Goal: Complete application form: Complete application form

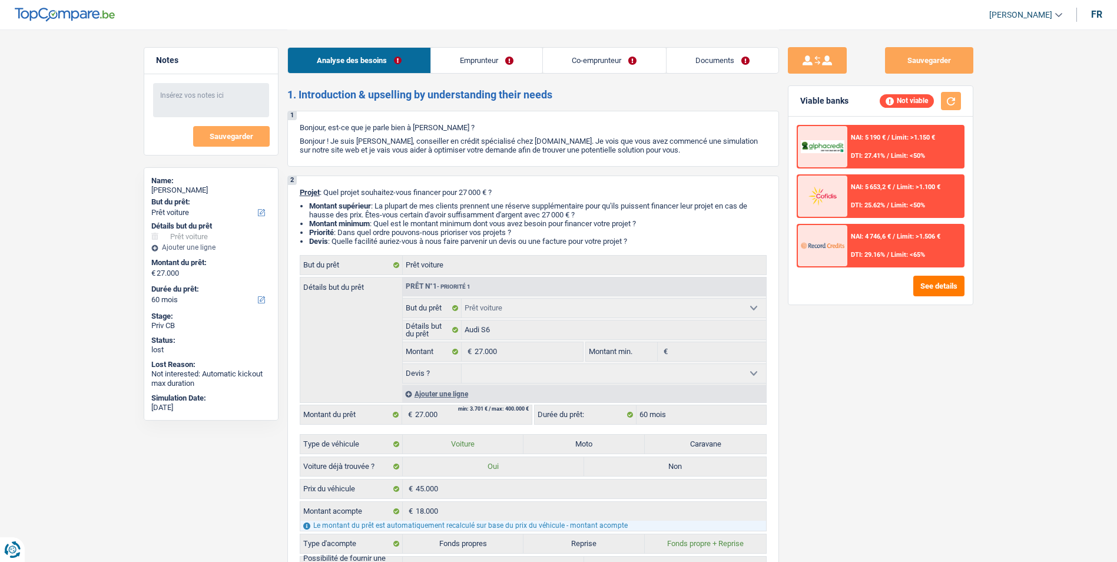
select select "car"
select select "60"
select select "car"
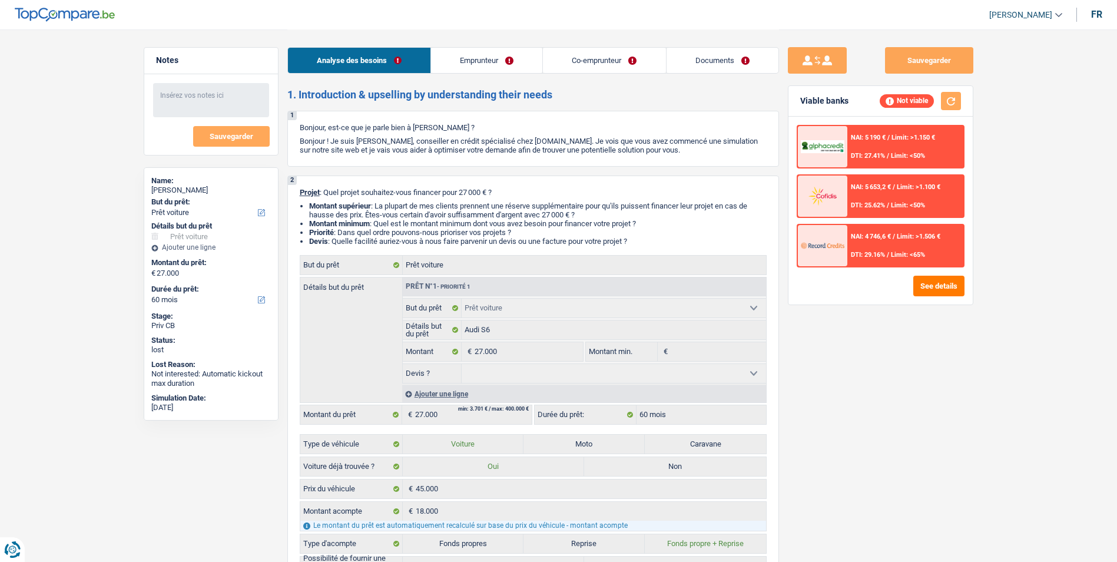
select select "60"
select select "worker"
select select "privateEmployee"
select select "netSalary"
select select "familyAllowances"
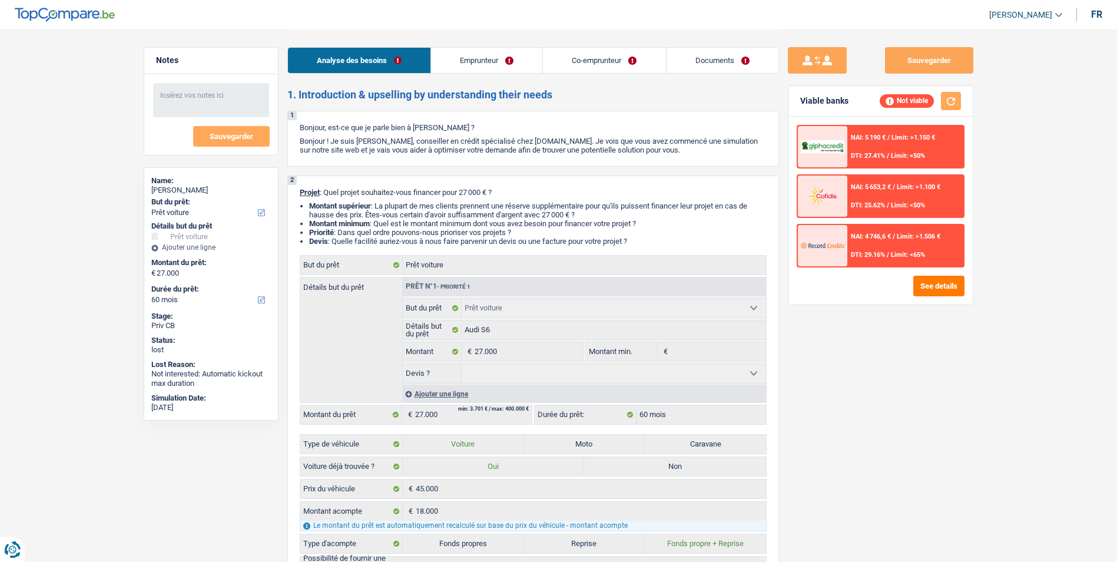
select select "netSalary"
select select "mealVouchers"
select select "rents"
select select "car"
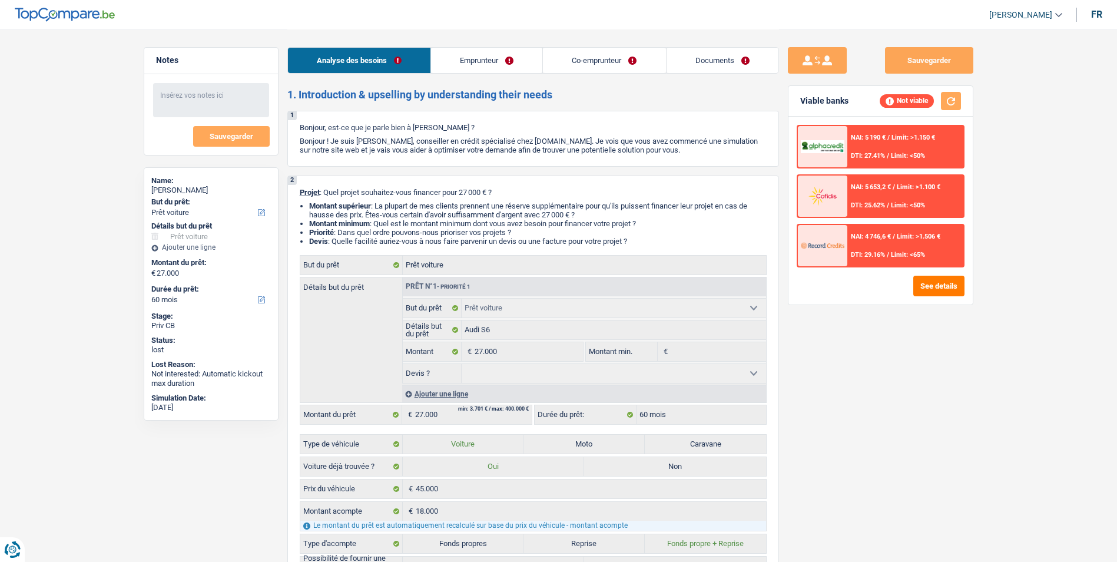
select select "car"
select select "60"
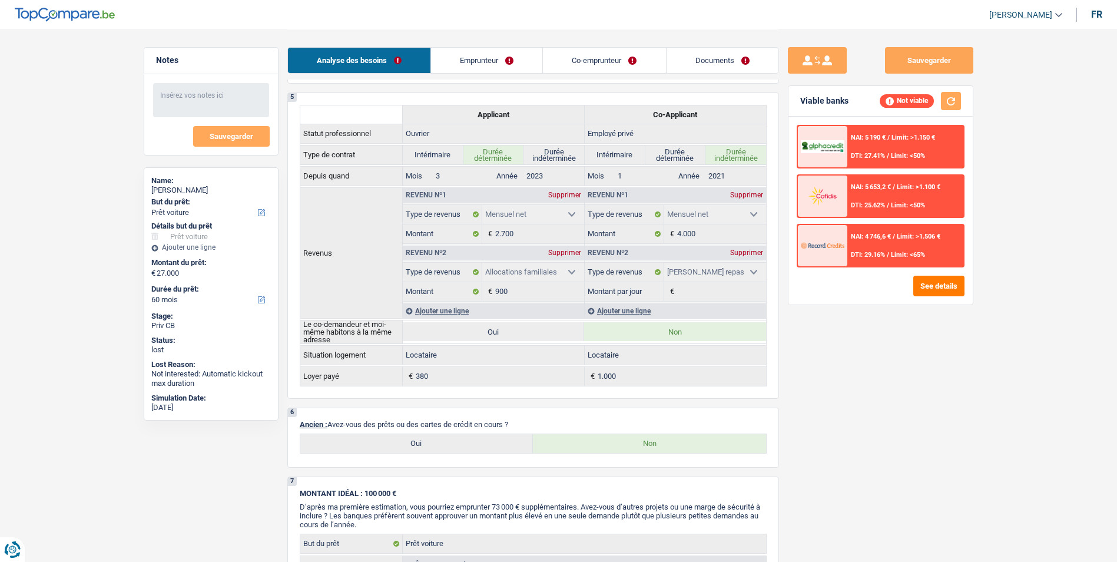
scroll to position [766, 0]
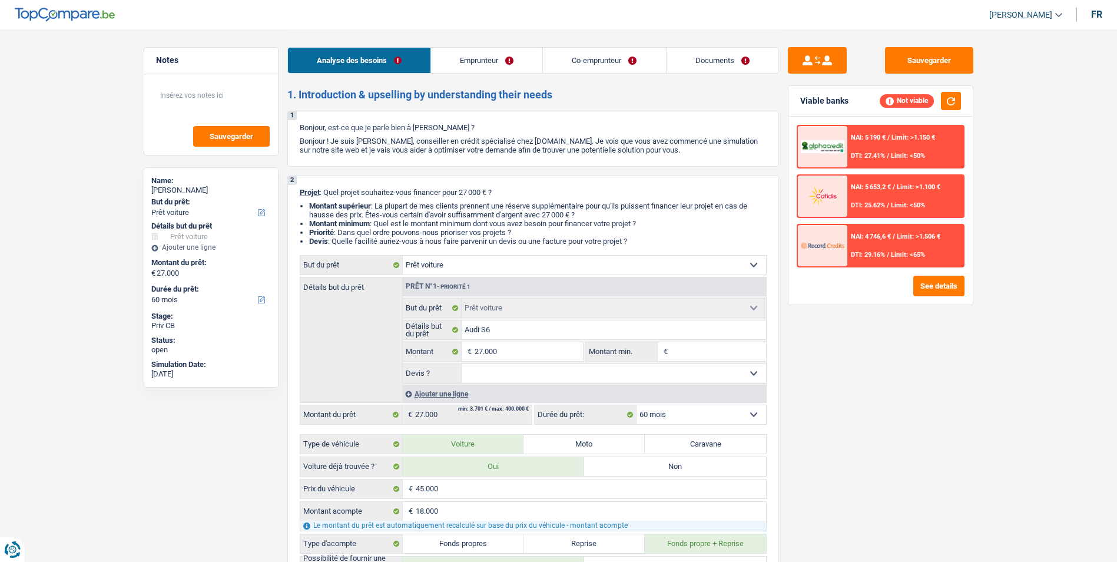
select select "car"
select select "60"
select select "car"
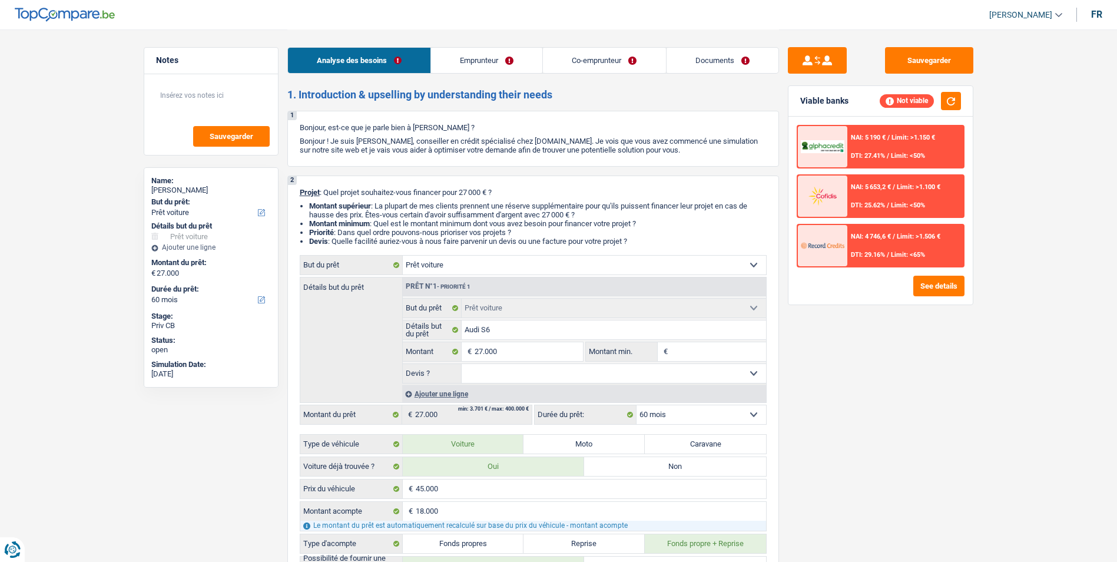
select select "60"
select select "worker"
select select "privateEmployee"
select select "netSalary"
select select "familyAllowances"
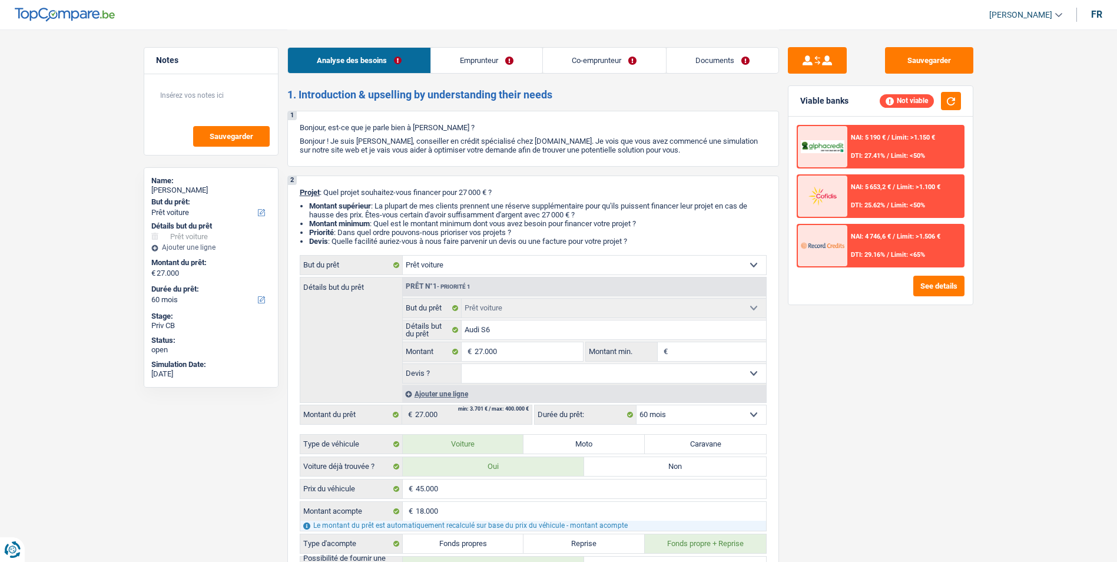
select select "netSalary"
select select "mealVouchers"
select select "rents"
select select "car"
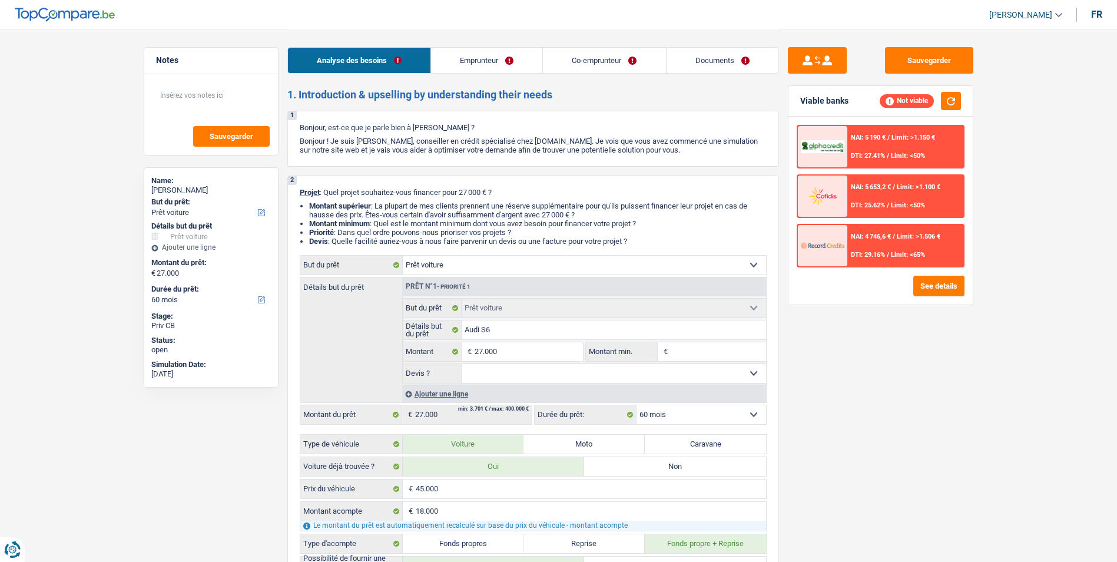
select select "car"
select select "60"
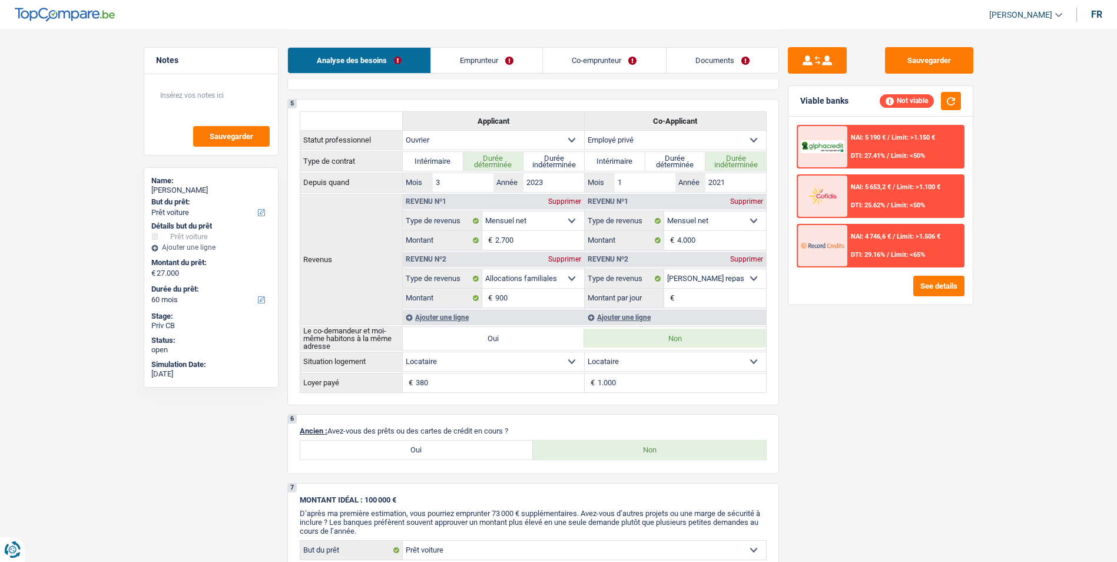
scroll to position [707, 0]
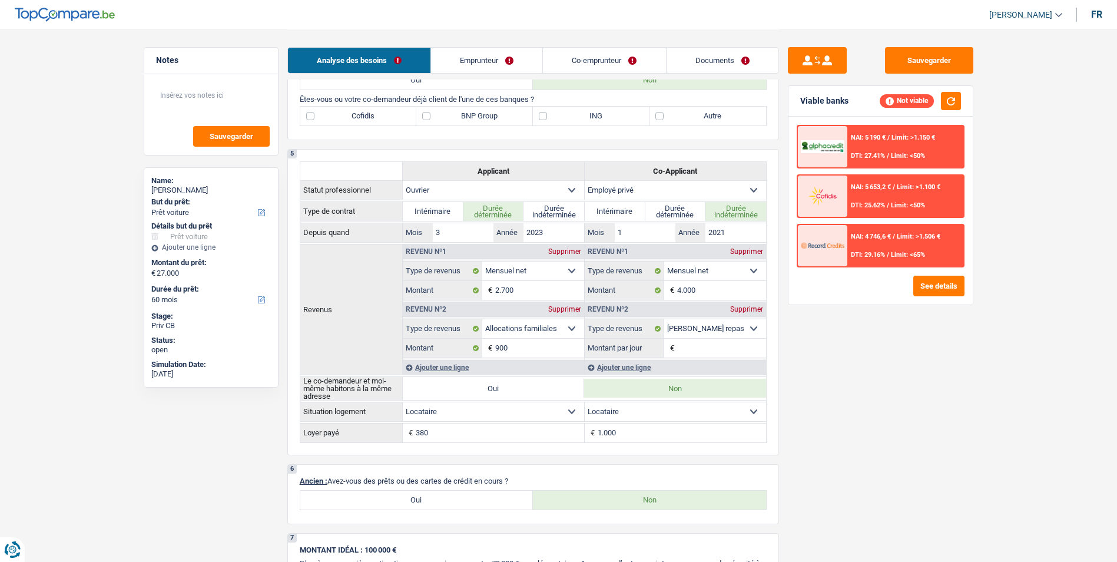
click at [498, 54] on link "Emprunteur" at bounding box center [486, 60] width 111 height 25
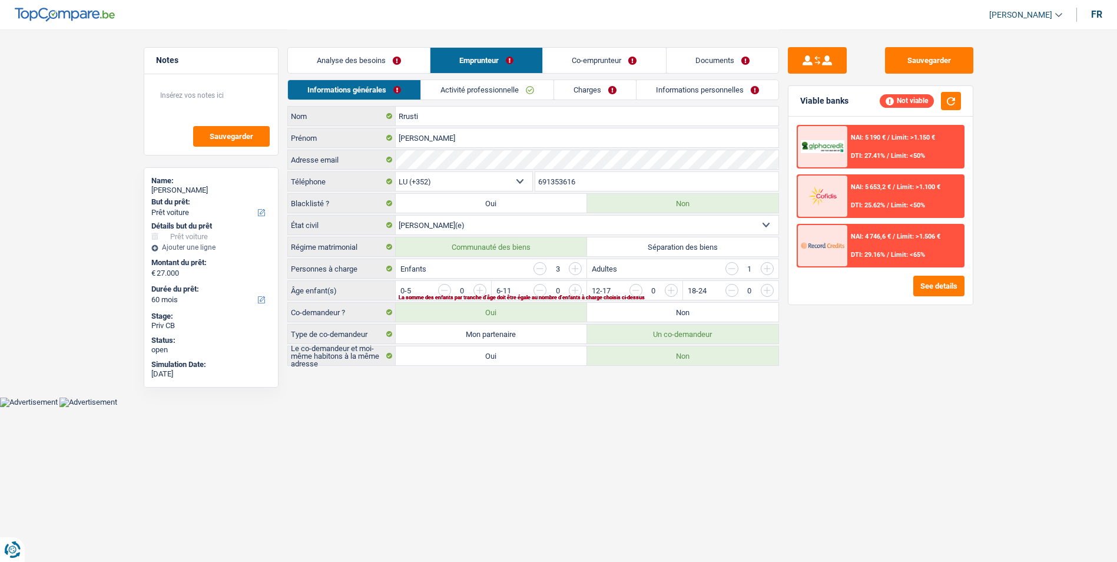
scroll to position [0, 0]
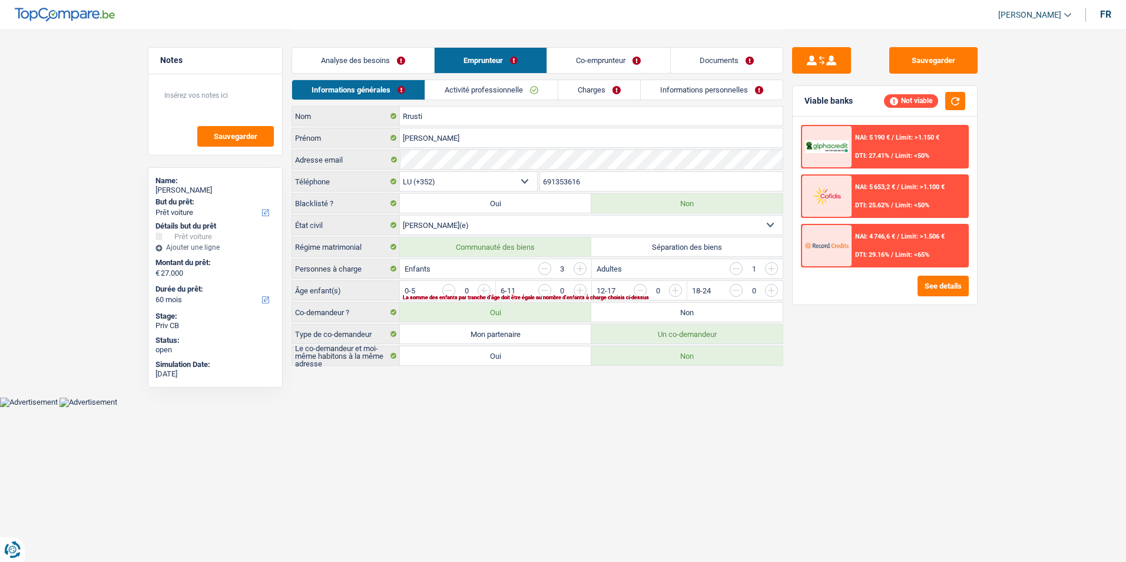
click at [564, 59] on link "Co-emprunteur" at bounding box center [609, 60] width 122 height 25
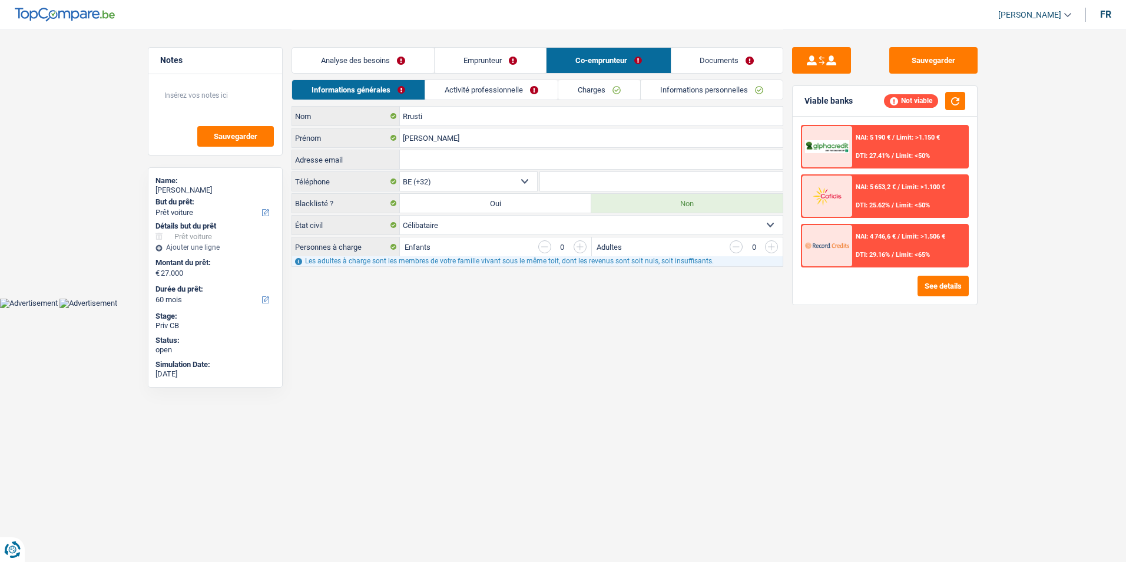
click at [710, 53] on link "Documents" at bounding box center [727, 60] width 112 height 25
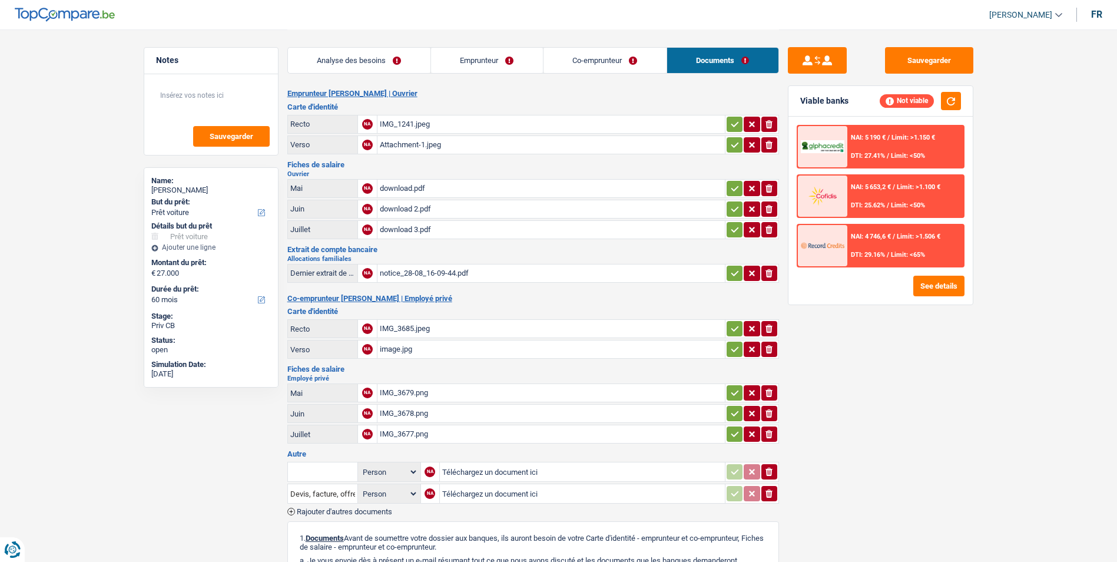
click at [401, 123] on div "IMG_1241.jpeg" at bounding box center [551, 124] width 343 height 18
click at [425, 138] on div "Attachment-1.jpeg" at bounding box center [551, 145] width 343 height 18
click at [422, 188] on div "download.pdf" at bounding box center [551, 189] width 343 height 18
click at [409, 206] on div "download 2.pdf" at bounding box center [551, 209] width 343 height 18
click at [410, 278] on div "notice_28-08_16-09-44.pdf" at bounding box center [551, 273] width 343 height 18
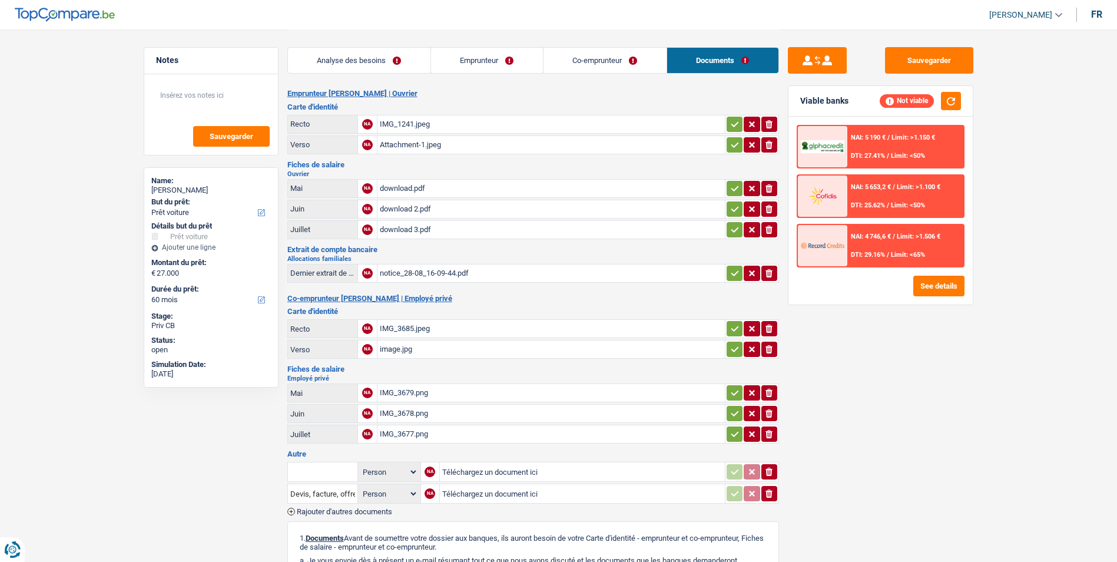
click at [405, 329] on div "IMG_3685.jpeg" at bounding box center [551, 329] width 343 height 18
click at [403, 346] on div "image.jpg" at bounding box center [551, 349] width 343 height 18
click at [413, 397] on div "IMG_3679.png" at bounding box center [551, 393] width 343 height 18
click at [406, 58] on link "Analyse des besoins" at bounding box center [359, 60] width 143 height 25
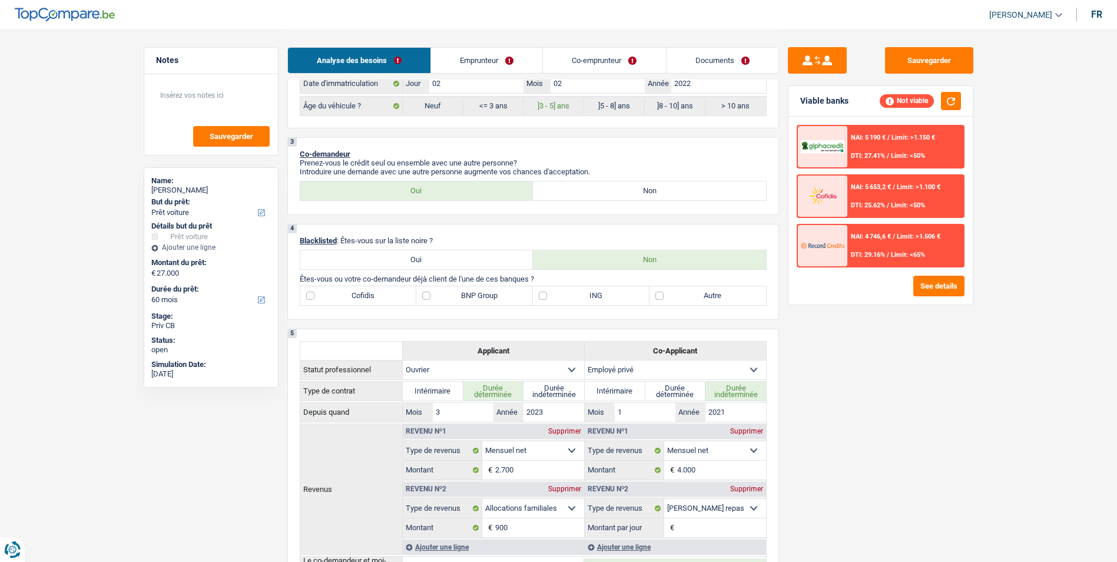
scroll to position [530, 0]
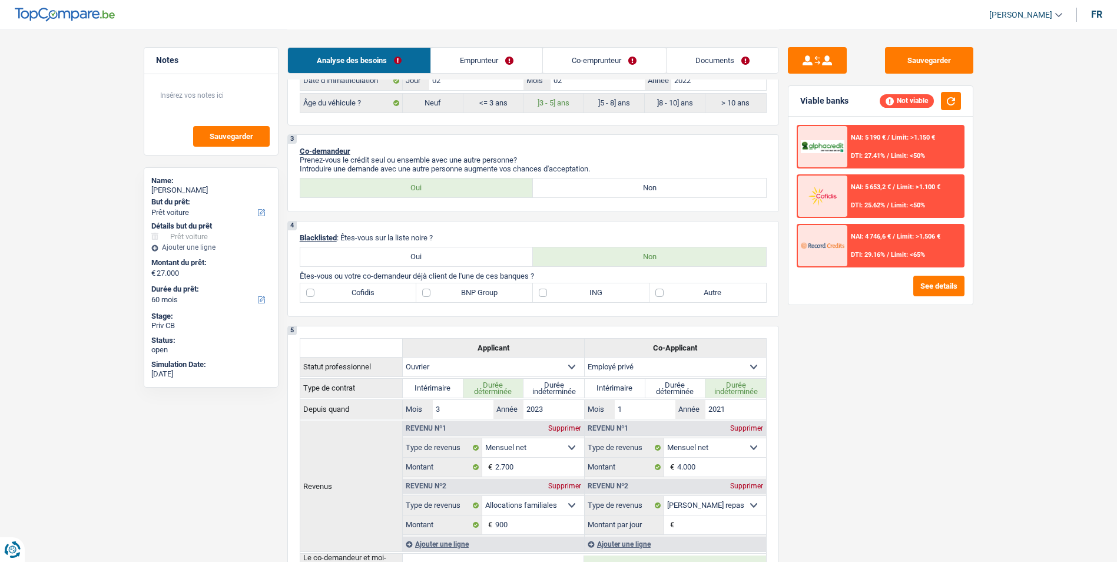
click at [658, 292] on label "Autre" at bounding box center [708, 292] width 117 height 19
click at [658, 292] on input "Autre" at bounding box center [708, 292] width 117 height 19
checkbox input "true"
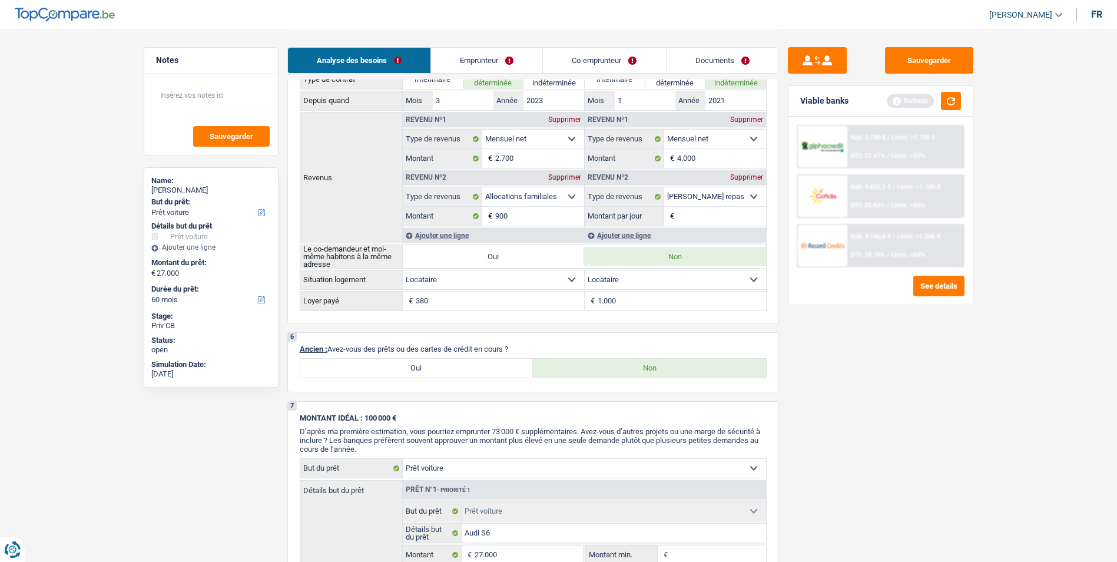
scroll to position [766, 0]
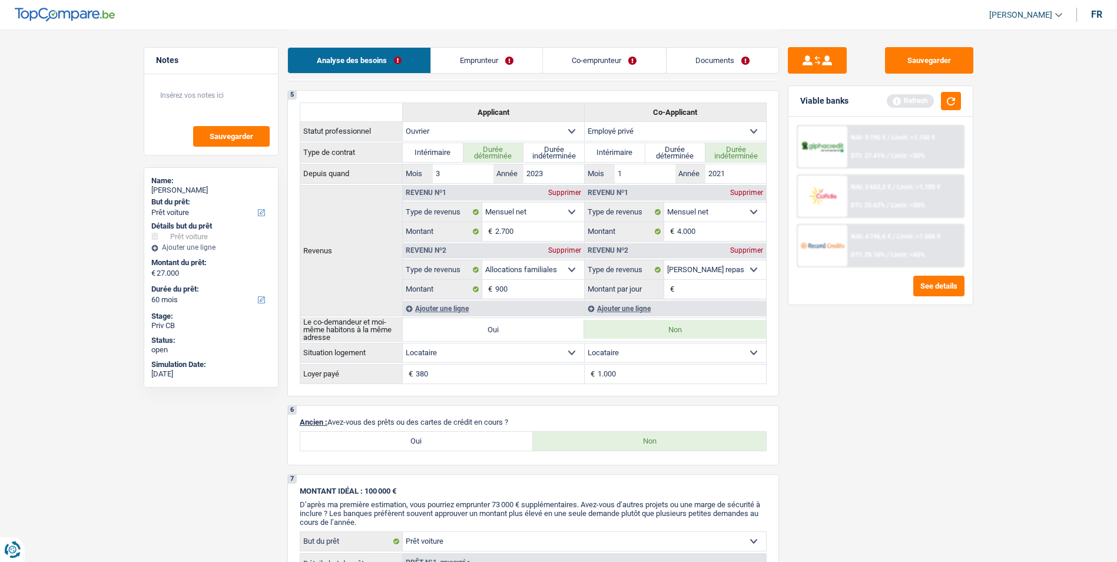
click at [466, 61] on link "Emprunteur" at bounding box center [486, 60] width 111 height 25
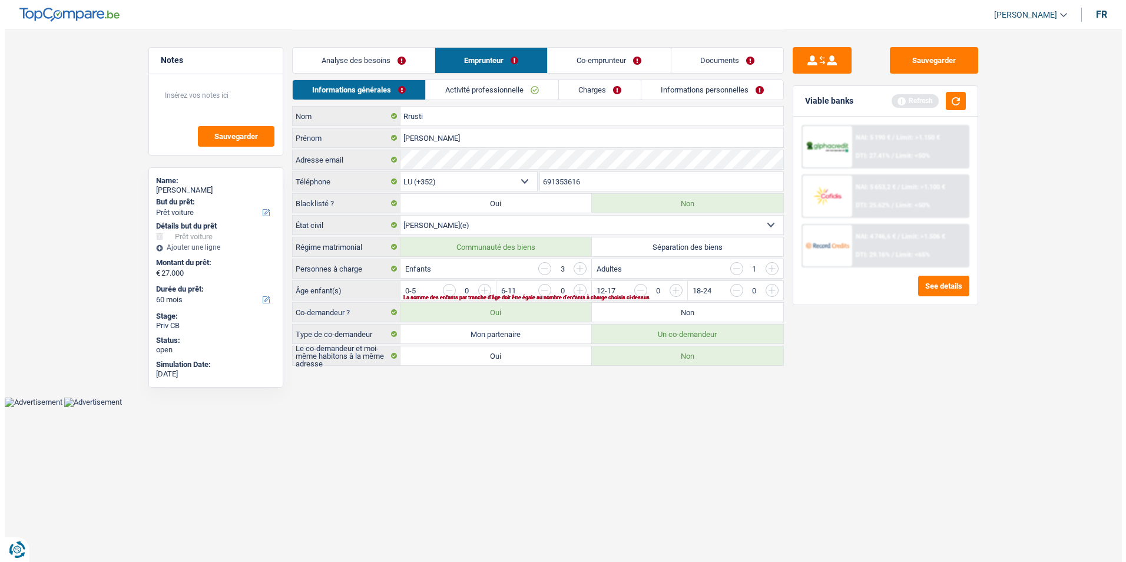
scroll to position [0, 0]
click at [950, 104] on button "button" at bounding box center [955, 101] width 20 height 18
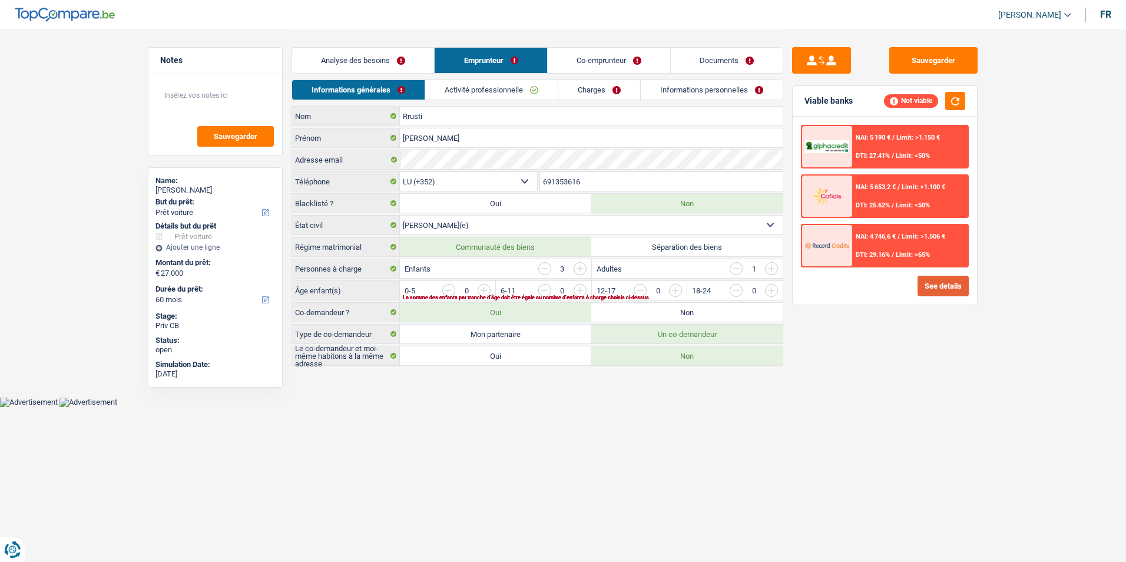
click at [926, 279] on button "See details" at bounding box center [942, 286] width 51 height 21
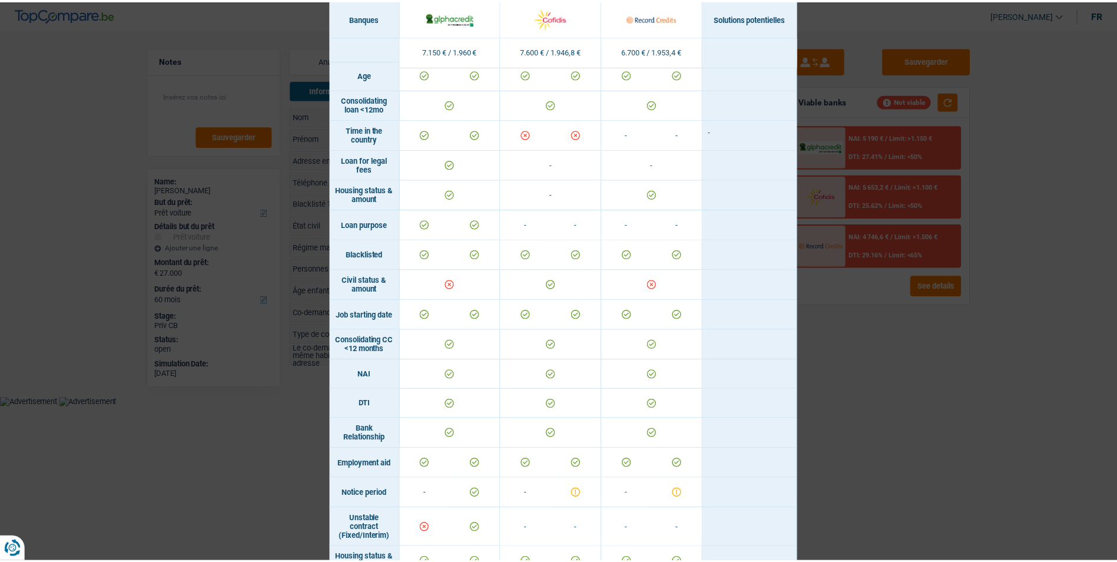
scroll to position [294, 0]
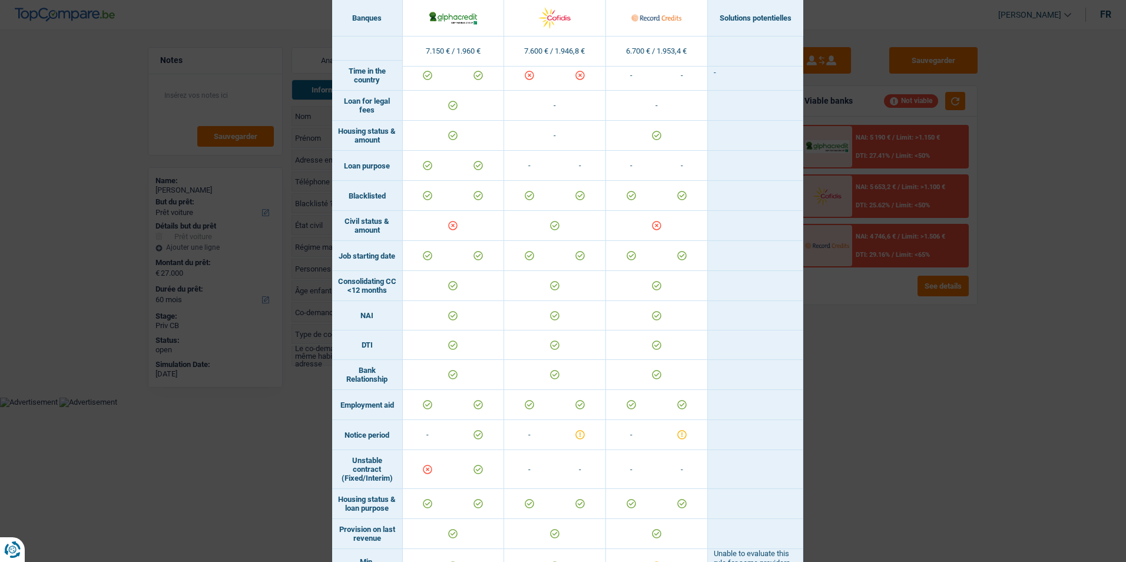
click at [894, 412] on div "Banks conditions × Banques Solutions potentielles Revenus / Charges 7.150 € / 1…" at bounding box center [563, 281] width 1126 height 562
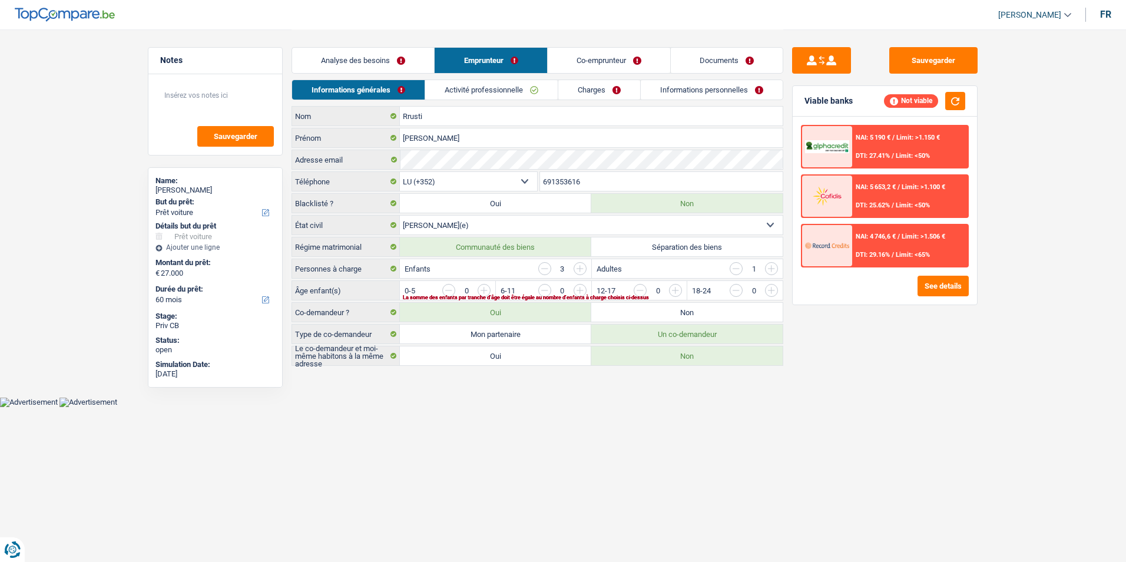
click at [583, 69] on link "Co-emprunteur" at bounding box center [609, 60] width 122 height 25
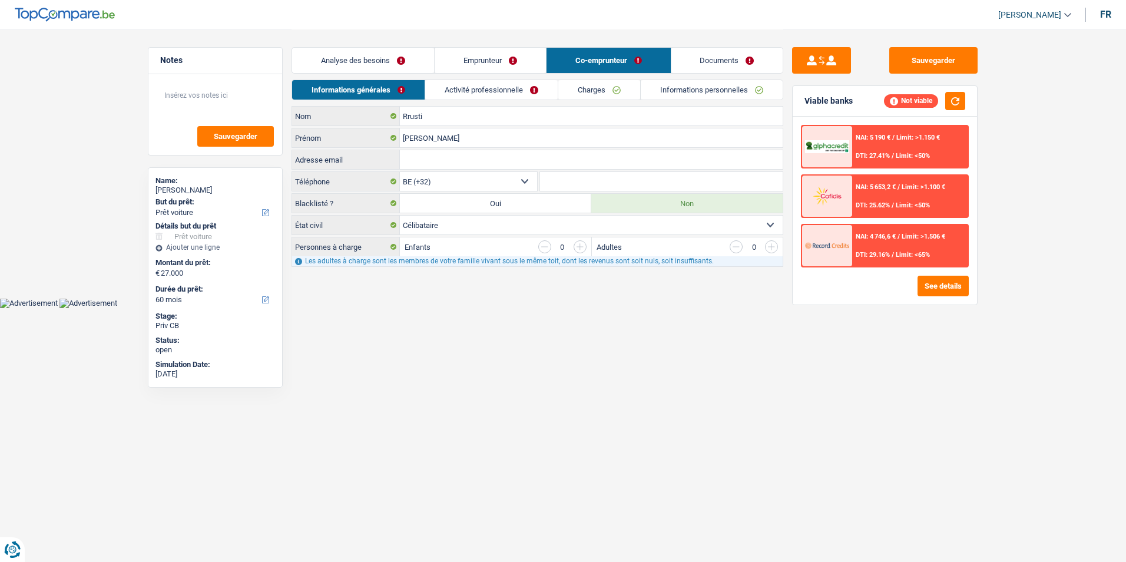
click at [498, 64] on link "Emprunteur" at bounding box center [490, 60] width 111 height 25
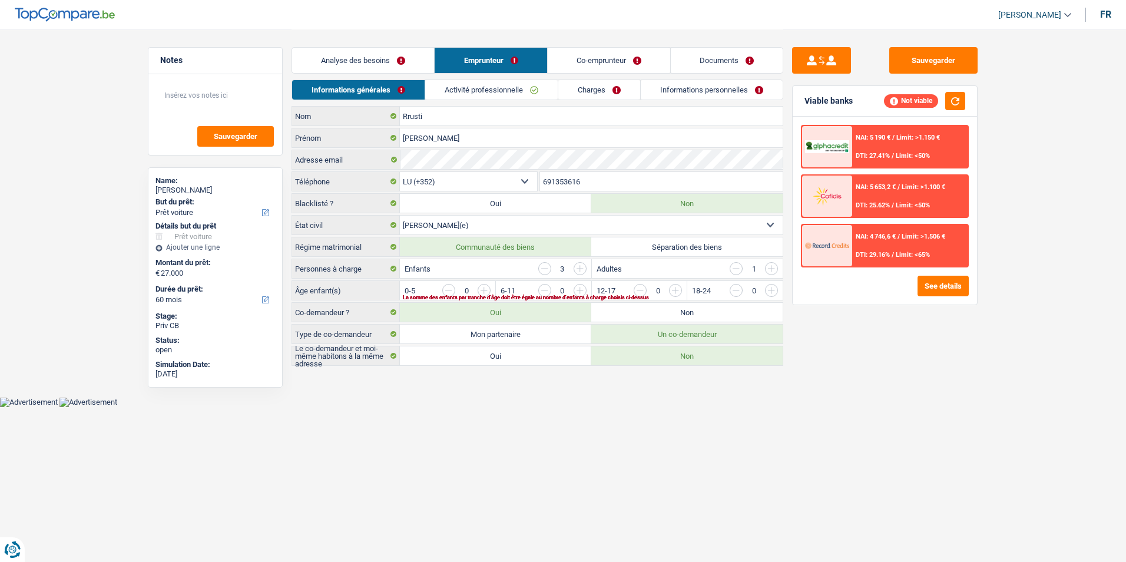
click at [580, 86] on link "Charges" at bounding box center [599, 89] width 82 height 19
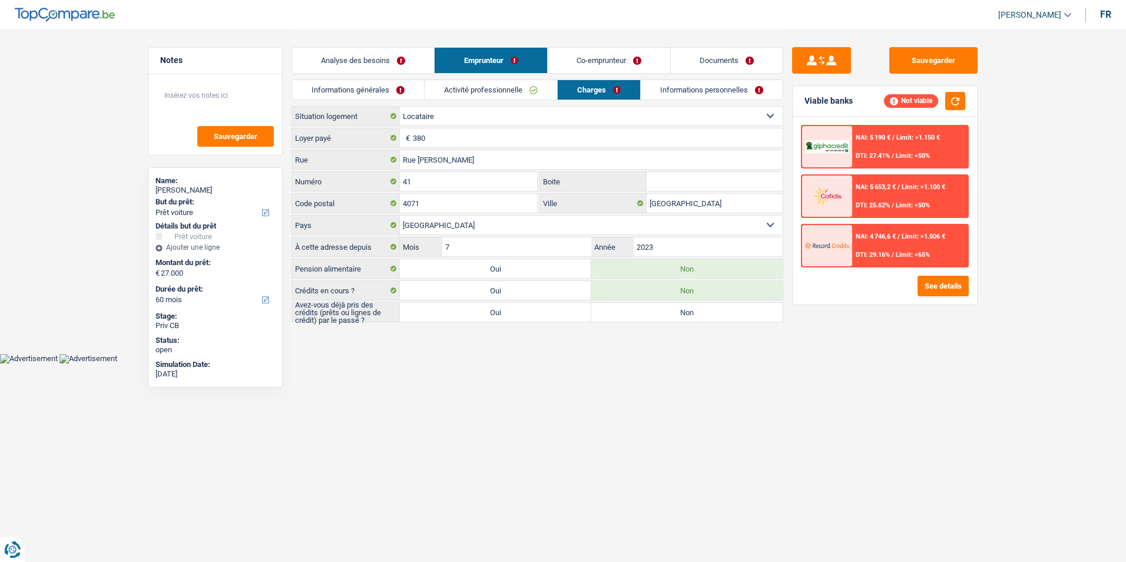
click at [650, 304] on label "Non" at bounding box center [686, 312] width 191 height 19
click at [650, 304] on input "Non" at bounding box center [686, 312] width 191 height 19
radio input "true"
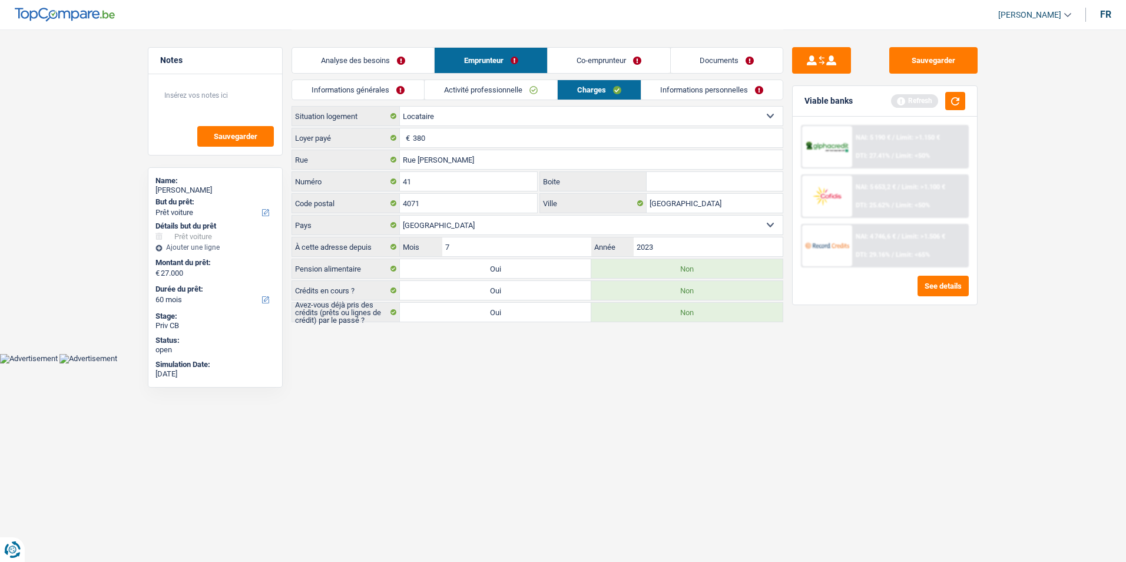
click at [677, 98] on link "Informations personnelles" at bounding box center [712, 89] width 142 height 19
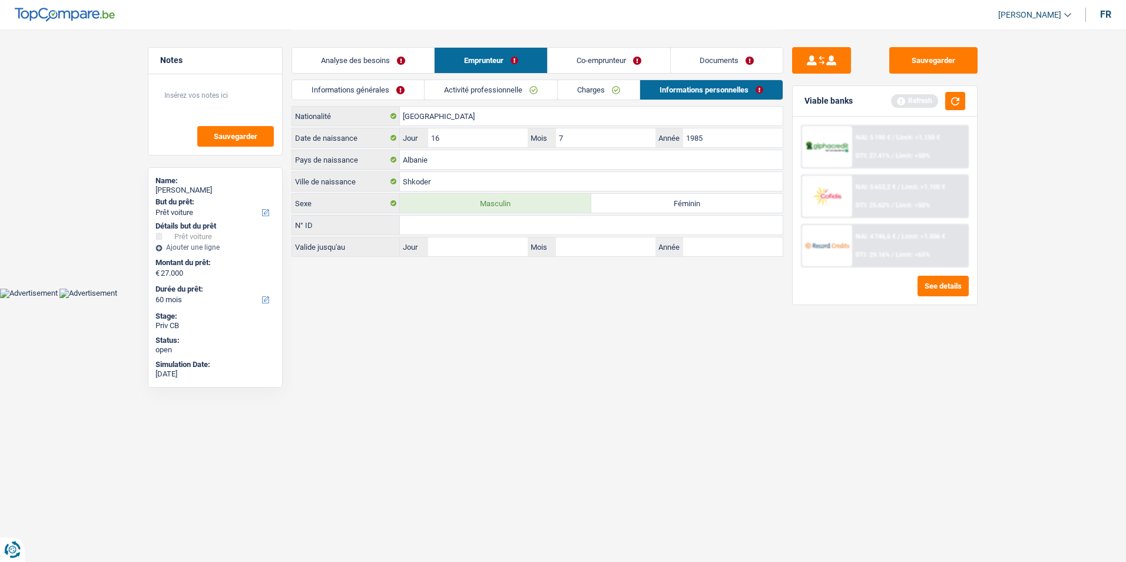
click at [592, 58] on link "Co-emprunteur" at bounding box center [609, 60] width 122 height 25
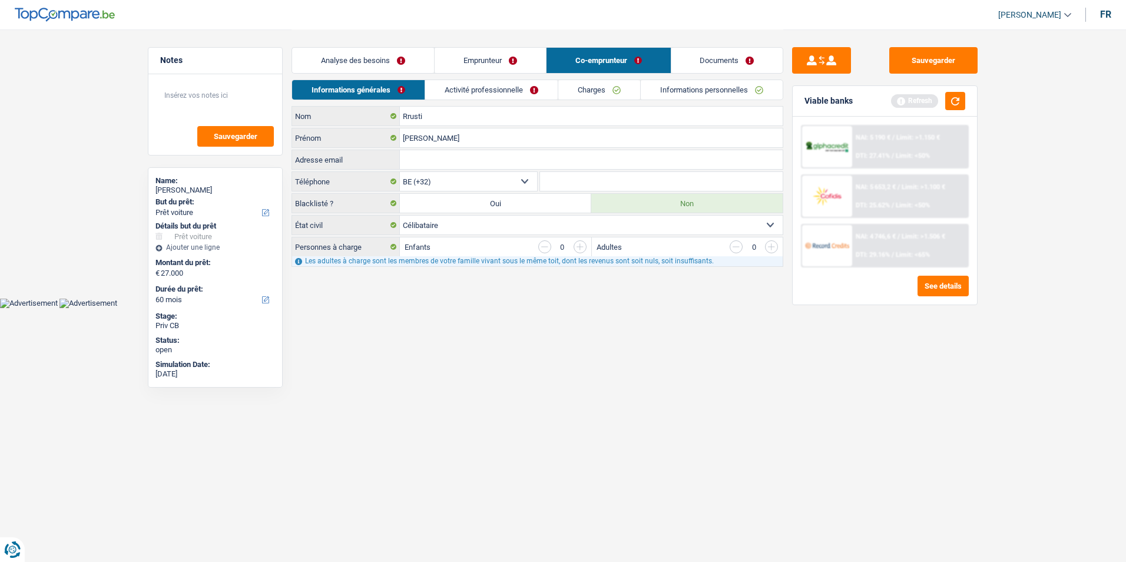
click at [523, 60] on link "Emprunteur" at bounding box center [490, 60] width 111 height 25
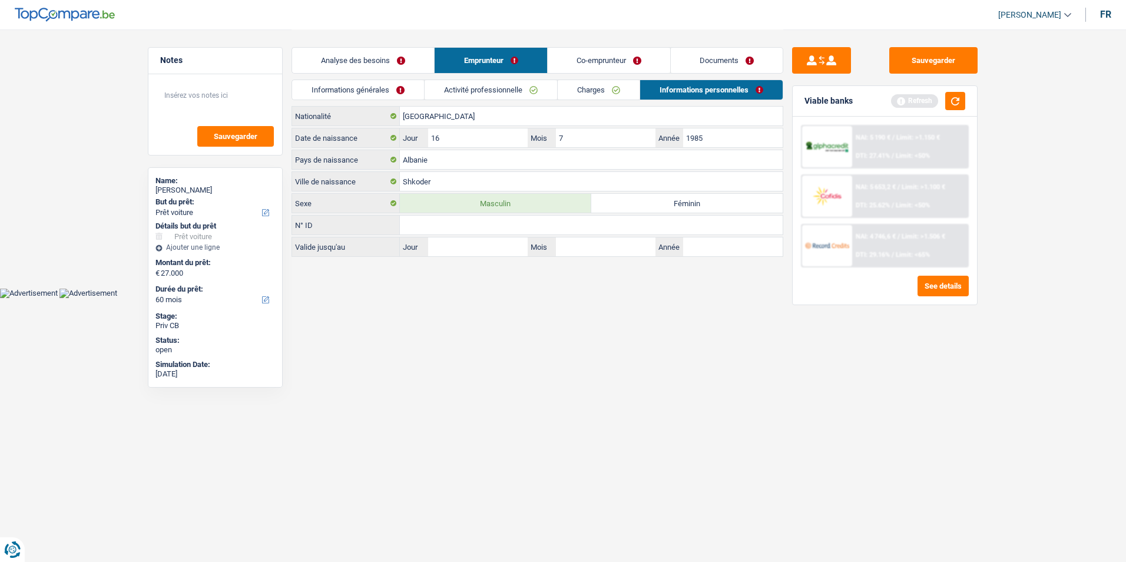
click at [435, 73] on li "Emprunteur" at bounding box center [490, 60] width 112 height 26
click at [427, 72] on link "Analyse des besoins" at bounding box center [363, 60] width 142 height 25
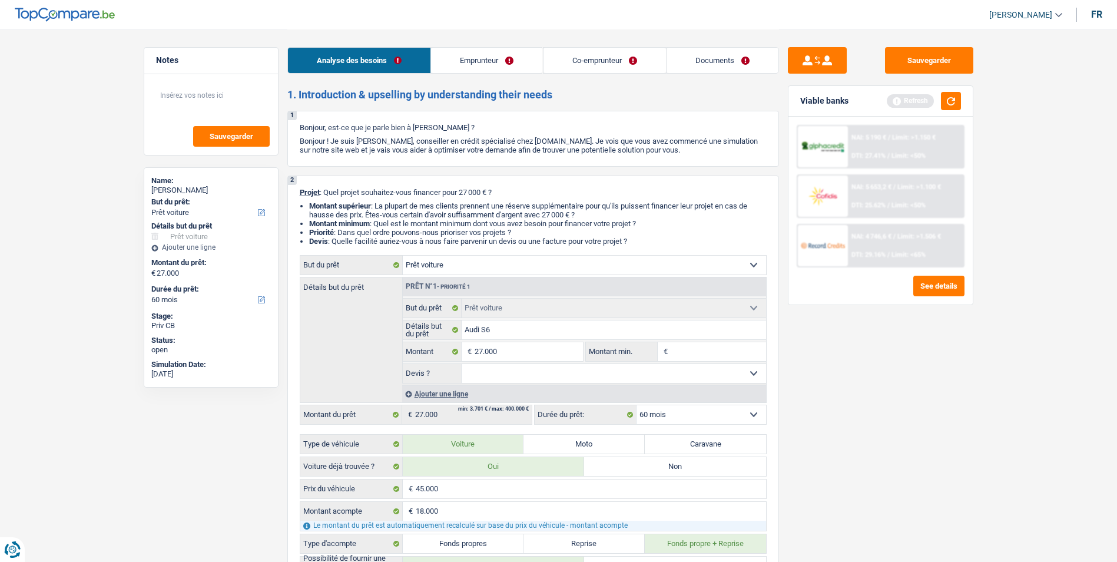
click at [468, 62] on link "Emprunteur" at bounding box center [486, 60] width 111 height 25
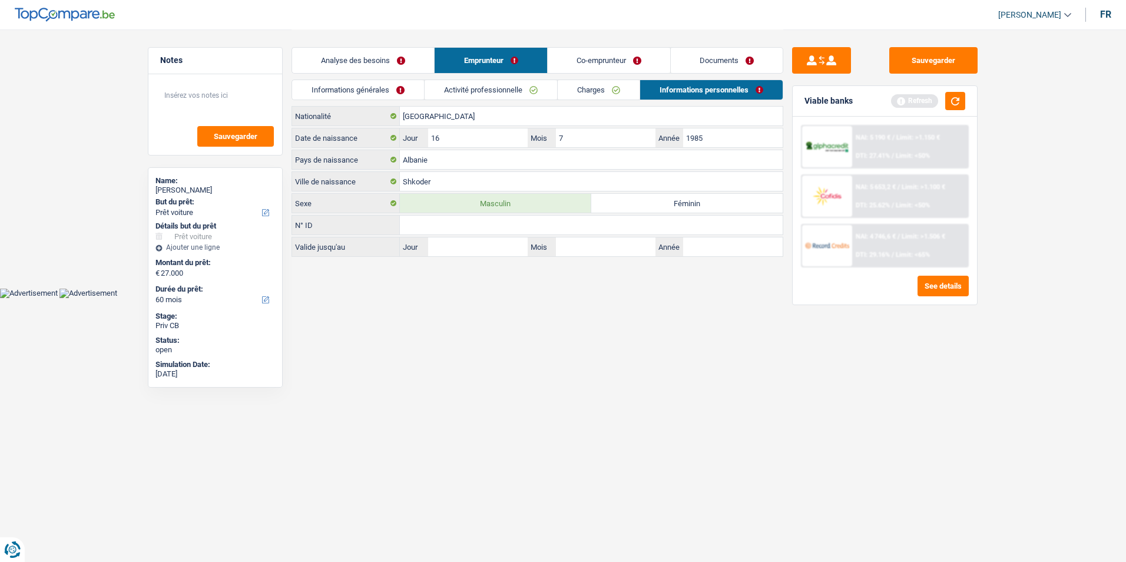
click at [566, 57] on link "Co-emprunteur" at bounding box center [609, 60] width 122 height 25
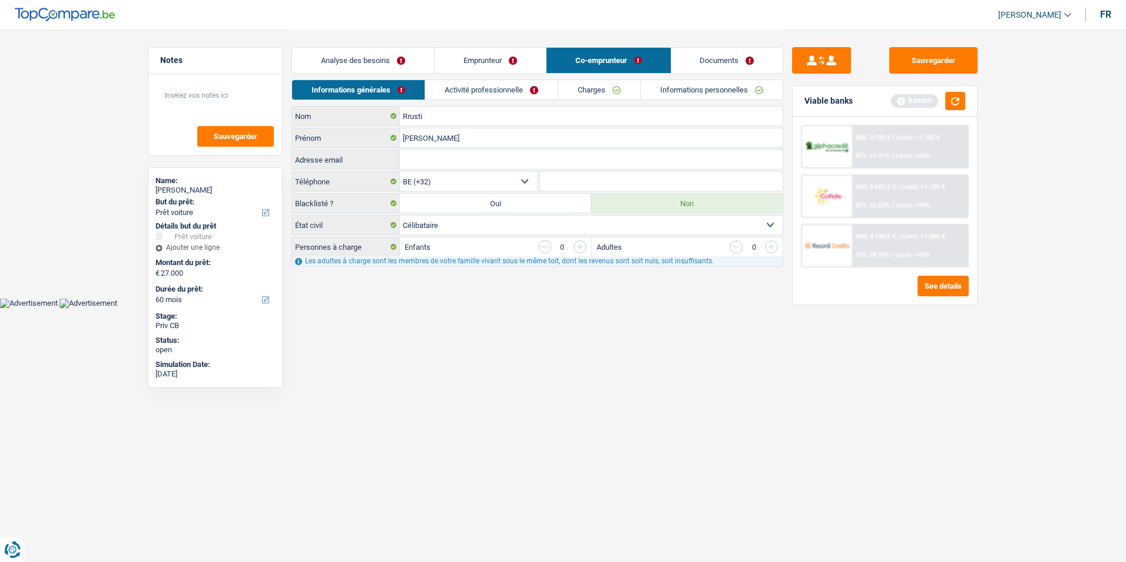
click at [707, 54] on link "Documents" at bounding box center [727, 60] width 112 height 25
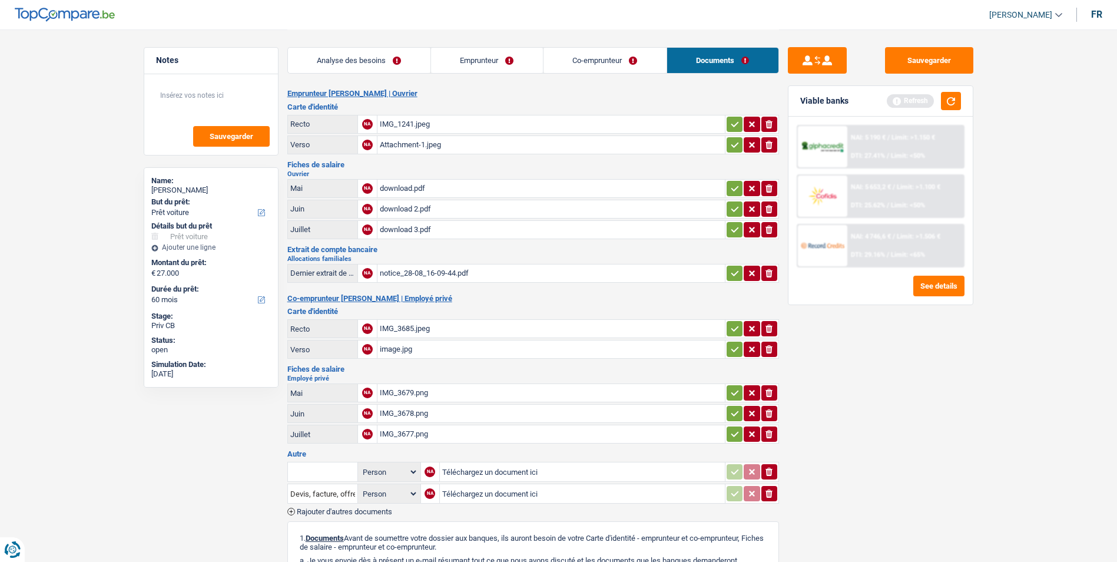
click at [422, 181] on div "download.pdf" at bounding box center [551, 189] width 343 height 18
click at [475, 61] on link "Emprunteur" at bounding box center [487, 60] width 112 height 25
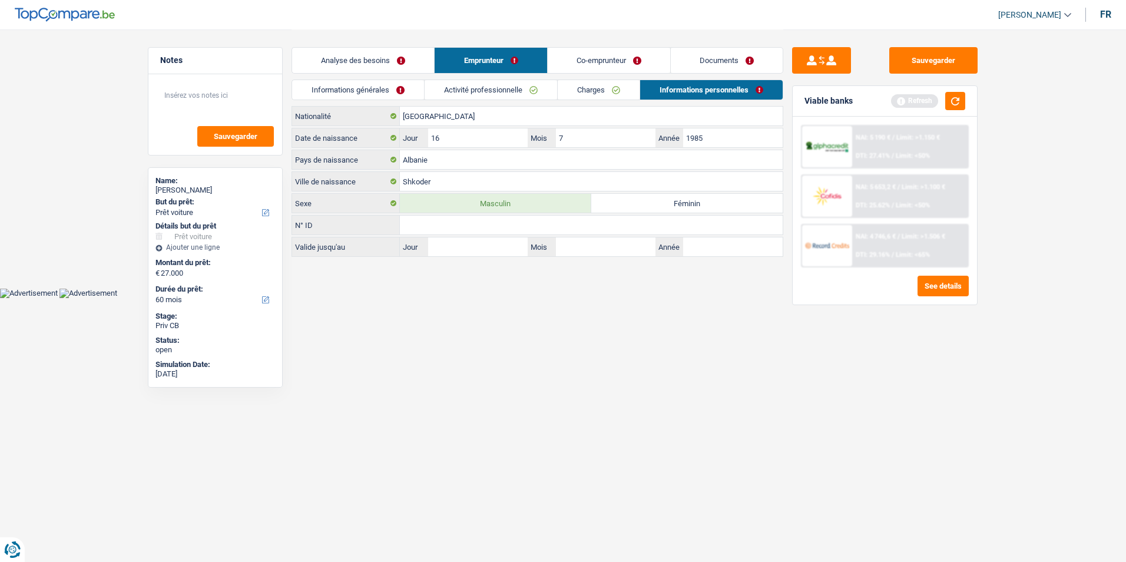
click at [485, 100] on div "Informations générales Activité professionnelle Charges Informations personnell…" at bounding box center [537, 92] width 492 height 26
click at [487, 90] on link "Activité professionnelle" at bounding box center [491, 89] width 132 height 19
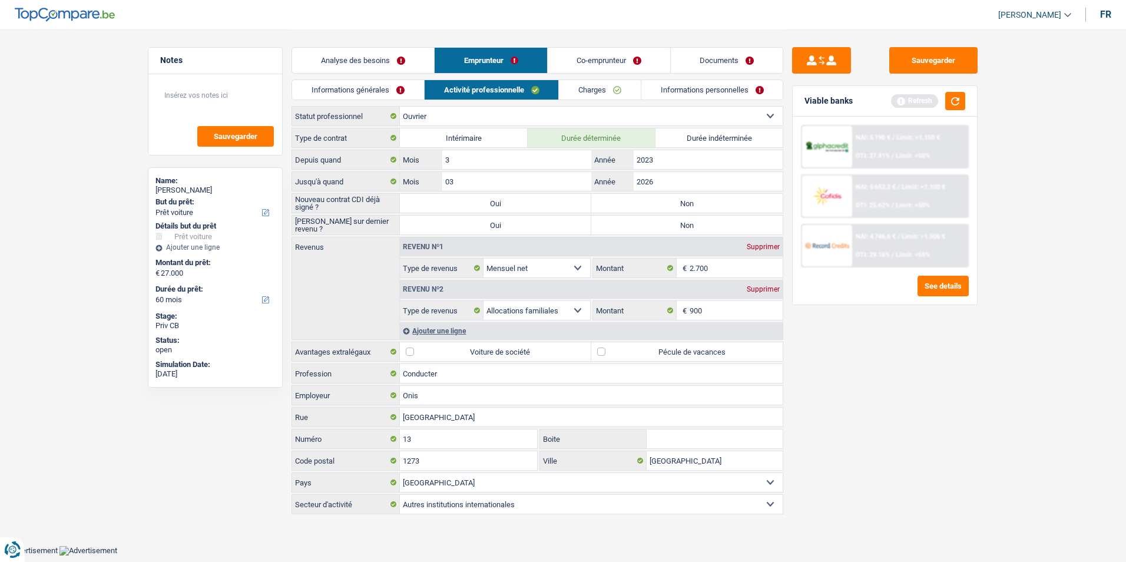
click at [625, 198] on label "Non" at bounding box center [686, 203] width 191 height 19
click at [625, 198] on input "Non" at bounding box center [686, 203] width 191 height 19
radio input "true"
click at [624, 227] on label "Non" at bounding box center [686, 225] width 191 height 19
click at [624, 227] on input "Non" at bounding box center [686, 225] width 191 height 19
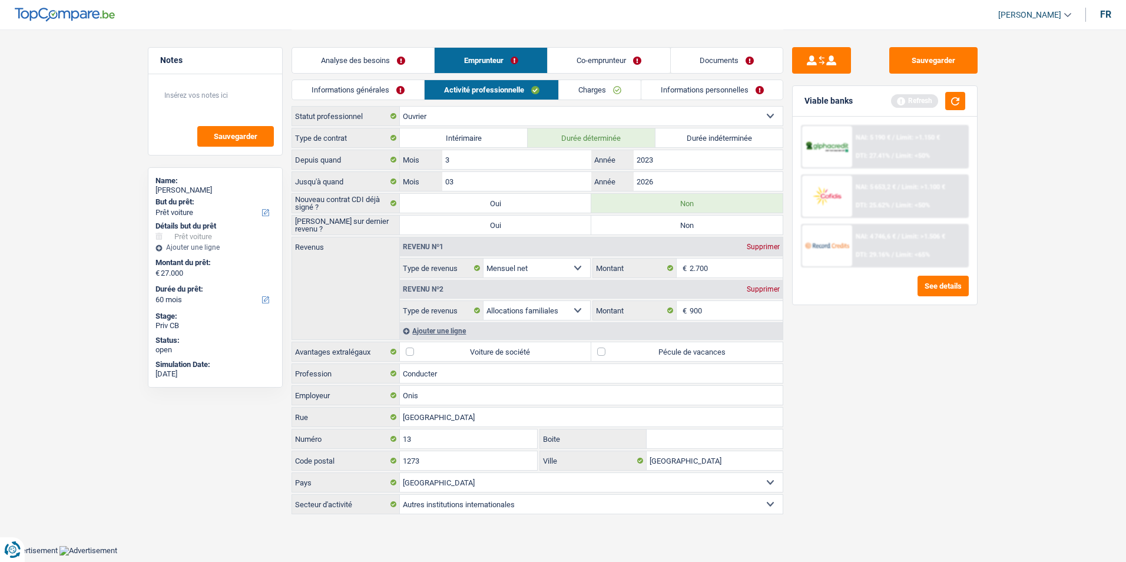
radio input "true"
click at [602, 352] on label "Pécule de vacances" at bounding box center [686, 351] width 191 height 19
click at [602, 352] on input "Pécule de vacances" at bounding box center [686, 351] width 191 height 19
checkbox input "true"
click at [585, 95] on link "Charges" at bounding box center [600, 89] width 82 height 19
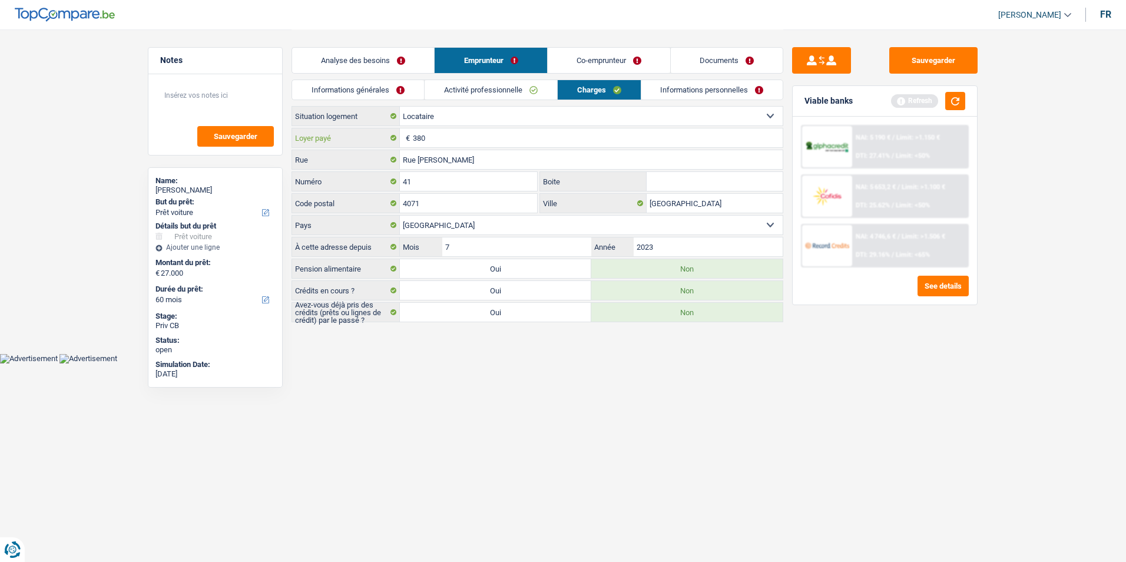
click at [462, 141] on input "380" at bounding box center [598, 137] width 370 height 19
type input "3"
type input "570"
click at [394, 92] on link "Informations générales" at bounding box center [358, 89] width 132 height 19
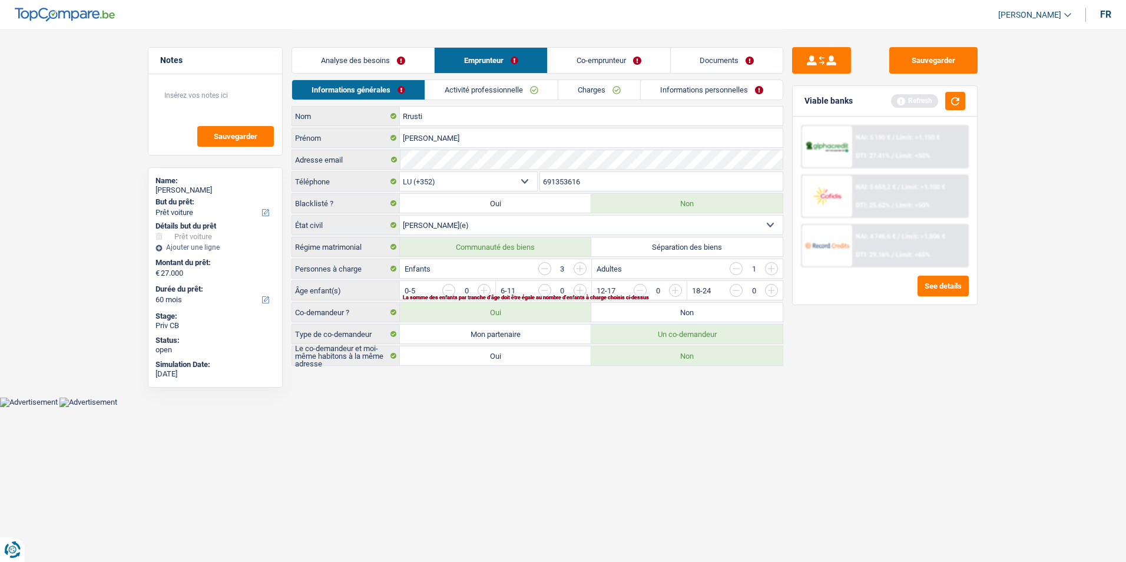
click at [739, 272] on input "button" at bounding box center [736, 268] width 13 height 13
click at [678, 289] on input "button" at bounding box center [914, 293] width 491 height 19
click at [680, 293] on input "button" at bounding box center [914, 293] width 491 height 19
click at [535, 290] on input "button" at bounding box center [723, 293] width 491 height 19
click at [543, 289] on input "button" at bounding box center [544, 290] width 13 height 13
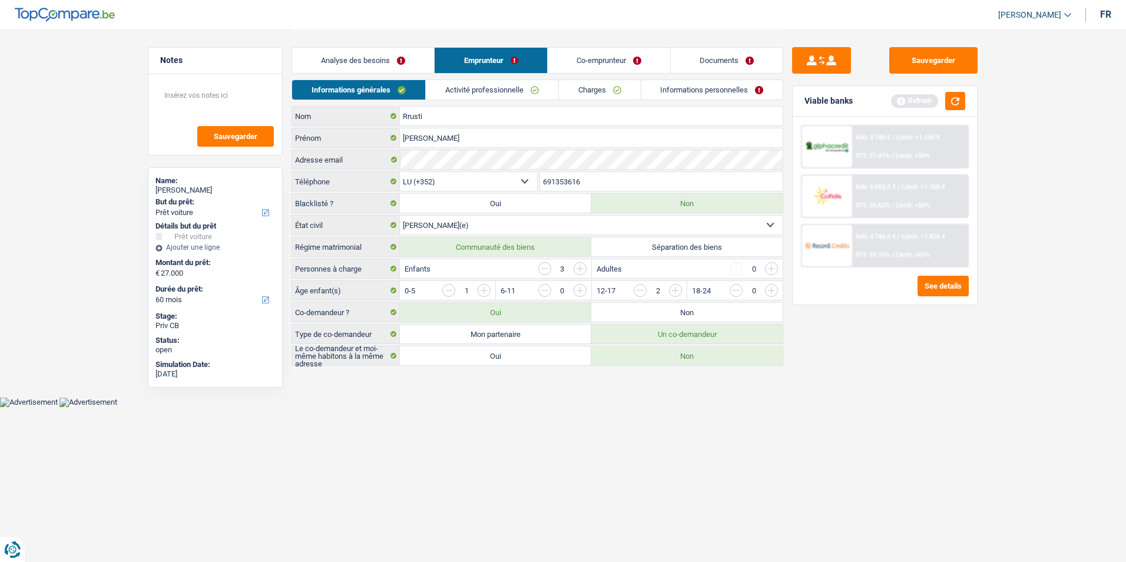
click at [638, 290] on input "button" at bounding box center [640, 290] width 13 height 13
click at [585, 290] on input "button" at bounding box center [819, 293] width 491 height 19
click at [529, 92] on link "Activité professionnelle" at bounding box center [492, 89] width 132 height 19
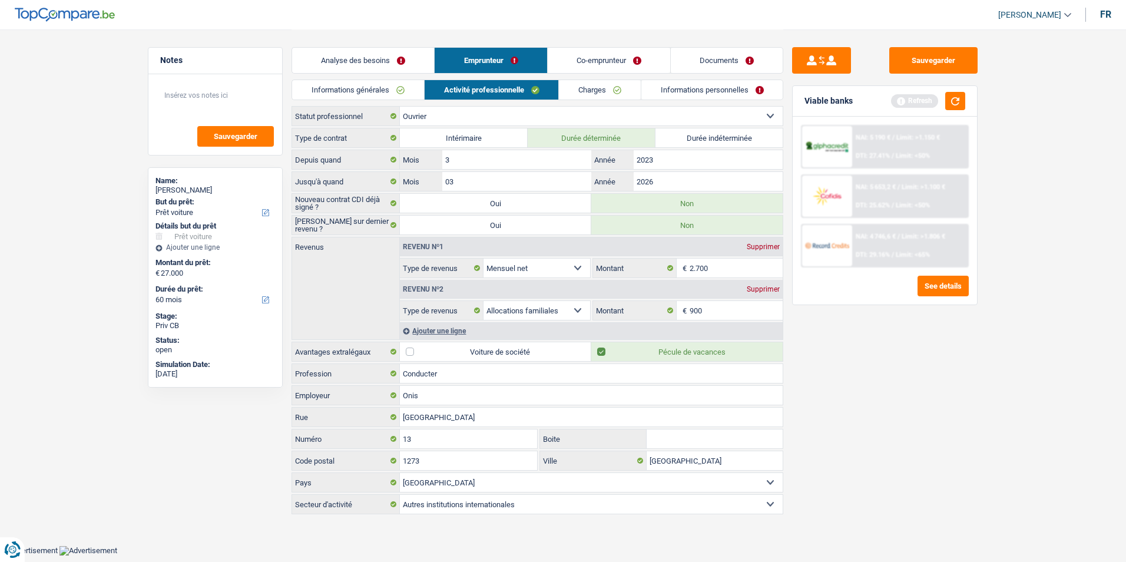
click at [567, 88] on link "Charges" at bounding box center [600, 89] width 82 height 19
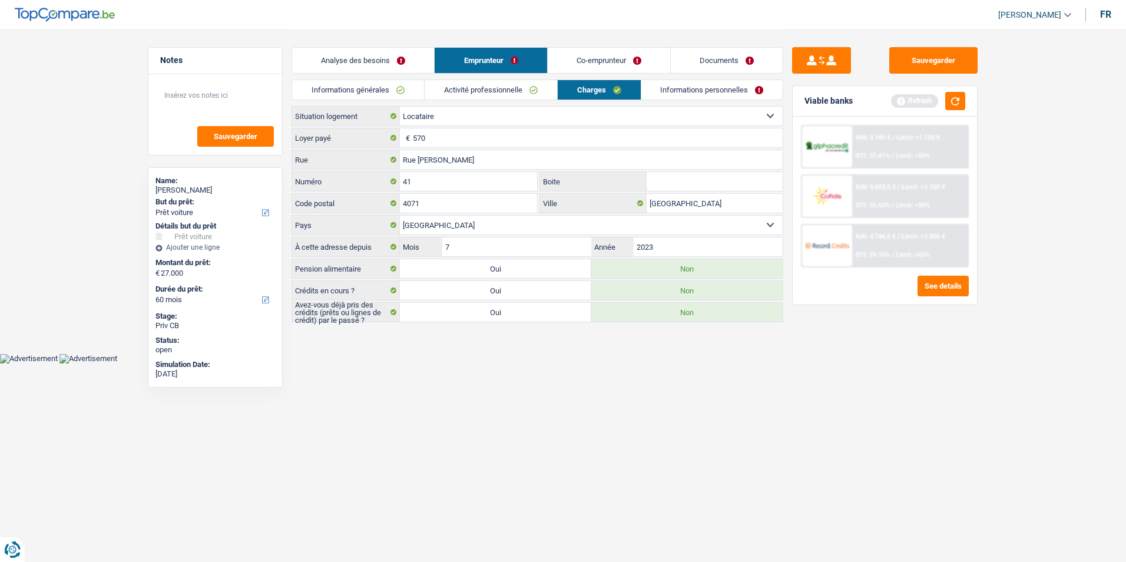
click at [685, 81] on link "Informations personnelles" at bounding box center [712, 89] width 142 height 19
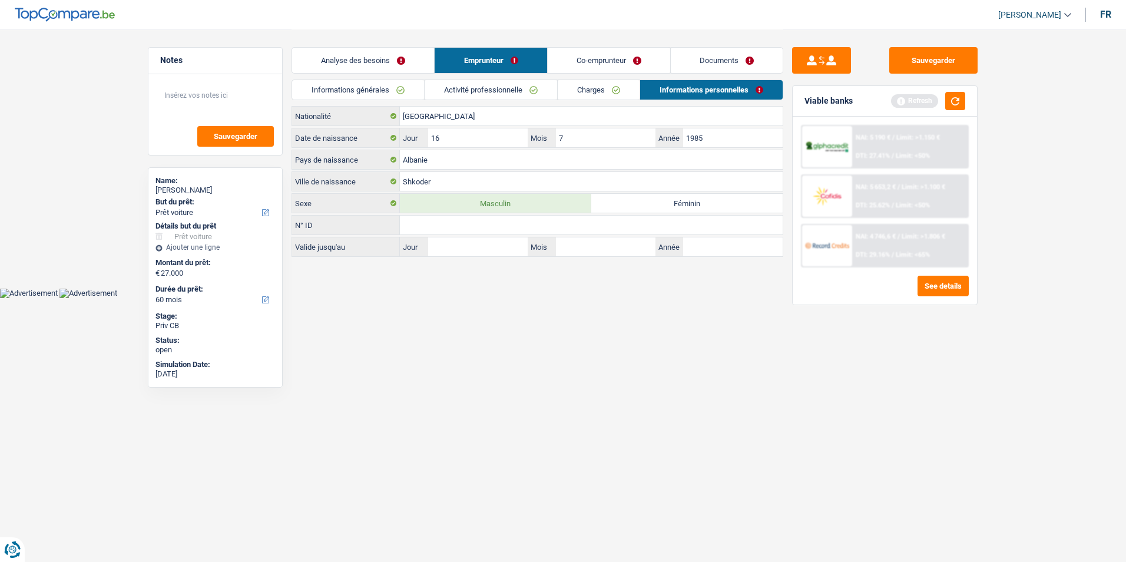
click at [385, 85] on link "Informations générales" at bounding box center [358, 89] width 132 height 19
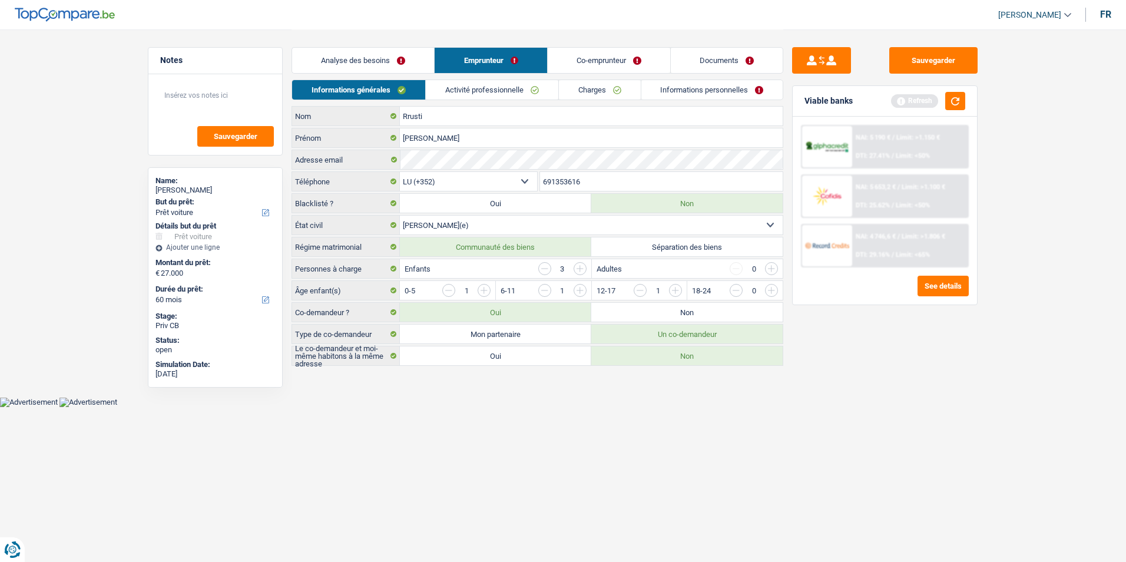
click at [388, 51] on link "Analyse des besoins" at bounding box center [363, 60] width 142 height 25
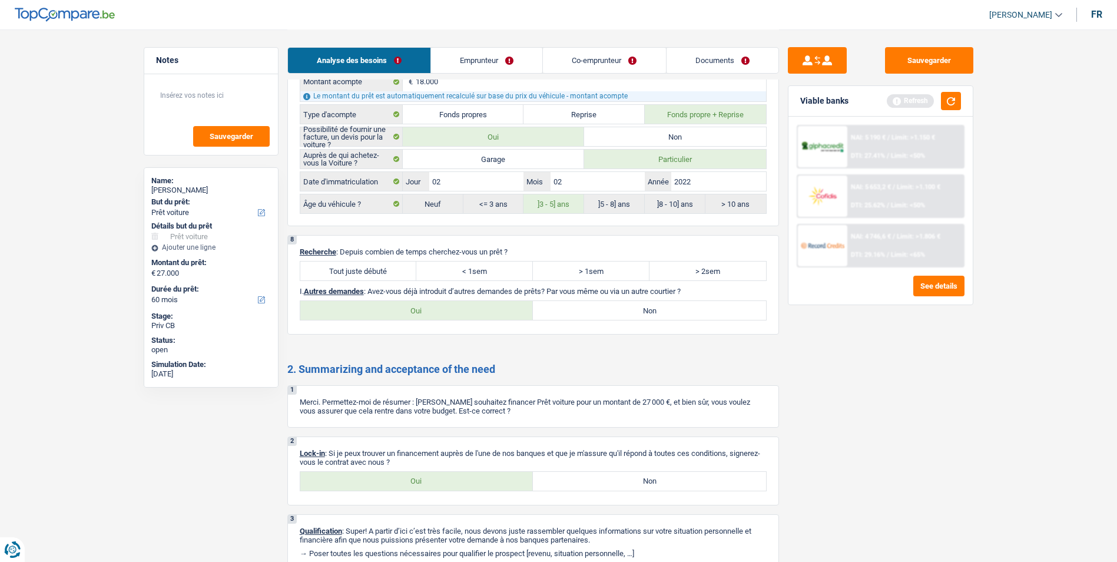
scroll to position [1472, 0]
click at [608, 300] on label "Non" at bounding box center [649, 309] width 233 height 19
click at [608, 300] on input "Non" at bounding box center [649, 309] width 233 height 19
radio input "true"
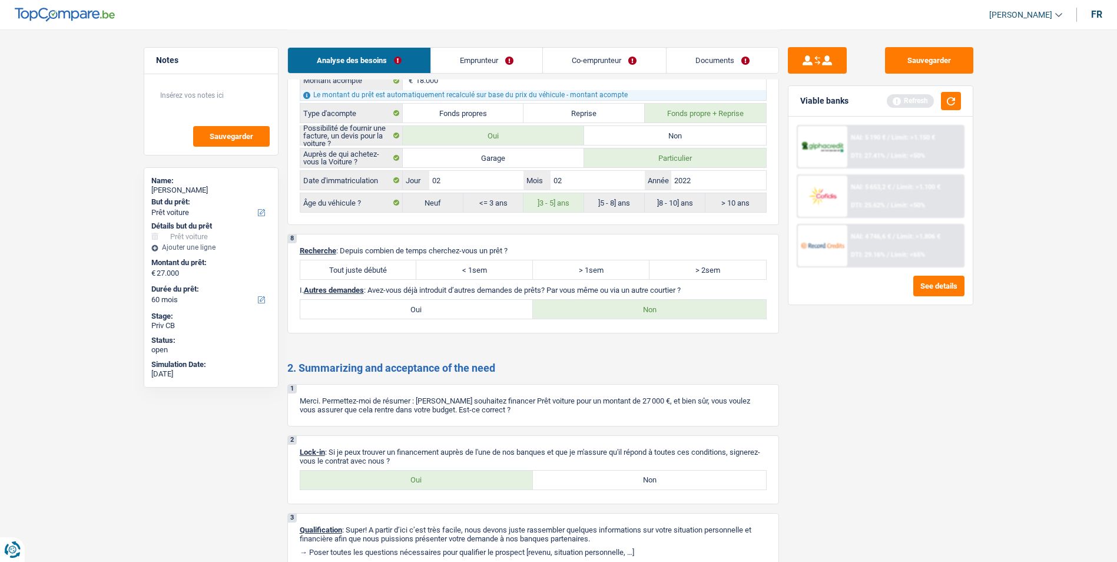
click at [377, 268] on label "Tout juste débuté" at bounding box center [358, 269] width 117 height 19
click at [377, 268] on input "Tout juste débuté" at bounding box center [358, 269] width 117 height 19
radio input "true"
click at [685, 269] on label "> 2sem" at bounding box center [708, 269] width 117 height 19
click at [685, 269] on input "> 2sem" at bounding box center [708, 269] width 117 height 19
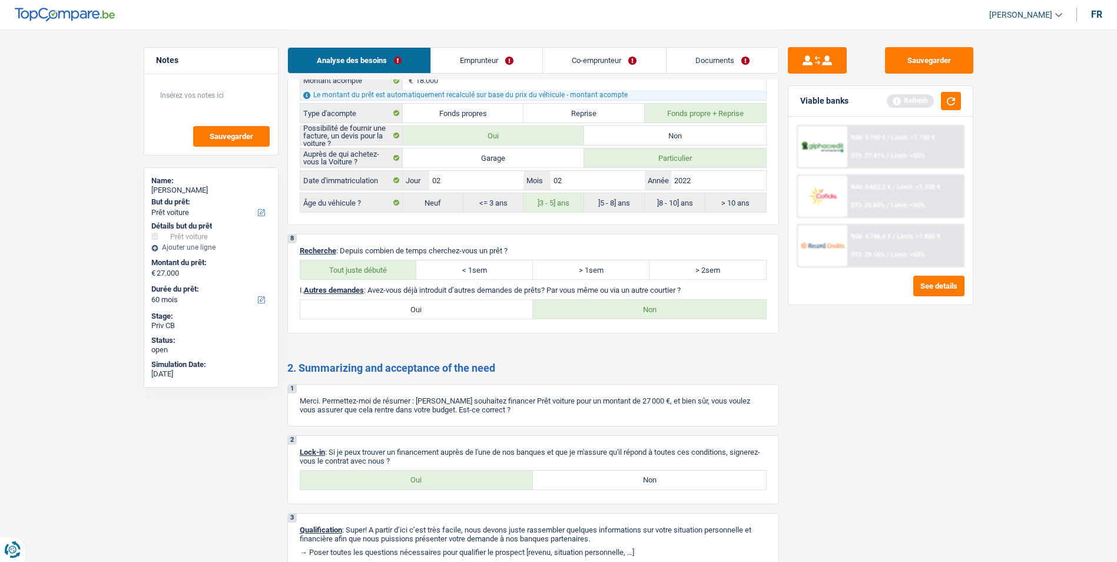
radio input "true"
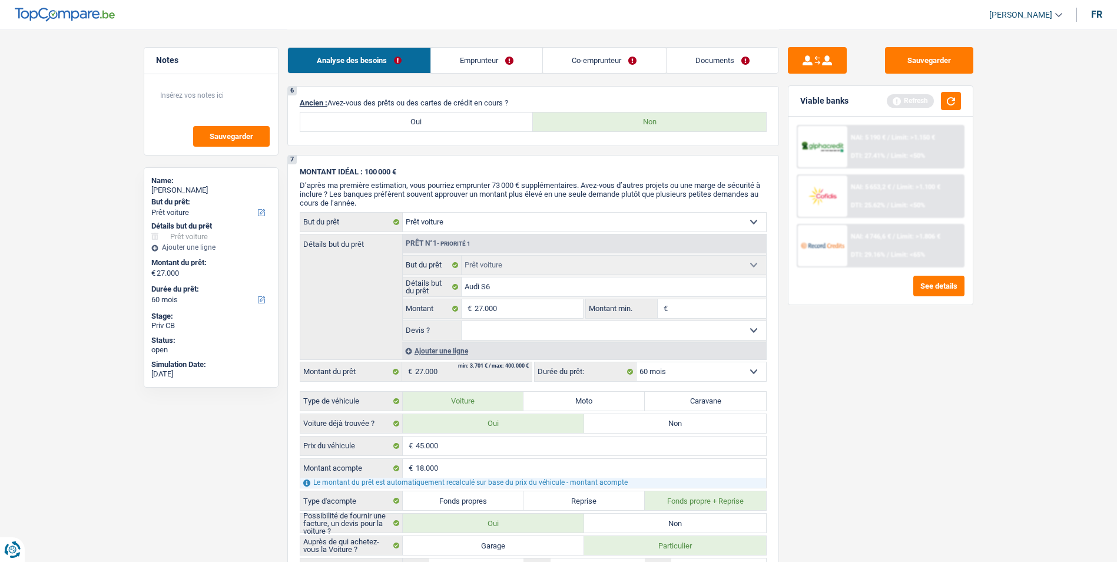
scroll to position [1060, 0]
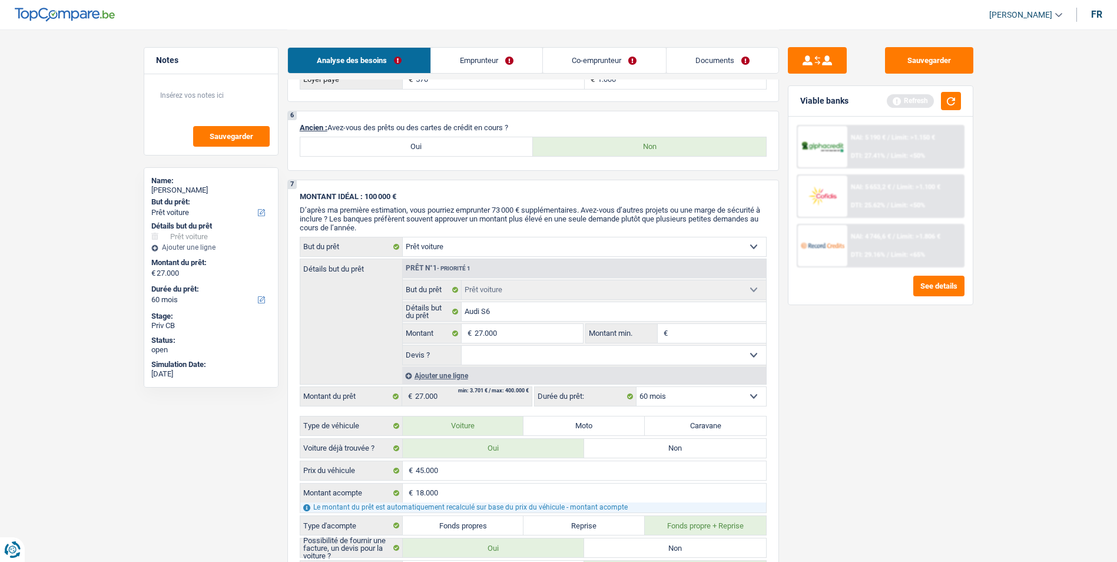
click at [524, 62] on link "Emprunteur" at bounding box center [486, 60] width 111 height 25
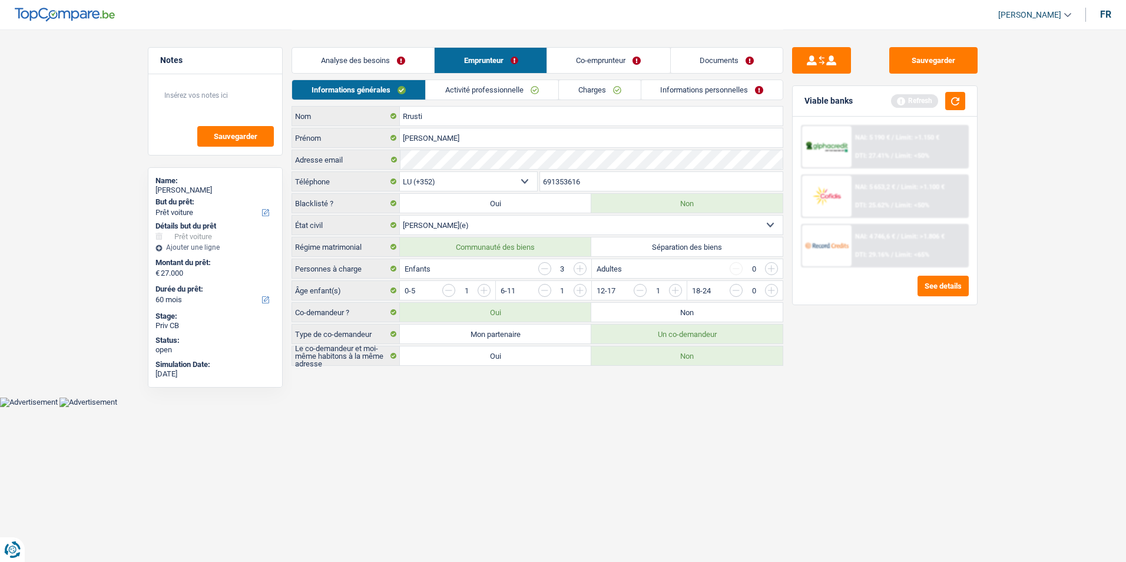
click at [585, 61] on link "Co-emprunteur" at bounding box center [609, 60] width 122 height 25
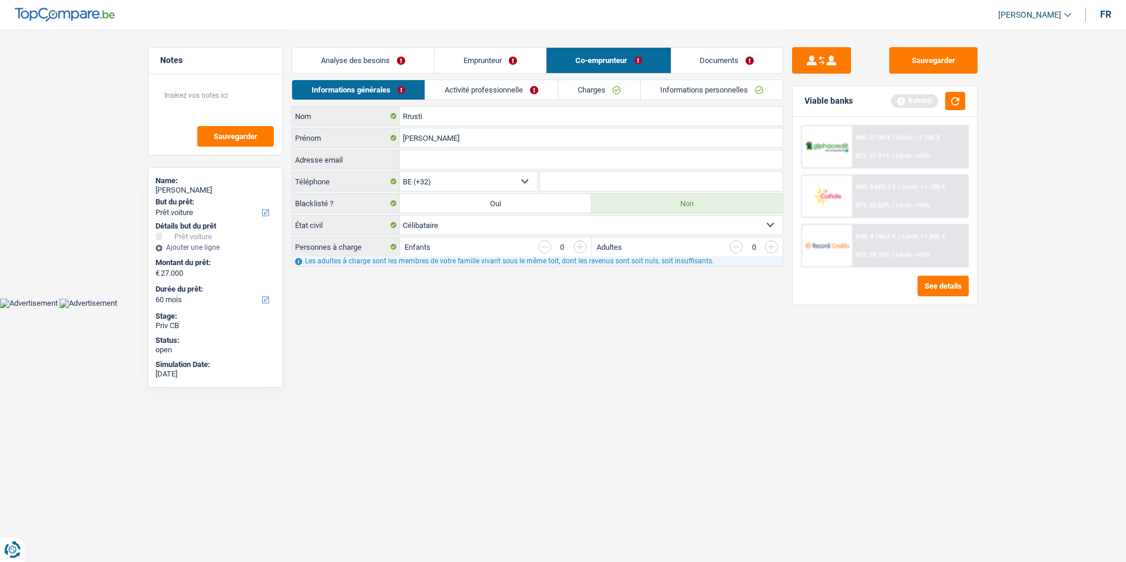
click at [518, 94] on link "Activité professionnelle" at bounding box center [491, 89] width 132 height 19
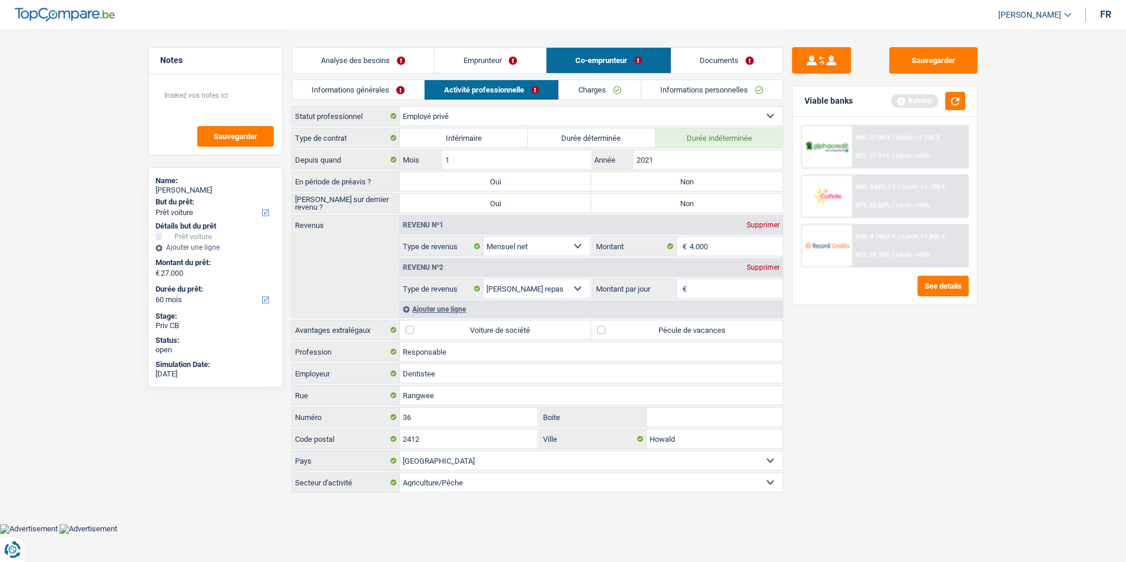
click at [751, 264] on div "Supprimer" at bounding box center [763, 267] width 39 height 7
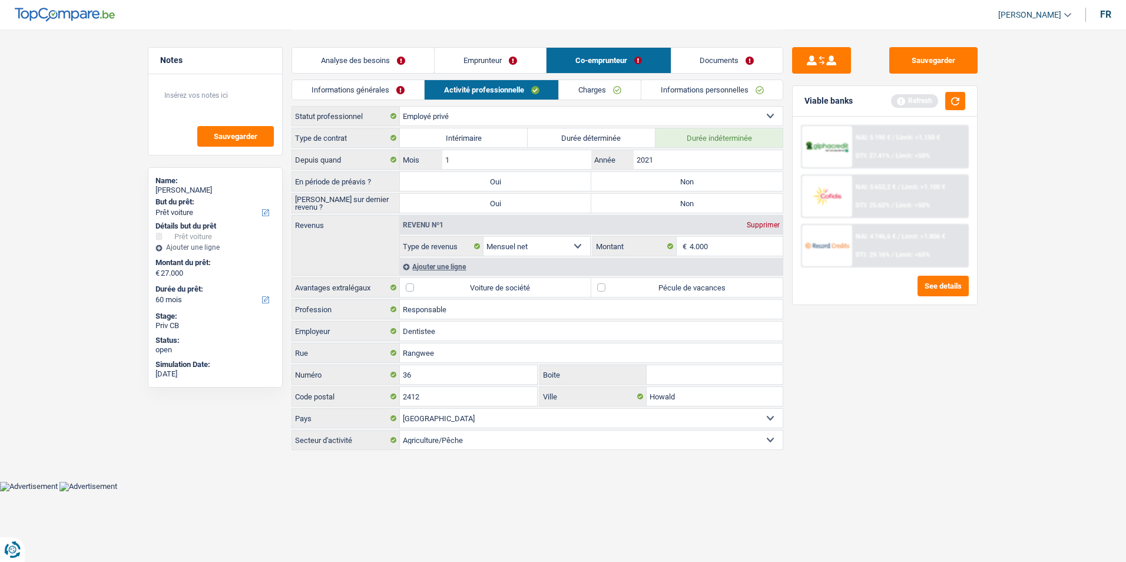
click at [648, 179] on label "Non" at bounding box center [686, 181] width 191 height 19
click at [648, 179] on input "Non" at bounding box center [686, 181] width 191 height 19
radio input "true"
click at [654, 200] on label "Non" at bounding box center [686, 203] width 191 height 19
click at [654, 200] on input "Non" at bounding box center [686, 203] width 191 height 19
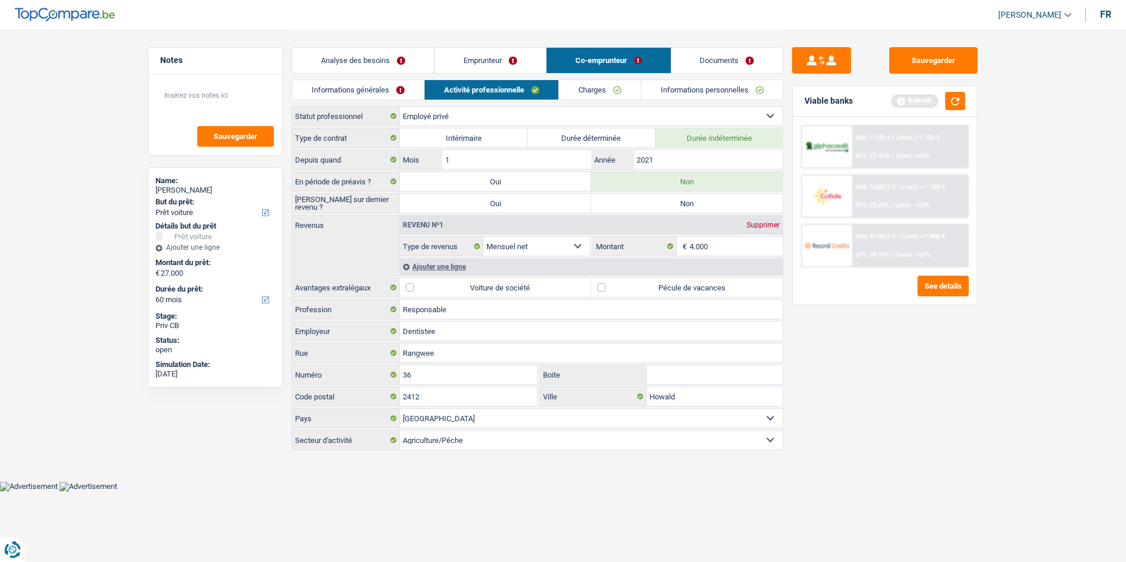
radio input "true"
click at [715, 240] on input "4.000" at bounding box center [737, 246] width 94 height 19
type input "4.500"
click at [486, 336] on input "Dentistee" at bounding box center [591, 331] width 383 height 19
type input "Dentiste"
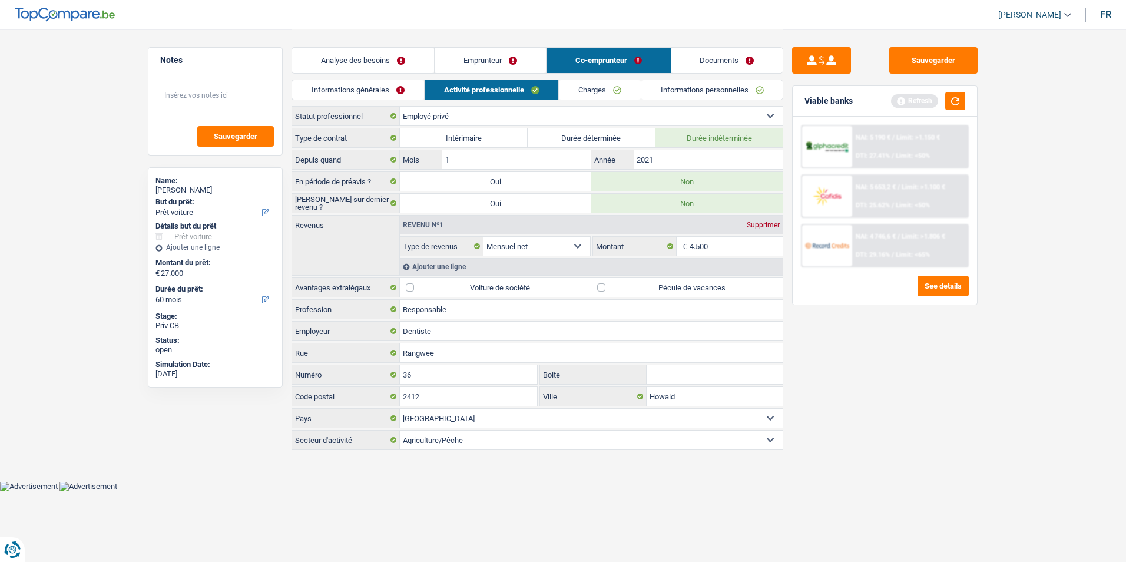
click at [604, 289] on label "Pécule de vacances" at bounding box center [686, 287] width 191 height 19
click at [604, 289] on input "Pécule de vacances" at bounding box center [686, 287] width 191 height 19
checkbox input "true"
click at [618, 89] on link "Charges" at bounding box center [600, 89] width 82 height 19
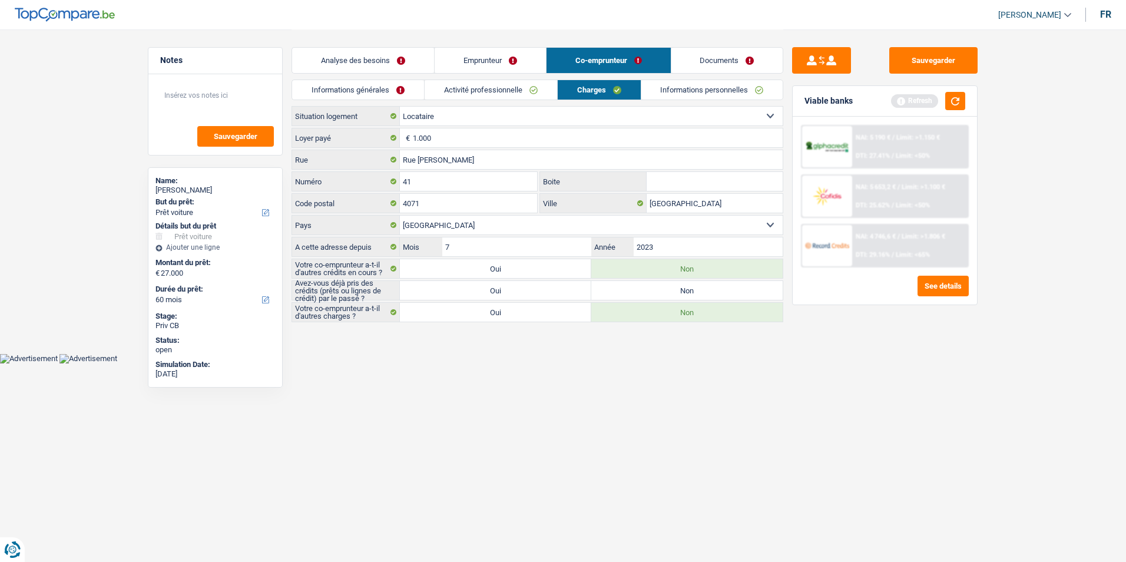
click at [691, 91] on link "Informations personnelles" at bounding box center [712, 89] width 142 height 19
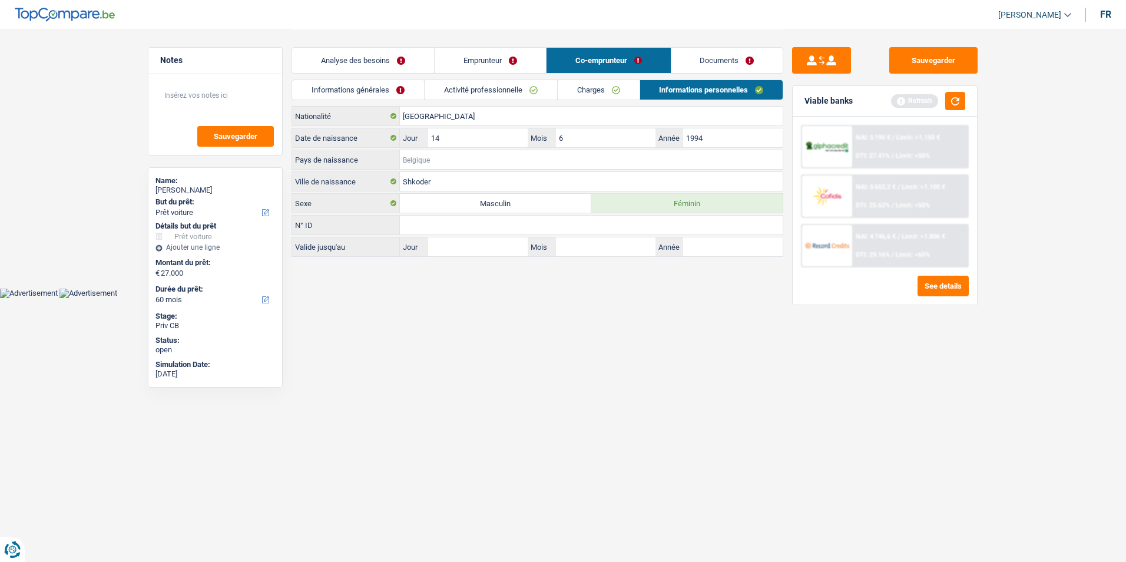
click at [472, 158] on input "Pays de naissance" at bounding box center [591, 159] width 383 height 19
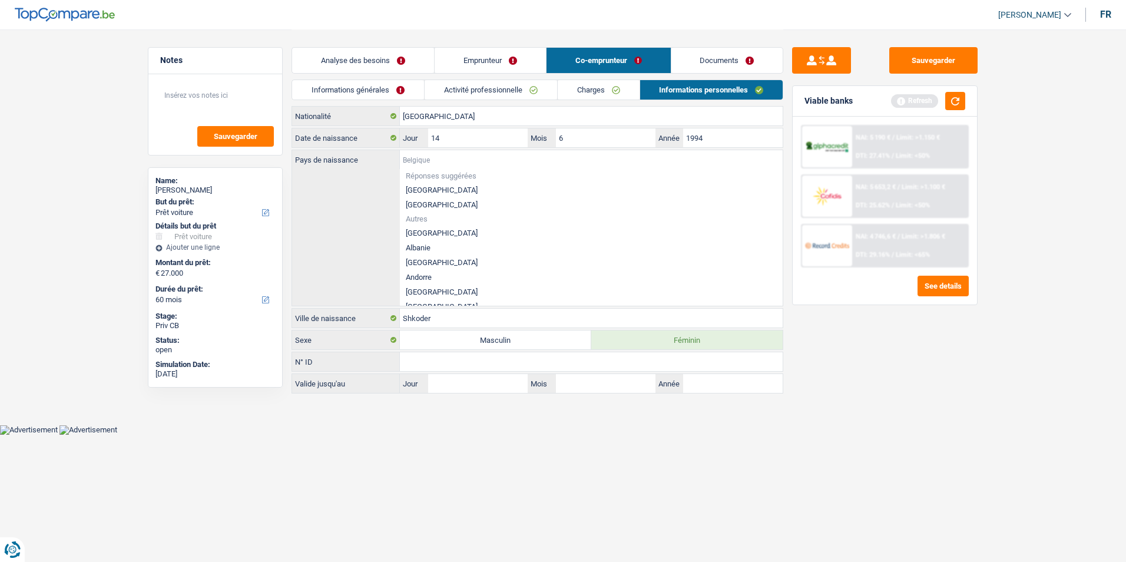
type input "a"
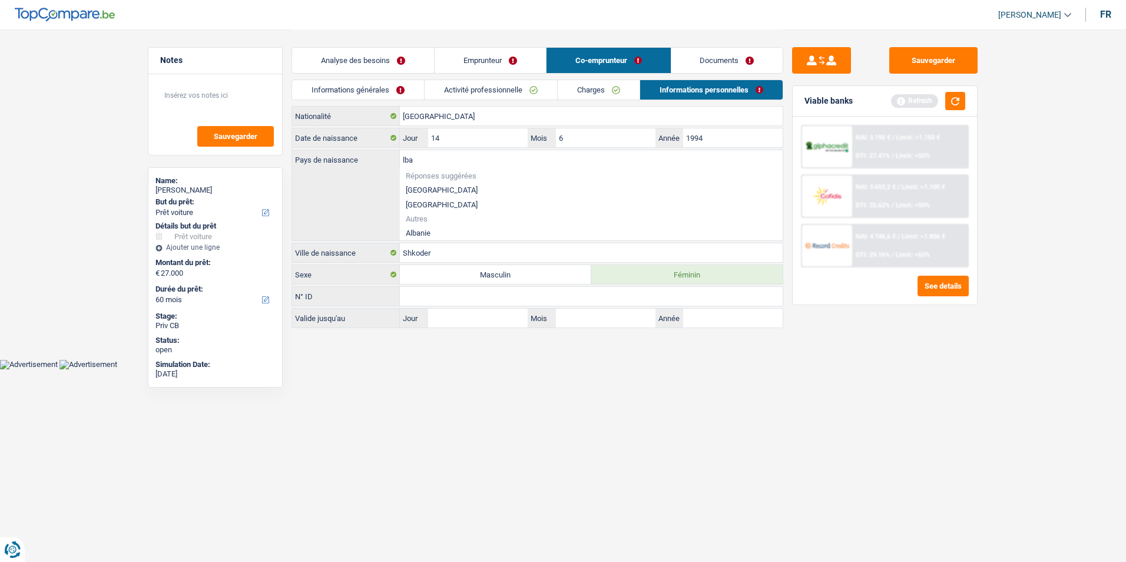
click at [434, 227] on li "Albanie" at bounding box center [591, 233] width 383 height 15
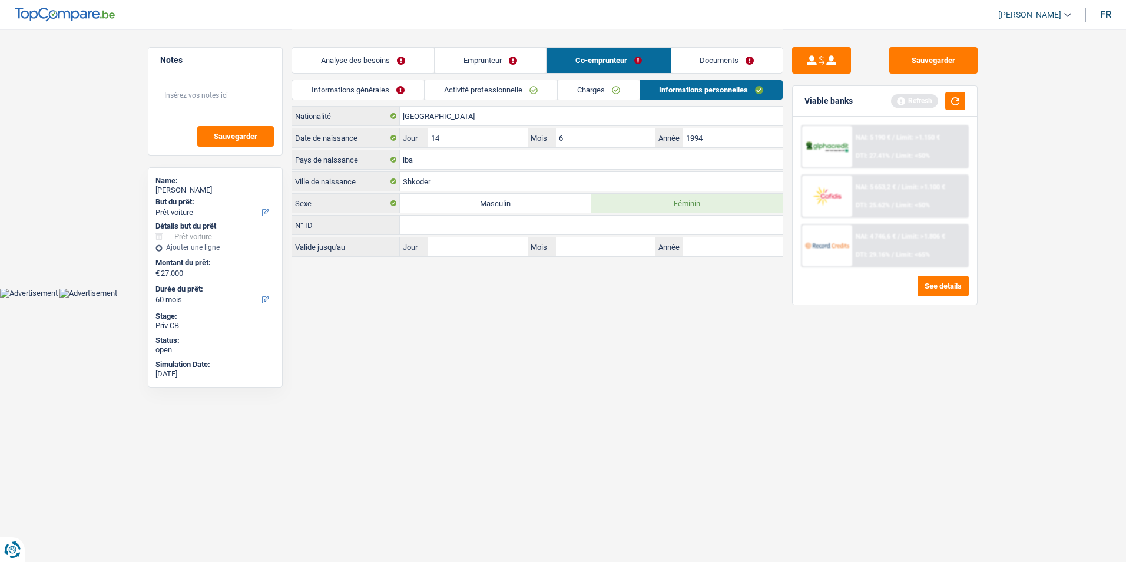
type input "Albanie"
click at [600, 89] on link "Charges" at bounding box center [599, 89] width 82 height 19
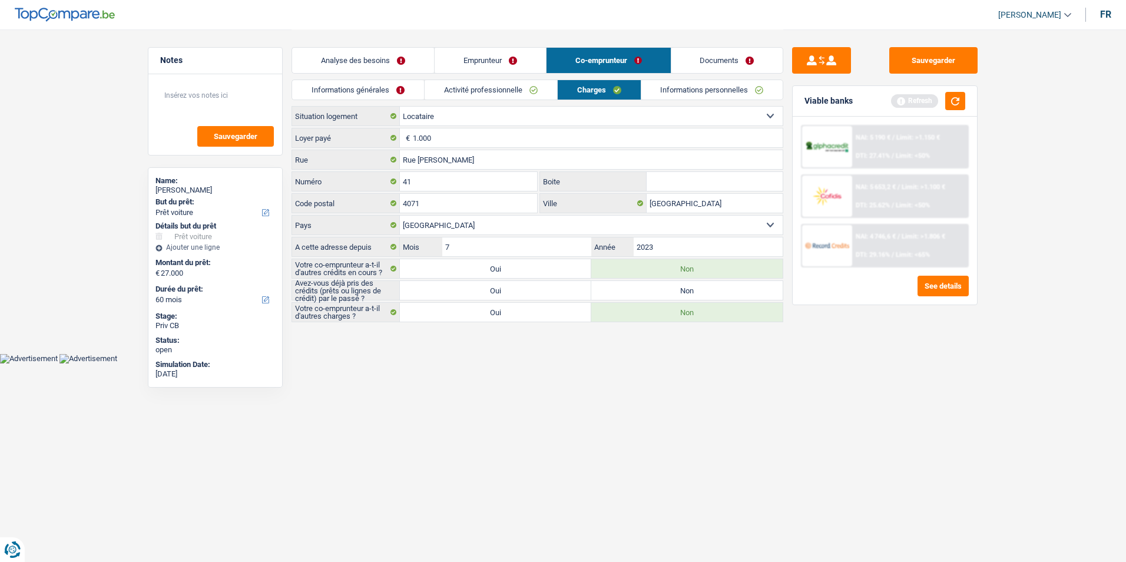
click at [523, 95] on link "Activité professionnelle" at bounding box center [491, 89] width 132 height 19
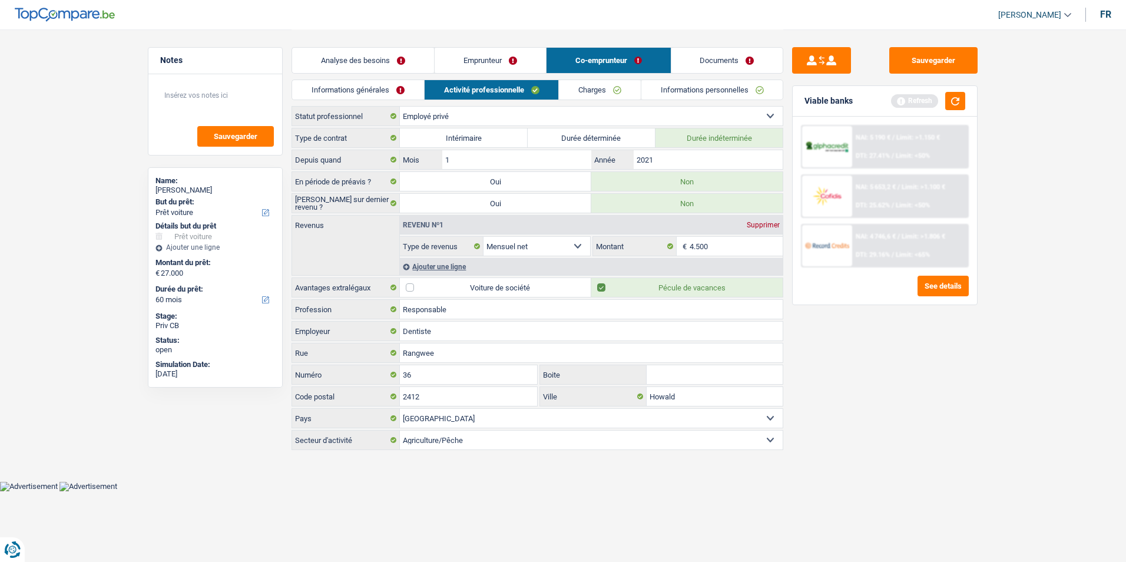
click at [410, 95] on link "Informations générales" at bounding box center [358, 89] width 132 height 19
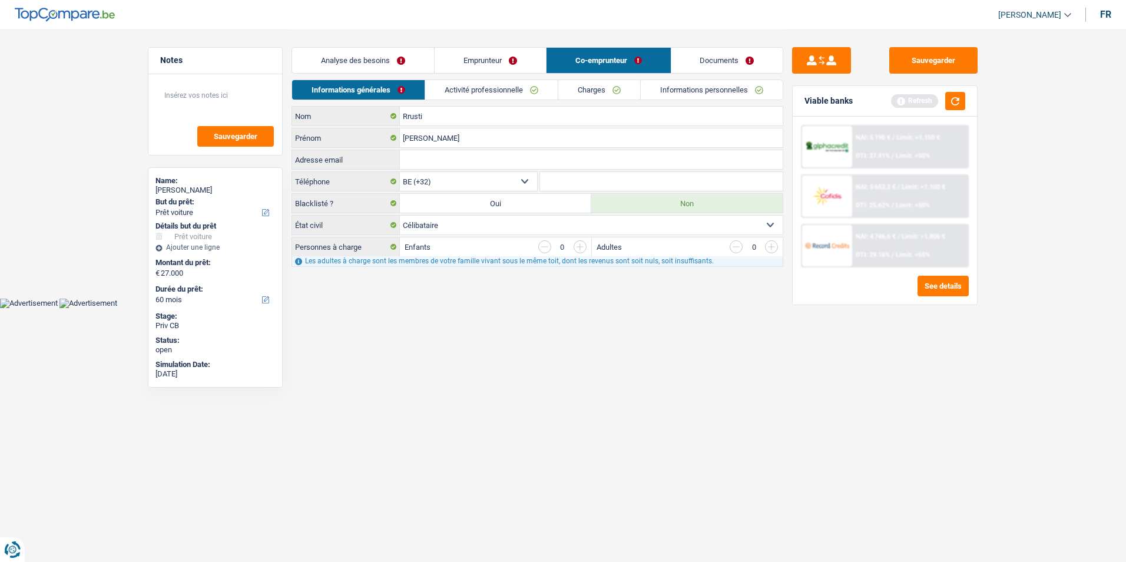
click at [361, 45] on div "Analyse des besoins Emprunteur Co-emprunteur Documents" at bounding box center [537, 54] width 492 height 50
click at [362, 57] on link "Analyse des besoins" at bounding box center [363, 60] width 142 height 25
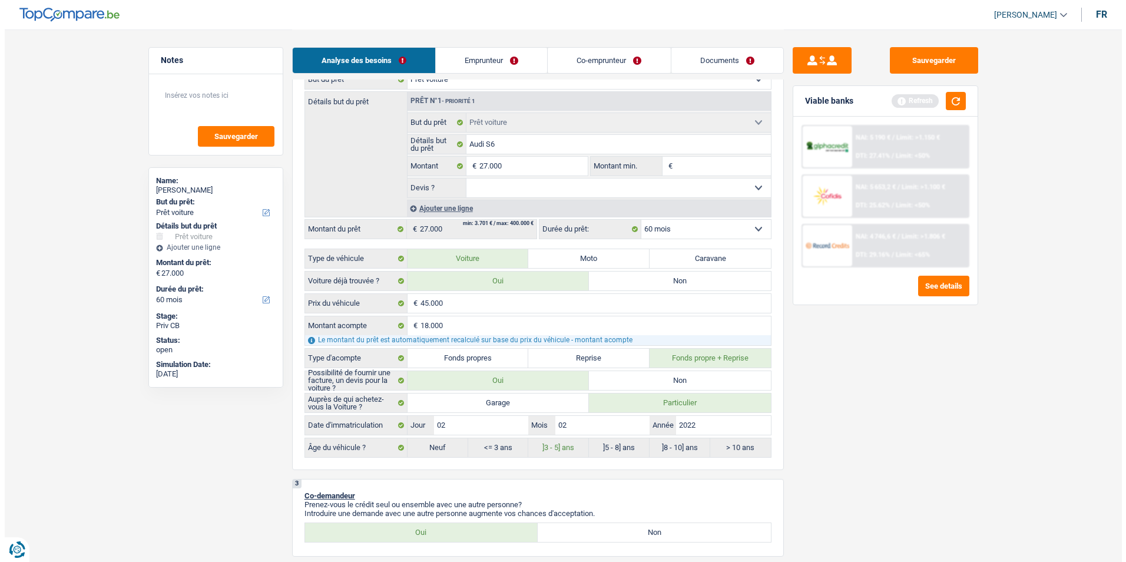
scroll to position [236, 0]
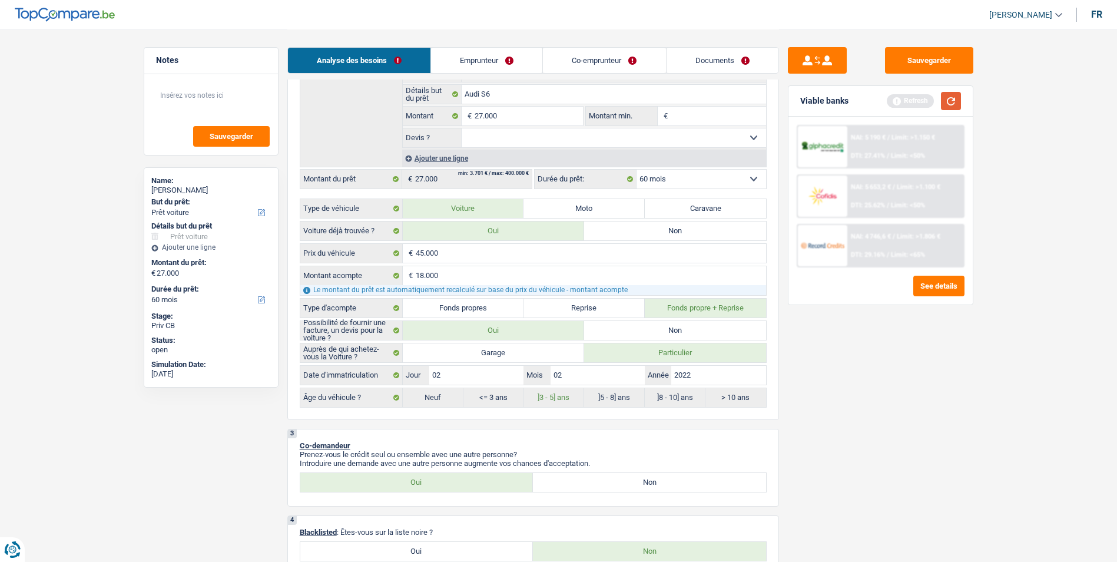
click at [953, 103] on button "button" at bounding box center [951, 101] width 20 height 18
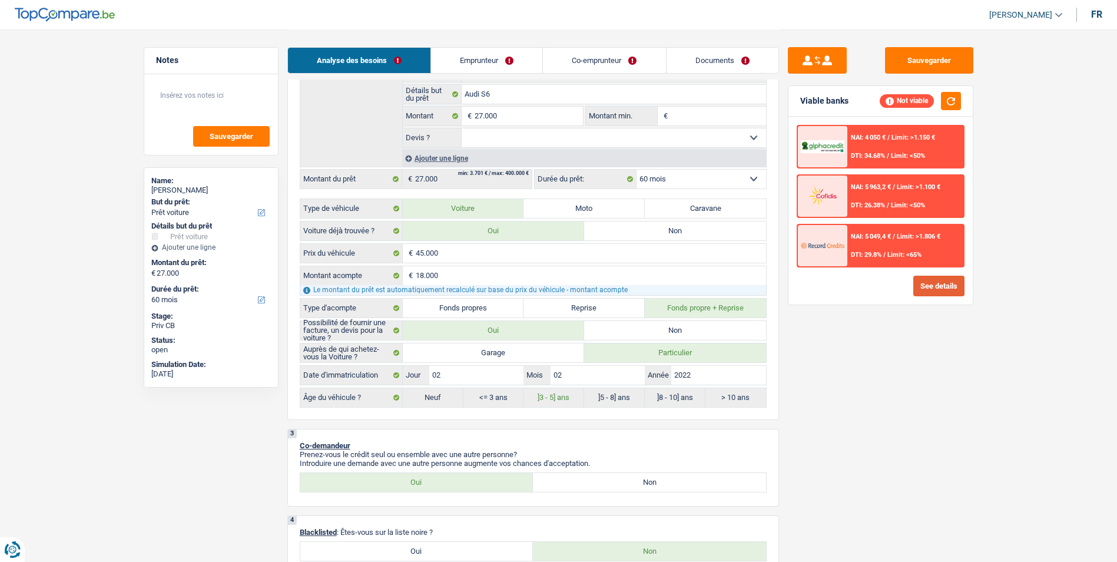
click at [928, 279] on button "See details" at bounding box center [938, 286] width 51 height 21
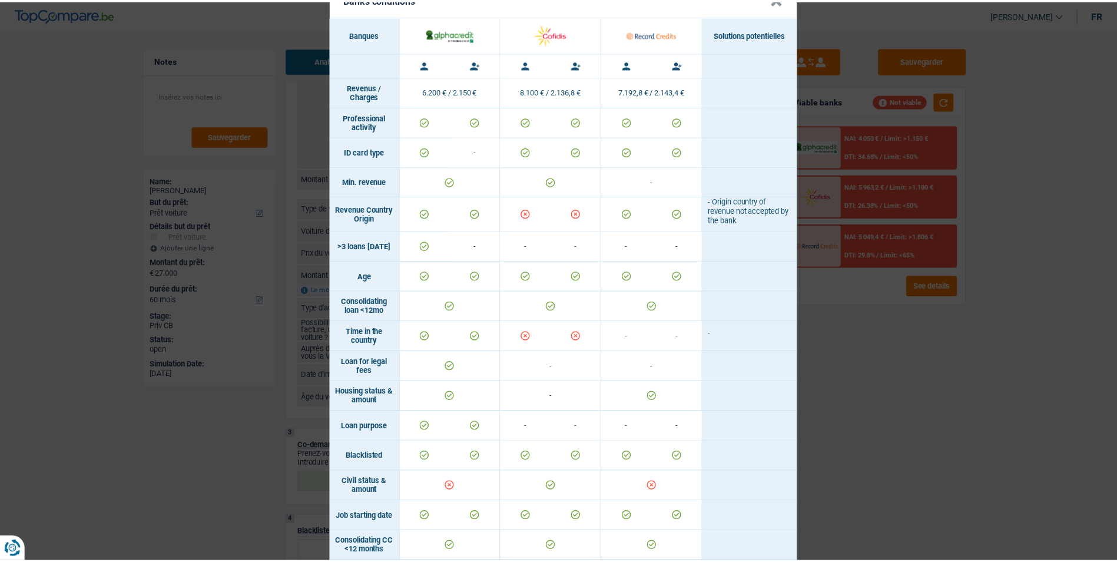
scroll to position [0, 0]
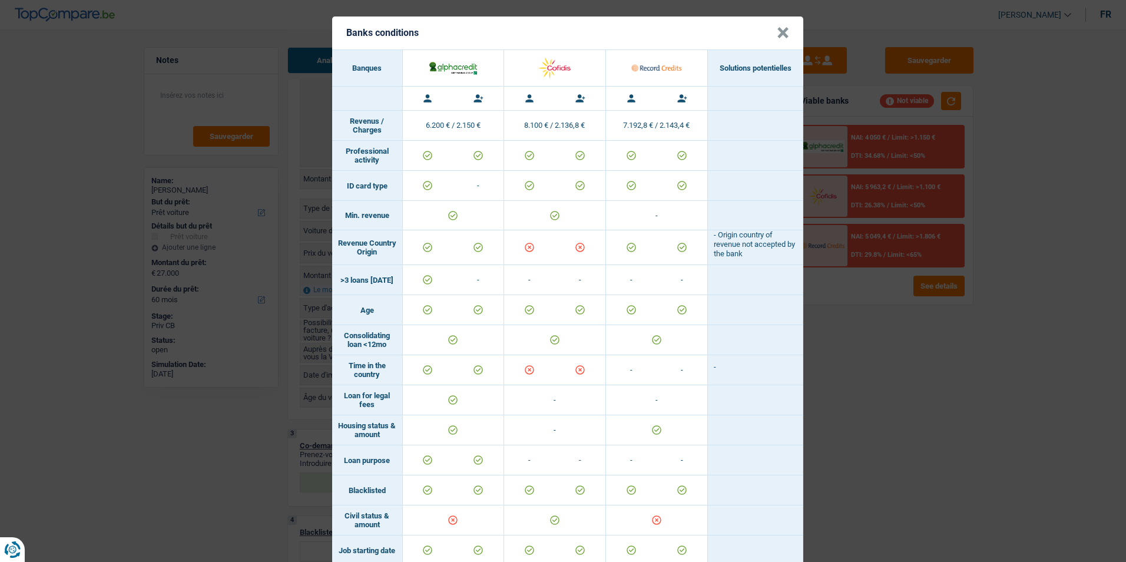
click at [867, 379] on div "Banks conditions × Banques Solutions potentielles Revenus / Charges 6.200 € / 2…" at bounding box center [563, 281] width 1126 height 562
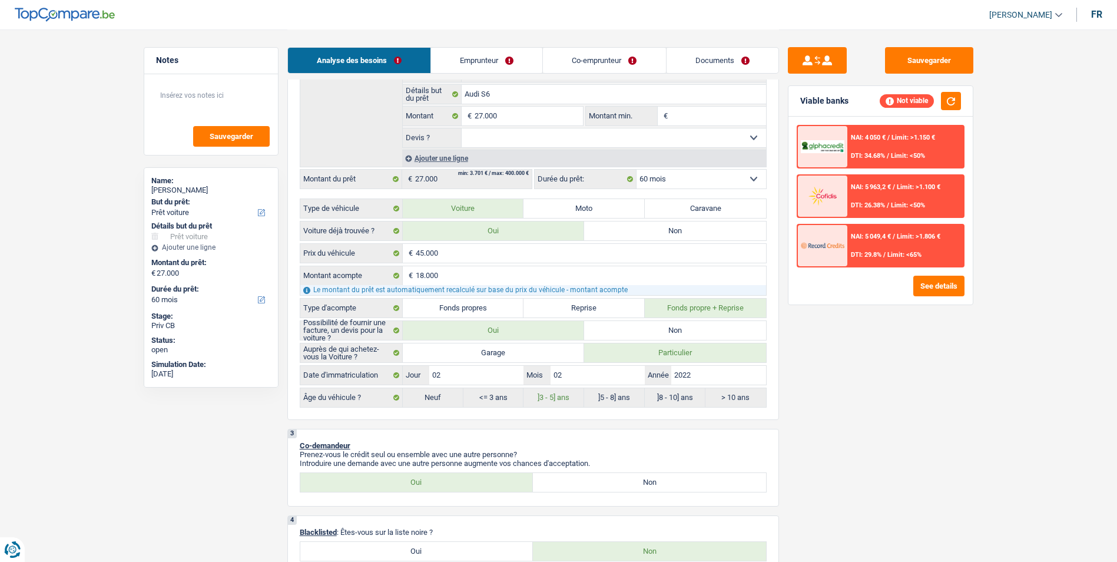
click at [524, 57] on link "Emprunteur" at bounding box center [486, 60] width 111 height 25
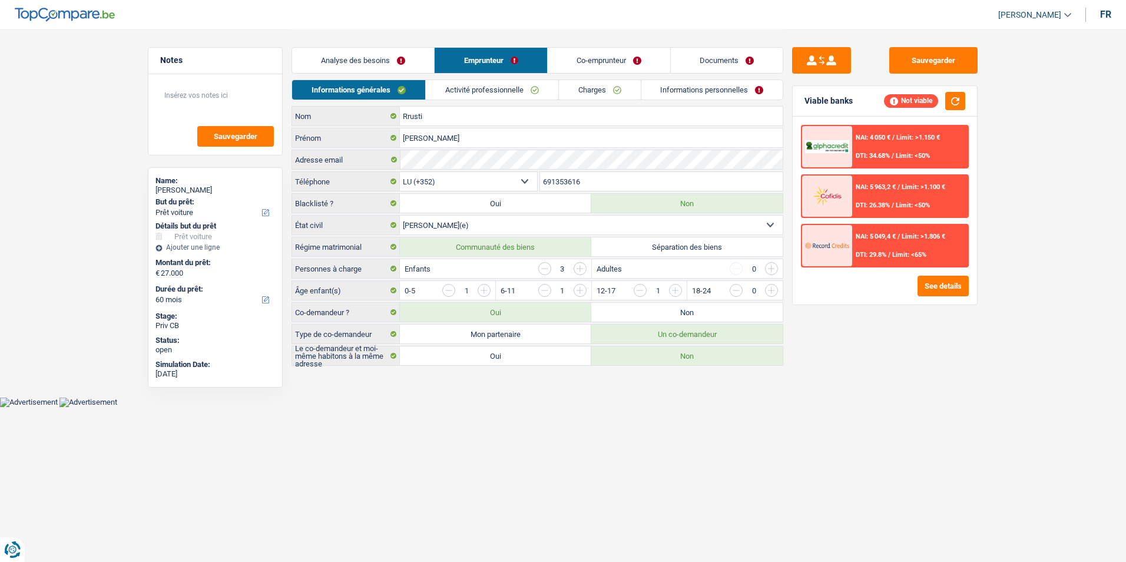
click at [530, 95] on link "Activité professionnelle" at bounding box center [492, 89] width 132 height 19
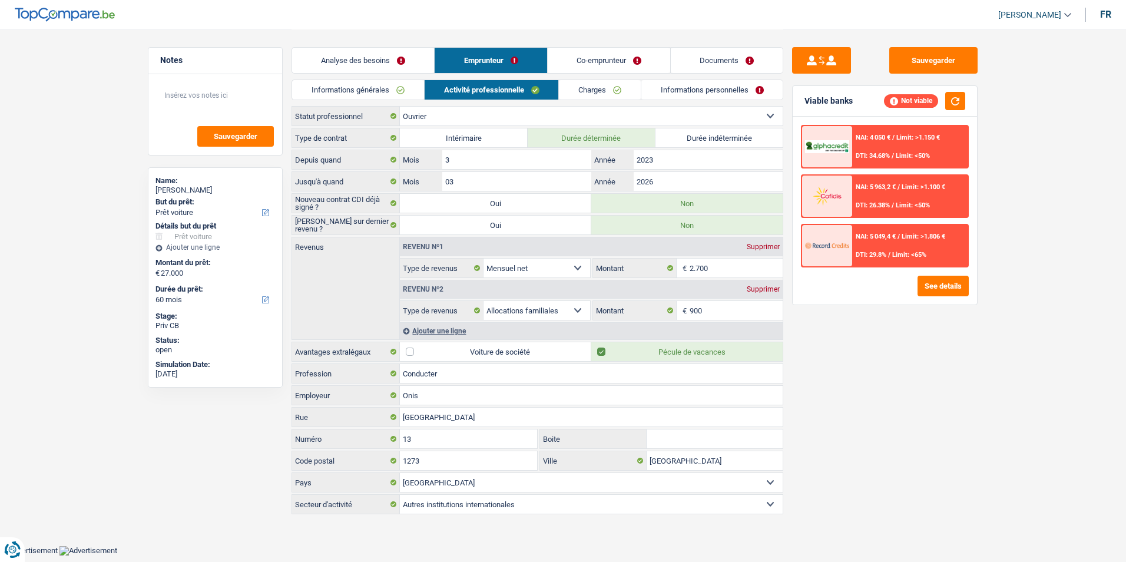
click at [592, 80] on link "Charges" at bounding box center [600, 89] width 82 height 19
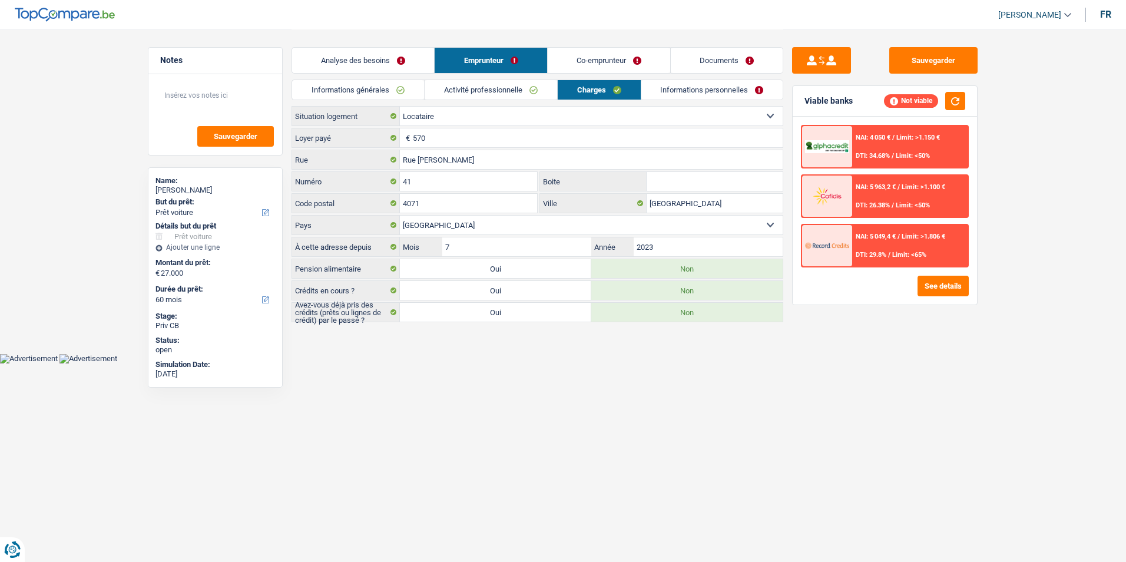
click at [625, 61] on link "Co-emprunteur" at bounding box center [609, 60] width 122 height 25
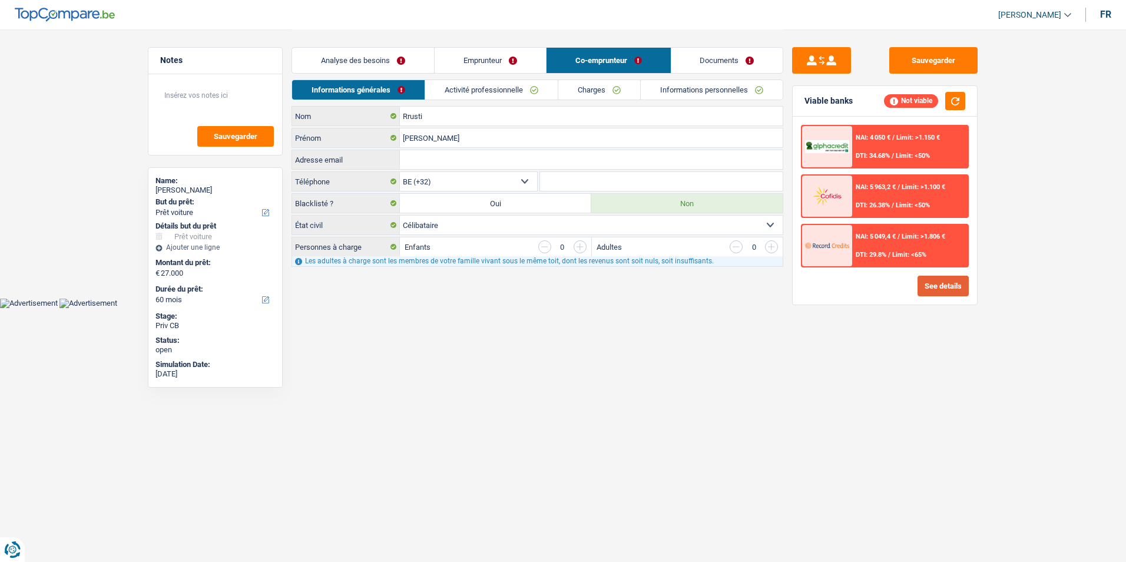
click at [925, 288] on button "See details" at bounding box center [942, 286] width 51 height 21
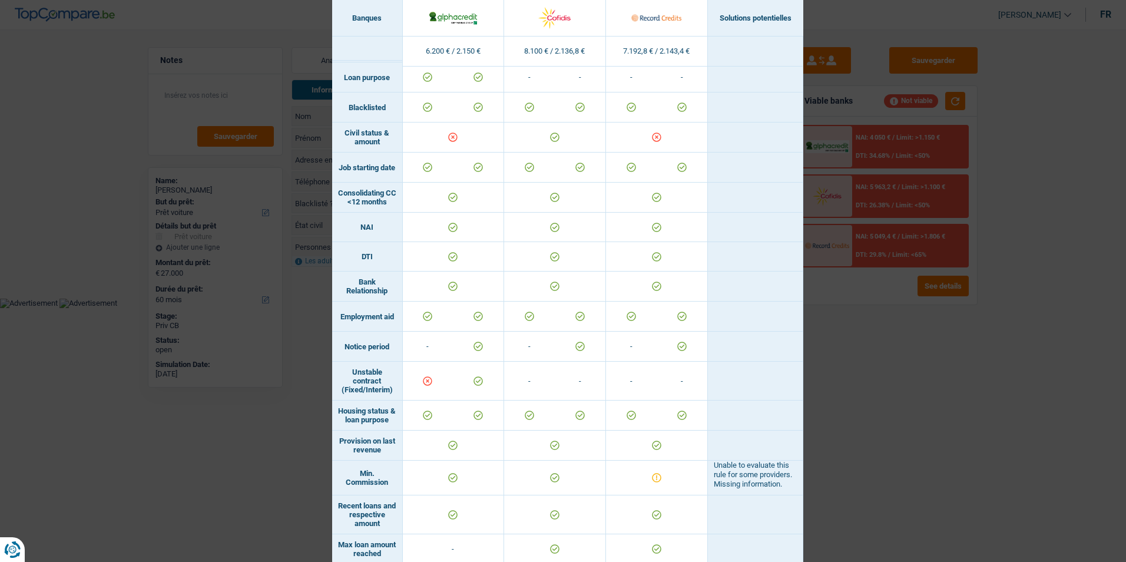
scroll to position [410, 0]
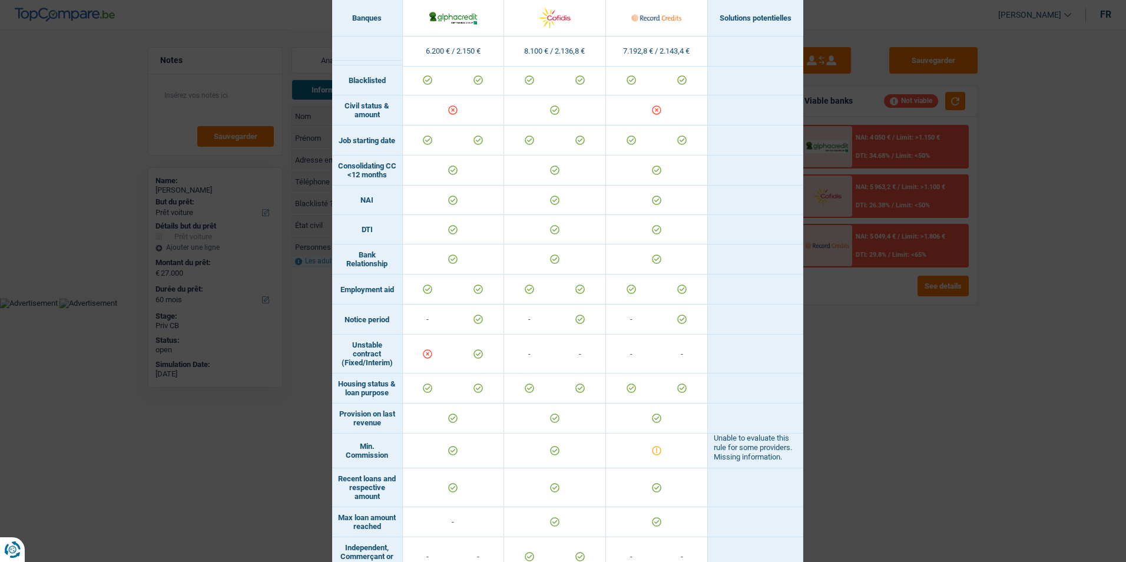
click at [986, 371] on div "Banks conditions × Banques Solutions potentielles Revenus / Charges 6.200 € / 2…" at bounding box center [563, 281] width 1126 height 562
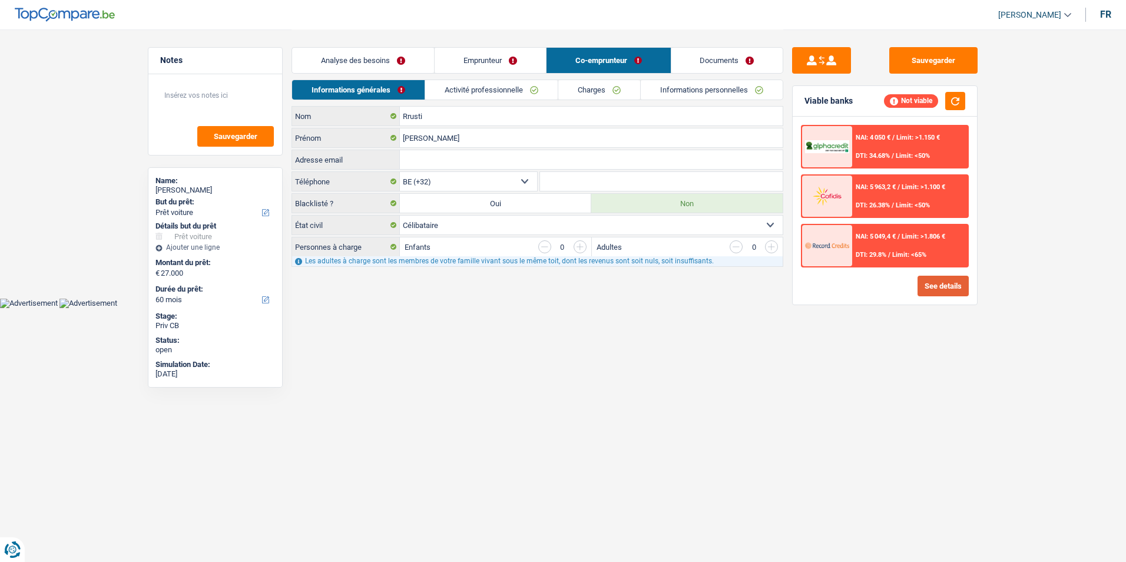
click at [942, 294] on button "See details" at bounding box center [942, 286] width 51 height 21
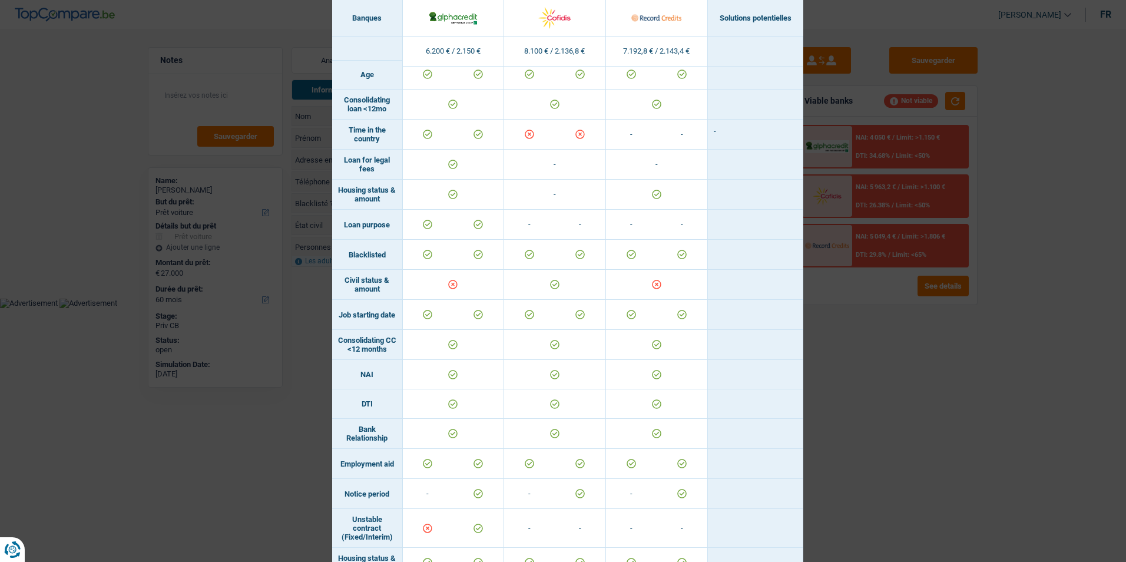
scroll to position [412, 0]
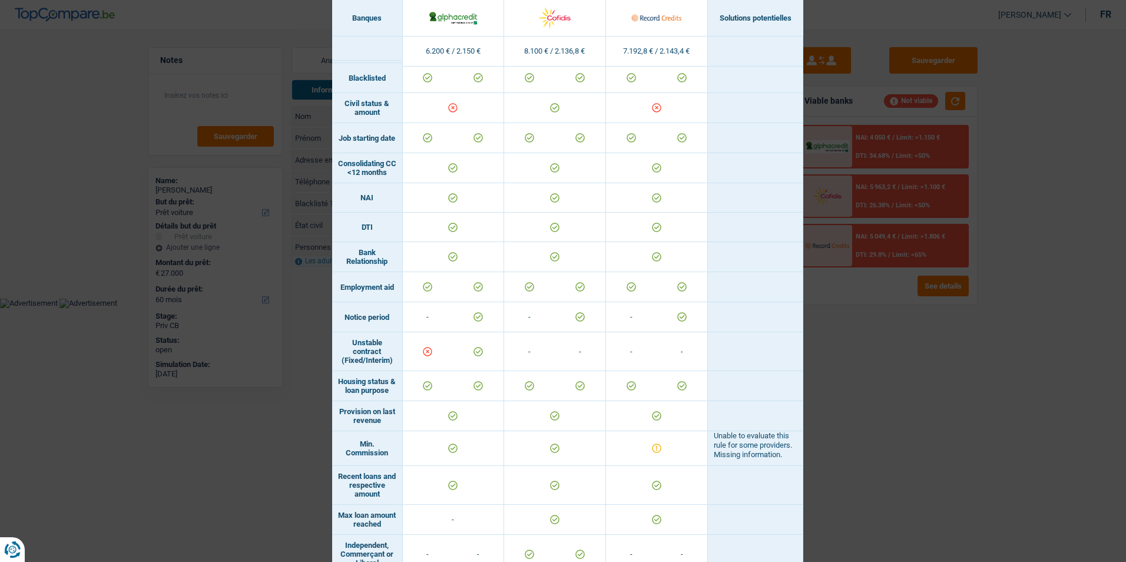
click at [834, 435] on div "Banks conditions × Banques Solutions potentielles Revenus / Charges 6.200 € / 2…" at bounding box center [563, 281] width 1126 height 562
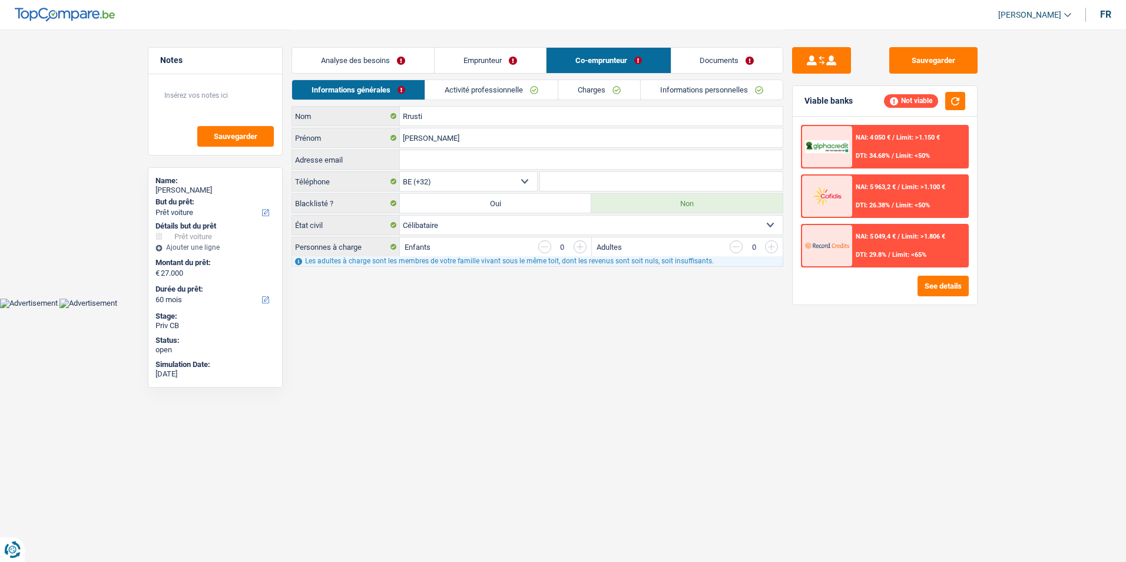
click at [525, 94] on link "Activité professionnelle" at bounding box center [491, 89] width 132 height 19
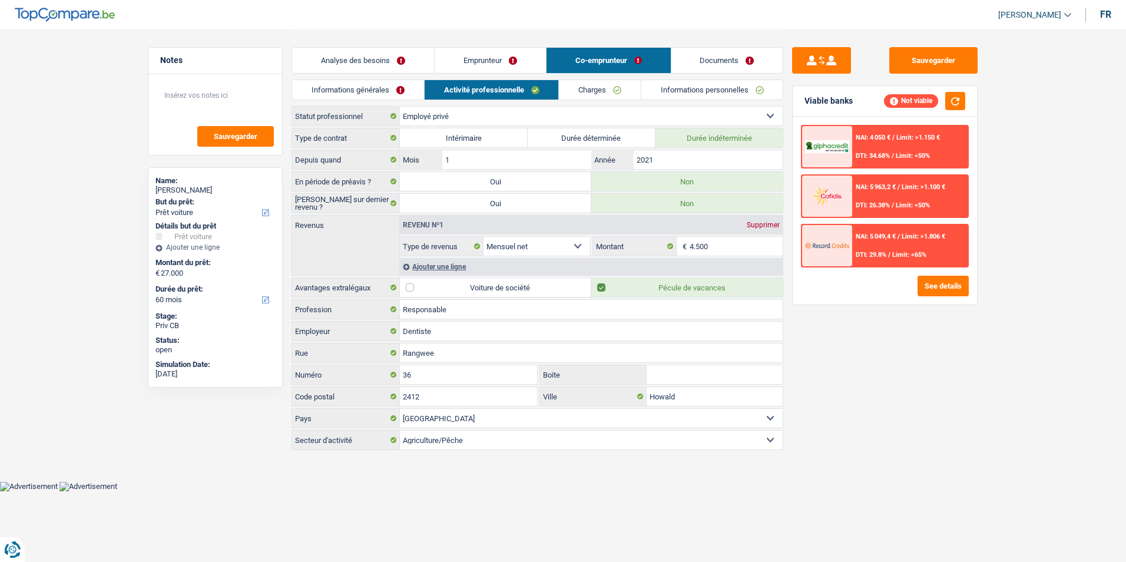
click at [601, 91] on link "Charges" at bounding box center [600, 89] width 82 height 19
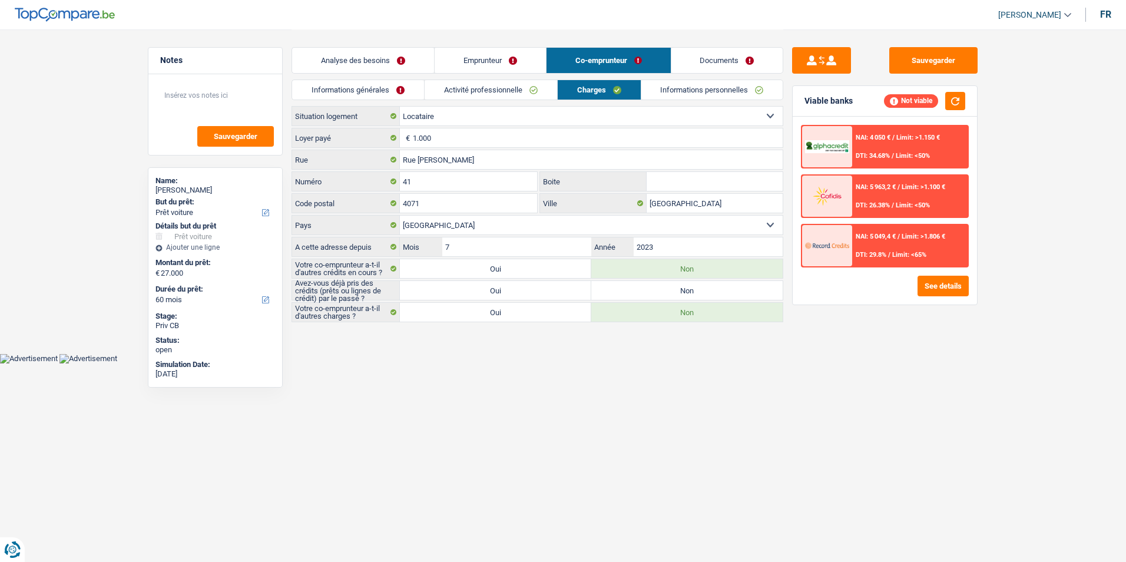
click at [704, 97] on link "Informations personnelles" at bounding box center [712, 89] width 142 height 19
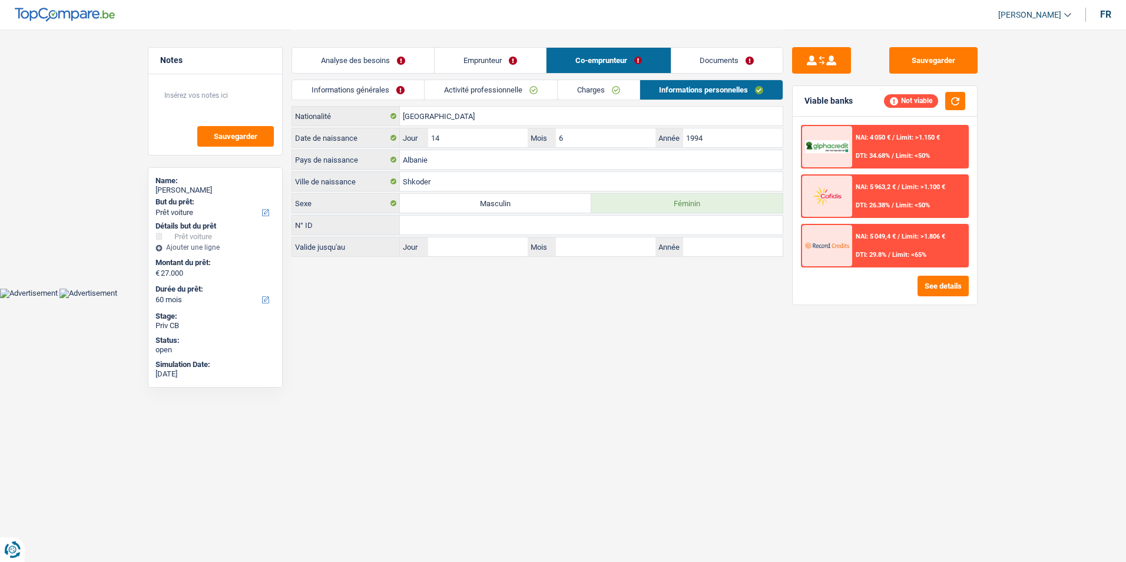
click at [581, 94] on link "Charges" at bounding box center [599, 89] width 82 height 19
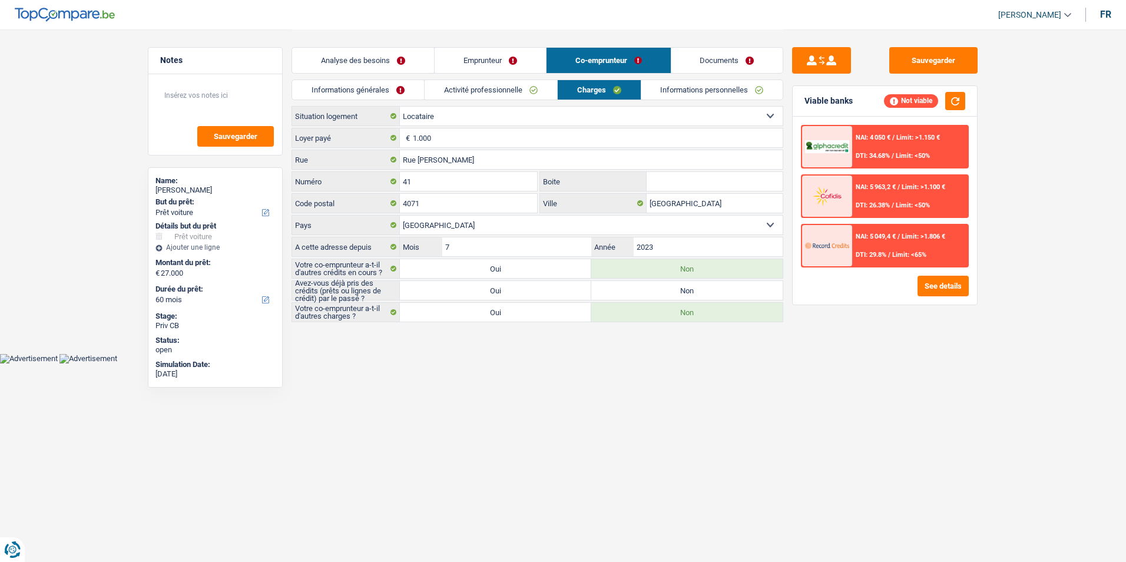
click at [486, 91] on link "Activité professionnelle" at bounding box center [491, 89] width 132 height 19
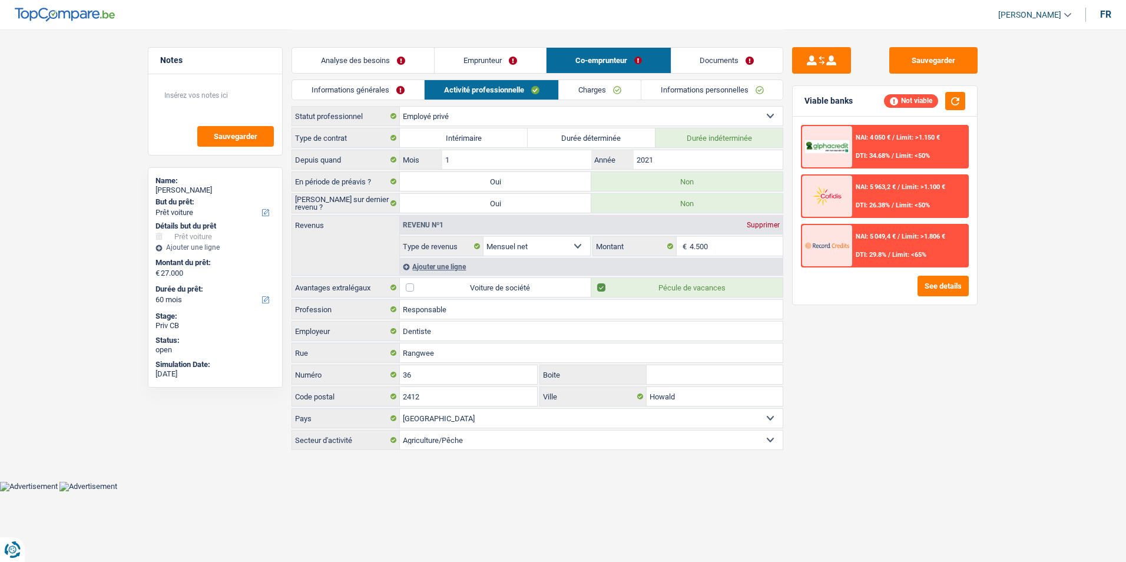
click at [348, 94] on link "Informations générales" at bounding box center [358, 89] width 132 height 19
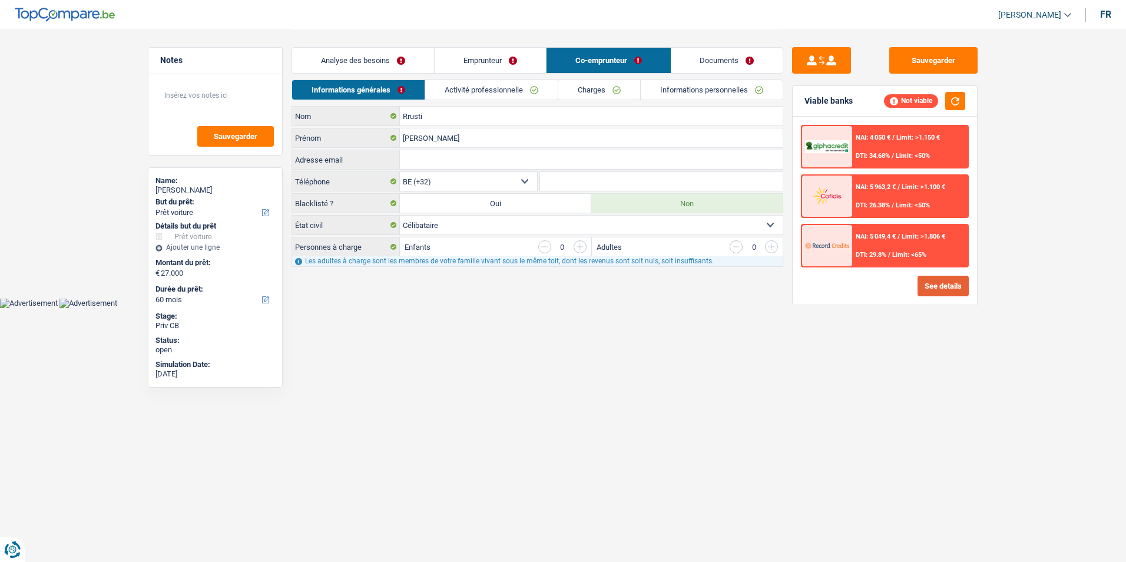
click at [940, 290] on button "See details" at bounding box center [942, 286] width 51 height 21
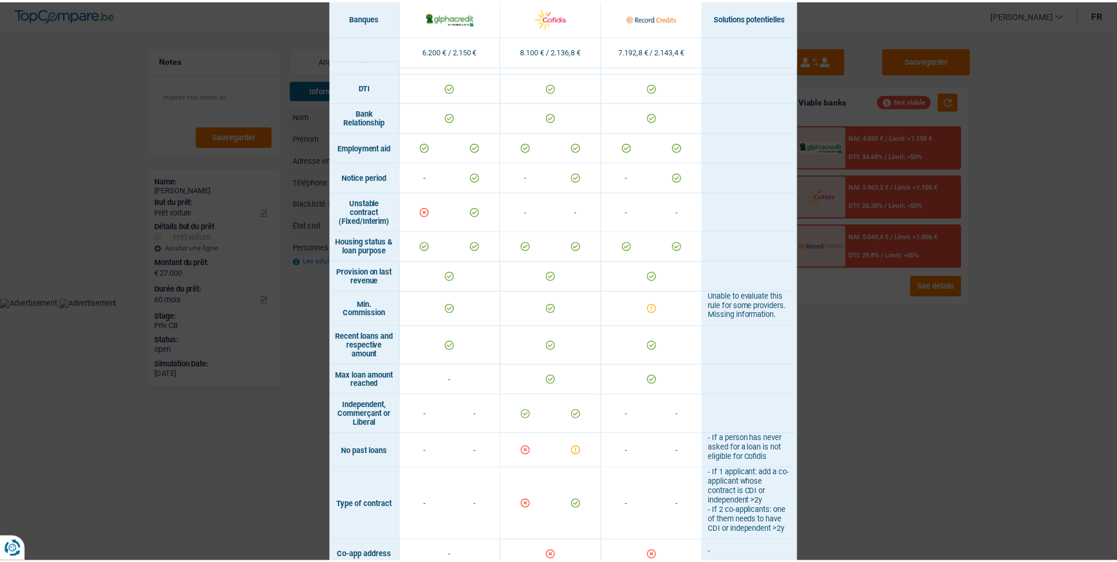
scroll to position [704, 0]
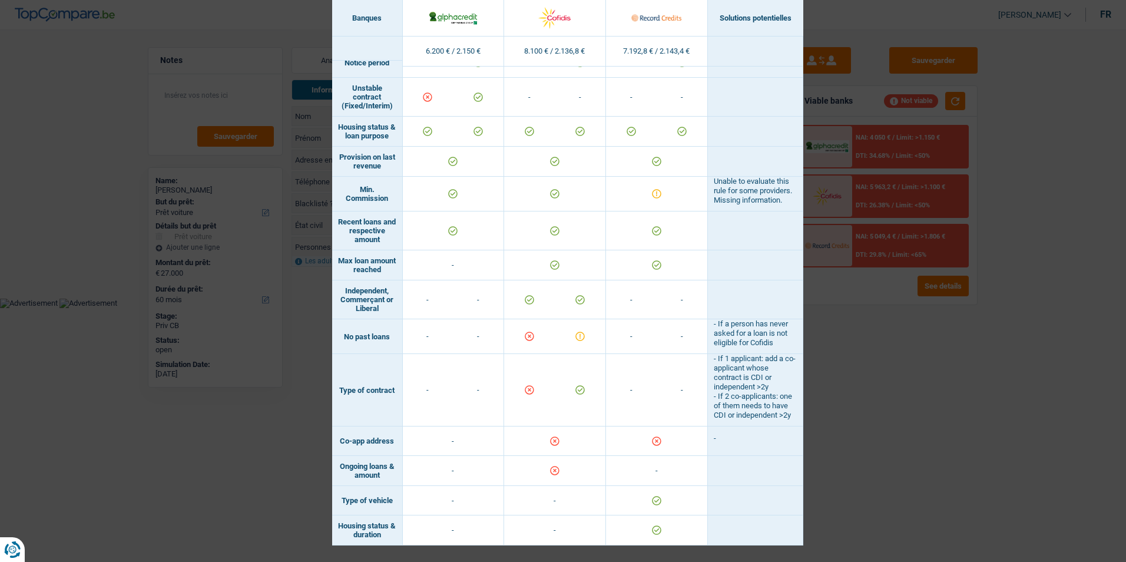
click at [897, 410] on div "Banks conditions × Banques Solutions potentielles Revenus / Charges 6.200 € / 2…" at bounding box center [563, 281] width 1126 height 562
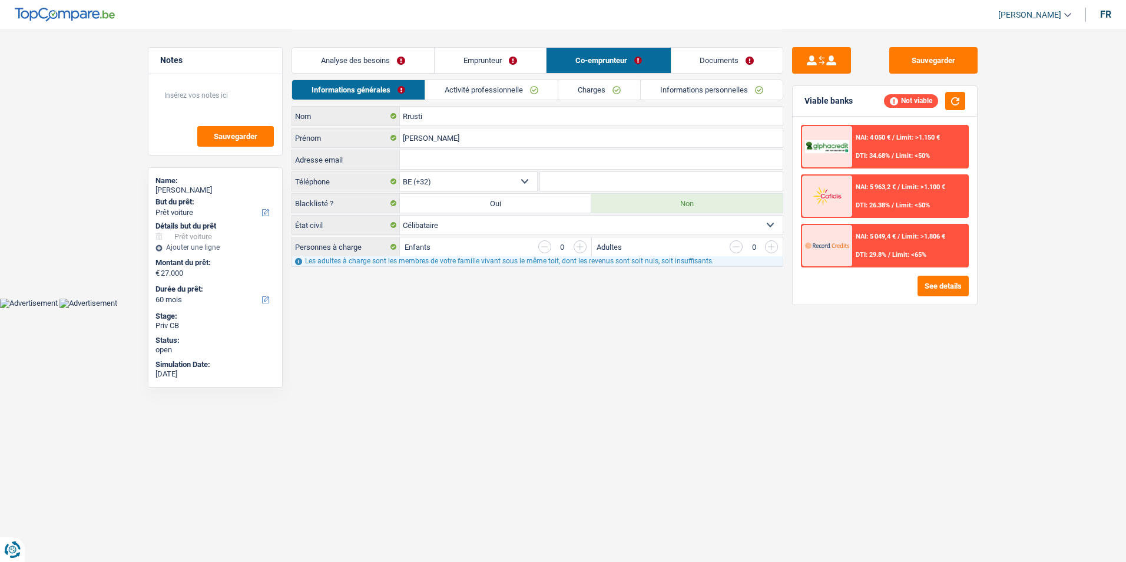
click at [487, 74] on div "Analyse des besoins Emprunteur Co-emprunteur Documents" at bounding box center [537, 54] width 492 height 50
click at [480, 58] on link "Emprunteur" at bounding box center [490, 60] width 111 height 25
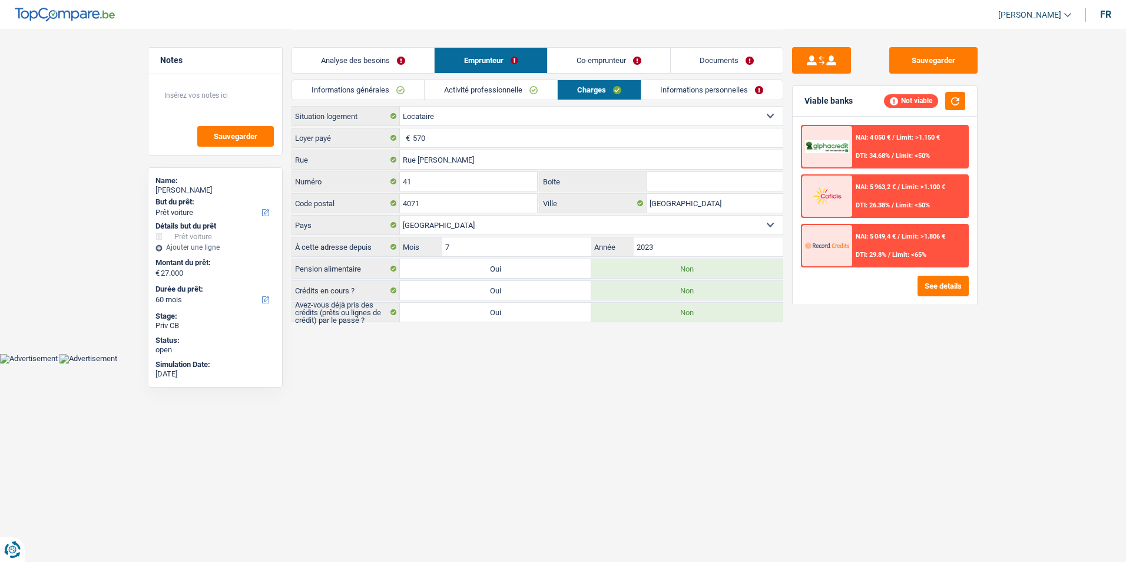
click at [385, 55] on link "Analyse des besoins" at bounding box center [363, 60] width 142 height 25
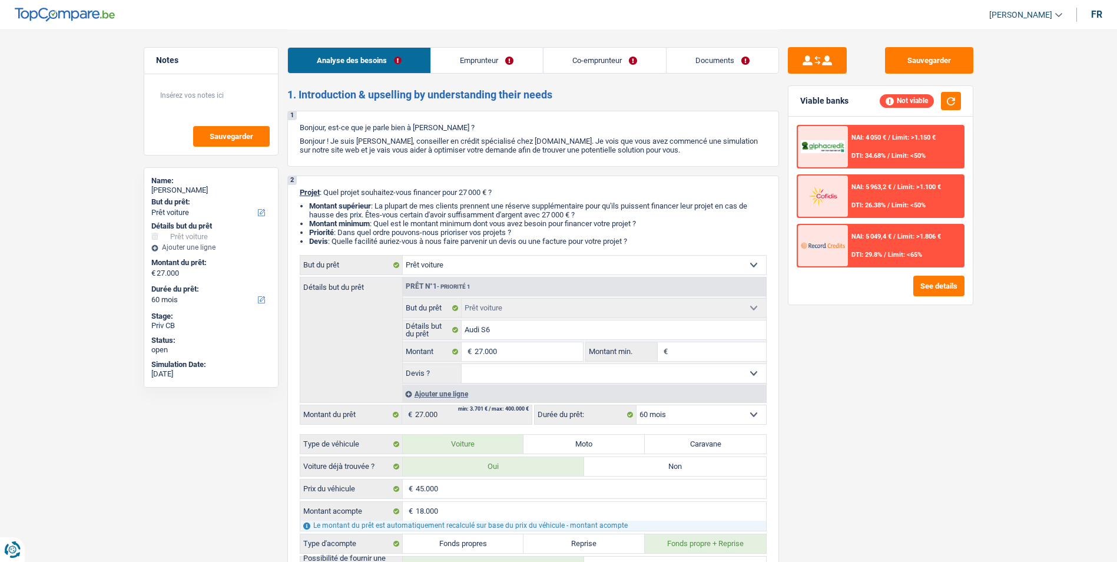
click at [585, 68] on link "Co-emprunteur" at bounding box center [604, 60] width 122 height 25
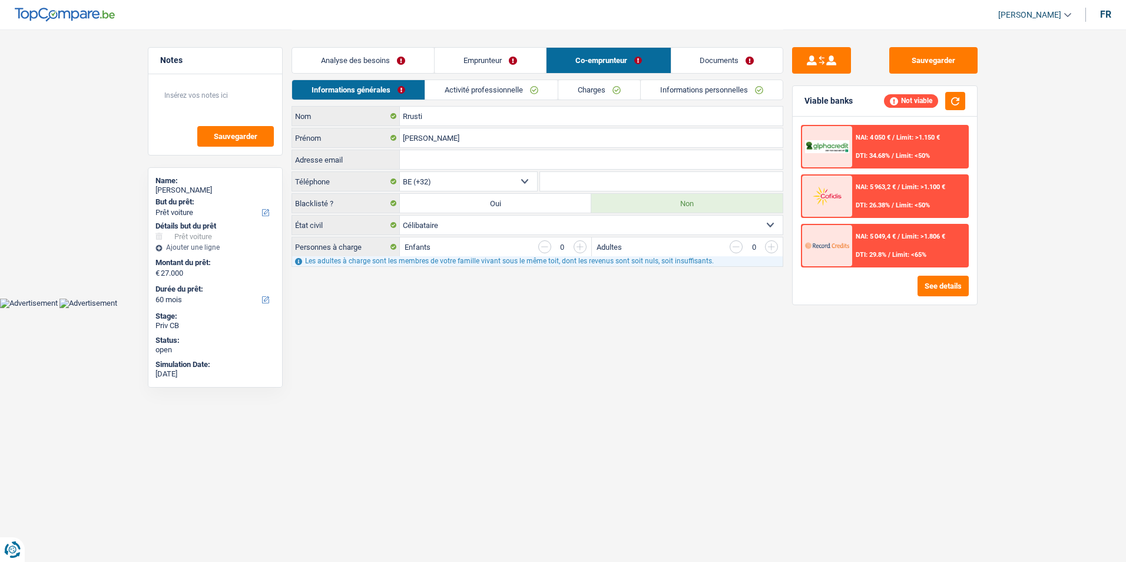
click at [528, 64] on link "Emprunteur" at bounding box center [490, 60] width 111 height 25
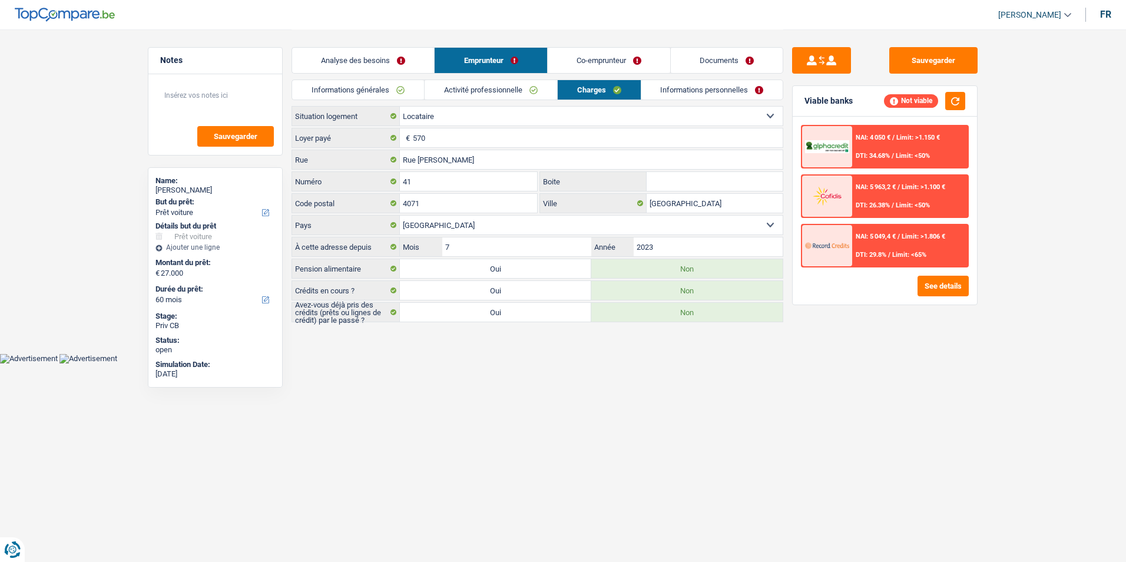
click at [588, 63] on link "Co-emprunteur" at bounding box center [609, 60] width 122 height 25
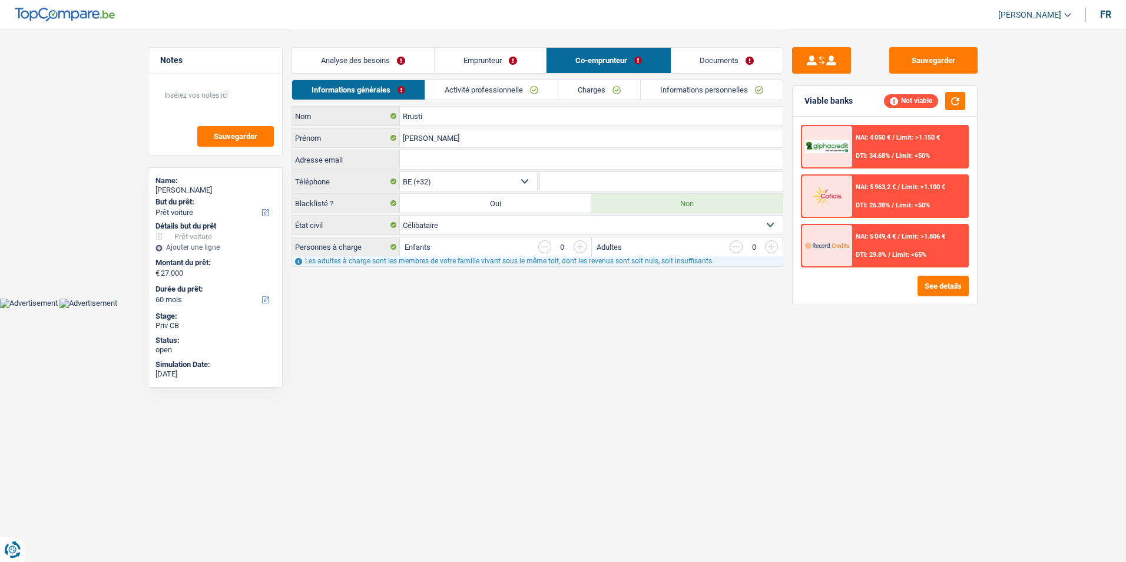
click at [436, 59] on link "Emprunteur" at bounding box center [490, 60] width 111 height 25
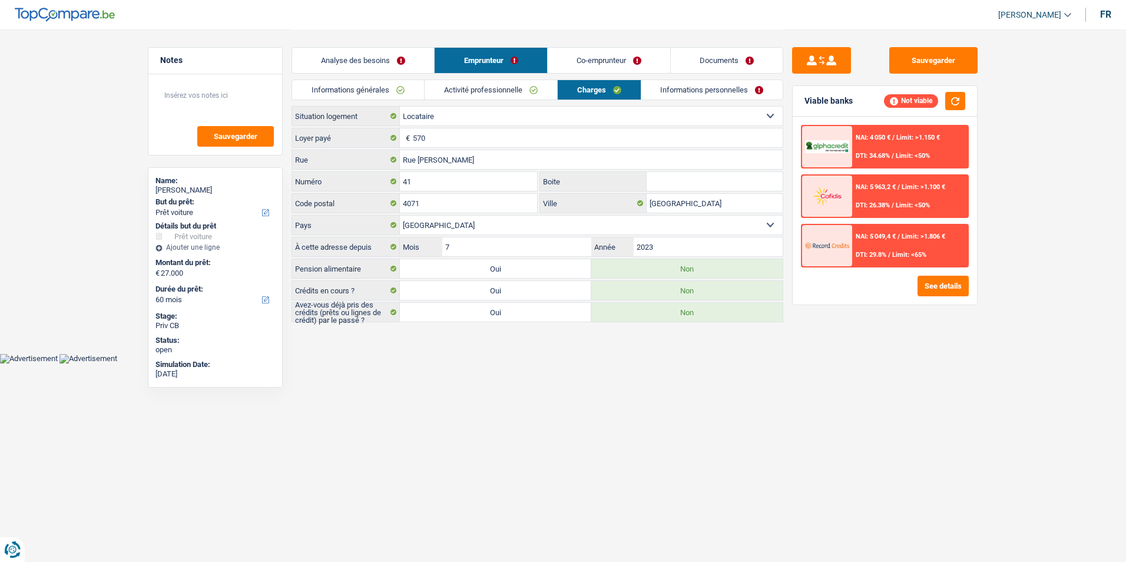
click at [402, 58] on link "Analyse des besoins" at bounding box center [363, 60] width 142 height 25
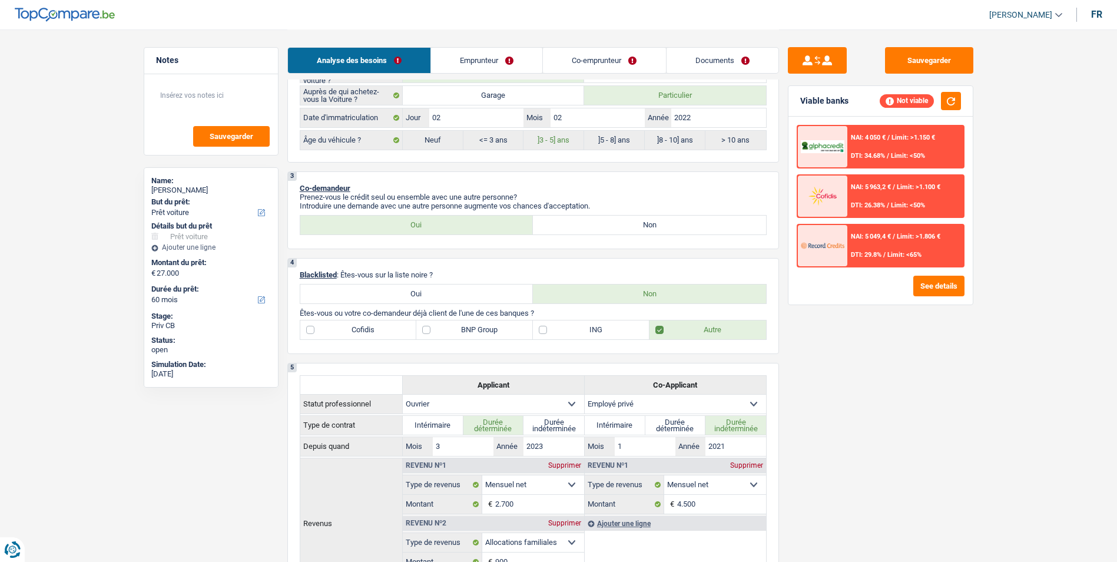
scroll to position [530, 0]
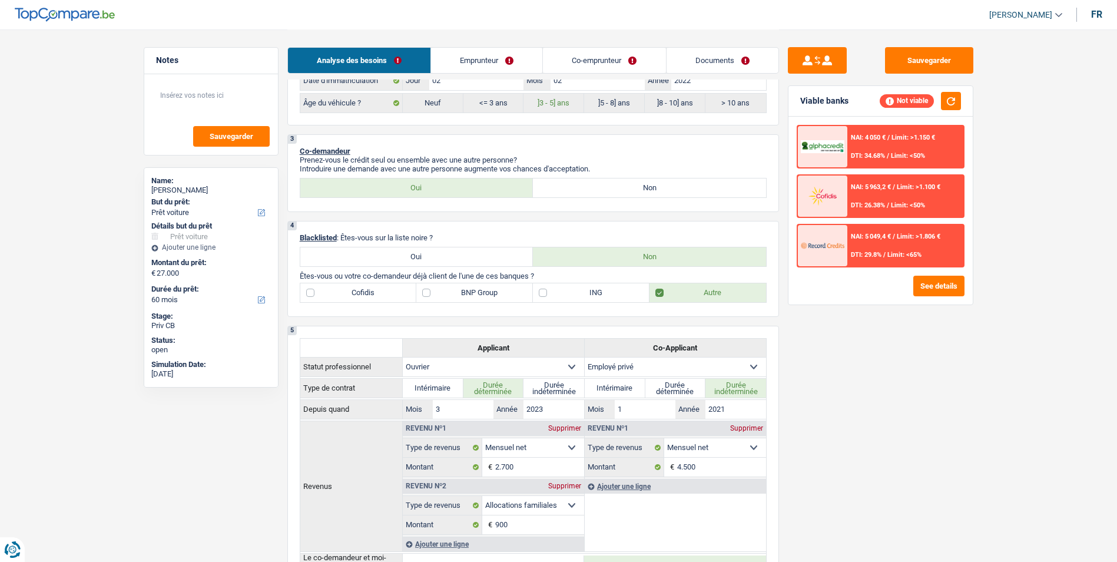
click at [698, 61] on link "Documents" at bounding box center [723, 60] width 112 height 25
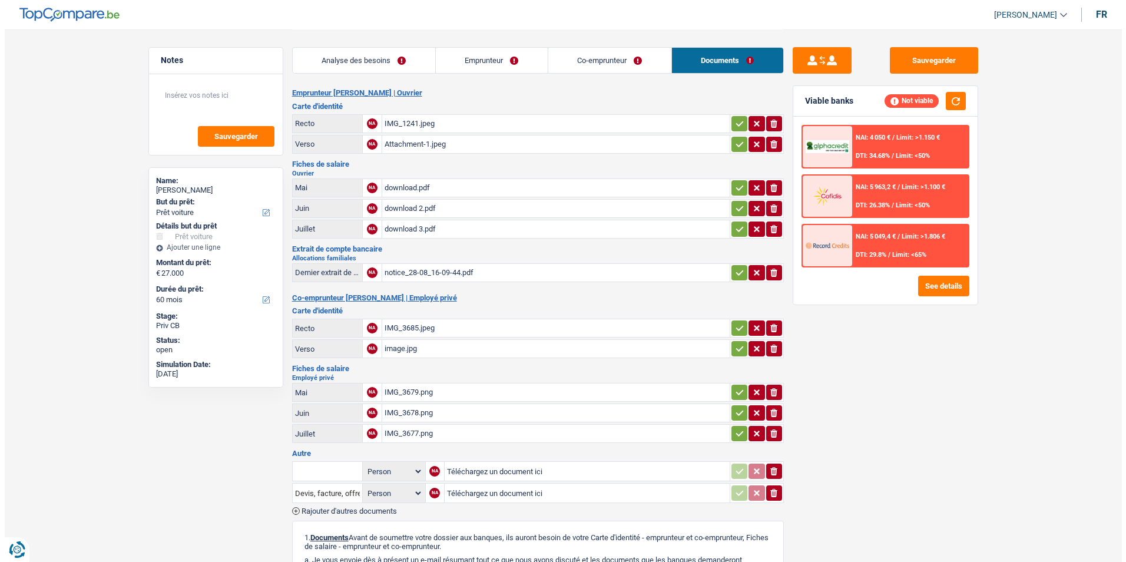
scroll to position [0, 0]
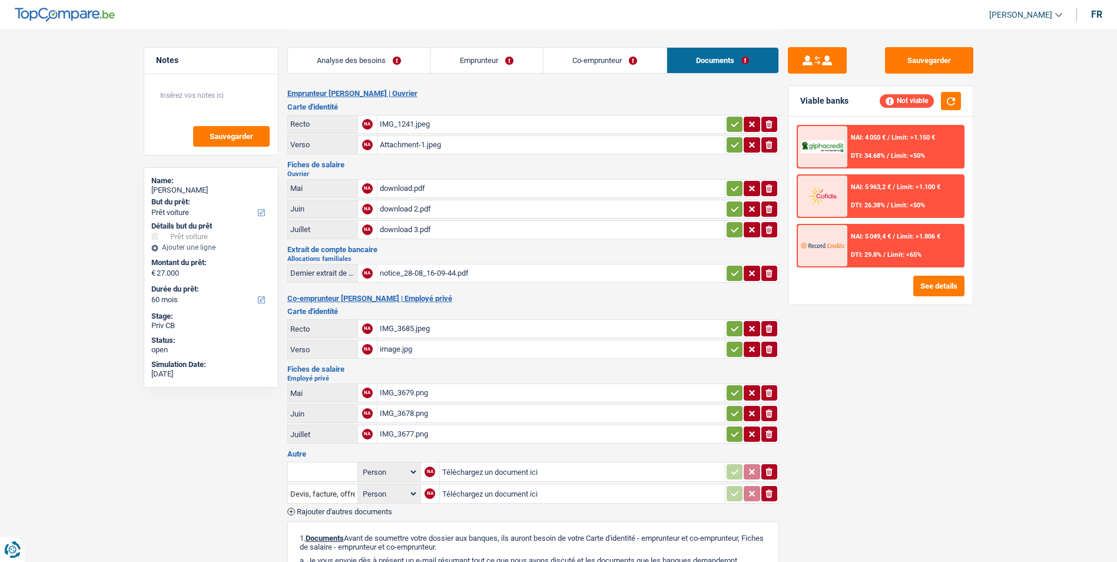
click at [527, 64] on link "Emprunteur" at bounding box center [487, 60] width 112 height 25
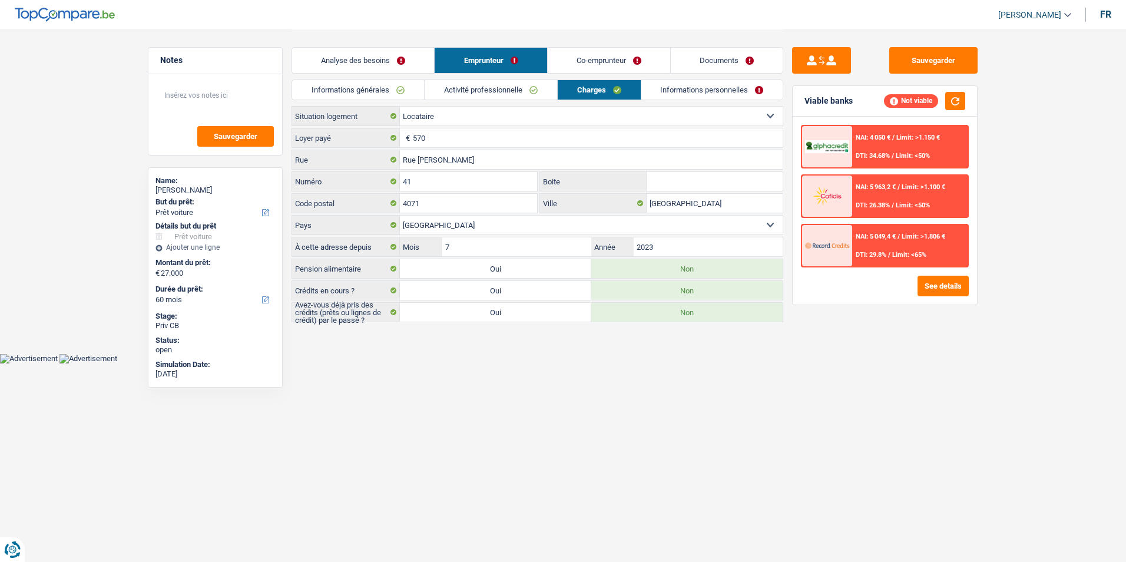
click at [395, 61] on link "Analyse des besoins" at bounding box center [363, 60] width 142 height 25
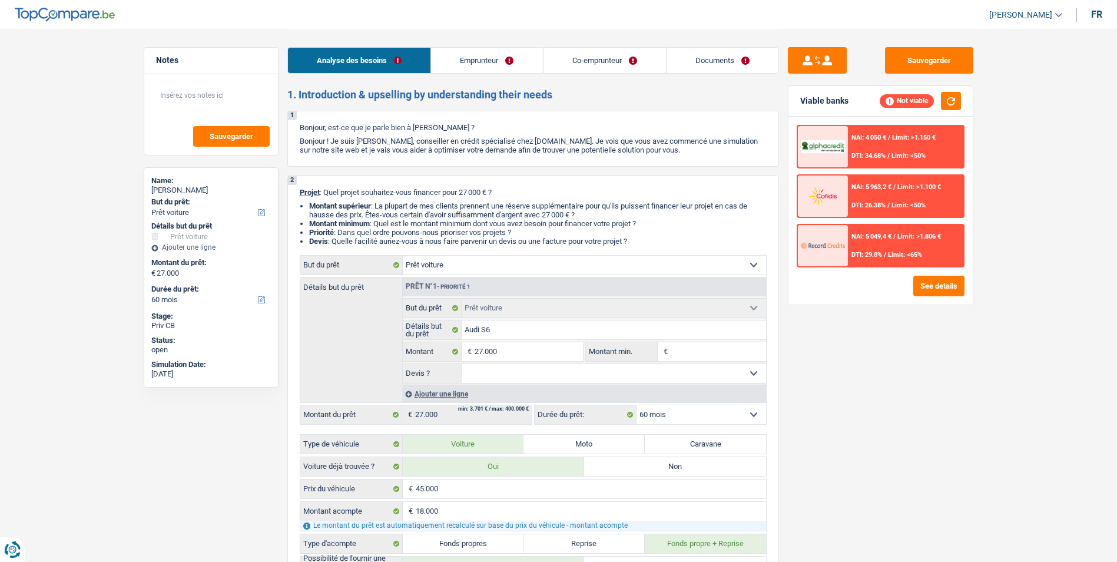
click at [452, 61] on link "Emprunteur" at bounding box center [486, 60] width 111 height 25
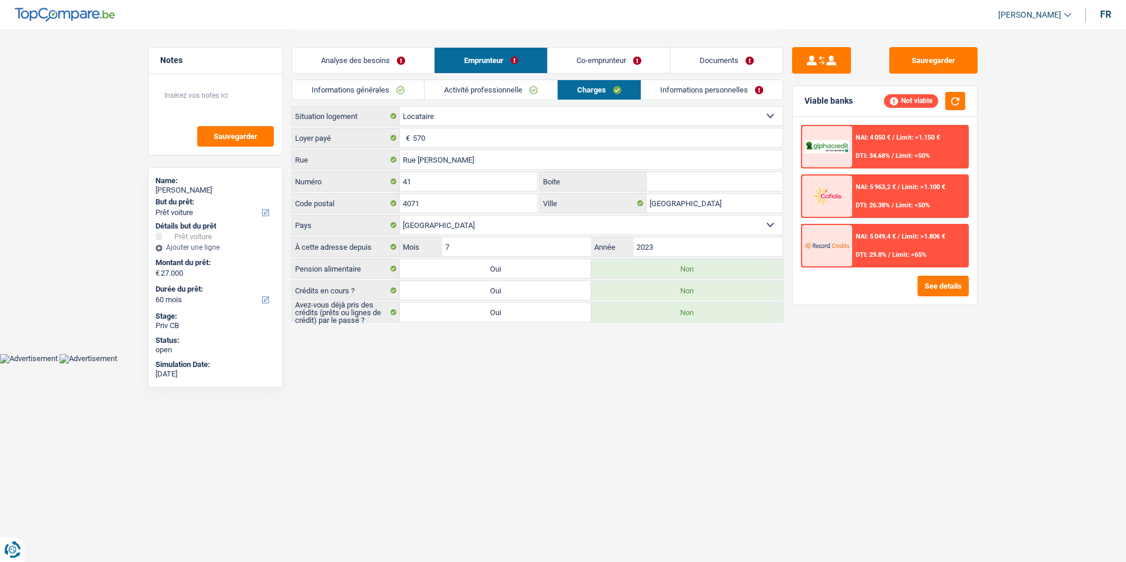
click at [449, 94] on link "Activité professionnelle" at bounding box center [491, 89] width 132 height 19
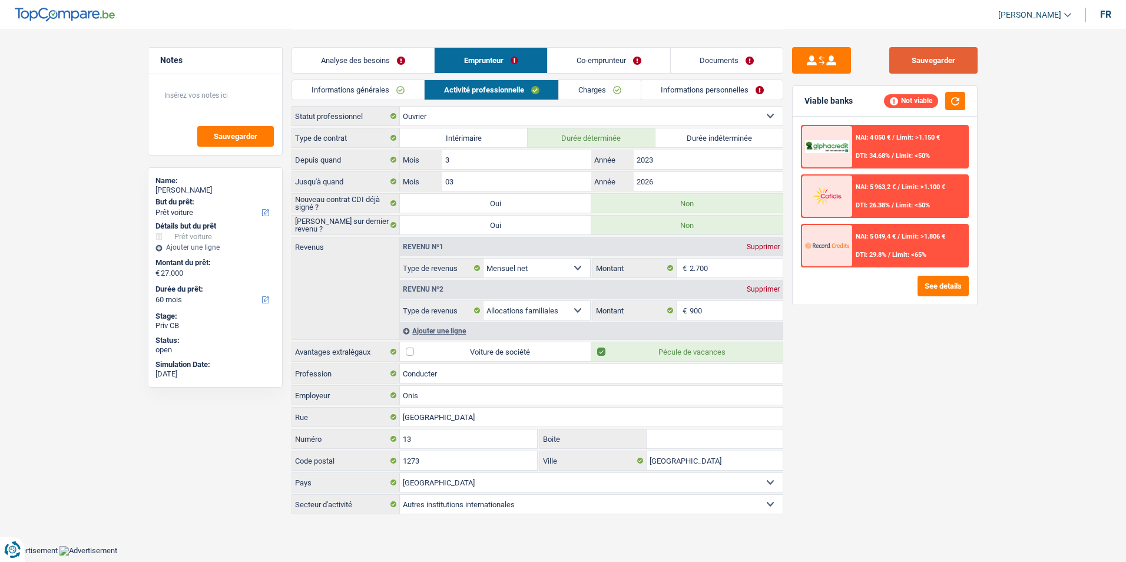
click at [895, 64] on button "Sauvegarder" at bounding box center [933, 60] width 88 height 26
click at [191, 104] on textarea at bounding box center [215, 99] width 117 height 35
click at [230, 94] on textarea at bounding box center [215, 99] width 117 height 35
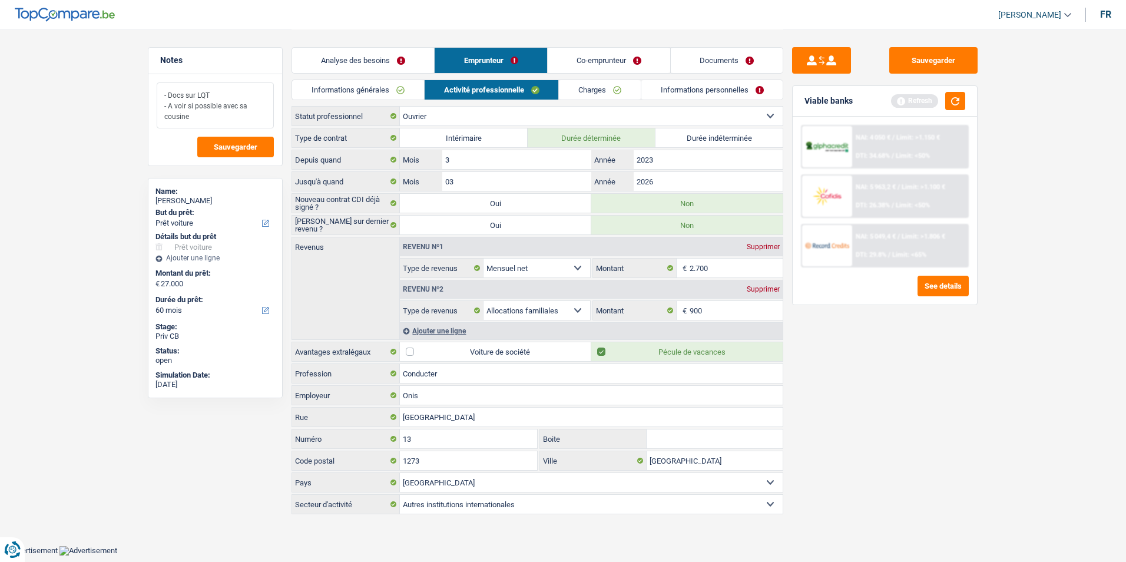
drag, startPoint x: 210, startPoint y: 118, endPoint x: 154, endPoint y: 86, distance: 65.2
click at [154, 86] on div "- Docs sur LQT - A voir si possible avec sa cousine Sauvegarder" at bounding box center [215, 119] width 134 height 91
type textarea "- Docs sur LQT - A voir si possible avec sa cousine"
click at [237, 144] on span "Sauvegarder" at bounding box center [236, 147] width 44 height 8
click at [933, 53] on button "Sauvegarder" at bounding box center [933, 60] width 88 height 26
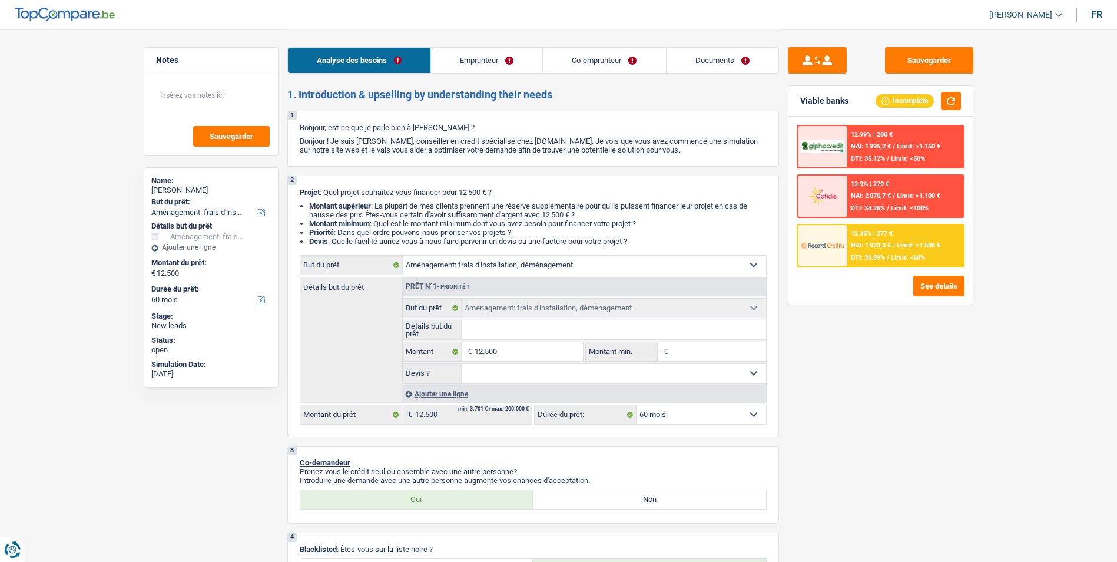
select select "movingOrInstallation"
select select "60"
select select "movingOrInstallation"
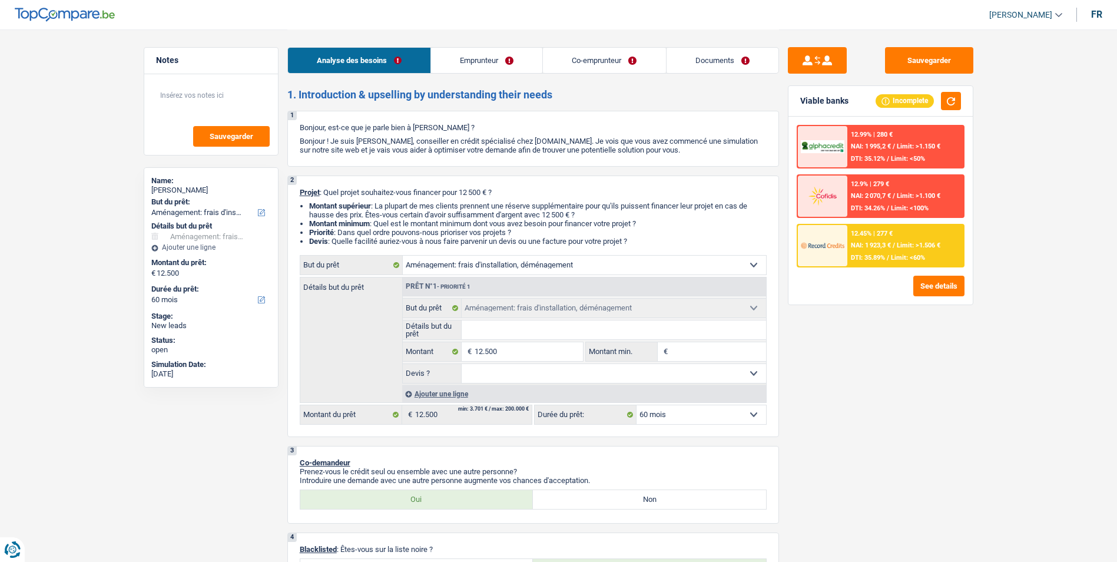
select select "60"
select select "worker"
select select "housewife"
select select "netSalary"
select select "familyAllowances"
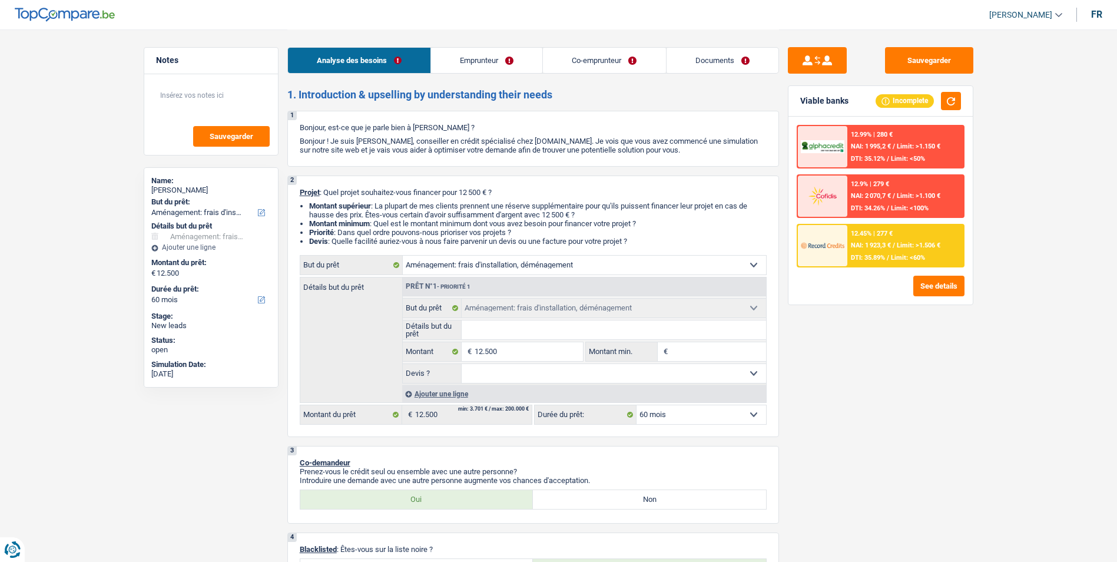
select select "rents"
select select "movingOrInstallation"
select select "60"
drag, startPoint x: 267, startPoint y: 228, endPoint x: 61, endPoint y: 163, distance: 216.2
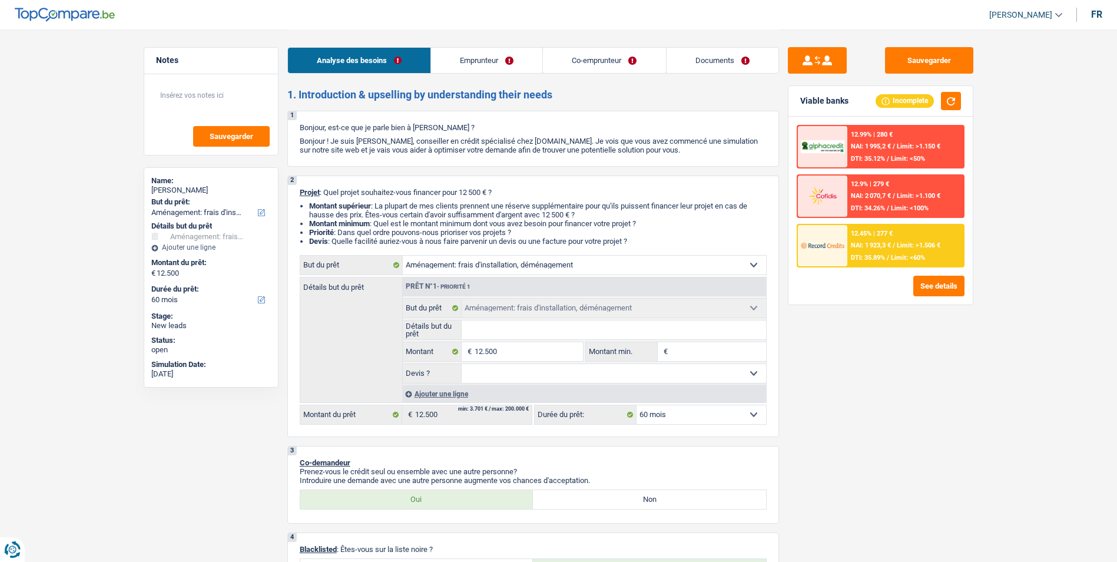
drag, startPoint x: 634, startPoint y: 59, endPoint x: 644, endPoint y: 57, distance: 9.7
click at [634, 59] on link "Co-emprunteur" at bounding box center [604, 60] width 122 height 25
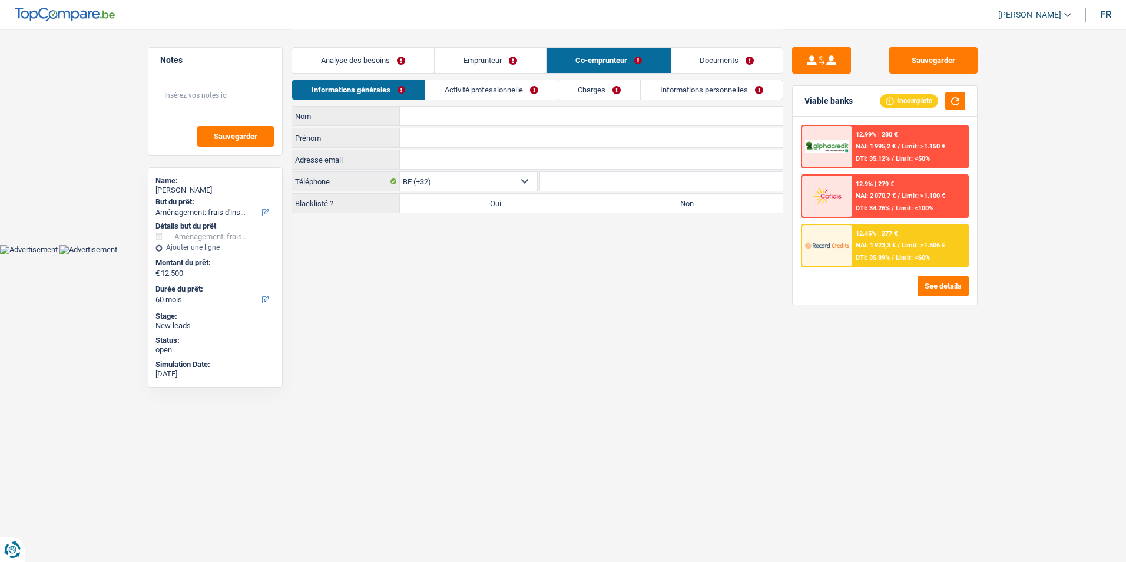
click at [701, 55] on link "Documents" at bounding box center [727, 60] width 112 height 25
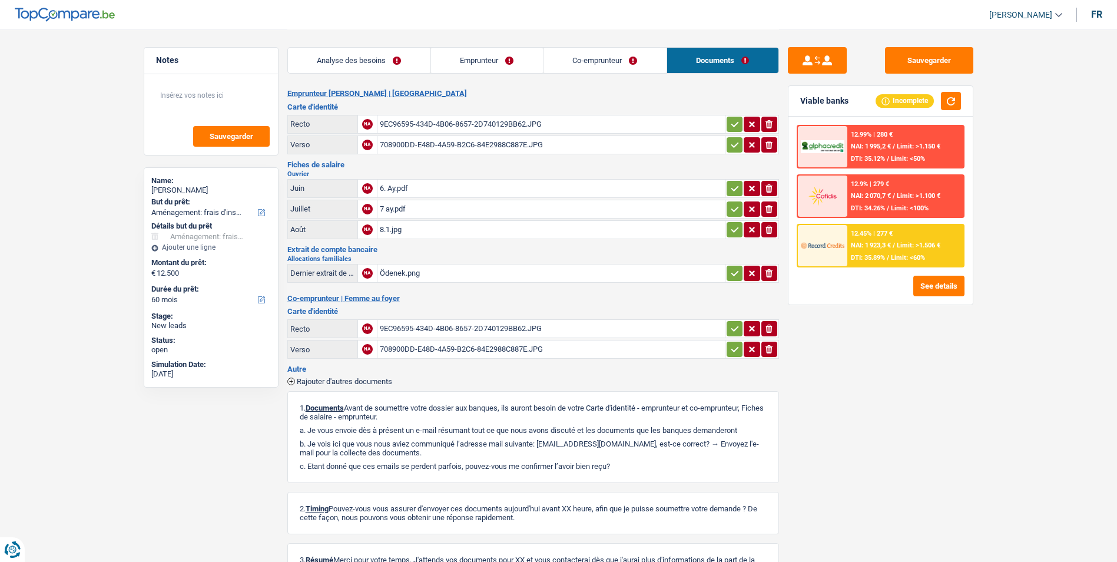
click at [399, 187] on div "6. Ay.pdf" at bounding box center [551, 189] width 343 height 18
click at [445, 124] on div "9EC96595-434D-4B06-8657-2D740129BB62.JPG" at bounding box center [551, 124] width 343 height 18
click at [416, 144] on div "708900DD-E48D-4A59-B2C6-84E2988C887E.JPG" at bounding box center [551, 145] width 343 height 18
click at [432, 326] on div "9EC96595-434D-4B06-8657-2D740129BB62.JPG" at bounding box center [551, 329] width 343 height 18
click at [407, 274] on div "Ödenek.png" at bounding box center [551, 273] width 343 height 18
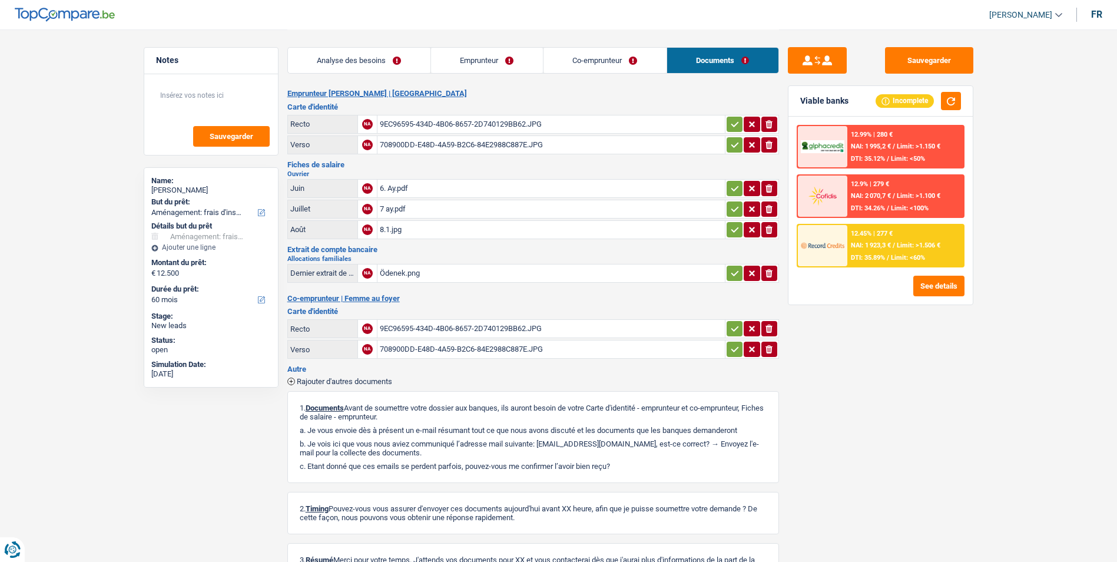
click at [398, 181] on div "6. Ay.pdf" at bounding box center [551, 189] width 343 height 18
click at [395, 210] on div "7 ay.pdf" at bounding box center [551, 209] width 343 height 18
click at [391, 224] on div "8.1.jpg" at bounding box center [551, 230] width 343 height 18
click at [371, 61] on link "Analyse des besoins" at bounding box center [359, 60] width 143 height 25
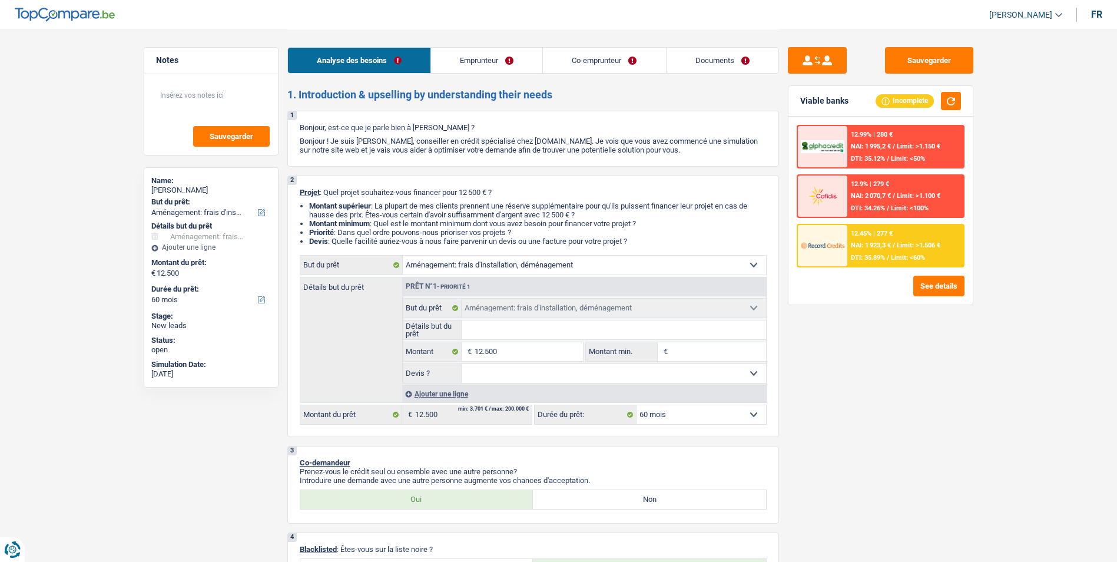
click at [485, 66] on link "Emprunteur" at bounding box center [486, 60] width 111 height 25
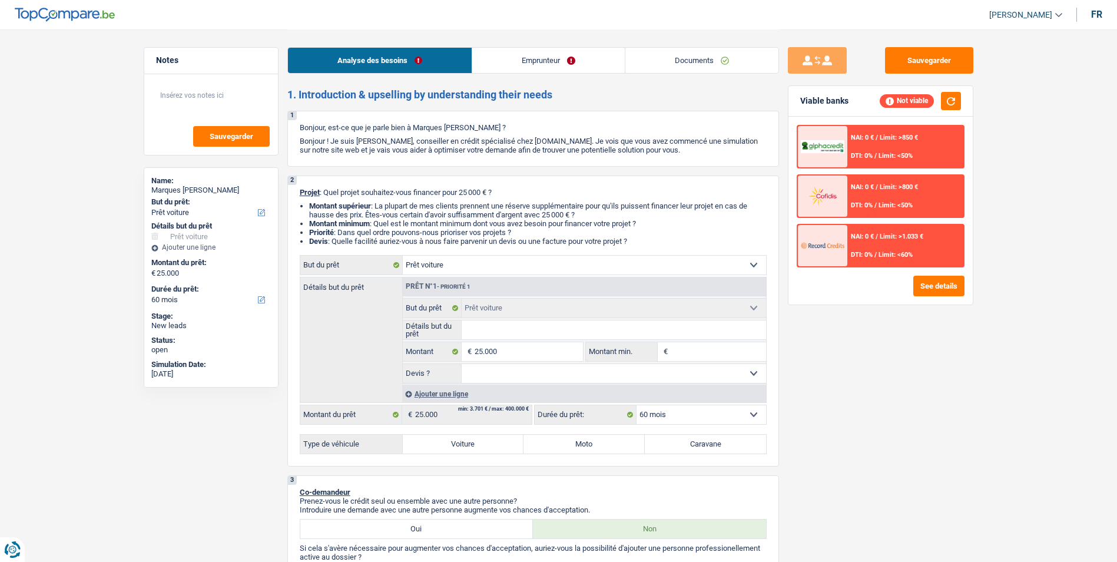
select select "car"
select select "60"
select select "car"
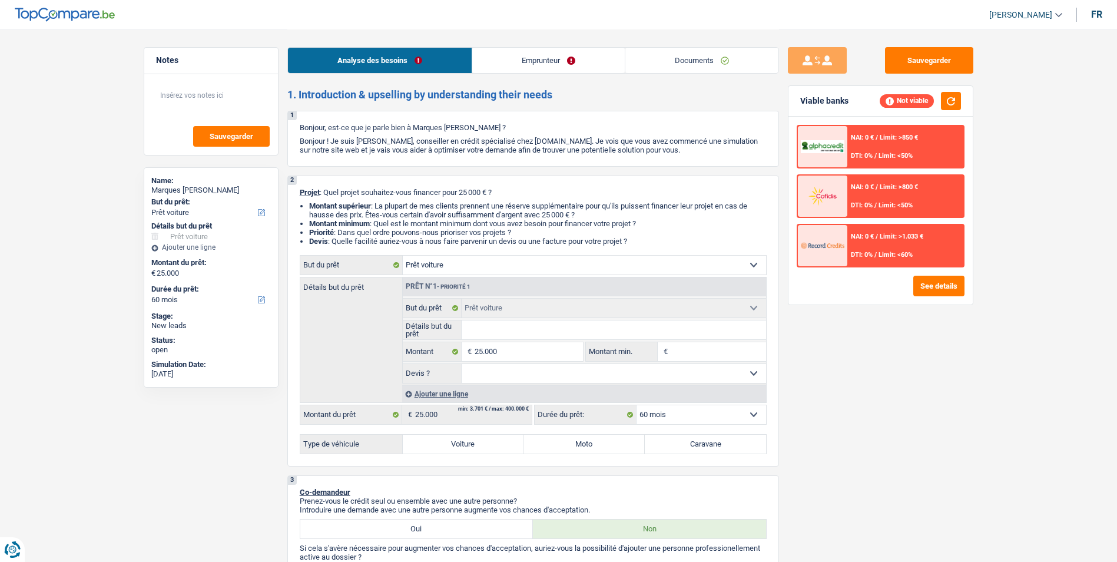
select select "60"
select select "rents"
select select "car"
select select "60"
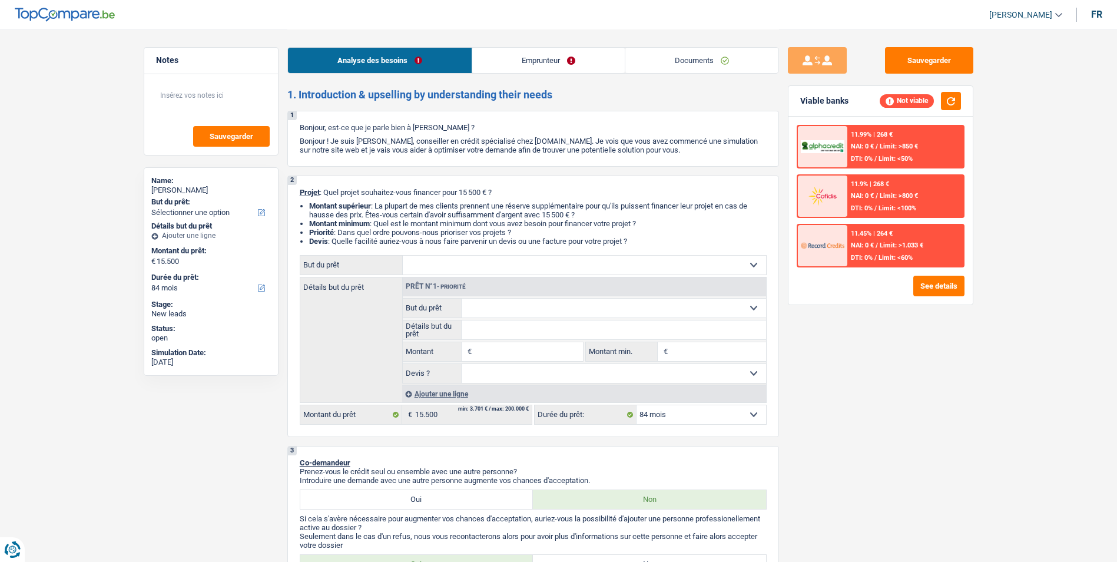
select select "84"
click at [534, 67] on link "Emprunteur" at bounding box center [548, 60] width 153 height 25
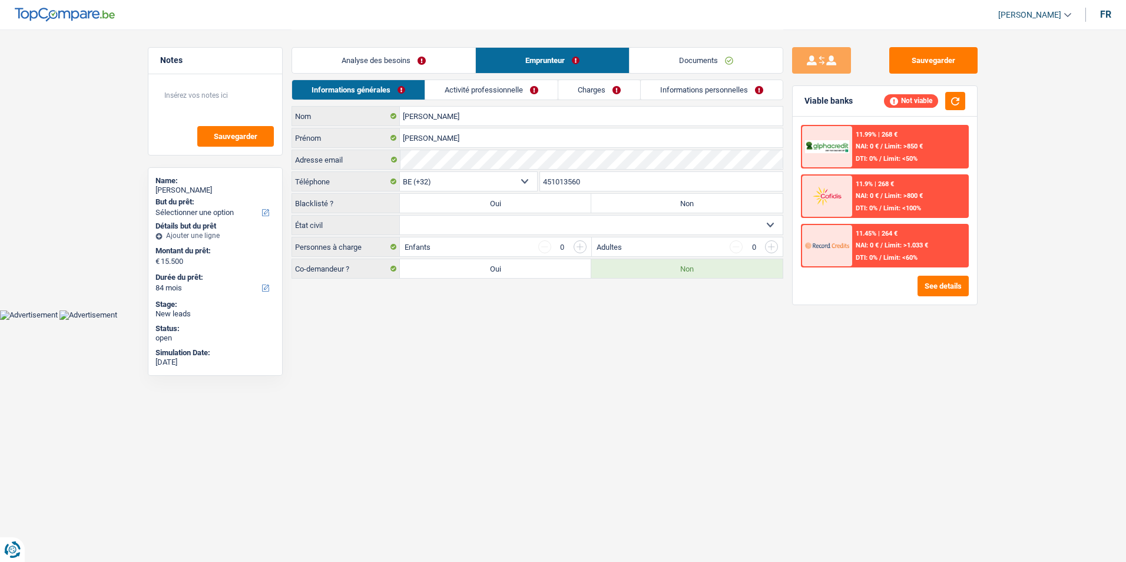
click at [511, 92] on link "Activité professionnelle" at bounding box center [491, 89] width 132 height 19
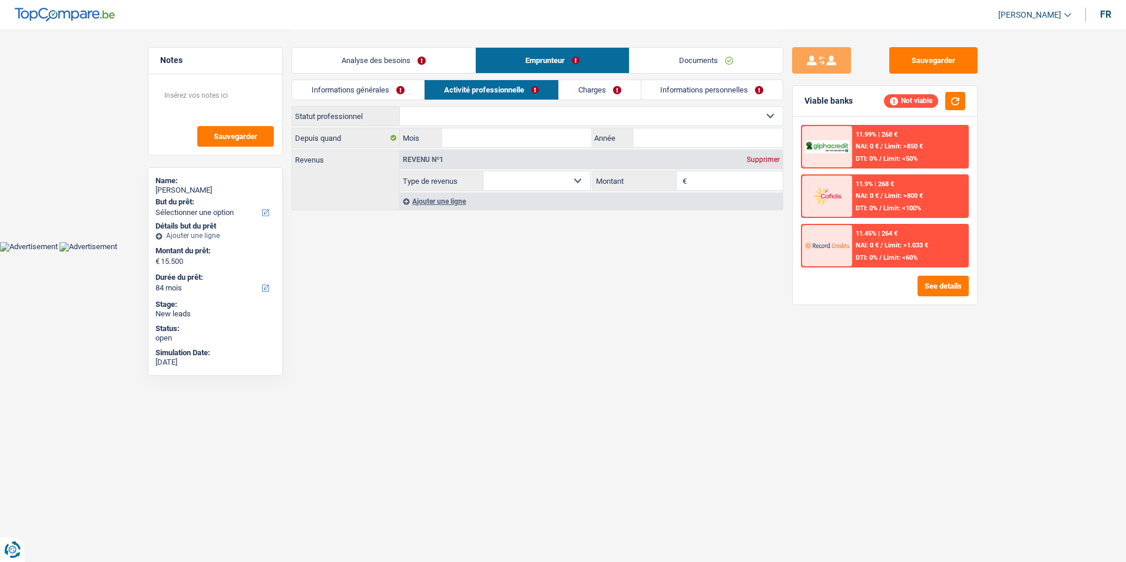
click at [574, 92] on link "Charges" at bounding box center [600, 89] width 82 height 19
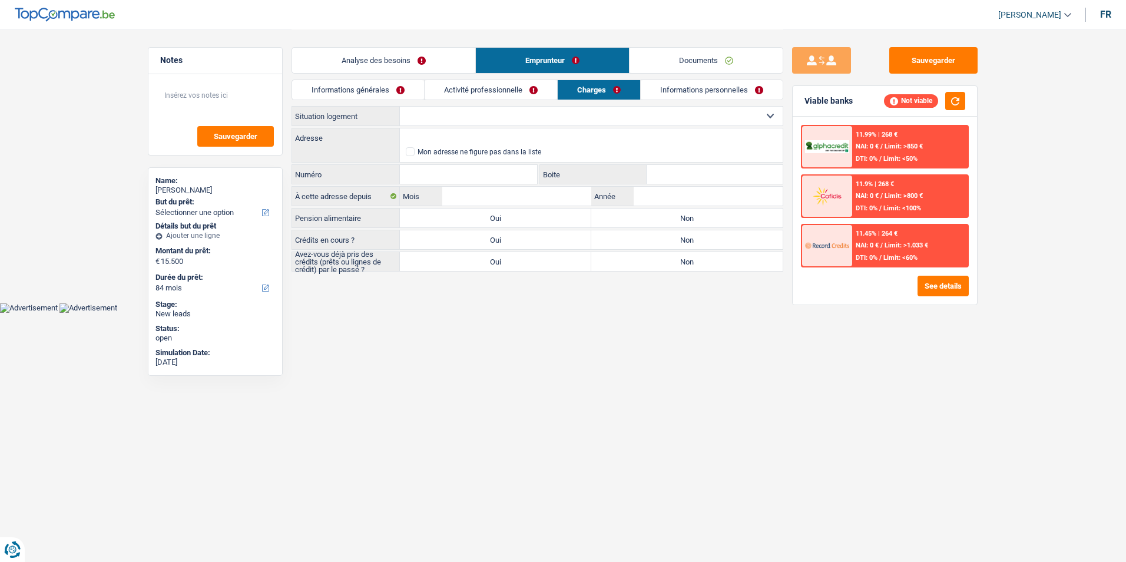
click at [680, 87] on link "Informations personnelles" at bounding box center [712, 89] width 142 height 19
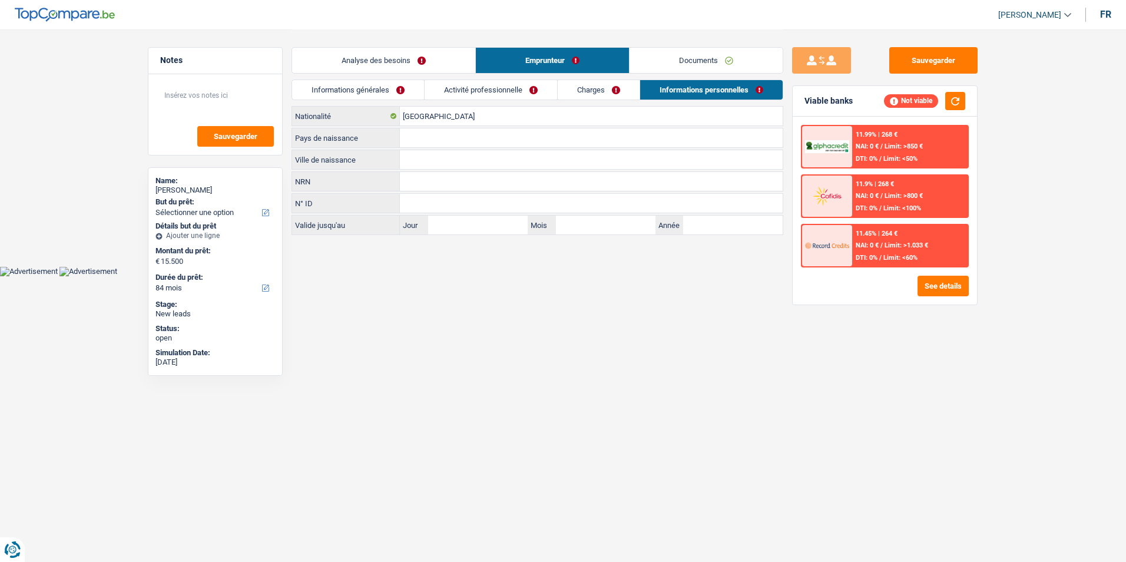
click at [490, 88] on link "Activité professionnelle" at bounding box center [491, 89] width 132 height 19
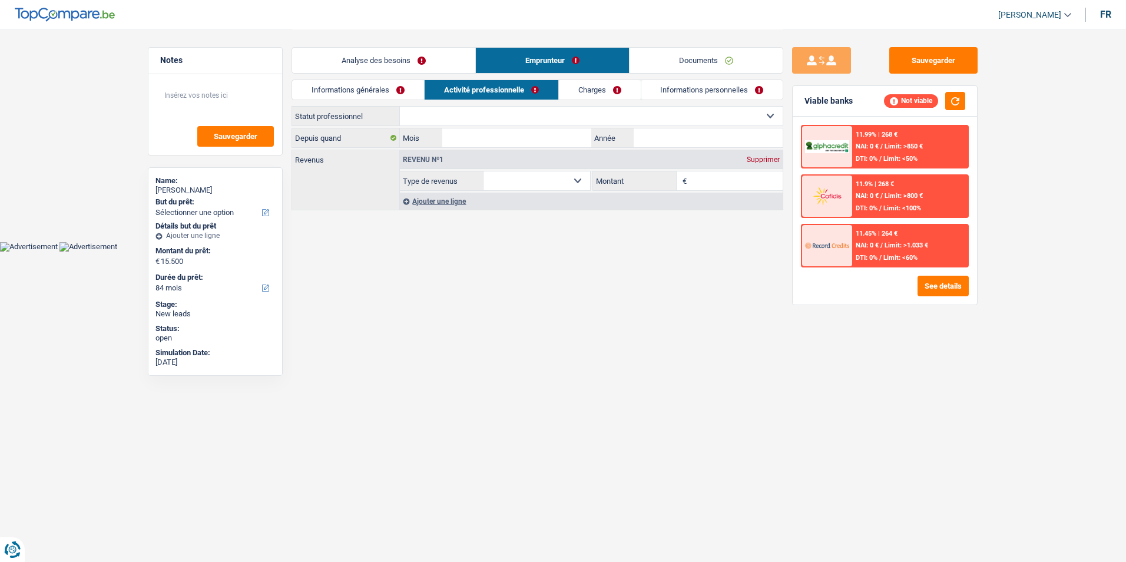
click at [440, 65] on link "Analyse des besoins" at bounding box center [383, 60] width 183 height 25
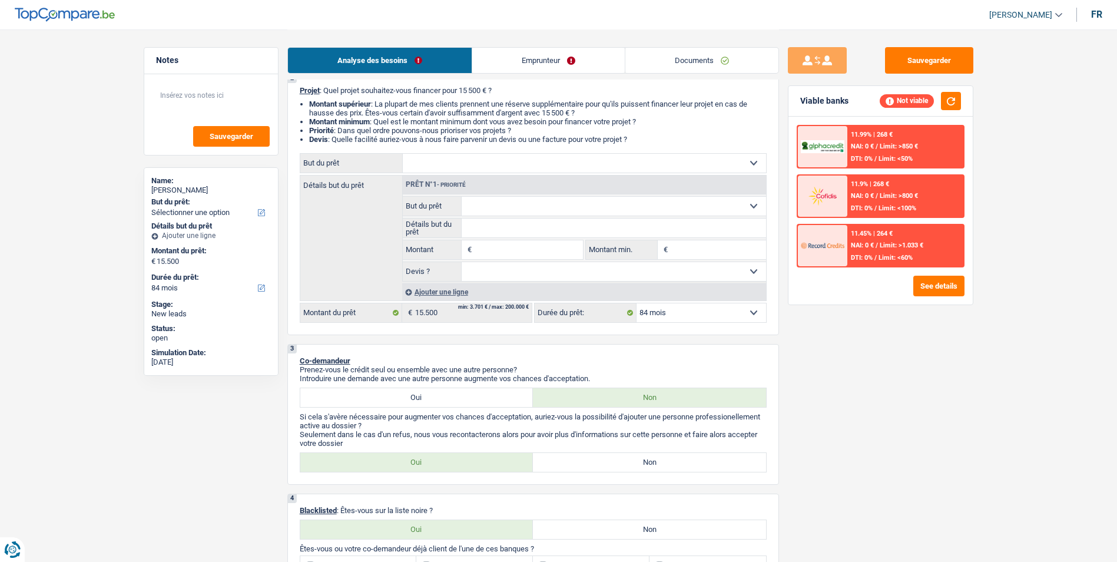
scroll to position [118, 0]
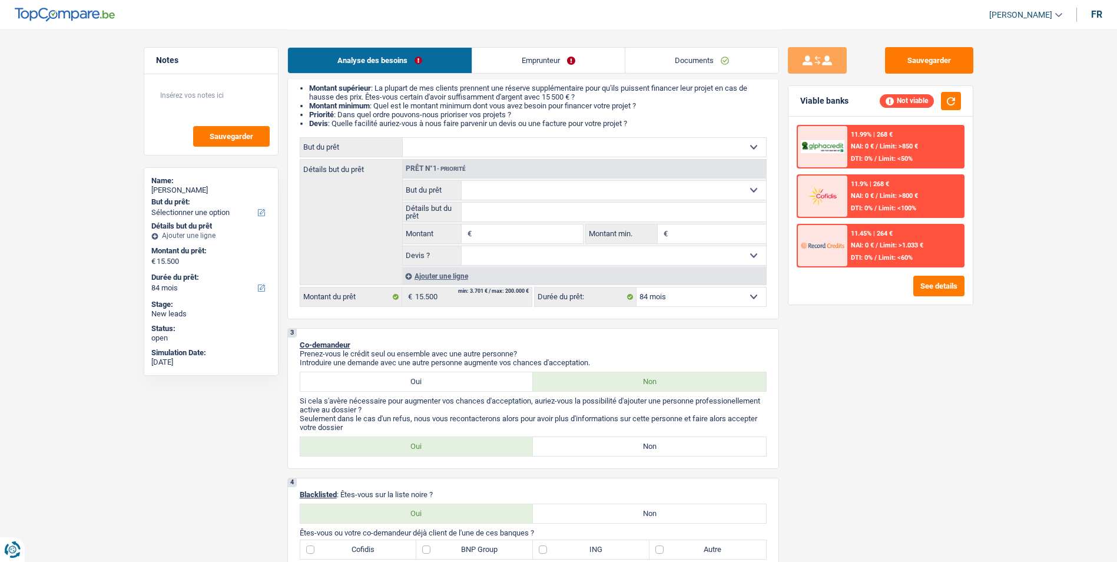
click at [515, 141] on select "Confort maison: meubles, textile, peinture, électroménager, outillage non-profe…" at bounding box center [584, 147] width 363 height 19
click at [492, 236] on input "Montant" at bounding box center [529, 233] width 108 height 19
type input "15.001"
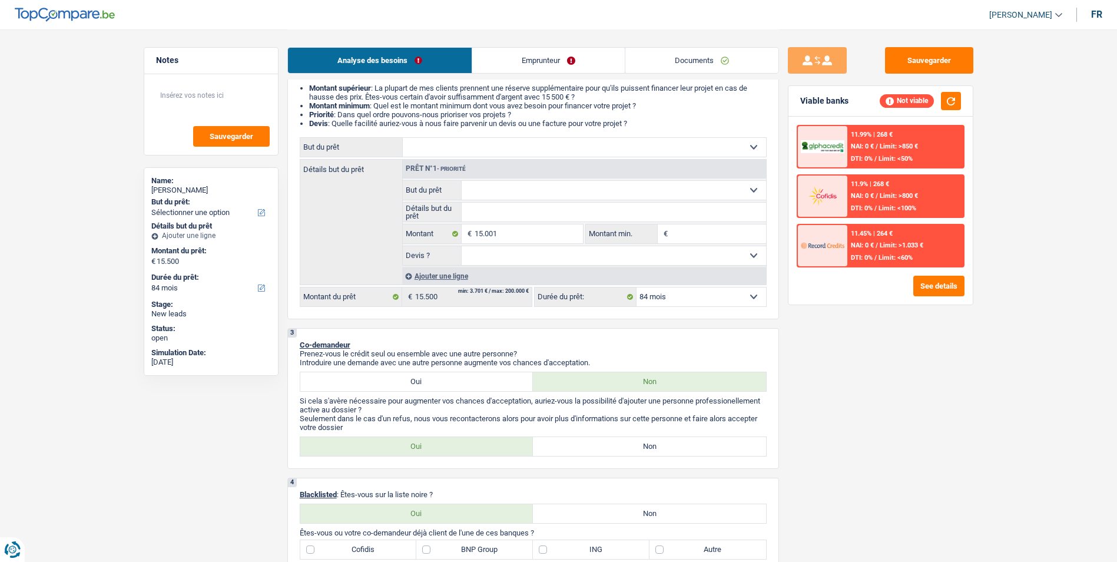
type input "15.001"
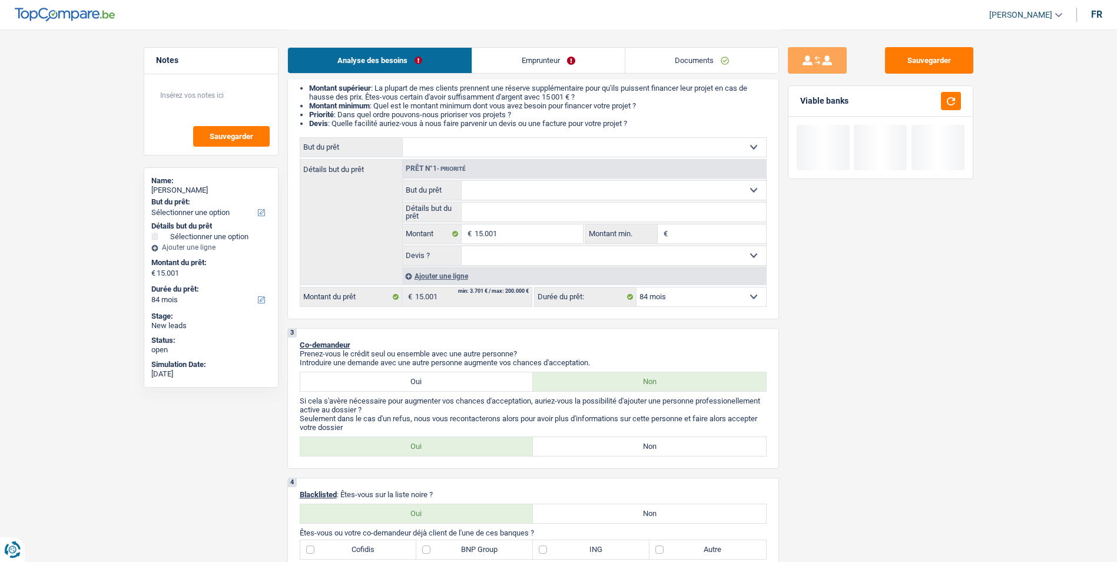
click at [505, 149] on select "Confort maison: meubles, textile, peinture, électroménager, outillage non-profe…" at bounding box center [584, 147] width 363 height 19
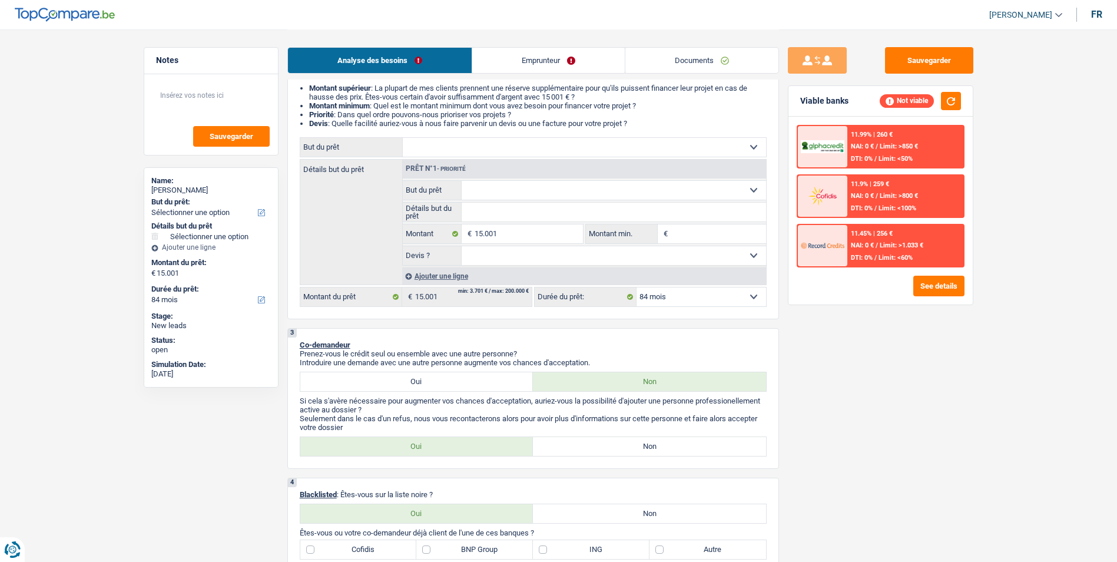
select select "household"
click at [403, 138] on select "Confort maison: meubles, textile, peinture, électroménager, outillage non-profe…" at bounding box center [584, 147] width 363 height 19
select select "household"
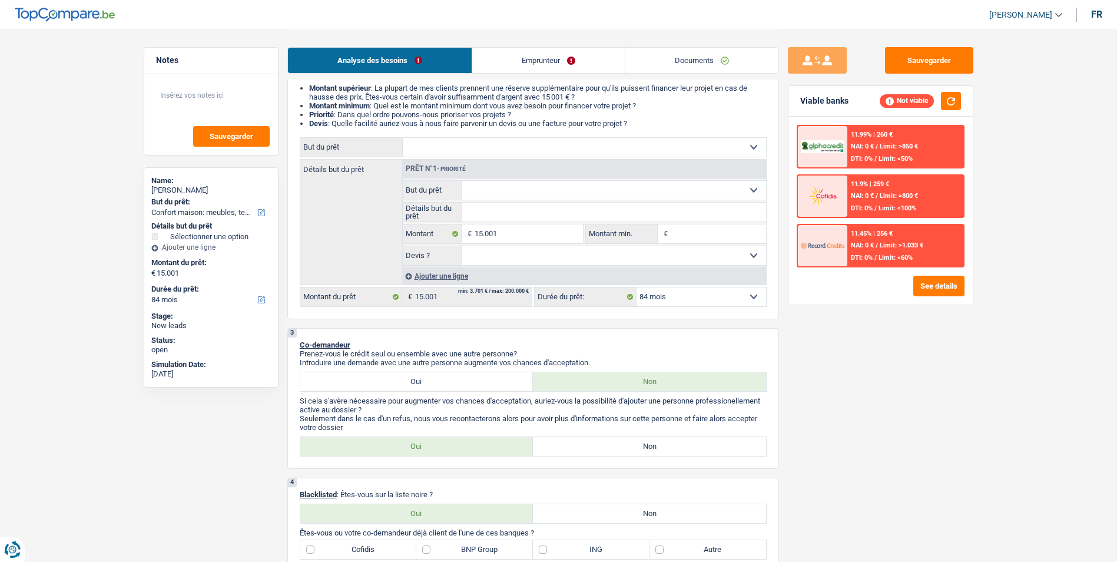
select select "household"
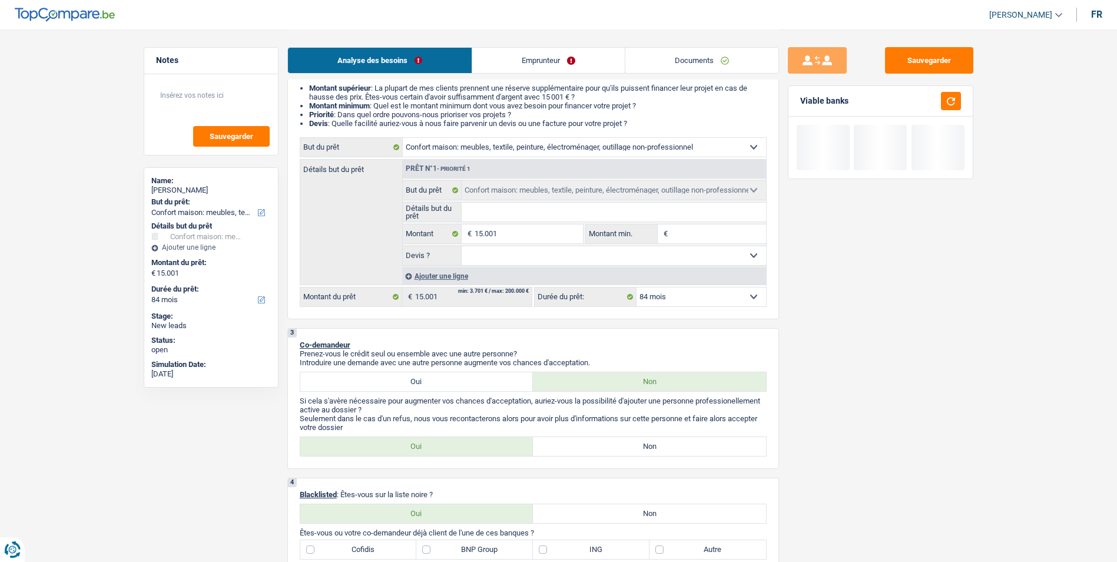
click at [587, 250] on select "Oui Non Non répondu Sélectionner une option" at bounding box center [614, 255] width 304 height 19
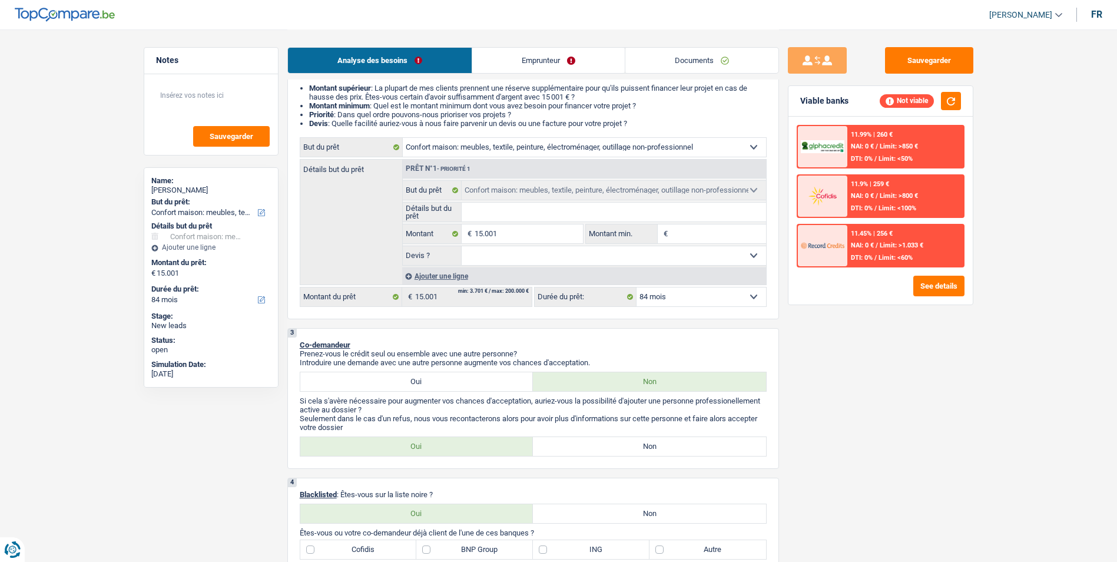
select select "false"
click at [462, 246] on select "Oui Non Non répondu Sélectionner une option" at bounding box center [614, 255] width 304 height 19
select select "false"
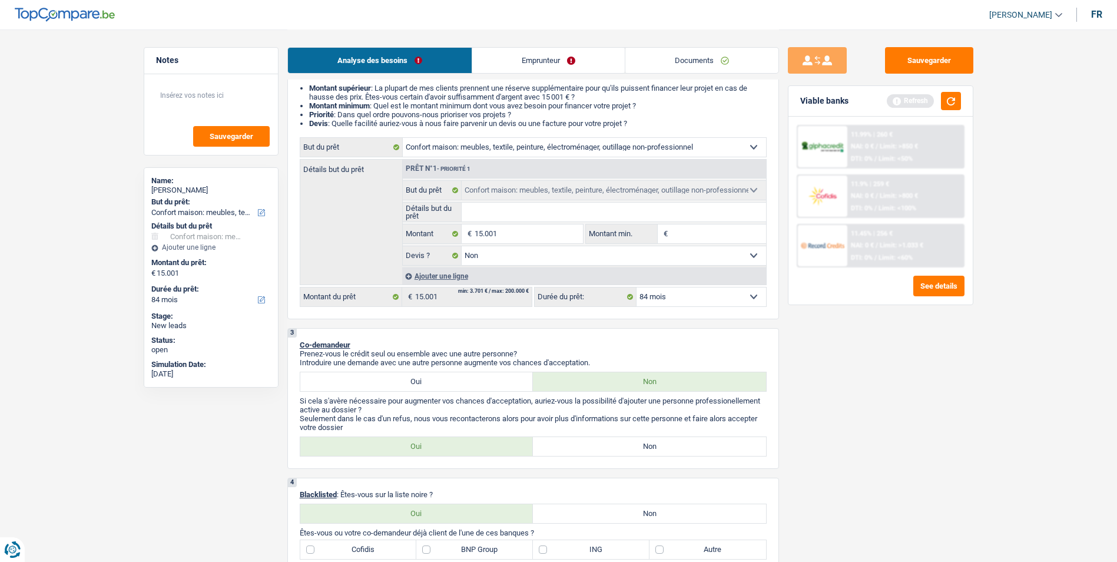
click at [551, 208] on input "Détails but du prêt" at bounding box center [614, 212] width 304 height 19
click at [711, 235] on input "Montant min." at bounding box center [718, 233] width 95 height 19
type input "1"
type input "10"
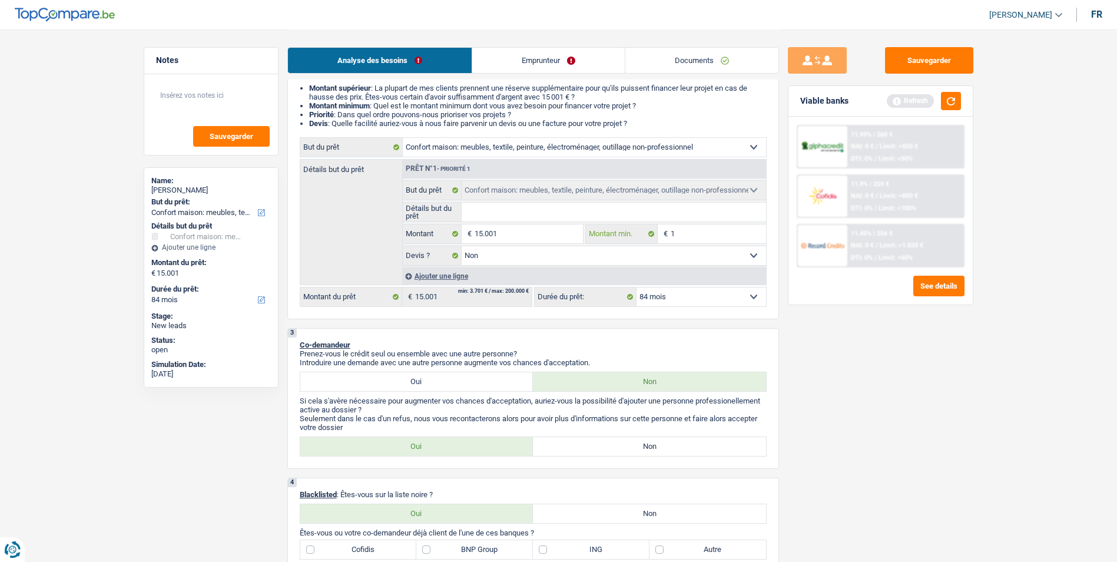
type input "10"
type input "100"
type input "1.000"
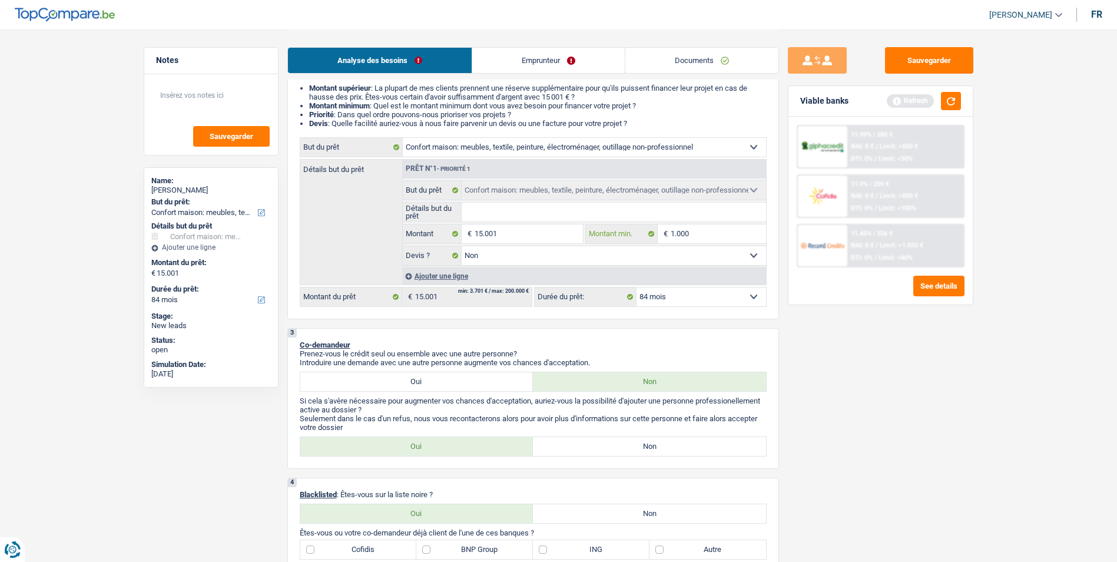
type input "10.001"
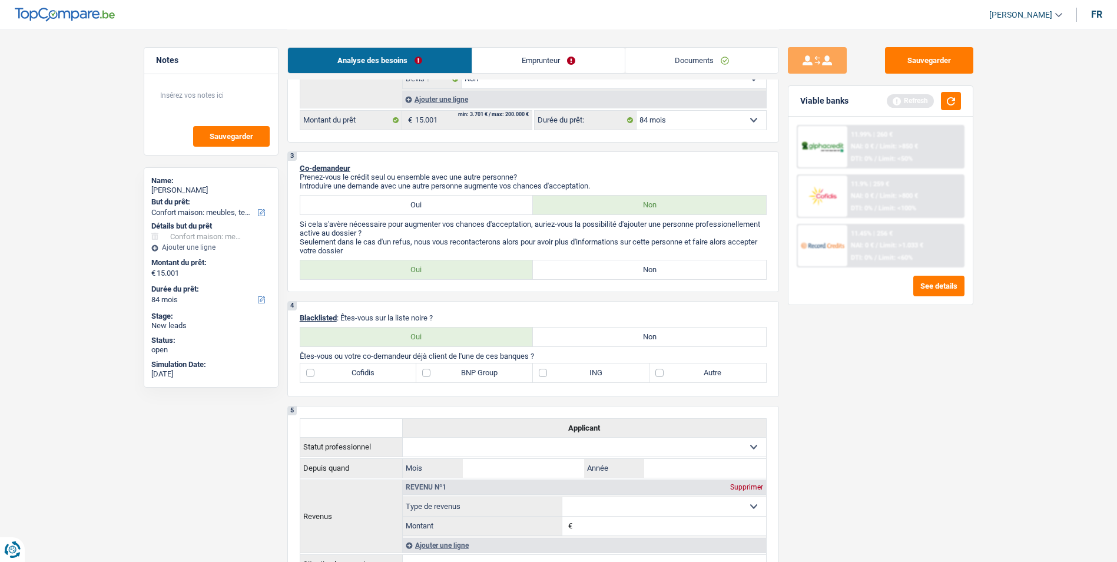
scroll to position [353, 0]
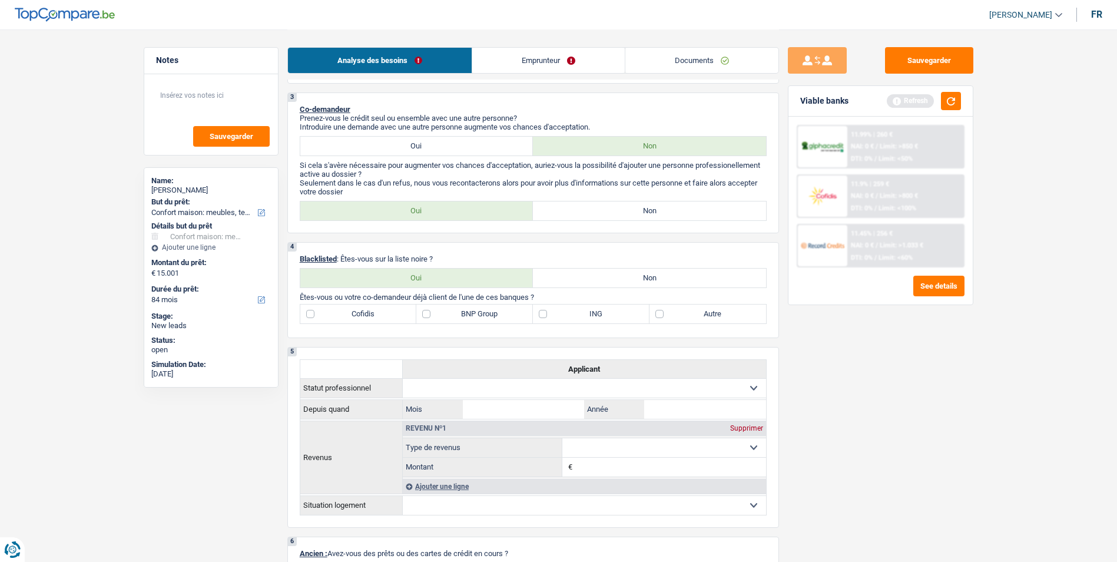
type input "10.001"
click at [614, 209] on label "Non" at bounding box center [649, 210] width 233 height 19
click at [614, 209] on input "Non" at bounding box center [649, 210] width 233 height 19
radio input "true"
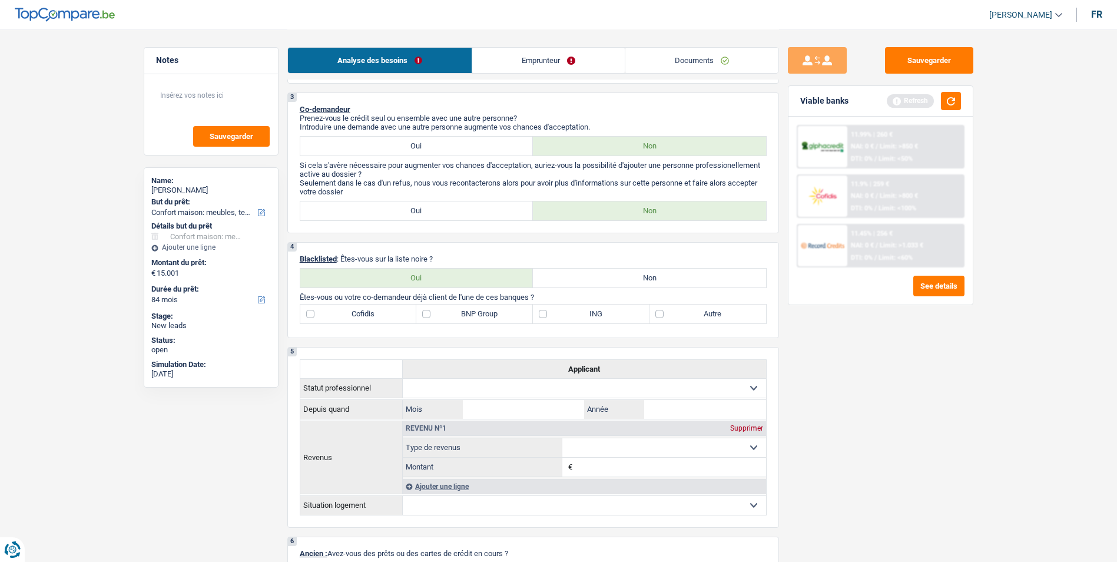
click at [571, 281] on label "Non" at bounding box center [649, 278] width 233 height 19
click at [571, 281] on input "Non" at bounding box center [649, 278] width 233 height 19
radio input "true"
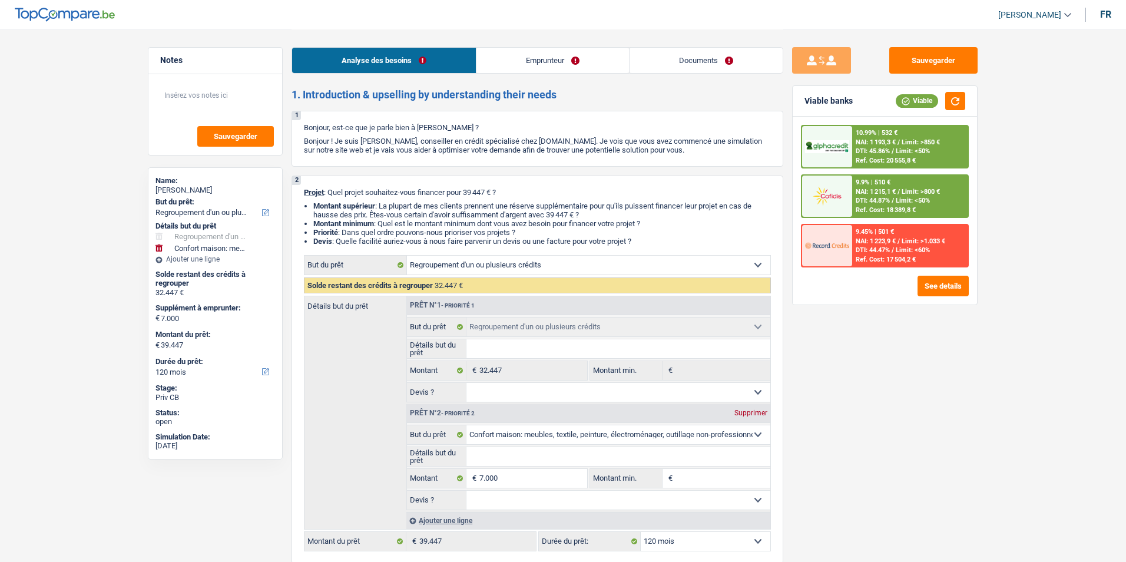
select select "refinancing"
select select "household"
select select "120"
select select "refinancing"
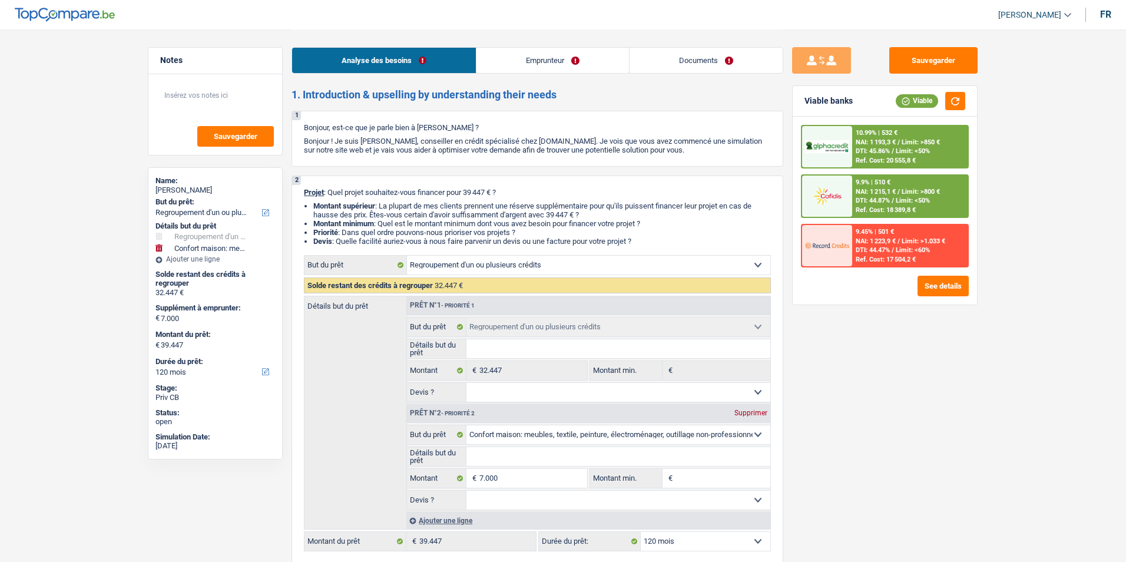
select select "refinancing"
select select "household"
select select "120"
select select "retired"
select select "pension"
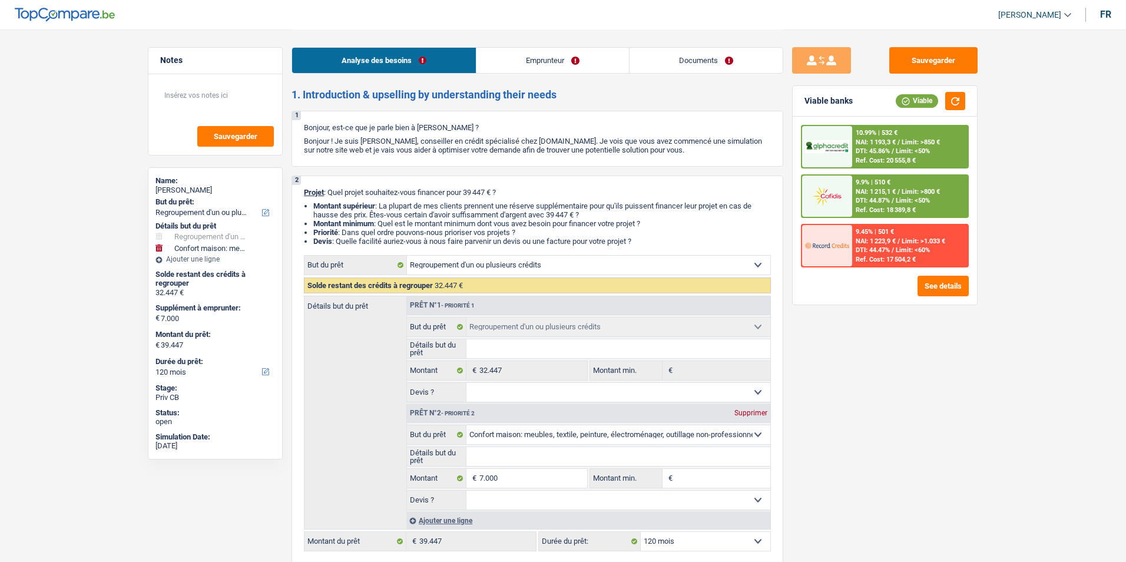
select select "rents"
select select "personalLoan"
select select "familyEvent"
select select "84"
select select "carLoan"
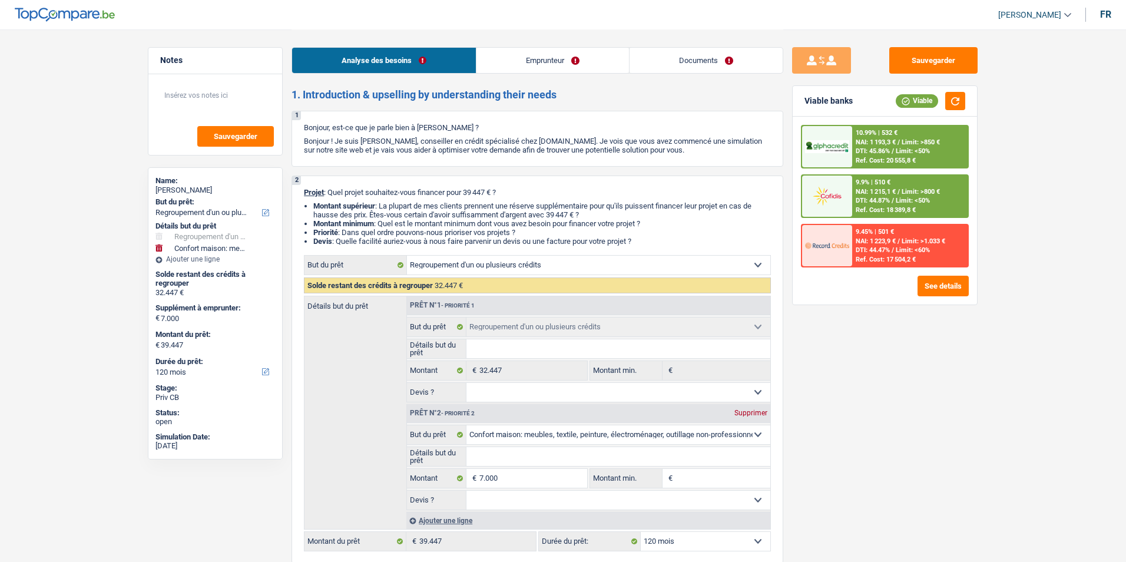
select select "42"
select select "refinancing"
select select "household"
select select "120"
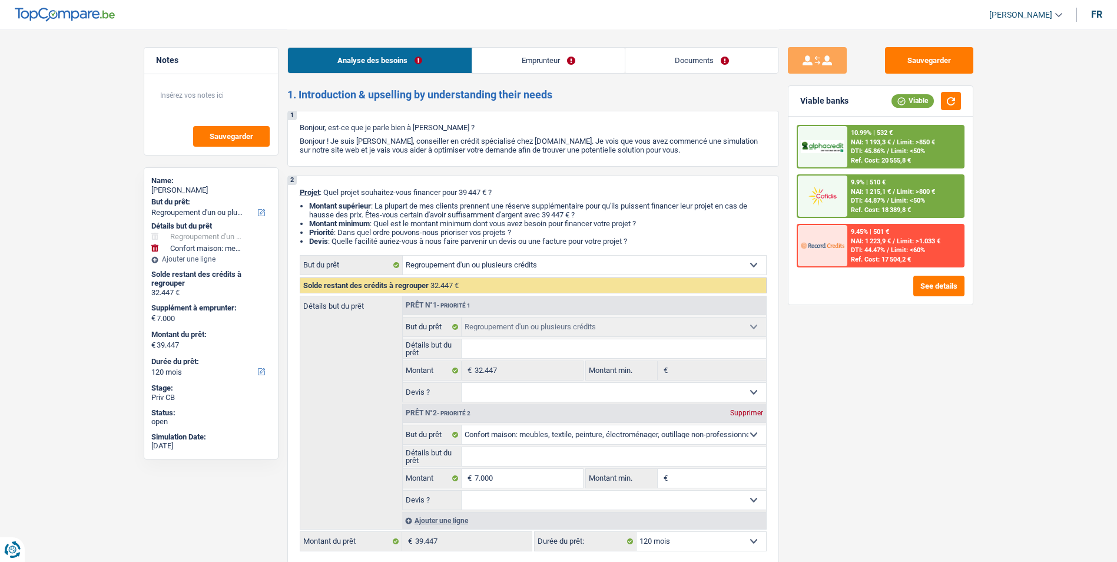
click at [560, 64] on link "Emprunteur" at bounding box center [548, 60] width 153 height 25
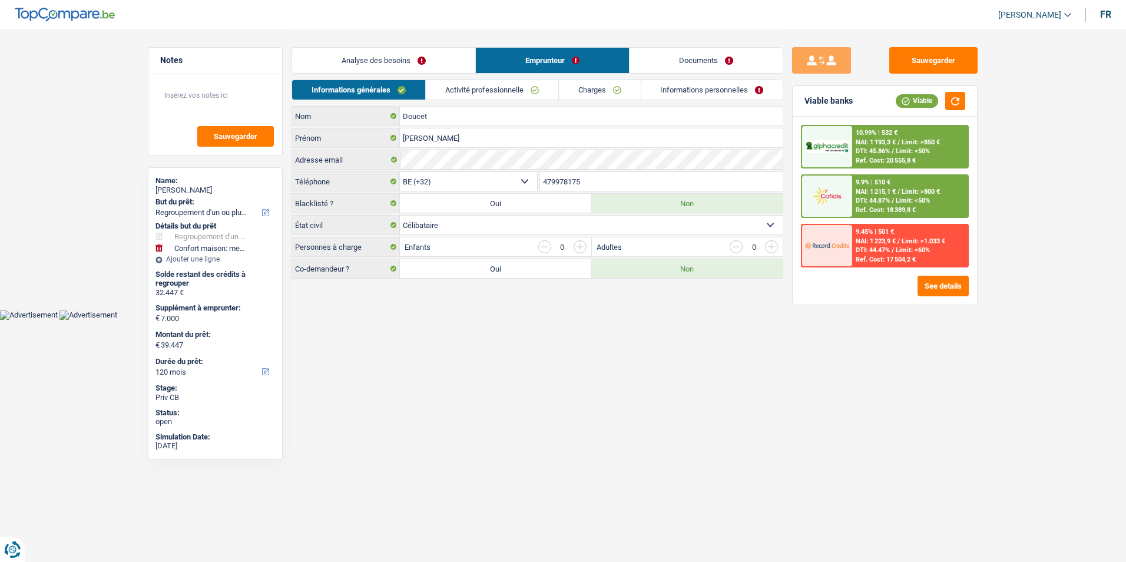
click at [659, 59] on link "Documents" at bounding box center [705, 60] width 153 height 25
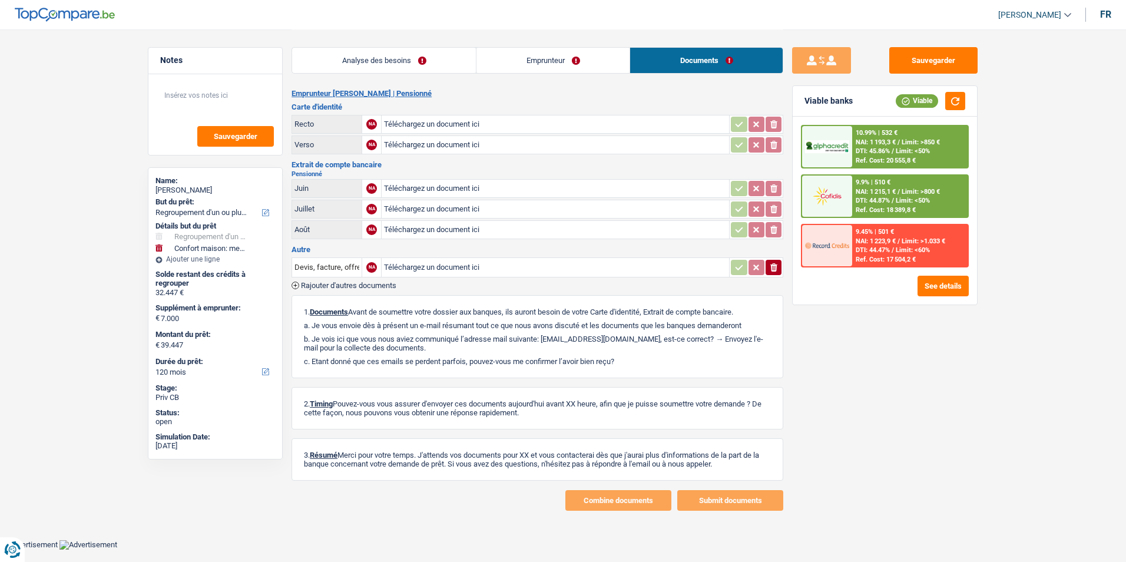
click at [591, 58] on link "Emprunteur" at bounding box center [552, 60] width 153 height 25
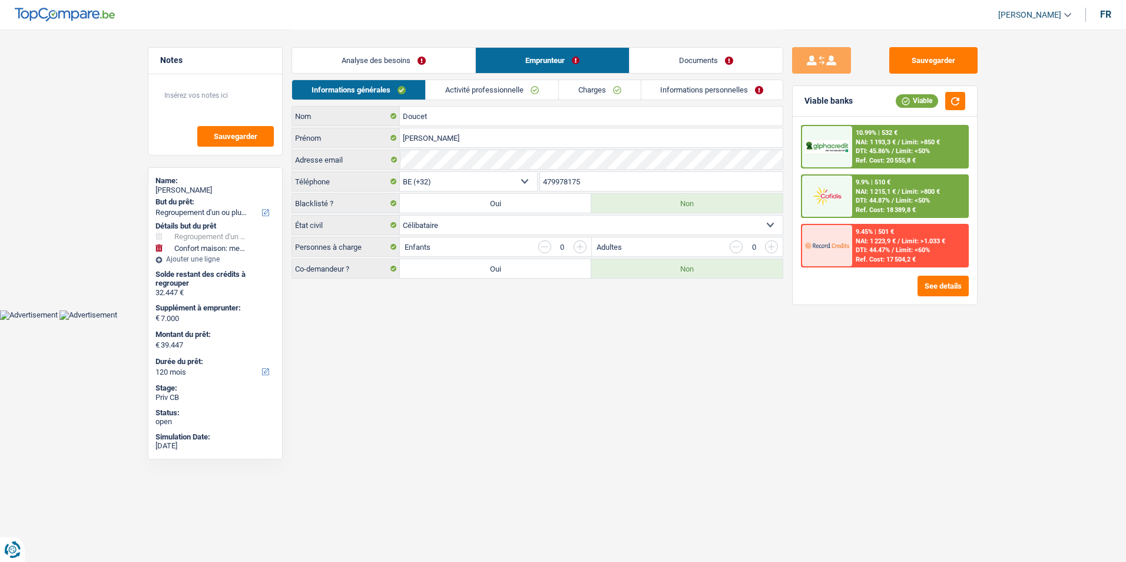
click at [448, 68] on link "Analyse des besoins" at bounding box center [383, 60] width 183 height 25
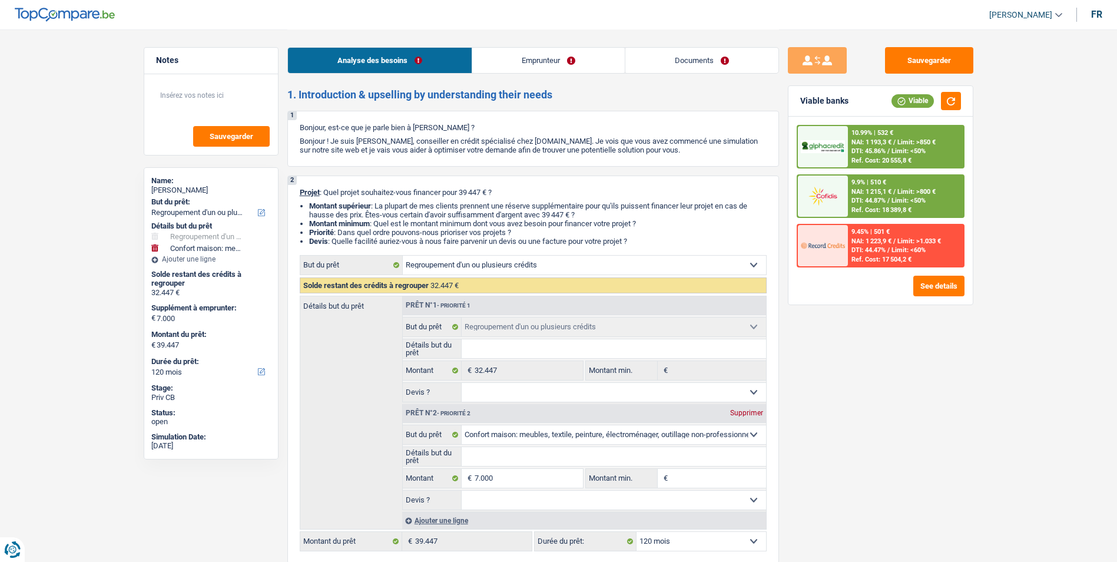
click at [521, 60] on link "Emprunteur" at bounding box center [548, 60] width 153 height 25
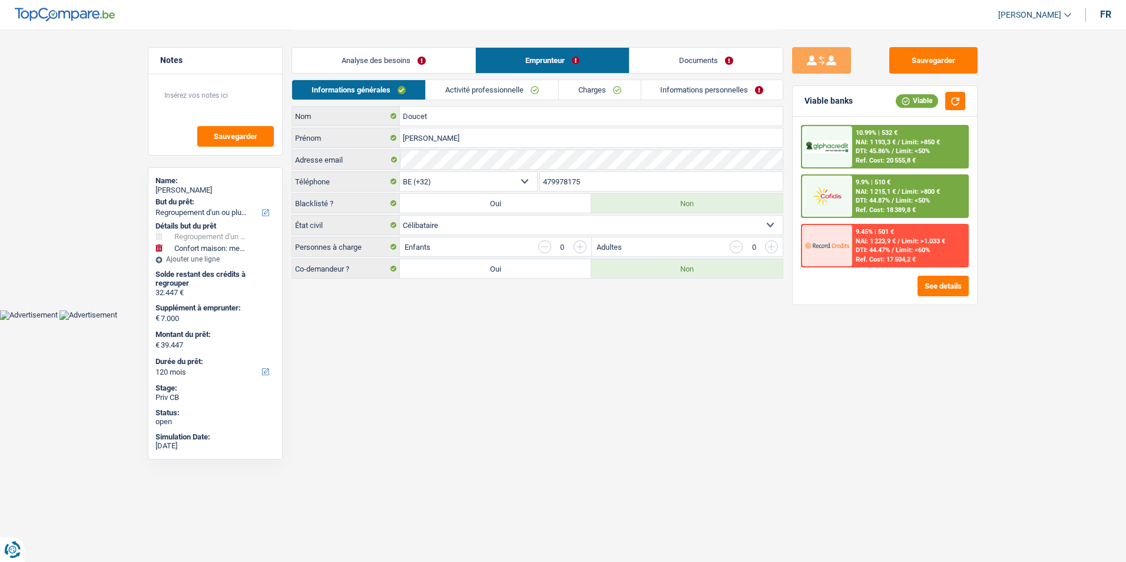
click at [663, 59] on link "Documents" at bounding box center [705, 60] width 153 height 25
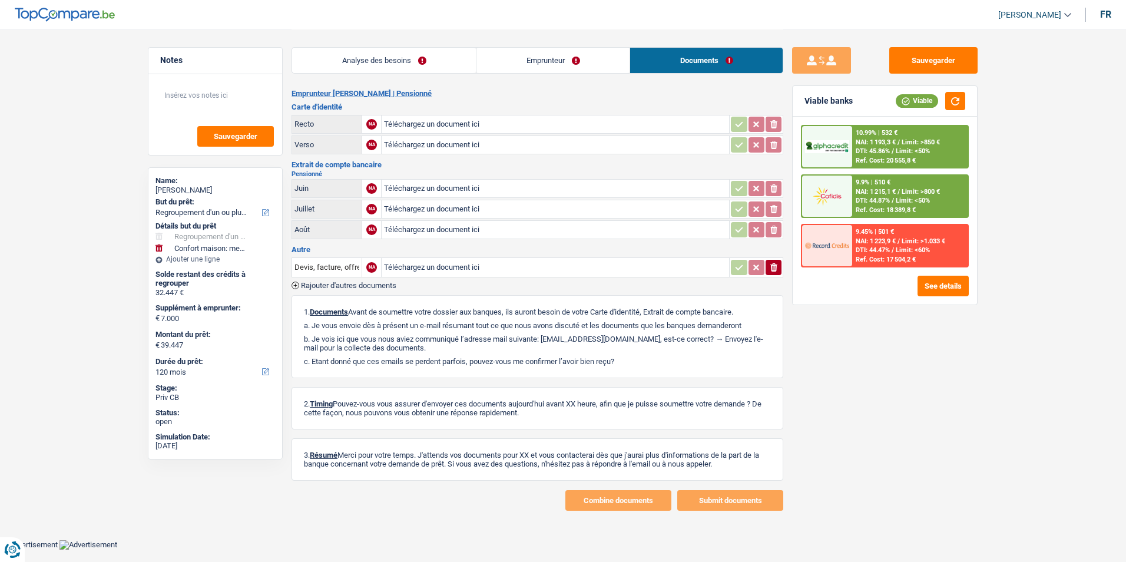
click at [572, 63] on link "Emprunteur" at bounding box center [552, 60] width 153 height 25
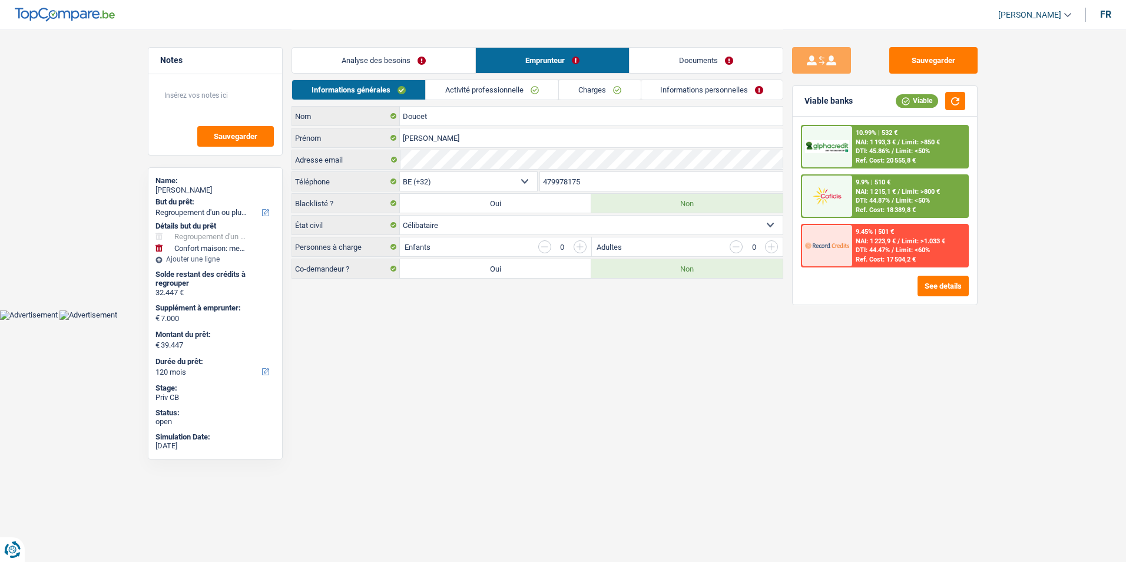
click at [433, 64] on link "Analyse des besoins" at bounding box center [383, 60] width 183 height 25
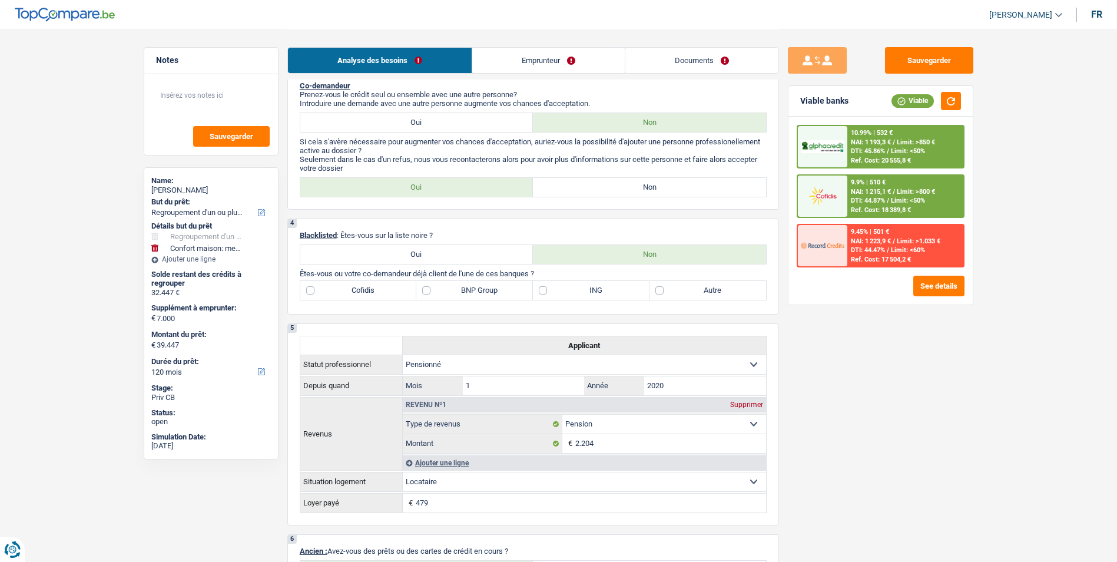
scroll to position [530, 0]
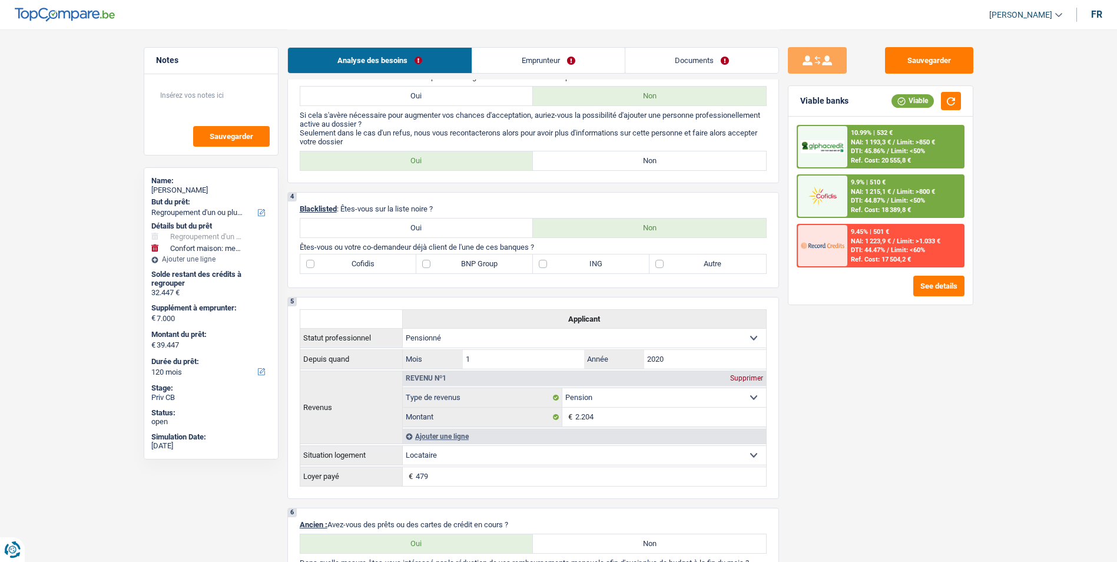
click at [625, 164] on label "Non" at bounding box center [649, 160] width 233 height 19
click at [625, 164] on input "Non" at bounding box center [649, 160] width 233 height 19
radio input "true"
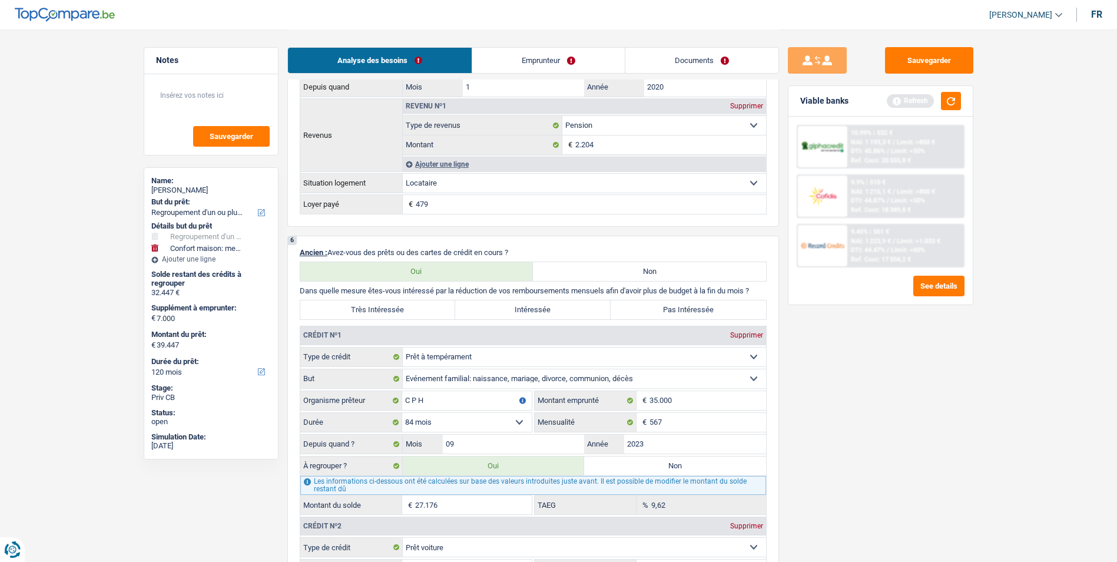
scroll to position [789, 0]
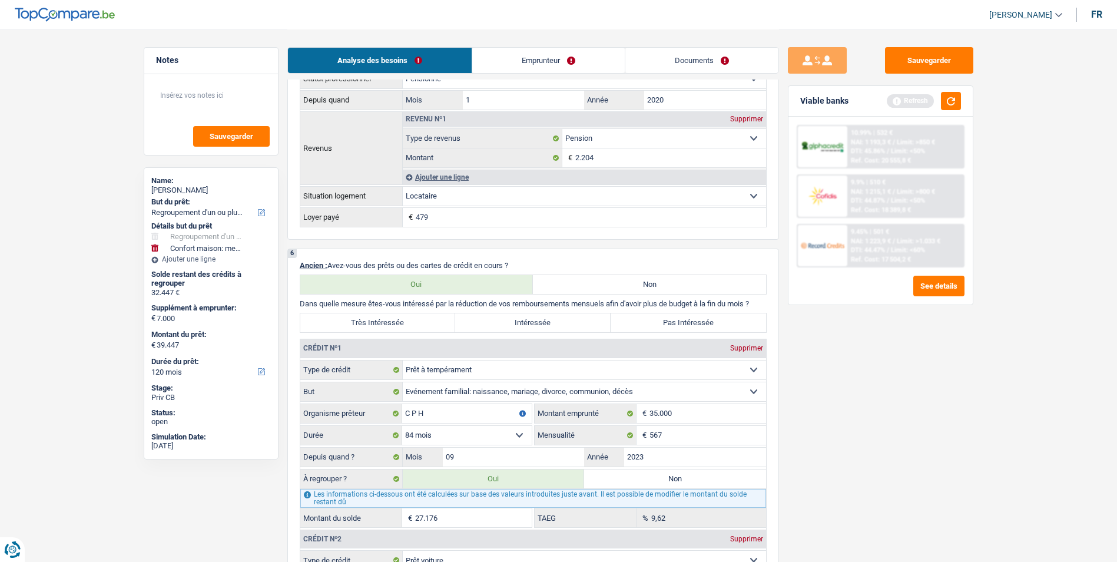
click at [507, 59] on link "Emprunteur" at bounding box center [548, 60] width 153 height 25
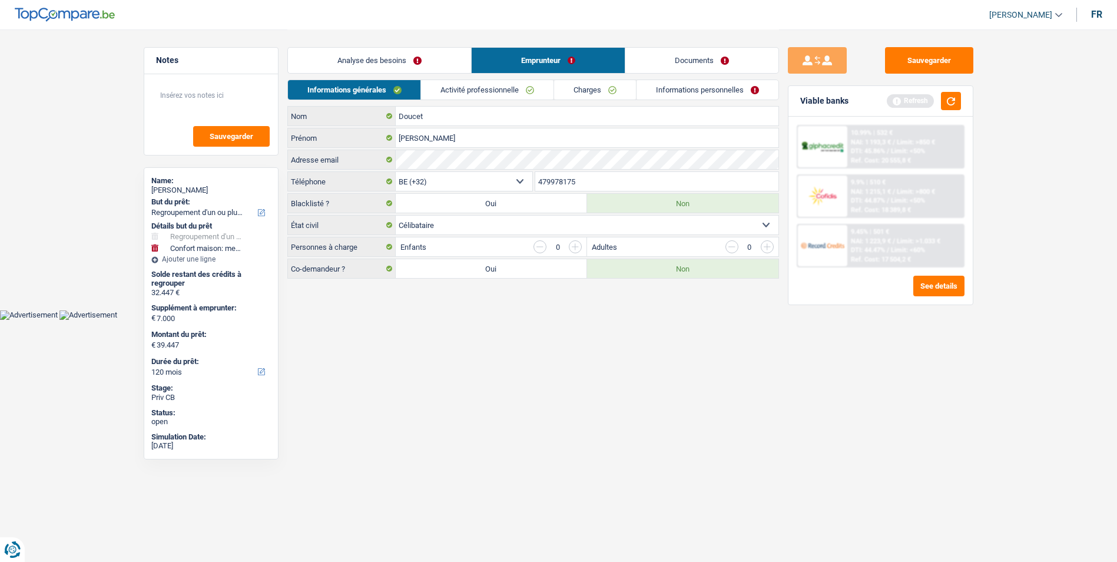
scroll to position [0, 0]
click at [658, 58] on link "Documents" at bounding box center [705, 60] width 153 height 25
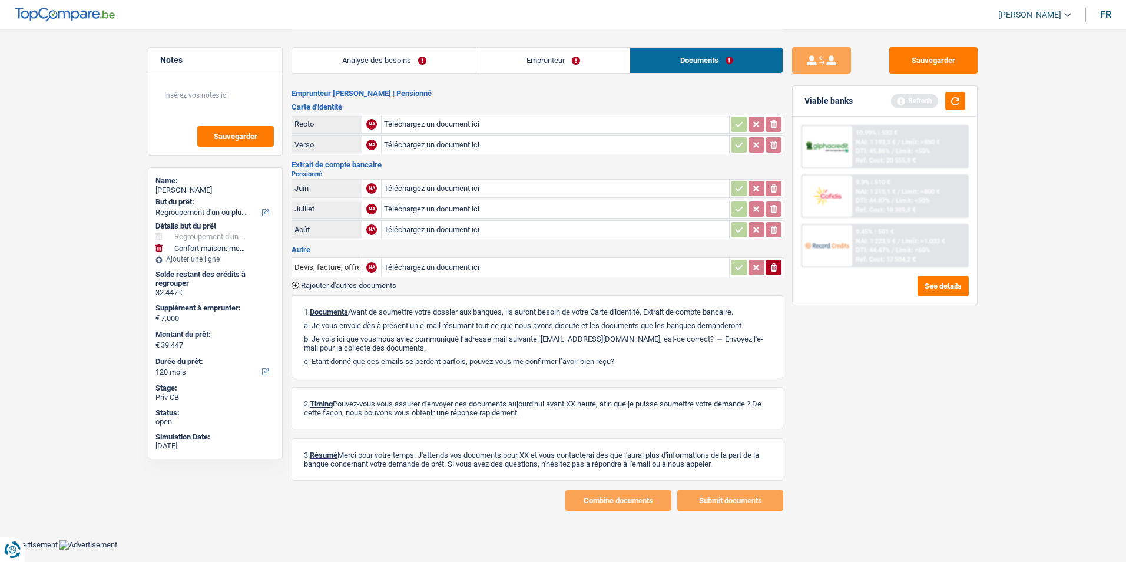
click at [515, 57] on link "Emprunteur" at bounding box center [552, 60] width 153 height 25
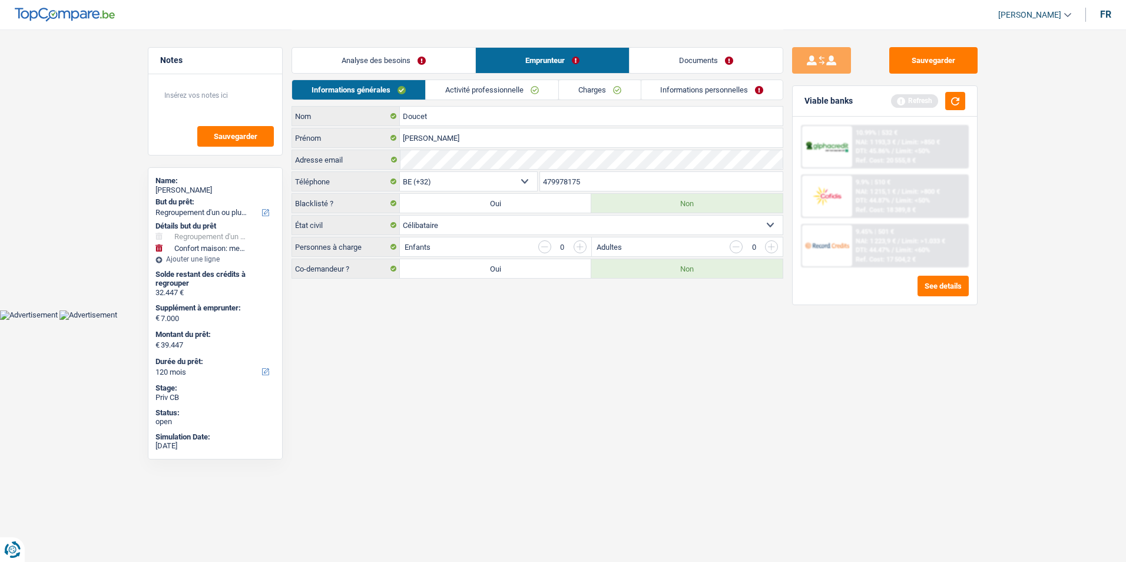
click at [441, 67] on link "Analyse des besoins" at bounding box center [383, 60] width 183 height 25
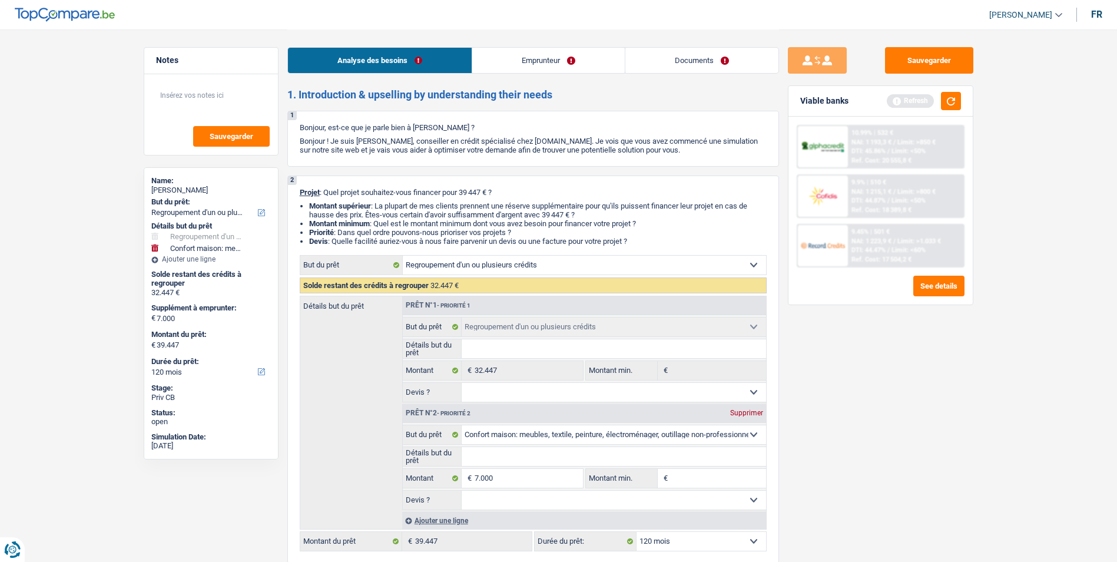
click at [536, 65] on link "Emprunteur" at bounding box center [548, 60] width 153 height 25
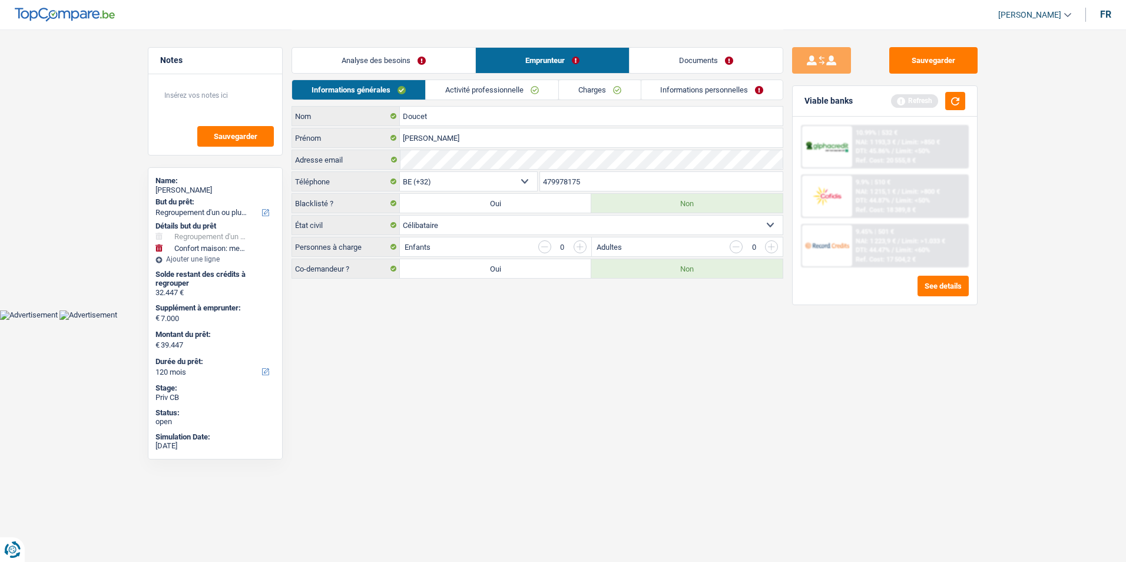
click at [657, 61] on link "Documents" at bounding box center [705, 60] width 153 height 25
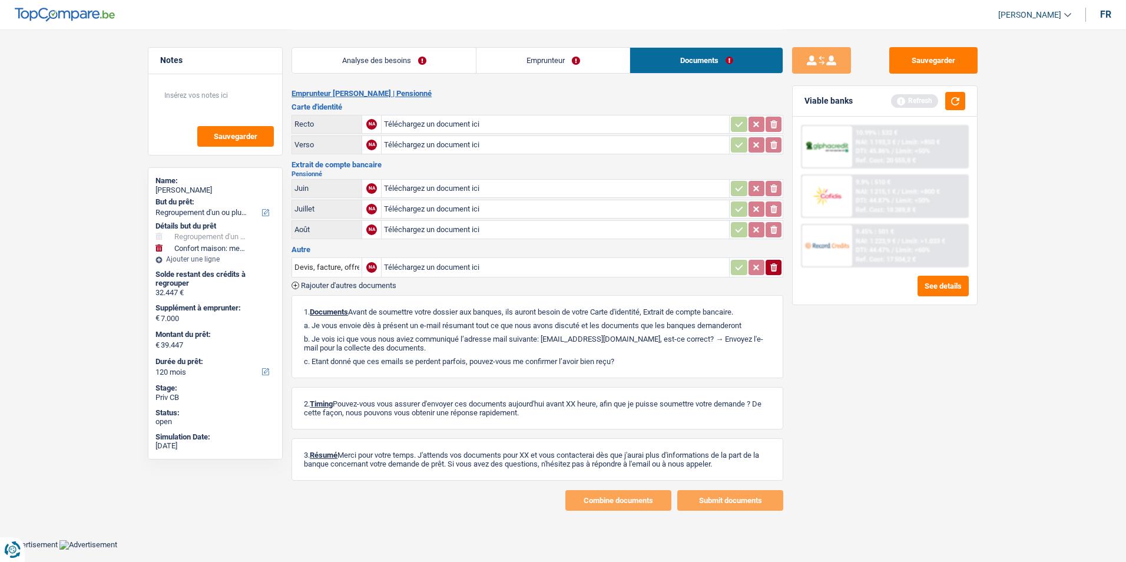
click at [446, 62] on link "Analyse des besoins" at bounding box center [384, 60] width 184 height 25
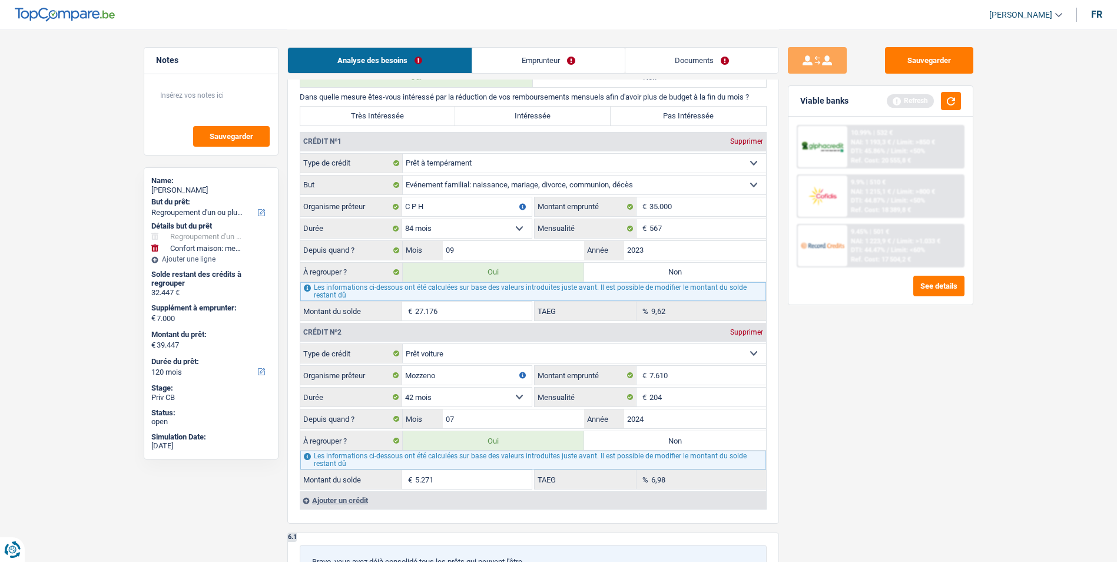
scroll to position [1001, 0]
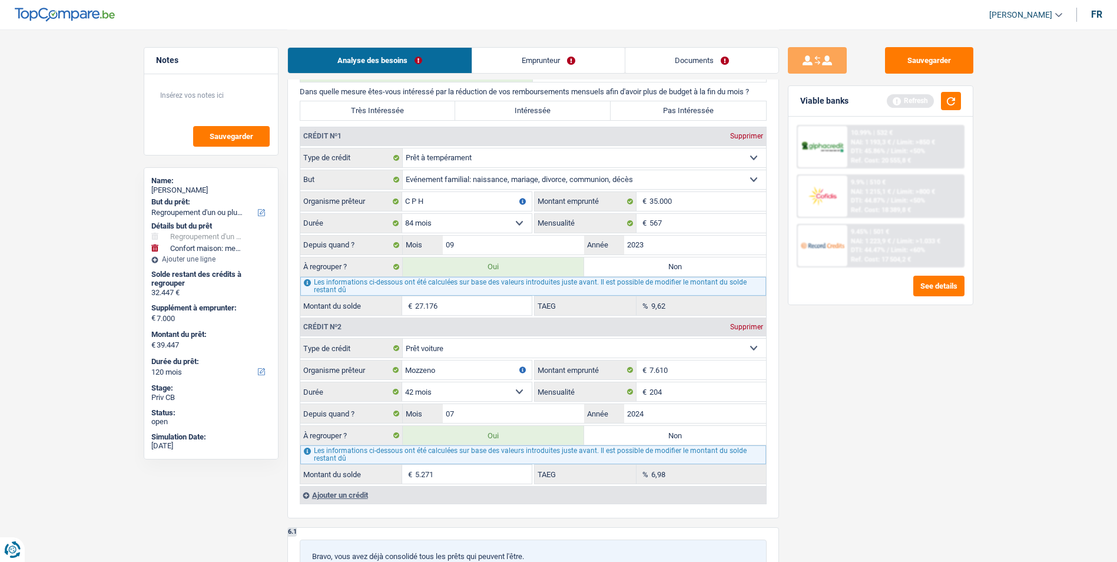
click at [572, 52] on link "Emprunteur" at bounding box center [548, 60] width 153 height 25
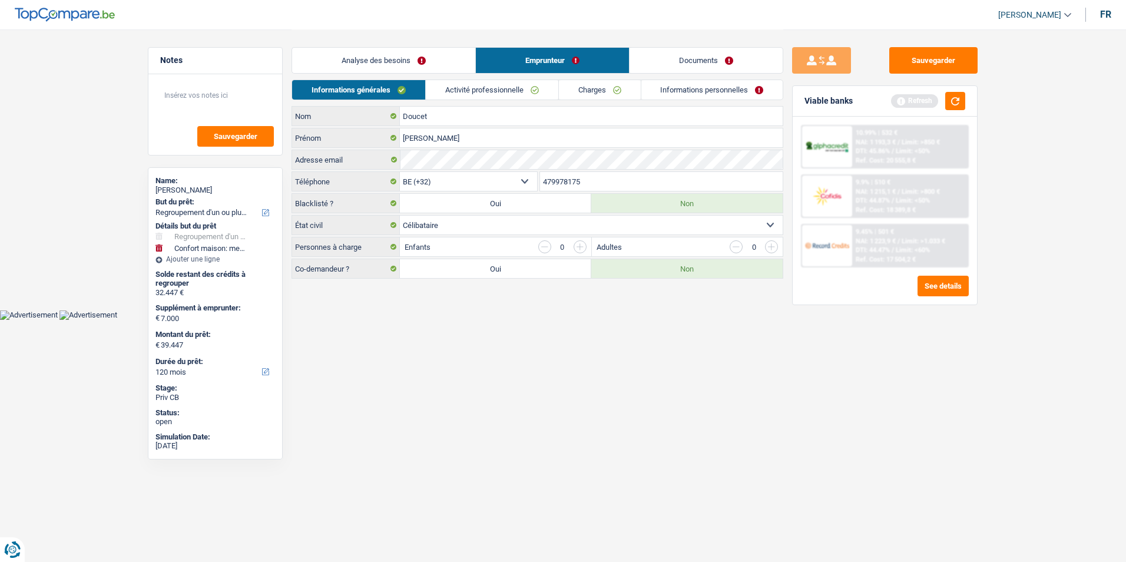
click at [647, 53] on link "Documents" at bounding box center [705, 60] width 153 height 25
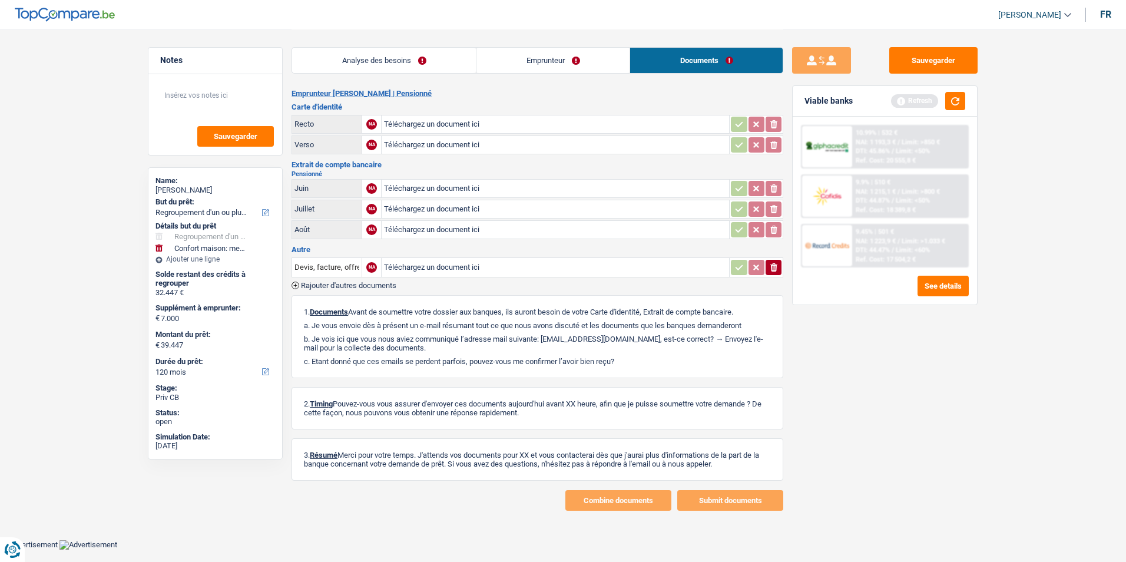
click at [531, 65] on link "Emprunteur" at bounding box center [552, 60] width 153 height 25
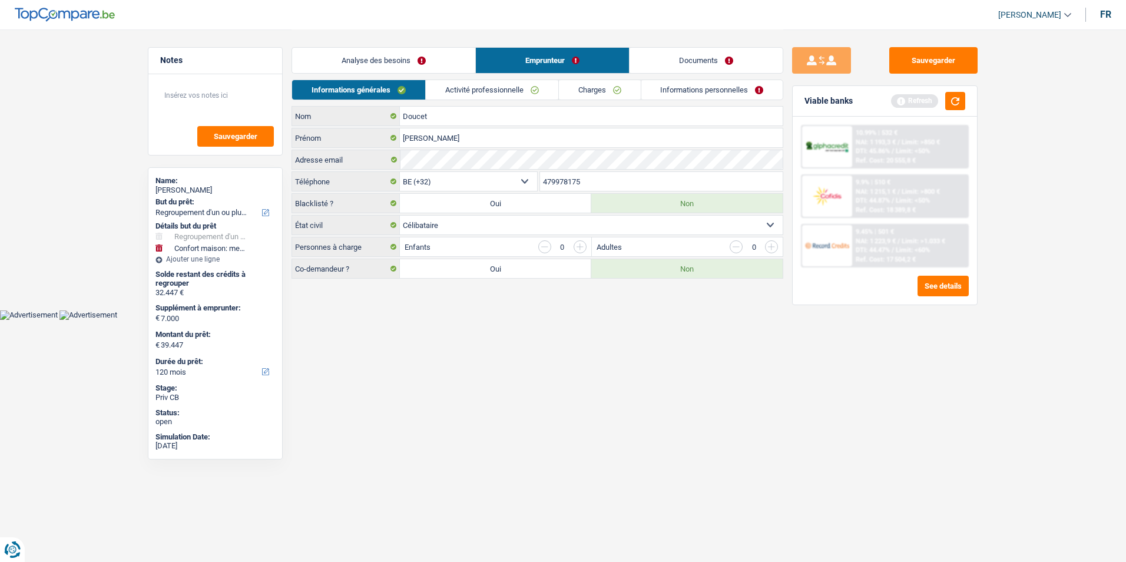
click at [418, 60] on link "Analyse des besoins" at bounding box center [383, 60] width 183 height 25
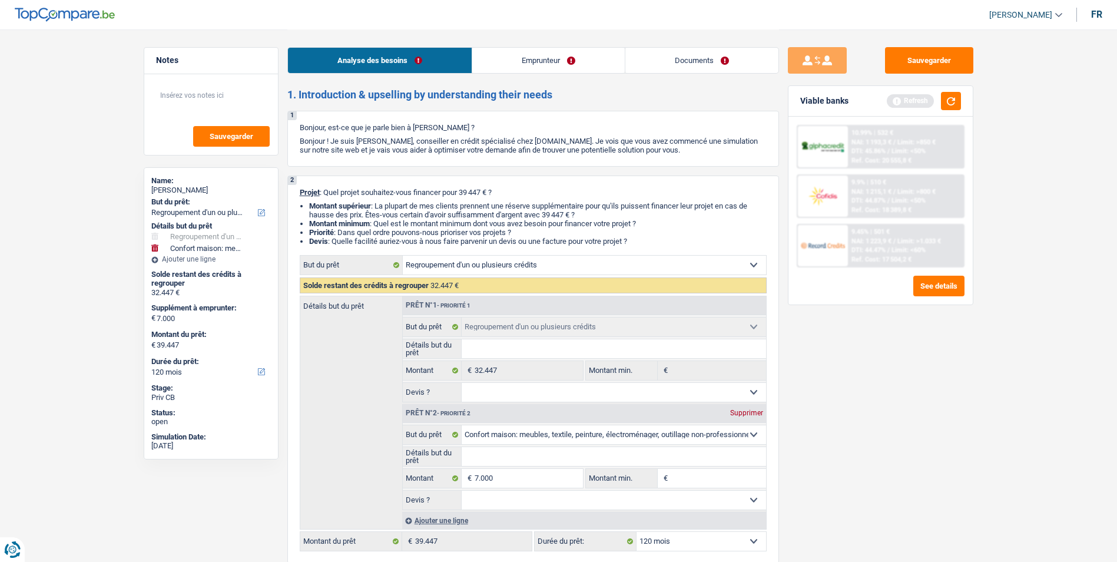
click at [523, 63] on link "Emprunteur" at bounding box center [548, 60] width 153 height 25
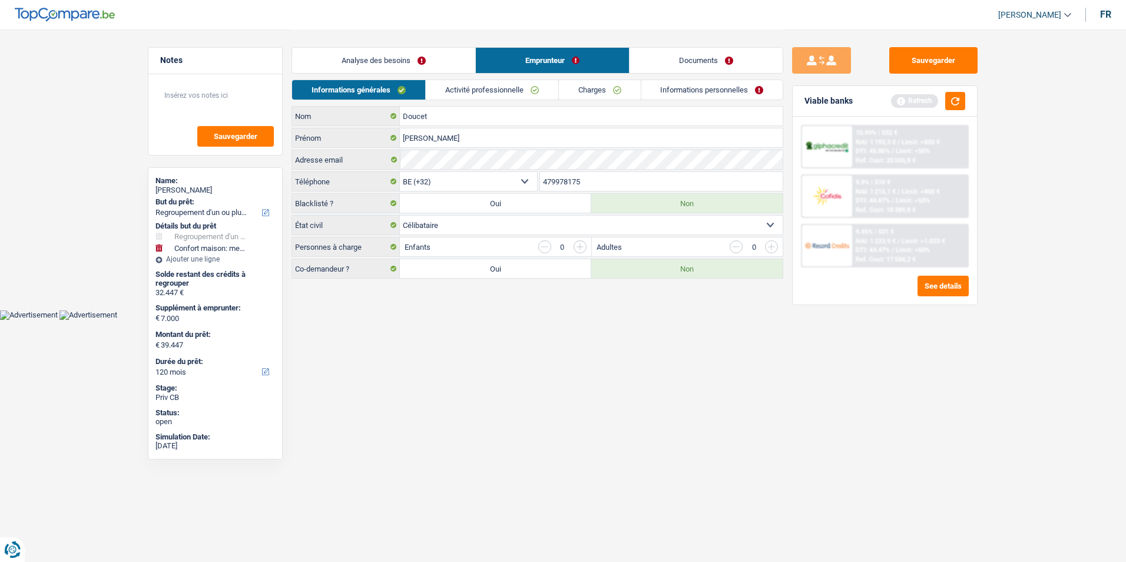
click at [515, 92] on link "Activité professionnelle" at bounding box center [492, 89] width 132 height 19
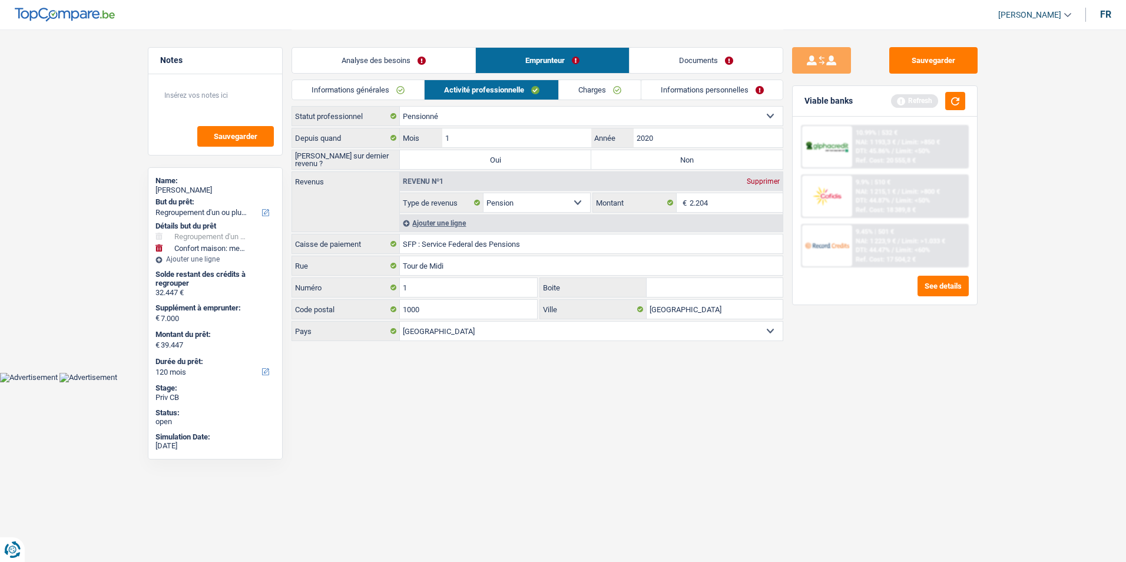
click at [608, 85] on link "Charges" at bounding box center [600, 89] width 82 height 19
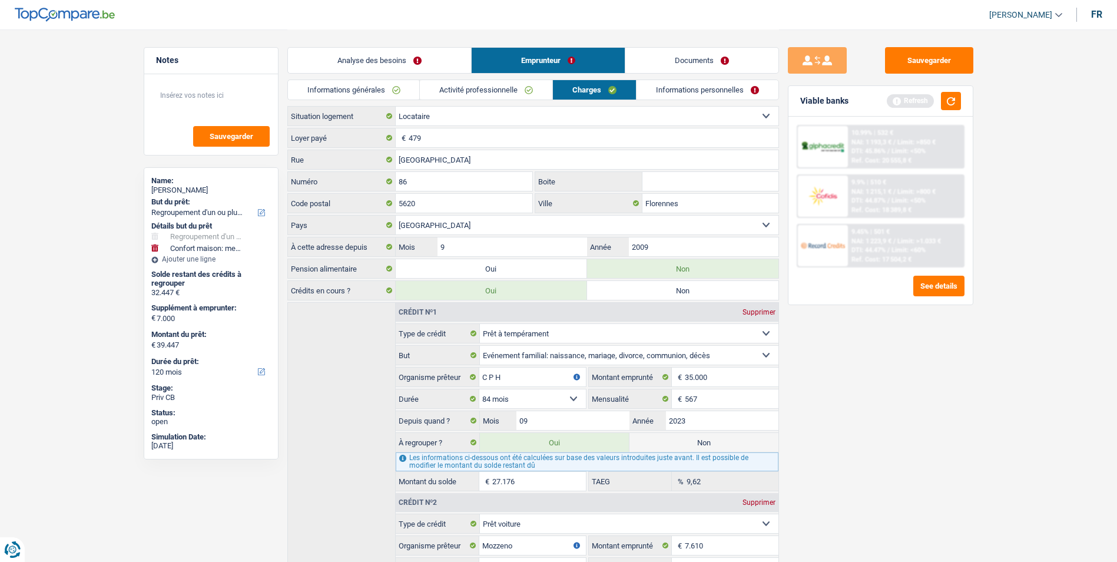
click at [690, 82] on link "Informations personnelles" at bounding box center [708, 89] width 142 height 19
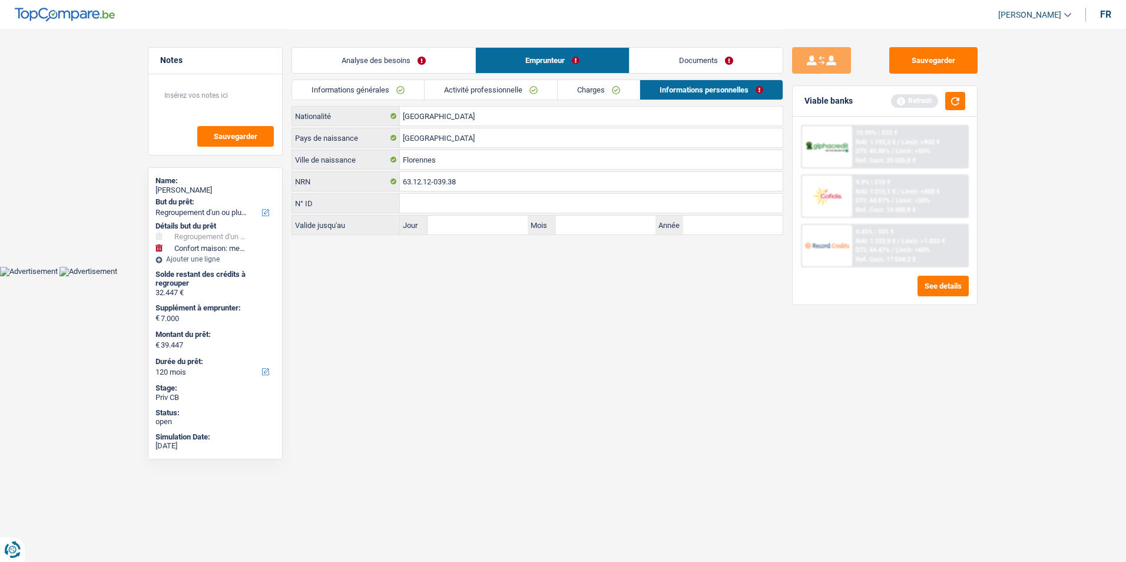
click at [561, 90] on link "Charges" at bounding box center [599, 89] width 82 height 19
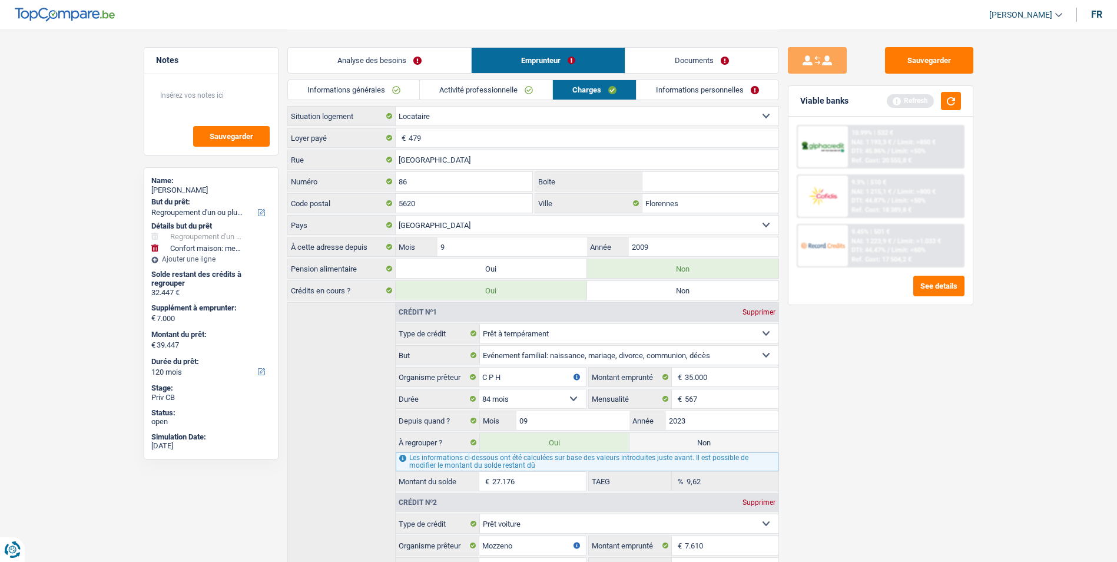
click at [480, 92] on link "Activité professionnelle" at bounding box center [486, 89] width 132 height 19
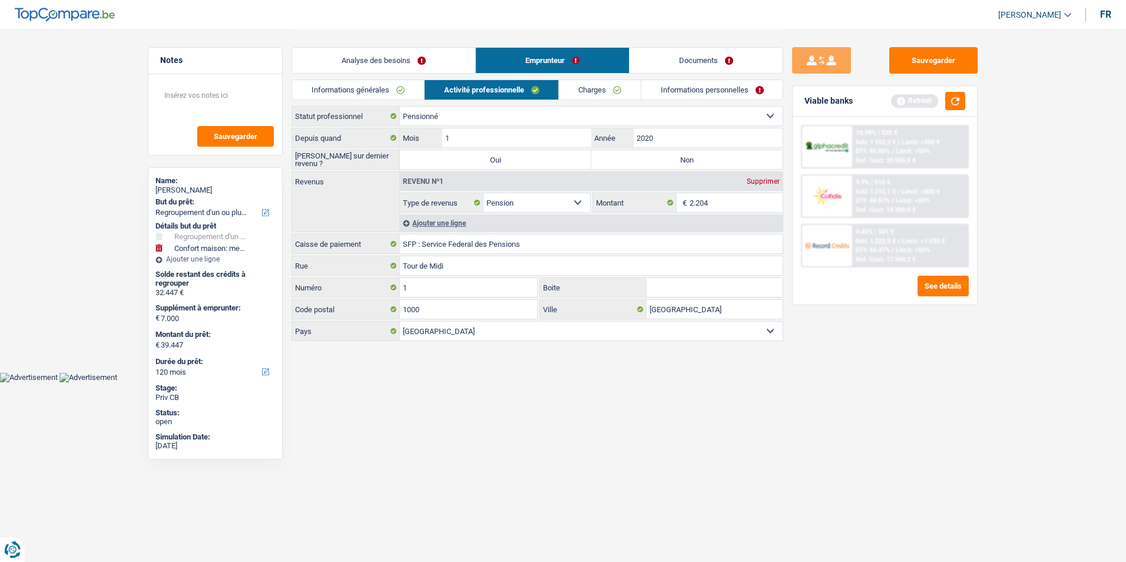
click at [408, 90] on link "Informations générales" at bounding box center [358, 89] width 132 height 19
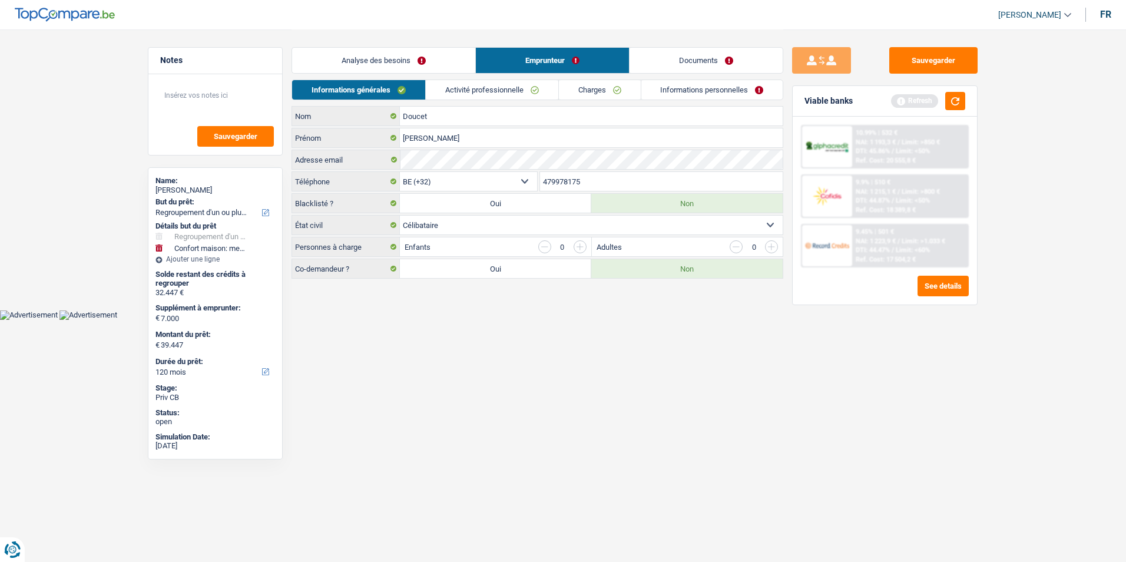
click at [415, 63] on link "Analyse des besoins" at bounding box center [383, 60] width 183 height 25
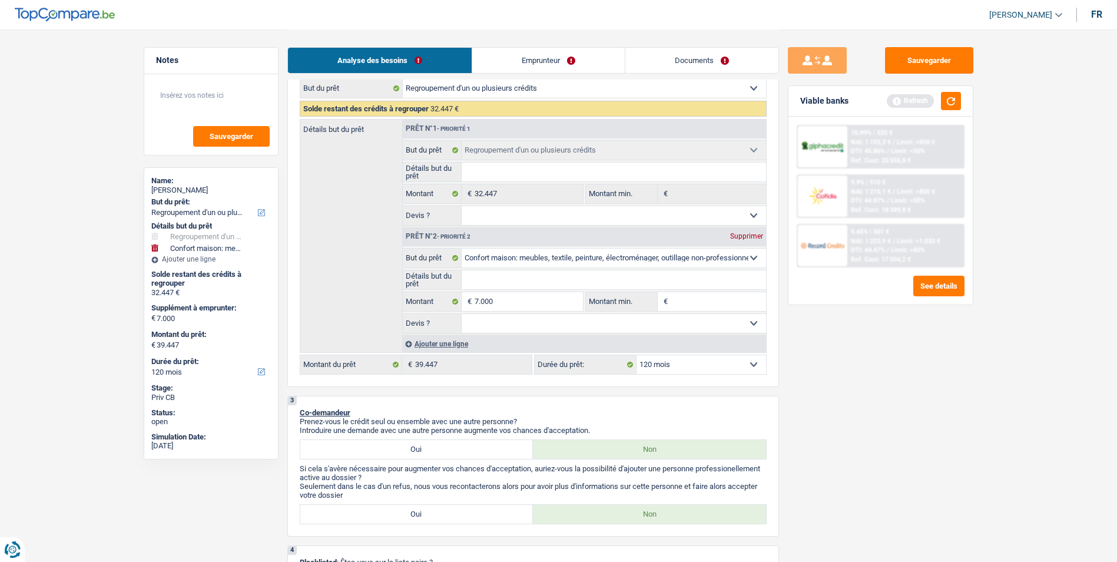
scroll to position [118, 0]
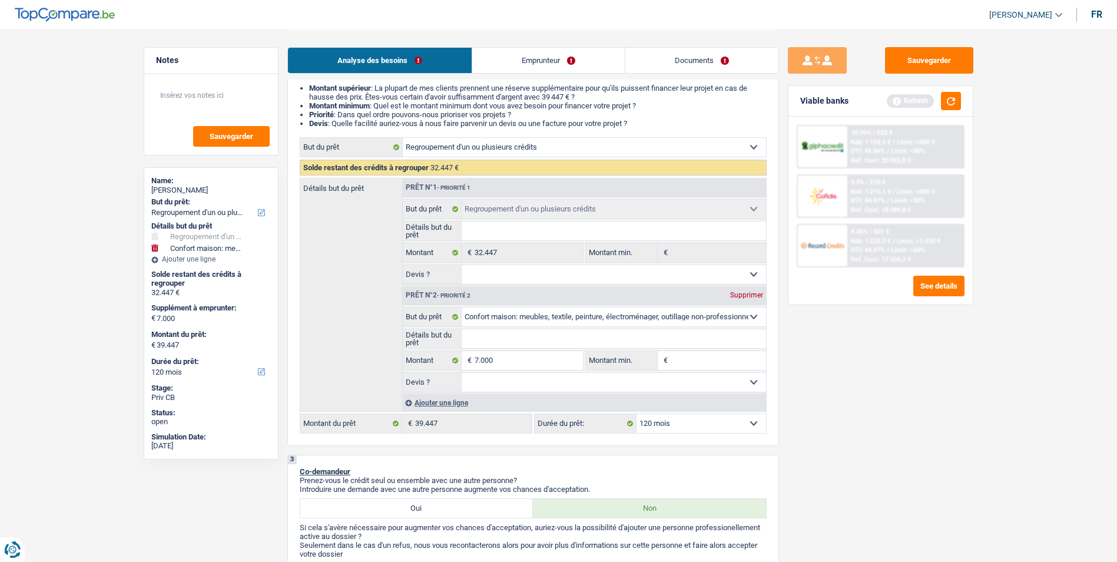
click at [514, 334] on input "Détails but du prêt" at bounding box center [614, 338] width 304 height 19
type input "R"
type input "Ra"
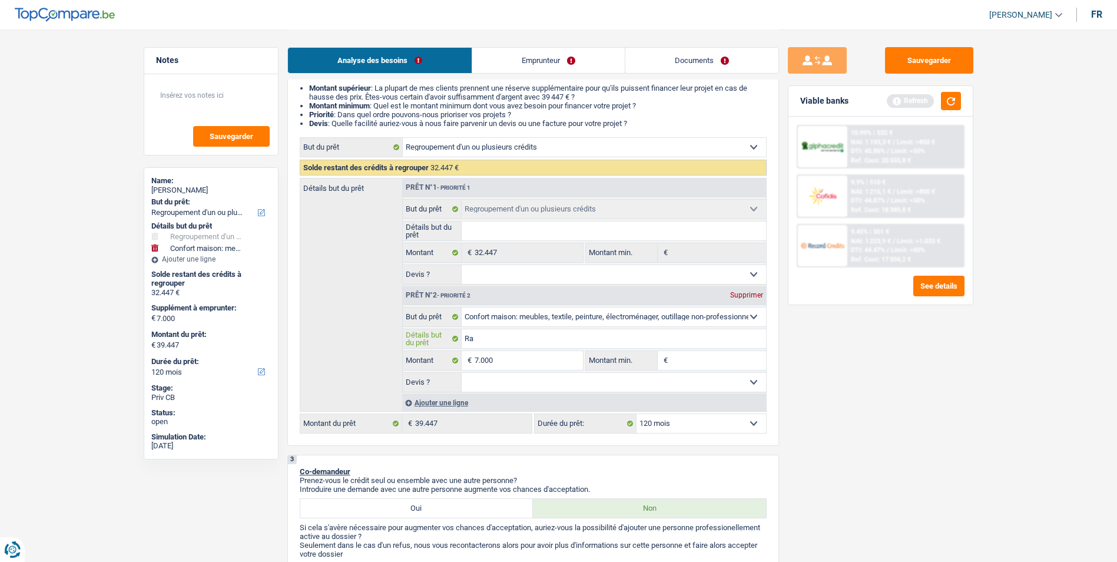
type input "Rac"
type input "Rach"
type input "Rache"
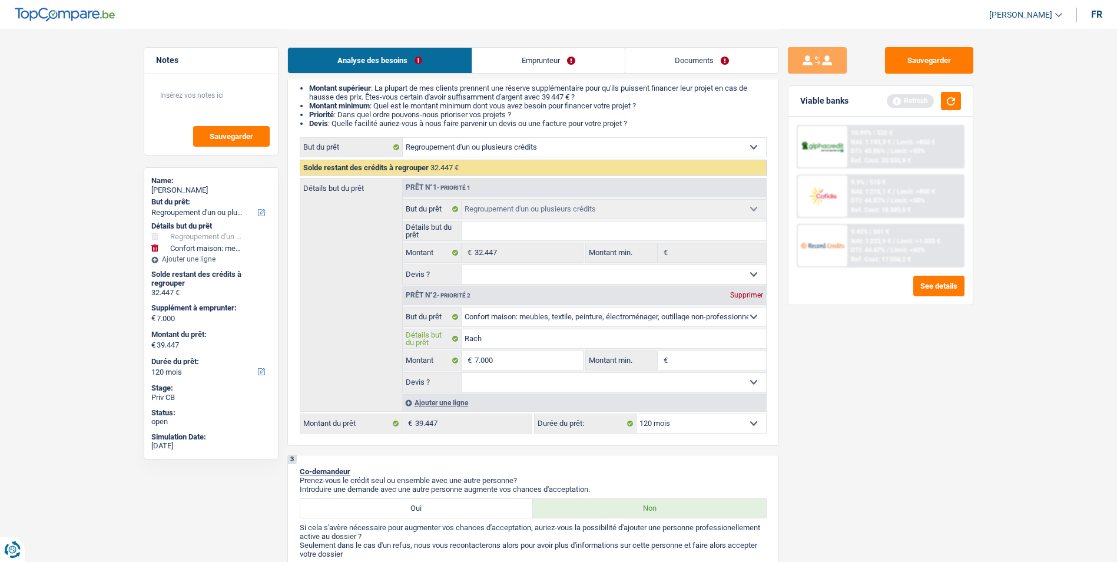
type input "Rache"
type input "Rachet"
type input "Rachete"
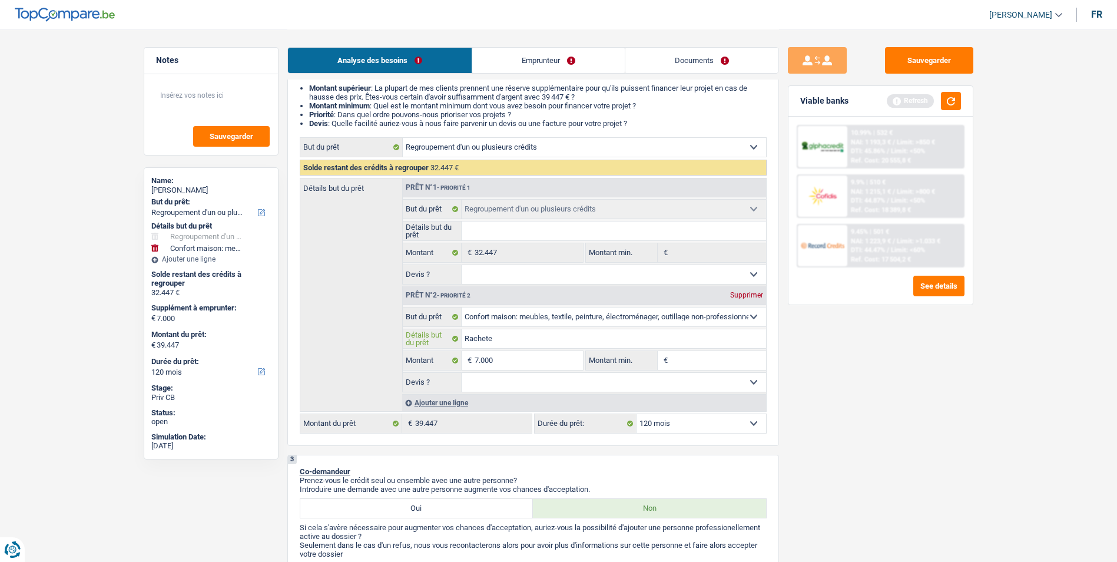
type input "Racheter"
type input "Racheter d"
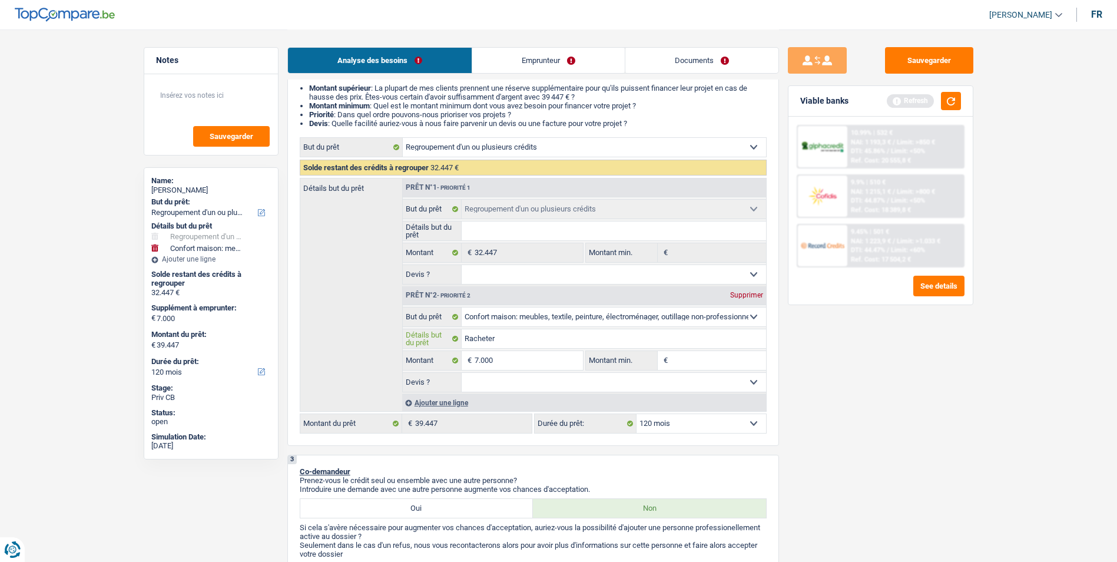
type input "Racheter d"
type input "Racheter de"
type input "Racheter des"
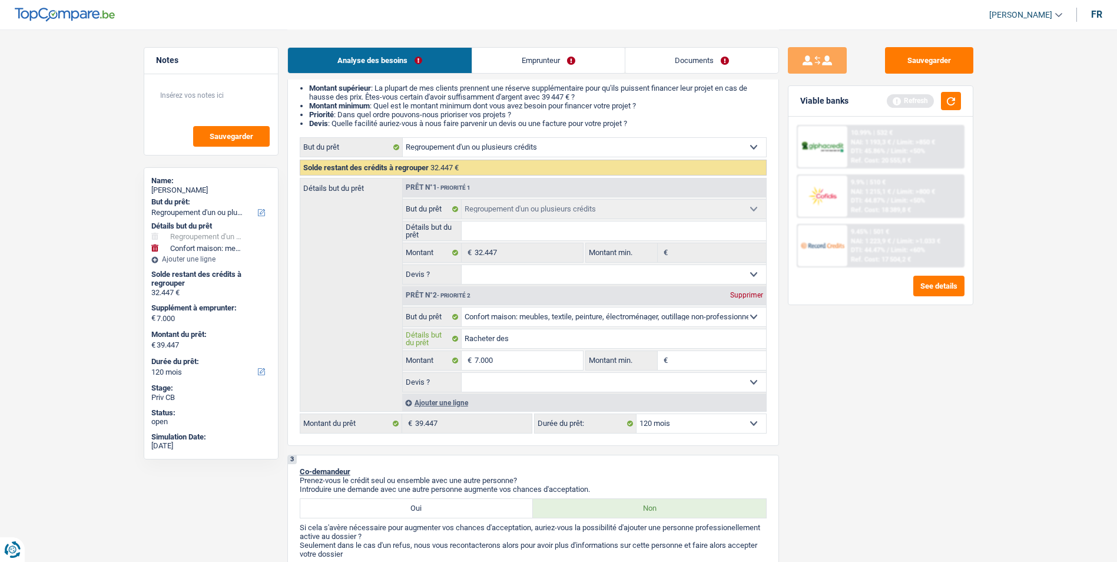
type input "Racheter des"
type input "Racheter des m"
type input "Racheter des me"
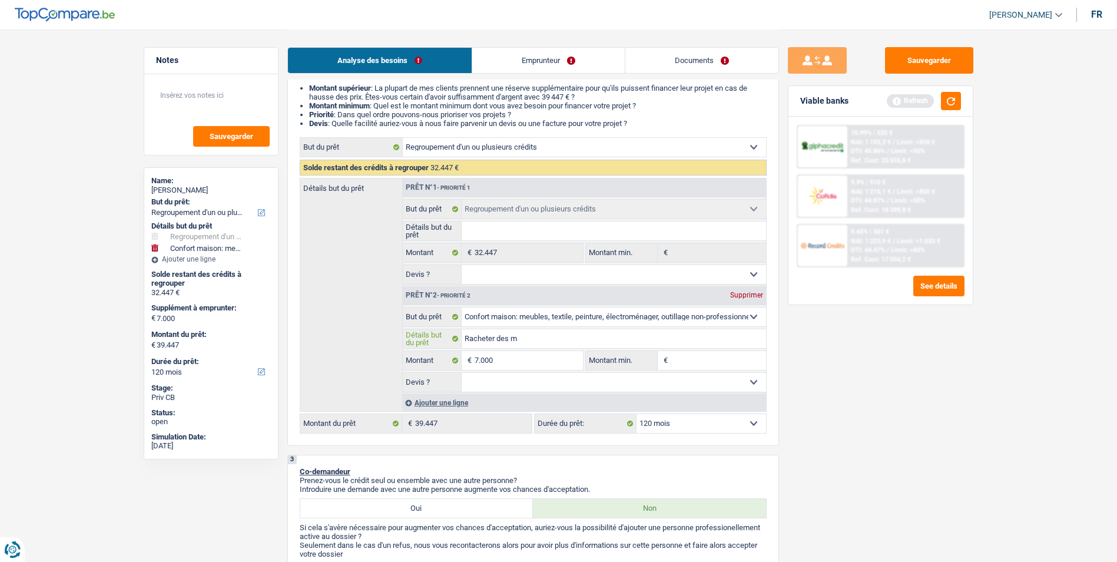
type input "Racheter des me"
type input "Racheter des meu"
type input "Racheter des me"
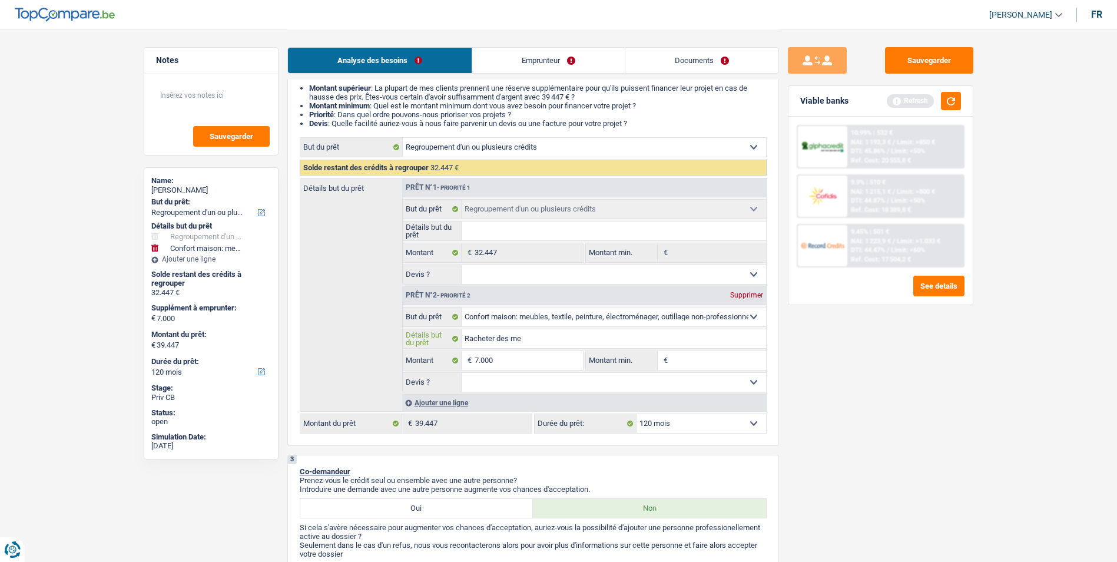
type input "Racheter des m"
type input "Racheter des"
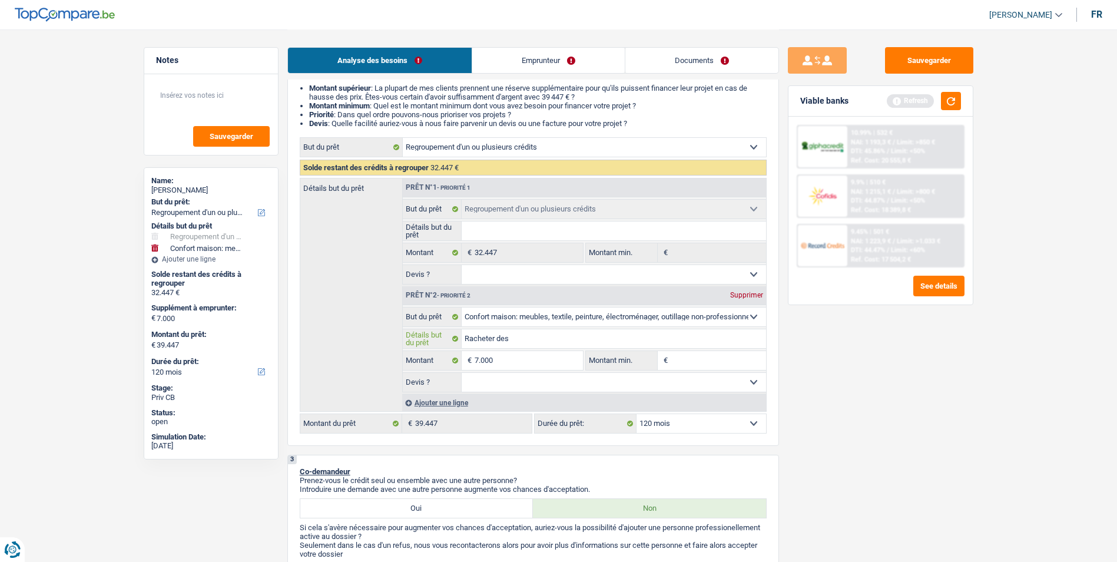
type input "Racheter des"
type input "Racheter de"
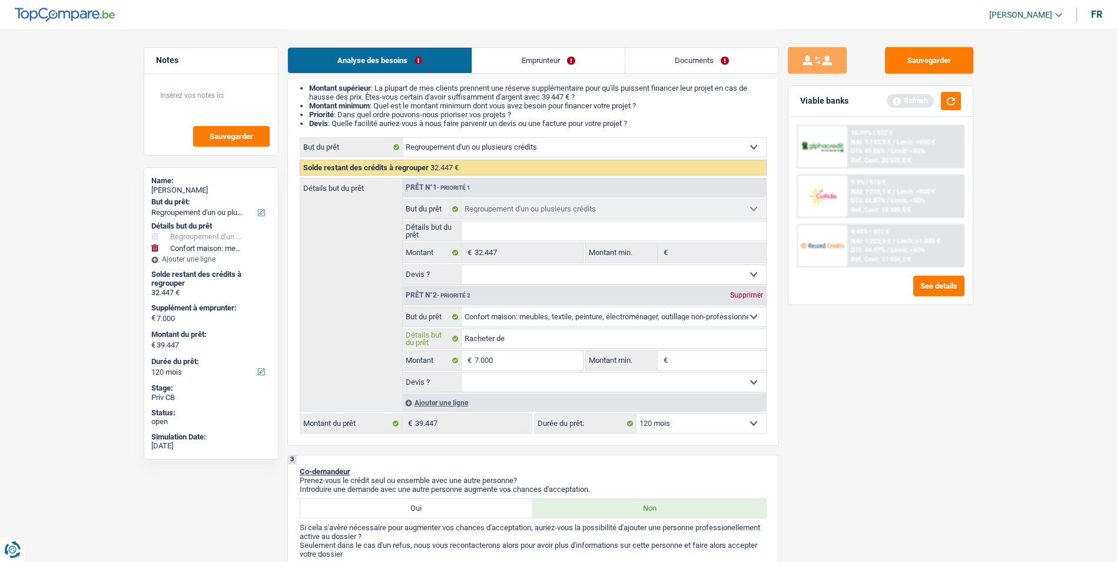
type input "Racheter de l"
type input "Racheter de l'"
type input "Racheter de l'é"
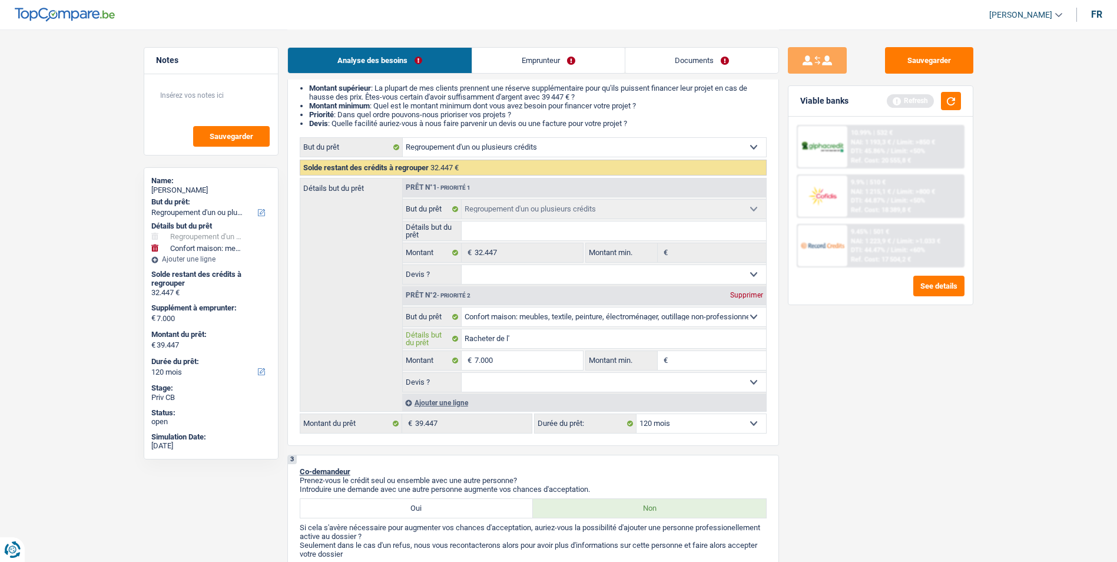
type input "Racheter de l'é"
type input "Racheter de l'él"
type input "Racheter de l'élé"
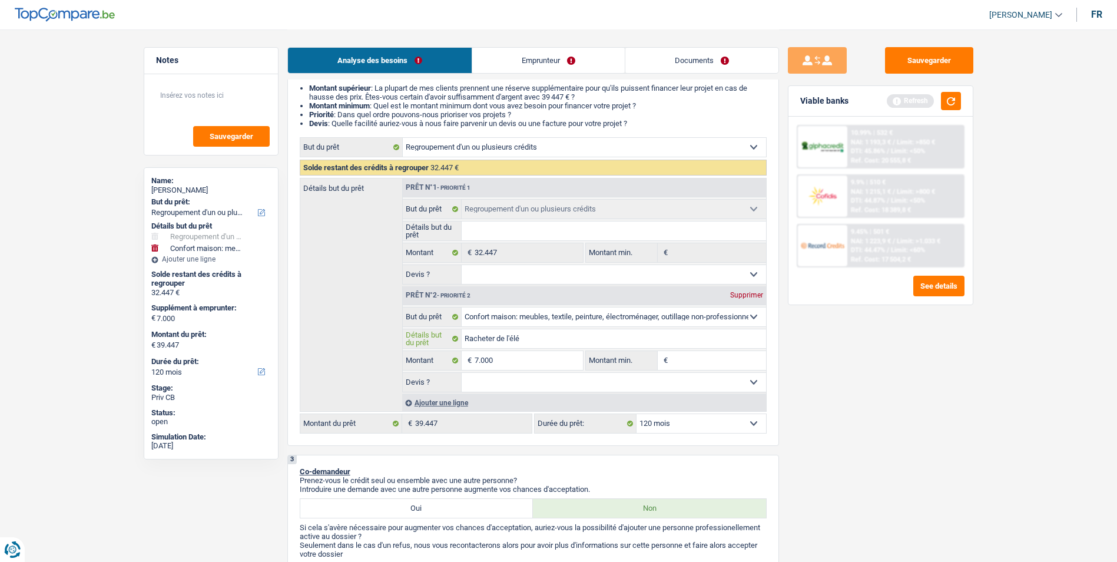
type input "Racheter de l'éléc"
type input "Racheter de l'éléct"
type input "Racheter de l'éléctr"
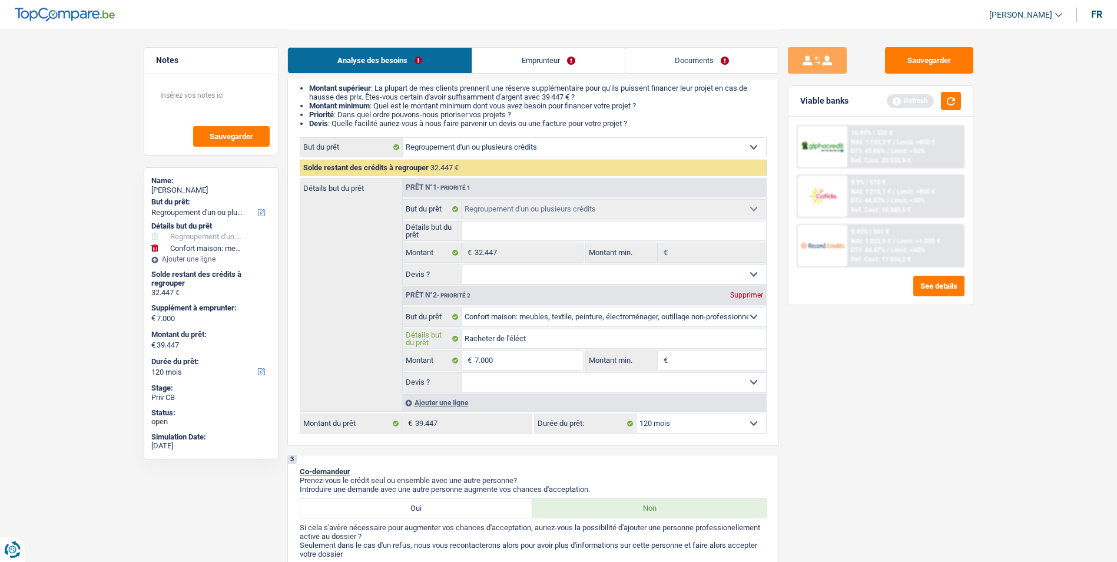
type input "Racheter de l'éléctr"
type input "Racheter de l'éléctro"
type input "Racheter de l'éléctrom"
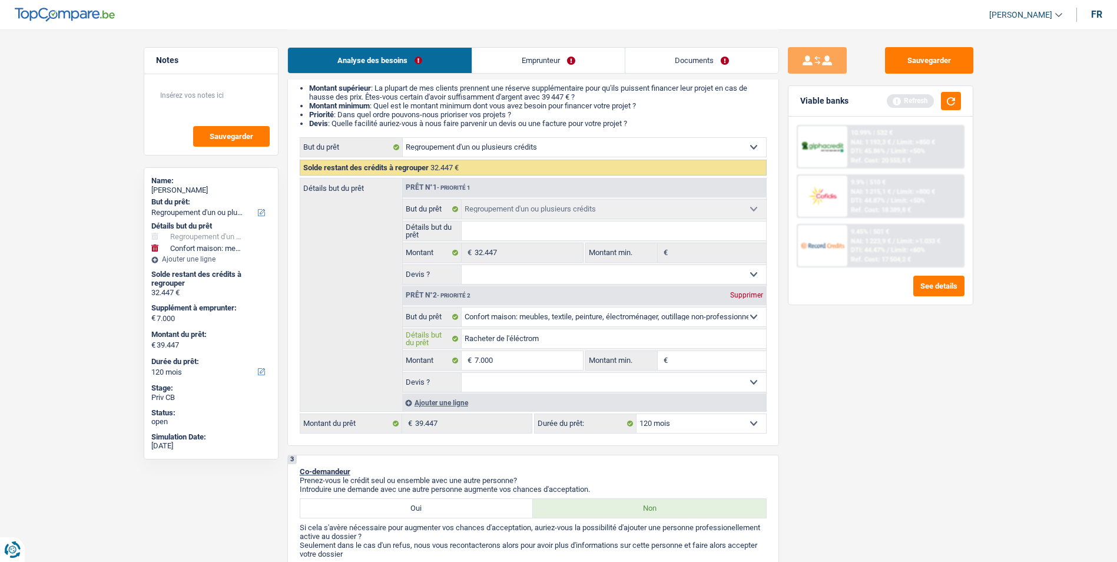
type input "Racheter de l'éléctrome"
type input "Racheter de l'éléctromen"
type input "Racheter de l'éléctromena"
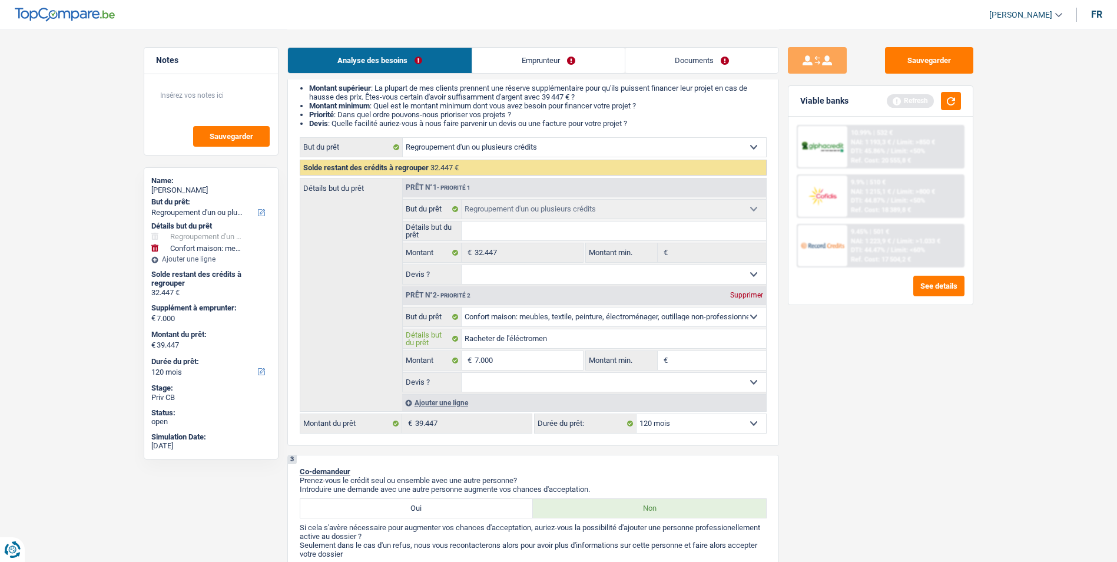
type input "Racheter de l'éléctromena"
type input "Racheter de l'éléctromenag"
type input "Racheter de l'éléctromenage"
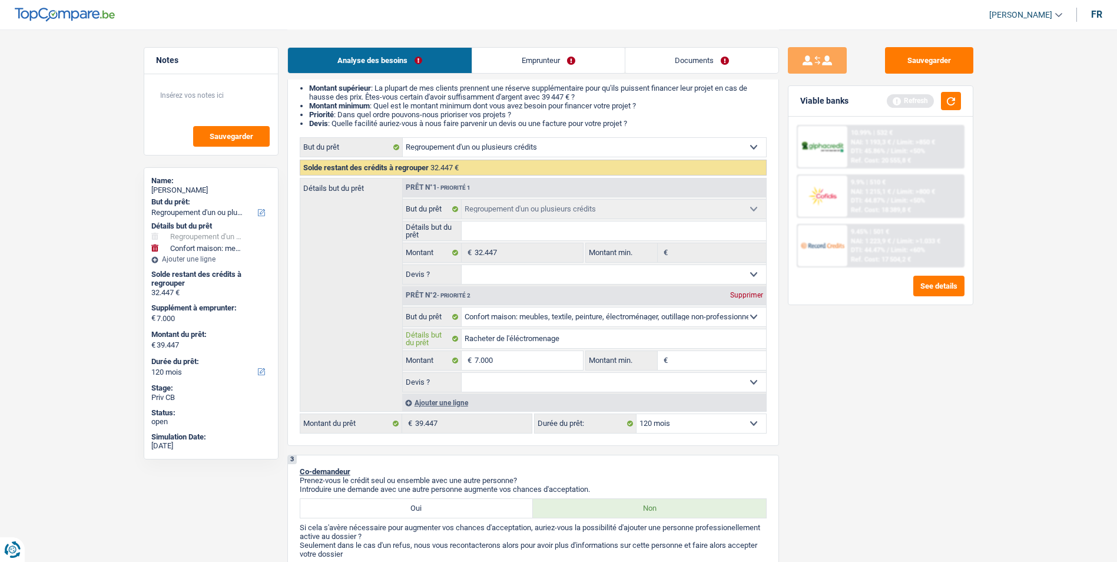
type input "Racheter de l'éléctromenager"
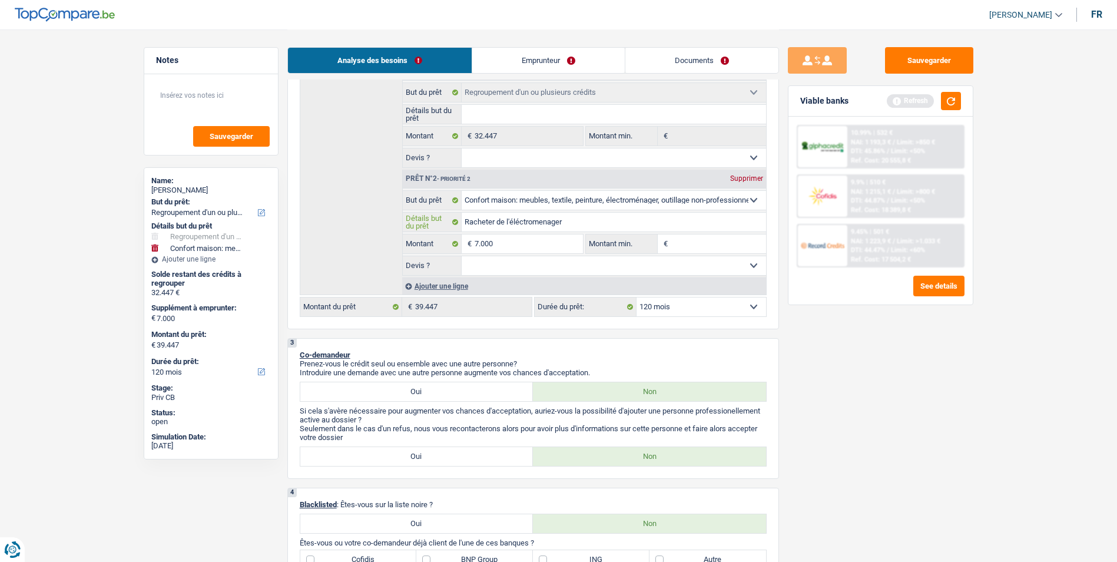
scroll to position [236, 0]
type input "Racheter de l'éléctromenager"
click at [536, 252] on fieldset "7.000 € Montant Tous les champs sont obligatoires. Veuillez fournir une réponse…" at bounding box center [493, 243] width 181 height 20
click at [535, 256] on select "Oui Non Non répondu Sélectionner une option" at bounding box center [614, 264] width 304 height 19
select select "false"
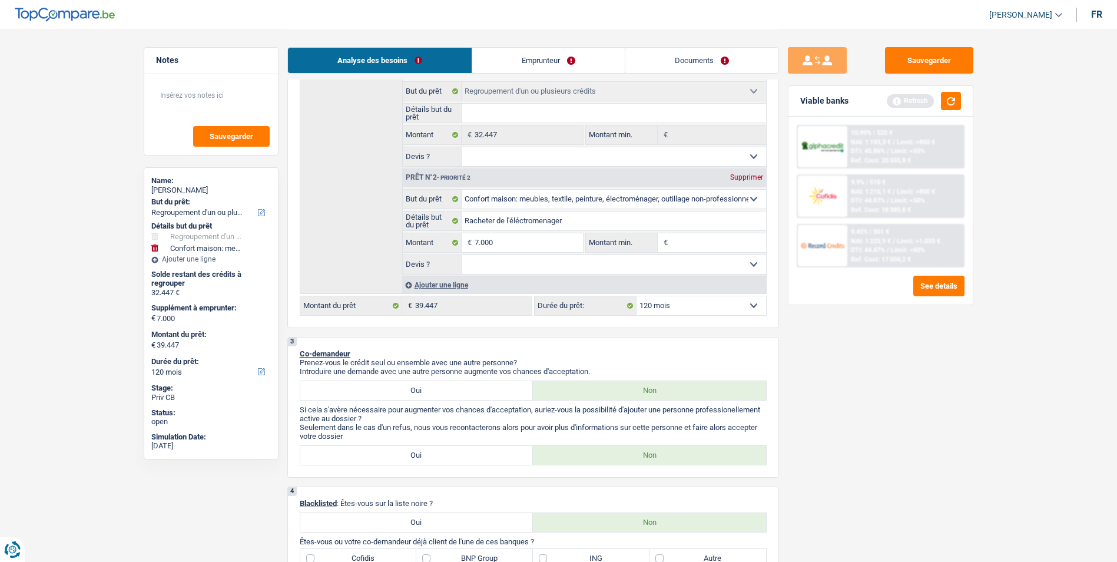
click at [462, 255] on select "Oui Non Non répondu Sélectionner une option" at bounding box center [614, 264] width 304 height 19
select select "false"
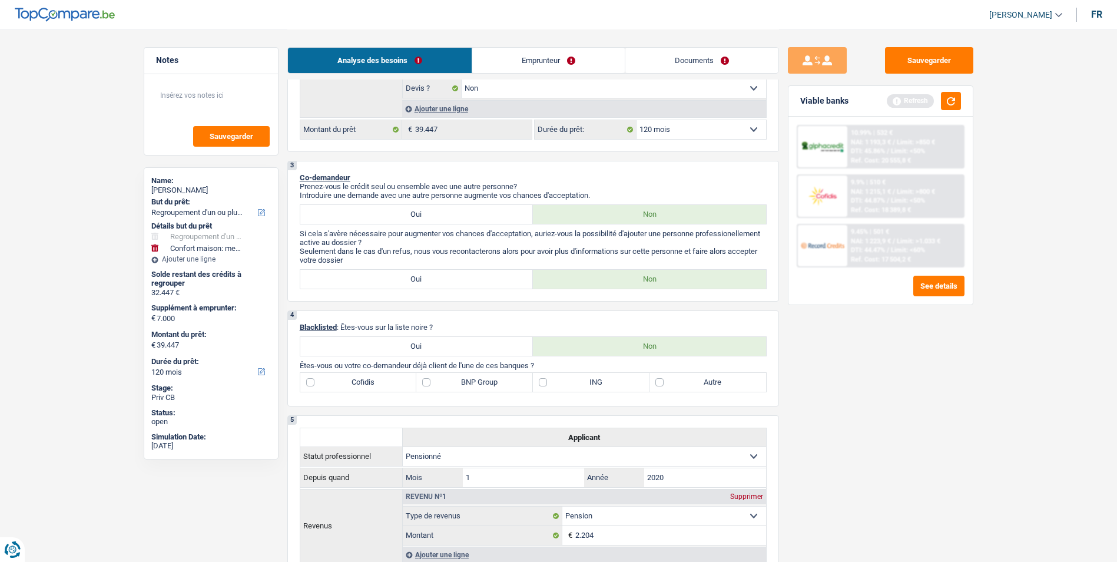
scroll to position [412, 0]
click at [660, 383] on label "Autre" at bounding box center [708, 381] width 117 height 19
click at [660, 383] on input "Autre" at bounding box center [708, 381] width 117 height 19
checkbox input "true"
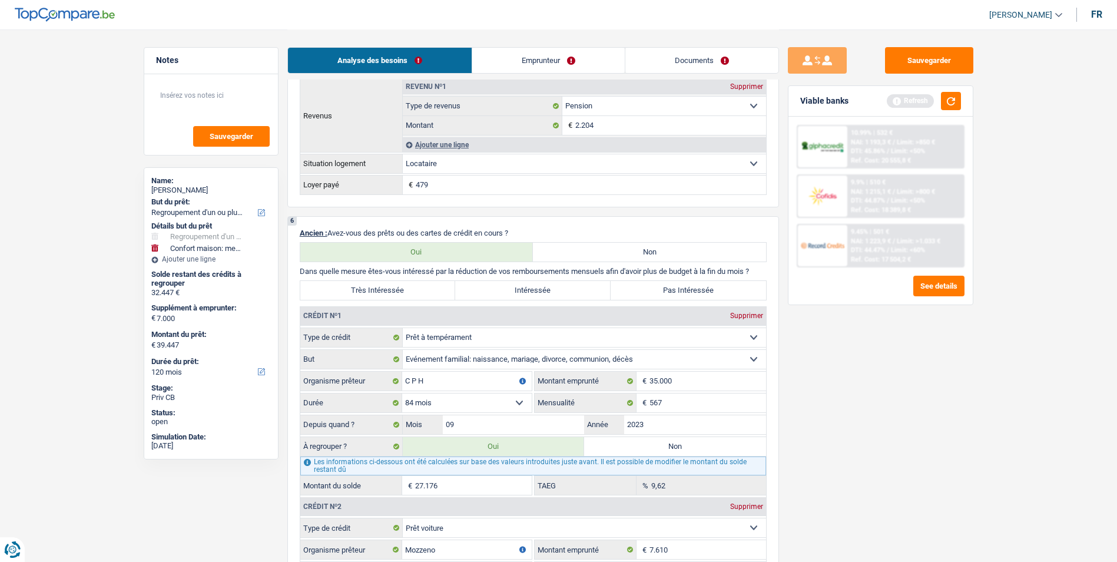
scroll to position [824, 0]
click at [402, 287] on label "Très Intéressée" at bounding box center [377, 287] width 155 height 19
click at [402, 287] on input "Très Intéressée" at bounding box center [377, 287] width 155 height 19
radio input "true"
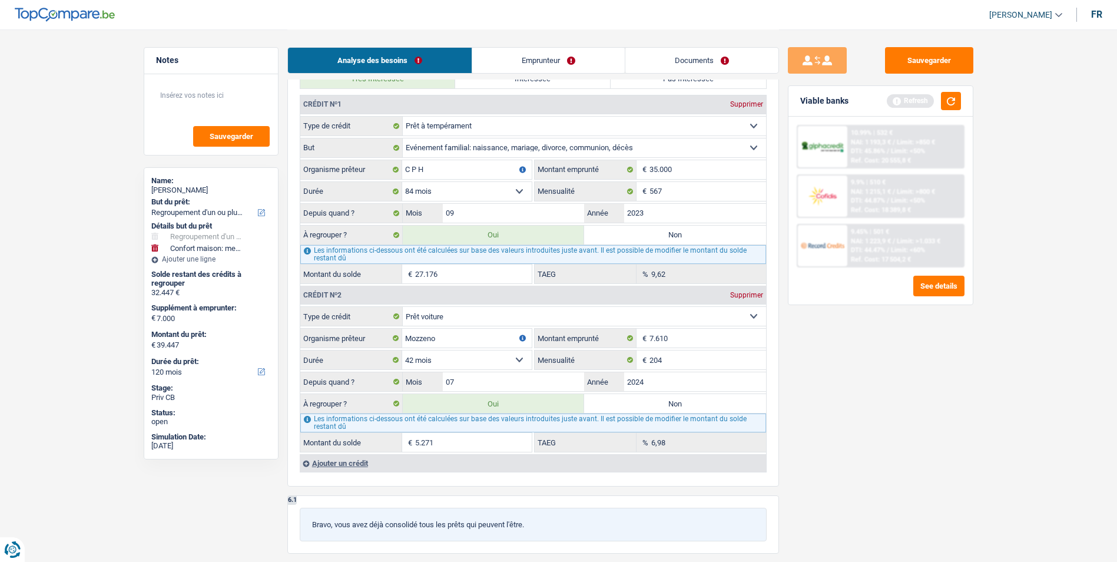
scroll to position [1060, 0]
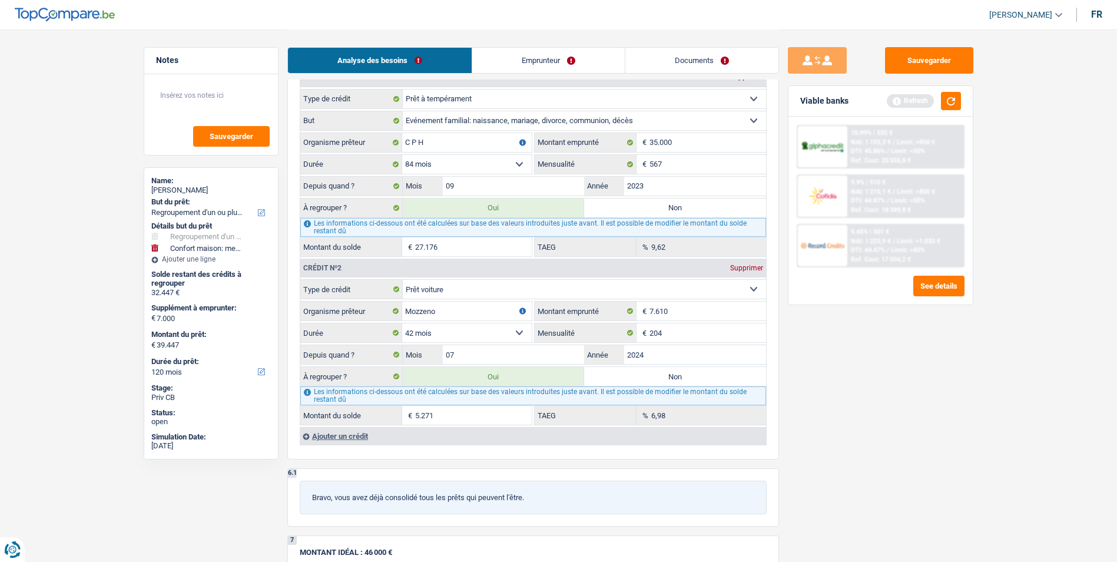
click at [508, 61] on link "Emprunteur" at bounding box center [548, 60] width 153 height 25
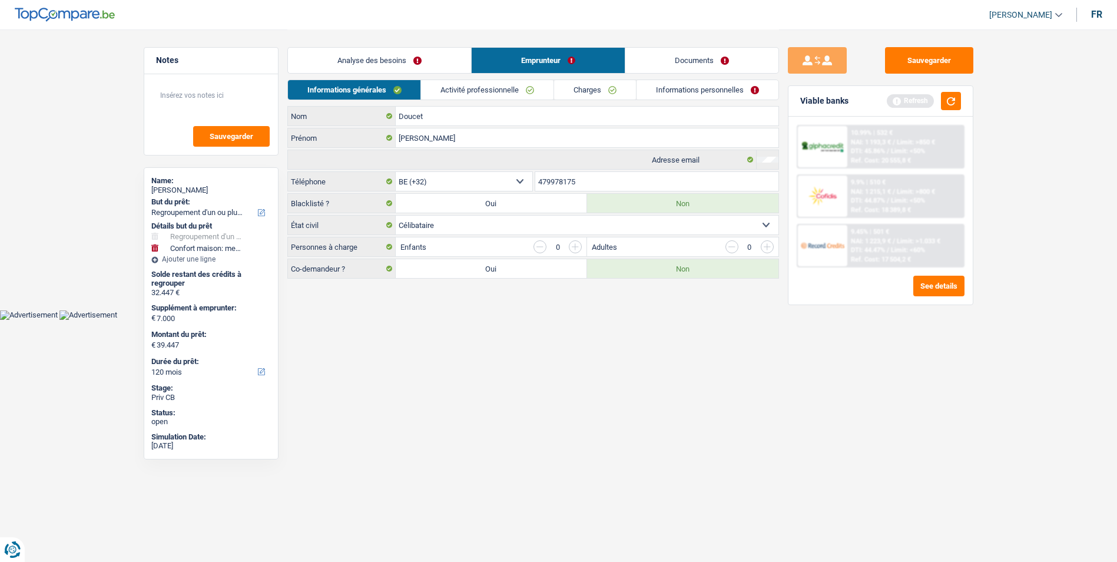
scroll to position [0, 0]
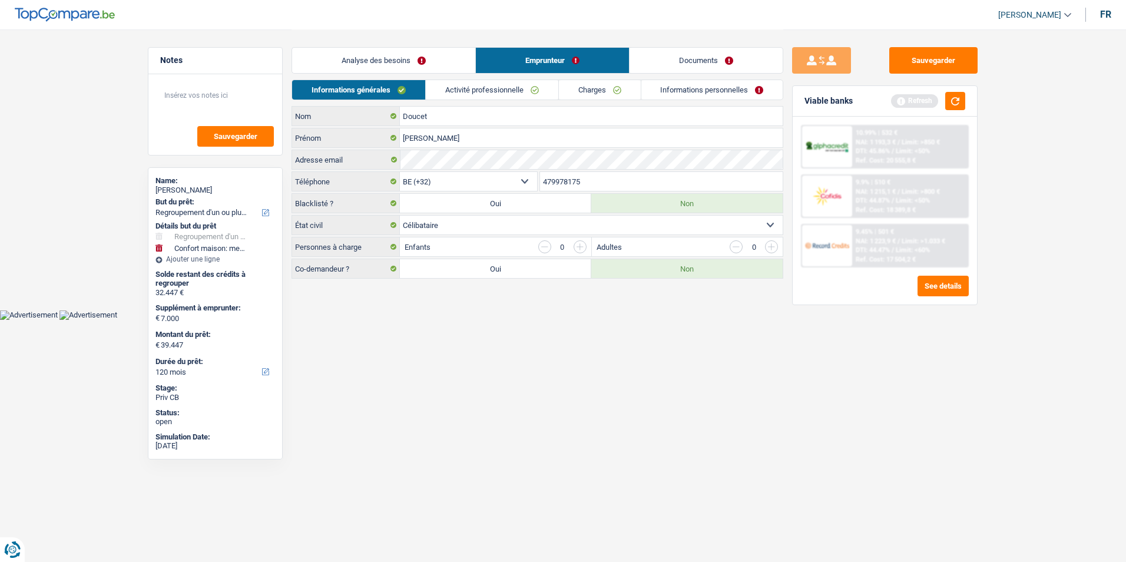
click at [515, 226] on select "Célibataire Marié(e) Cohabitant(e) légal(e) Divorcé(e) Veuf(ve) Séparé (de fait…" at bounding box center [591, 225] width 383 height 19
click at [400, 216] on select "Célibataire Marié(e) Cohabitant(e) légal(e) Divorcé(e) Veuf(ve) Séparé (de fait…" at bounding box center [591, 225] width 383 height 19
click at [503, 89] on link "Activité professionnelle" at bounding box center [492, 89] width 132 height 19
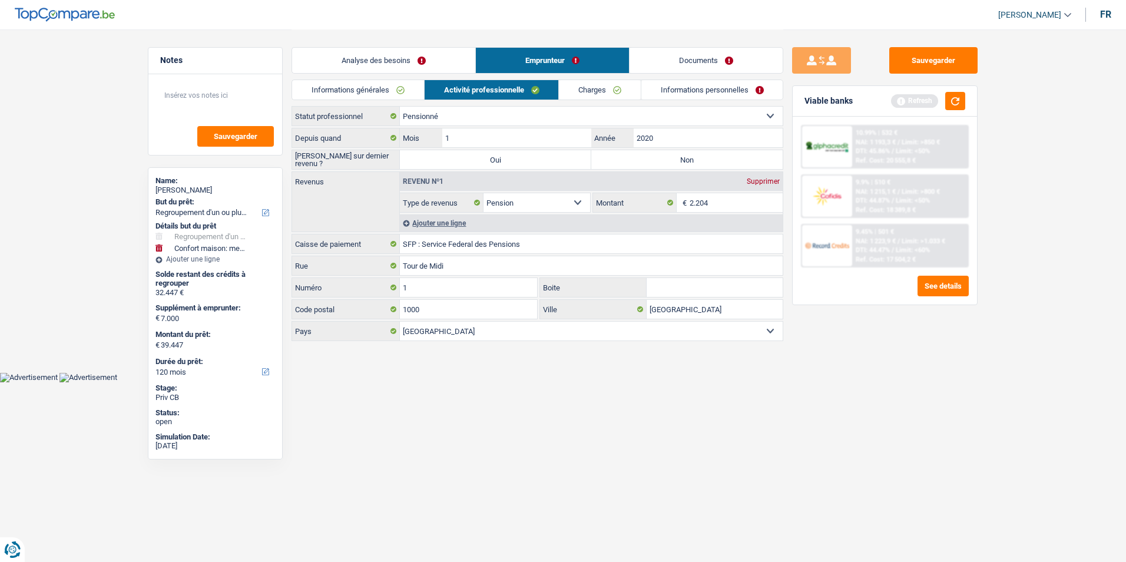
click at [638, 160] on label "Non" at bounding box center [686, 159] width 191 height 19
click at [638, 160] on input "Non" at bounding box center [686, 159] width 191 height 19
radio input "true"
click at [596, 91] on link "Charges" at bounding box center [600, 89] width 82 height 19
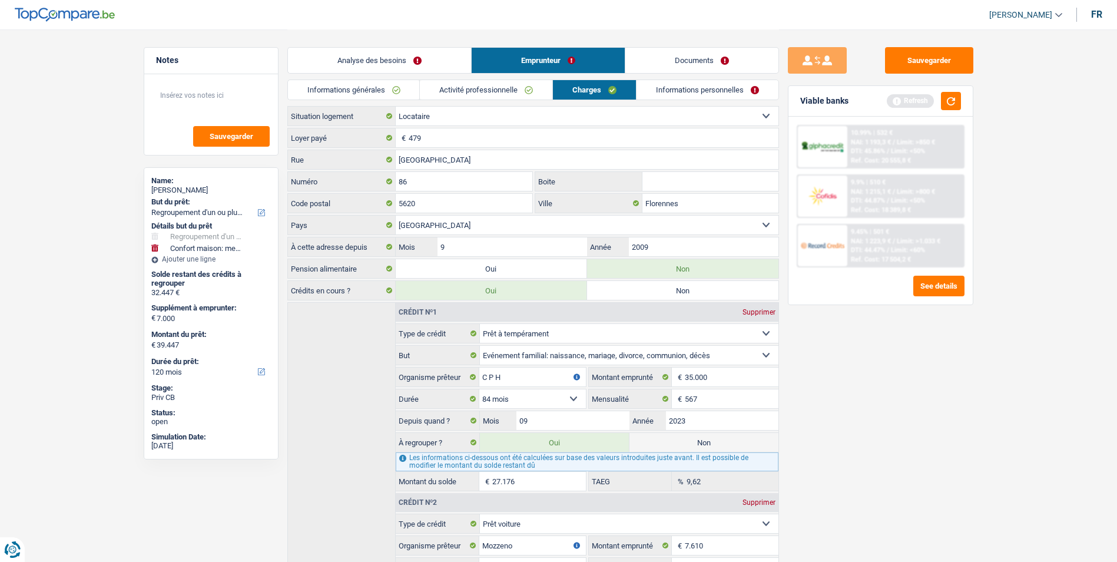
click at [469, 88] on link "Activité professionnelle" at bounding box center [486, 89] width 132 height 19
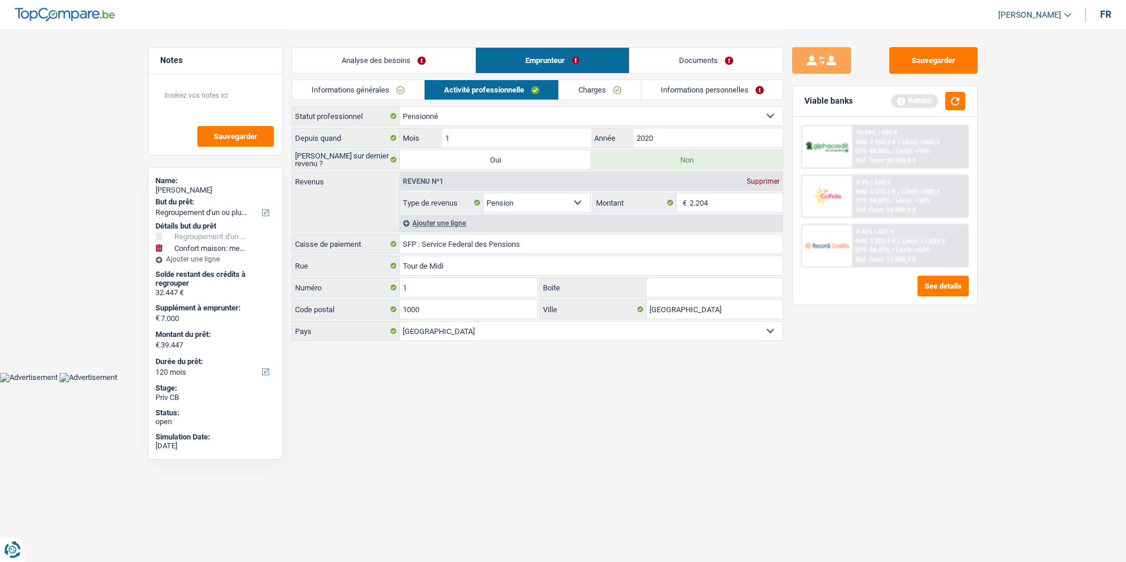
click at [389, 88] on link "Informations générales" at bounding box center [358, 89] width 132 height 19
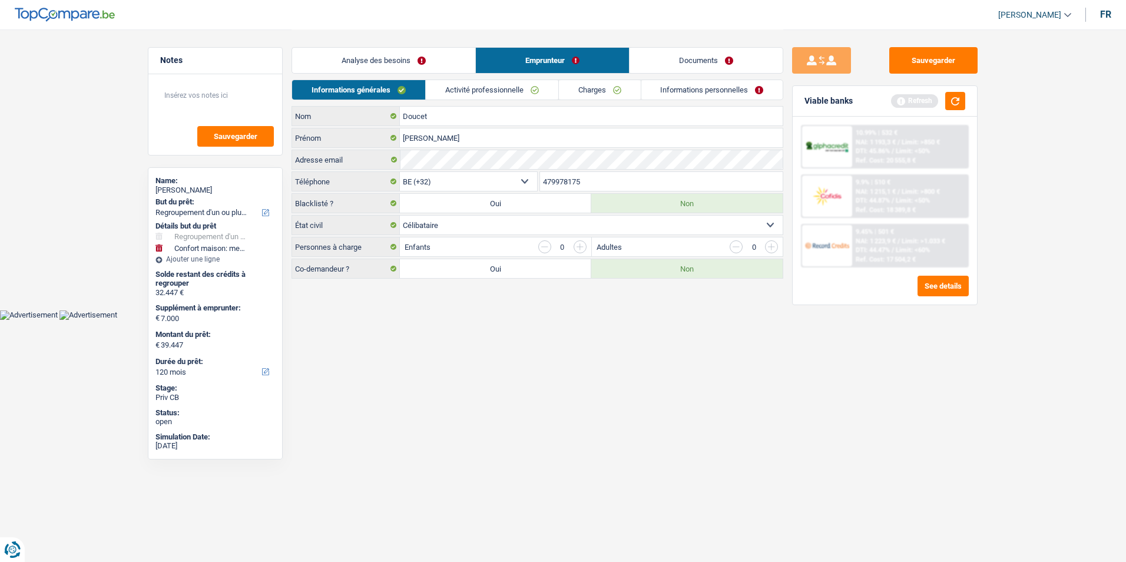
click at [491, 97] on link "Activité professionnelle" at bounding box center [492, 89] width 132 height 19
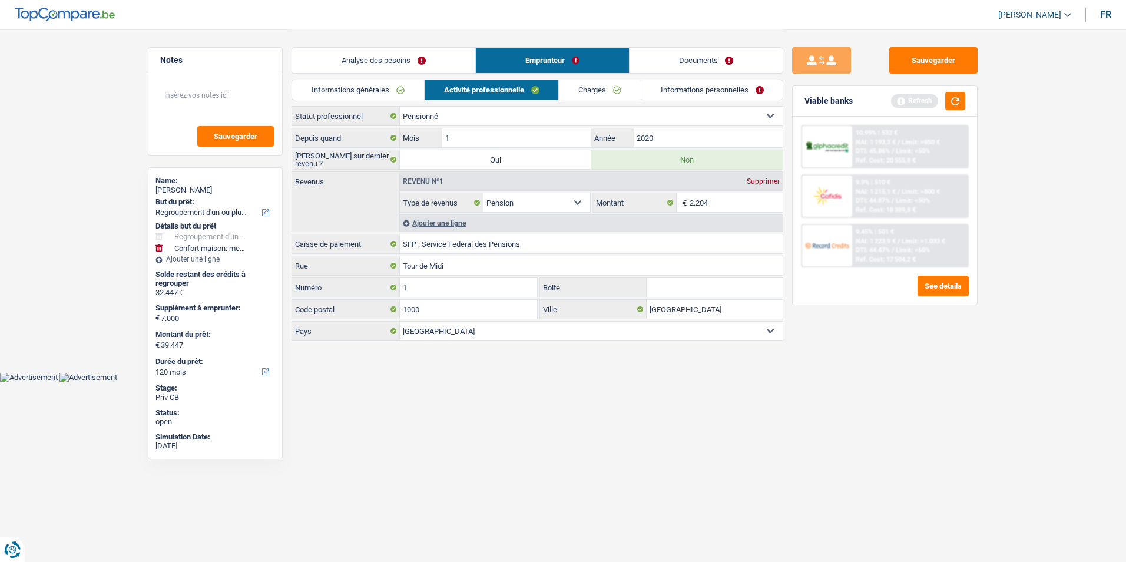
click at [599, 94] on link "Charges" at bounding box center [600, 89] width 82 height 19
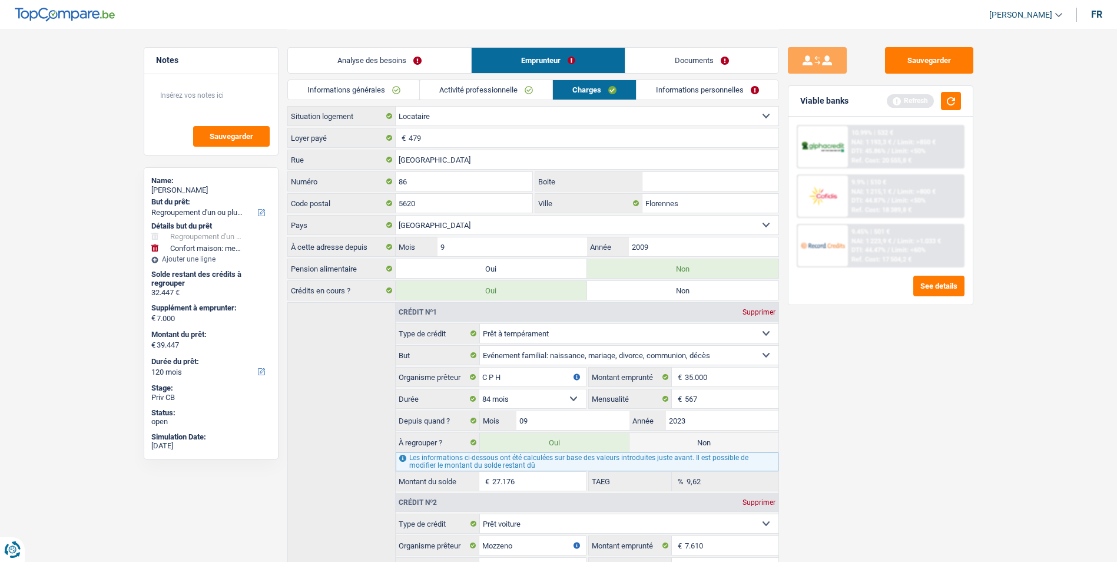
click at [522, 87] on link "Activité professionnelle" at bounding box center [486, 89] width 132 height 19
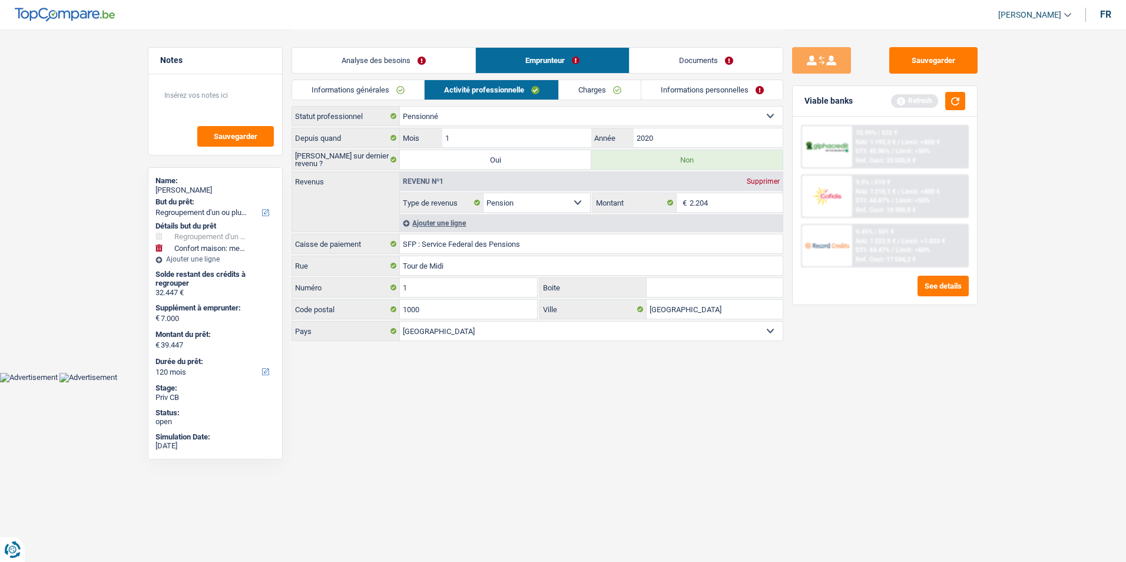
click at [595, 87] on link "Charges" at bounding box center [600, 89] width 82 height 19
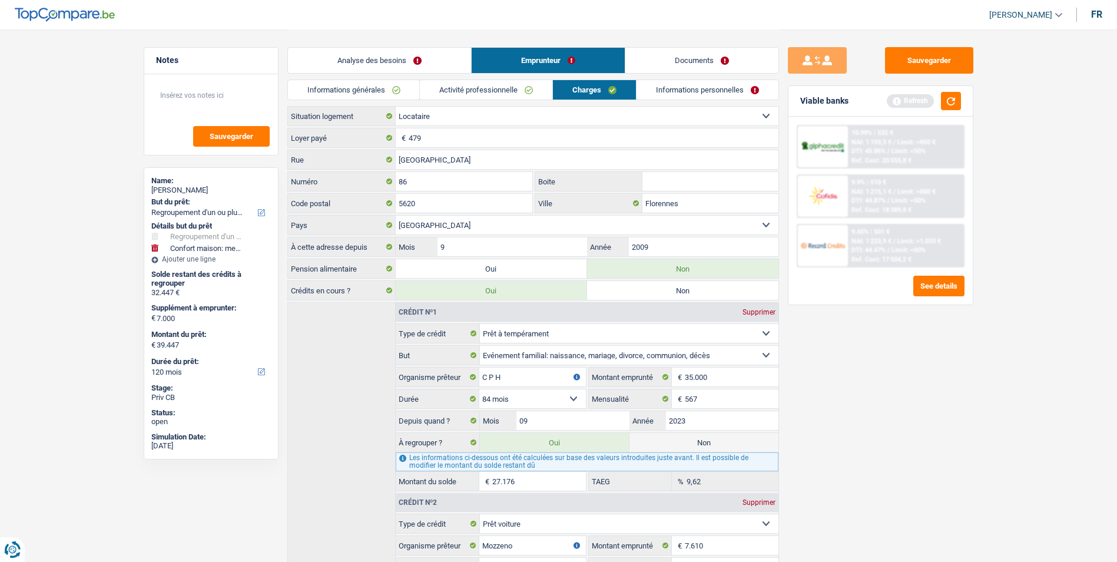
click at [525, 88] on link "Activité professionnelle" at bounding box center [486, 89] width 132 height 19
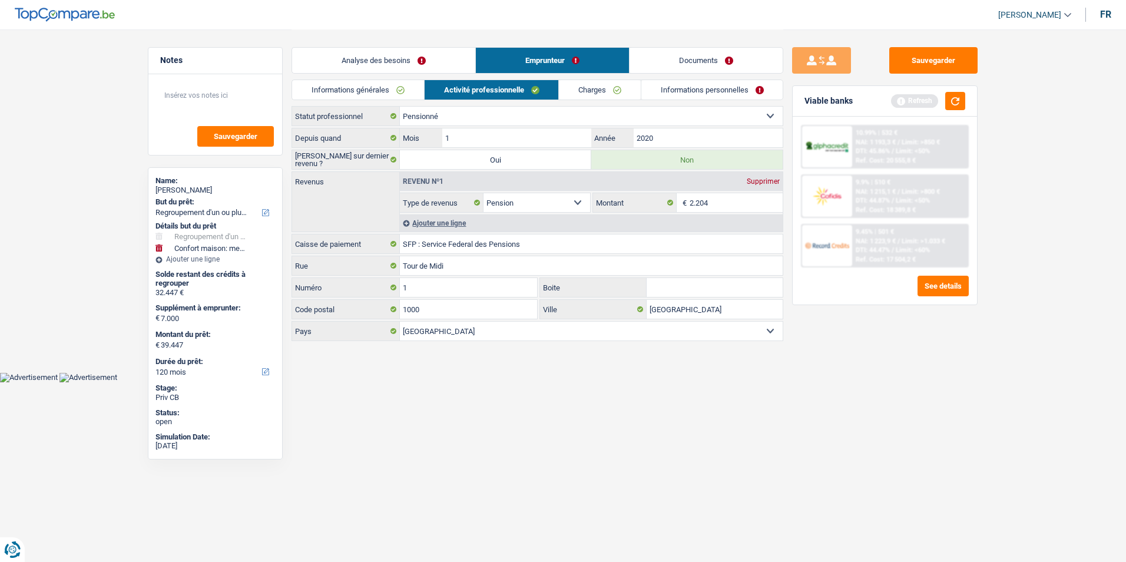
click at [413, 86] on link "Informations générales" at bounding box center [358, 89] width 132 height 19
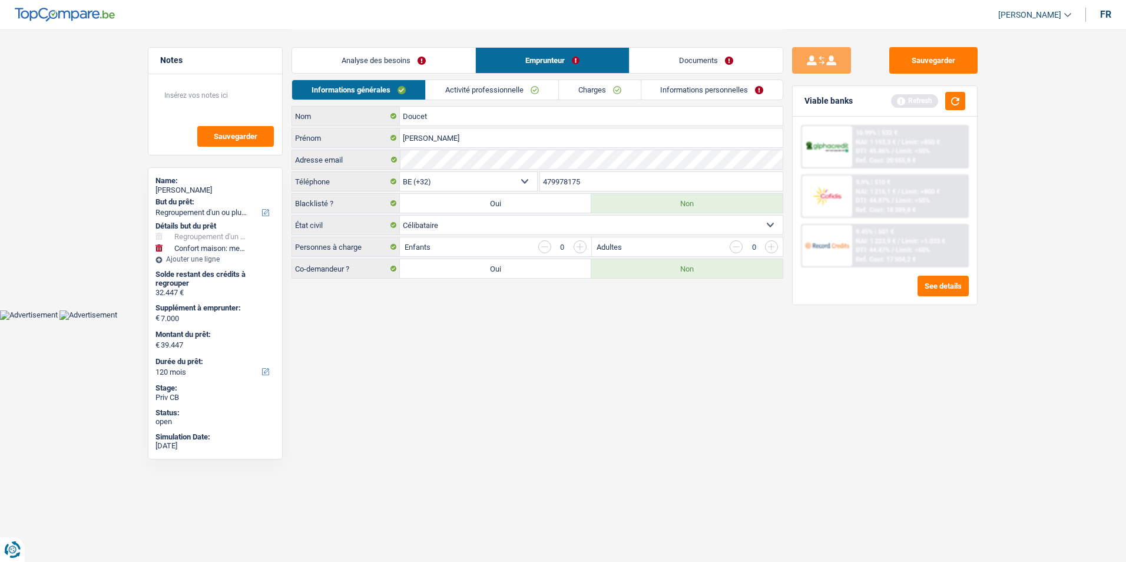
click at [496, 92] on link "Activité professionnelle" at bounding box center [492, 89] width 132 height 19
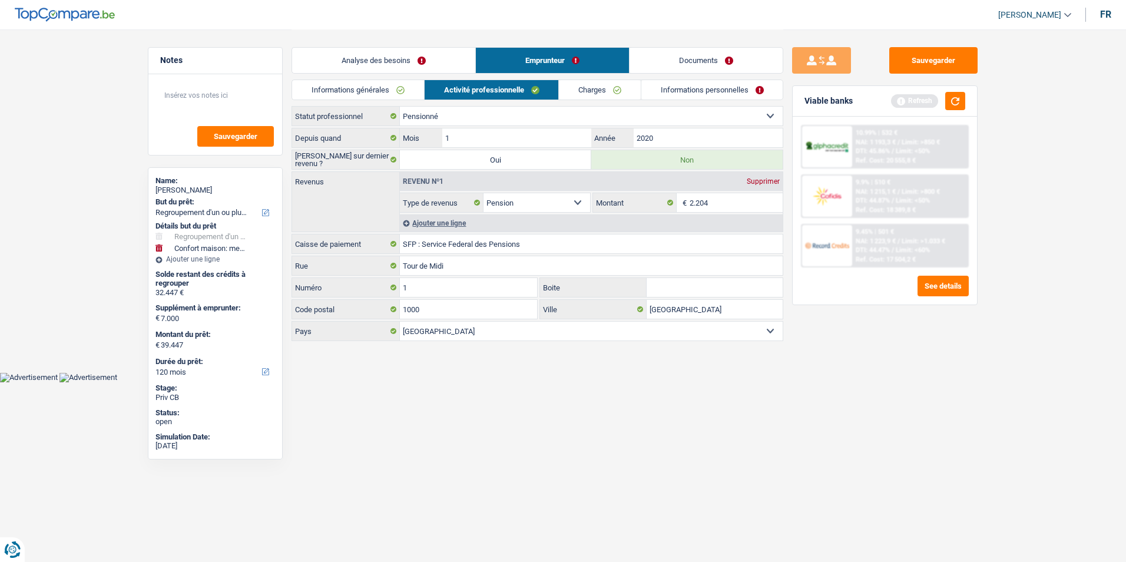
click at [587, 92] on link "Charges" at bounding box center [600, 89] width 82 height 19
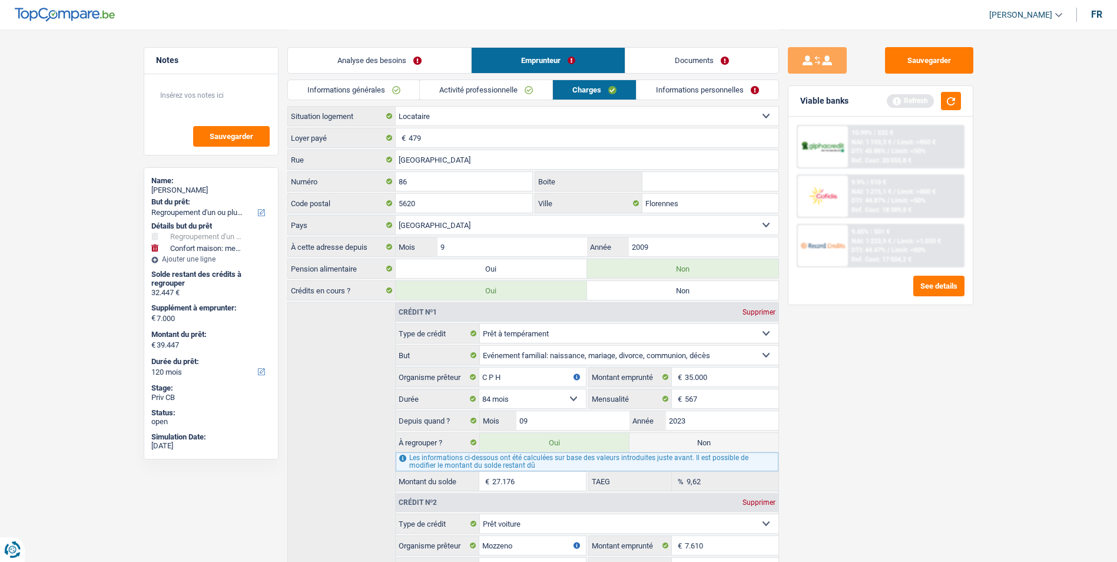
click at [524, 89] on link "Activité professionnelle" at bounding box center [486, 89] width 132 height 19
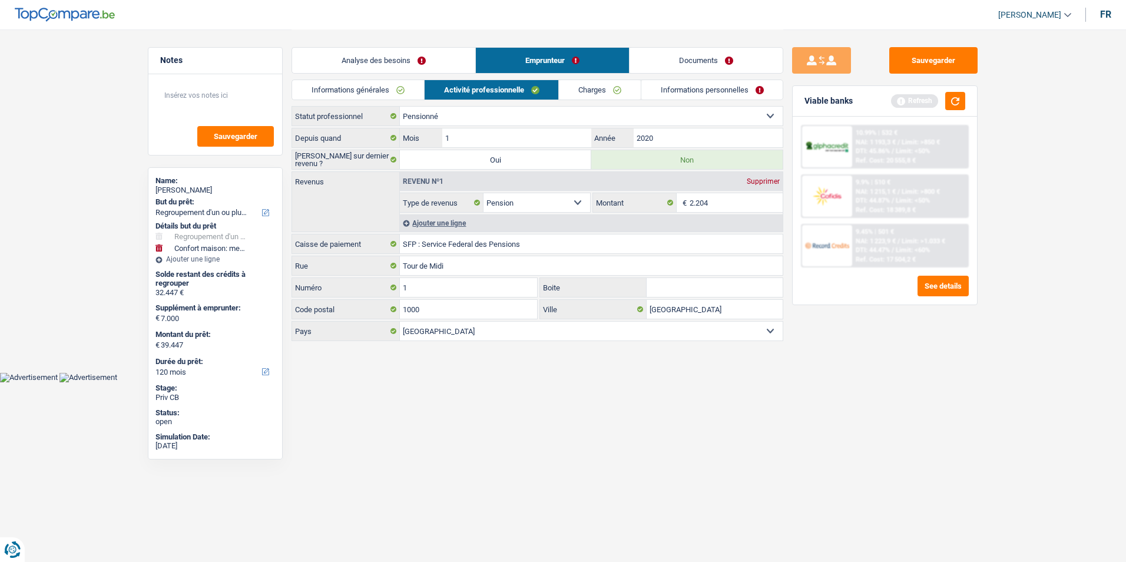
click at [411, 90] on link "Informations générales" at bounding box center [358, 89] width 132 height 19
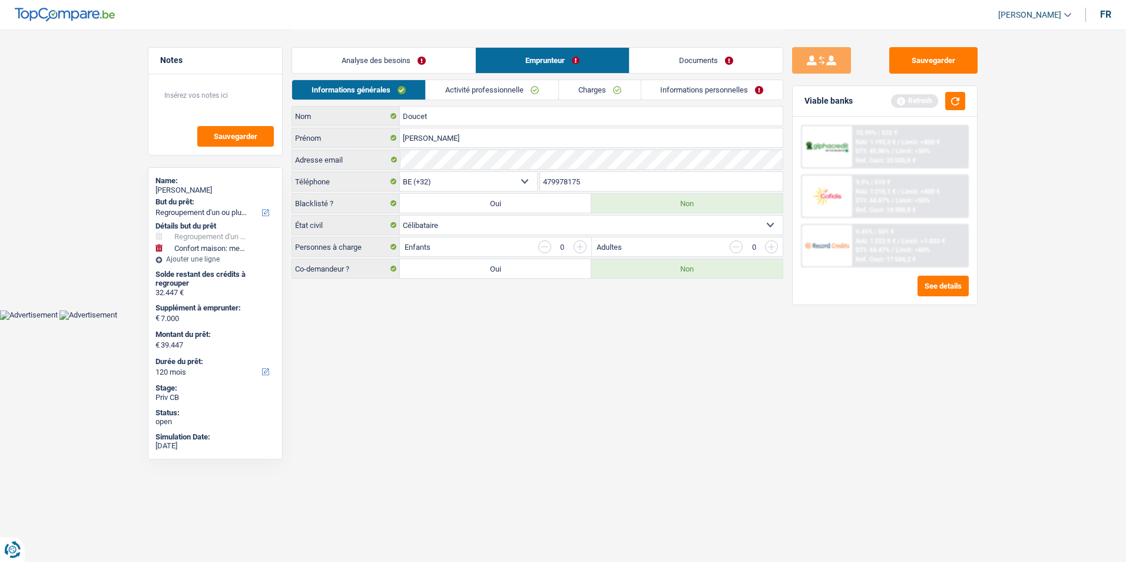
click at [470, 90] on link "Activité professionnelle" at bounding box center [492, 89] width 132 height 19
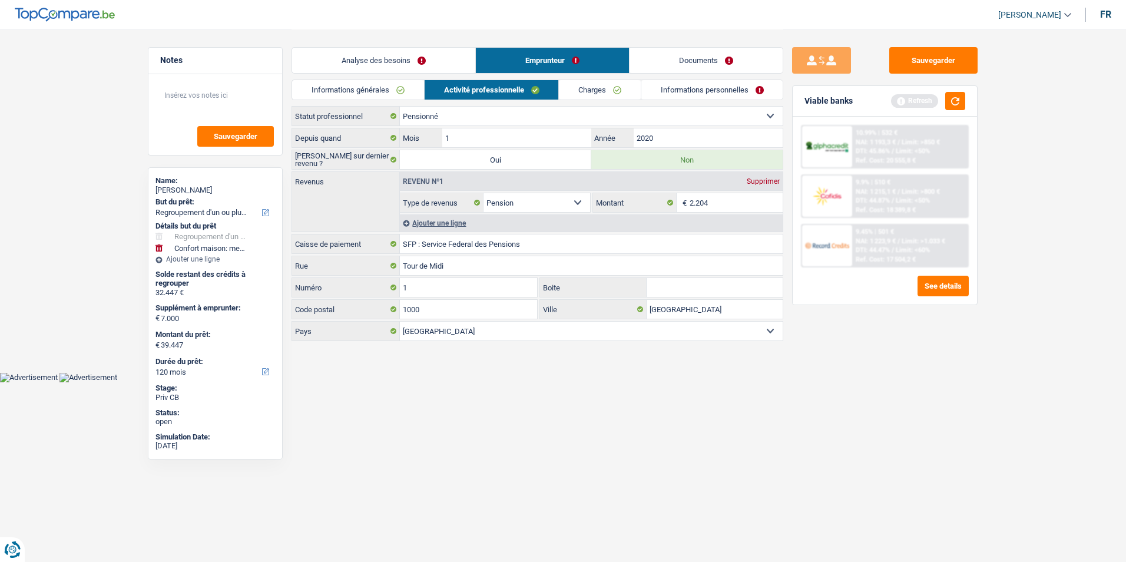
click at [579, 92] on link "Charges" at bounding box center [600, 89] width 82 height 19
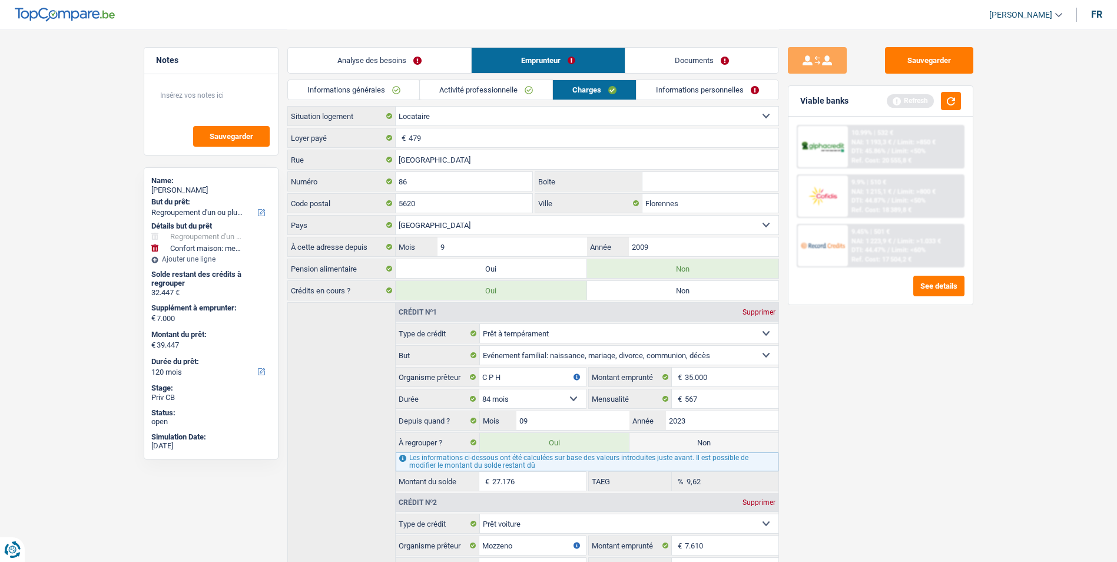
click at [664, 91] on link "Informations personnelles" at bounding box center [708, 89] width 142 height 19
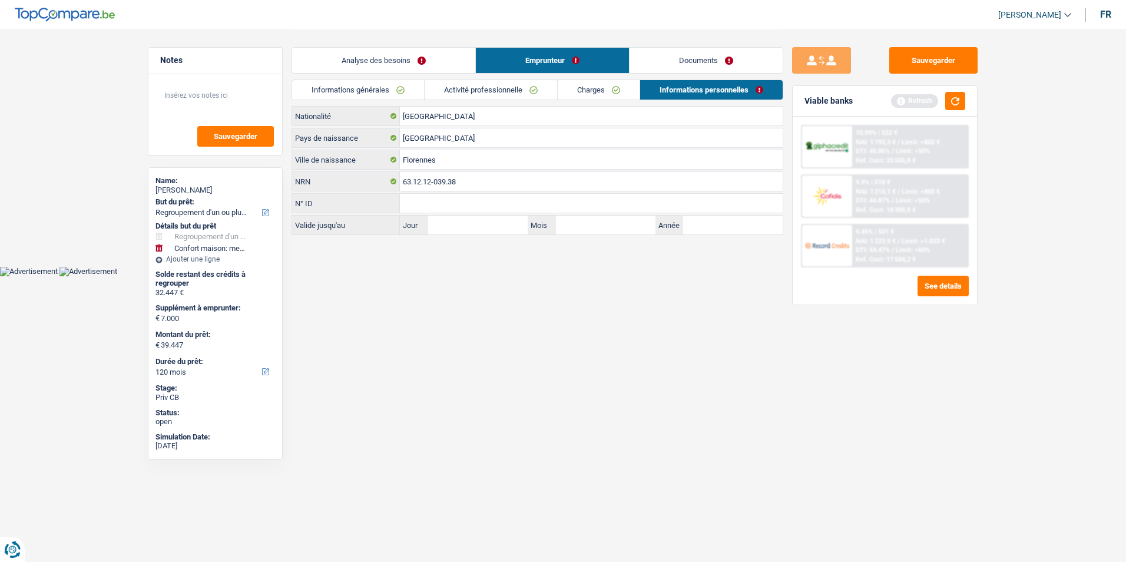
click at [604, 91] on link "Charges" at bounding box center [599, 89] width 82 height 19
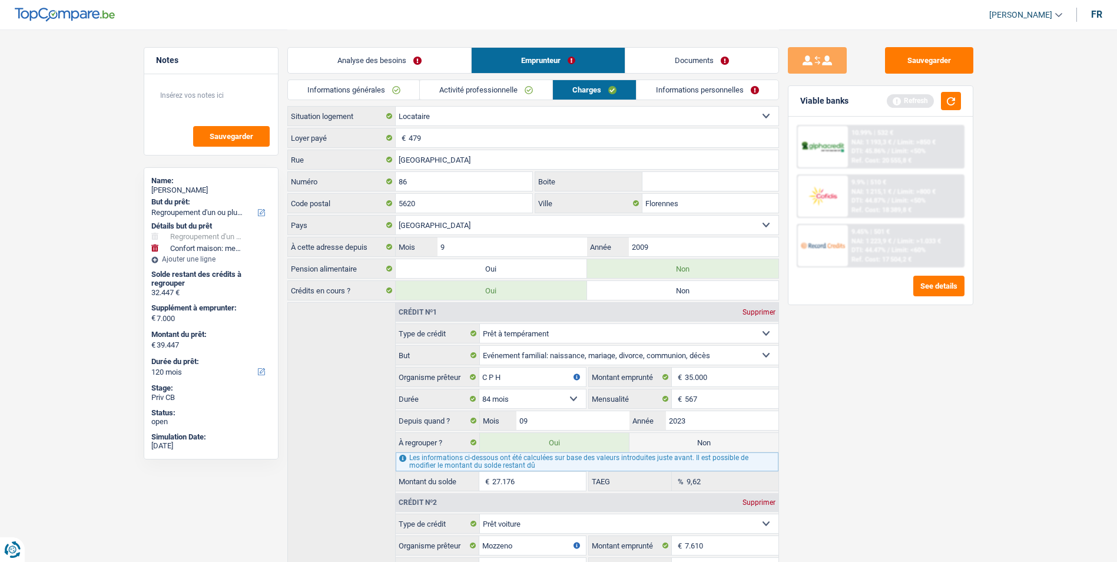
click at [489, 93] on link "Activité professionnelle" at bounding box center [486, 89] width 132 height 19
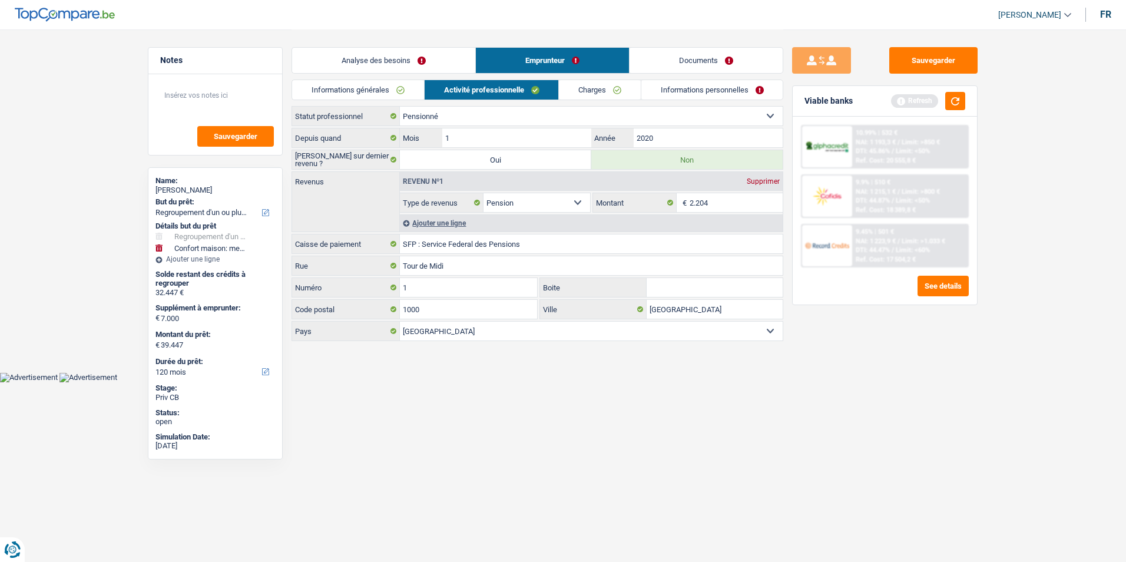
click at [419, 90] on link "Informations générales" at bounding box center [358, 89] width 132 height 19
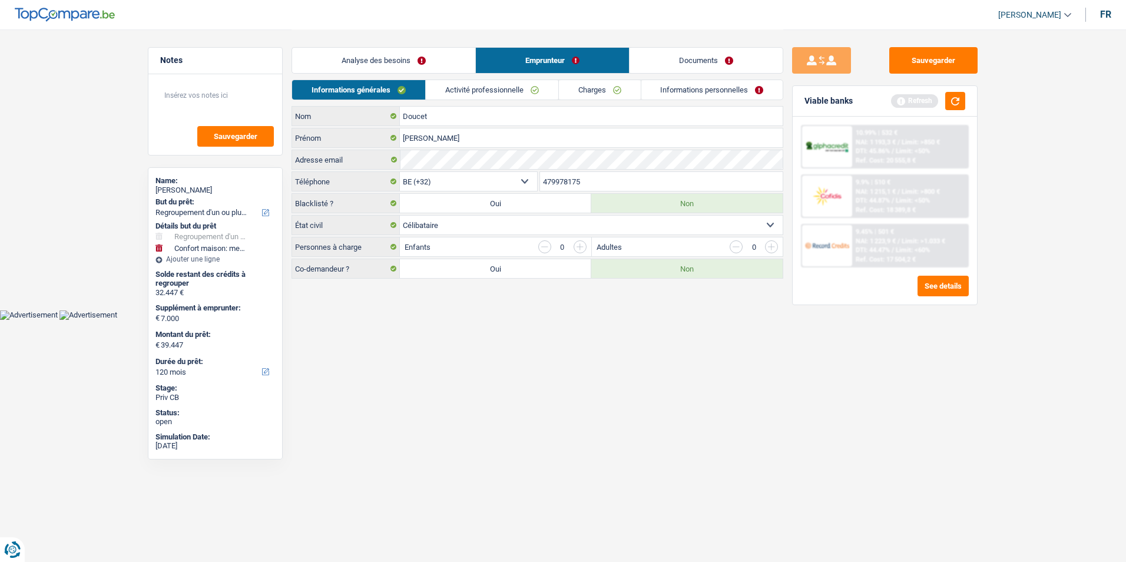
click at [495, 90] on link "Activité professionnelle" at bounding box center [492, 89] width 132 height 19
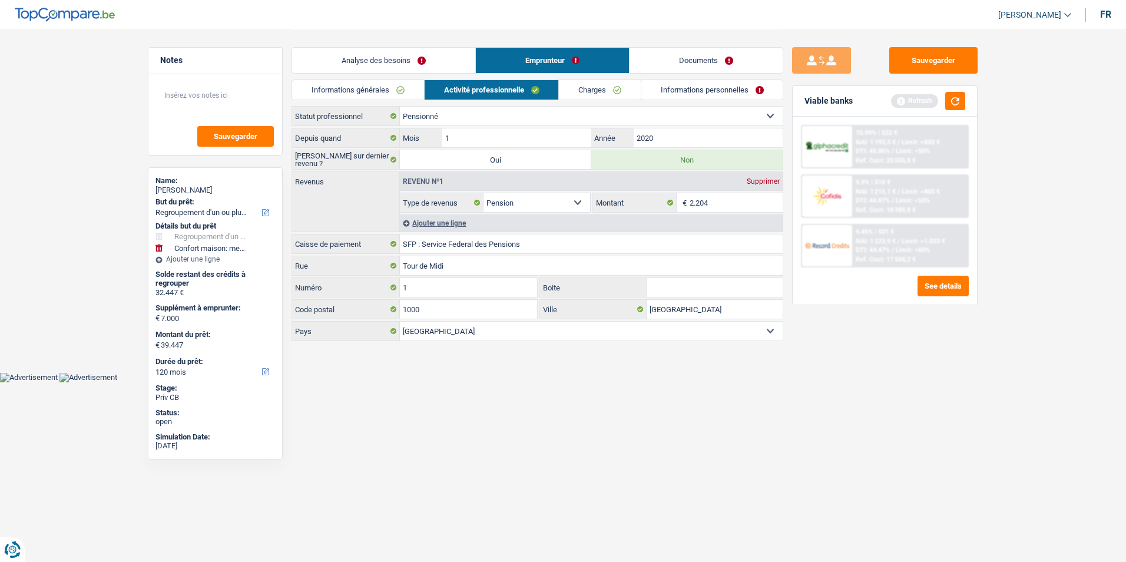
click at [593, 86] on link "Charges" at bounding box center [600, 89] width 82 height 19
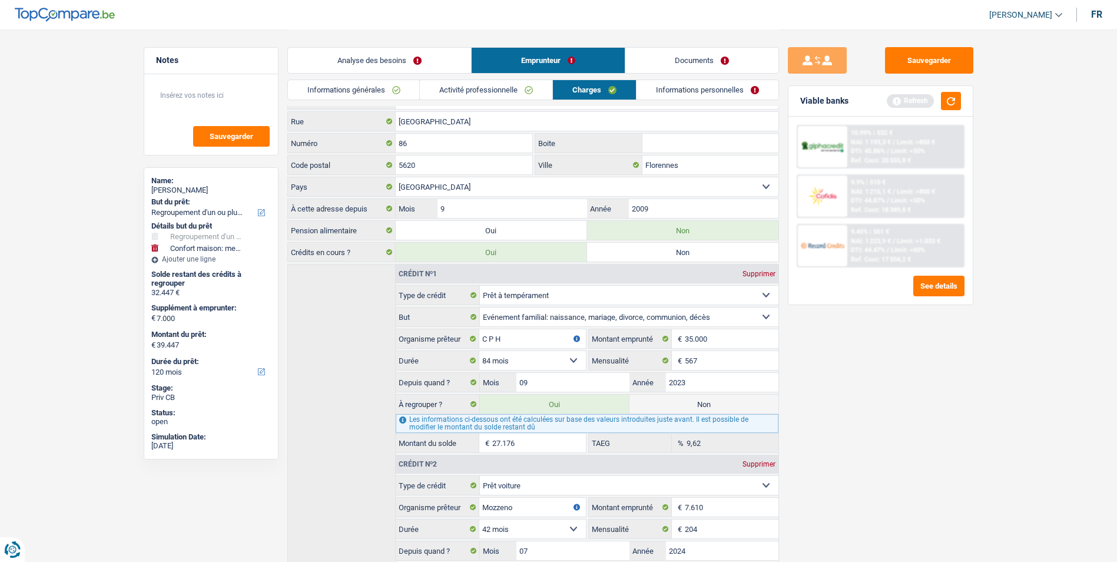
scroll to position [59, 0]
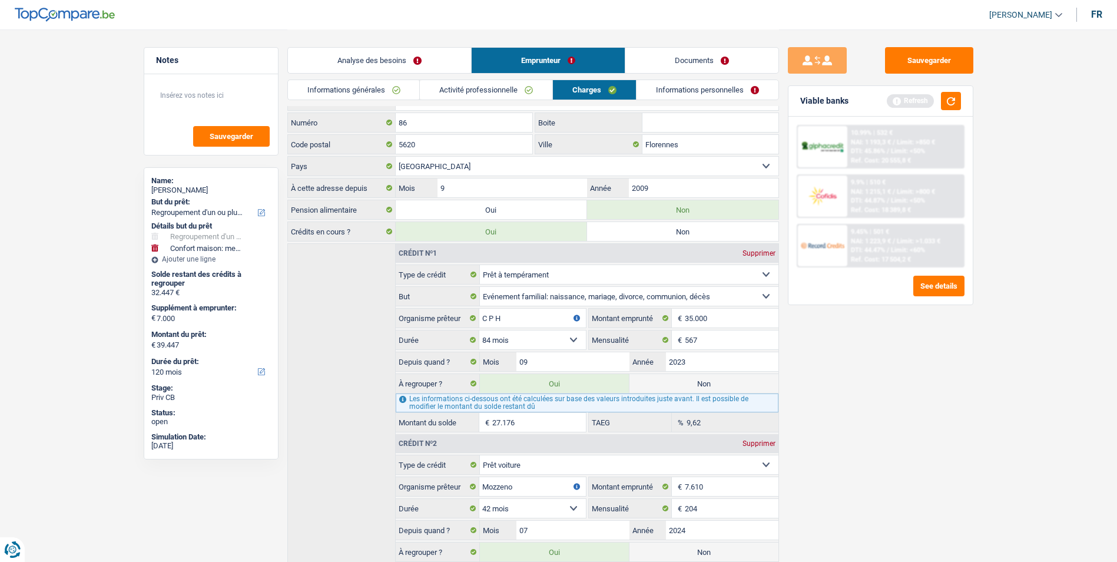
click at [684, 82] on link "Informations personnelles" at bounding box center [708, 89] width 142 height 19
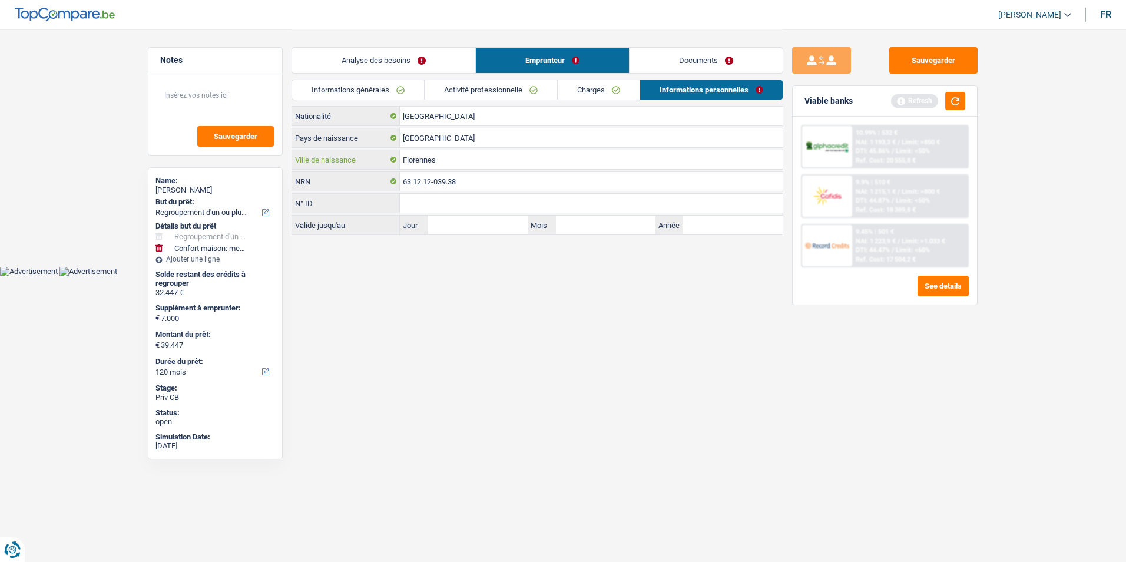
click at [483, 159] on input "Florennes" at bounding box center [591, 159] width 383 height 19
type input "F"
type input "Charleroi"
click at [478, 90] on link "Activité professionnelle" at bounding box center [491, 89] width 132 height 19
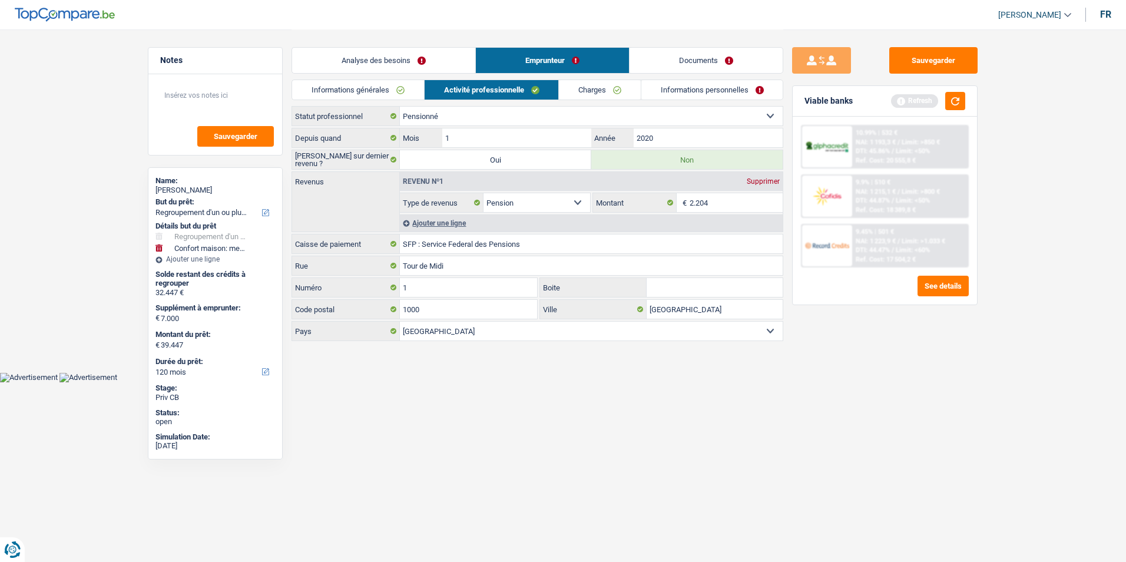
click at [581, 93] on link "Charges" at bounding box center [600, 89] width 82 height 19
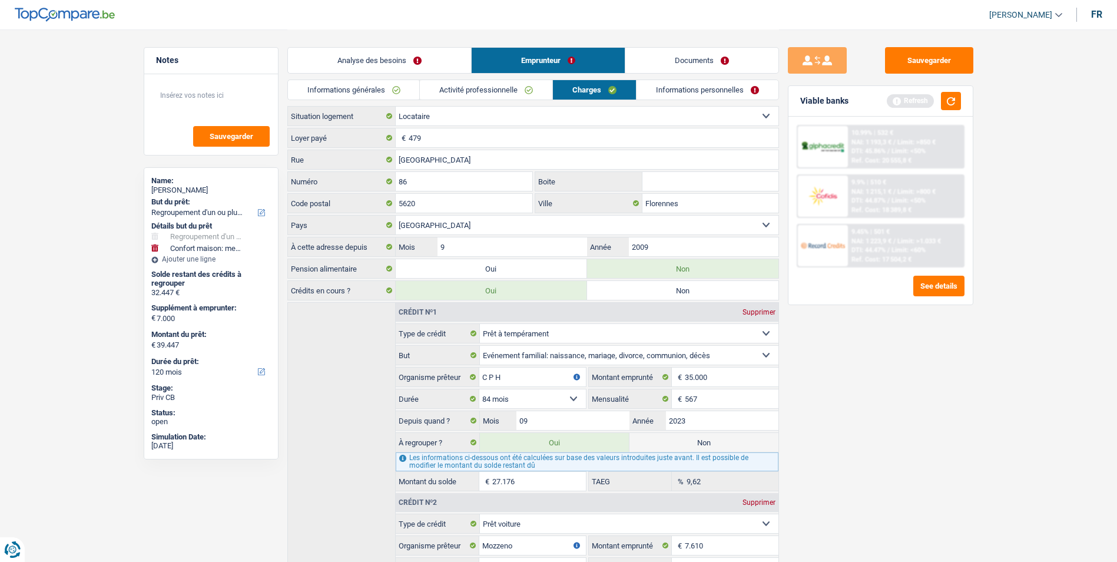
click at [481, 94] on link "Activité professionnelle" at bounding box center [486, 89] width 132 height 19
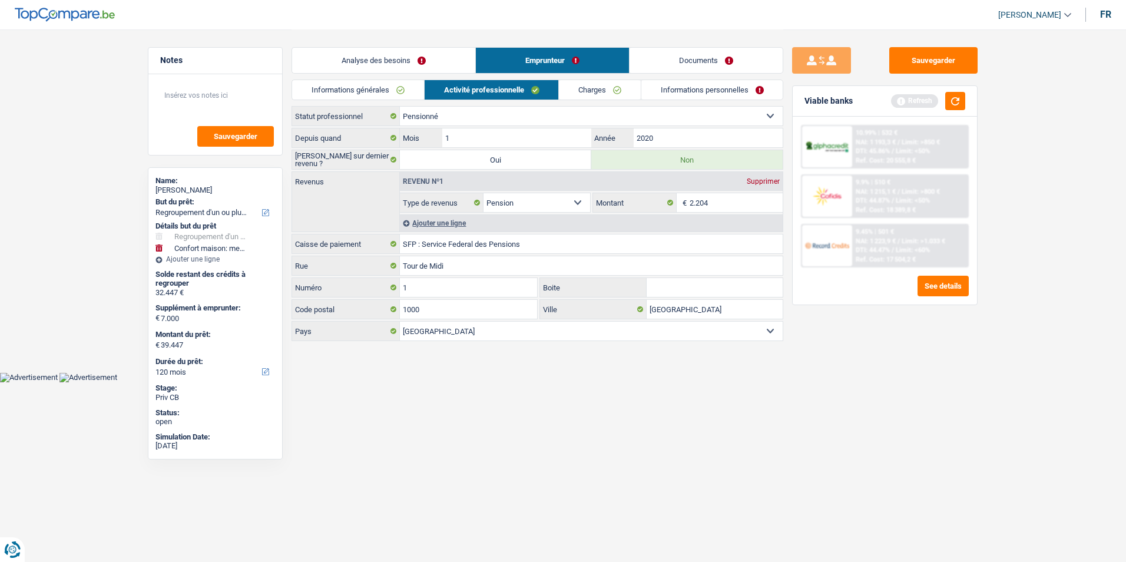
click at [575, 90] on link "Charges" at bounding box center [600, 89] width 82 height 19
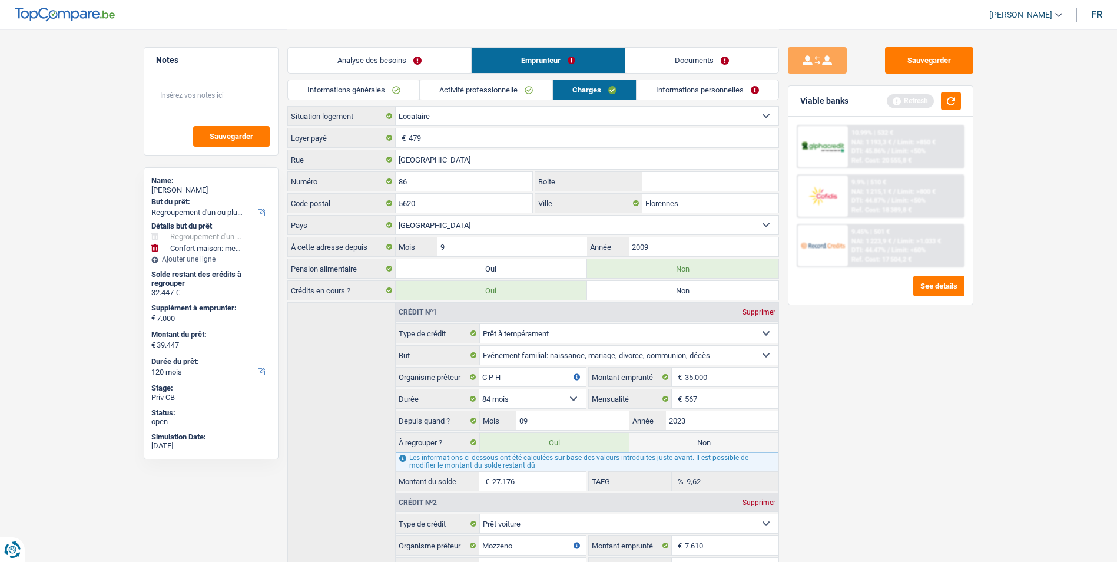
click at [677, 91] on link "Informations personnelles" at bounding box center [708, 89] width 142 height 19
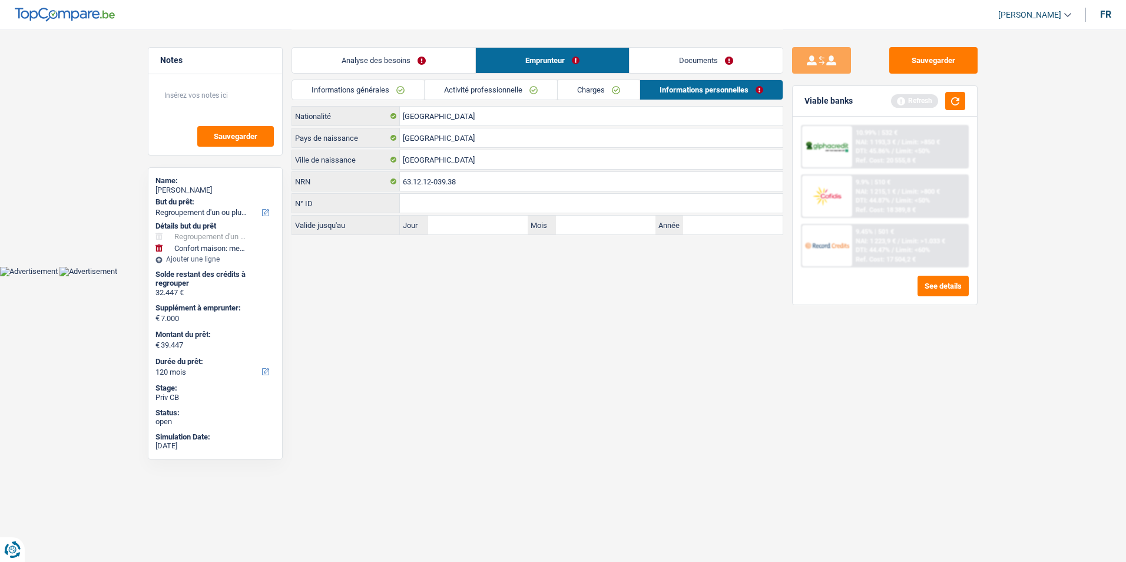
click at [594, 93] on link "Charges" at bounding box center [599, 89] width 82 height 19
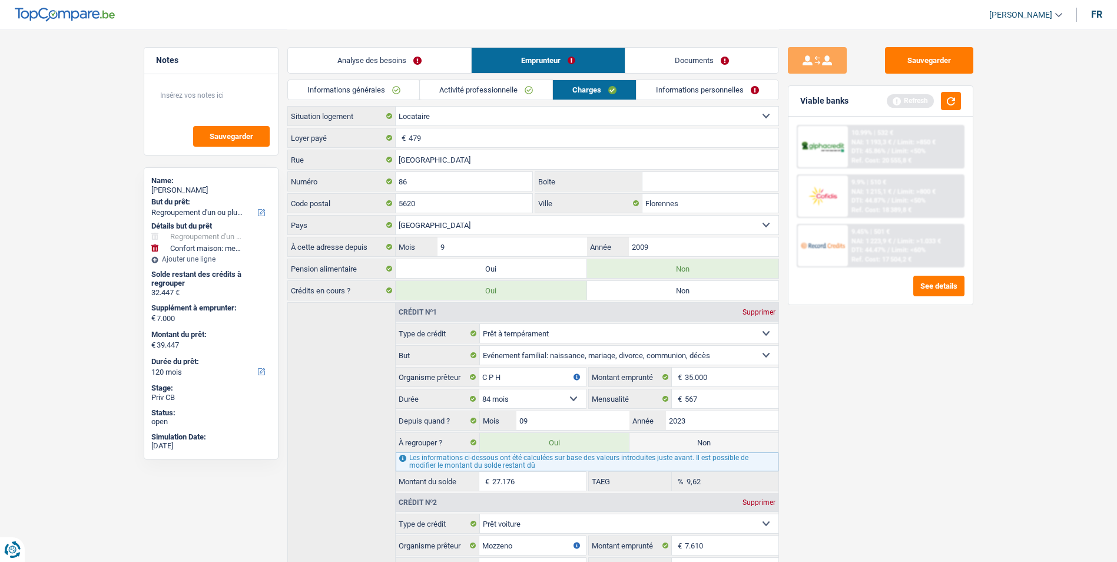
click at [511, 92] on link "Activité professionnelle" at bounding box center [486, 89] width 132 height 19
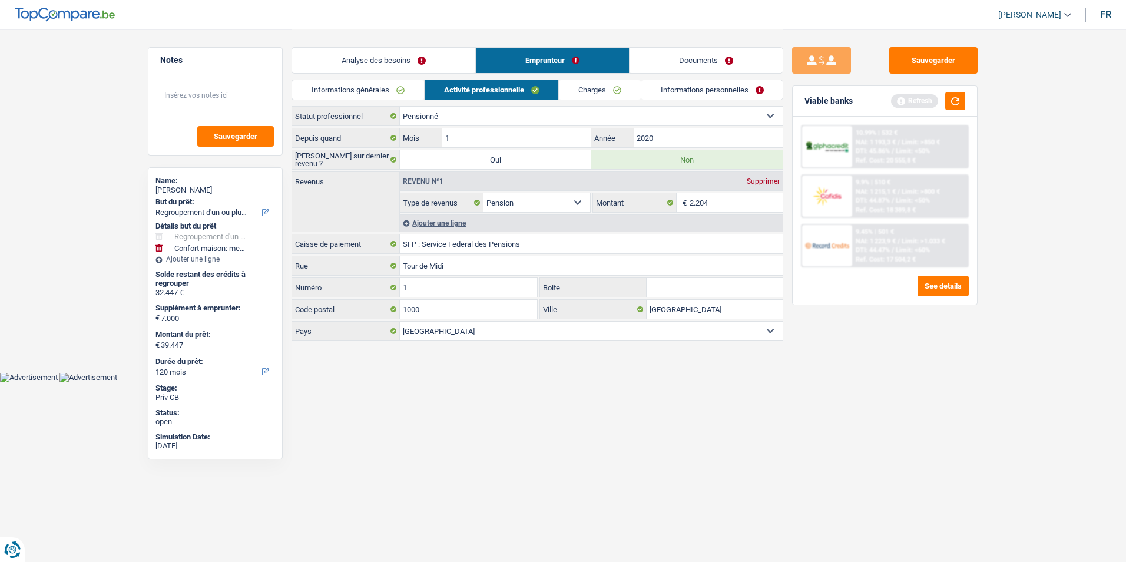
click at [414, 97] on link "Informations générales" at bounding box center [358, 89] width 132 height 19
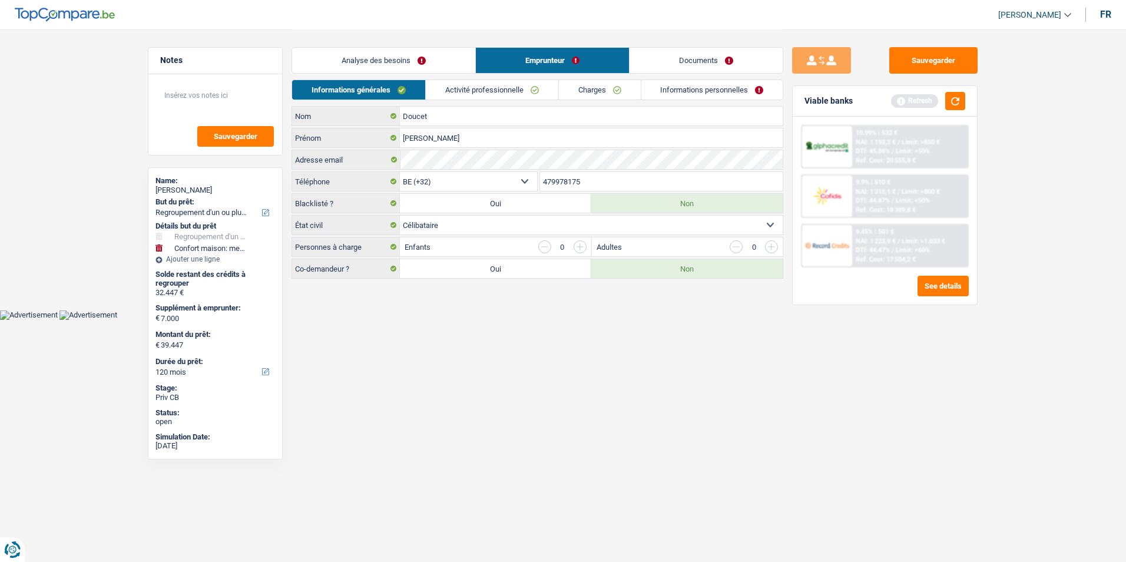
click at [518, 90] on link "Activité professionnelle" at bounding box center [492, 89] width 132 height 19
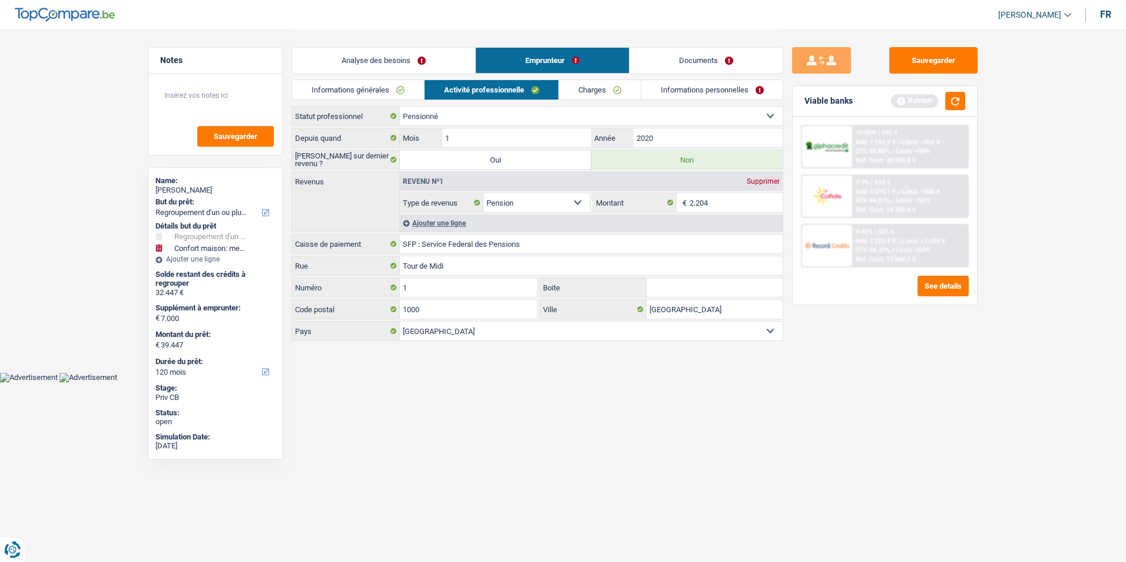
click at [615, 86] on link "Charges" at bounding box center [600, 89] width 82 height 19
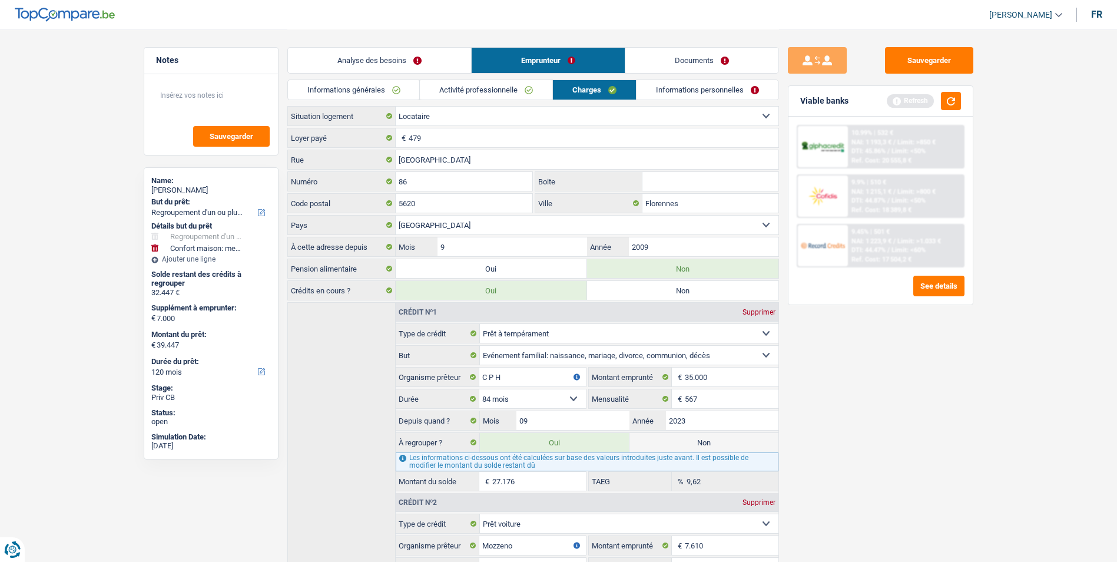
click at [697, 87] on link "Informations personnelles" at bounding box center [708, 89] width 142 height 19
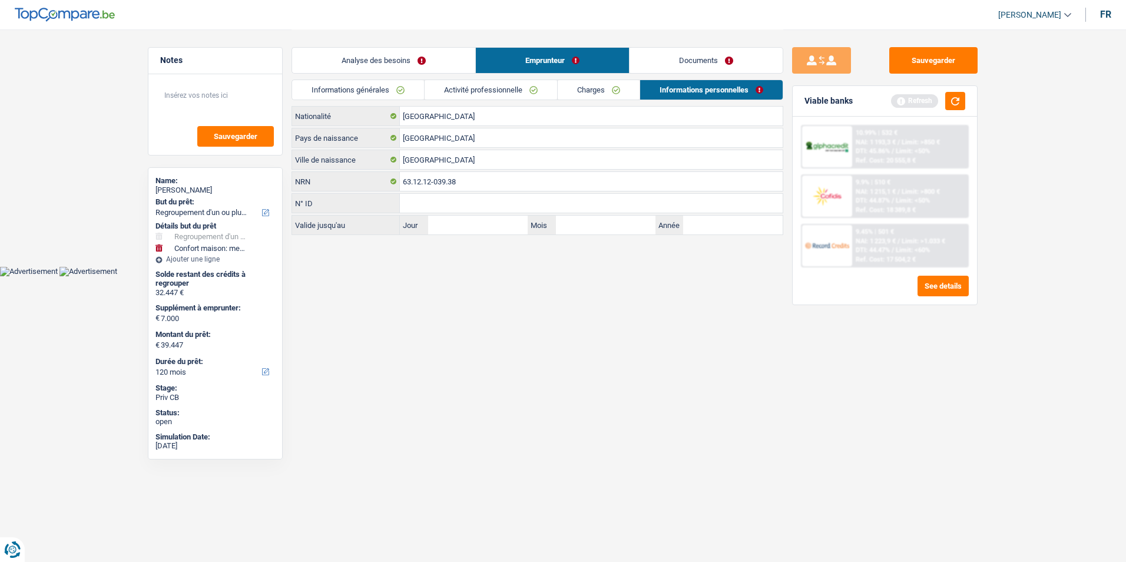
click at [612, 95] on link "Charges" at bounding box center [599, 89] width 82 height 19
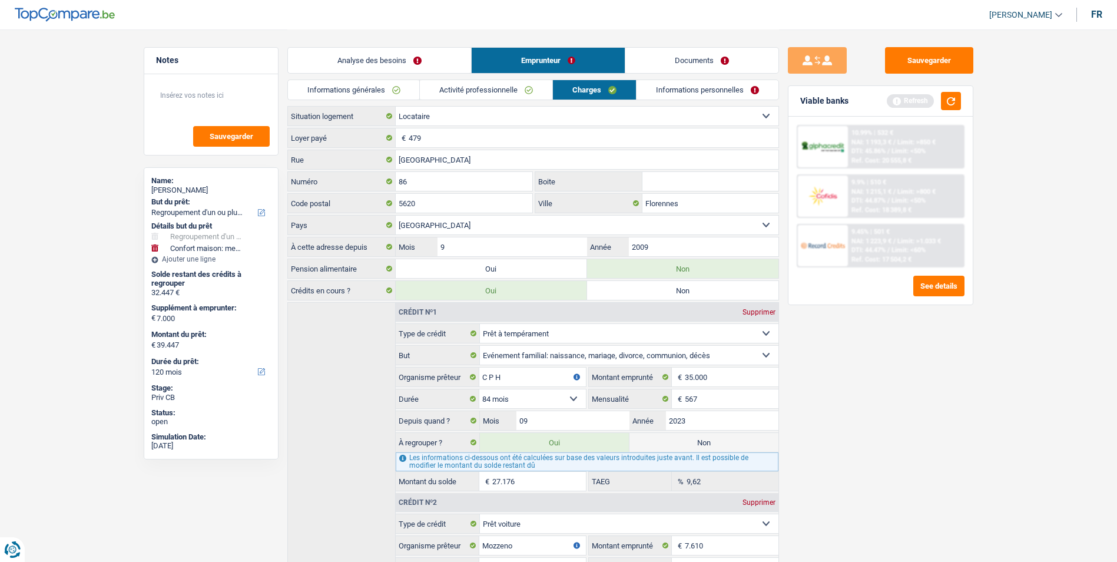
click at [502, 96] on link "Activité professionnelle" at bounding box center [486, 89] width 132 height 19
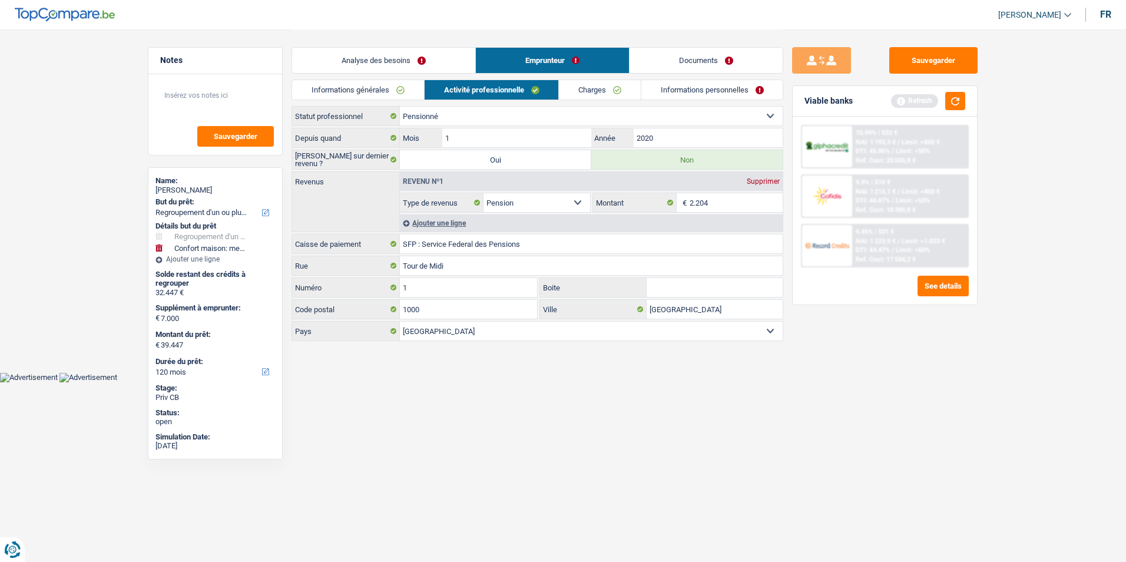
click at [383, 97] on link "Informations générales" at bounding box center [358, 89] width 132 height 19
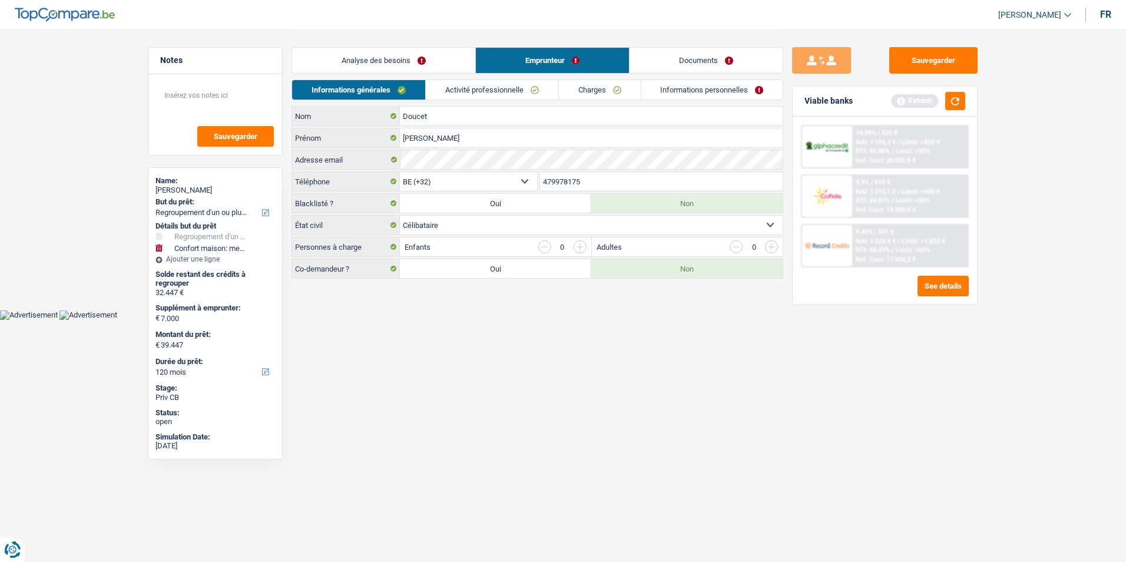
click at [478, 85] on link "Activité professionnelle" at bounding box center [492, 89] width 132 height 19
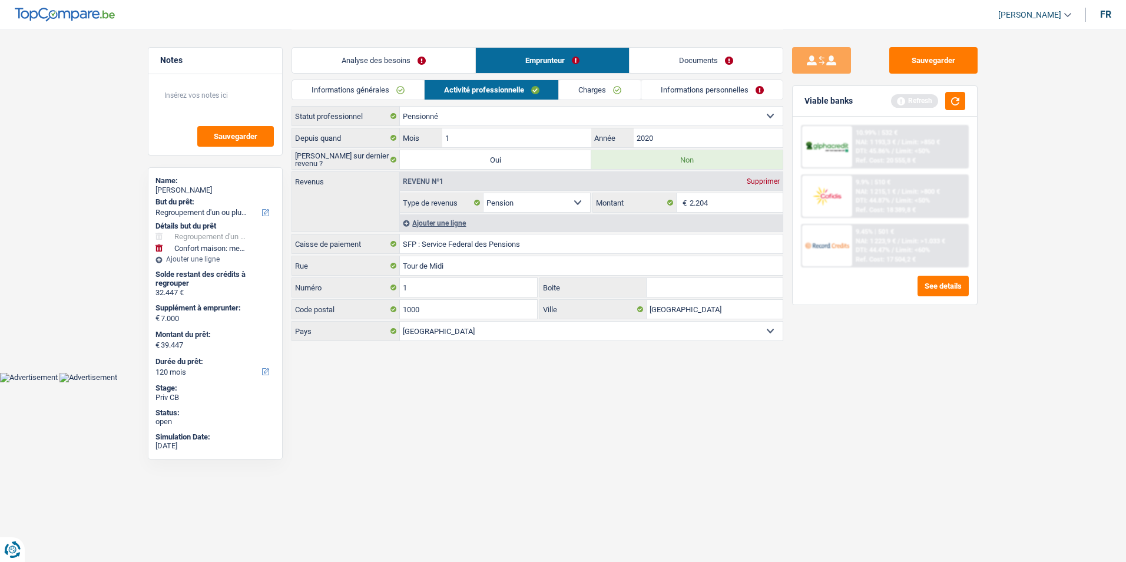
click at [591, 84] on link "Charges" at bounding box center [600, 89] width 82 height 19
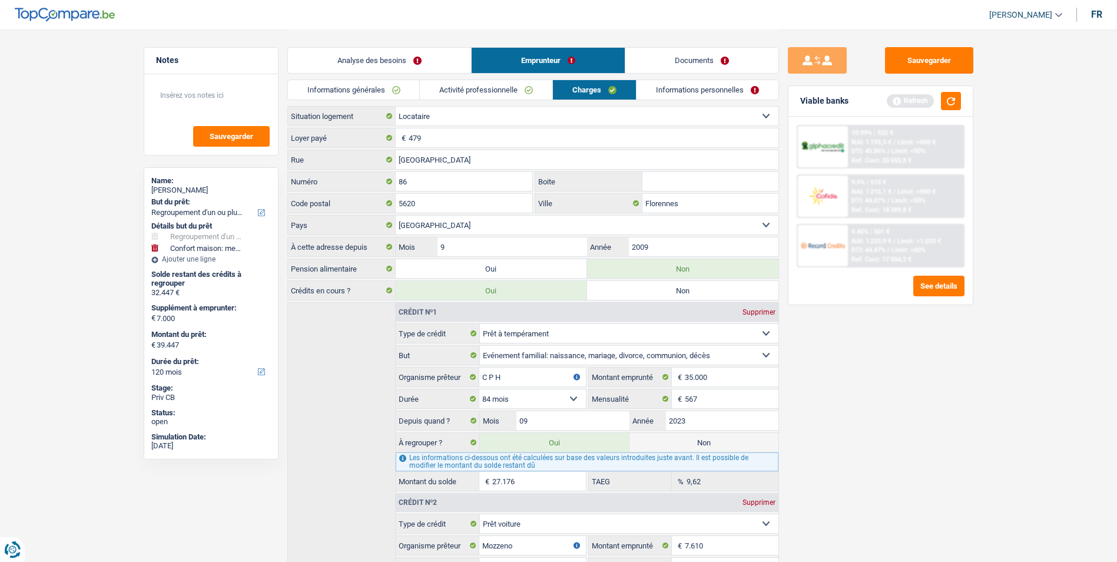
click at [672, 87] on link "Informations personnelles" at bounding box center [708, 89] width 142 height 19
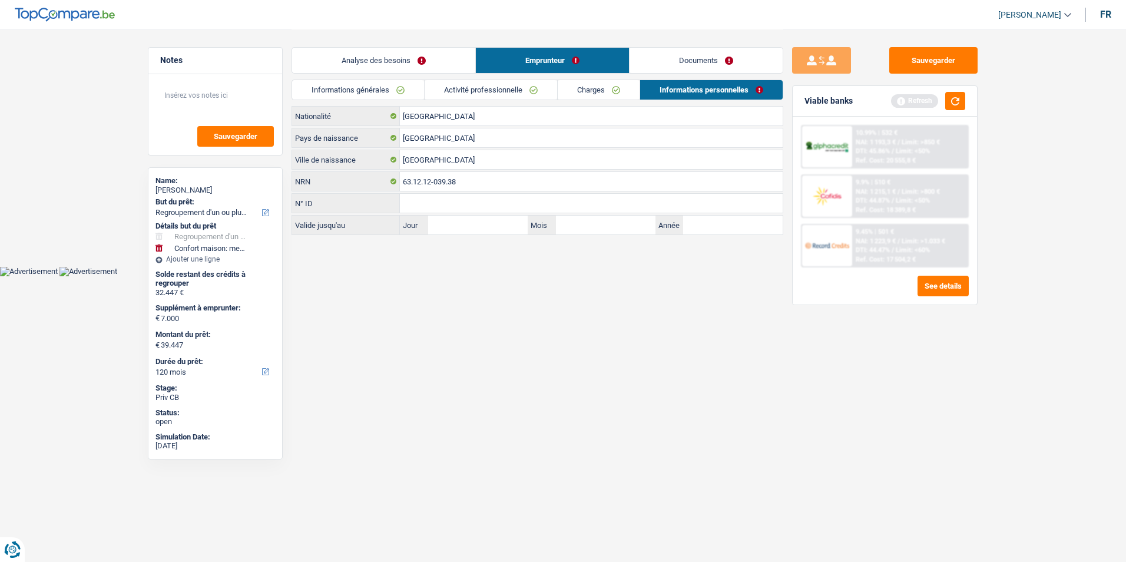
click at [604, 90] on link "Charges" at bounding box center [599, 89] width 82 height 19
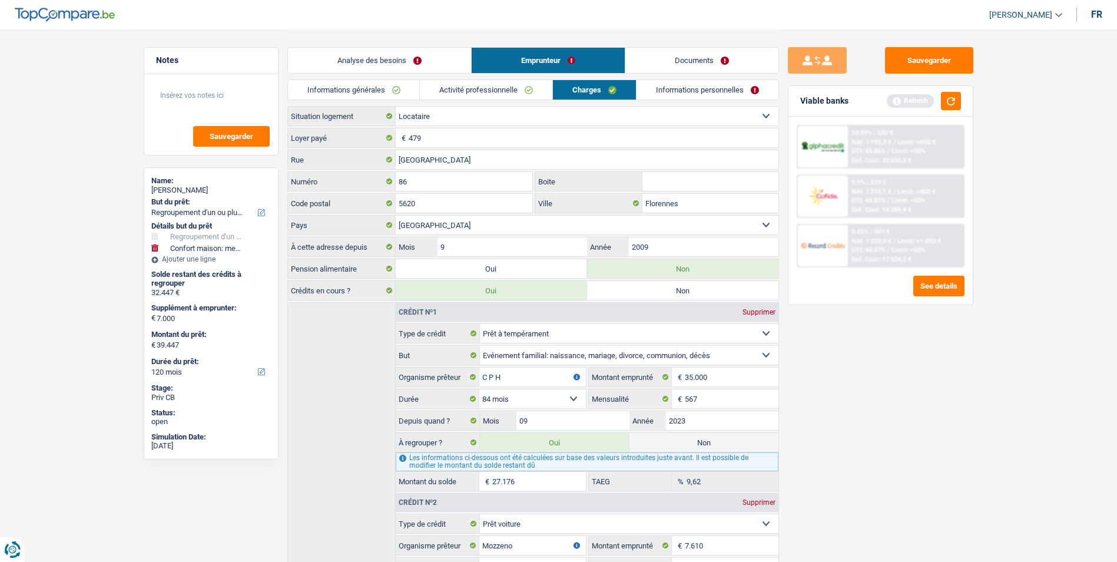
click at [519, 92] on link "Activité professionnelle" at bounding box center [486, 89] width 132 height 19
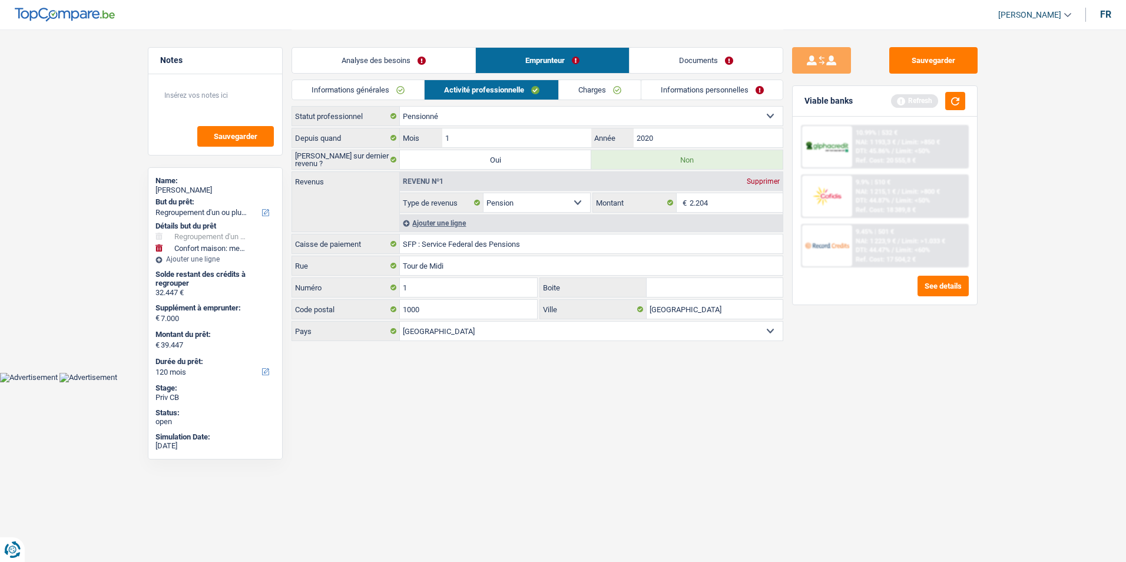
drag, startPoint x: 397, startPoint y: 94, endPoint x: 429, endPoint y: 93, distance: 31.8
click at [399, 94] on link "Informations générales" at bounding box center [358, 89] width 132 height 19
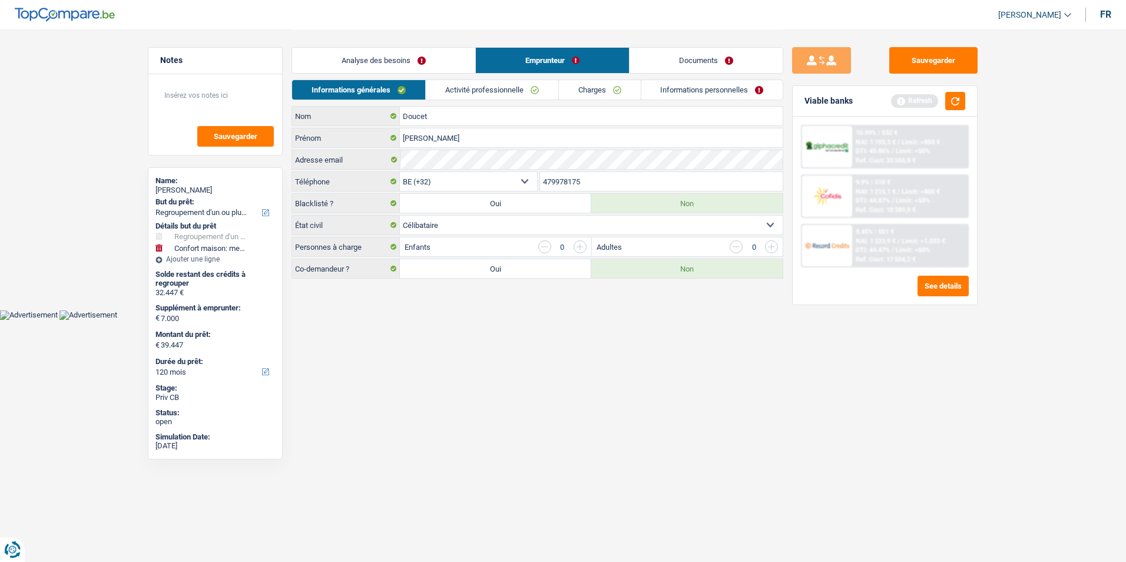
click at [514, 92] on link "Activité professionnelle" at bounding box center [492, 89] width 132 height 19
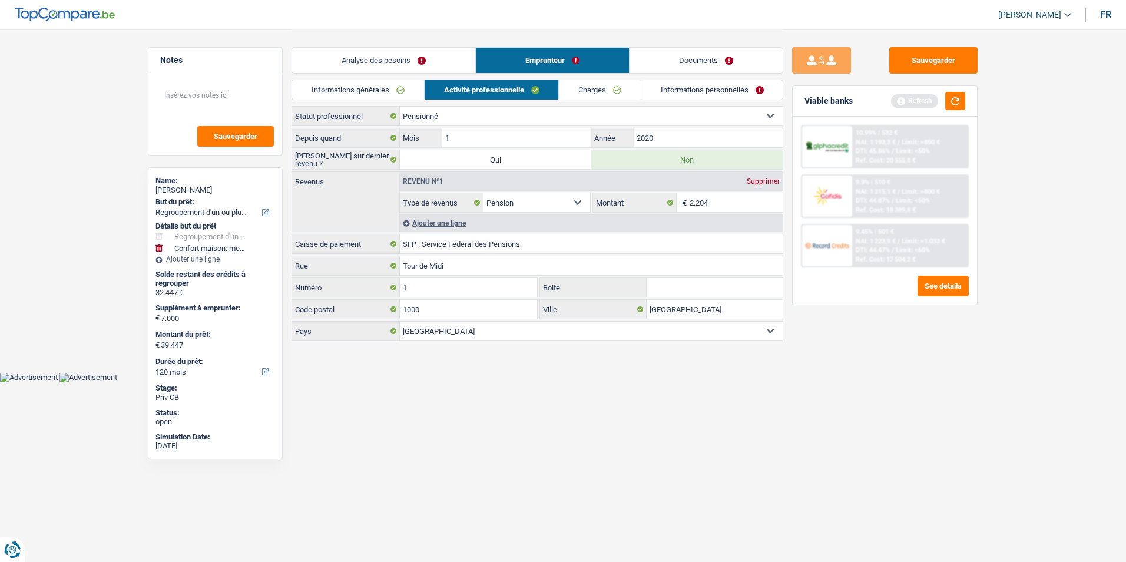
click at [598, 90] on link "Charges" at bounding box center [600, 89] width 82 height 19
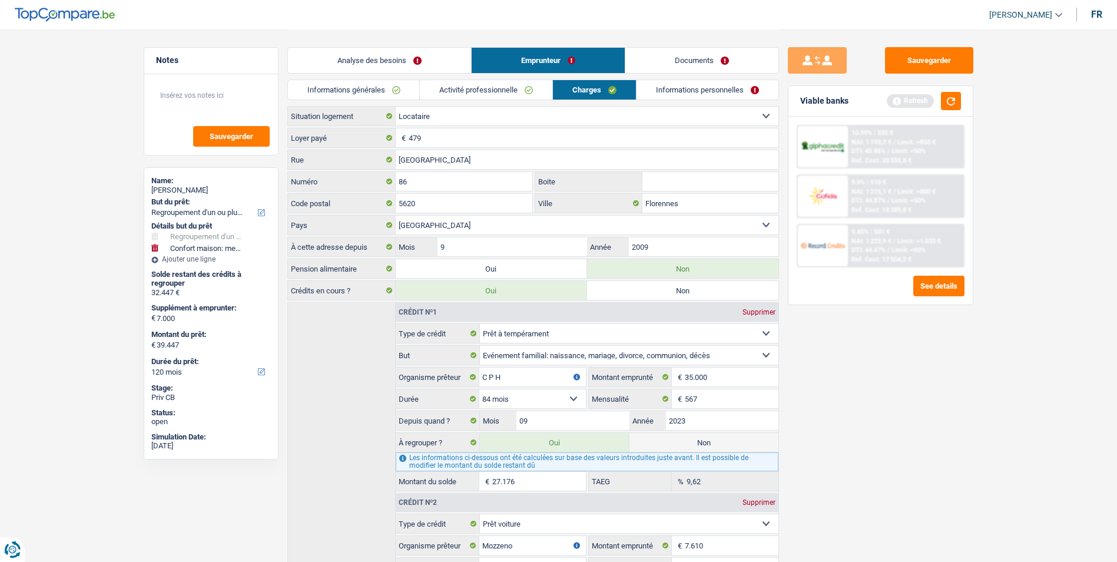
click at [682, 91] on link "Informations personnelles" at bounding box center [708, 89] width 142 height 19
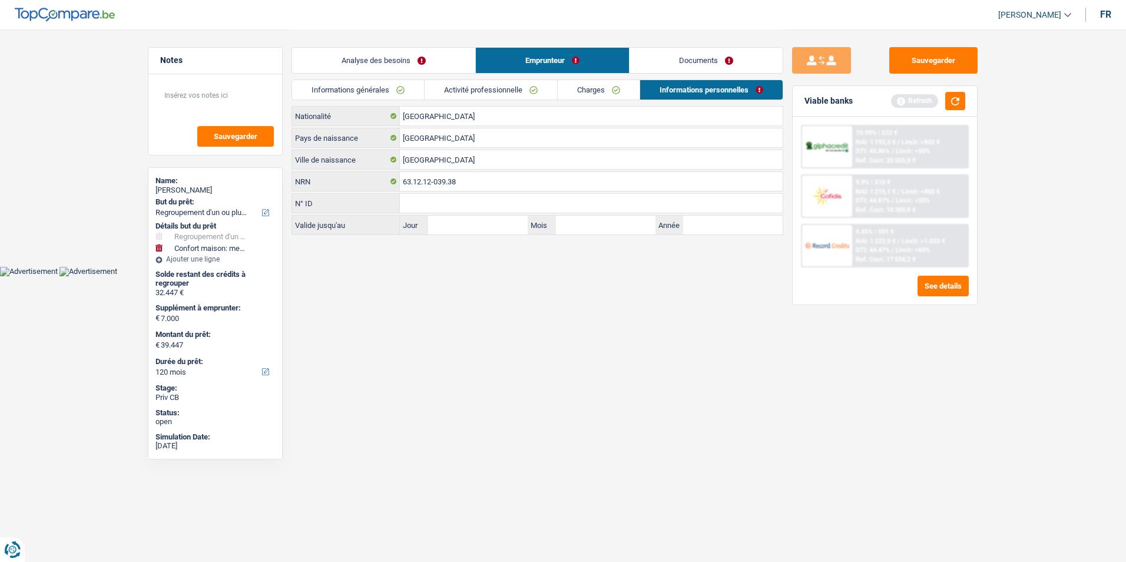
click at [597, 91] on link "Charges" at bounding box center [599, 89] width 82 height 19
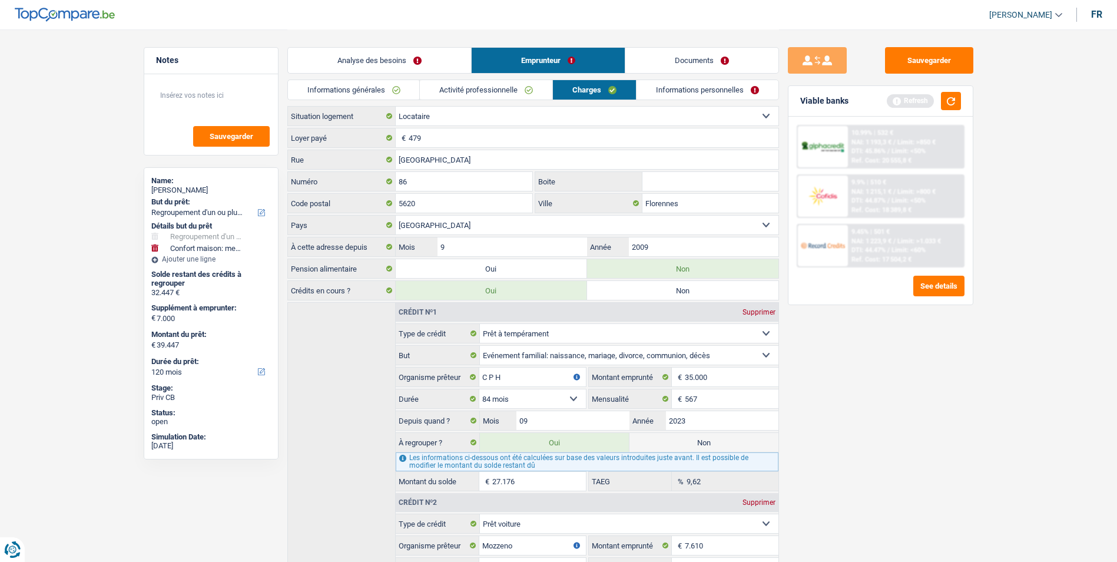
click at [513, 93] on link "Activité professionnelle" at bounding box center [486, 89] width 132 height 19
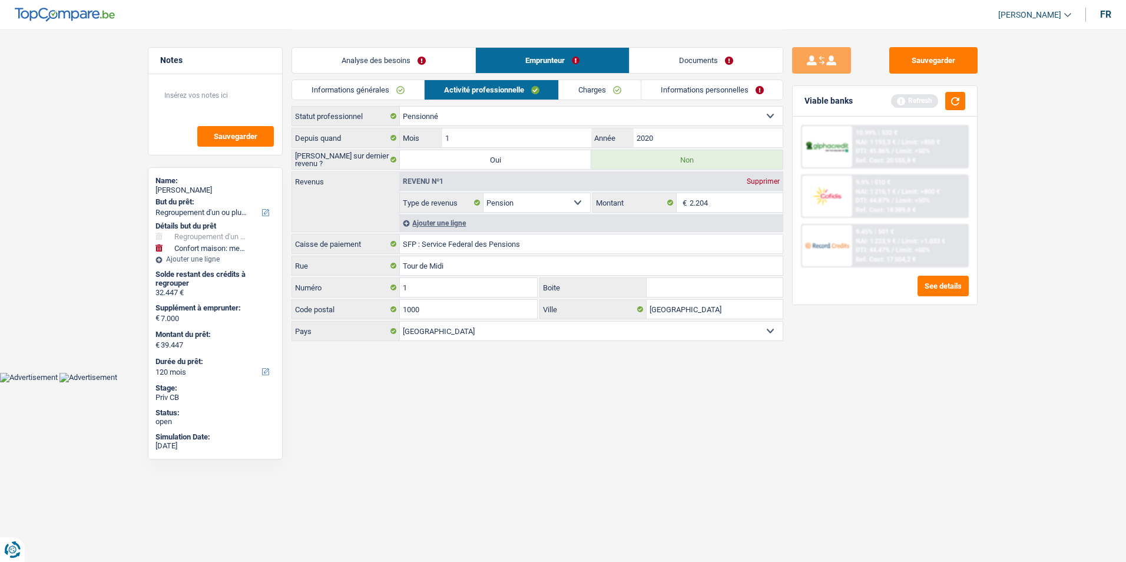
click at [402, 100] on div "Informations générales Activité professionnelle Charges Informations personnell…" at bounding box center [537, 92] width 492 height 26
click at [416, 93] on link "Informations générales" at bounding box center [358, 89] width 132 height 19
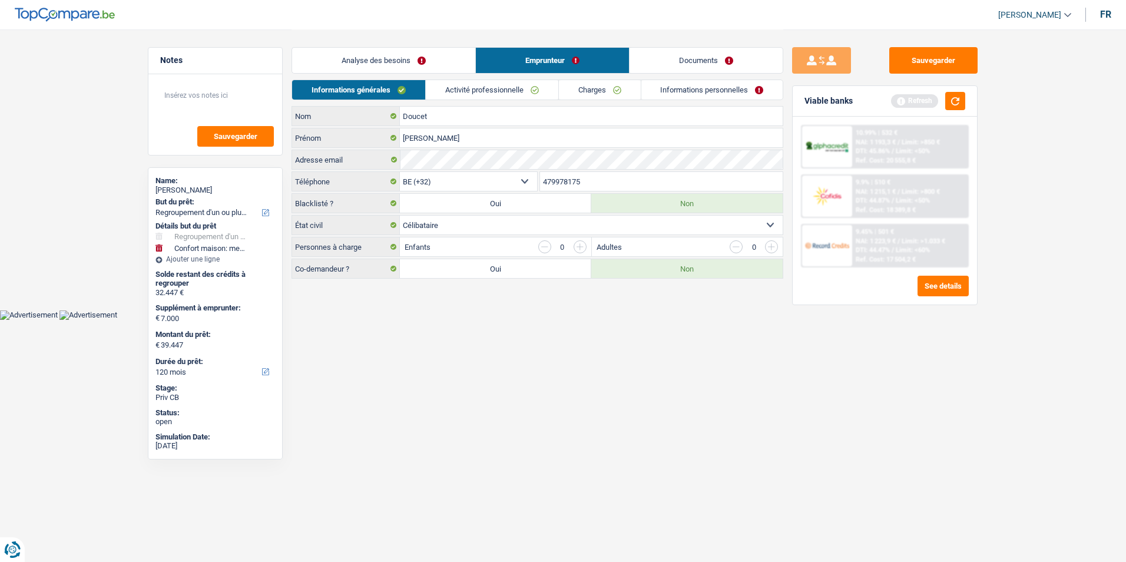
click at [484, 90] on link "Activité professionnelle" at bounding box center [492, 89] width 132 height 19
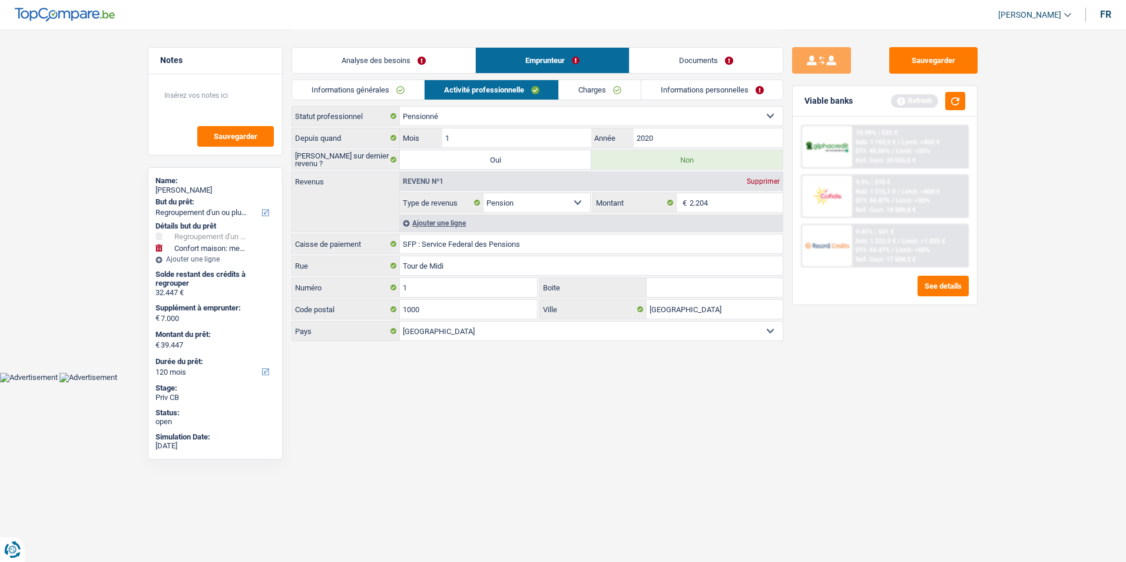
click at [599, 87] on link "Charges" at bounding box center [600, 89] width 82 height 19
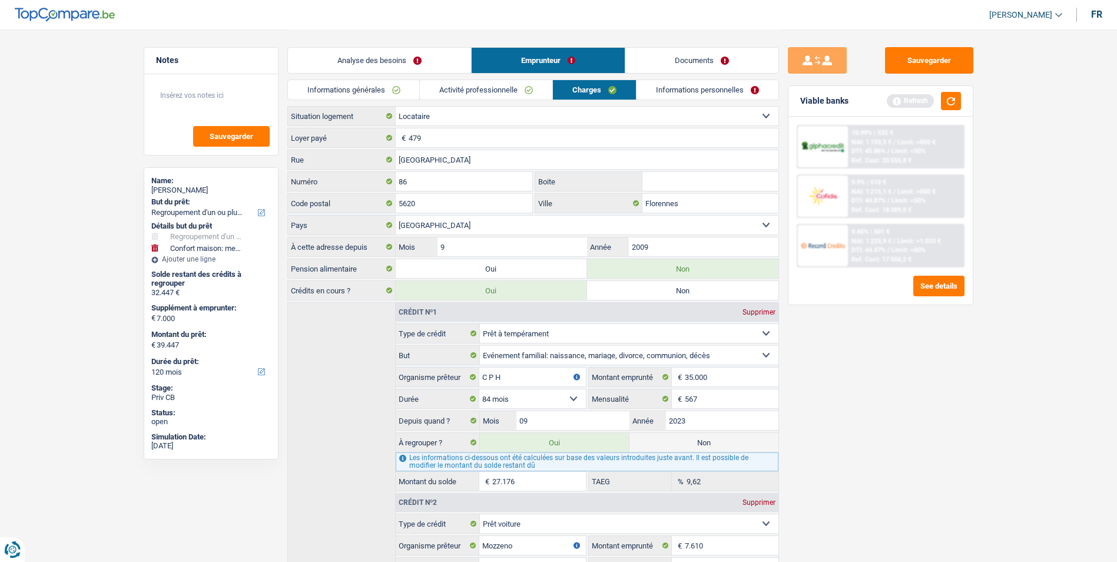
click at [677, 88] on link "Informations personnelles" at bounding box center [708, 89] width 142 height 19
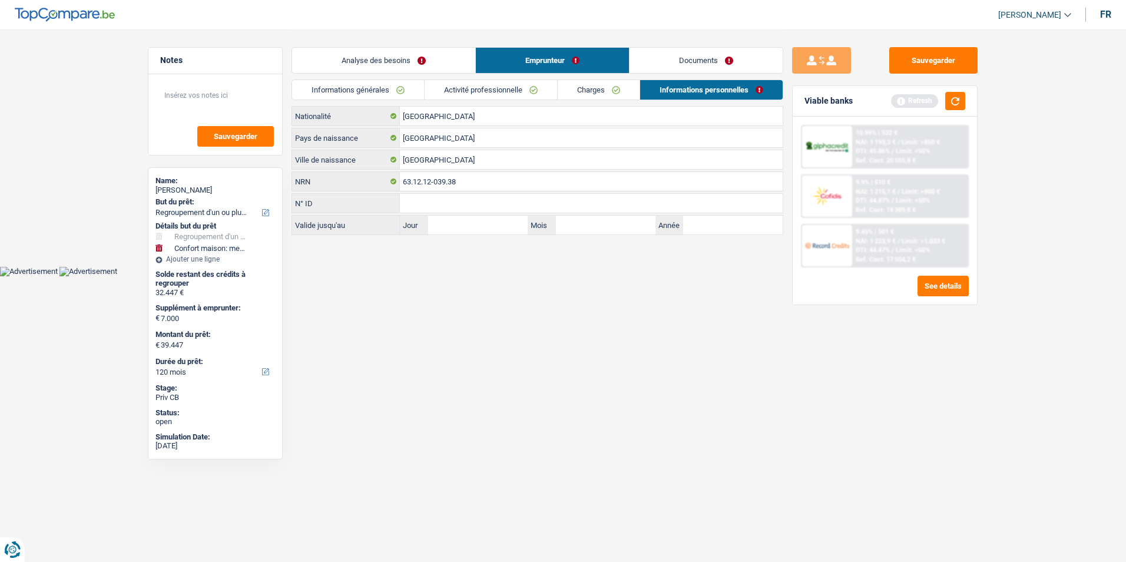
click at [604, 88] on link "Charges" at bounding box center [599, 89] width 82 height 19
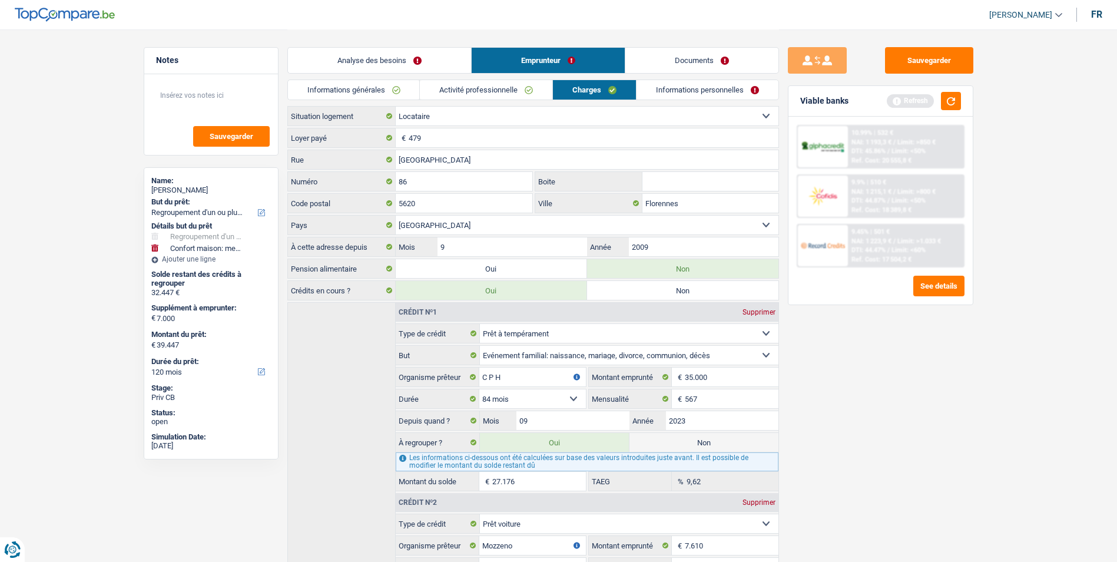
click at [505, 90] on link "Activité professionnelle" at bounding box center [486, 89] width 132 height 19
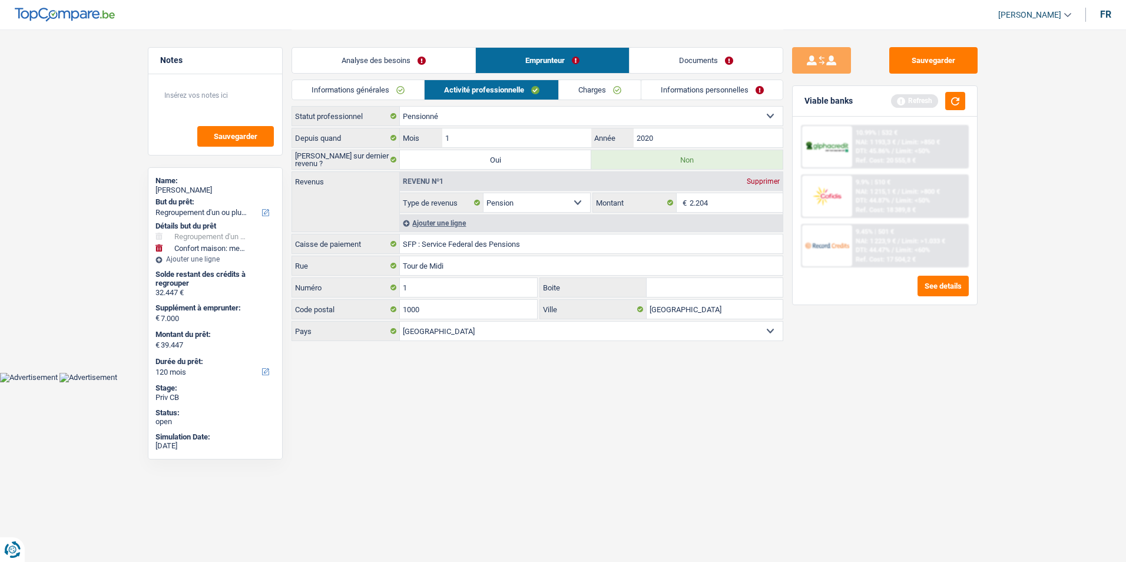
click at [387, 91] on link "Informations générales" at bounding box center [358, 89] width 132 height 19
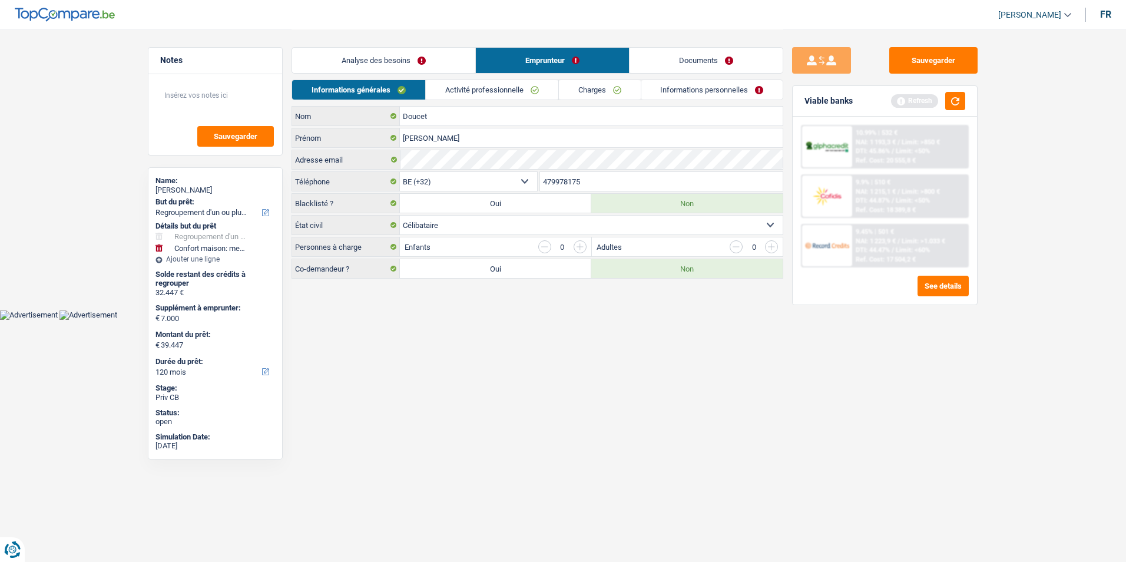
click at [500, 84] on link "Activité professionnelle" at bounding box center [492, 89] width 132 height 19
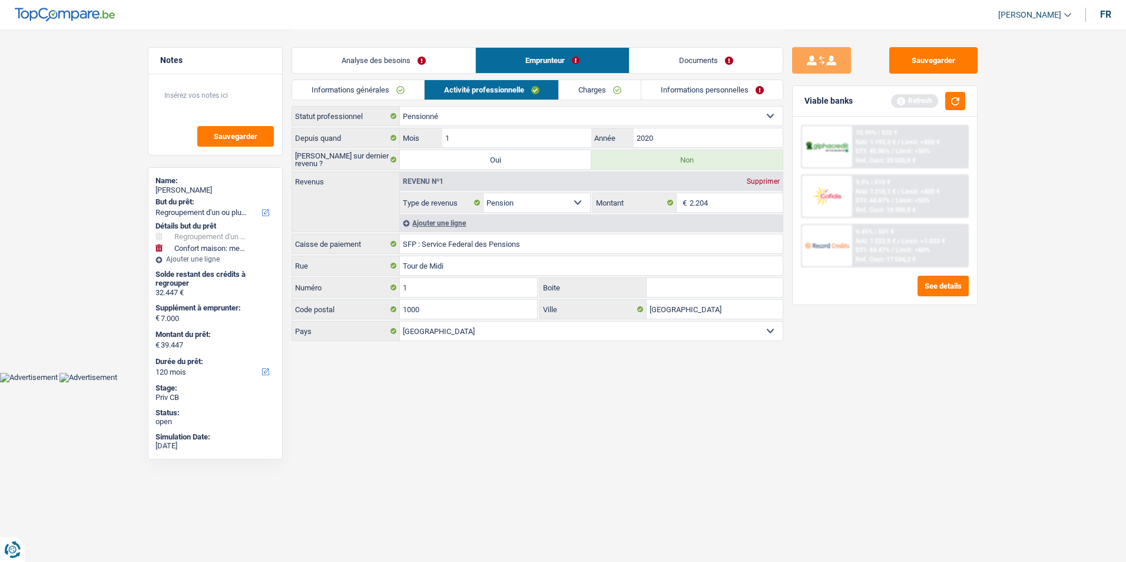
click at [606, 86] on link "Charges" at bounding box center [600, 89] width 82 height 19
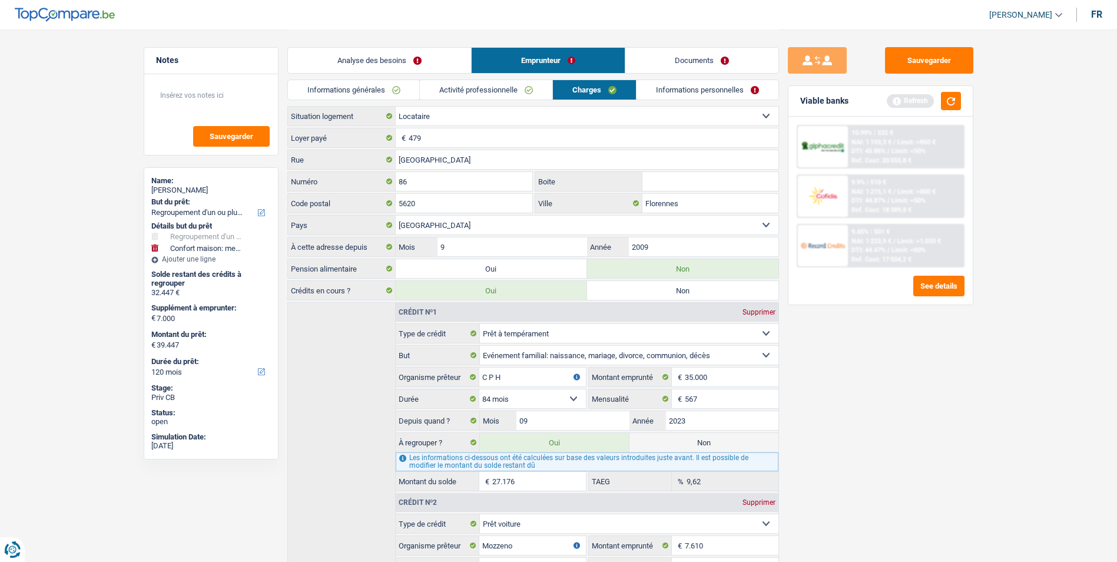
click at [655, 87] on link "Informations personnelles" at bounding box center [708, 89] width 142 height 19
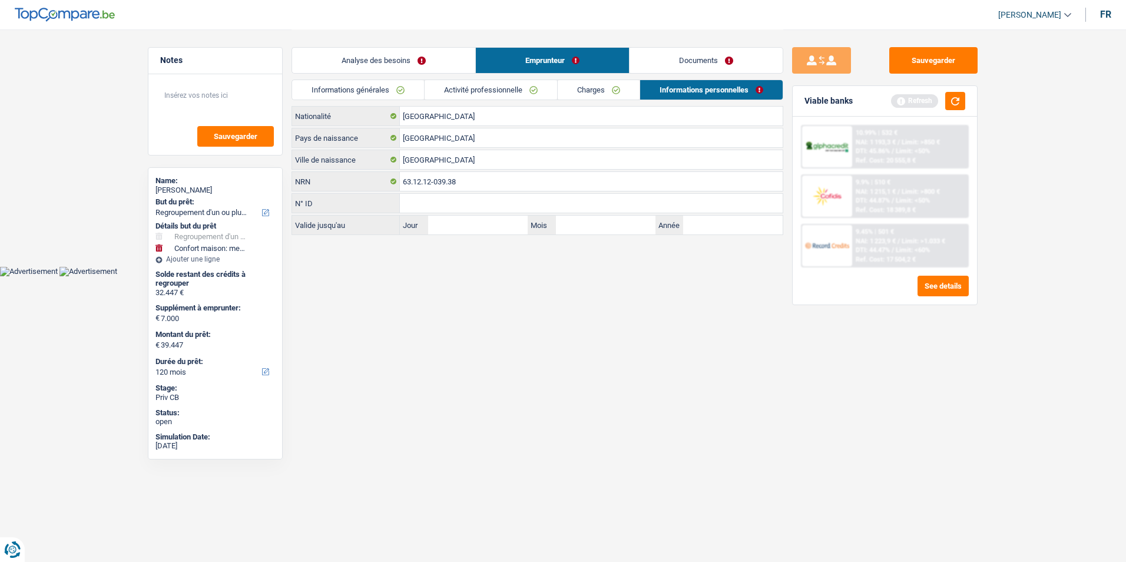
click at [614, 89] on link "Charges" at bounding box center [599, 89] width 82 height 19
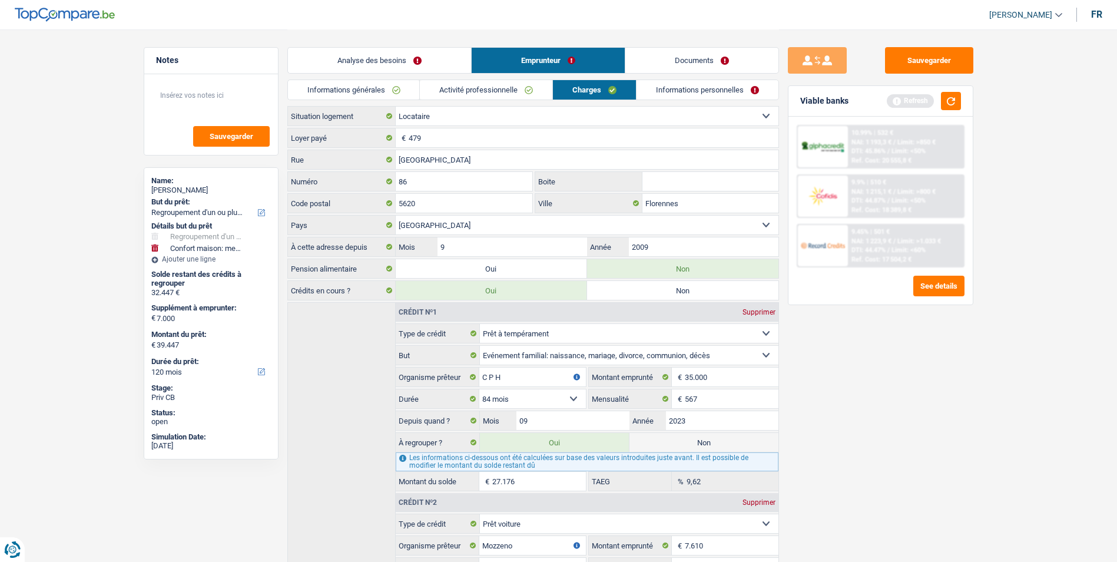
click at [512, 91] on link "Activité professionnelle" at bounding box center [486, 89] width 132 height 19
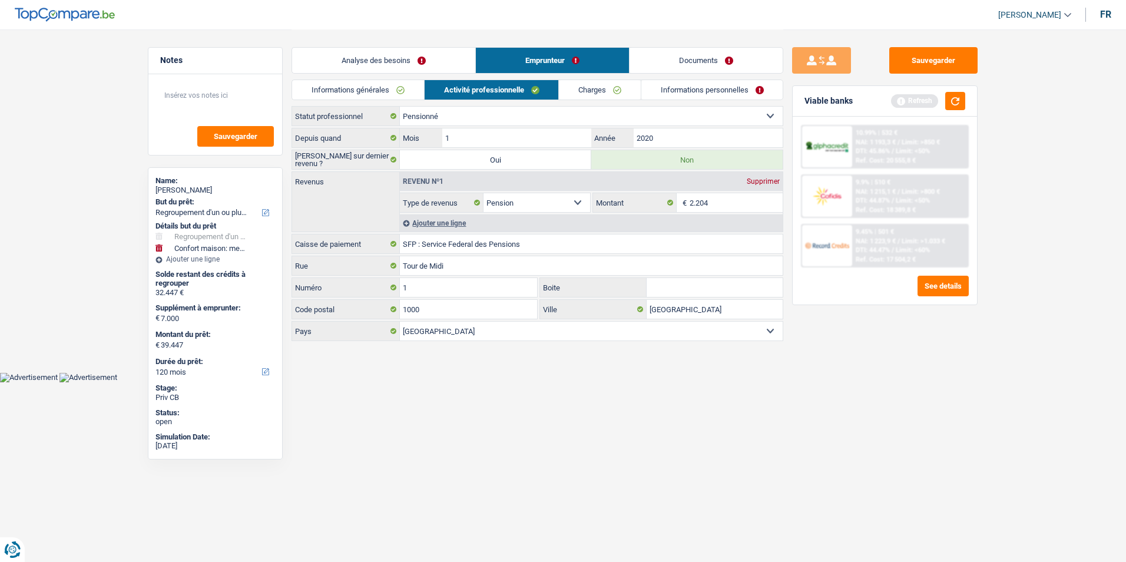
click at [396, 94] on link "Informations générales" at bounding box center [358, 89] width 132 height 19
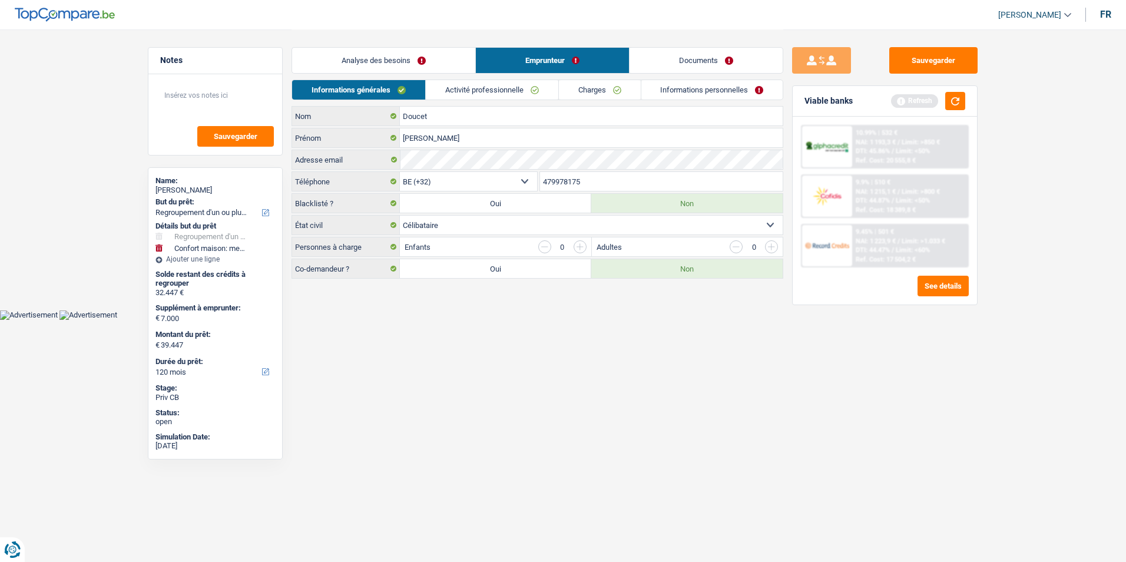
drag, startPoint x: 479, startPoint y: 90, endPoint x: 486, endPoint y: 90, distance: 7.1
click at [480, 90] on link "Activité professionnelle" at bounding box center [492, 89] width 132 height 19
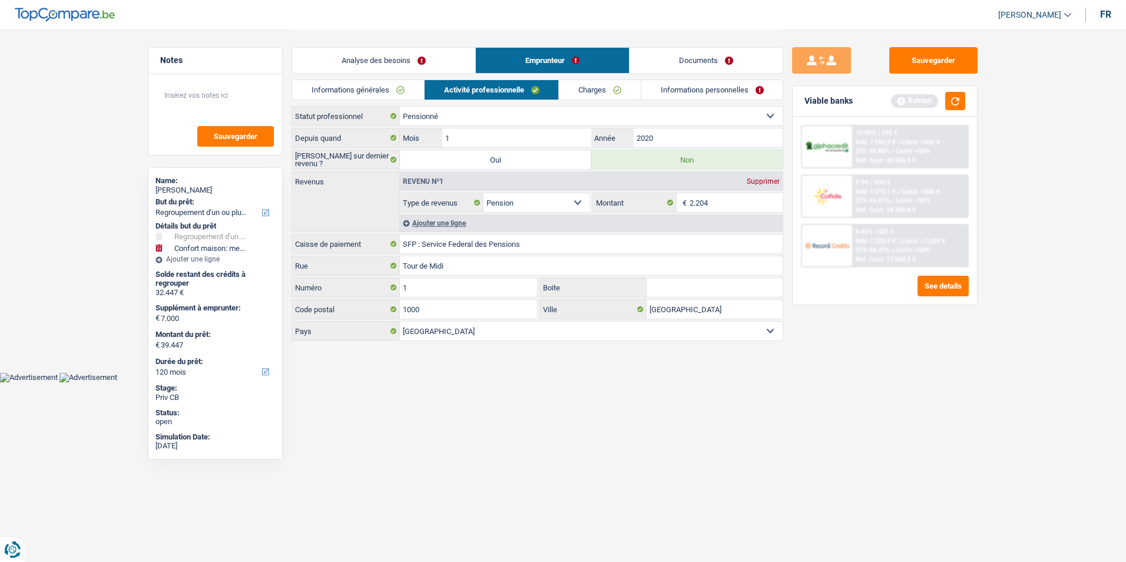
click at [598, 87] on link "Charges" at bounding box center [600, 89] width 82 height 19
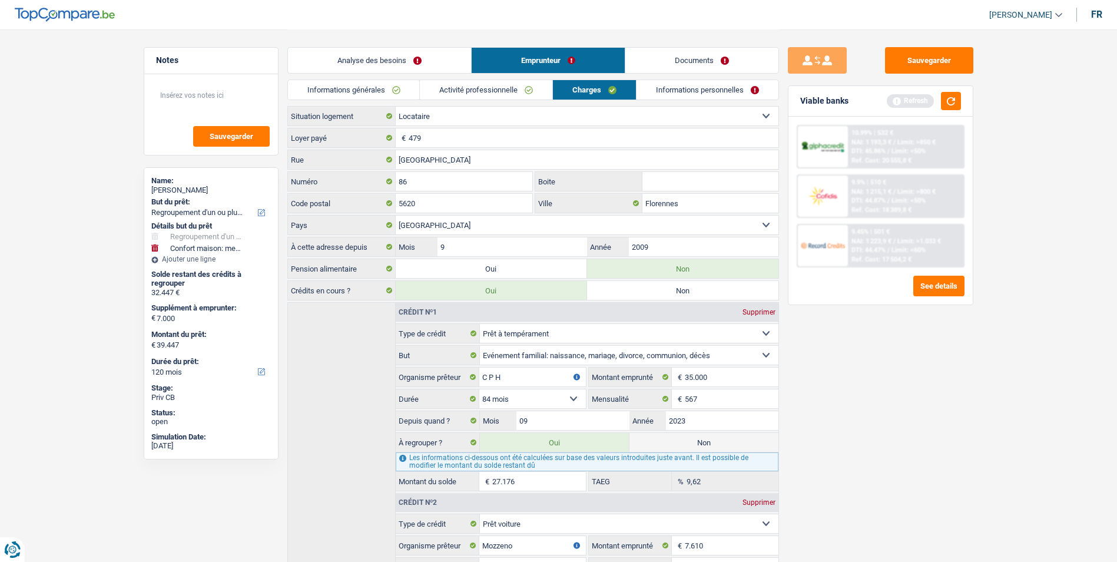
drag, startPoint x: 671, startPoint y: 86, endPoint x: 612, endPoint y: 90, distance: 59.0
click at [671, 87] on link "Informations personnelles" at bounding box center [708, 89] width 142 height 19
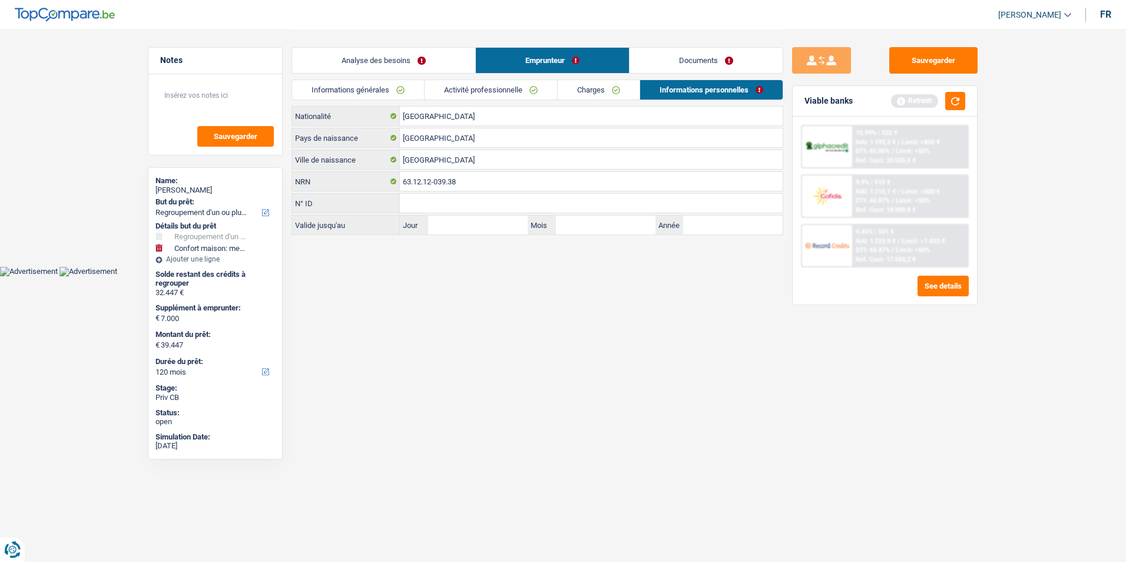
click at [609, 90] on link "Charges" at bounding box center [599, 89] width 82 height 19
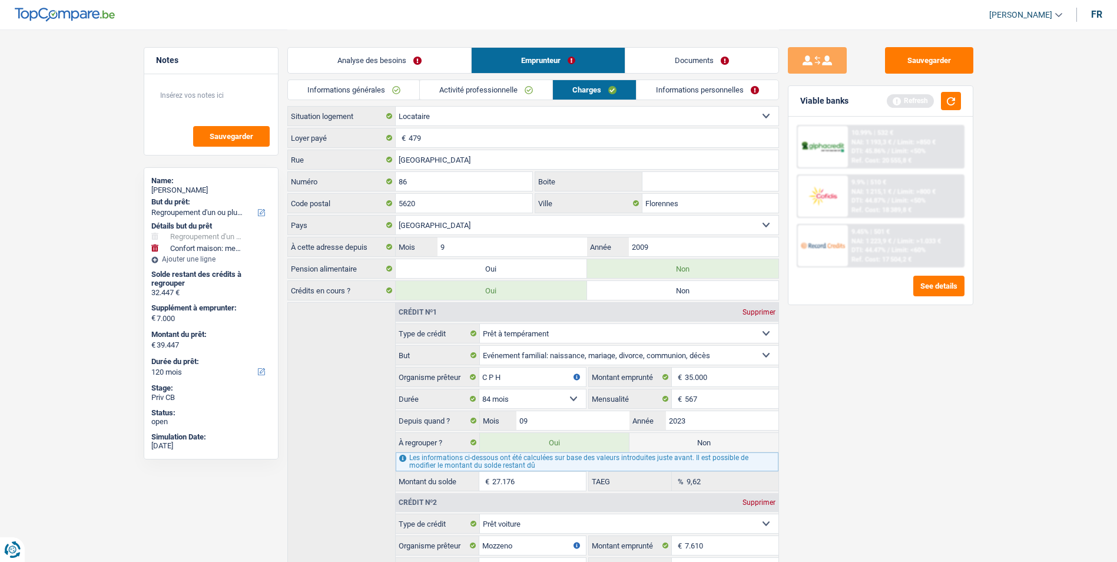
click at [516, 91] on link "Activité professionnelle" at bounding box center [486, 89] width 132 height 19
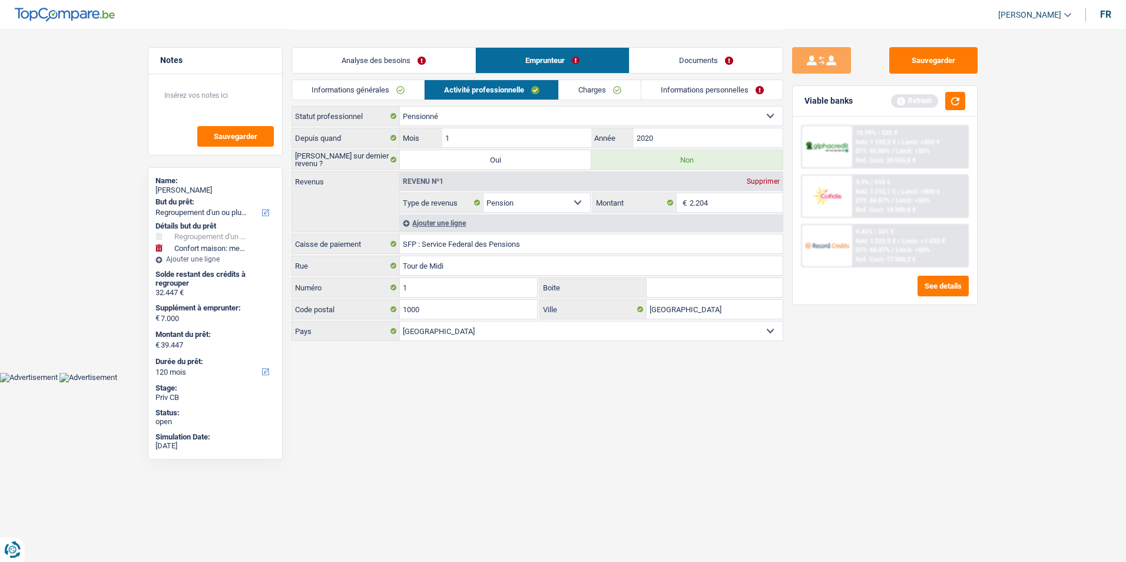
click at [409, 94] on link "Informations générales" at bounding box center [358, 89] width 132 height 19
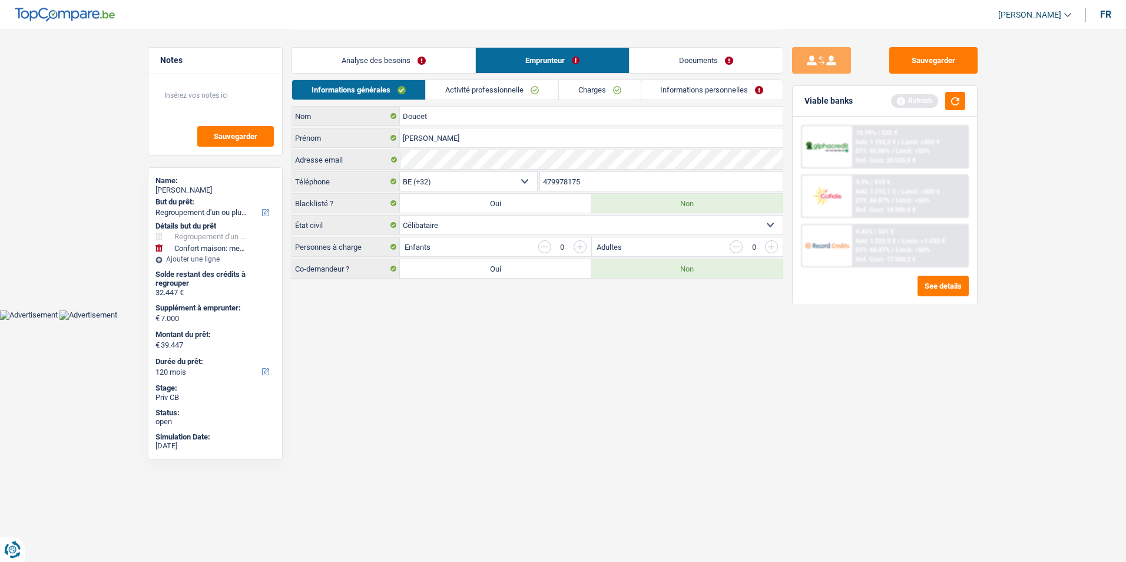
click at [485, 92] on link "Activité professionnelle" at bounding box center [492, 89] width 132 height 19
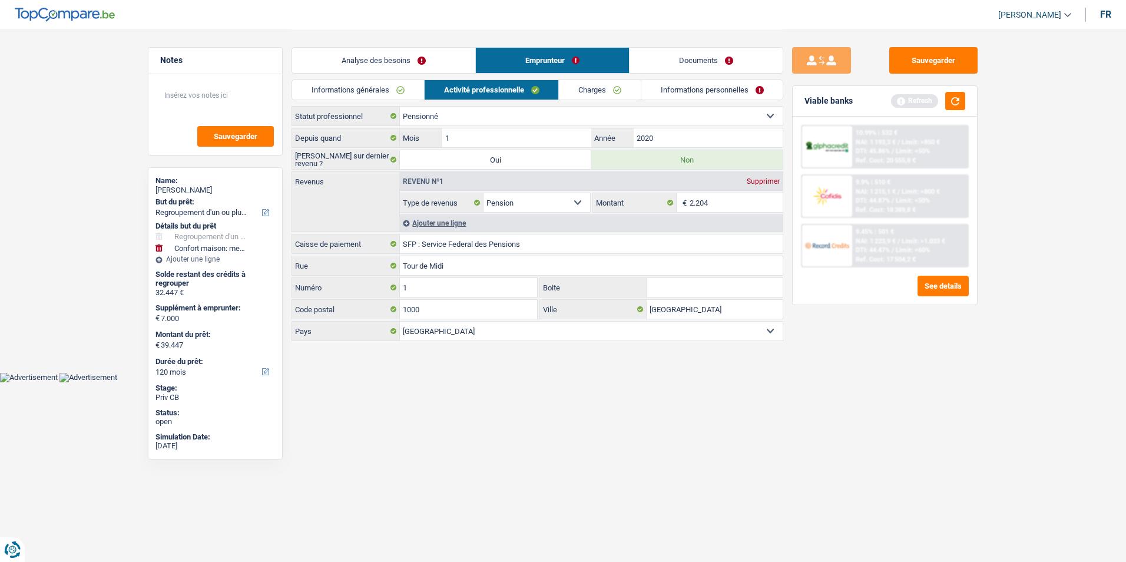
click at [616, 82] on link "Charges" at bounding box center [600, 89] width 82 height 19
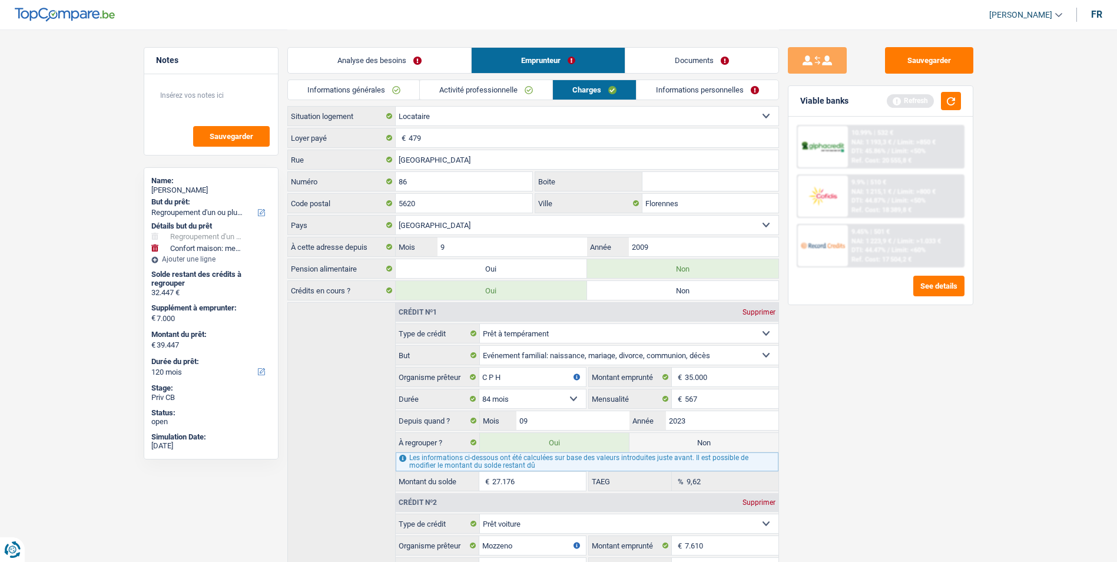
click at [682, 87] on link "Informations personnelles" at bounding box center [708, 89] width 142 height 19
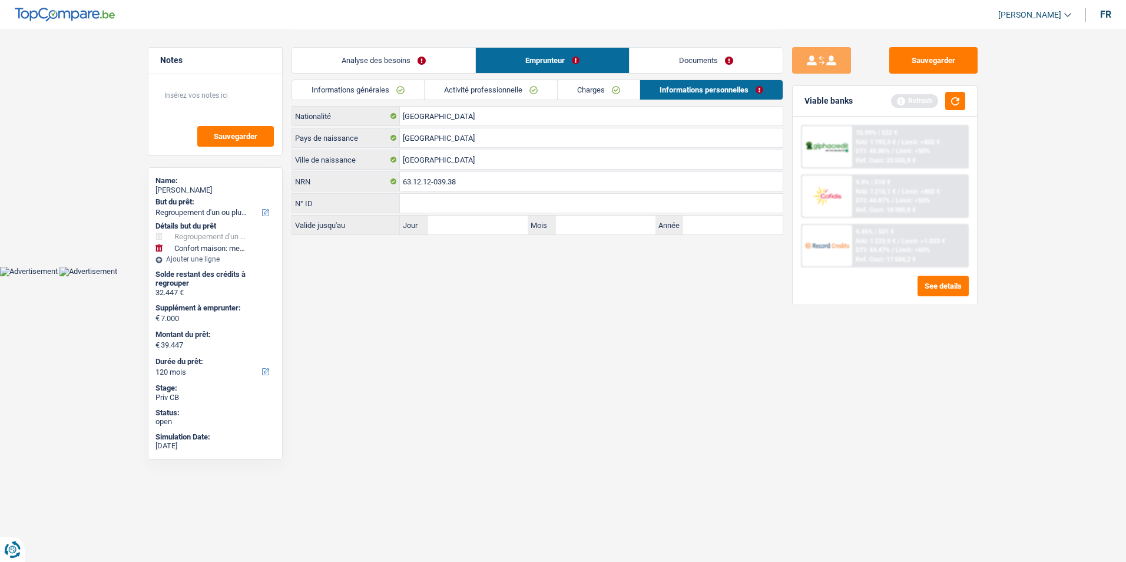
click at [604, 90] on link "Charges" at bounding box center [599, 89] width 82 height 19
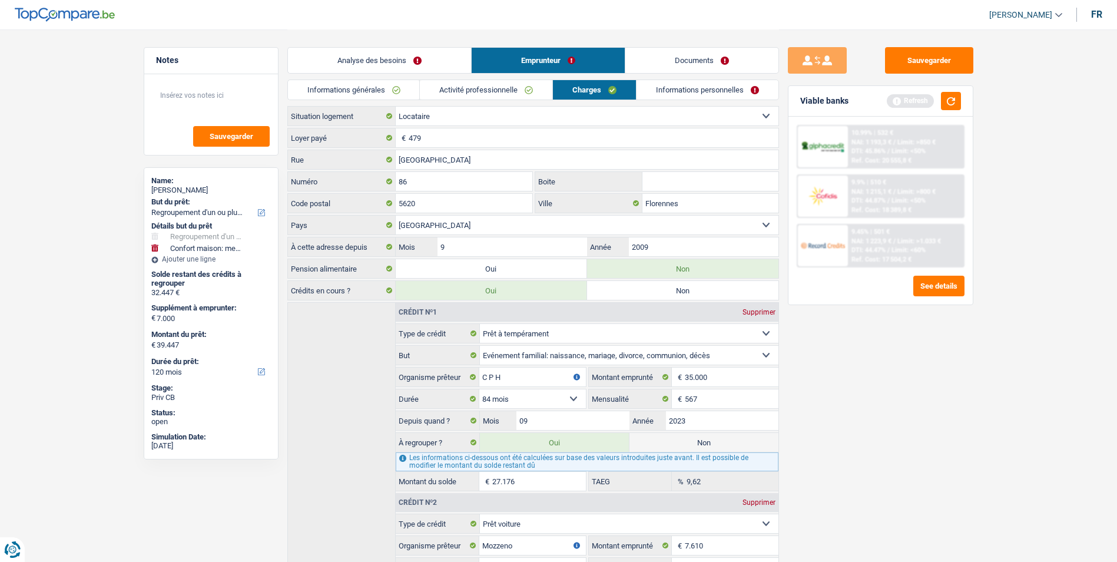
click at [519, 93] on link "Activité professionnelle" at bounding box center [486, 89] width 132 height 19
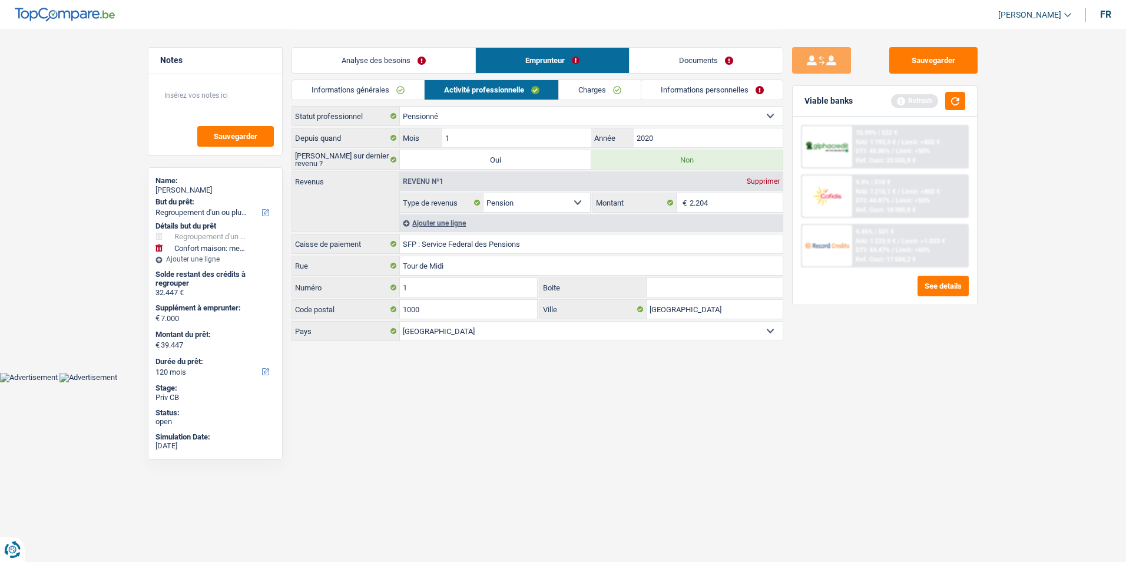
click at [389, 95] on link "Informations générales" at bounding box center [358, 89] width 132 height 19
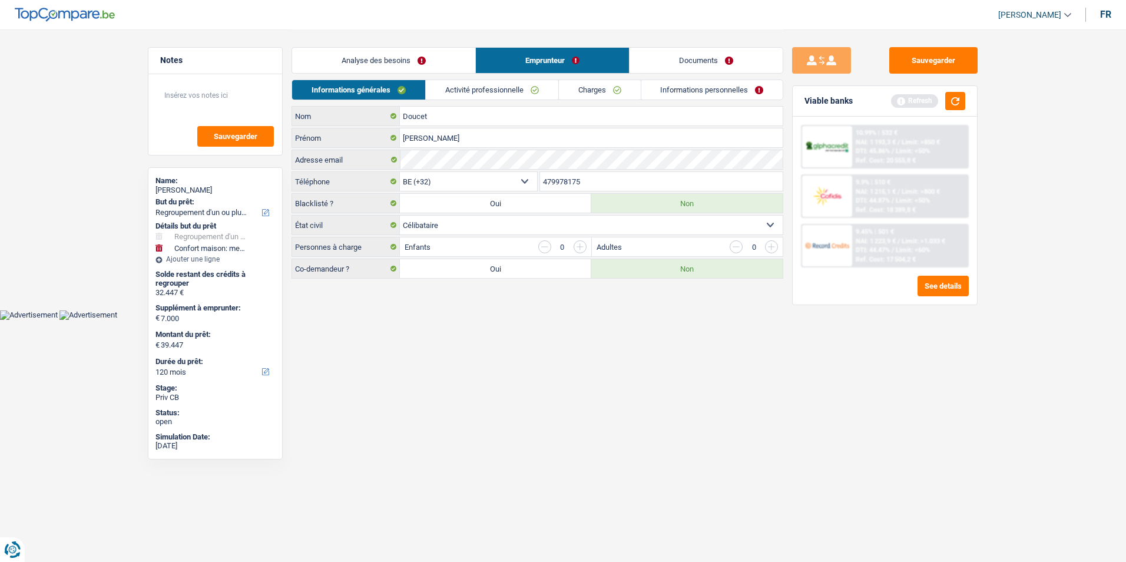
click at [477, 91] on link "Activité professionnelle" at bounding box center [492, 89] width 132 height 19
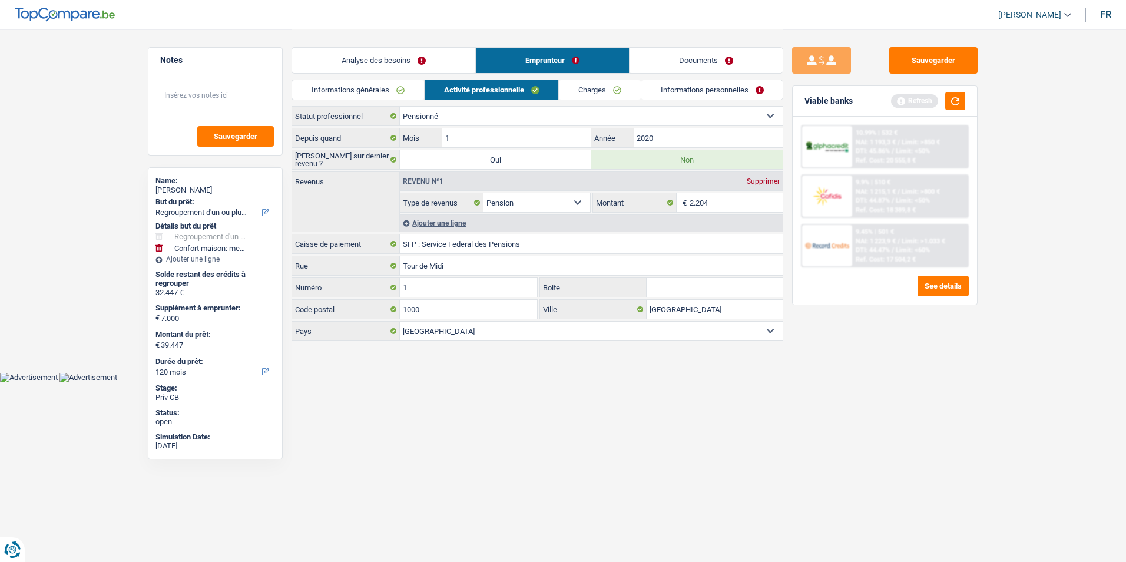
click at [599, 85] on link "Charges" at bounding box center [600, 89] width 82 height 19
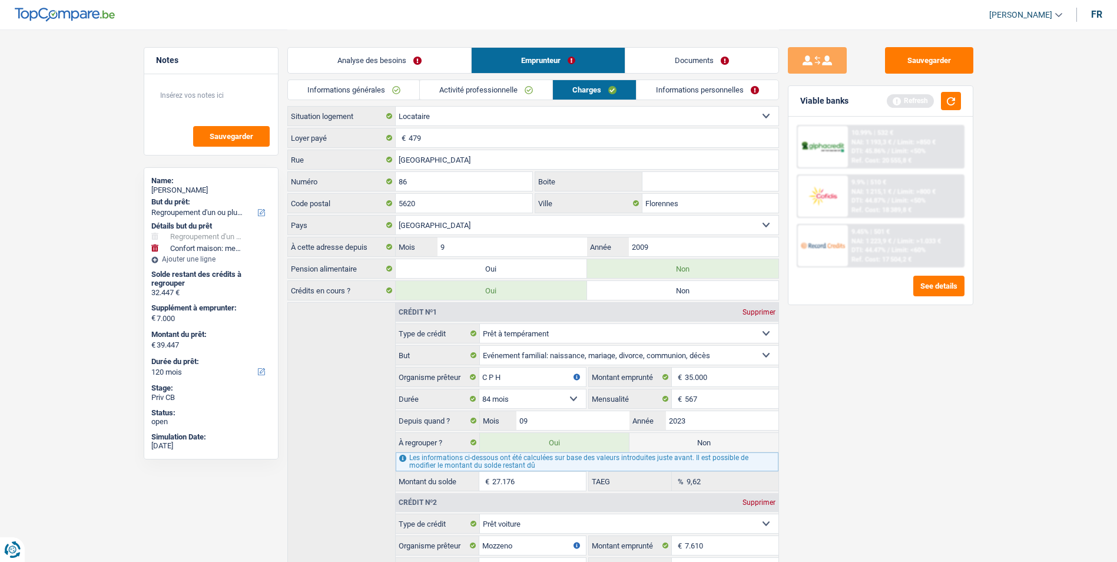
click at [661, 89] on link "Informations personnelles" at bounding box center [708, 89] width 142 height 19
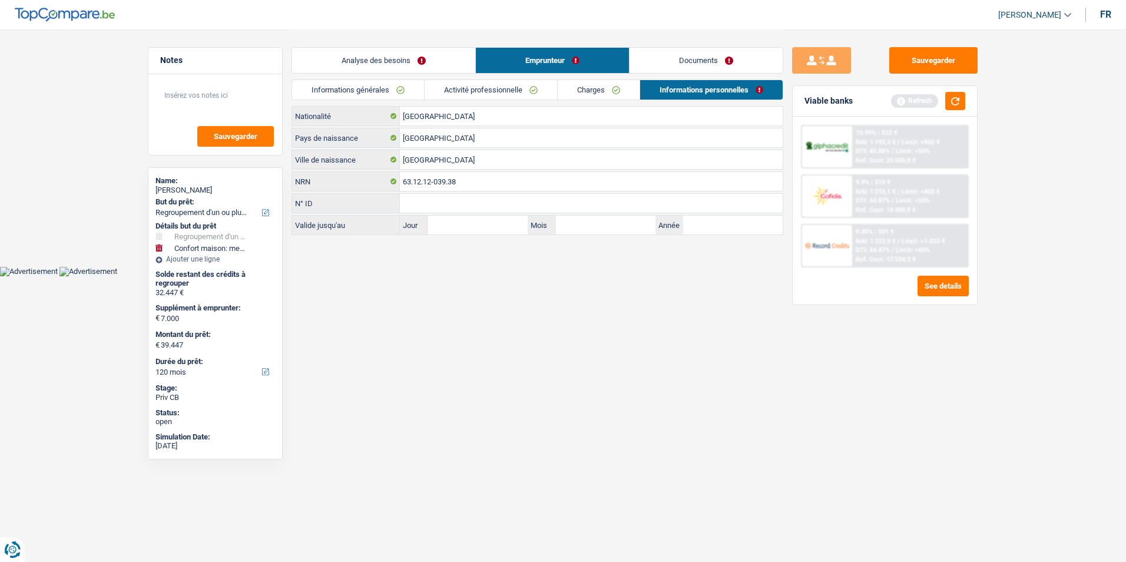
drag, startPoint x: 596, startPoint y: 89, endPoint x: 562, endPoint y: 90, distance: 34.2
click at [595, 89] on link "Charges" at bounding box center [599, 89] width 82 height 19
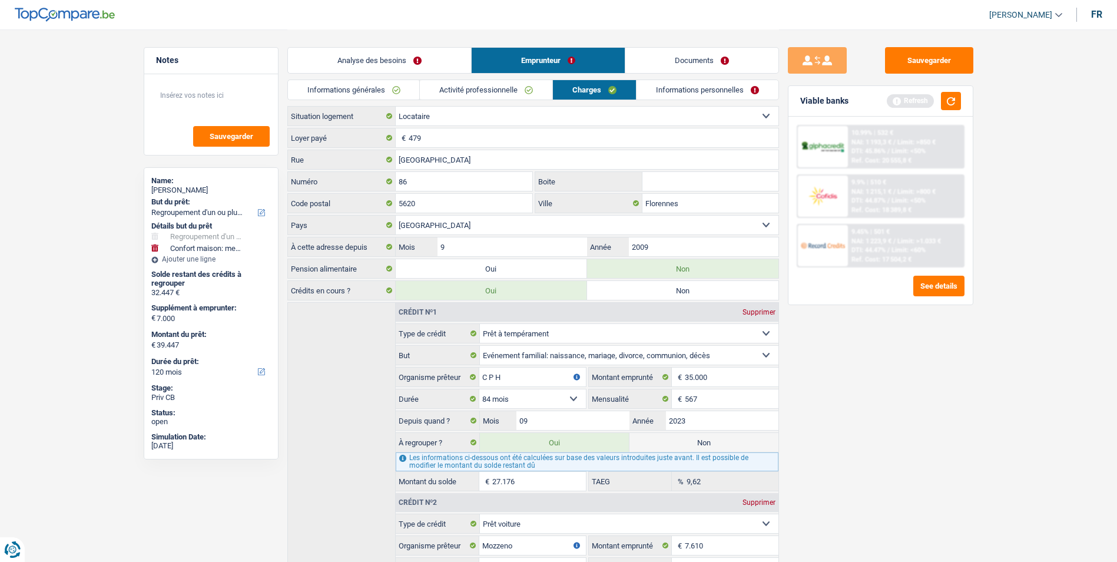
click at [504, 90] on link "Activité professionnelle" at bounding box center [486, 89] width 132 height 19
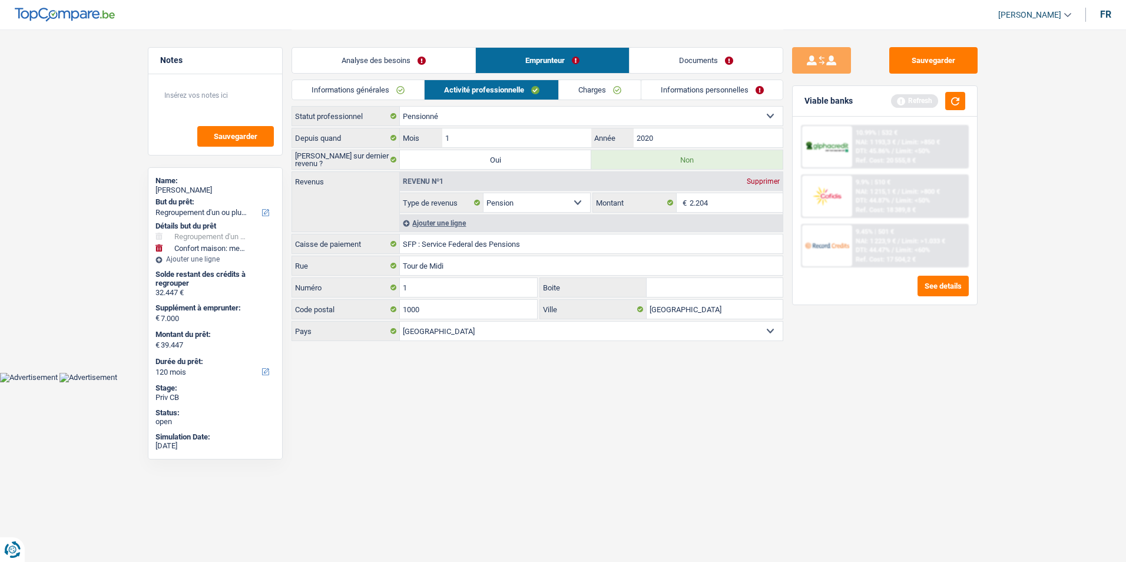
click at [412, 93] on link "Informations générales" at bounding box center [358, 89] width 132 height 19
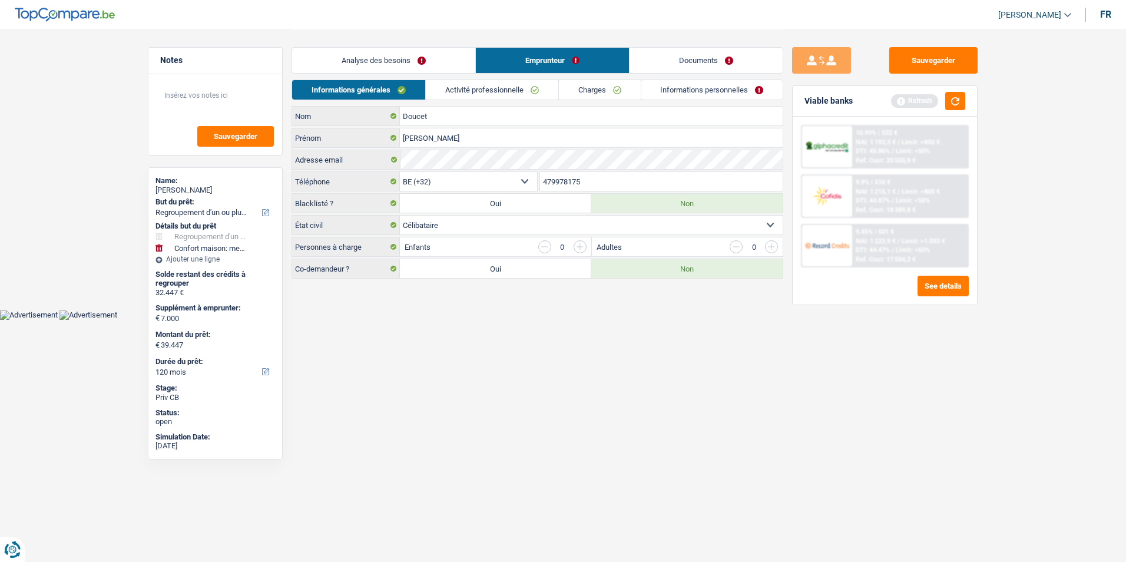
click at [493, 87] on link "Activité professionnelle" at bounding box center [492, 89] width 132 height 19
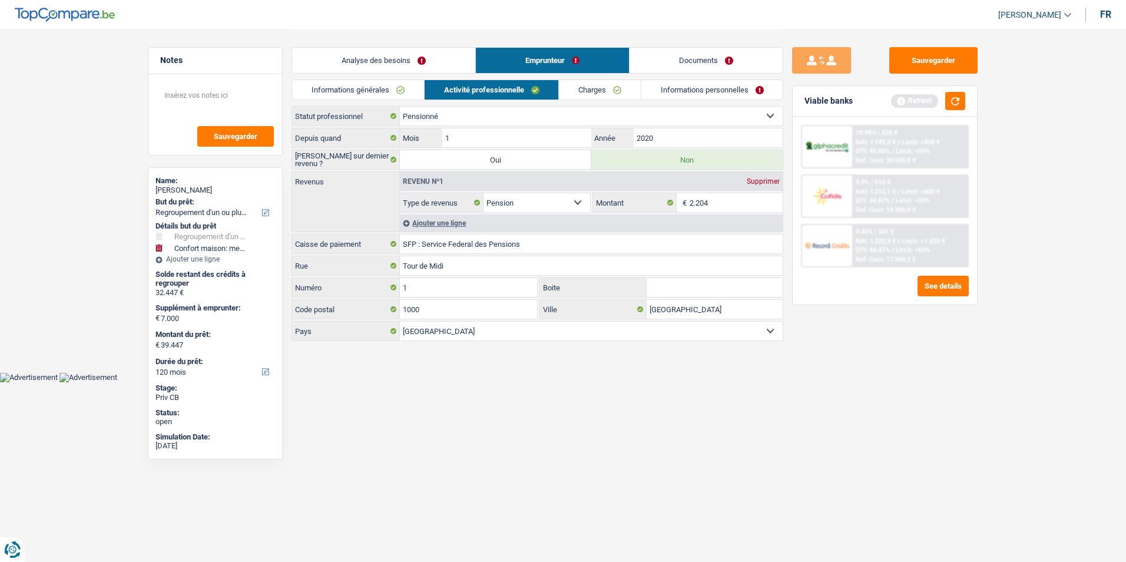
click at [597, 88] on link "Charges" at bounding box center [600, 89] width 82 height 19
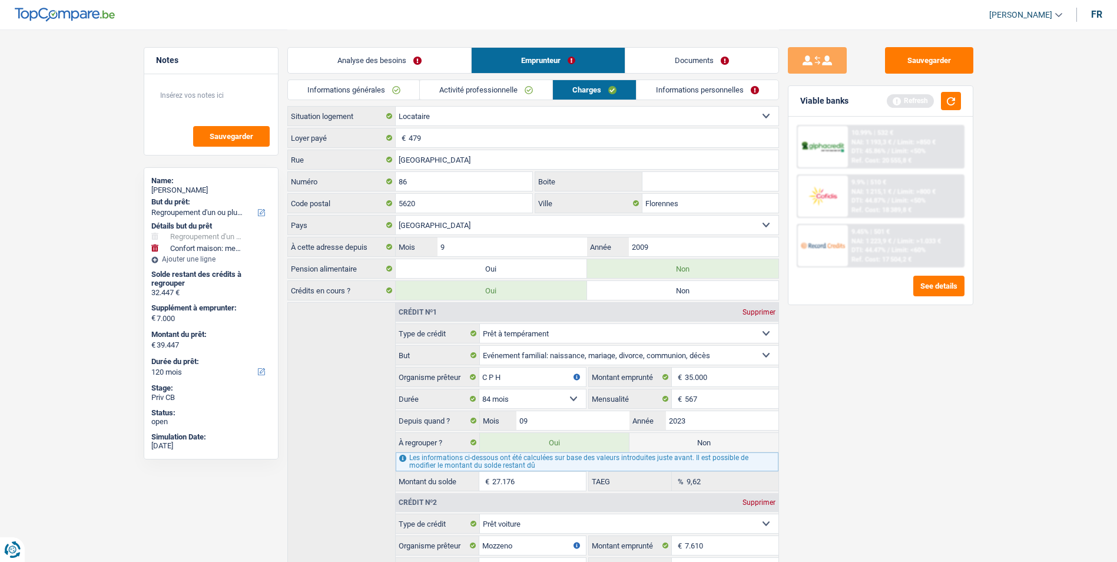
click at [665, 86] on link "Informations personnelles" at bounding box center [708, 89] width 142 height 19
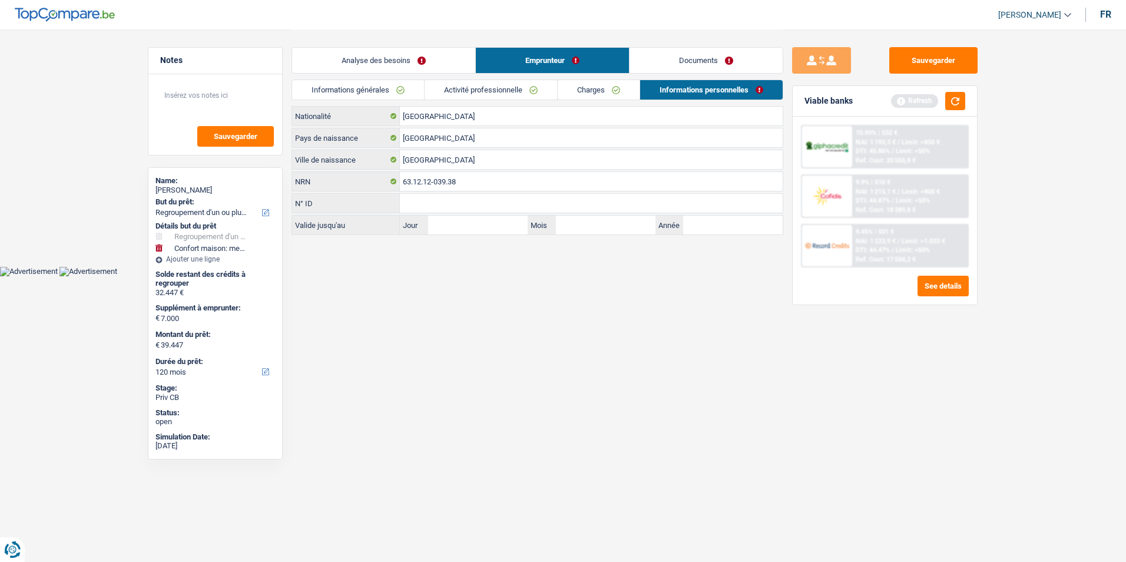
click at [433, 68] on link "Analyse des besoins" at bounding box center [383, 60] width 183 height 25
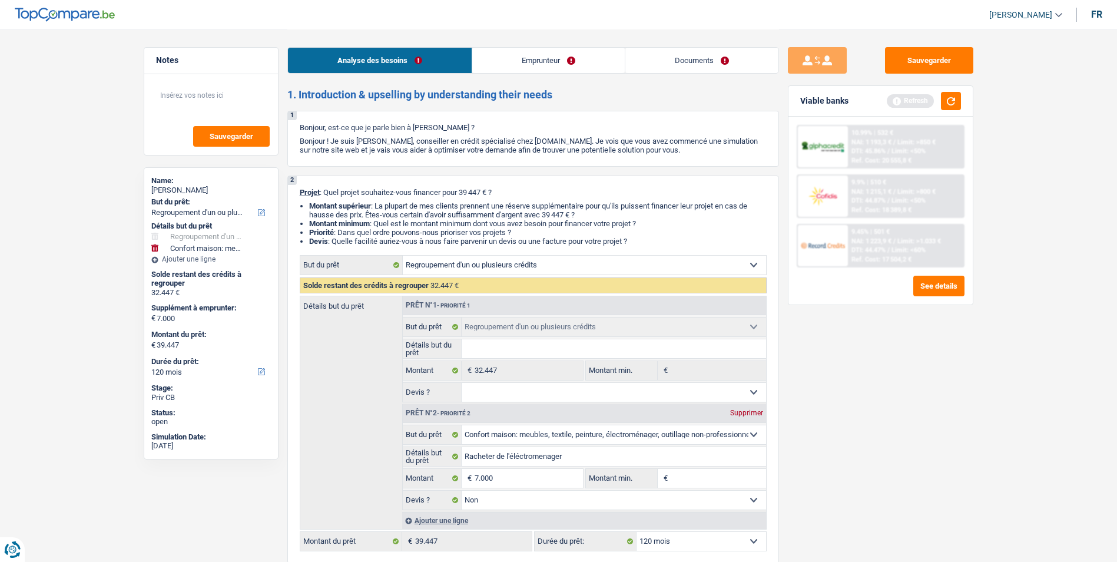
click at [674, 61] on link "Documents" at bounding box center [701, 60] width 153 height 25
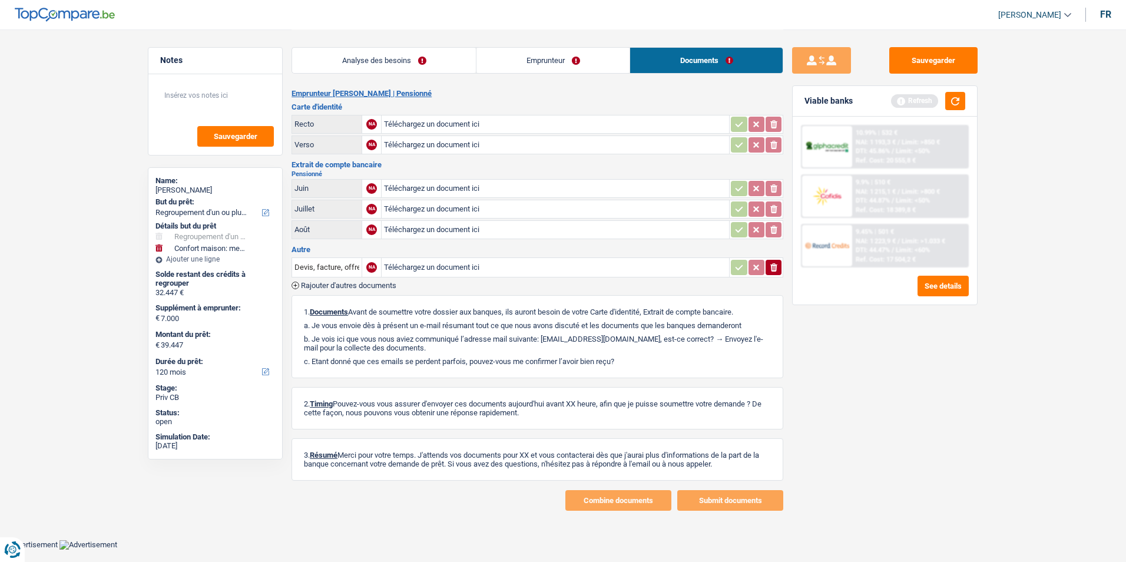
click at [600, 62] on link "Emprunteur" at bounding box center [552, 60] width 153 height 25
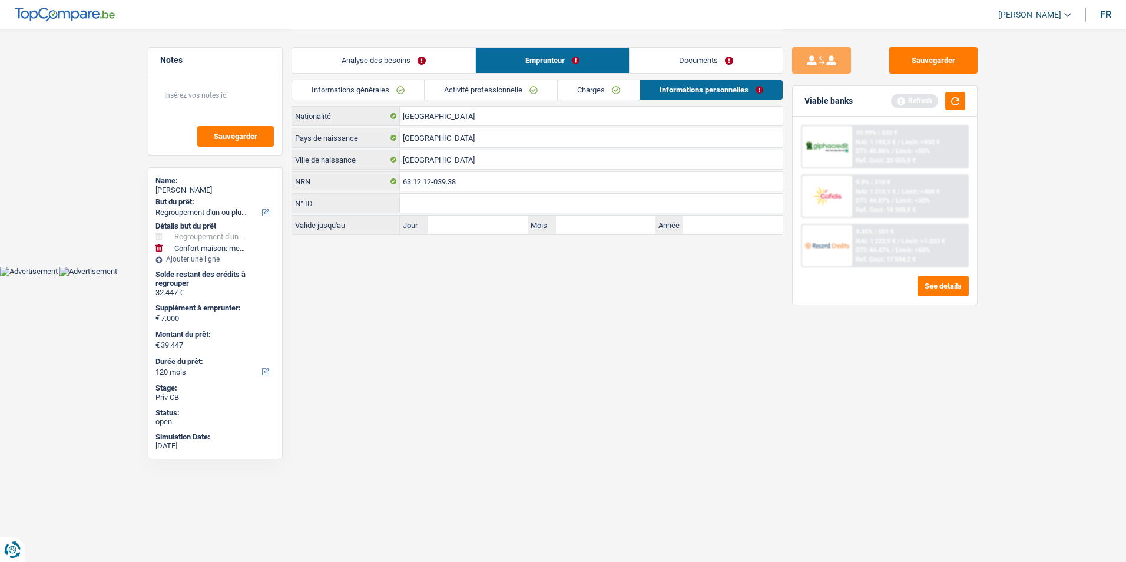
click at [426, 64] on link "Analyse des besoins" at bounding box center [383, 60] width 183 height 25
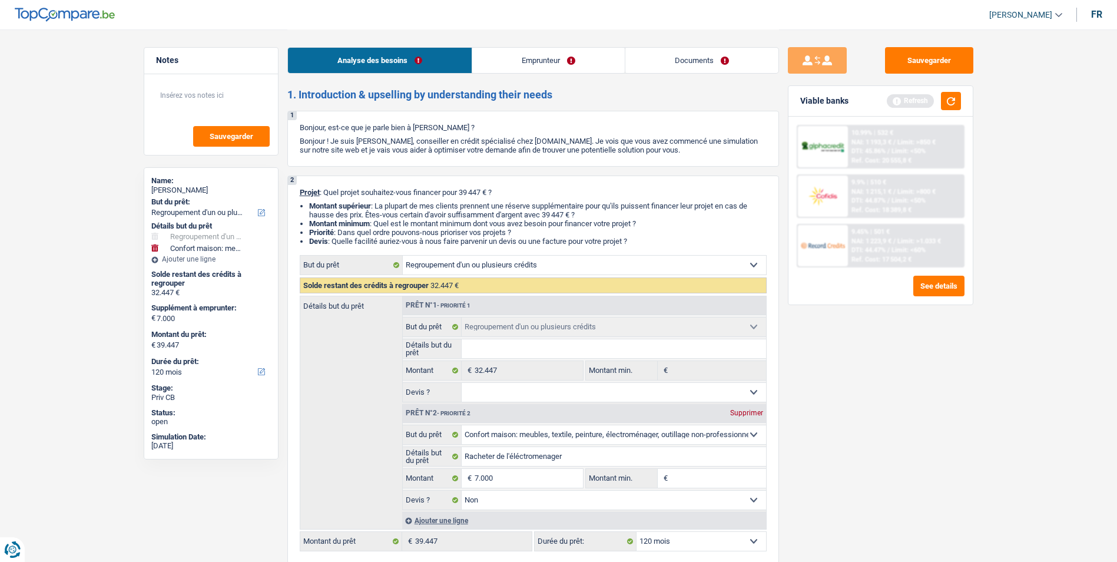
click at [524, 63] on link "Emprunteur" at bounding box center [548, 60] width 153 height 25
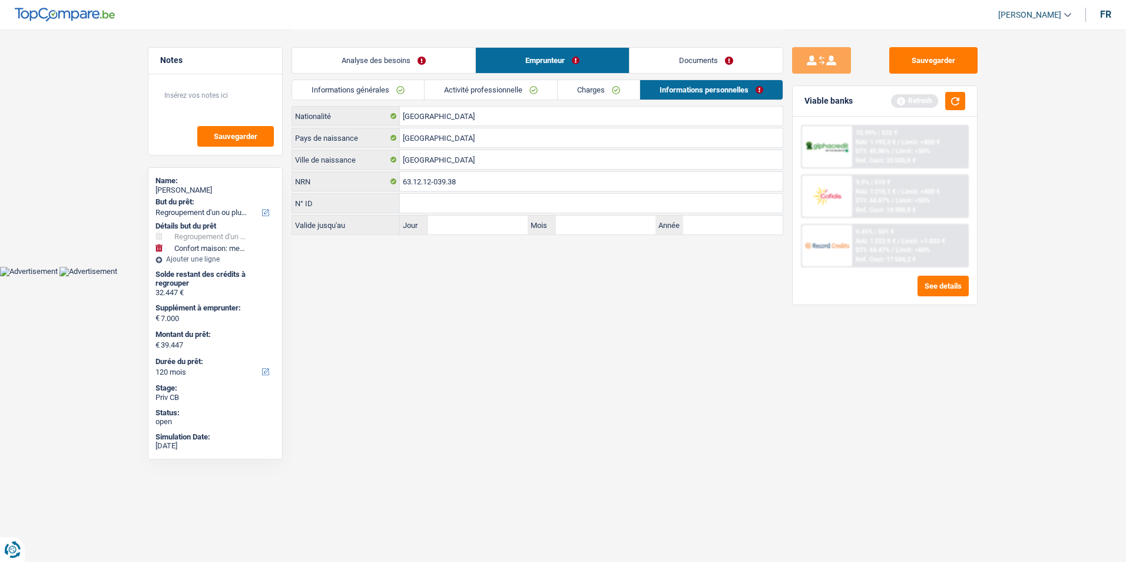
click at [664, 63] on link "Documents" at bounding box center [705, 60] width 153 height 25
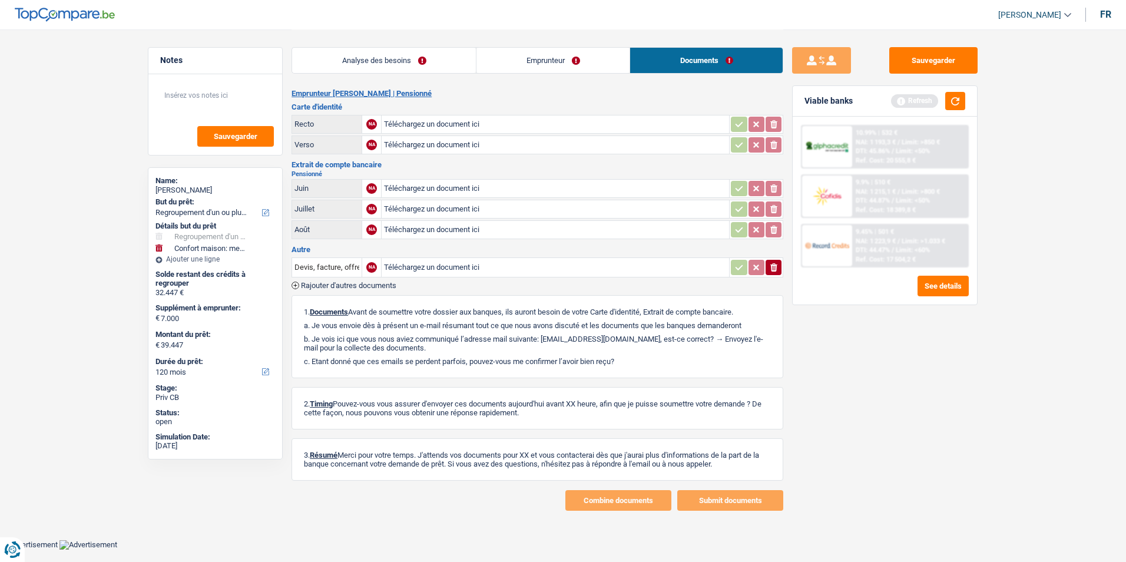
click at [582, 65] on link "Emprunteur" at bounding box center [552, 60] width 153 height 25
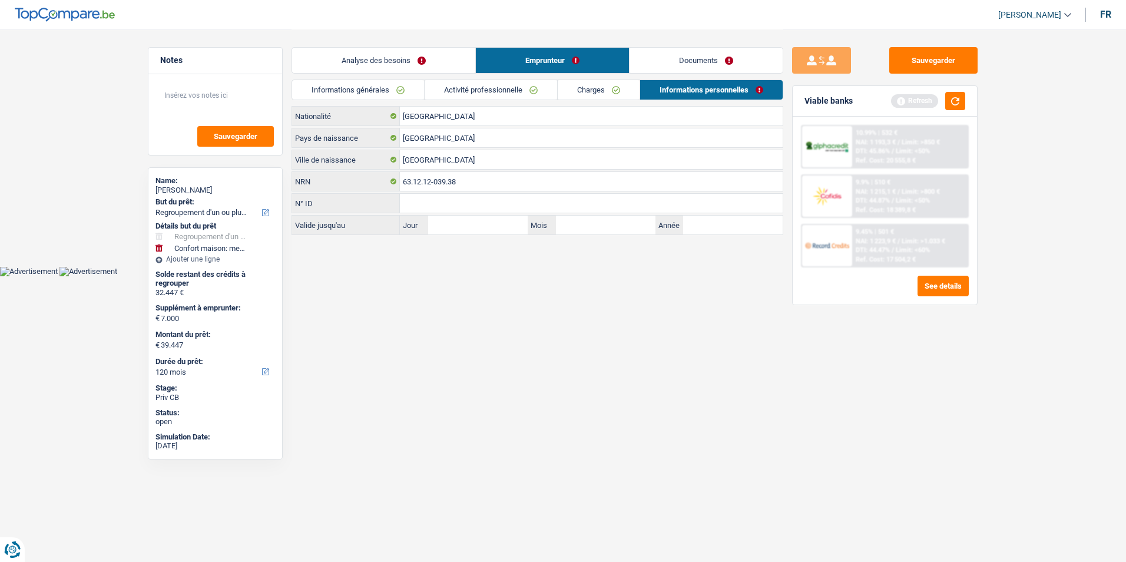
click at [387, 64] on link "Analyse des besoins" at bounding box center [383, 60] width 183 height 25
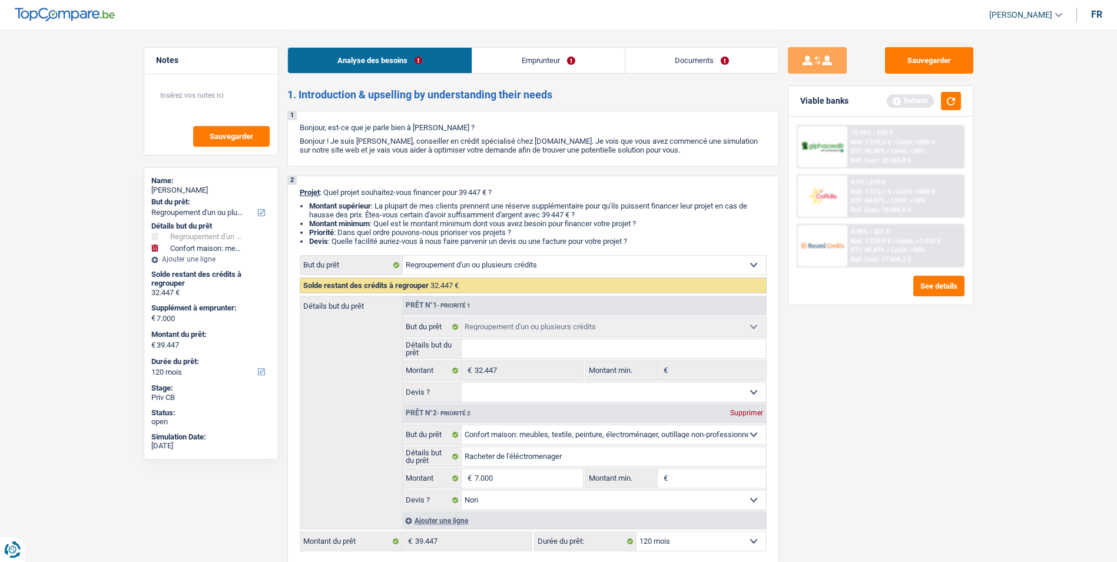
click at [544, 70] on link "Emprunteur" at bounding box center [548, 60] width 153 height 25
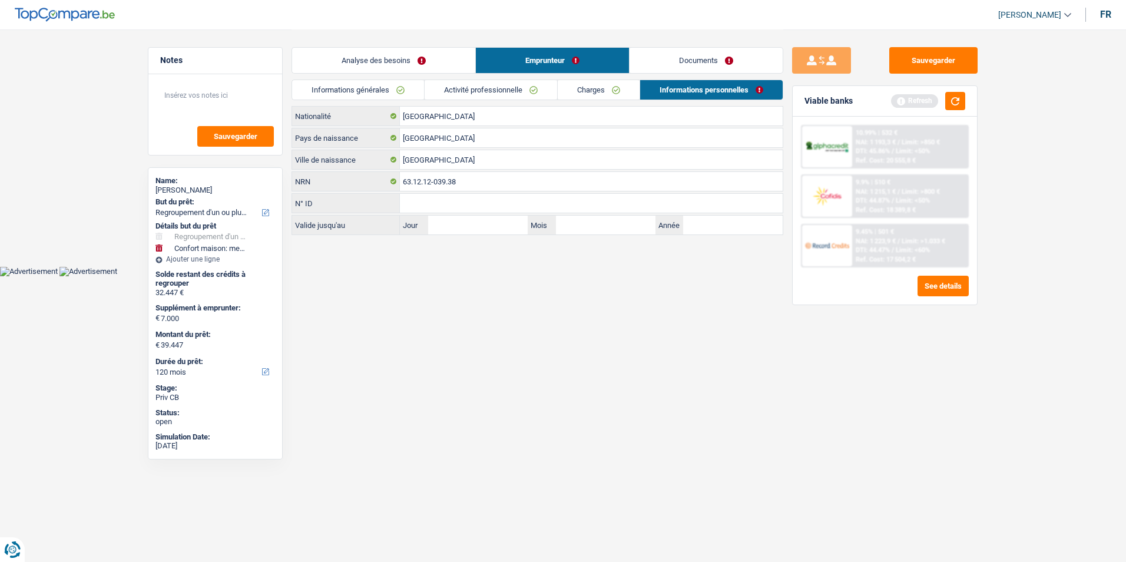
click at [415, 65] on link "Analyse des besoins" at bounding box center [383, 60] width 183 height 25
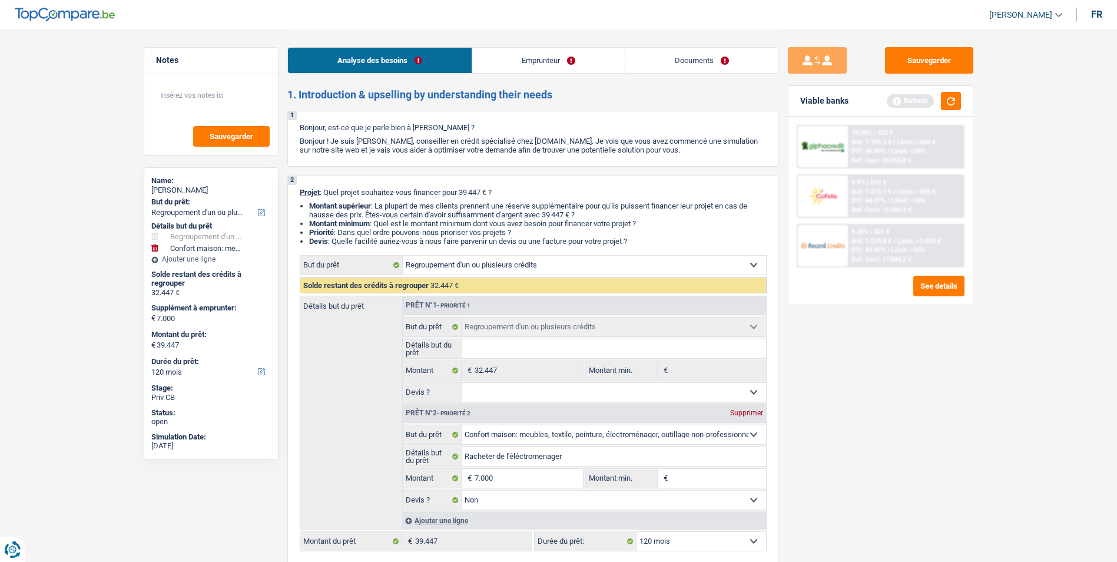
click at [555, 64] on link "Emprunteur" at bounding box center [548, 60] width 153 height 25
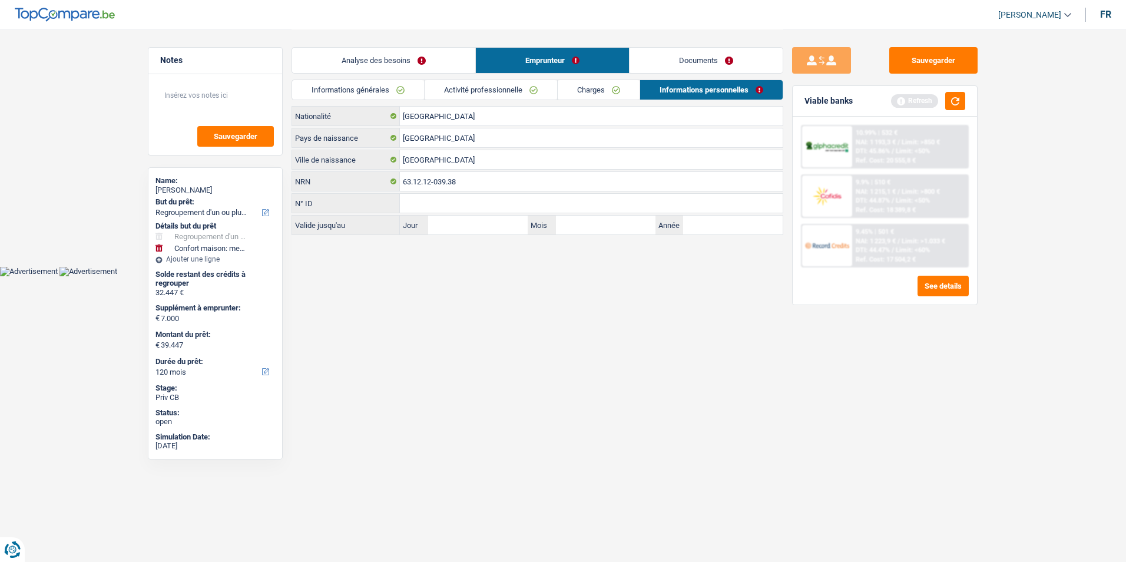
click at [688, 64] on link "Documents" at bounding box center [705, 60] width 153 height 25
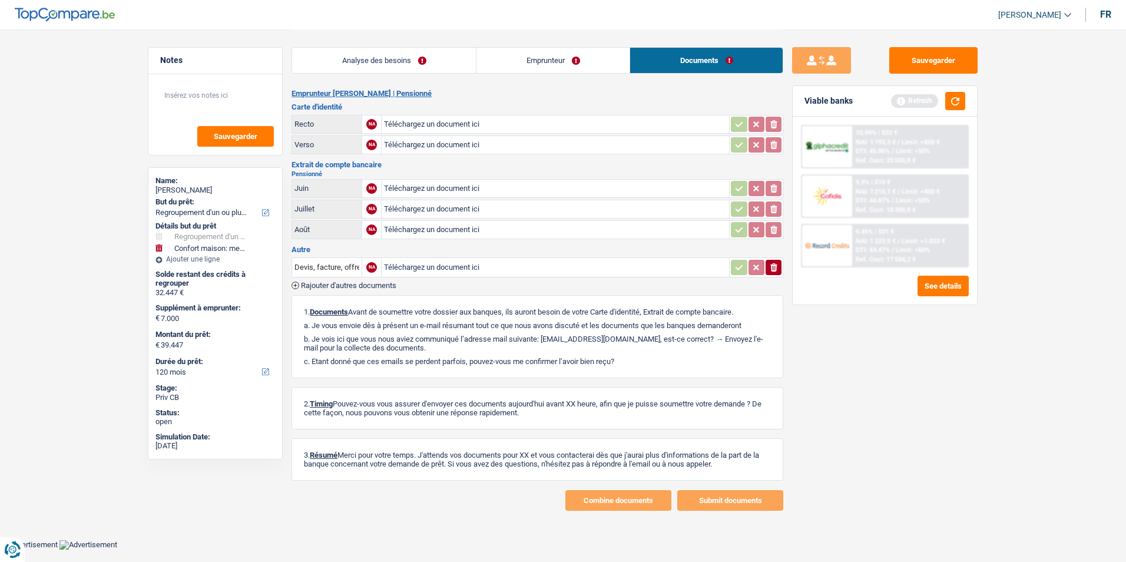
click at [436, 59] on link "Analyse des besoins" at bounding box center [384, 60] width 184 height 25
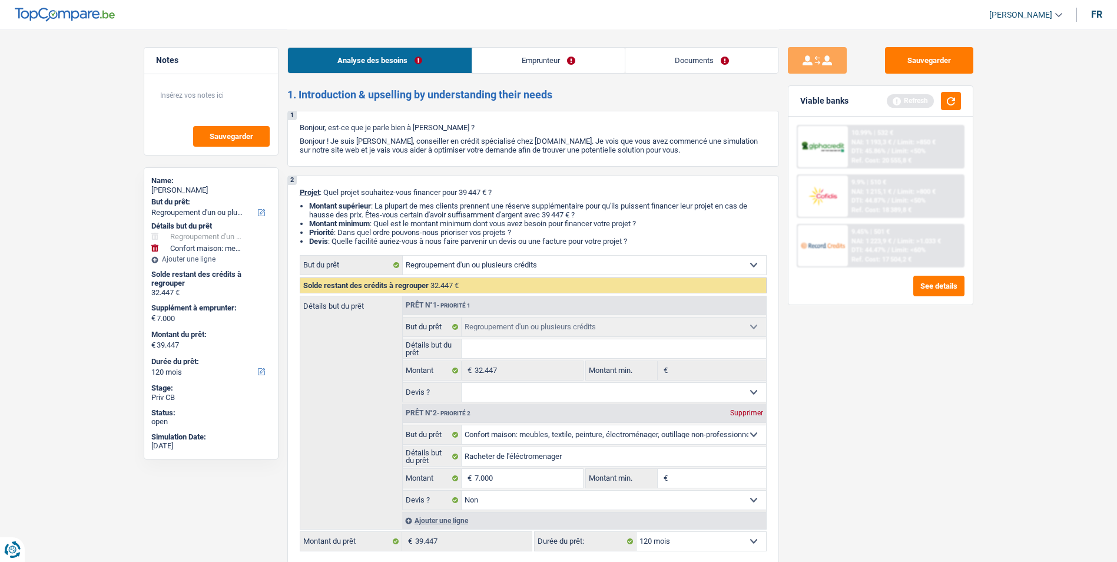
click at [534, 55] on link "Emprunteur" at bounding box center [548, 60] width 153 height 25
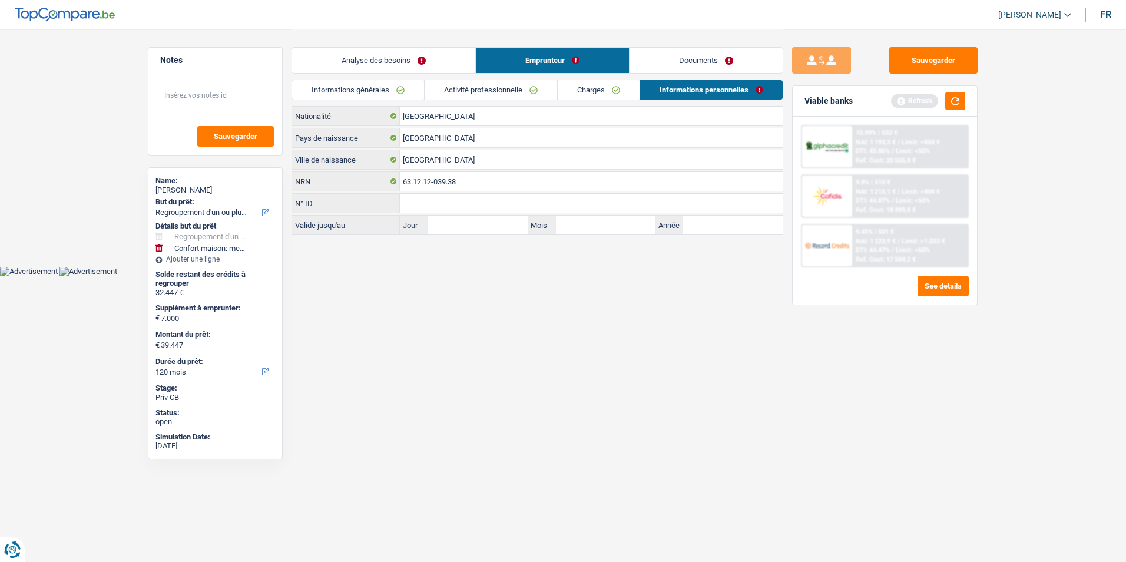
click at [652, 57] on link "Documents" at bounding box center [705, 60] width 153 height 25
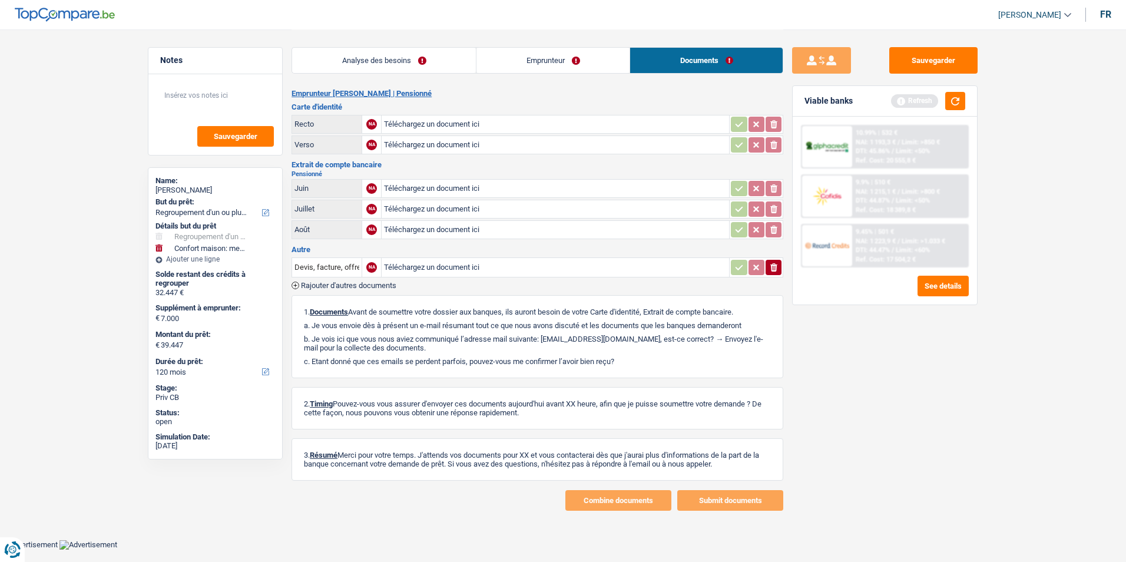
click at [574, 55] on link "Emprunteur" at bounding box center [552, 60] width 153 height 25
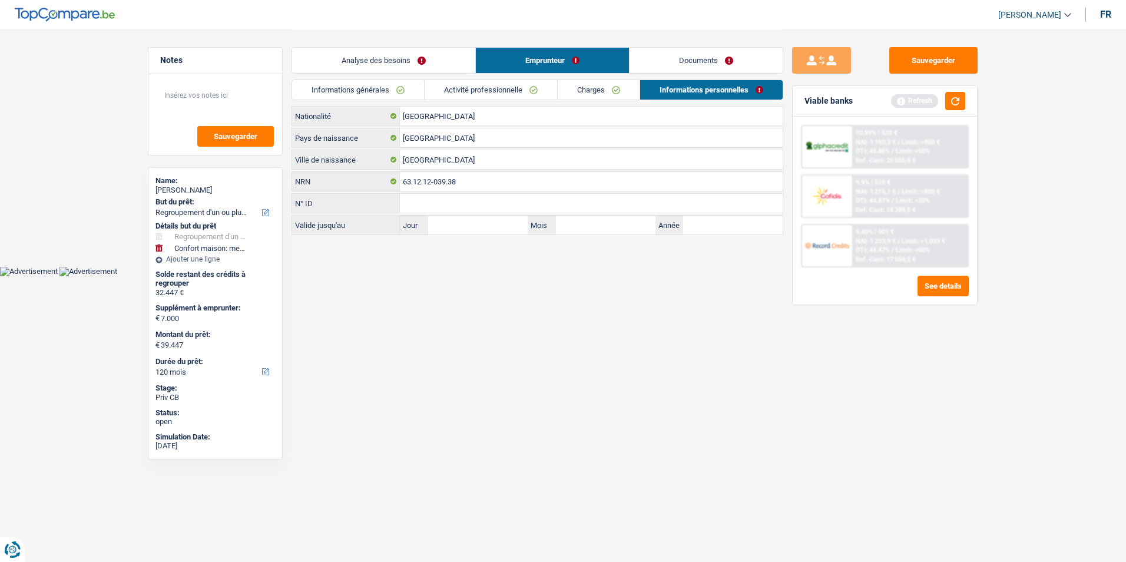
click at [432, 57] on link "Analyse des besoins" at bounding box center [383, 60] width 183 height 25
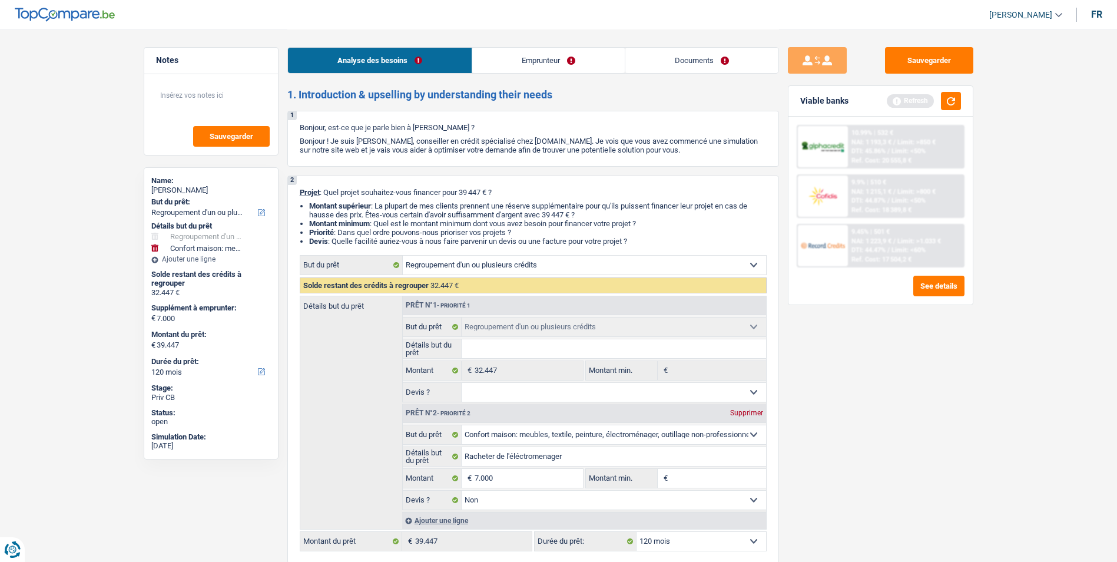
click at [513, 57] on link "Emprunteur" at bounding box center [548, 60] width 153 height 25
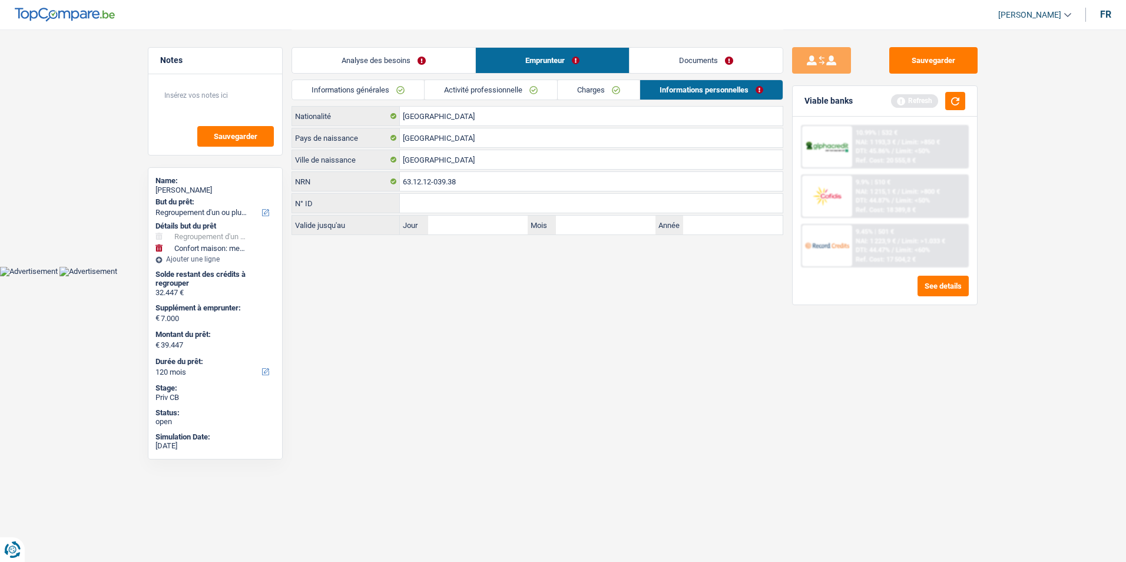
click at [649, 59] on link "Documents" at bounding box center [705, 60] width 153 height 25
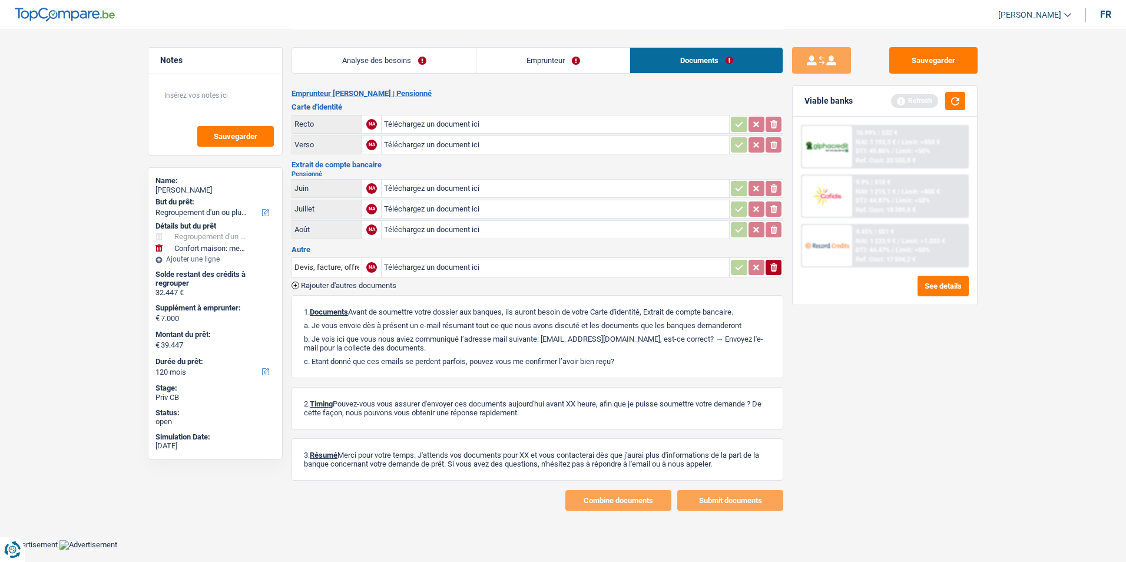
click at [485, 61] on link "Emprunteur" at bounding box center [552, 60] width 153 height 25
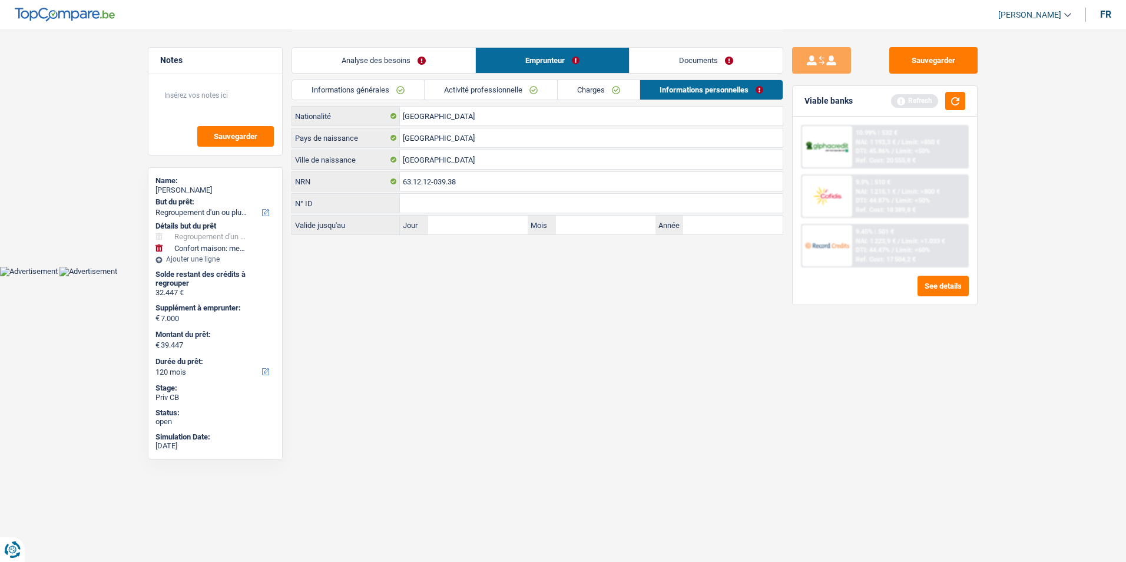
click at [412, 64] on link "Analyse des besoins" at bounding box center [383, 60] width 183 height 25
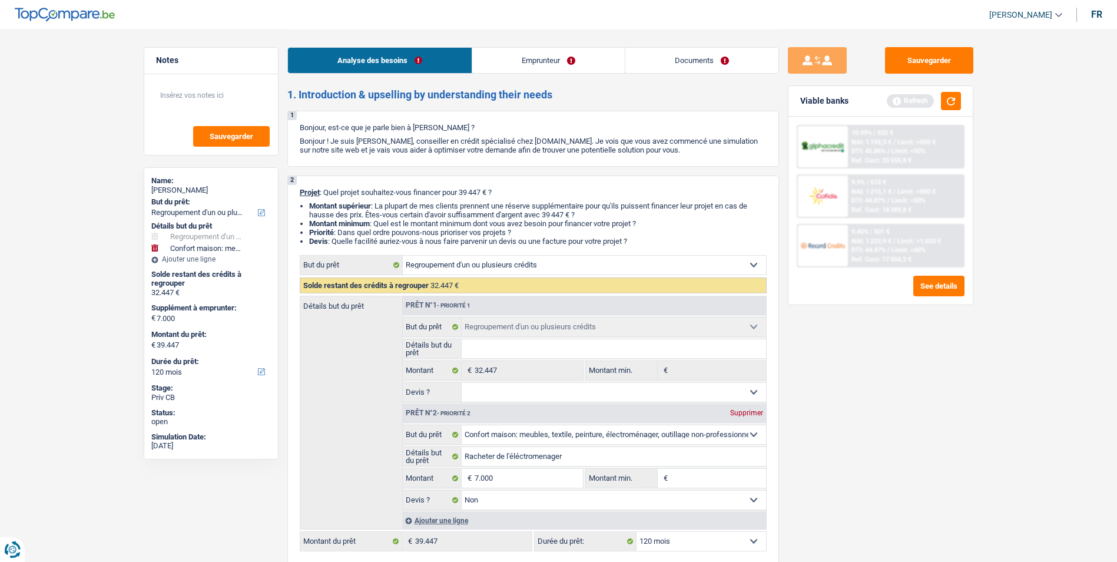
click at [514, 61] on link "Emprunteur" at bounding box center [548, 60] width 153 height 25
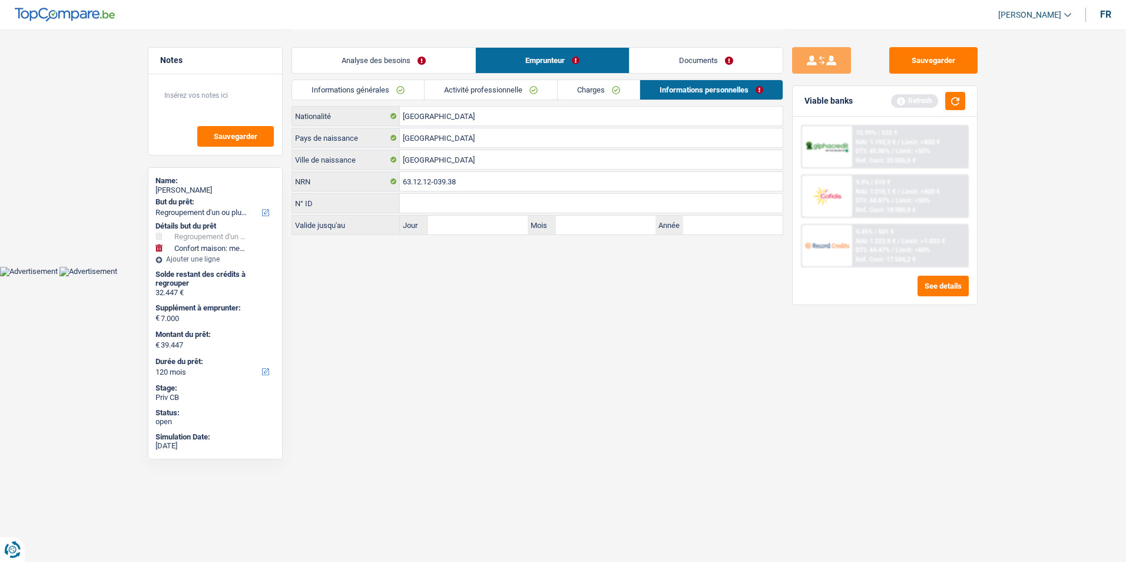
click at [641, 64] on link "Documents" at bounding box center [705, 60] width 153 height 25
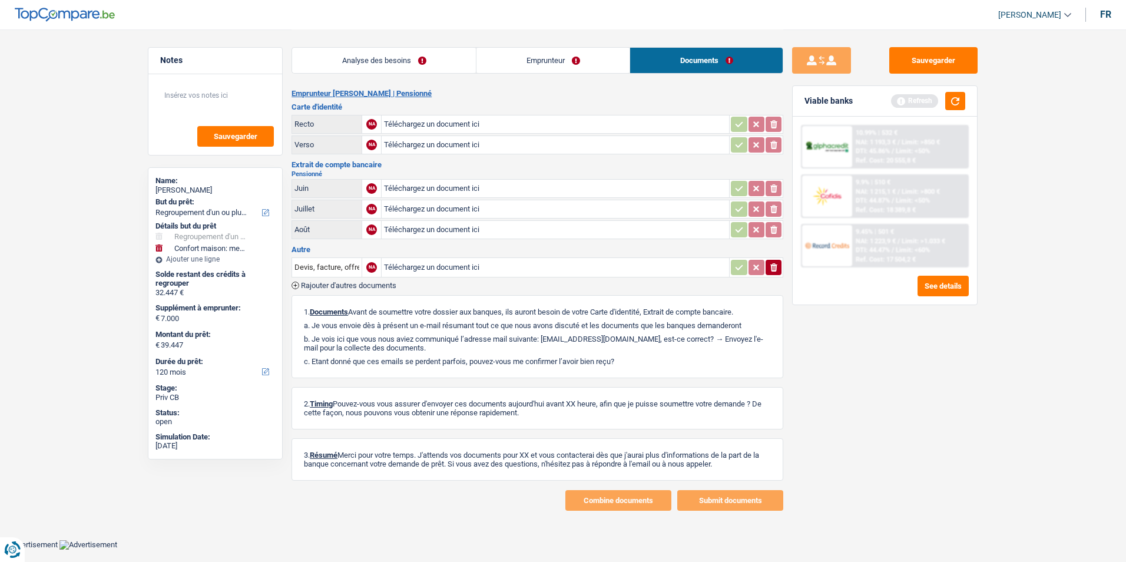
click at [509, 62] on link "Emprunteur" at bounding box center [552, 60] width 153 height 25
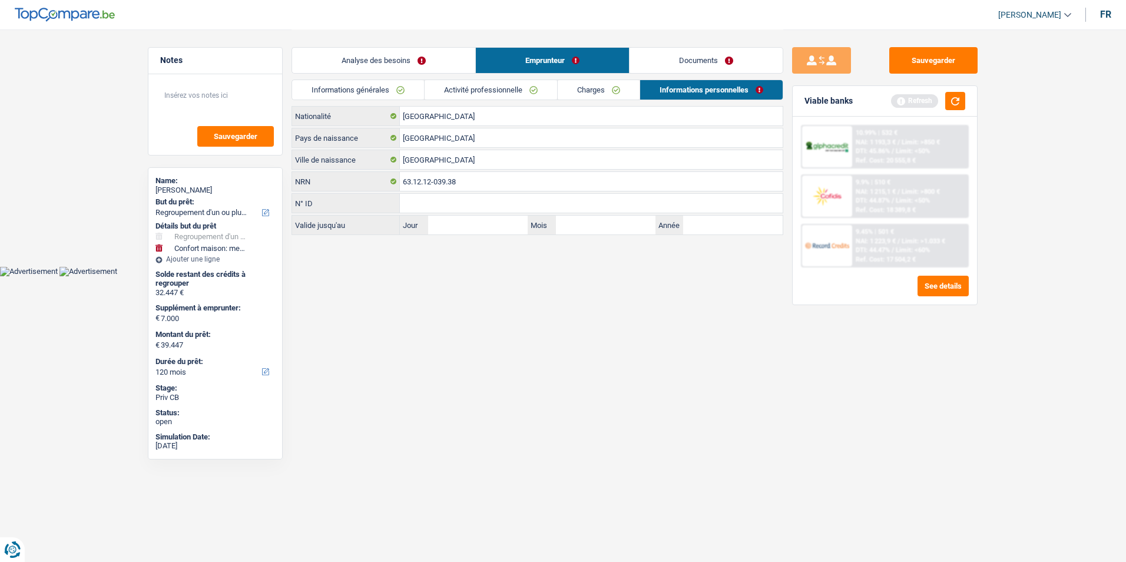
click at [428, 64] on link "Analyse des besoins" at bounding box center [383, 60] width 183 height 25
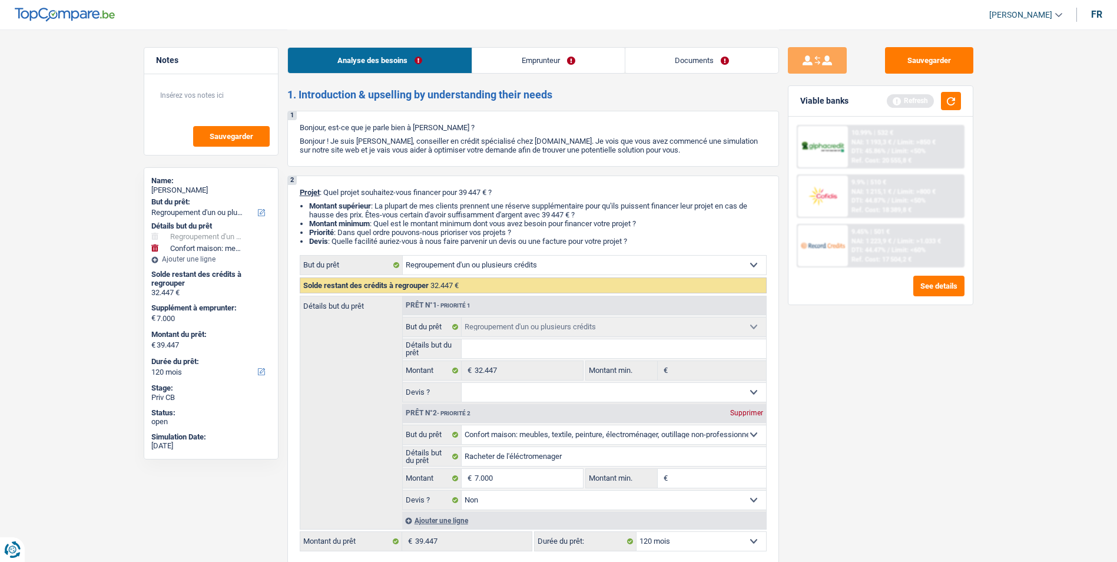
click at [548, 62] on link "Emprunteur" at bounding box center [548, 60] width 153 height 25
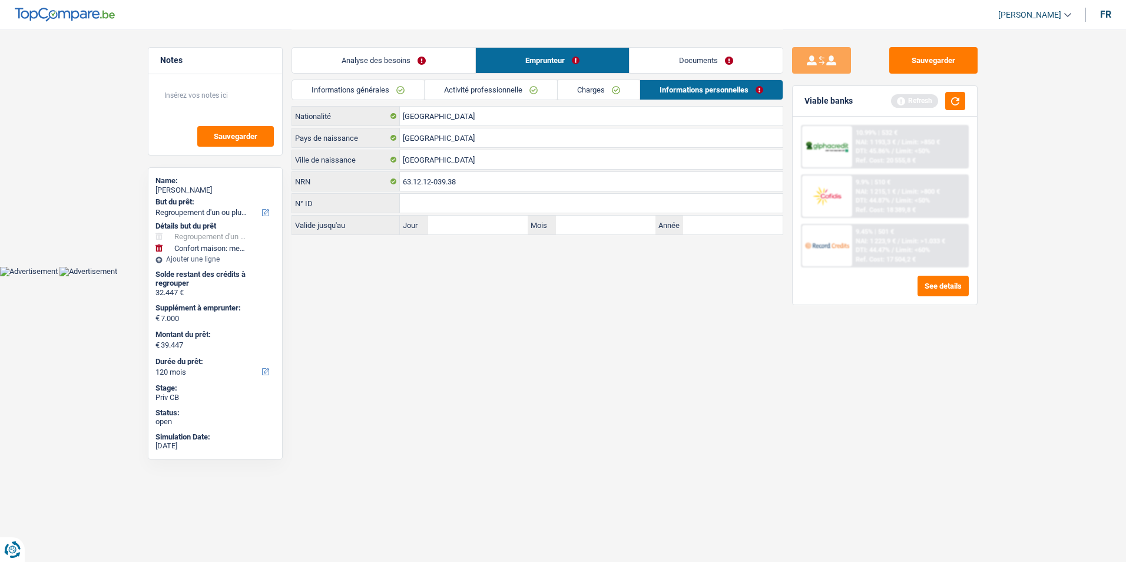
click at [655, 64] on link "Documents" at bounding box center [705, 60] width 153 height 25
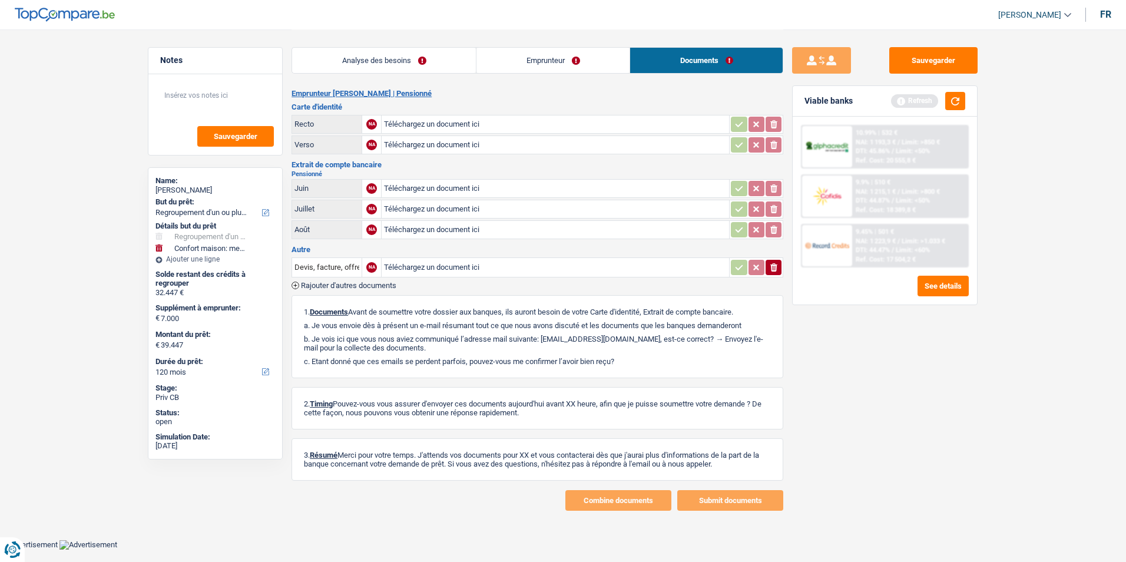
click at [556, 58] on link "Emprunteur" at bounding box center [552, 60] width 153 height 25
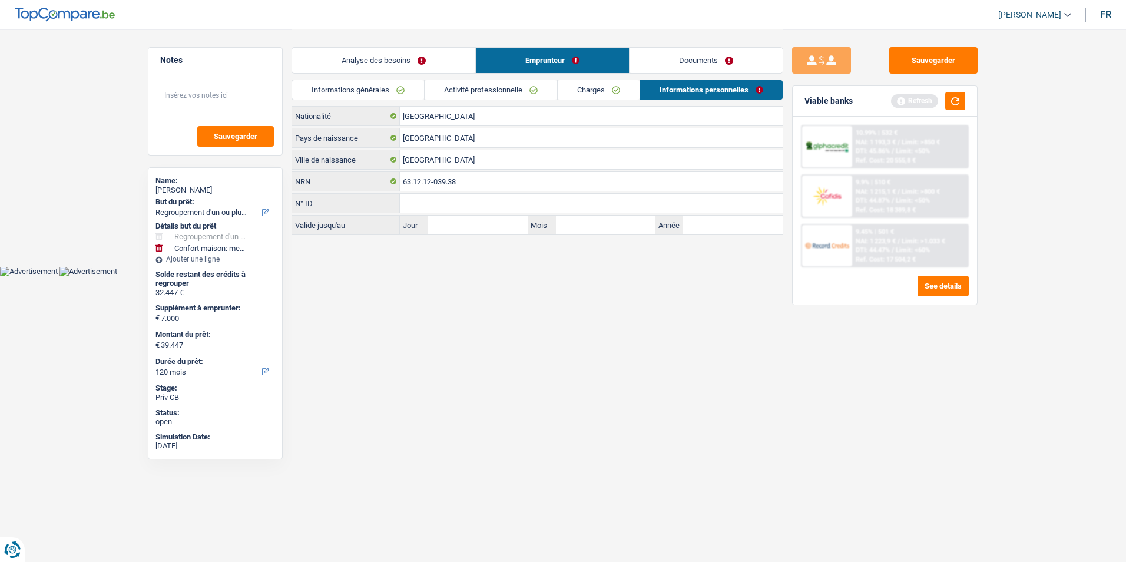
click at [420, 61] on link "Analyse des besoins" at bounding box center [383, 60] width 183 height 25
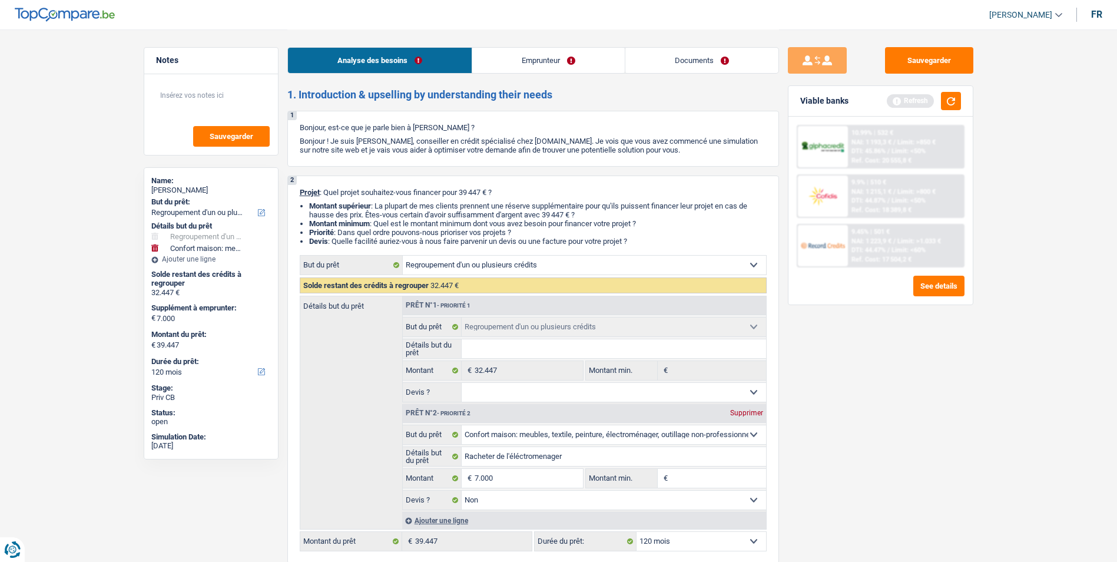
click at [509, 59] on link "Emprunteur" at bounding box center [548, 60] width 153 height 25
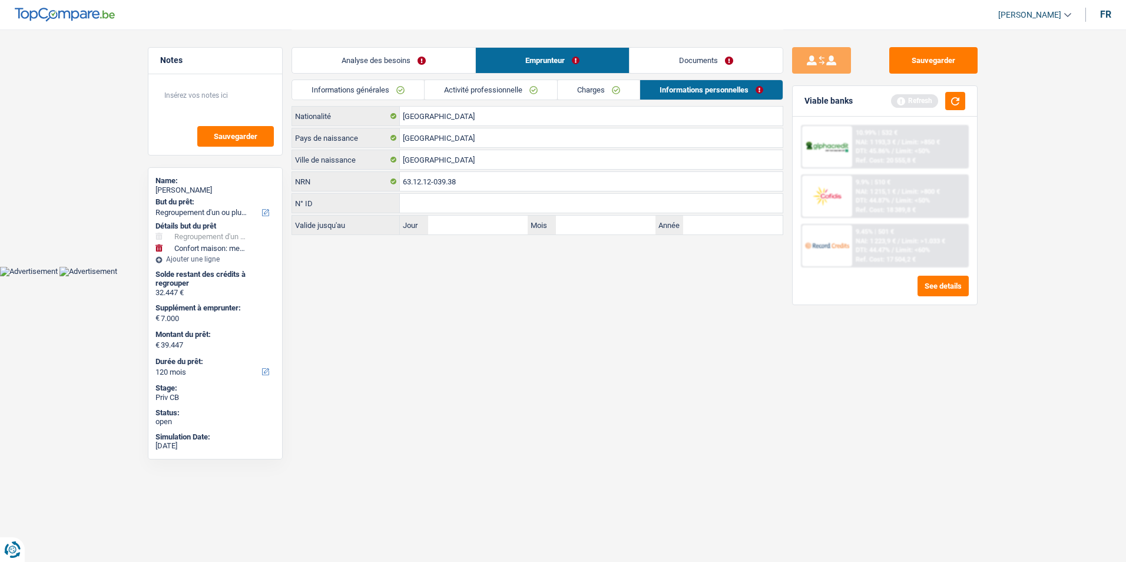
click at [639, 61] on link "Documents" at bounding box center [705, 60] width 153 height 25
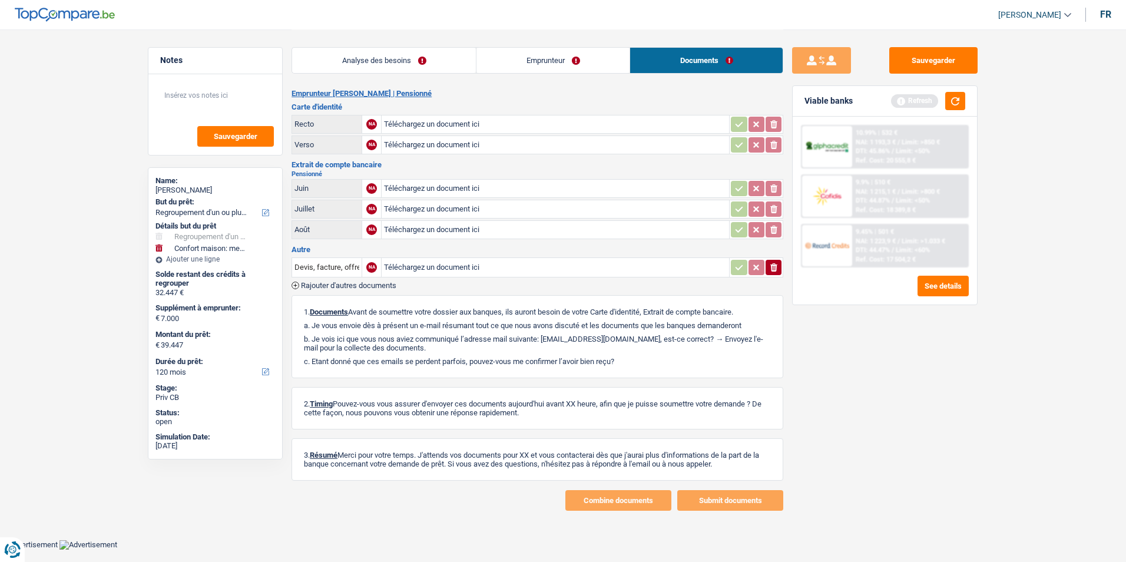
click at [532, 63] on link "Emprunteur" at bounding box center [552, 60] width 153 height 25
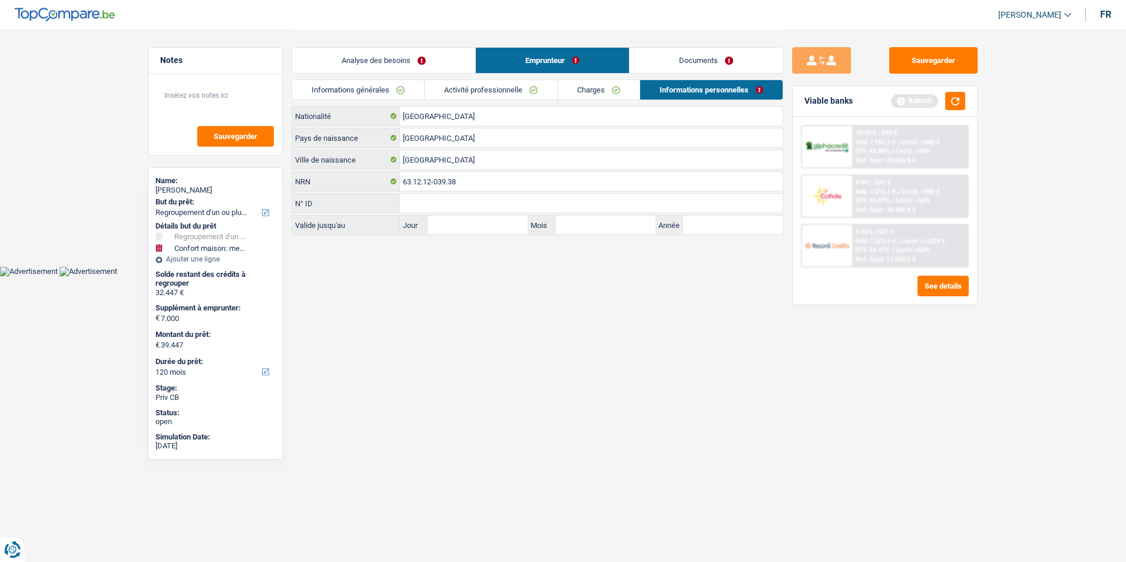
click at [417, 62] on link "Analyse des besoins" at bounding box center [383, 60] width 183 height 25
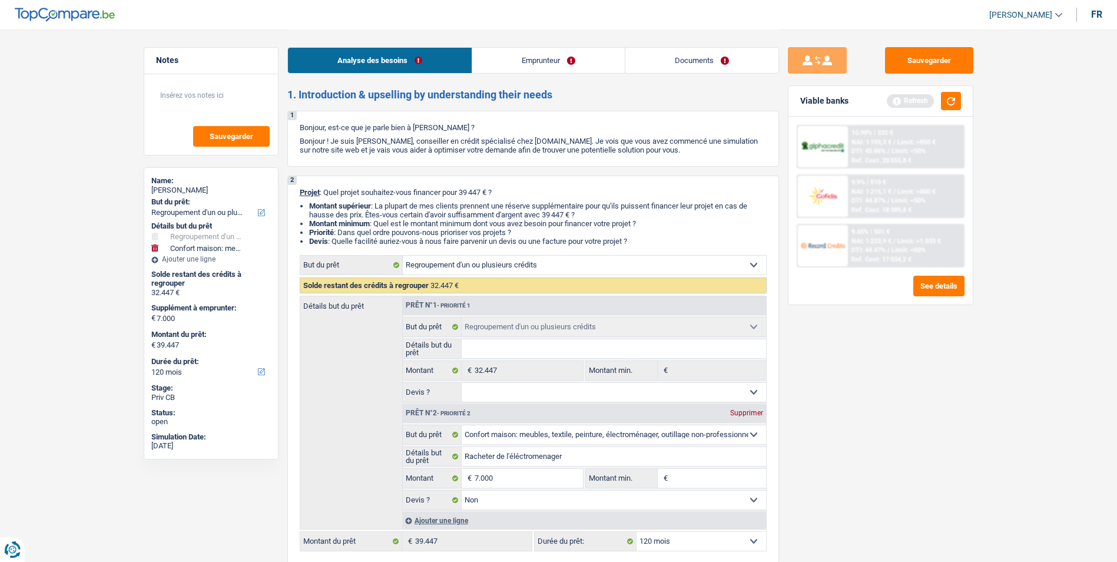
click at [552, 58] on link "Emprunteur" at bounding box center [548, 60] width 153 height 25
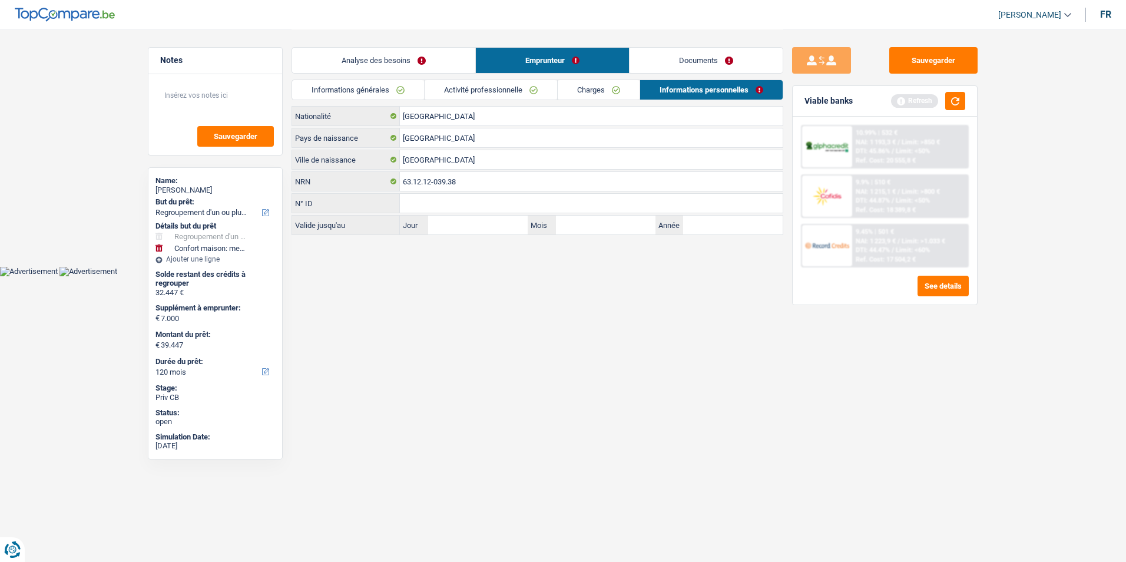
click at [667, 63] on link "Documents" at bounding box center [705, 60] width 153 height 25
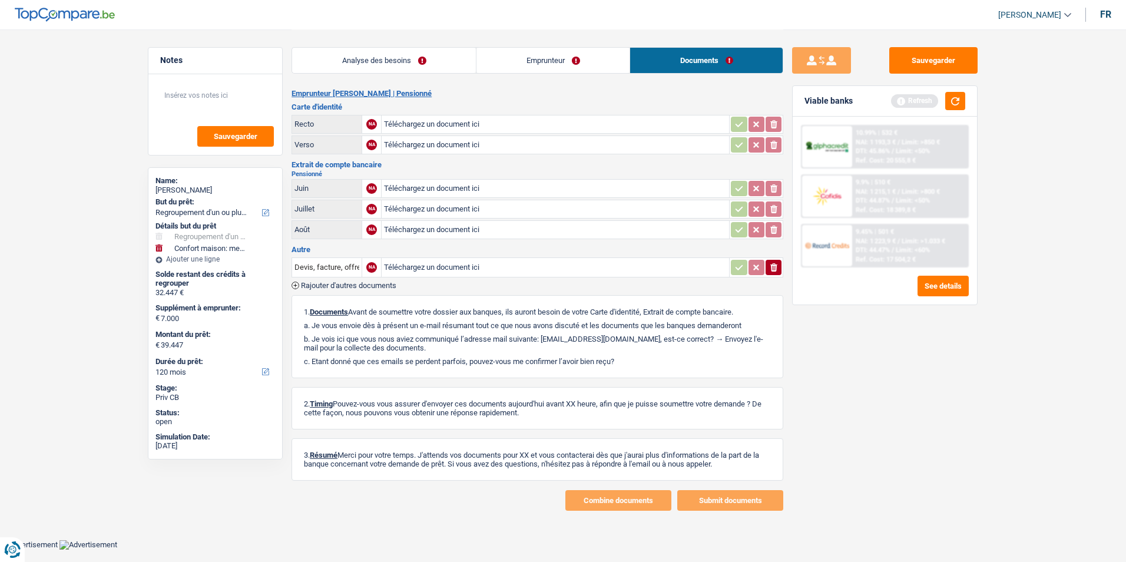
click at [595, 58] on link "Emprunteur" at bounding box center [552, 60] width 153 height 25
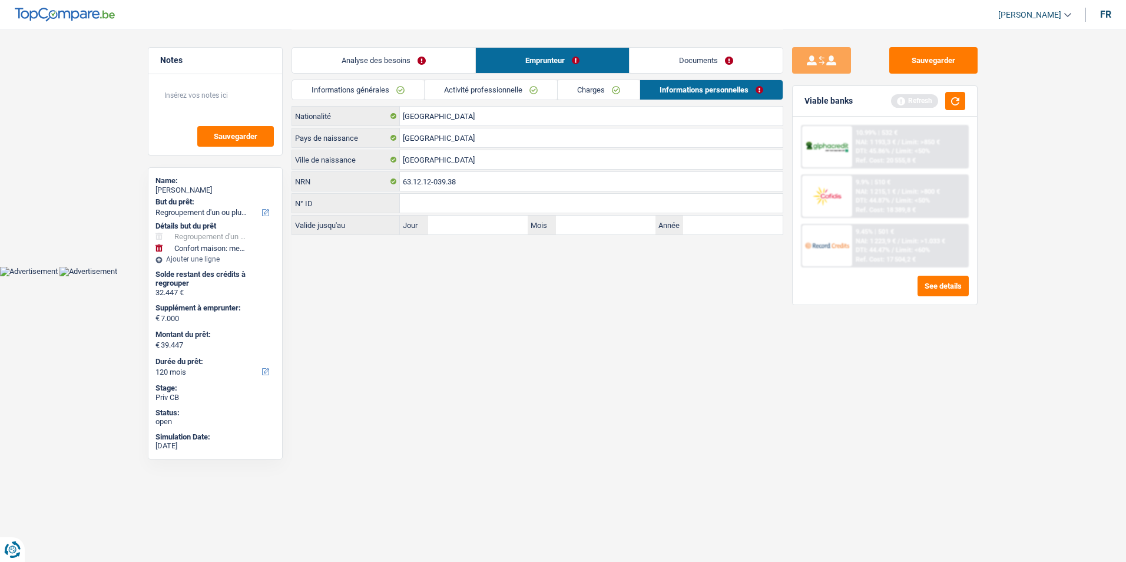
click at [415, 65] on link "Analyse des besoins" at bounding box center [383, 60] width 183 height 25
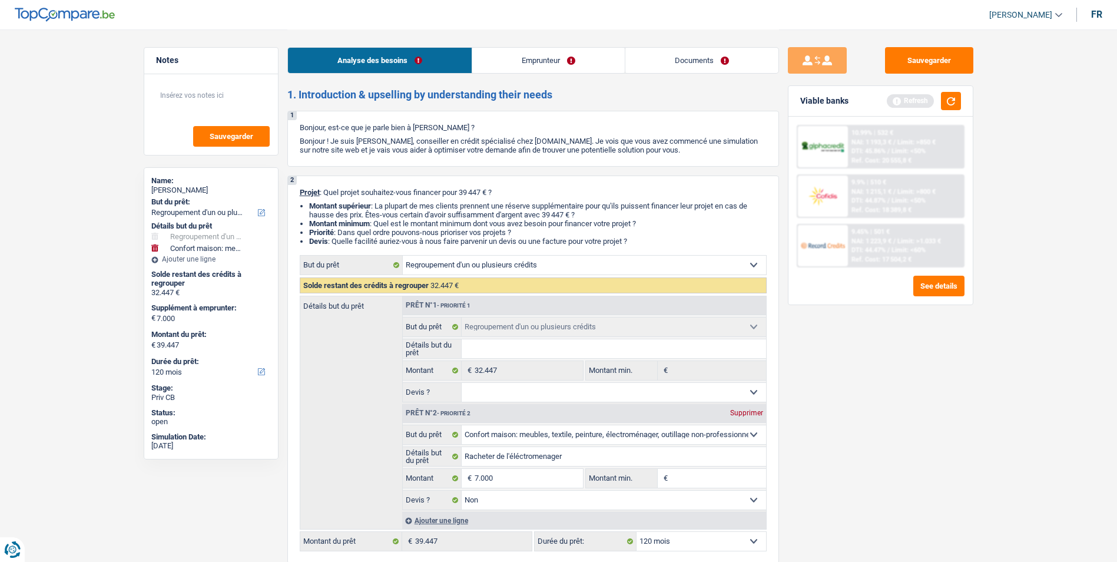
click at [505, 57] on link "Emprunteur" at bounding box center [548, 60] width 153 height 25
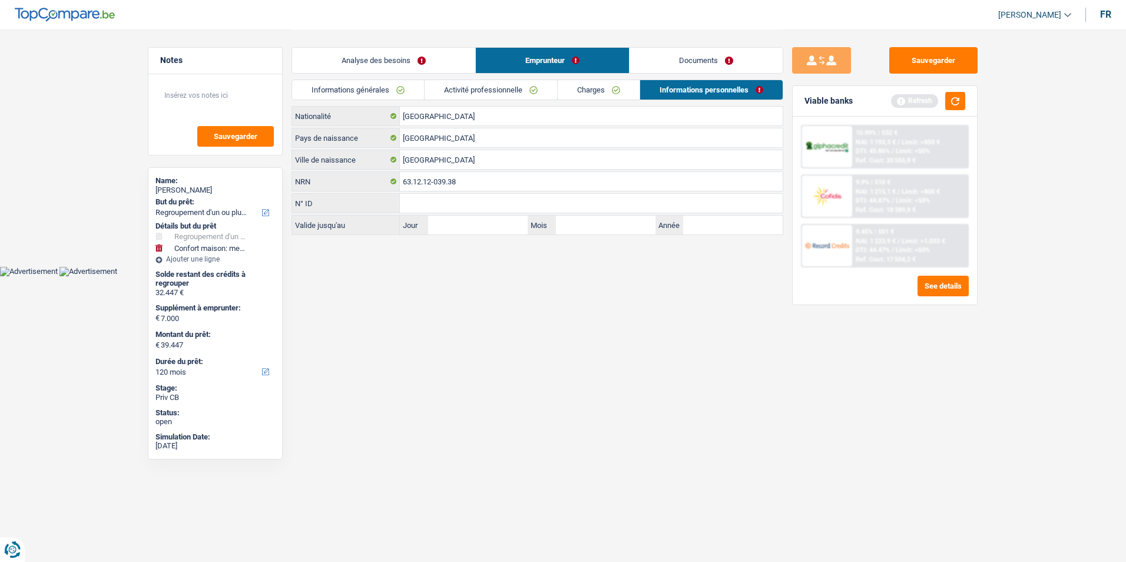
click at [622, 55] on link "Emprunteur" at bounding box center [552, 60] width 153 height 25
click at [645, 57] on link "Documents" at bounding box center [705, 60] width 153 height 25
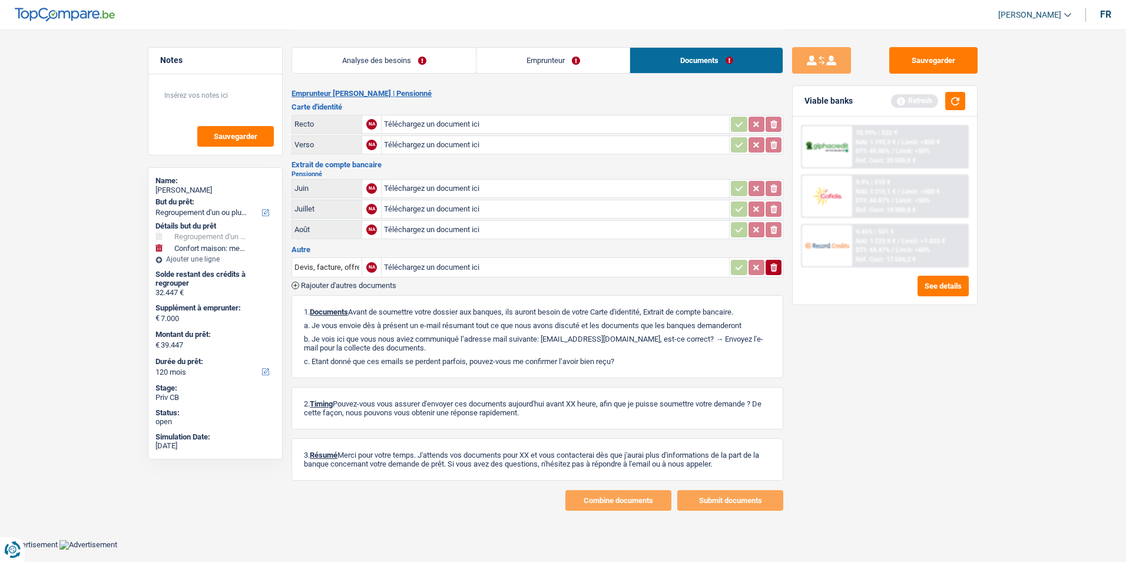
click at [593, 58] on link "Emprunteur" at bounding box center [552, 60] width 153 height 25
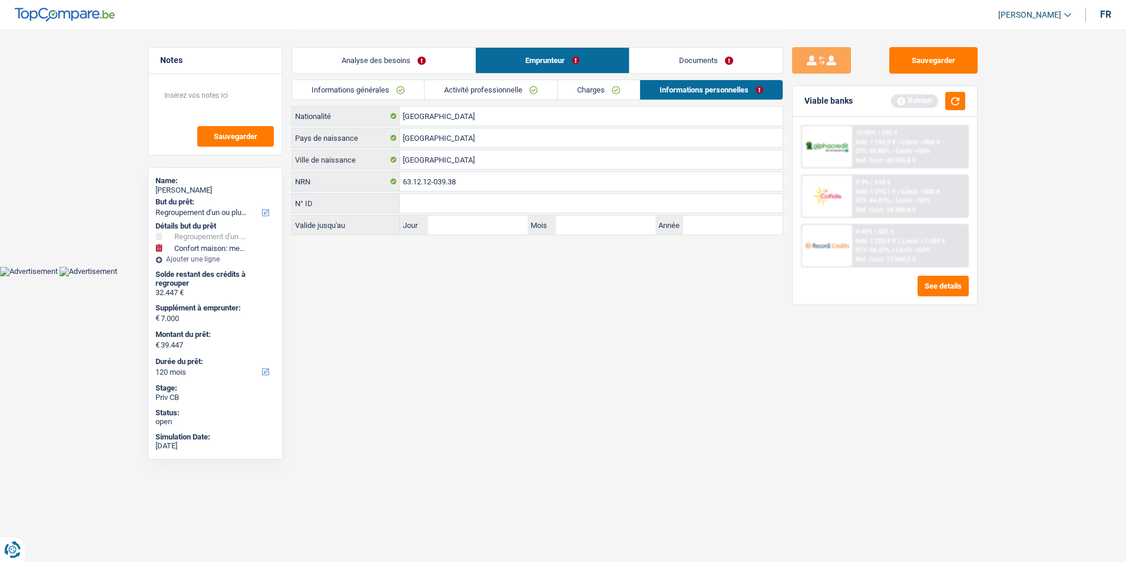
click at [429, 72] on link "Analyse des besoins" at bounding box center [383, 60] width 183 height 25
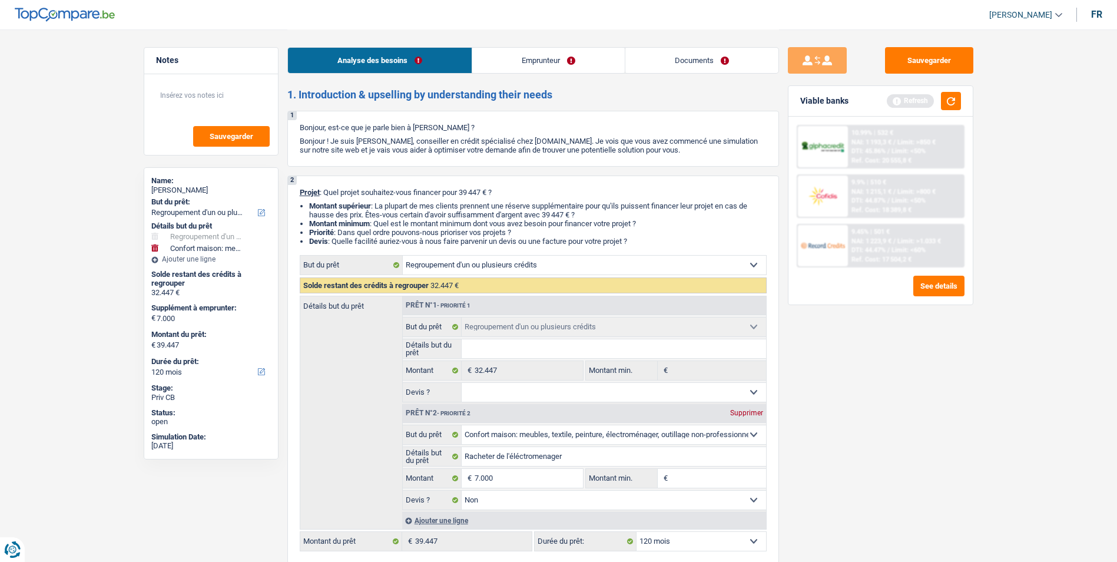
click at [514, 64] on link "Emprunteur" at bounding box center [548, 60] width 153 height 25
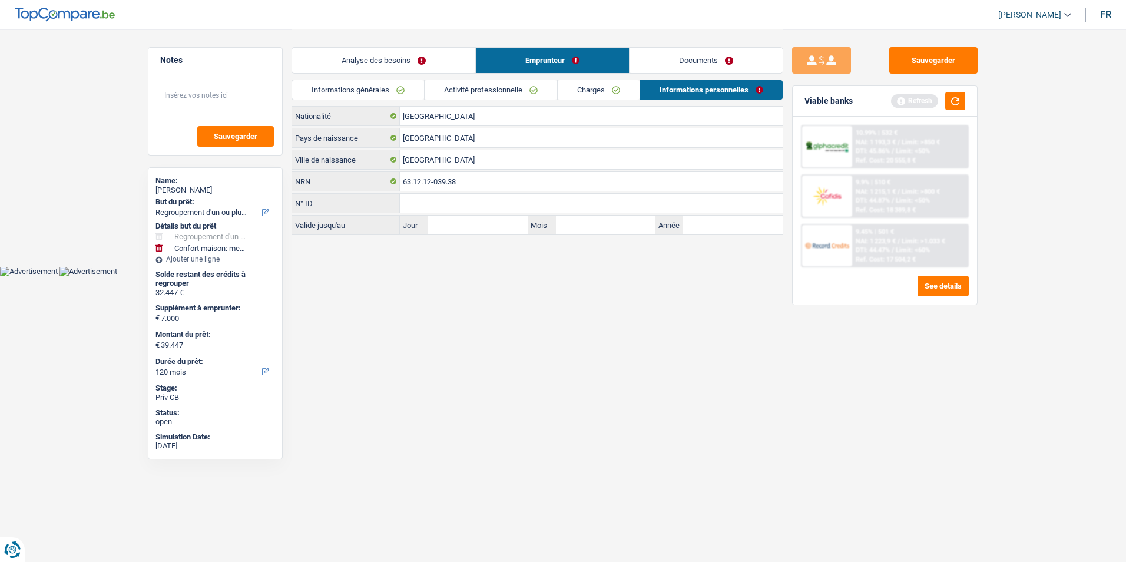
click at [638, 55] on link "Documents" at bounding box center [705, 60] width 153 height 25
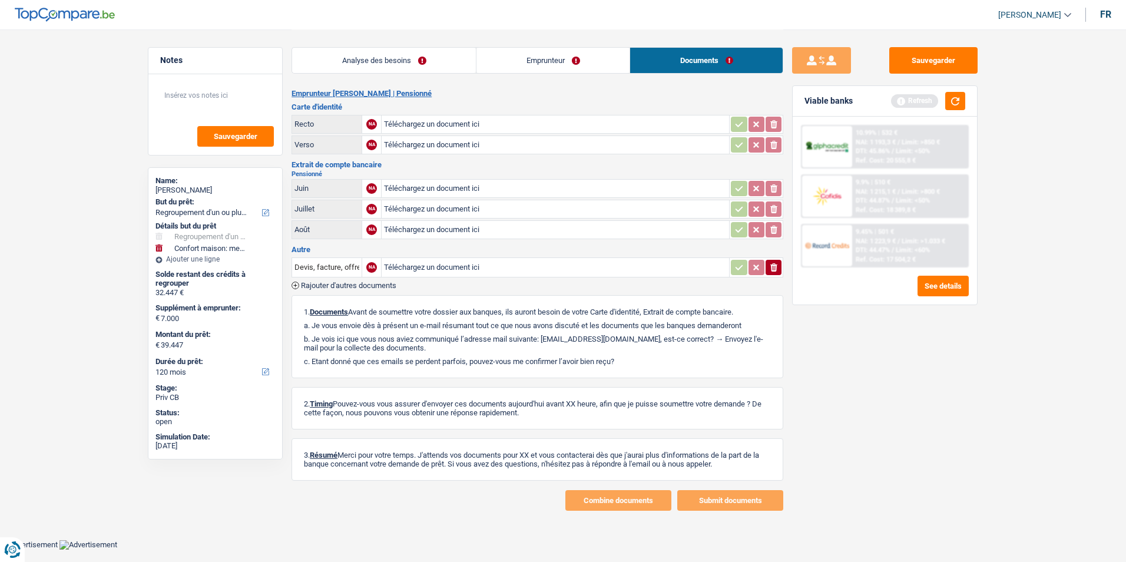
click at [578, 59] on link "Emprunteur" at bounding box center [552, 60] width 153 height 25
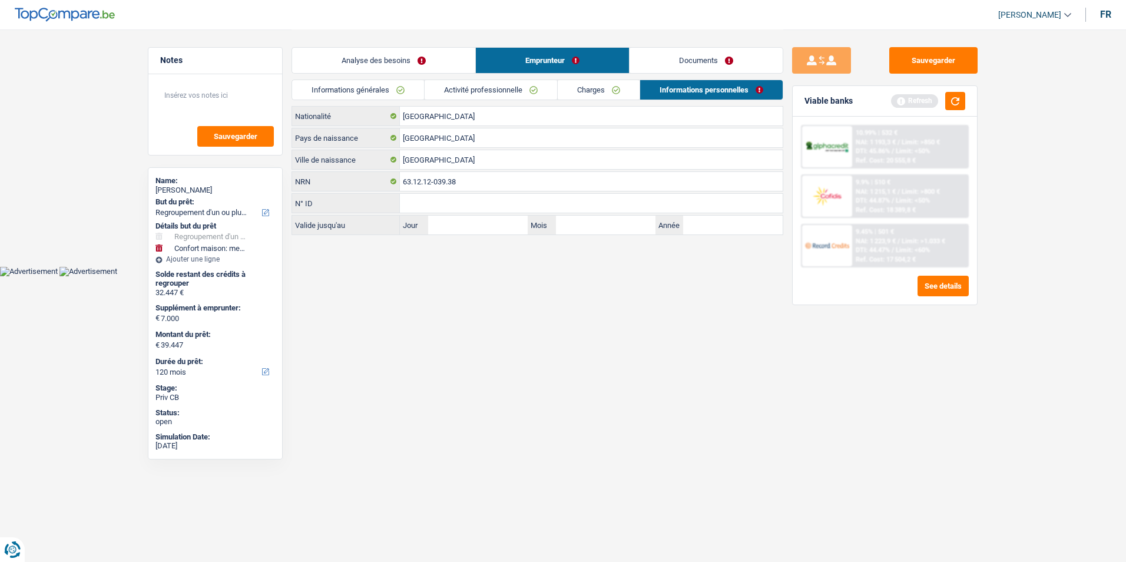
click at [421, 67] on link "Analyse des besoins" at bounding box center [383, 60] width 183 height 25
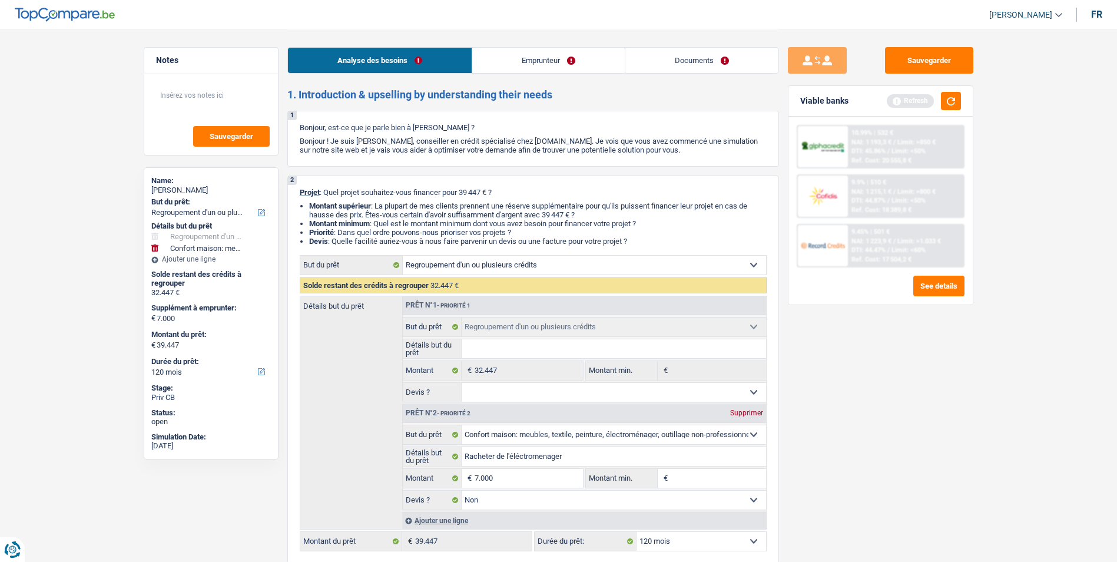
click at [525, 61] on link "Emprunteur" at bounding box center [548, 60] width 153 height 25
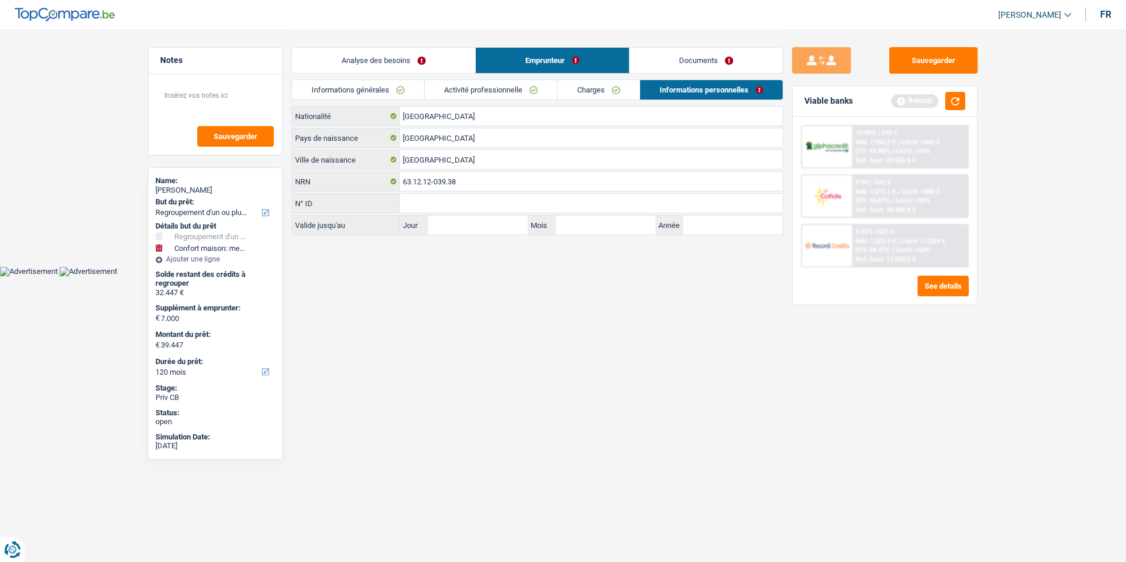
click at [638, 58] on link "Documents" at bounding box center [705, 60] width 153 height 25
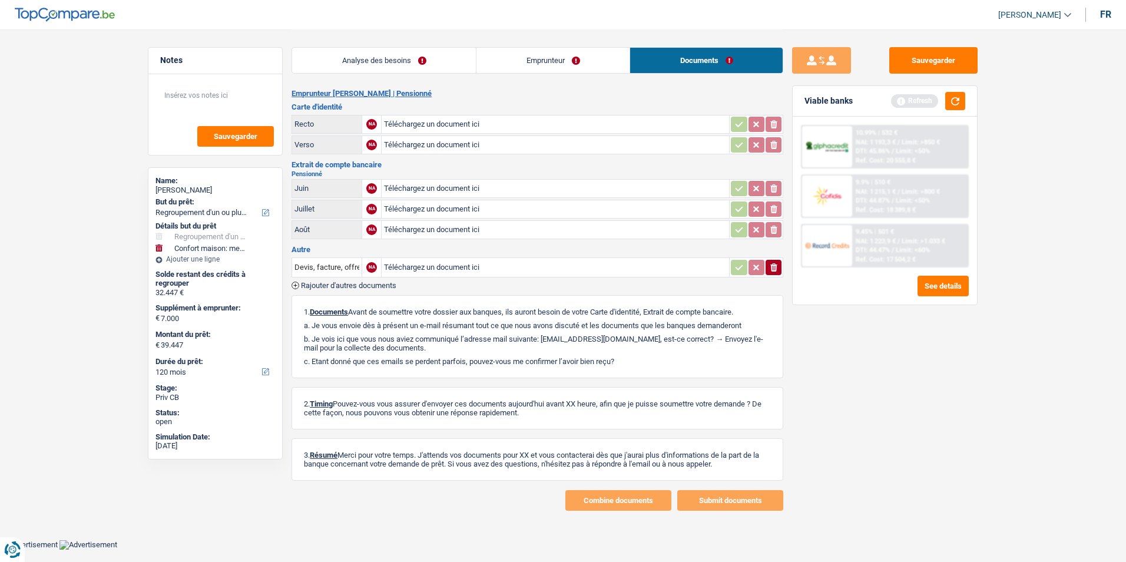
click at [571, 61] on link "Emprunteur" at bounding box center [552, 60] width 153 height 25
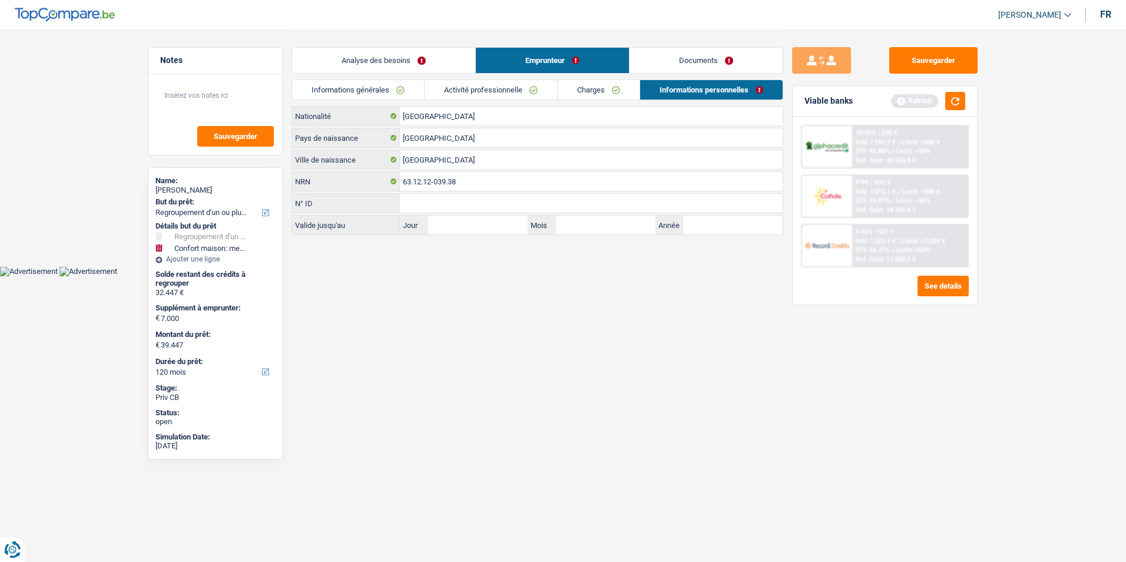
click at [427, 74] on div "Analyse des besoins Emprunteur Documents" at bounding box center [537, 54] width 492 height 50
click at [442, 65] on link "Analyse des besoins" at bounding box center [383, 60] width 183 height 25
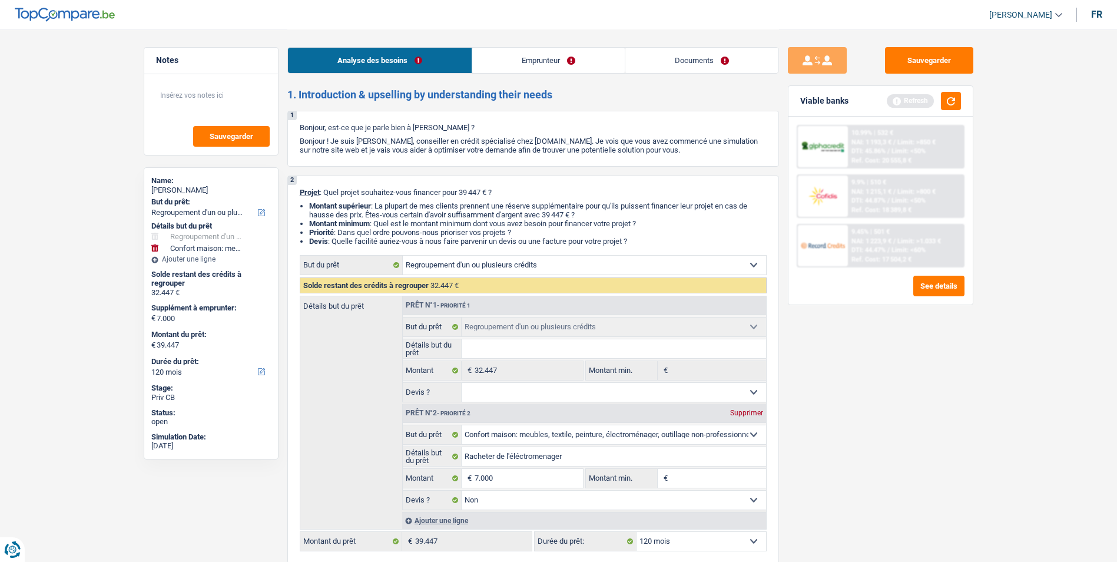
click at [576, 54] on link "Emprunteur" at bounding box center [548, 60] width 153 height 25
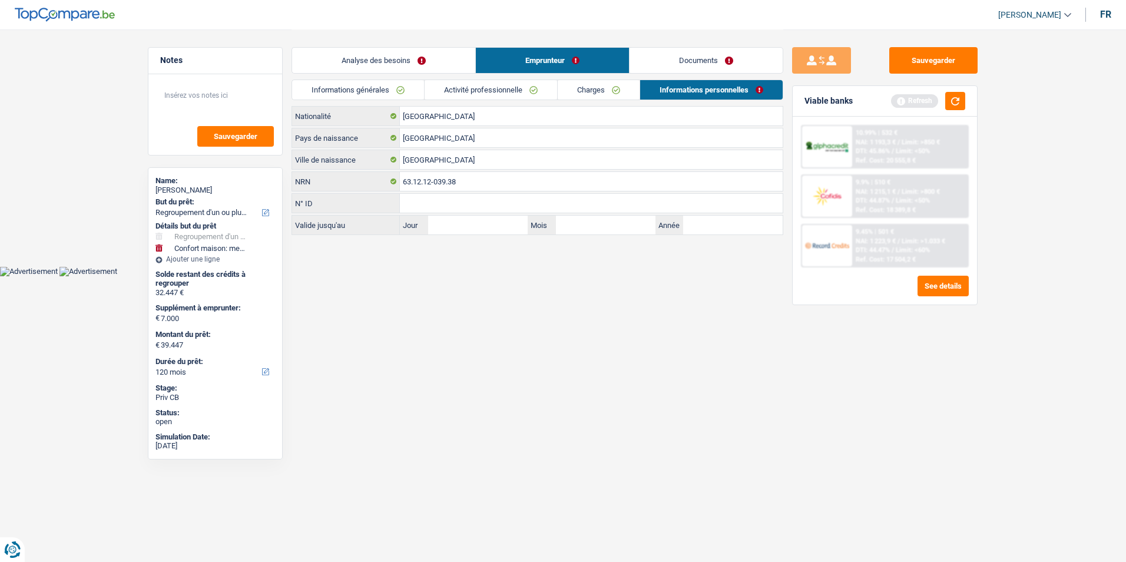
click at [639, 55] on link "Documents" at bounding box center [705, 60] width 153 height 25
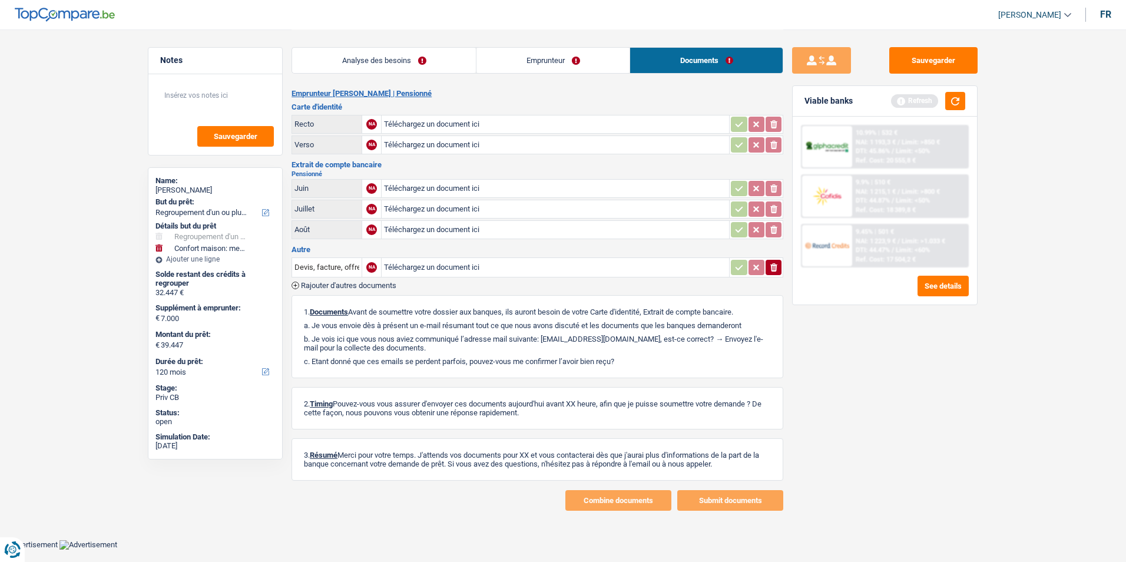
click at [590, 57] on link "Emprunteur" at bounding box center [552, 60] width 153 height 25
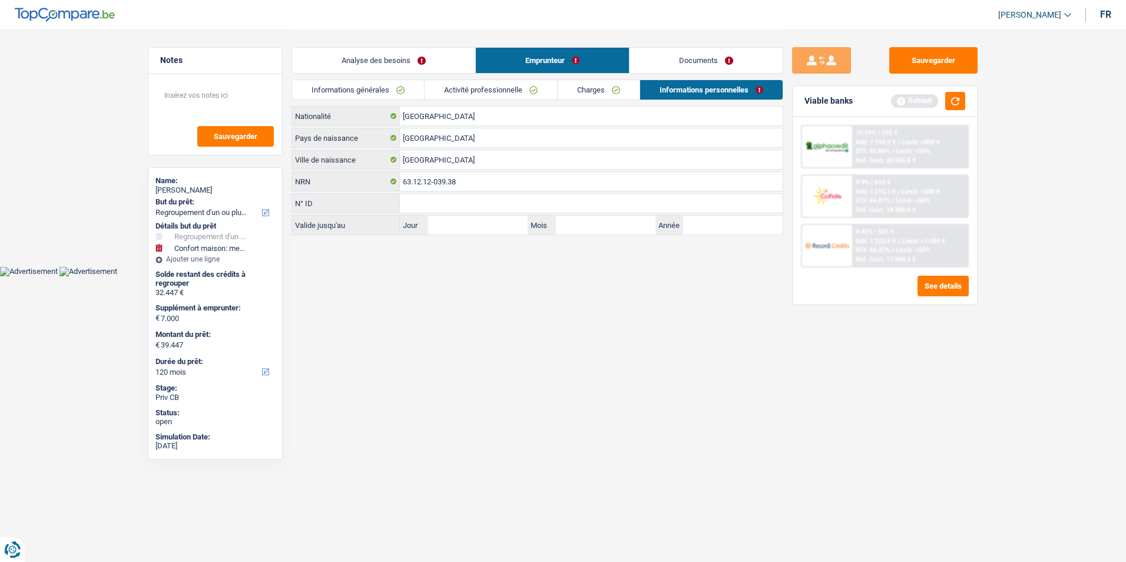
click at [452, 71] on link "Analyse des besoins" at bounding box center [383, 60] width 183 height 25
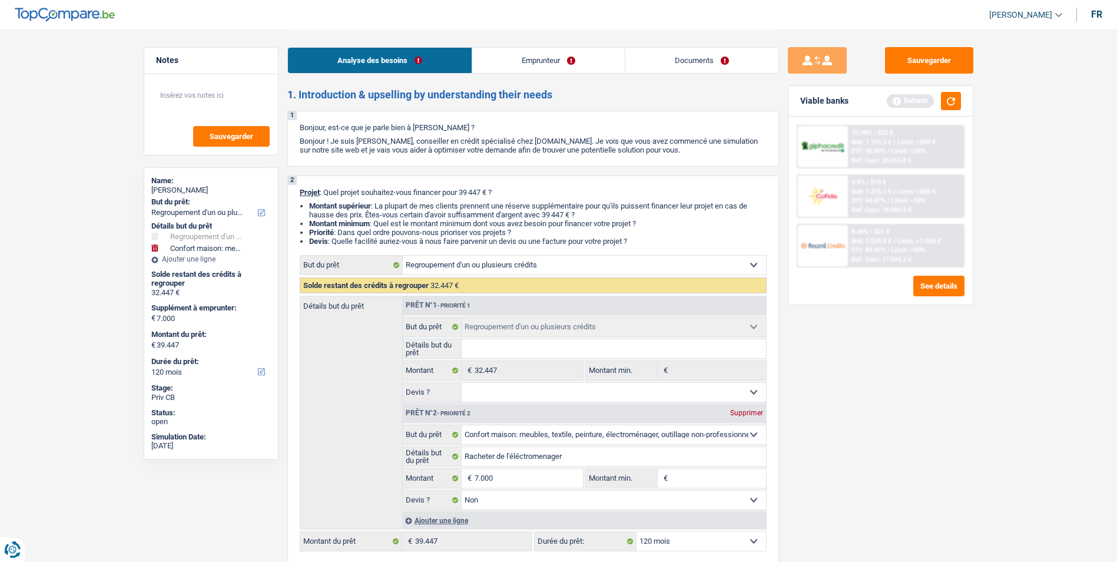
click at [524, 62] on link "Emprunteur" at bounding box center [548, 60] width 153 height 25
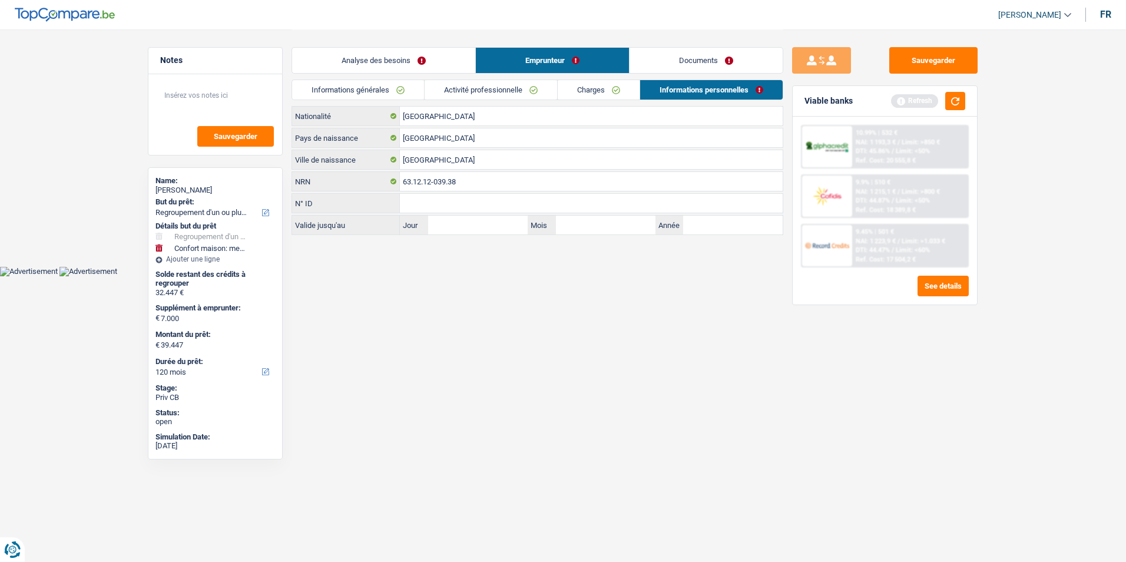
click at [638, 59] on link "Documents" at bounding box center [705, 60] width 153 height 25
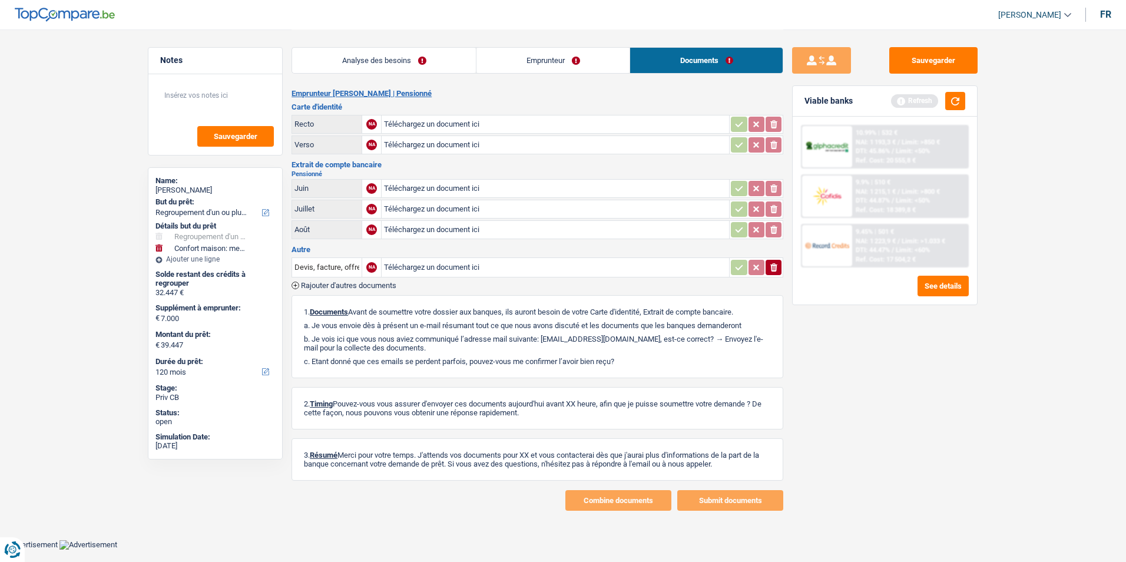
click at [564, 62] on link "Emprunteur" at bounding box center [552, 60] width 153 height 25
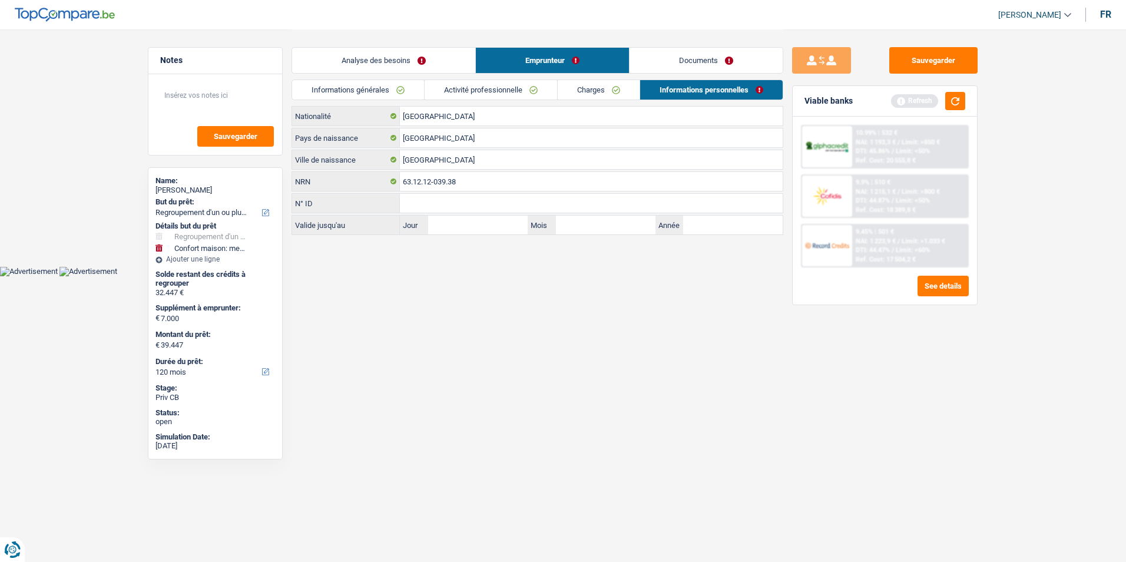
click at [445, 64] on link "Analyse des besoins" at bounding box center [383, 60] width 183 height 25
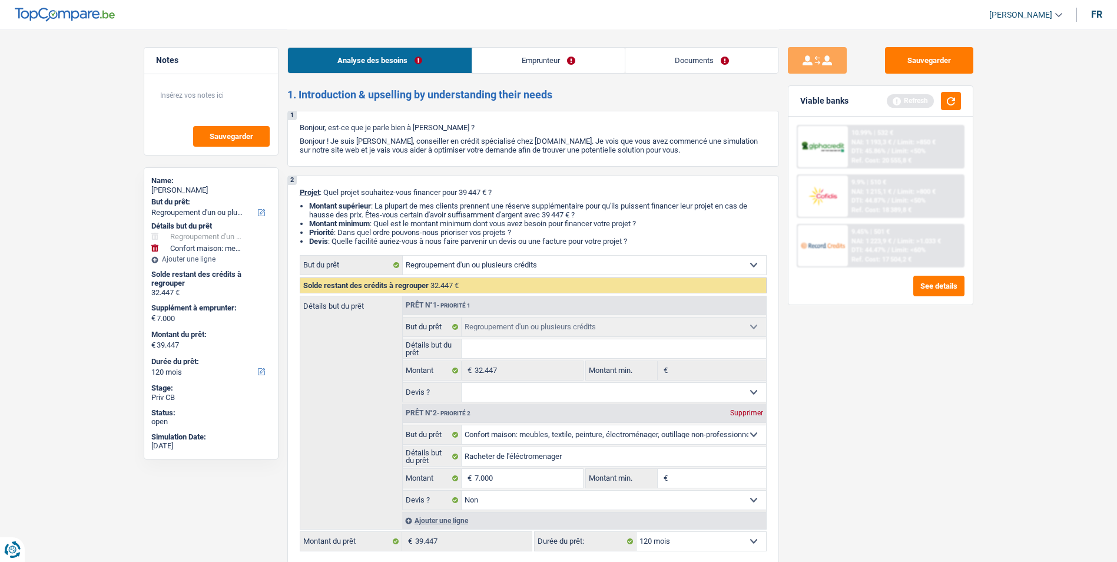
click at [552, 59] on link "Emprunteur" at bounding box center [548, 60] width 153 height 25
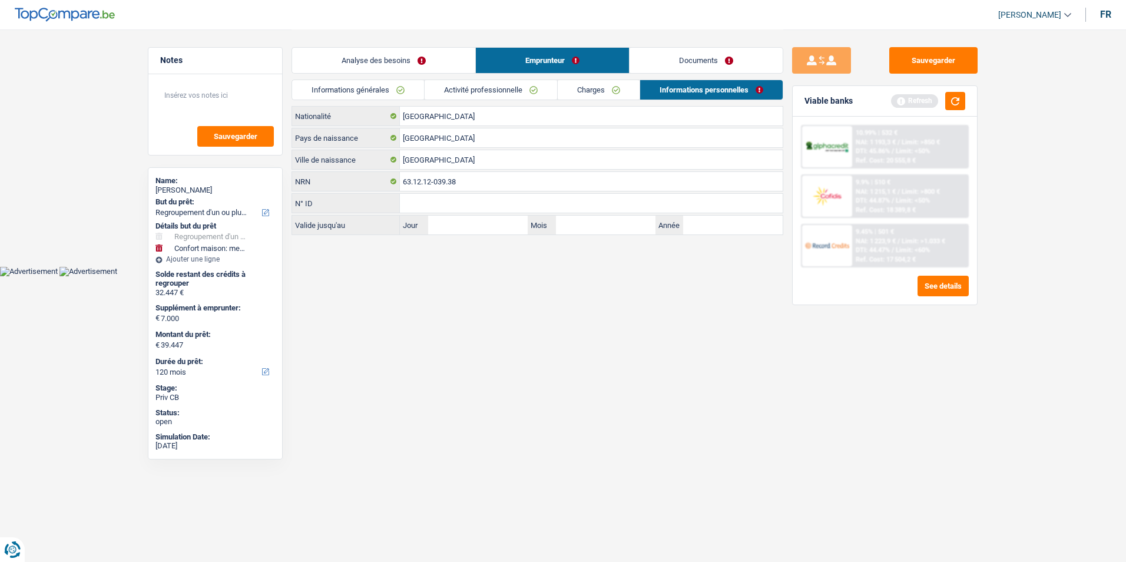
click at [658, 56] on link "Documents" at bounding box center [705, 60] width 153 height 25
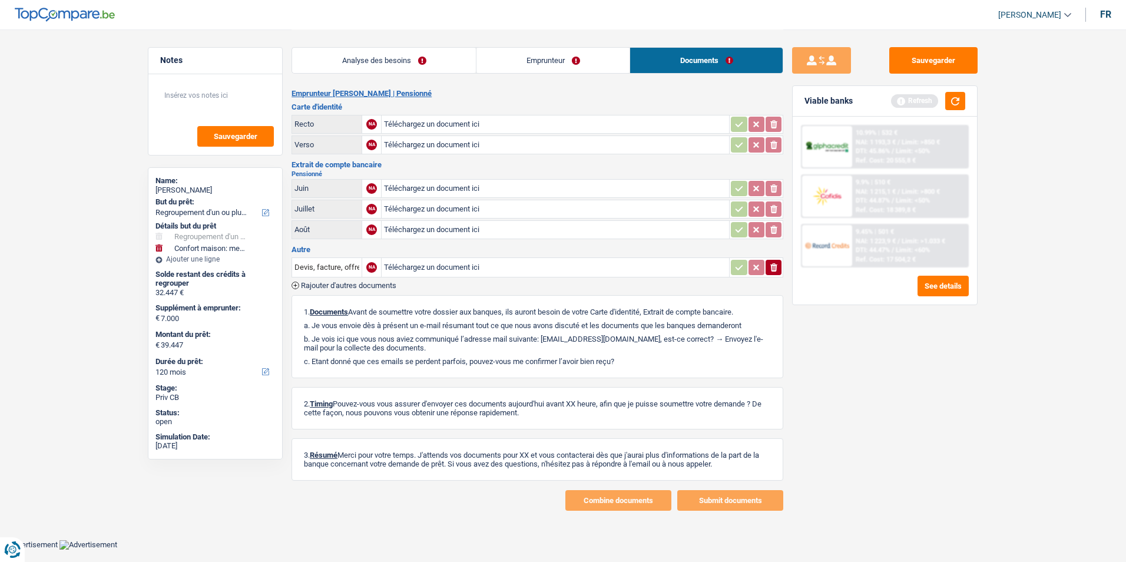
click at [579, 59] on link "Emprunteur" at bounding box center [552, 60] width 153 height 25
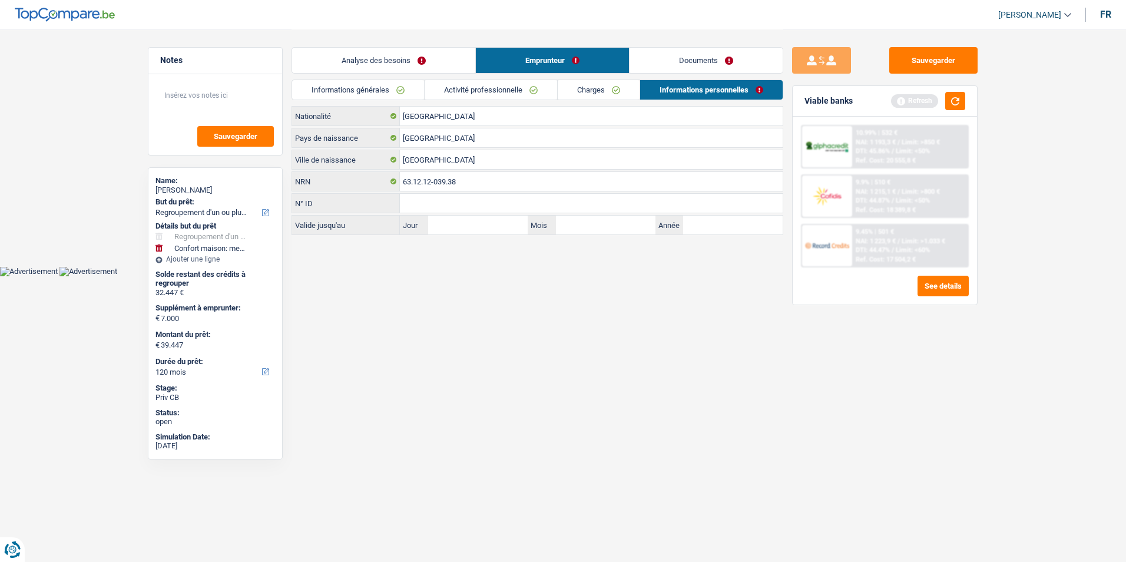
click at [443, 65] on link "Analyse des besoins" at bounding box center [383, 60] width 183 height 25
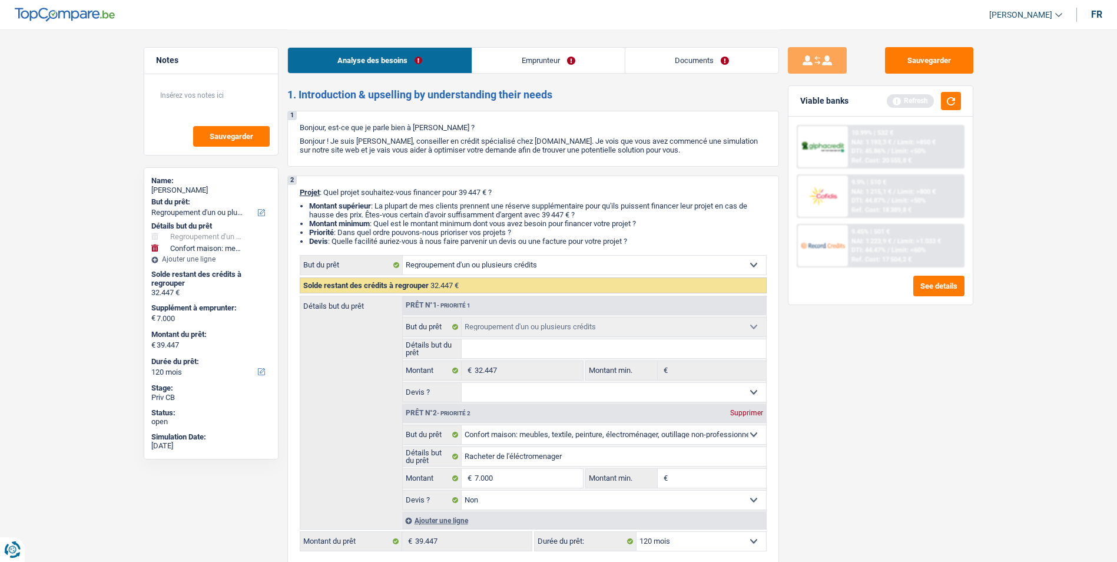
click at [546, 59] on link "Emprunteur" at bounding box center [548, 60] width 153 height 25
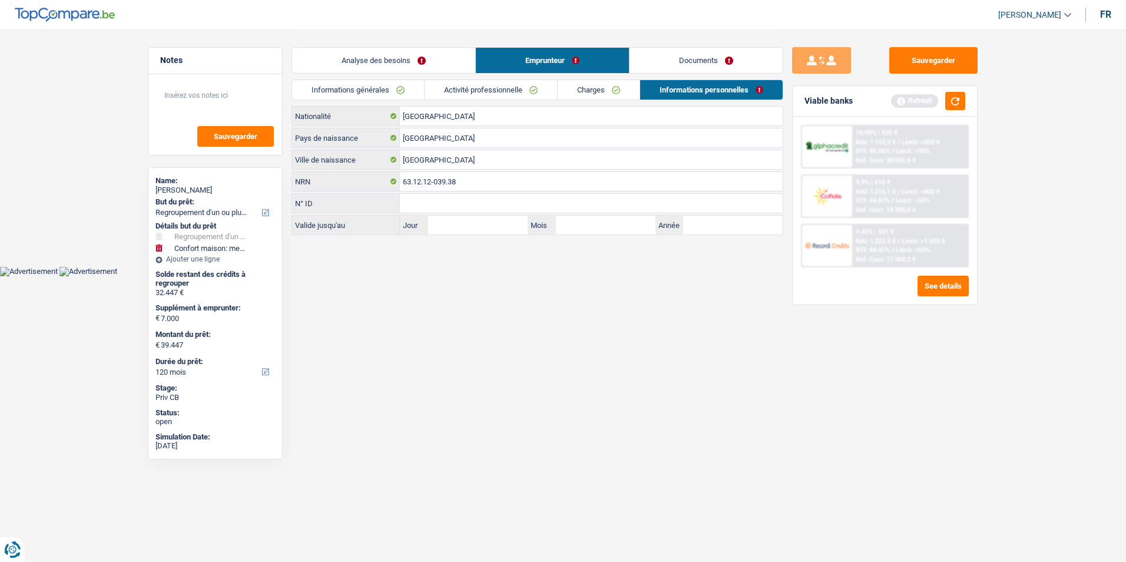
click at [632, 56] on link "Documents" at bounding box center [705, 60] width 153 height 25
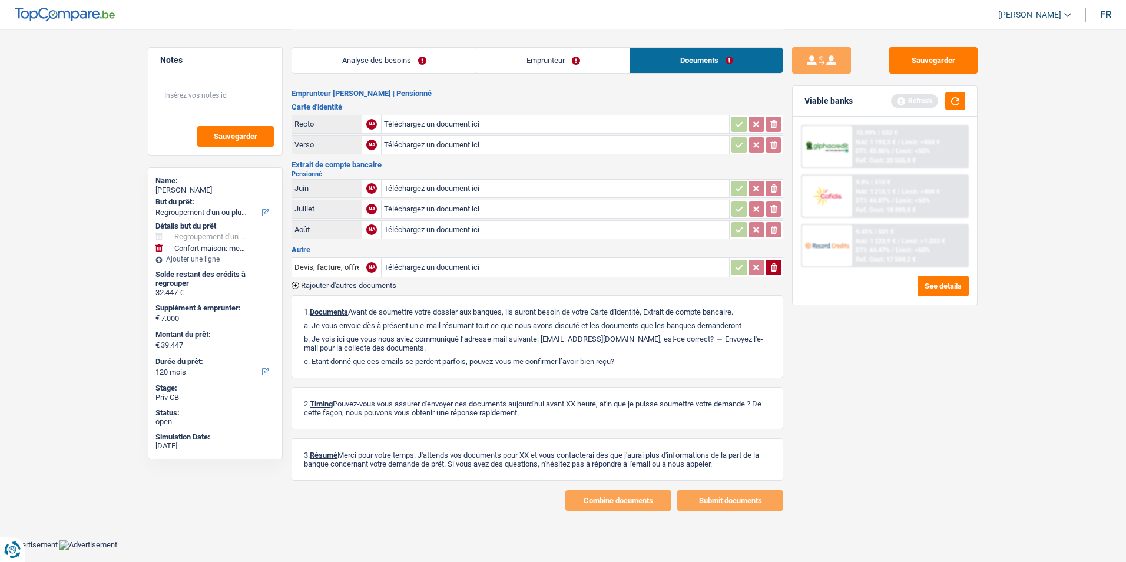
click at [561, 62] on link "Emprunteur" at bounding box center [552, 60] width 153 height 25
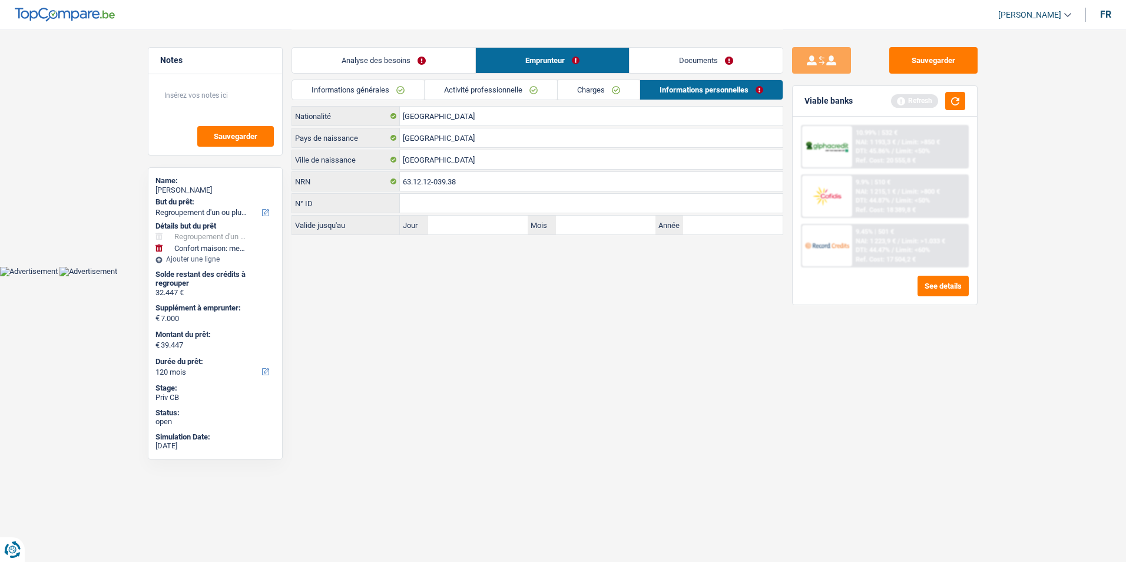
click at [448, 64] on link "Analyse des besoins" at bounding box center [383, 60] width 183 height 25
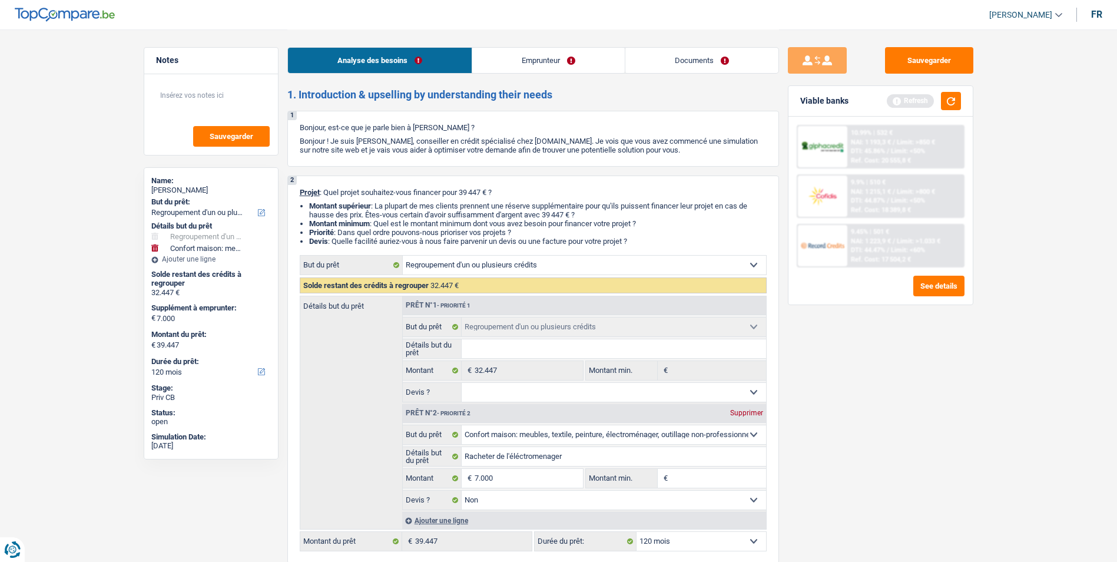
click at [537, 59] on link "Emprunteur" at bounding box center [548, 60] width 153 height 25
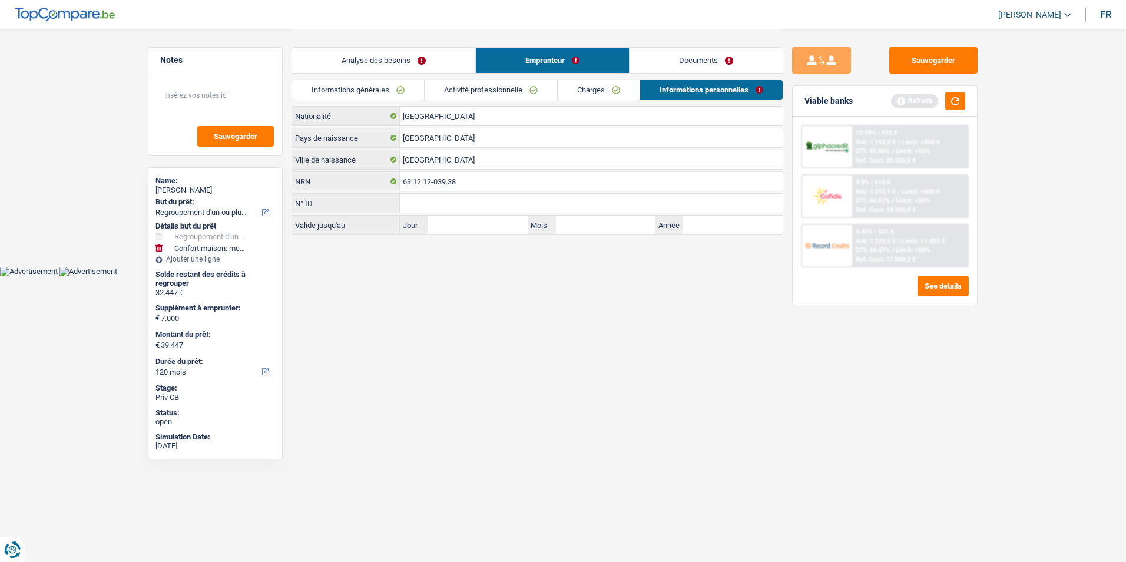
click at [646, 57] on link "Documents" at bounding box center [705, 60] width 153 height 25
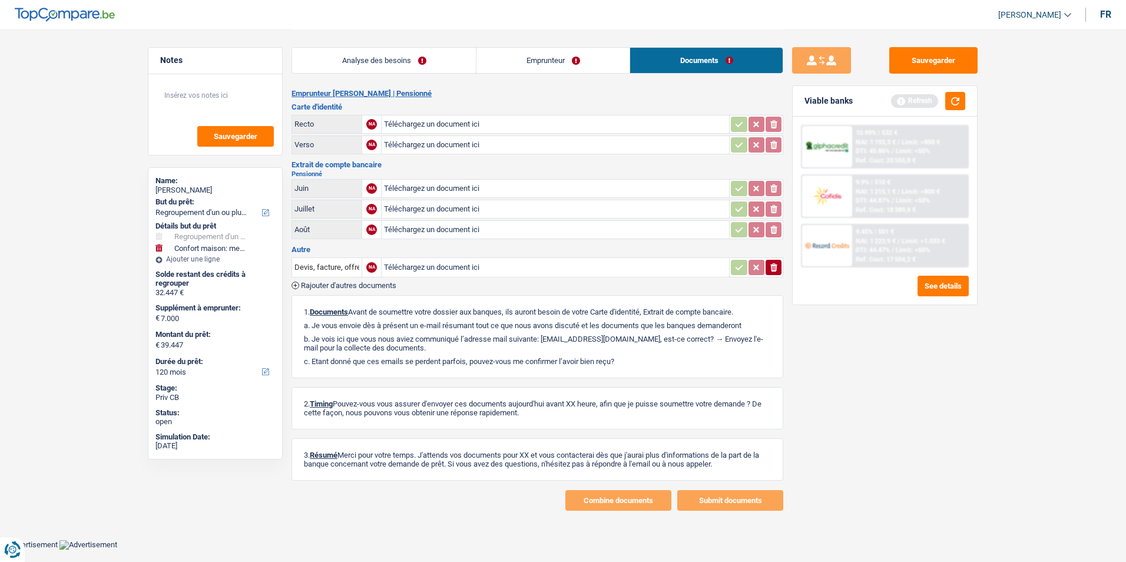
click at [560, 52] on link "Emprunteur" at bounding box center [552, 60] width 153 height 25
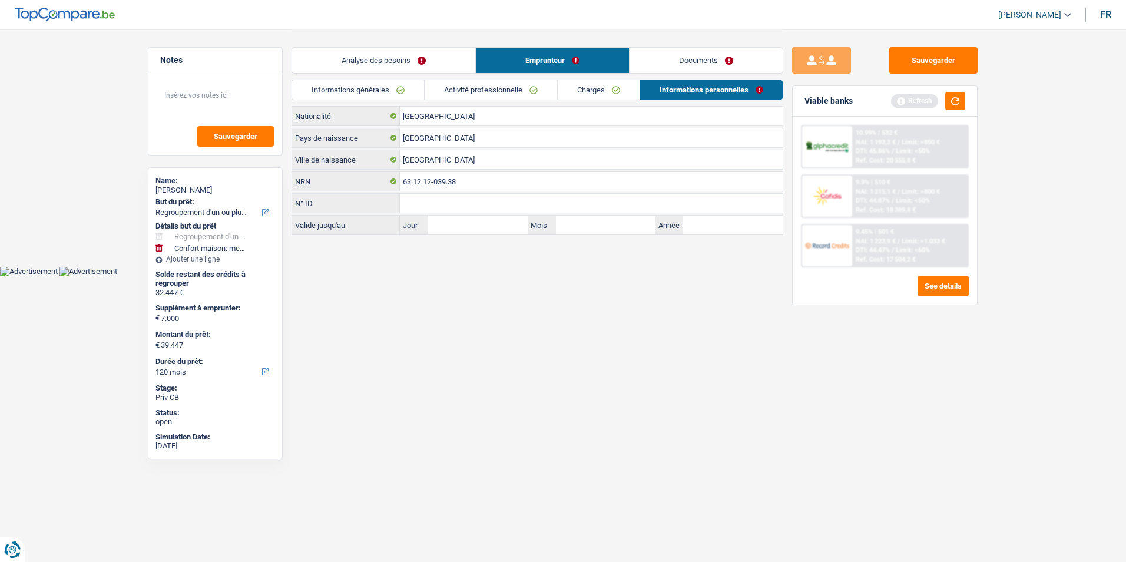
click at [450, 62] on link "Analyse des besoins" at bounding box center [383, 60] width 183 height 25
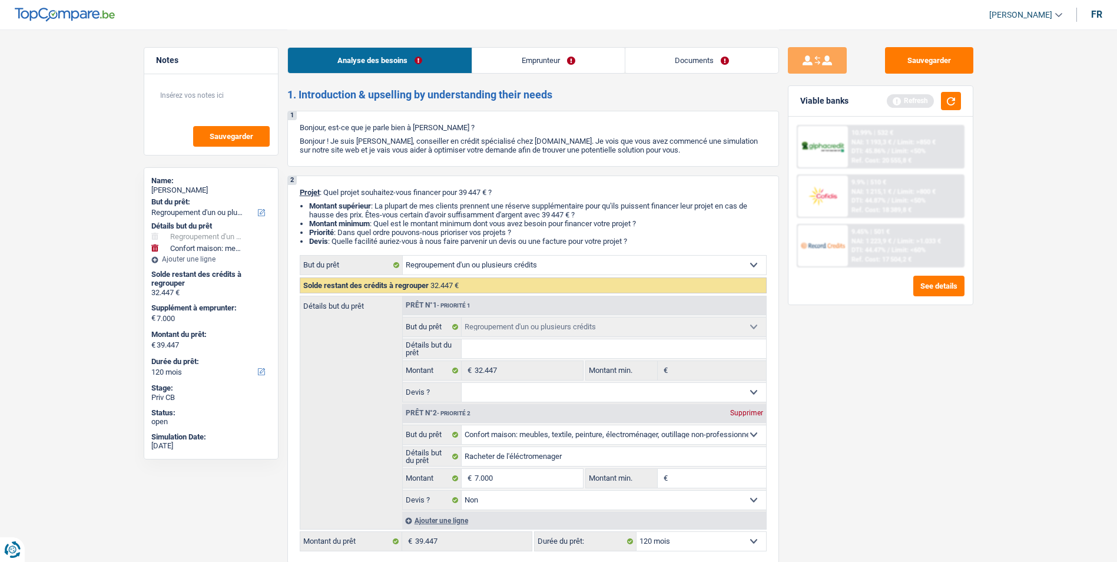
click at [544, 61] on link "Emprunteur" at bounding box center [548, 60] width 153 height 25
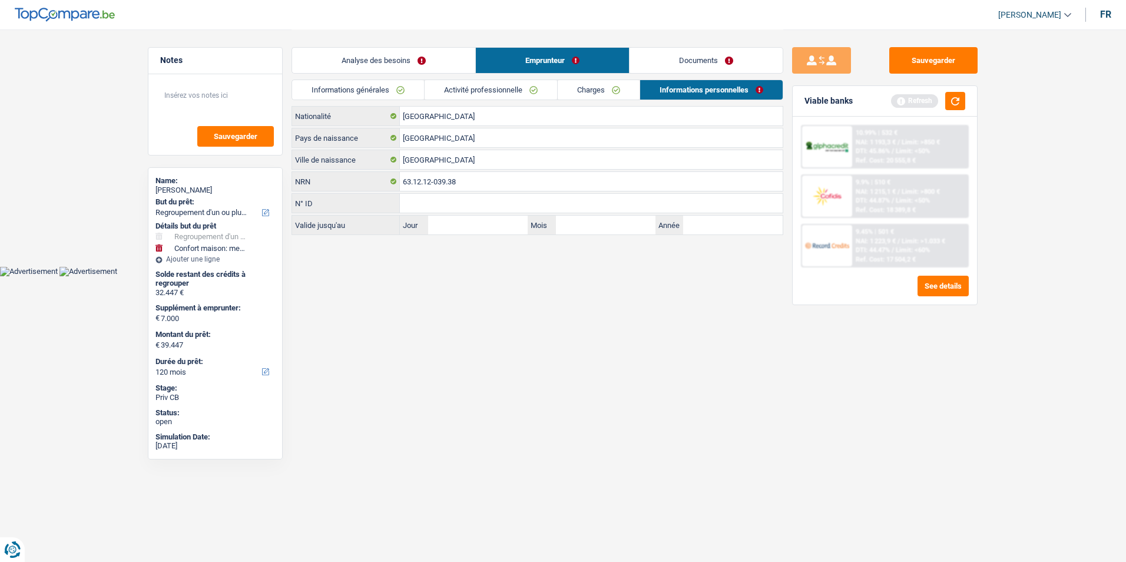
click at [662, 60] on link "Documents" at bounding box center [705, 60] width 153 height 25
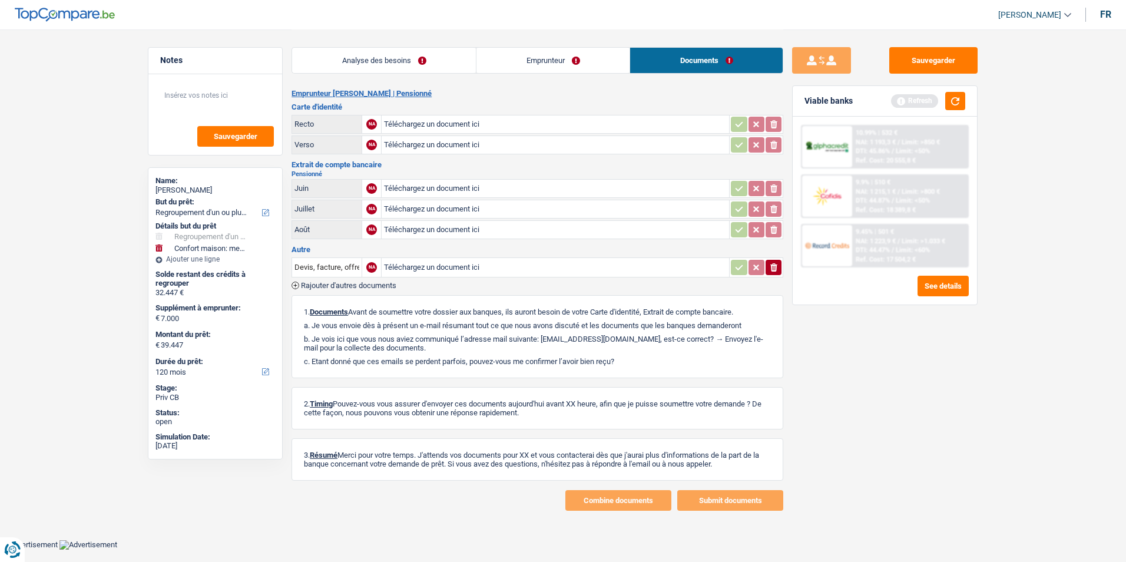
click at [571, 60] on link "Emprunteur" at bounding box center [552, 60] width 153 height 25
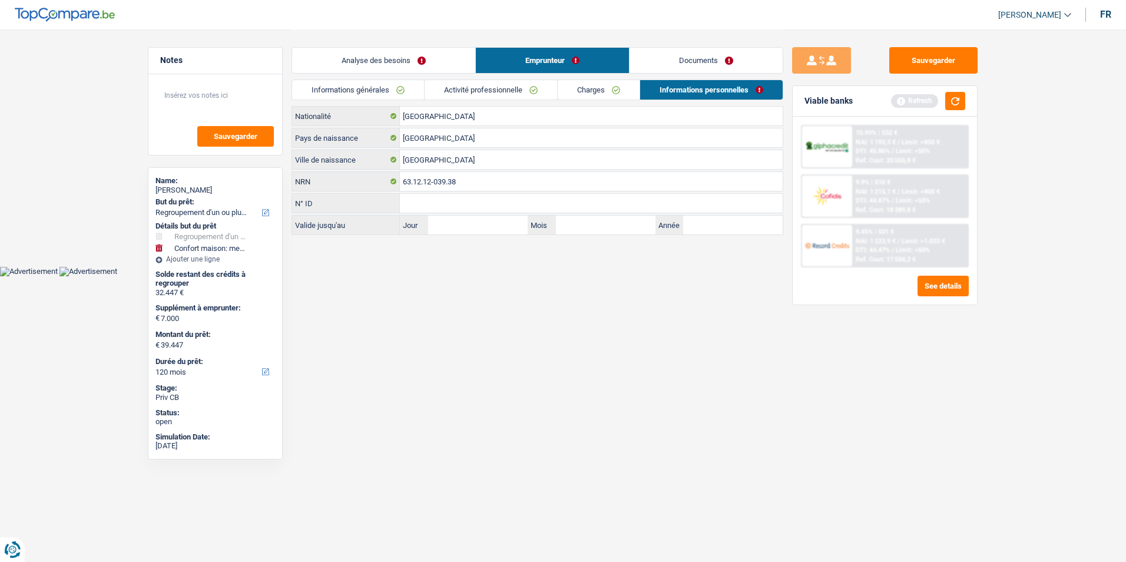
click at [469, 61] on link "Analyse des besoins" at bounding box center [383, 60] width 183 height 25
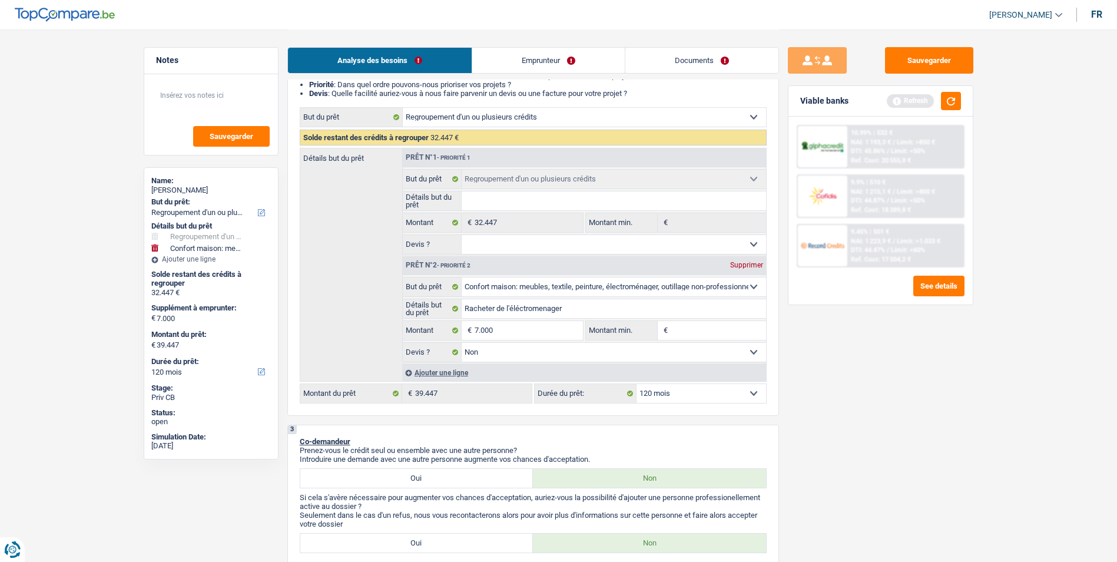
scroll to position [177, 0]
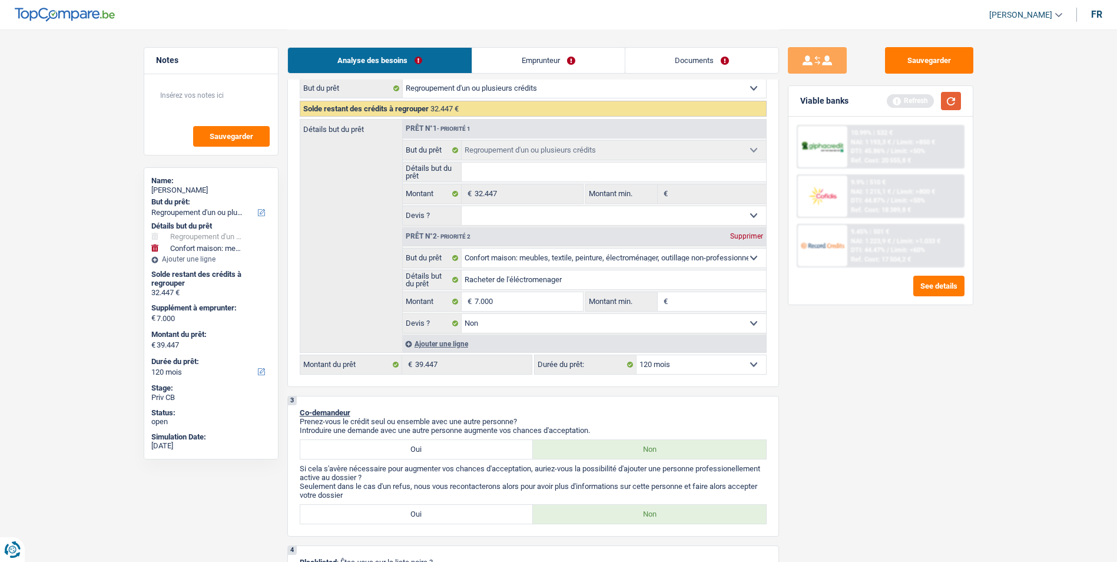
click at [950, 107] on button "button" at bounding box center [951, 101] width 20 height 18
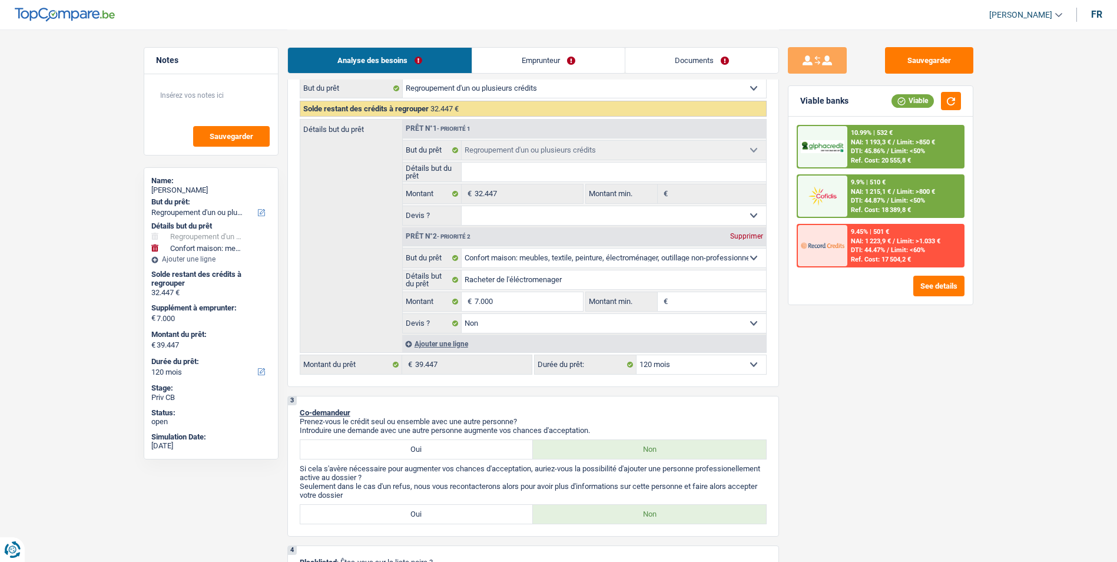
drag, startPoint x: 752, startPoint y: 212, endPoint x: 744, endPoint y: 213, distance: 8.3
click at [752, 212] on select "Oui Non Non répondu Sélectionner une option" at bounding box center [614, 215] width 304 height 19
select select "yes"
click at [462, 206] on select "Oui Non Non répondu Sélectionner une option" at bounding box center [614, 215] width 304 height 19
select select "yes"
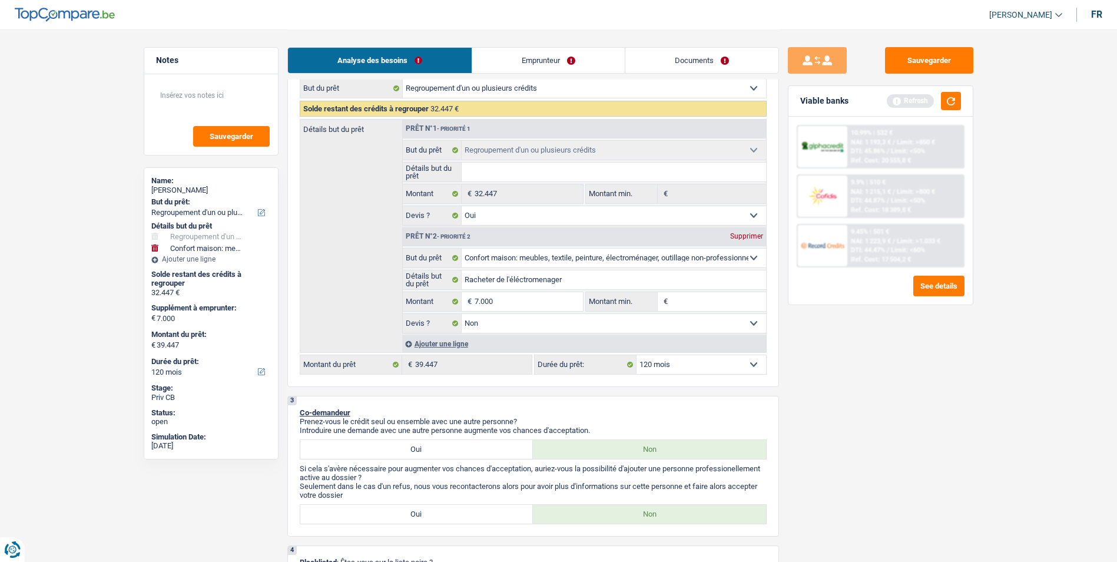
click at [502, 174] on input "Détails but du prêt" at bounding box center [614, 172] width 304 height 19
type input "R"
type input "Re"
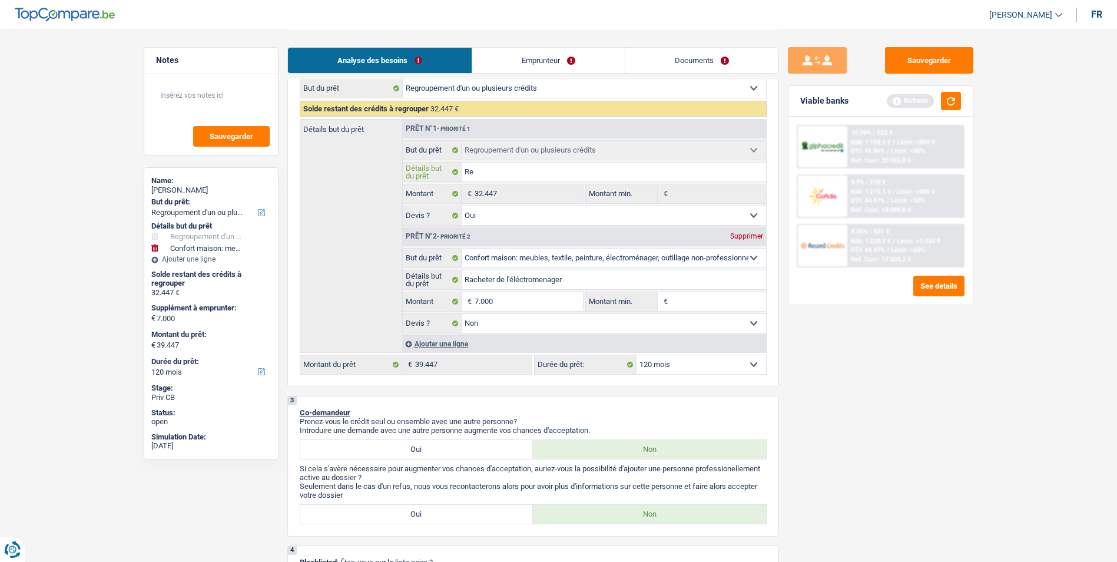
type input "Reg"
type input "Regr"
type input "Regro"
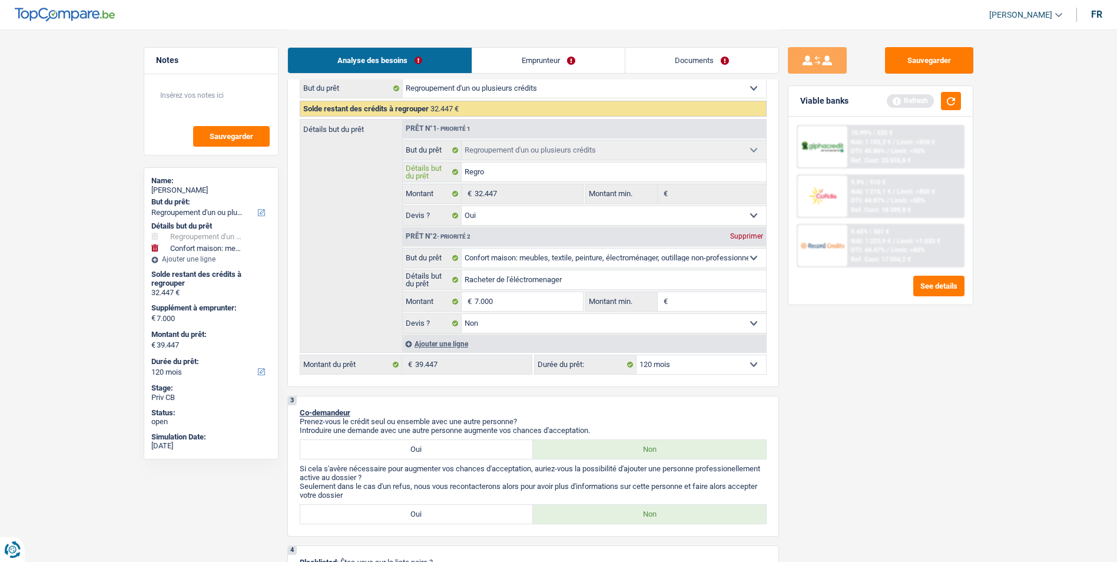
type input "Regro"
type input "Regrou"
type input "Regroup"
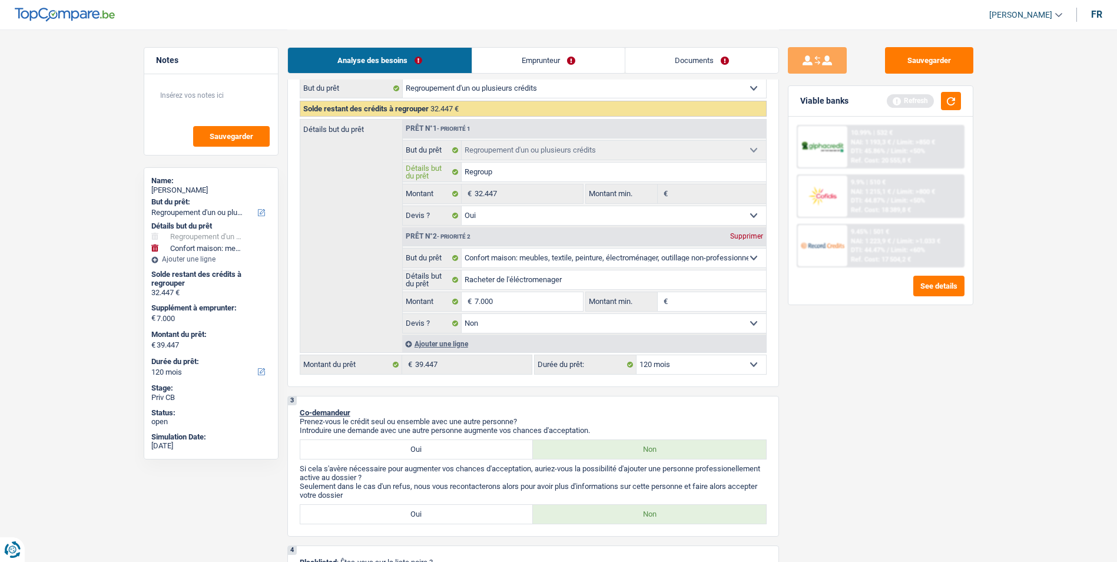
type input "Regroupe"
type input "Regrouper"
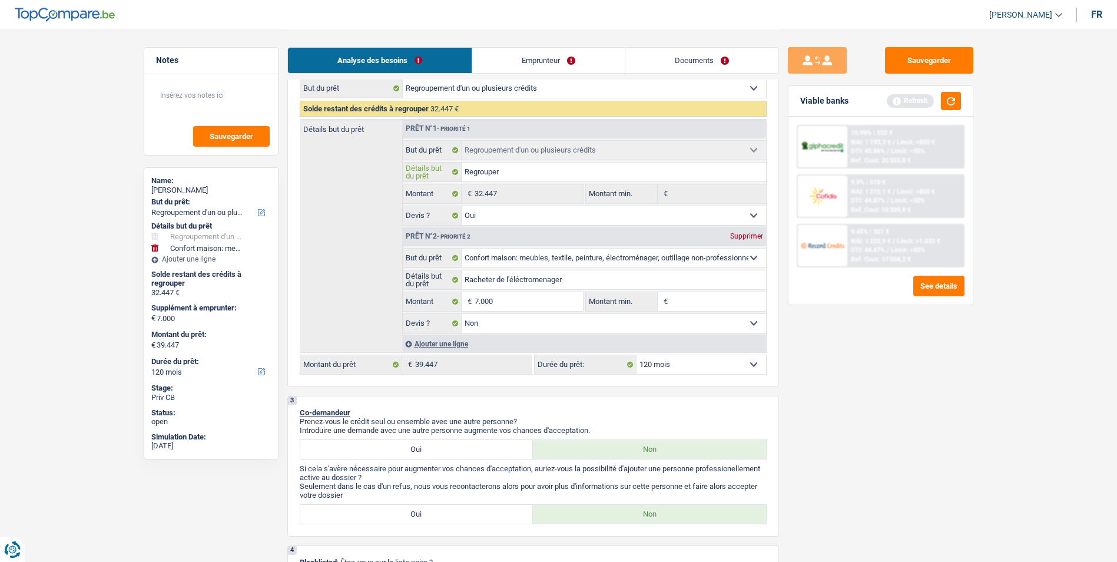
type input "Regrouper"
type input "Regrouper 2"
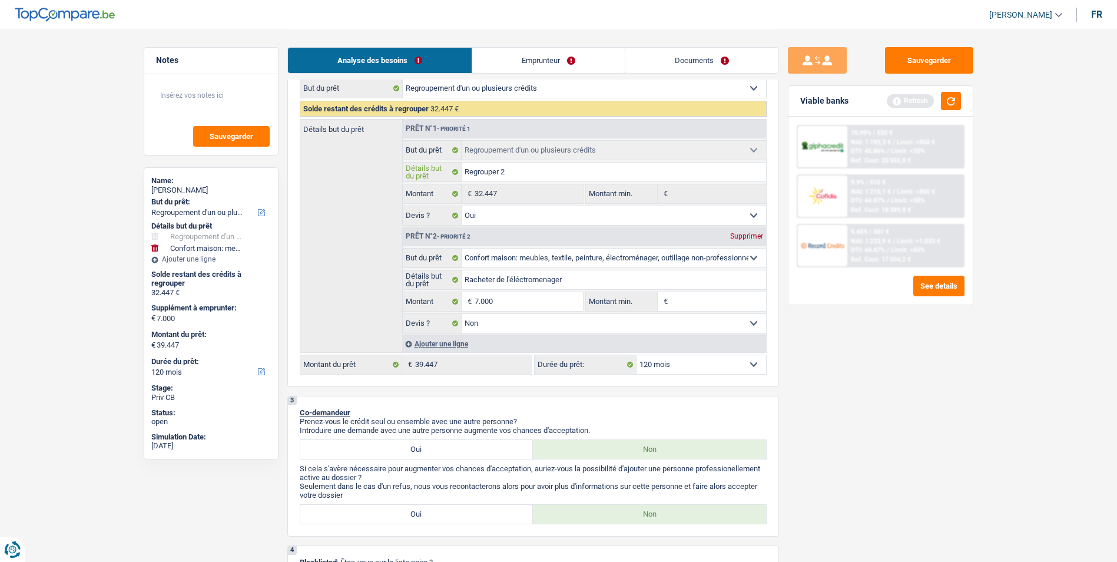
type input "Regrouper 2 p"
type input "Regrouper 2 pr"
type input "Regrouper 2 pre"
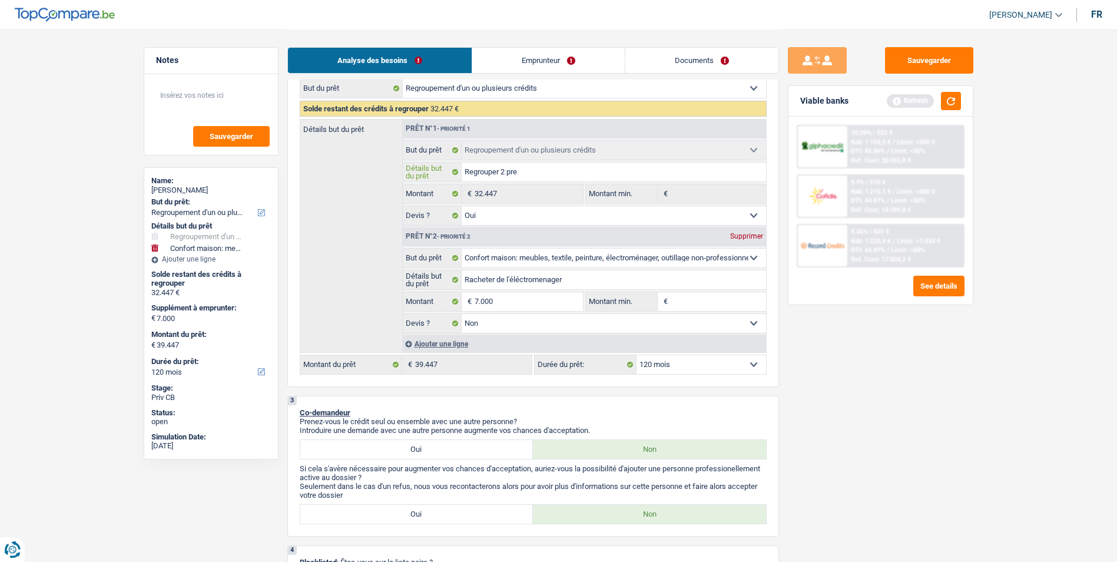
type input "Regrouper 2 pre"
type input "Regrouper 2 pret"
type input "Regrouper 2 prets"
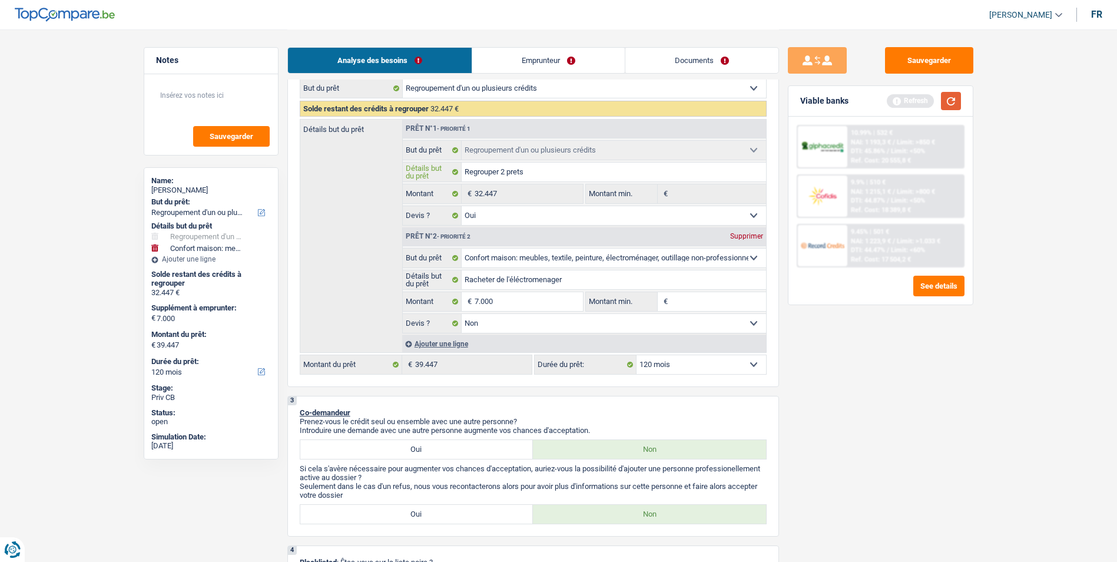
type input "Regrouper 2 prets"
click at [948, 107] on button "button" at bounding box center [951, 101] width 20 height 18
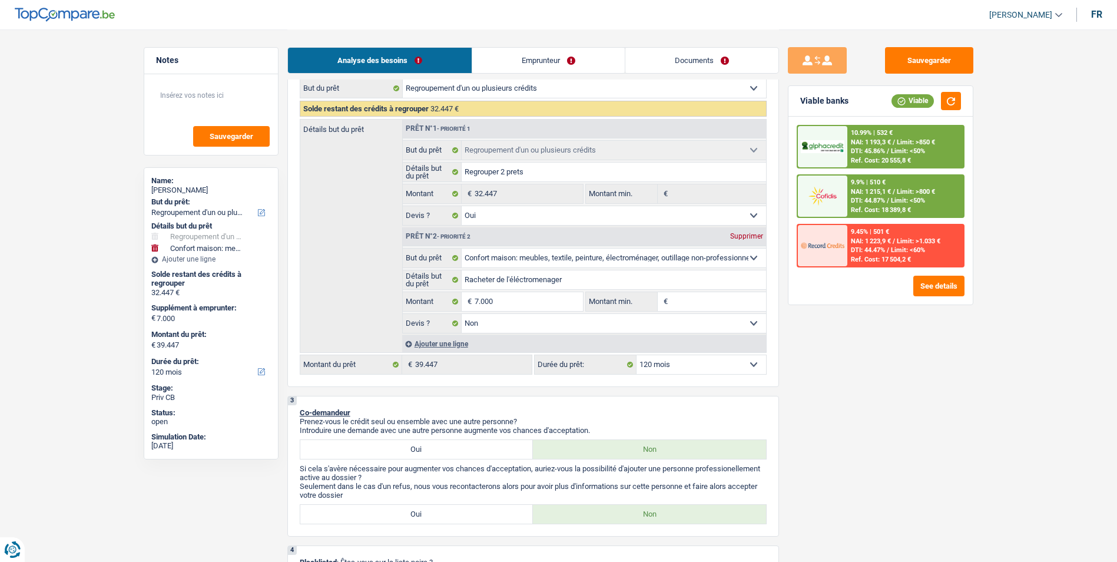
click at [714, 361] on select "12 mois 18 mois 24 mois 30 mois 36 mois 42 mois 48 mois 60 mois 72 mois 84 mois…" at bounding box center [702, 364] width 130 height 19
click at [637, 355] on select "12 mois 18 mois 24 mois 30 mois 36 mois 42 mois 48 mois 60 mois 72 mois 84 mois…" at bounding box center [702, 364] width 130 height 19
click at [928, 286] on button "See details" at bounding box center [938, 286] width 51 height 21
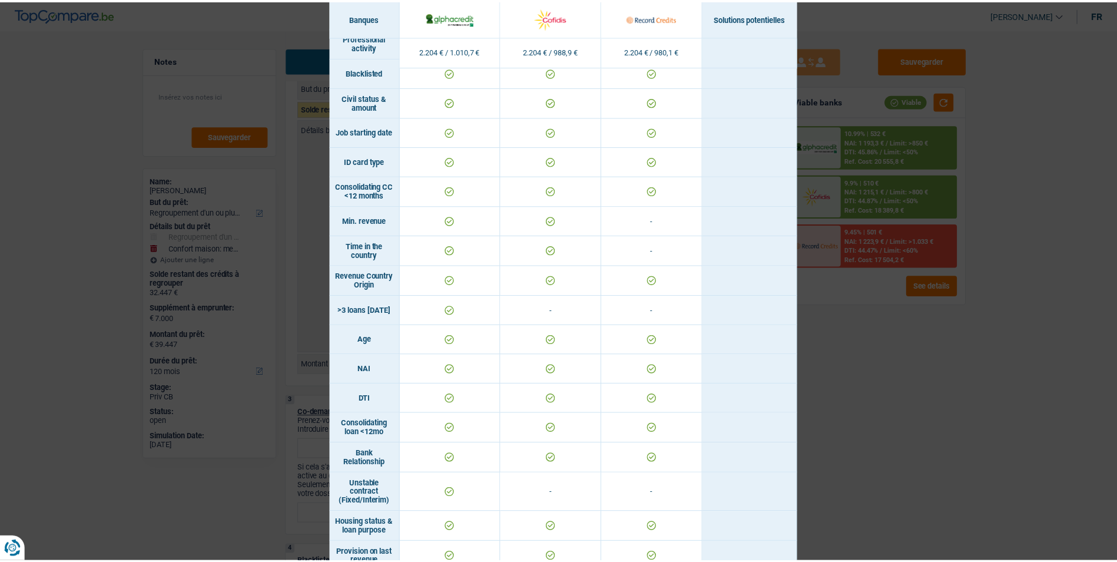
scroll to position [0, 0]
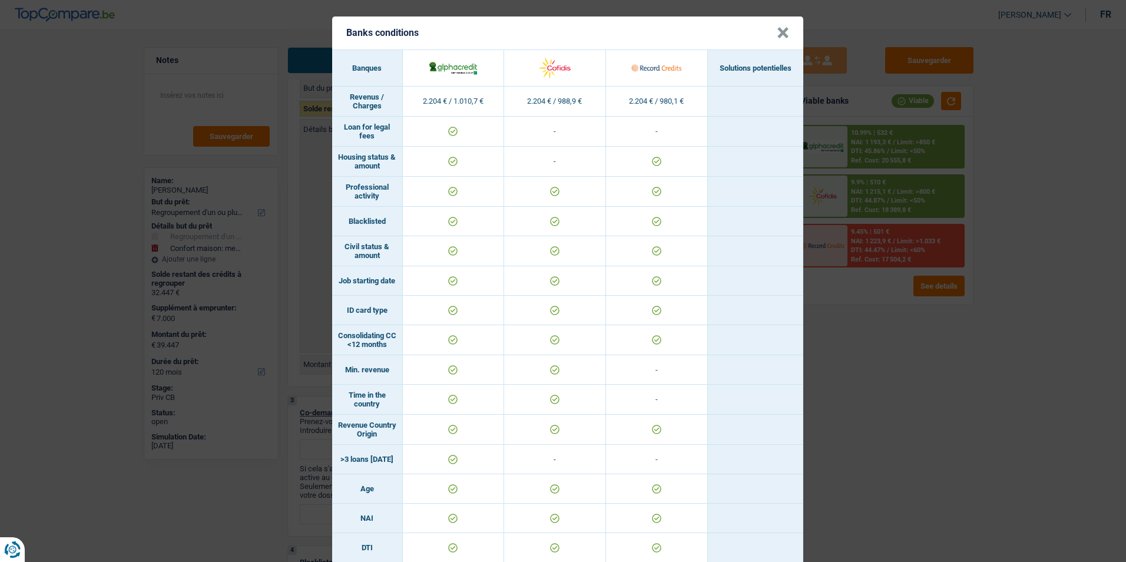
click at [904, 373] on div "Banks conditions × Banques Solutions potentielles Revenus / Charges 2.204 € / 1…" at bounding box center [563, 281] width 1126 height 562
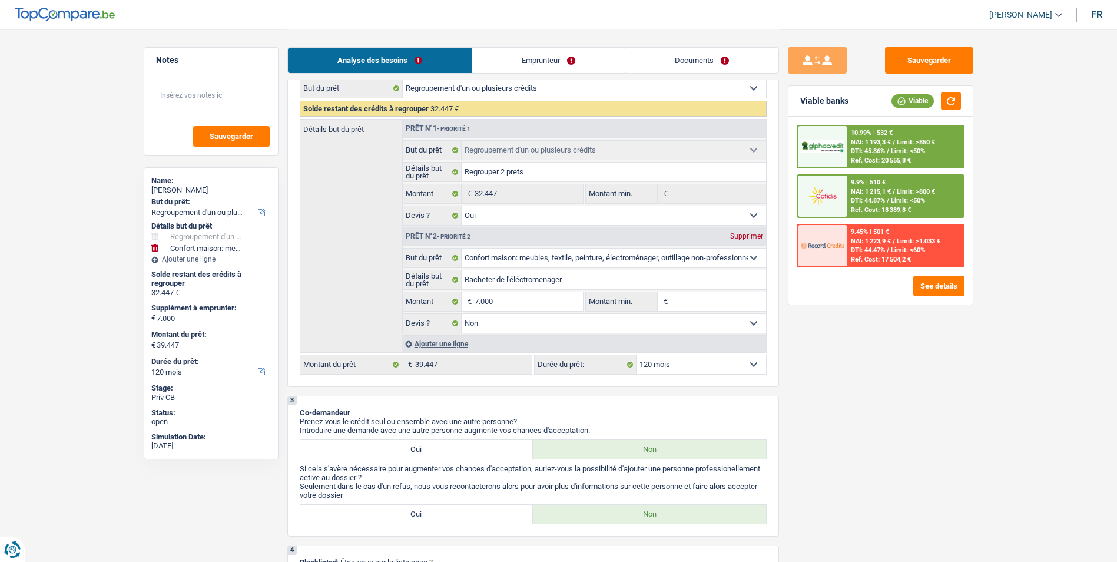
click at [576, 57] on link "Emprunteur" at bounding box center [548, 60] width 153 height 25
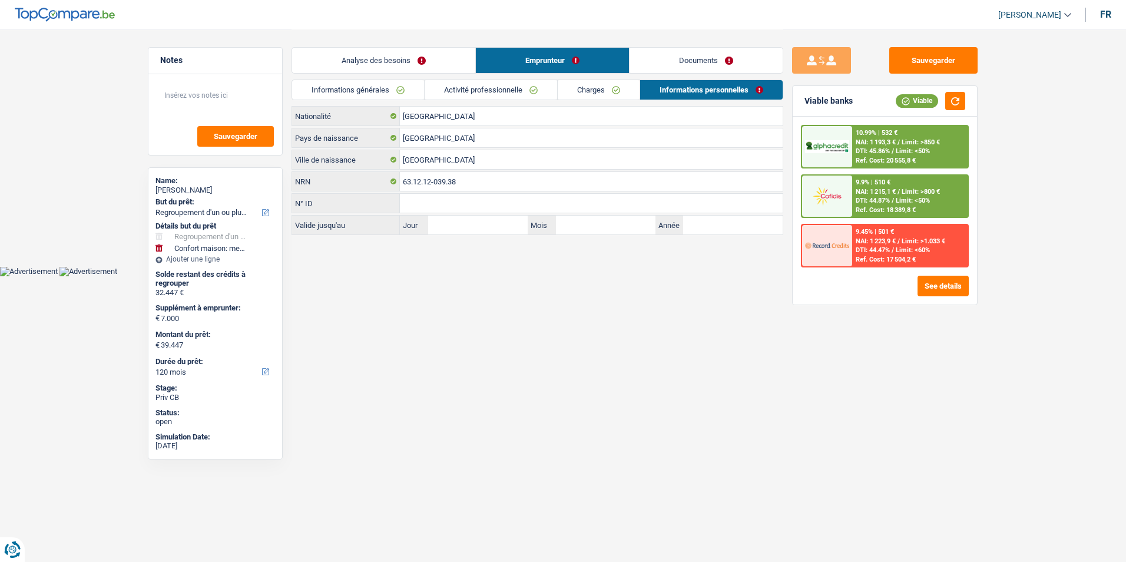
click at [517, 87] on link "Activité professionnelle" at bounding box center [491, 89] width 132 height 19
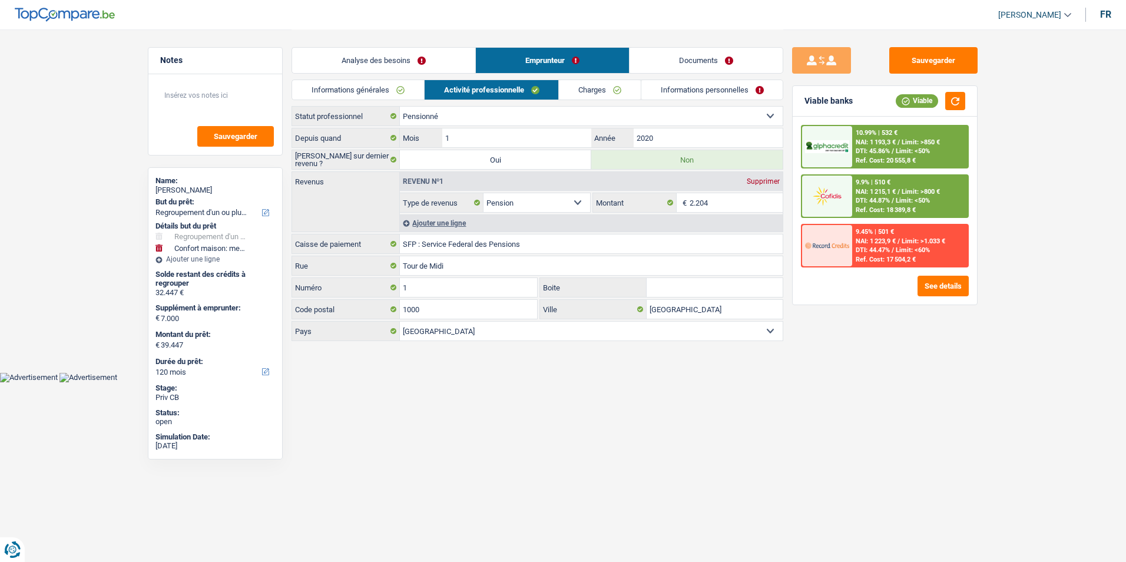
click at [612, 88] on link "Charges" at bounding box center [600, 89] width 82 height 19
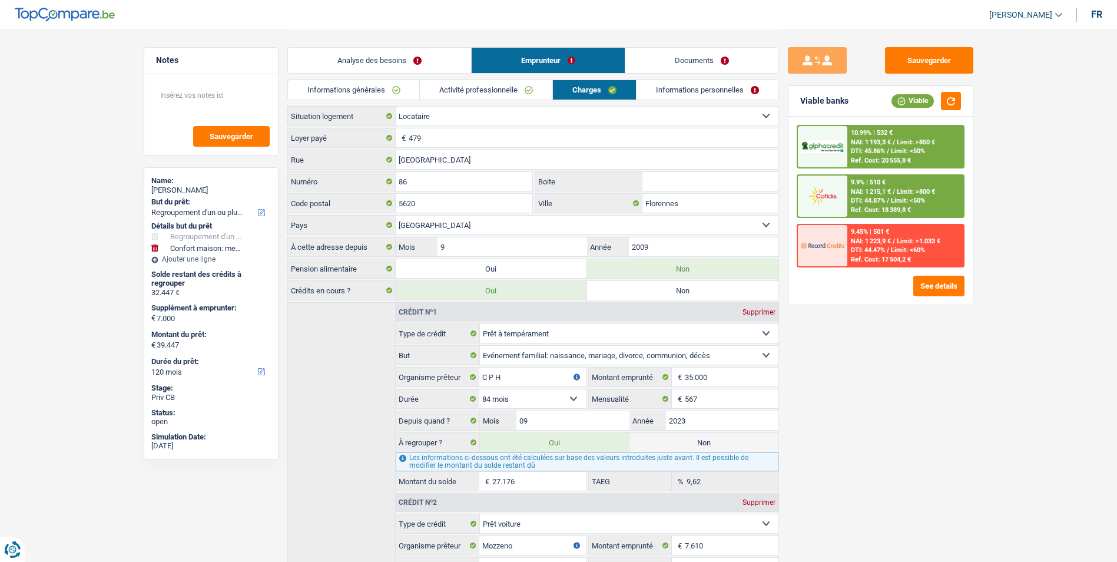
click at [691, 91] on link "Informations personnelles" at bounding box center [708, 89] width 142 height 19
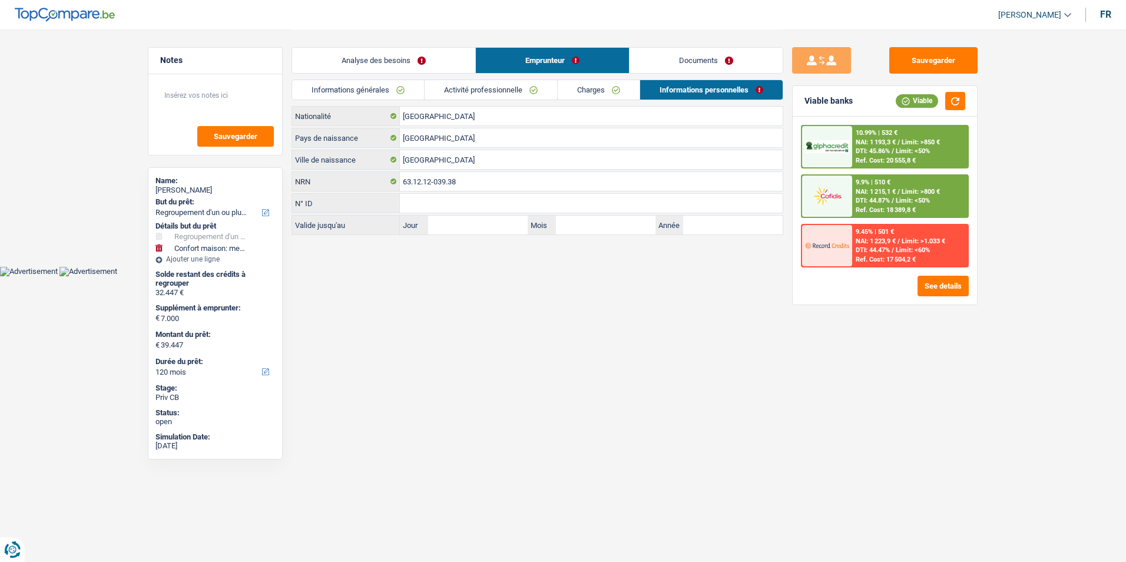
click at [580, 92] on link "Charges" at bounding box center [599, 89] width 82 height 19
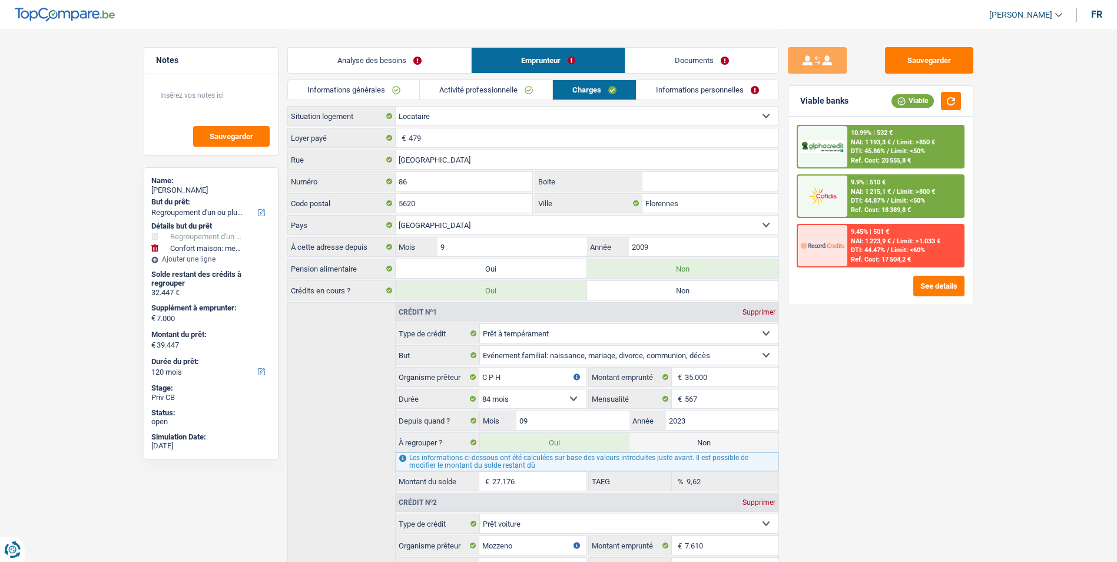
click at [404, 54] on link "Analyse des besoins" at bounding box center [379, 60] width 183 height 25
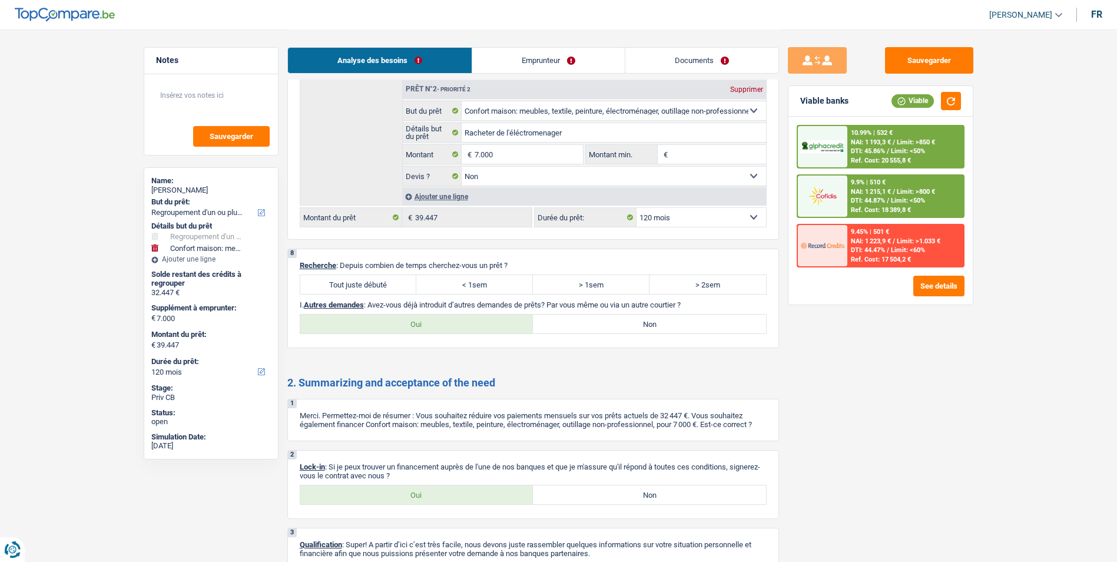
scroll to position [1767, 0]
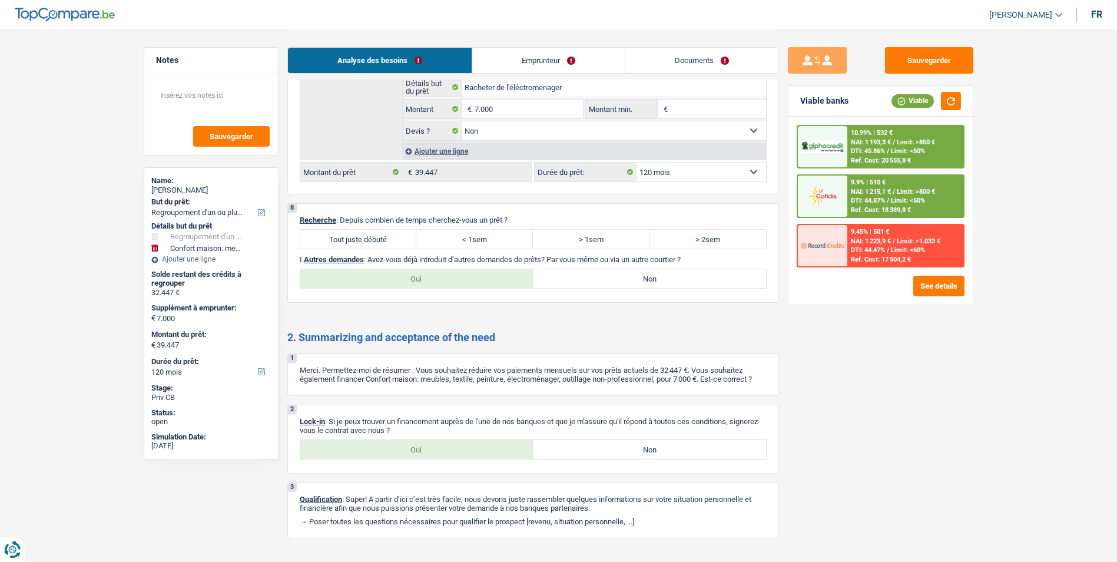
click at [657, 238] on label "> 2sem" at bounding box center [708, 239] width 117 height 19
click at [657, 238] on input "> 2sem" at bounding box center [708, 239] width 117 height 19
radio input "true"
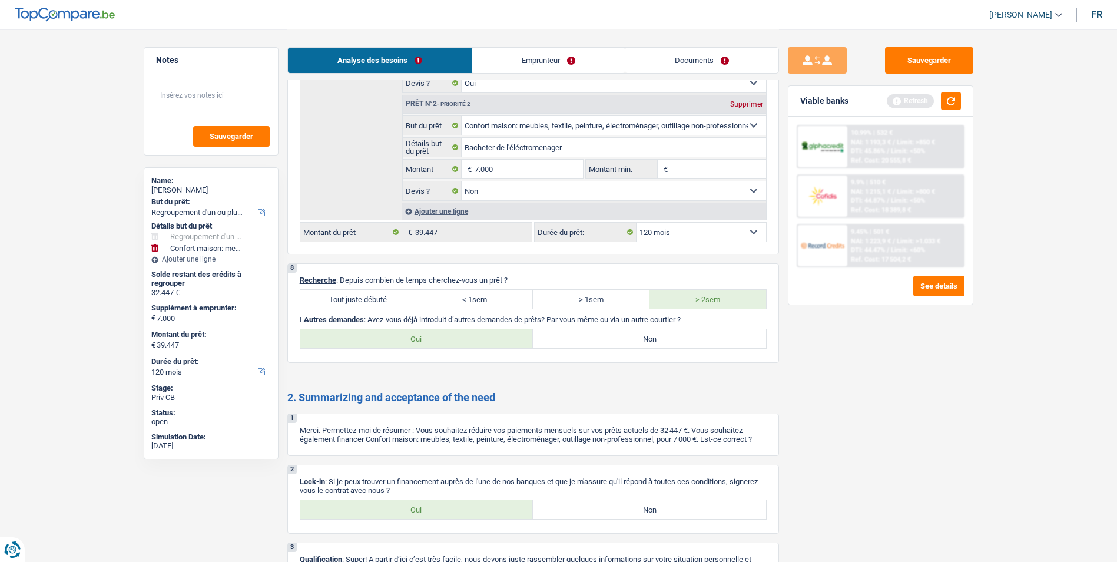
scroll to position [1672, 0]
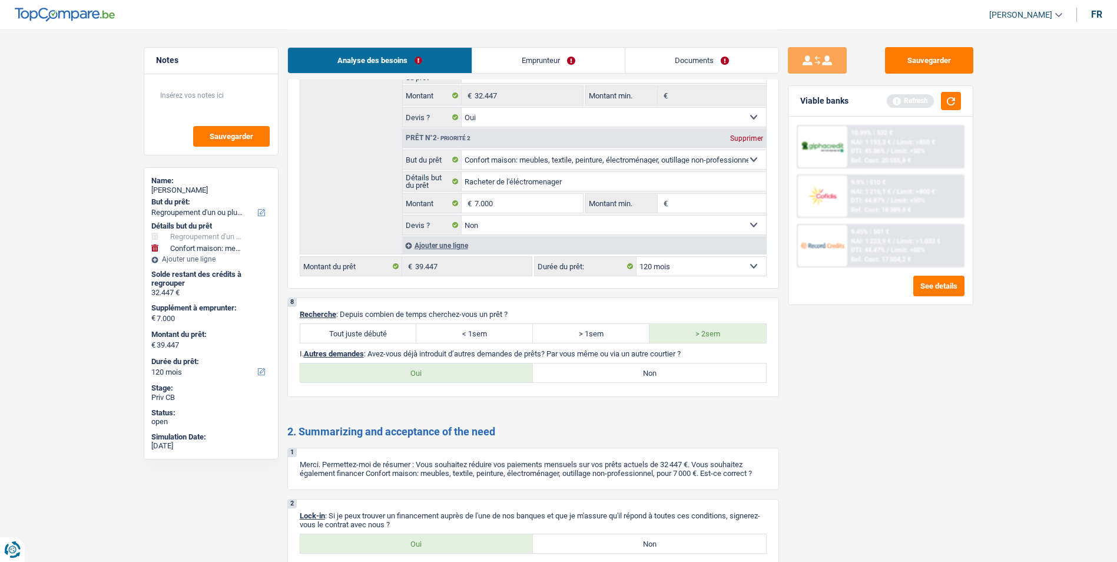
click at [563, 378] on label "Non" at bounding box center [649, 372] width 233 height 19
click at [563, 378] on input "Non" at bounding box center [649, 372] width 233 height 19
radio input "true"
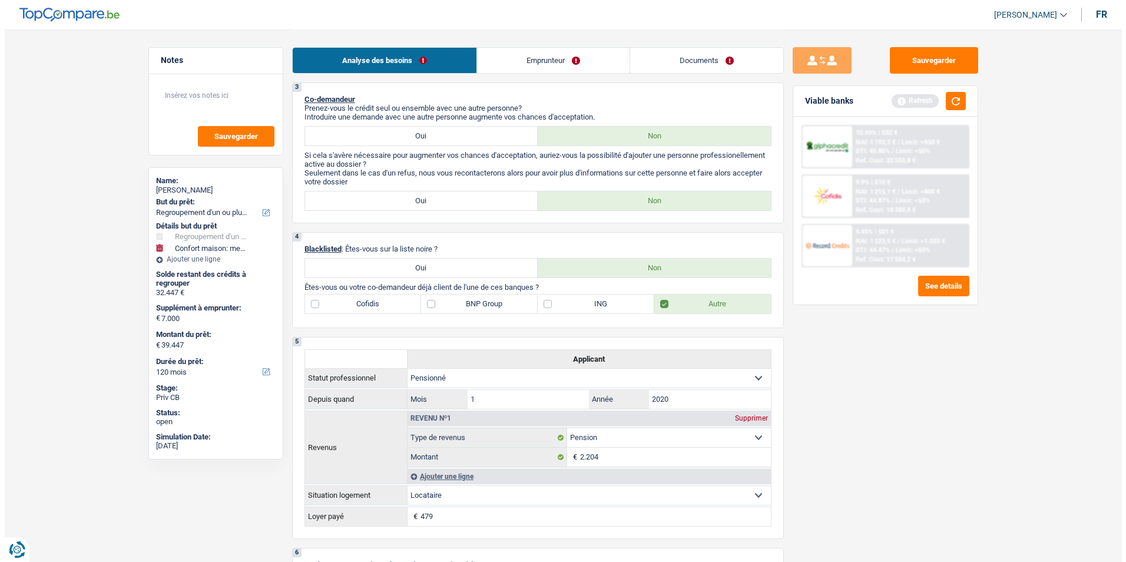
scroll to position [495, 0]
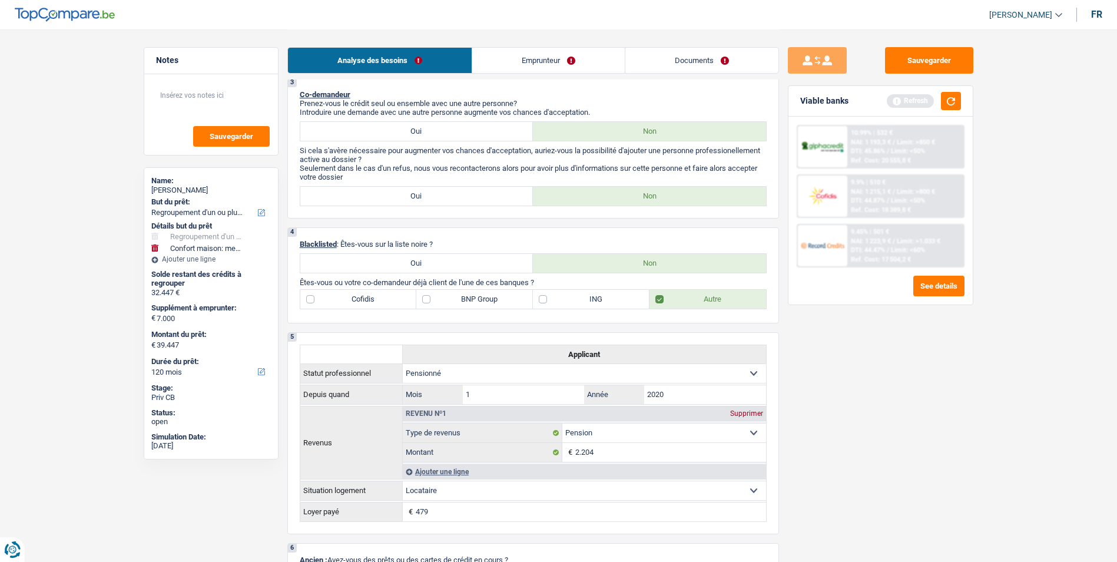
click at [339, 290] on label "Cofidis" at bounding box center [358, 299] width 117 height 19
click at [339, 290] on input "Cofidis" at bounding box center [358, 299] width 117 height 19
checkbox input "true"
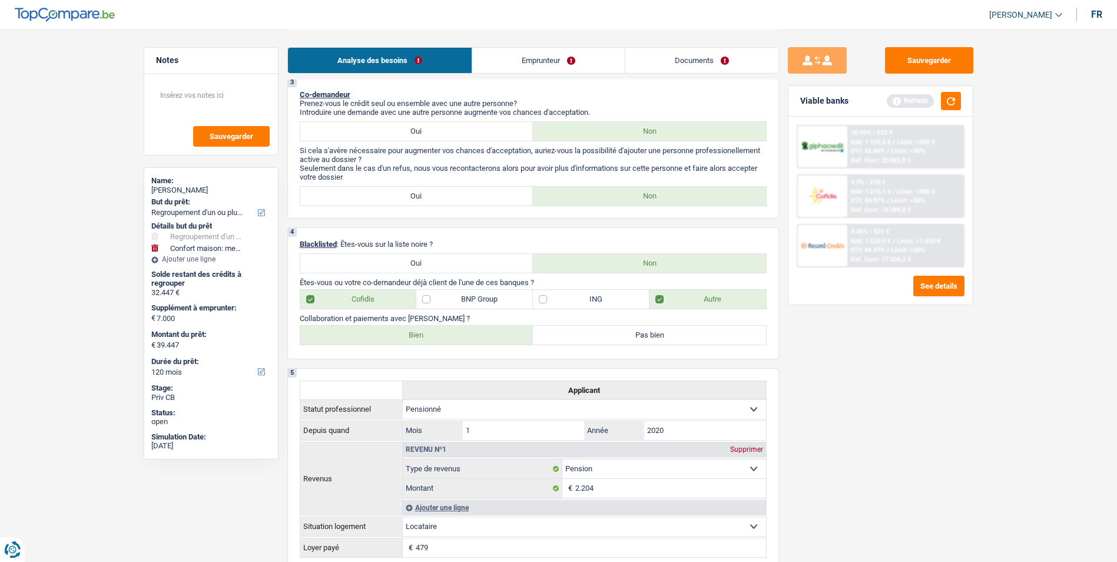
click at [603, 335] on label "Pas bien" at bounding box center [649, 335] width 233 height 19
click at [603, 335] on input "Pas bien" at bounding box center [649, 335] width 233 height 19
radio input "true"
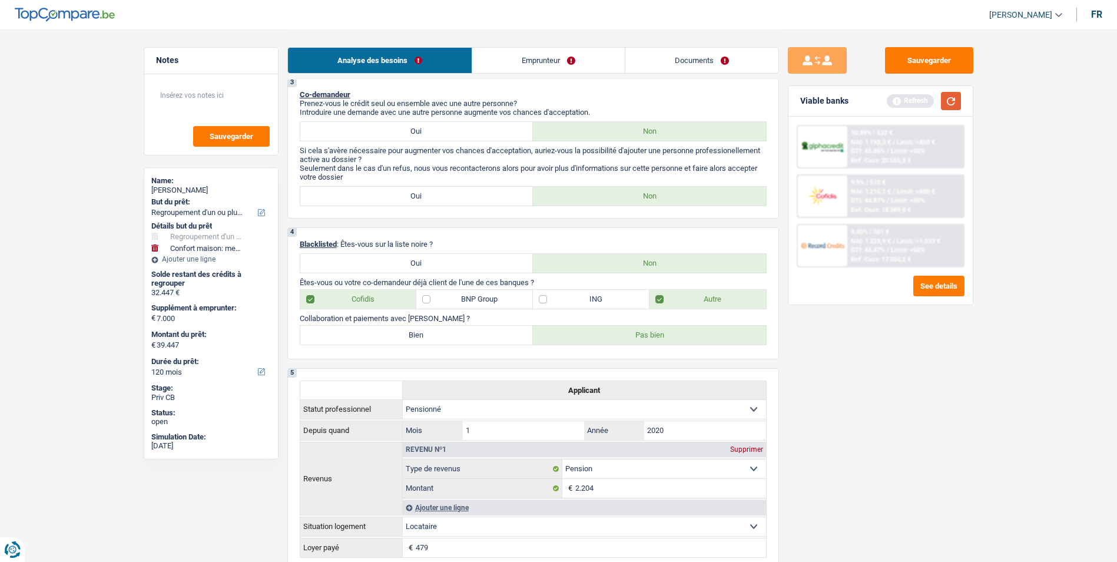
click at [956, 98] on button "button" at bounding box center [951, 101] width 20 height 18
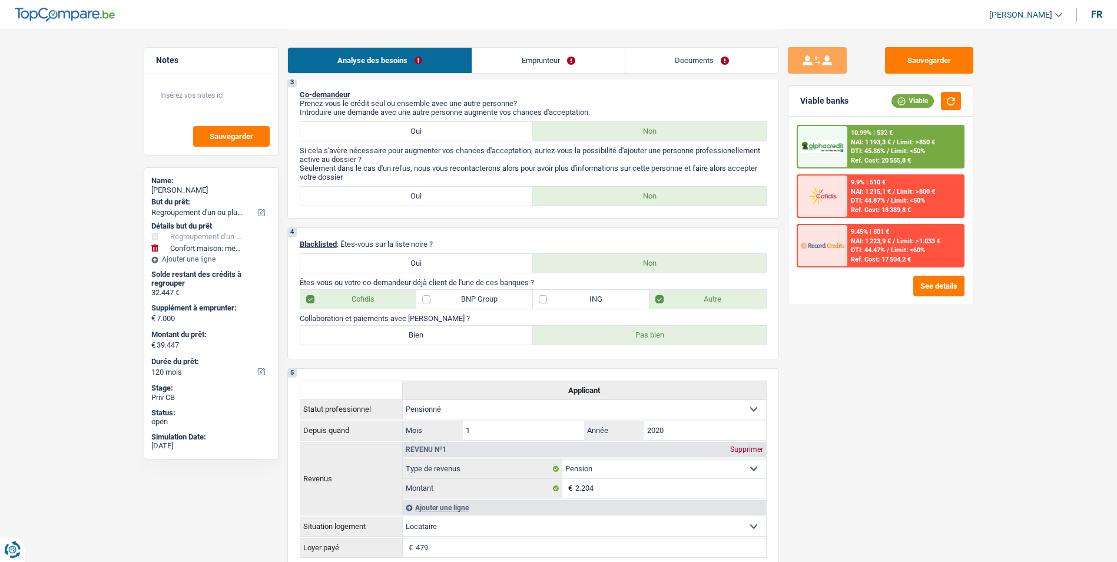
click at [466, 336] on label "Bien" at bounding box center [416, 335] width 233 height 19
click at [466, 336] on input "Bien" at bounding box center [416, 335] width 233 height 19
radio input "true"
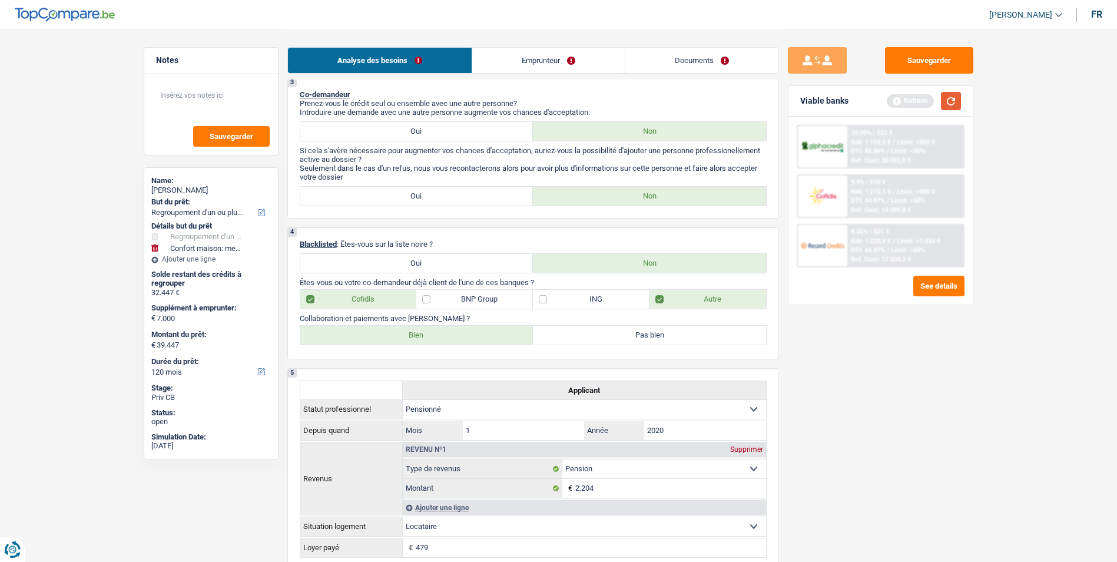
click at [946, 103] on button "button" at bounding box center [951, 101] width 20 height 18
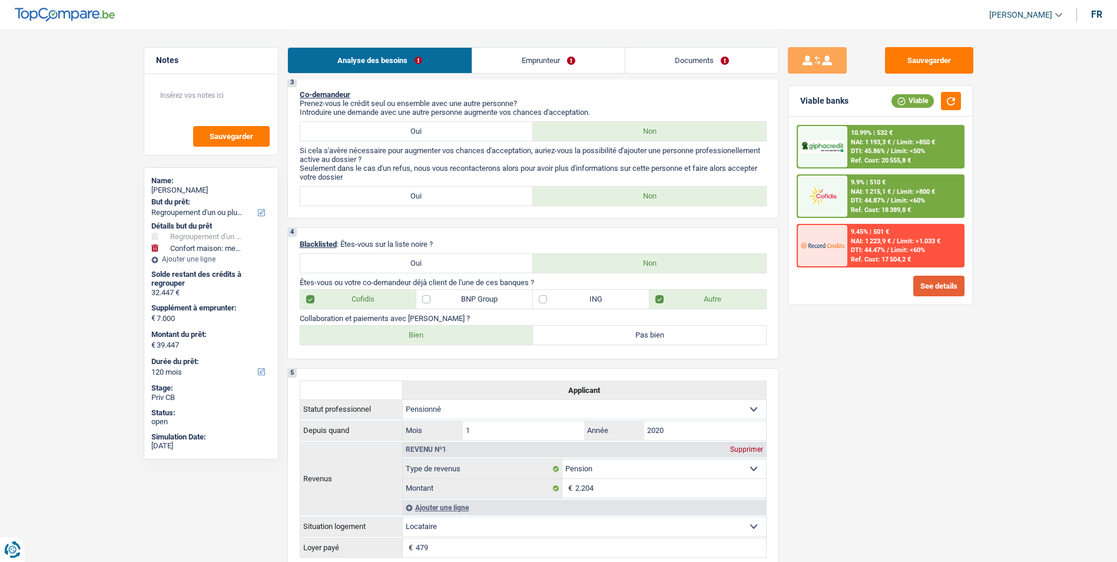
click at [923, 285] on button "See details" at bounding box center [938, 286] width 51 height 21
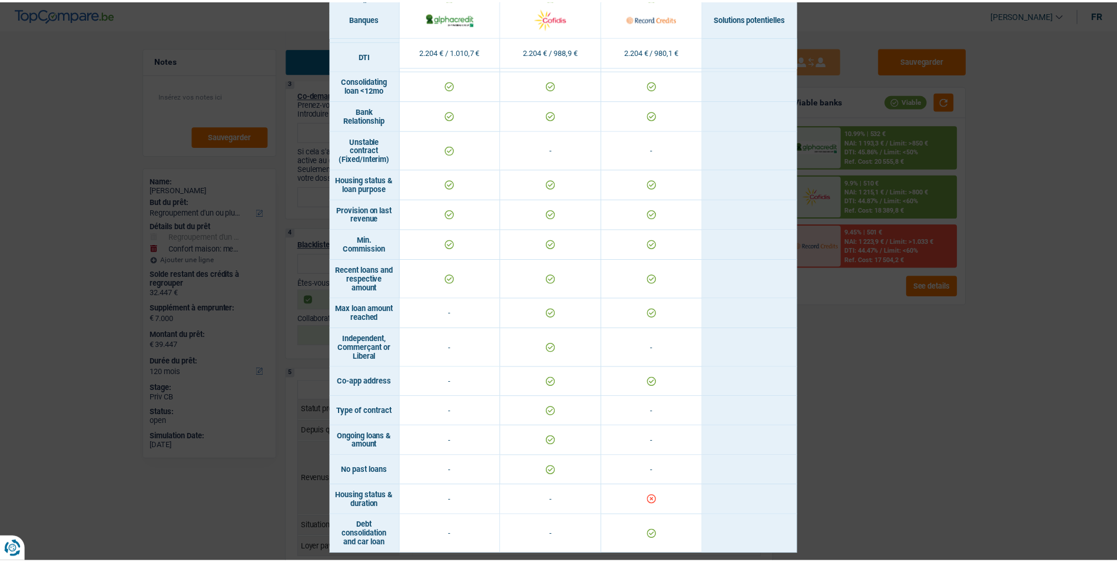
scroll to position [502, 0]
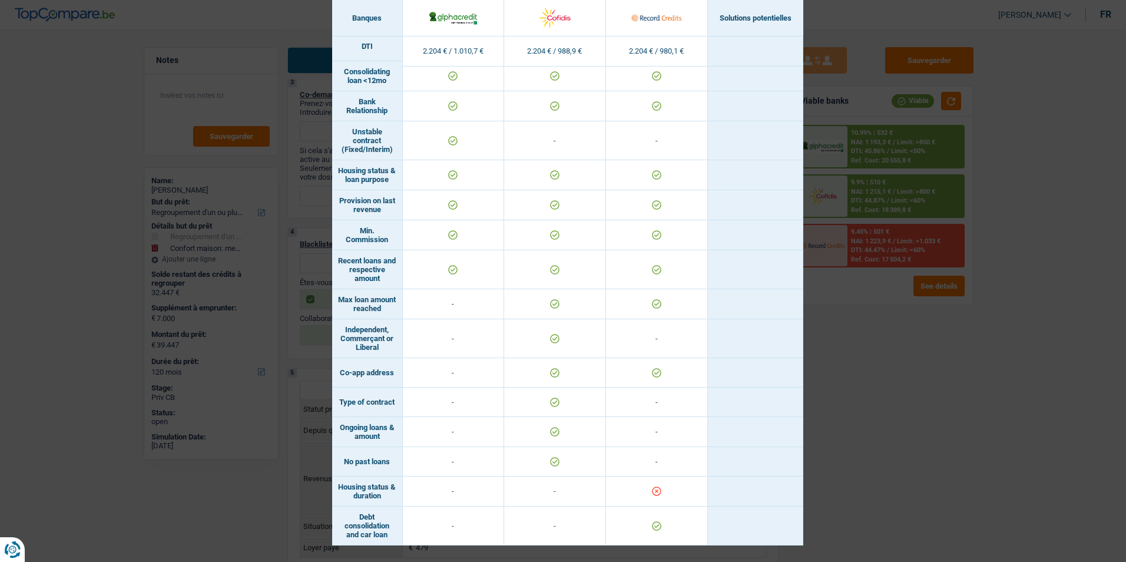
click at [952, 389] on div "Banks conditions × Banques Solutions potentielles Revenus / Charges 2.204 € / 1…" at bounding box center [563, 281] width 1126 height 562
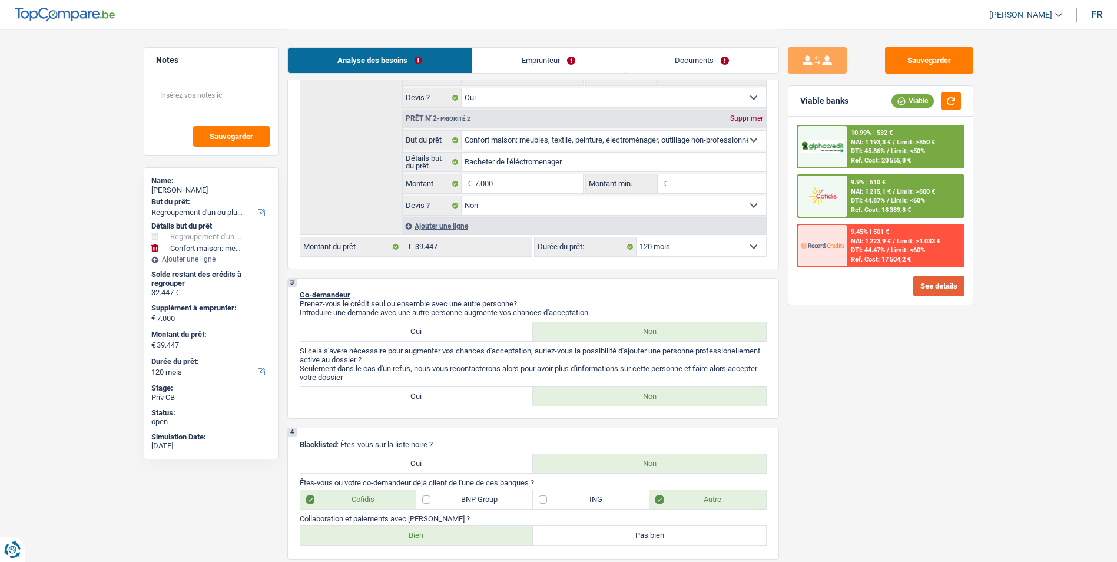
scroll to position [0, 0]
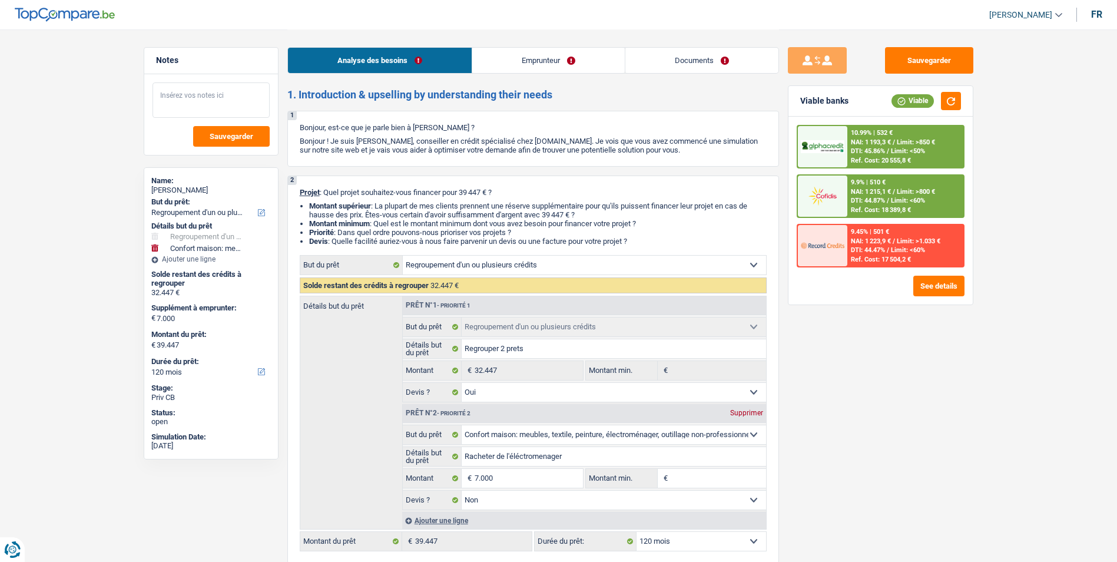
click at [216, 95] on textarea at bounding box center [211, 99] width 117 height 35
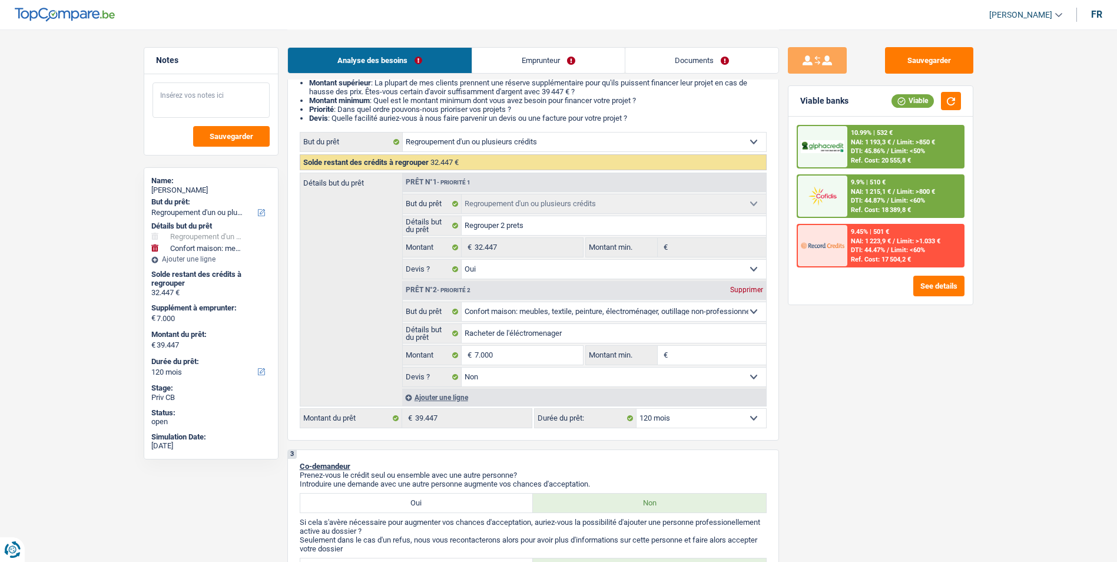
scroll to position [177, 0]
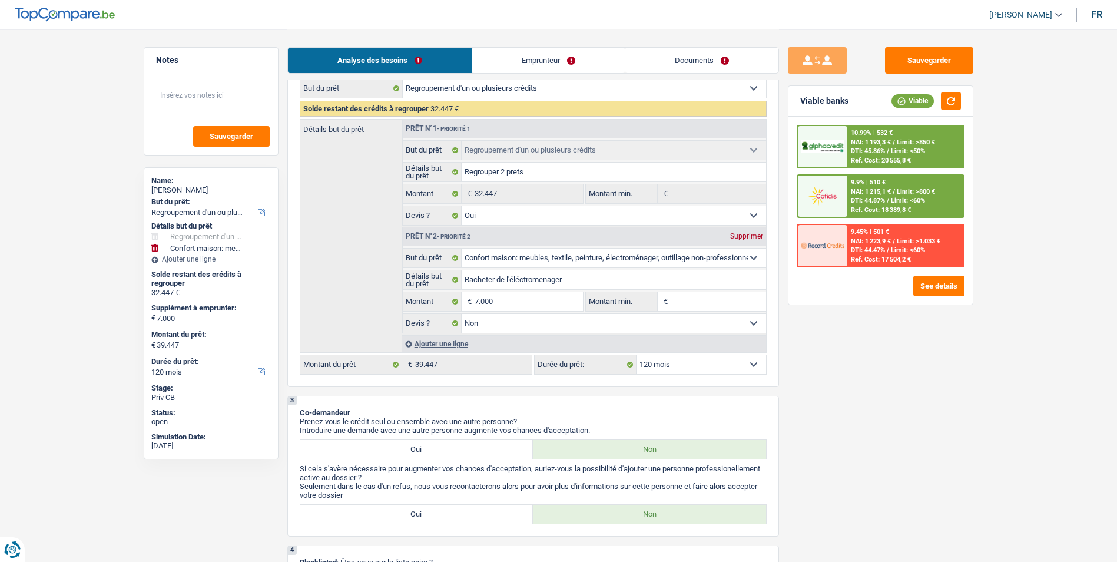
click at [889, 146] on div "10.99% | 532 € NAI: 1 193,3 € / Limit: >850 € DTI: 45.86% / Limit: <50% Ref. Co…" at bounding box center [905, 146] width 116 height 41
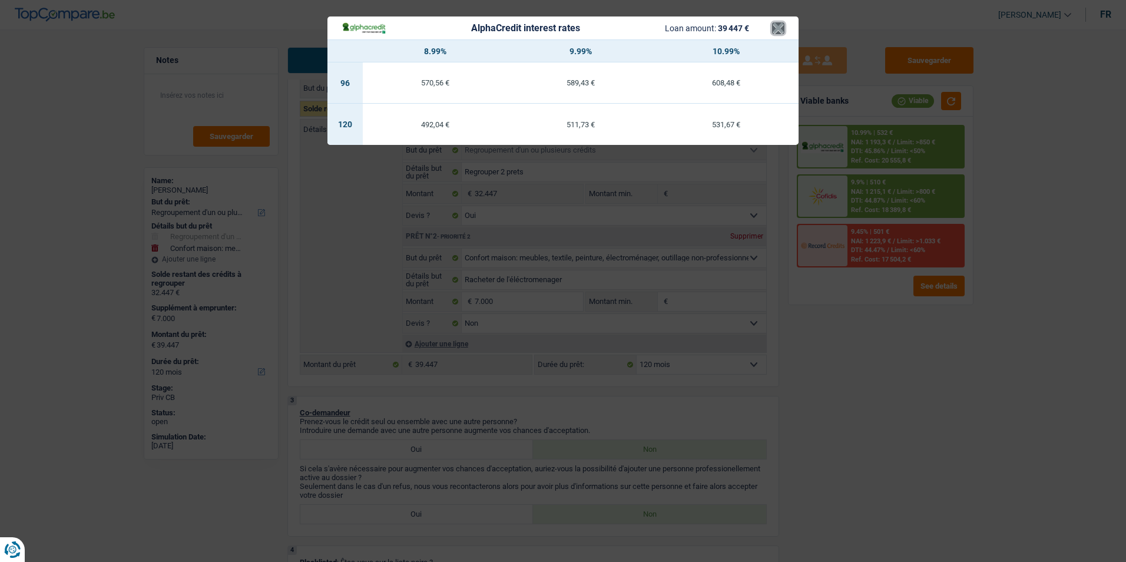
click at [780, 24] on button "×" at bounding box center [778, 28] width 12 height 12
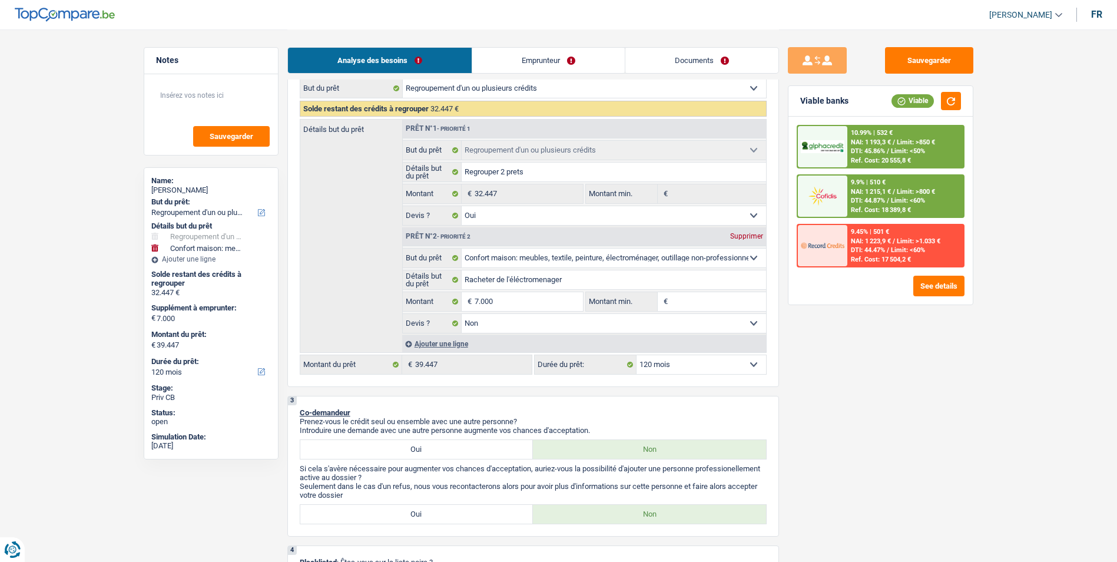
scroll to position [0, 0]
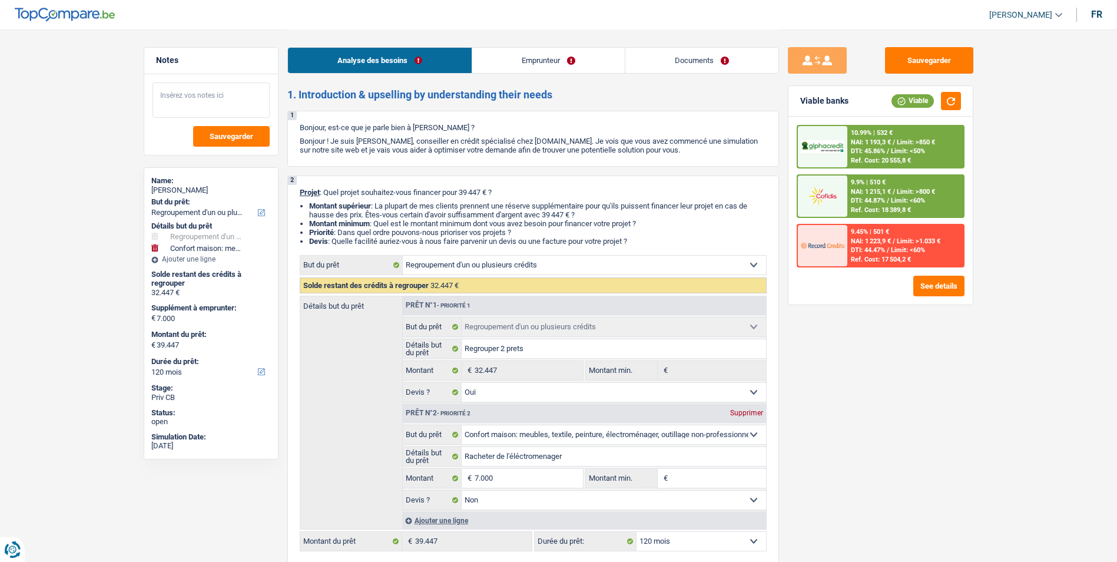
click at [220, 87] on textarea at bounding box center [211, 99] width 117 height 35
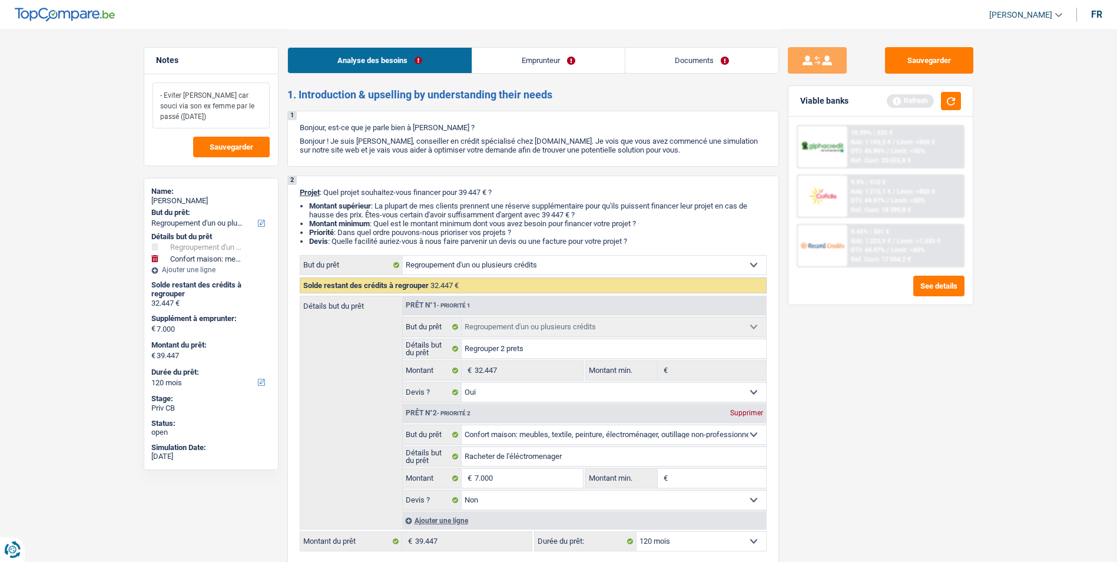
type textarea "- Eviter Cofidis car souci via son ex femme par le passé (Il y a 15 ans)"
drag, startPoint x: 171, startPoint y: 97, endPoint x: 114, endPoint y: 77, distance: 60.3
click at [190, 117] on textarea "- Eviter Cofidis car souci via son ex femme par le passé (Il y a 15 ans)" at bounding box center [211, 105] width 117 height 46
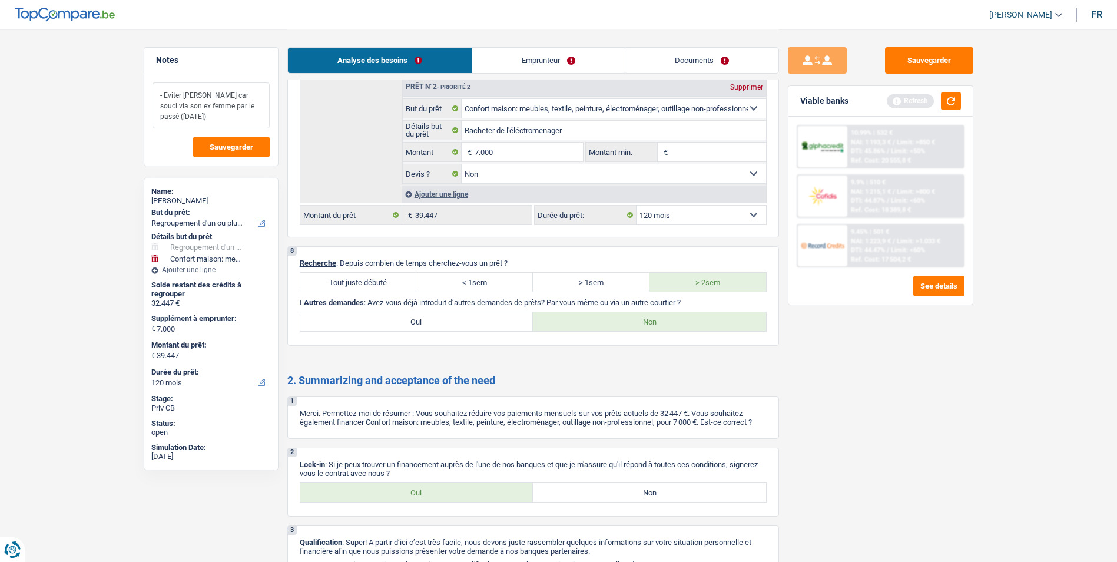
scroll to position [1826, 0]
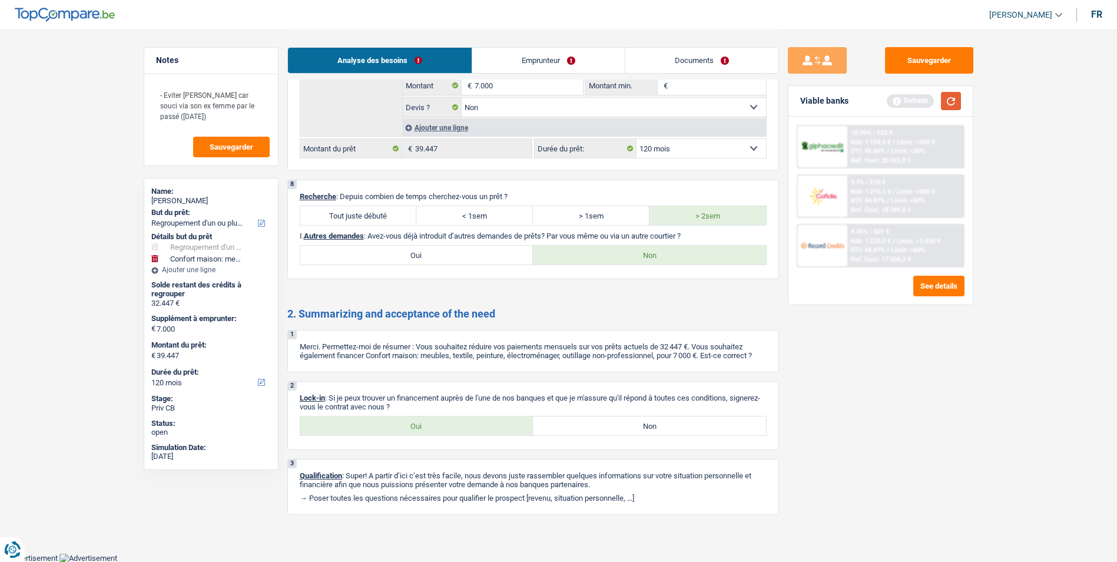
click at [955, 104] on button "button" at bounding box center [951, 101] width 20 height 18
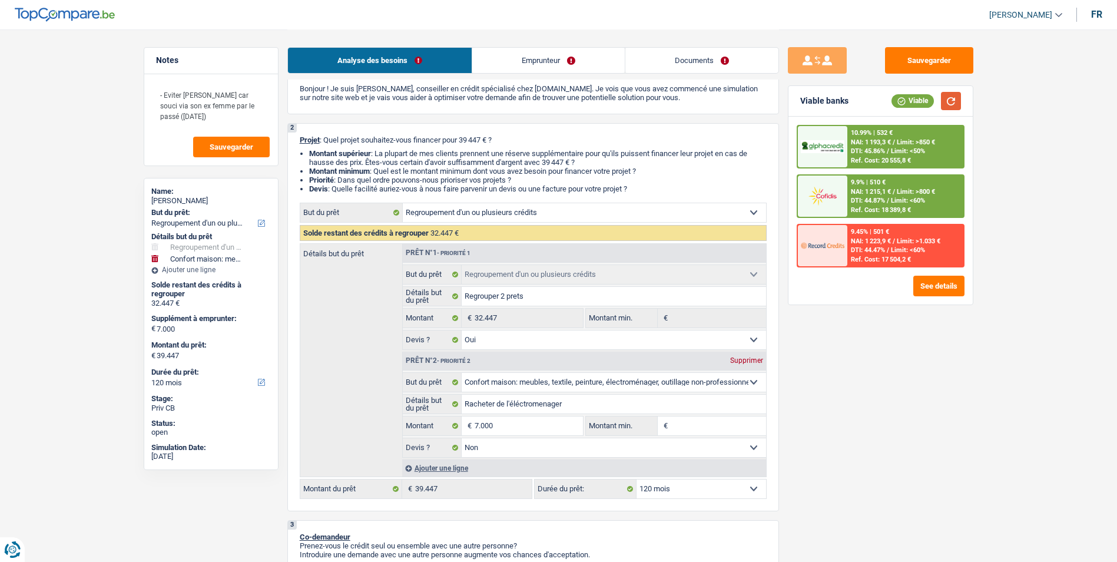
scroll to position [0, 0]
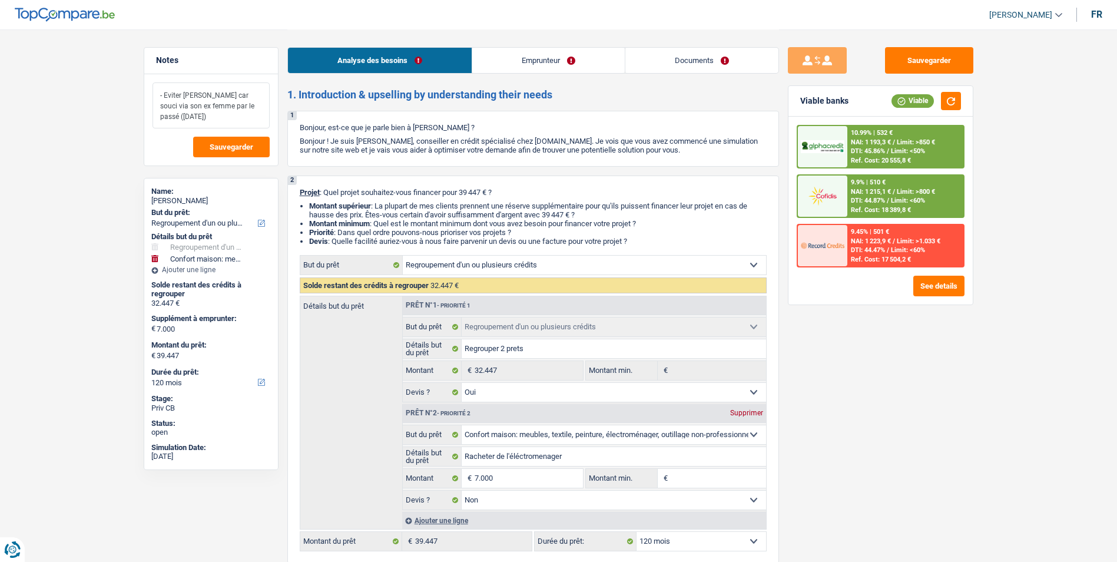
click at [209, 117] on textarea "- Eviter Cofidis car souci via son ex femme par le passé (Il y a 15 ans)" at bounding box center [211, 105] width 117 height 46
click at [541, 55] on link "Emprunteur" at bounding box center [548, 60] width 153 height 25
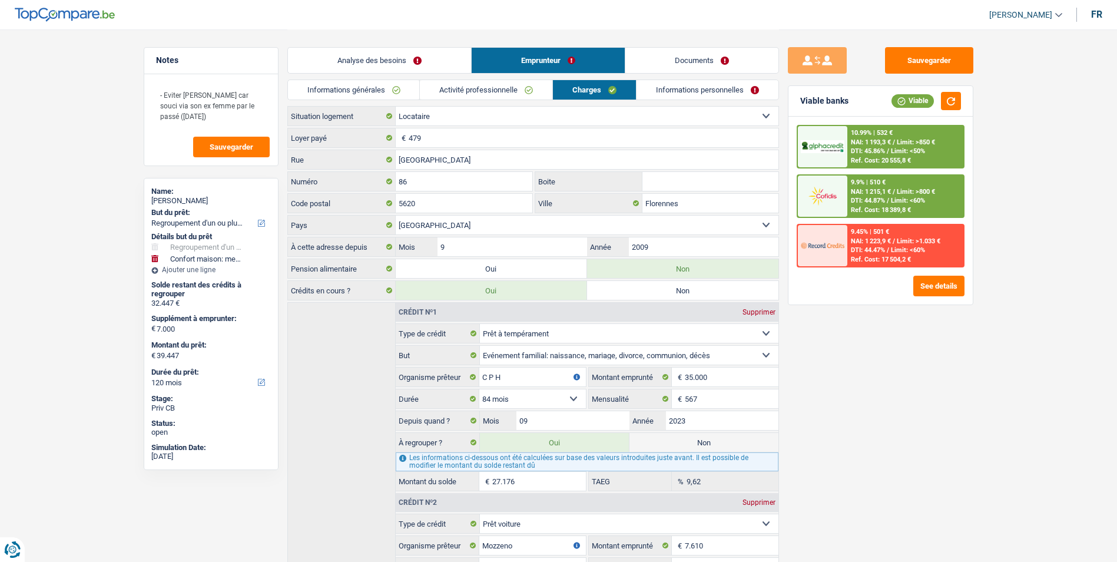
click at [661, 88] on link "Informations personnelles" at bounding box center [708, 89] width 142 height 19
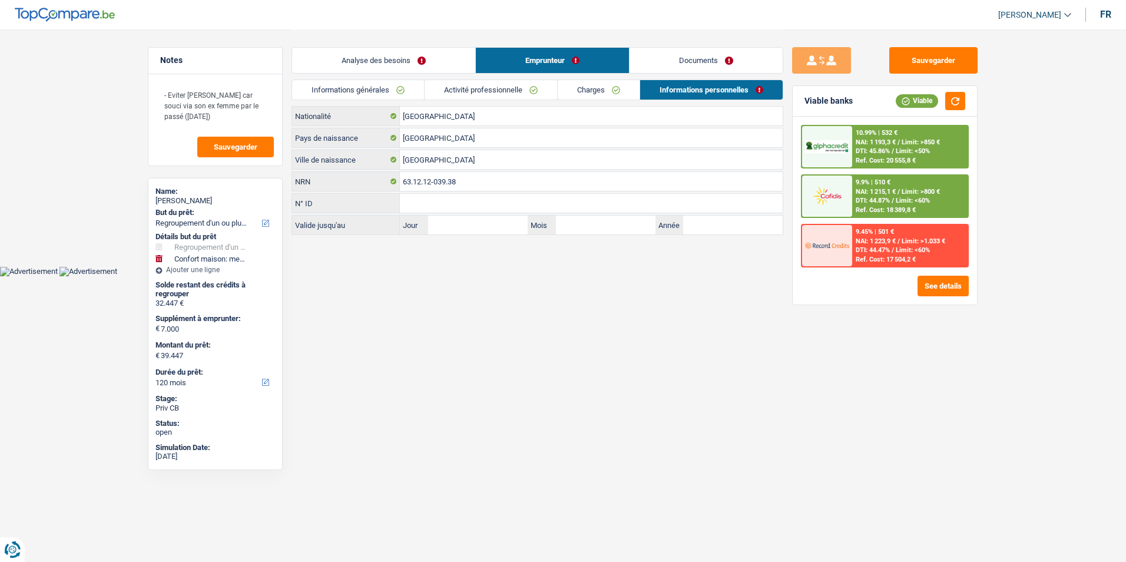
click at [613, 95] on link "Charges" at bounding box center [599, 89] width 82 height 19
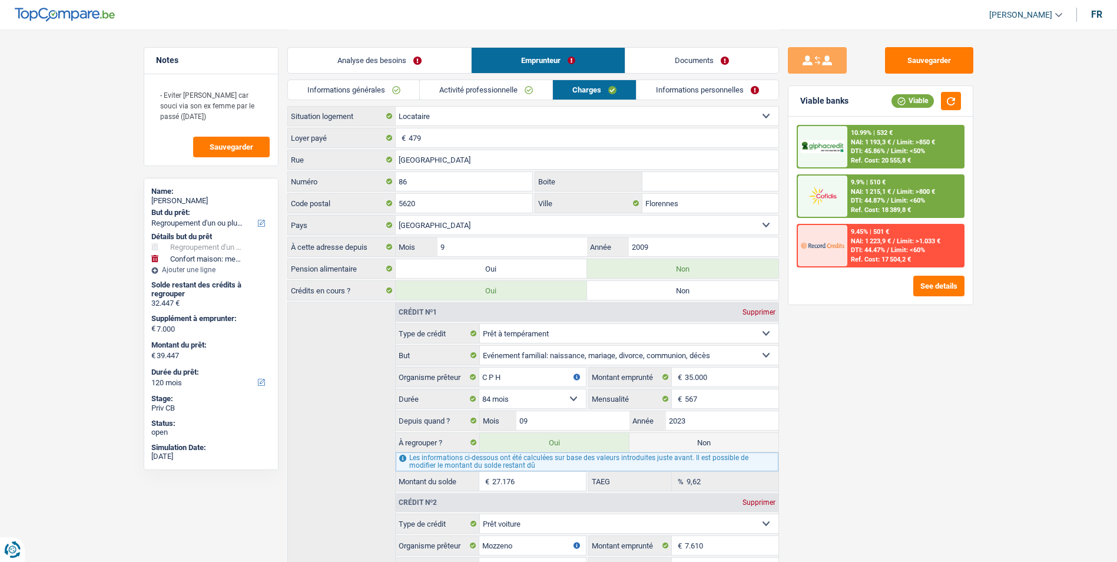
click at [651, 85] on link "Informations personnelles" at bounding box center [708, 89] width 142 height 19
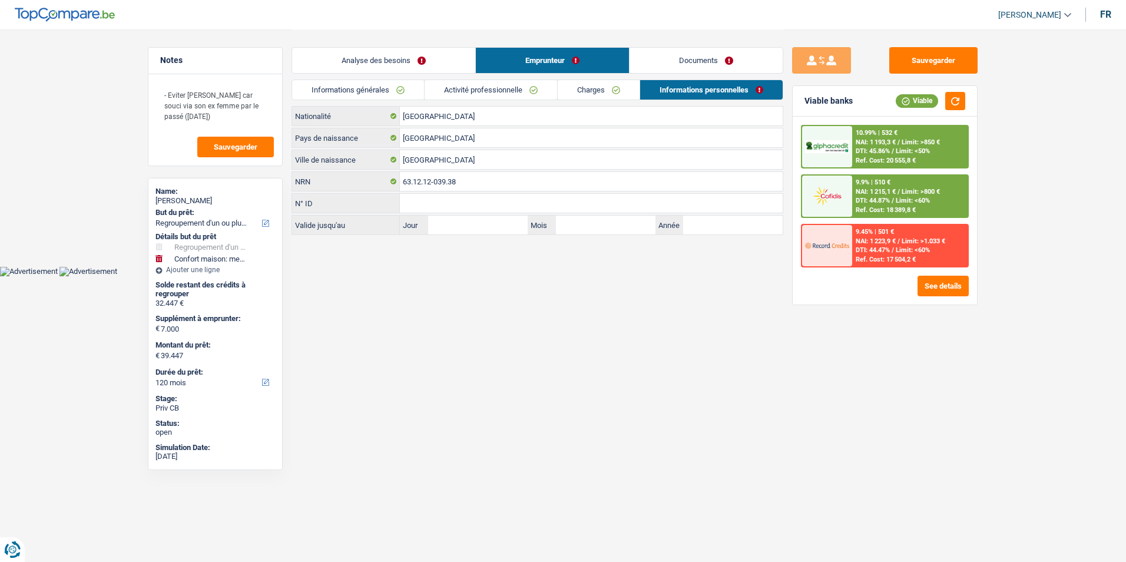
click at [529, 91] on link "Activité professionnelle" at bounding box center [491, 89] width 132 height 19
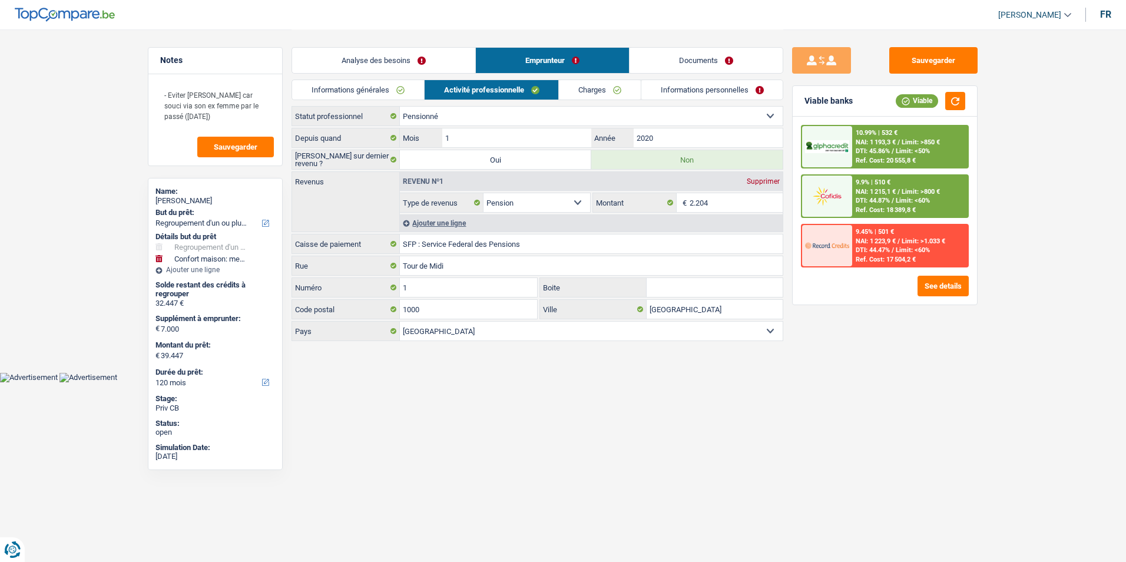
click at [597, 90] on link "Charges" at bounding box center [600, 89] width 82 height 19
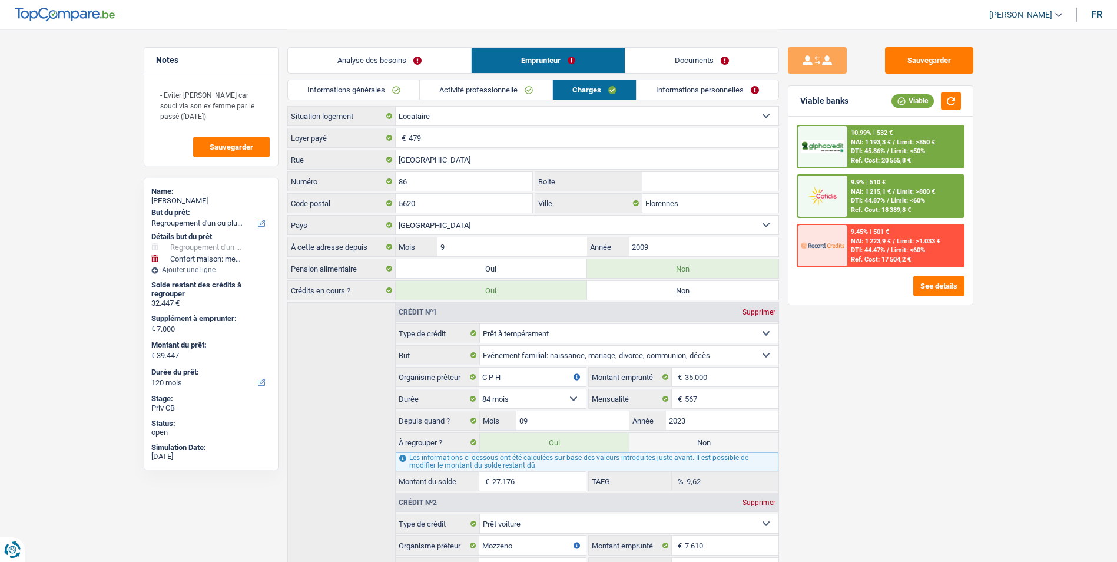
click at [513, 89] on link "Activité professionnelle" at bounding box center [486, 89] width 132 height 19
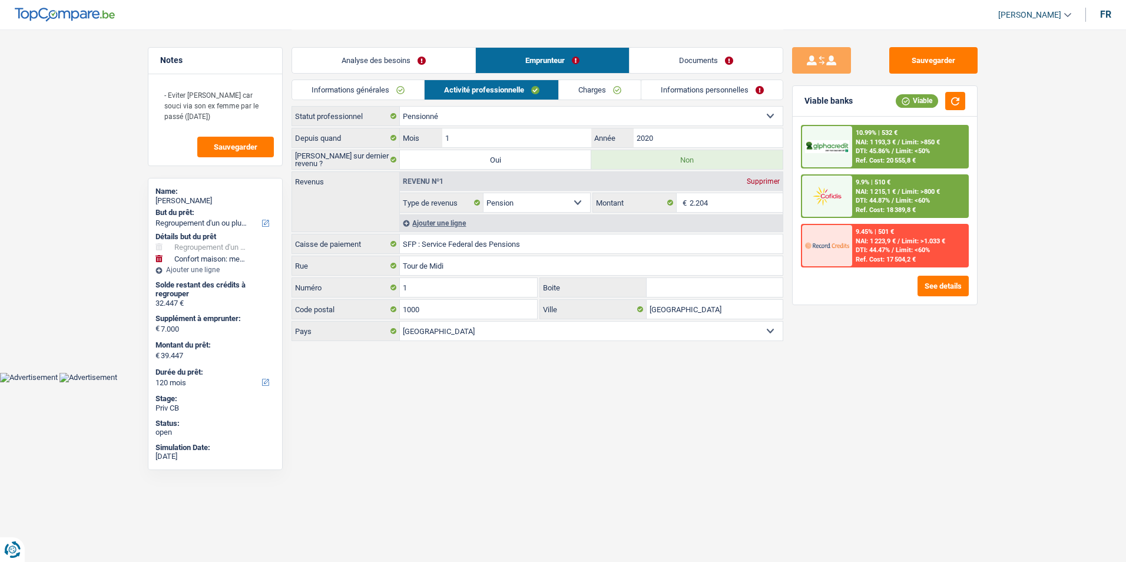
click at [694, 88] on link "Informations personnelles" at bounding box center [712, 89] width 142 height 19
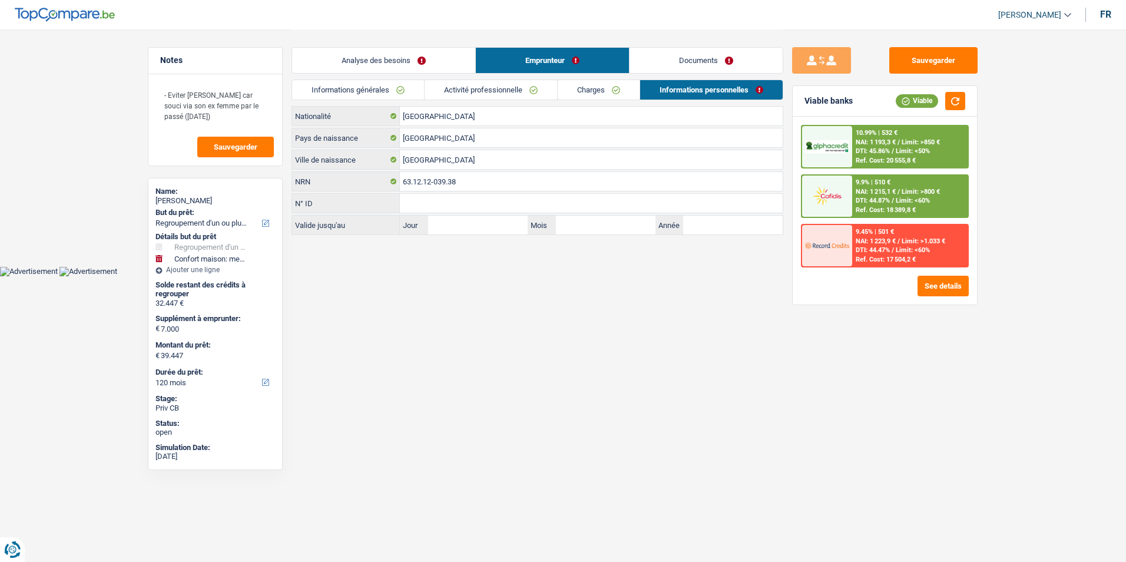
click at [703, 51] on link "Documents" at bounding box center [705, 60] width 153 height 25
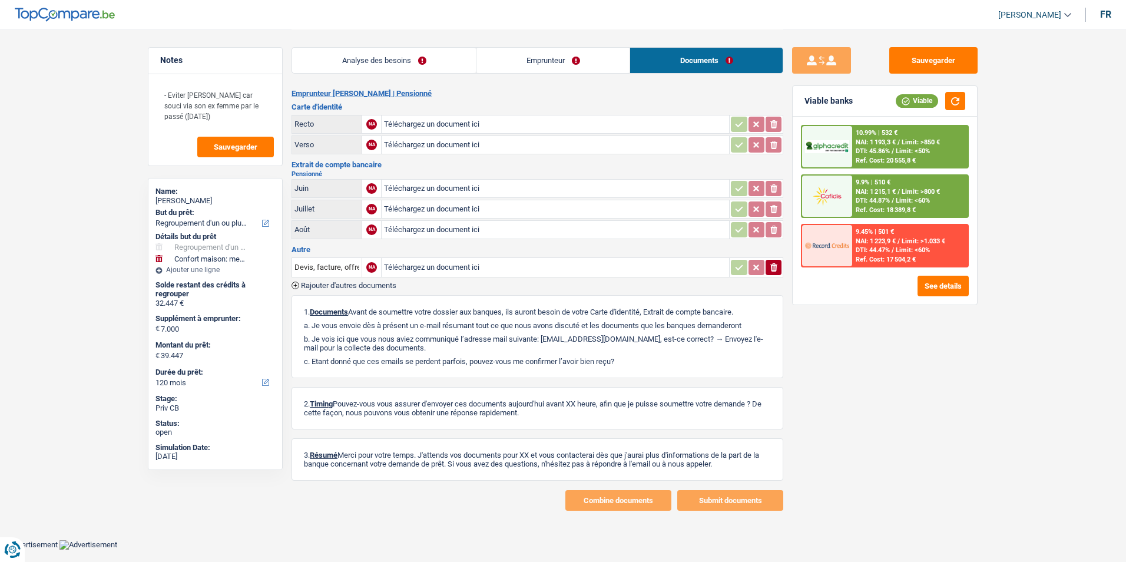
click at [611, 75] on div "Analyse des besoins Emprunteur Documents" at bounding box center [537, 54] width 492 height 50
click at [532, 64] on link "Emprunteur" at bounding box center [552, 60] width 153 height 25
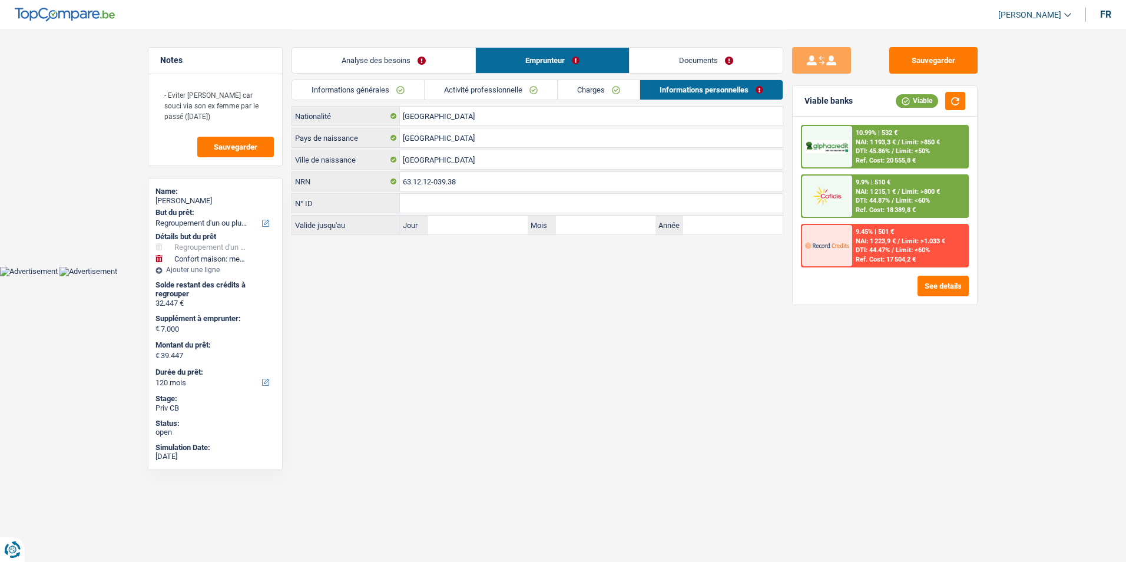
click at [428, 65] on link "Analyse des besoins" at bounding box center [383, 60] width 183 height 25
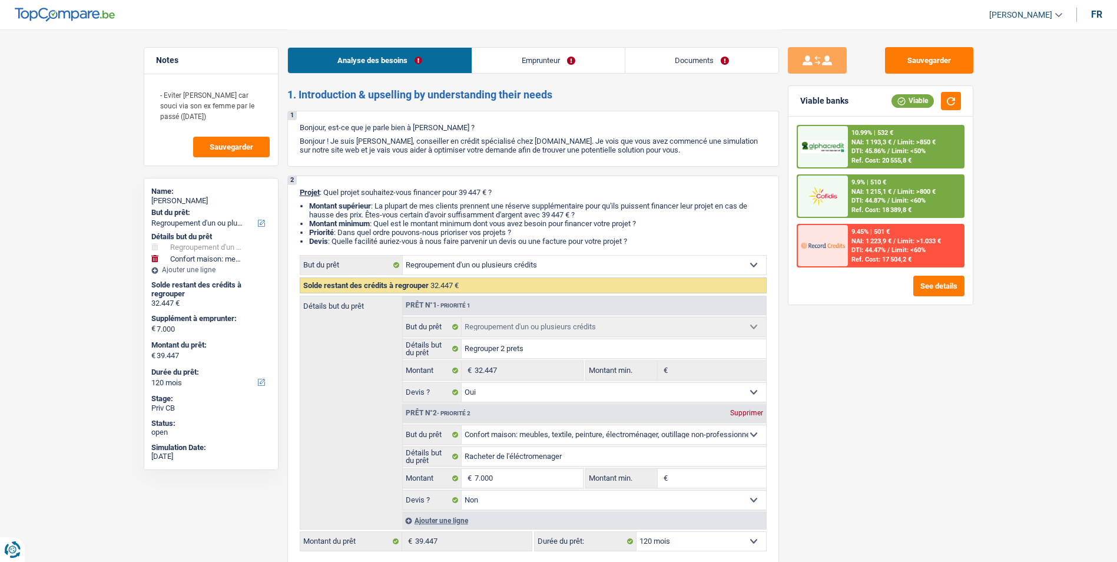
click at [531, 65] on link "Emprunteur" at bounding box center [548, 60] width 153 height 25
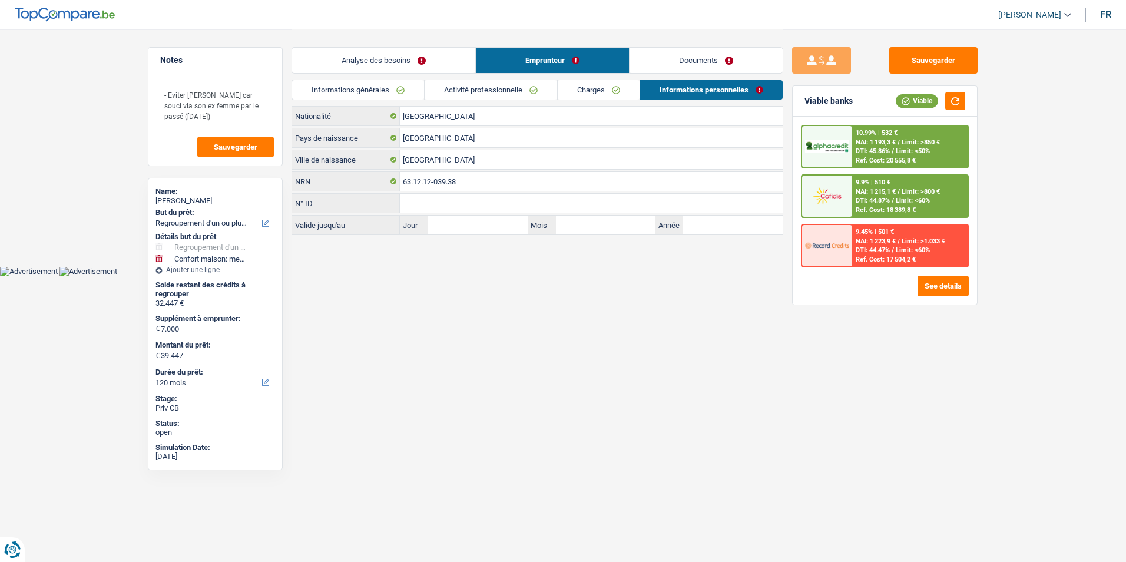
click at [599, 91] on link "Charges" at bounding box center [599, 89] width 82 height 19
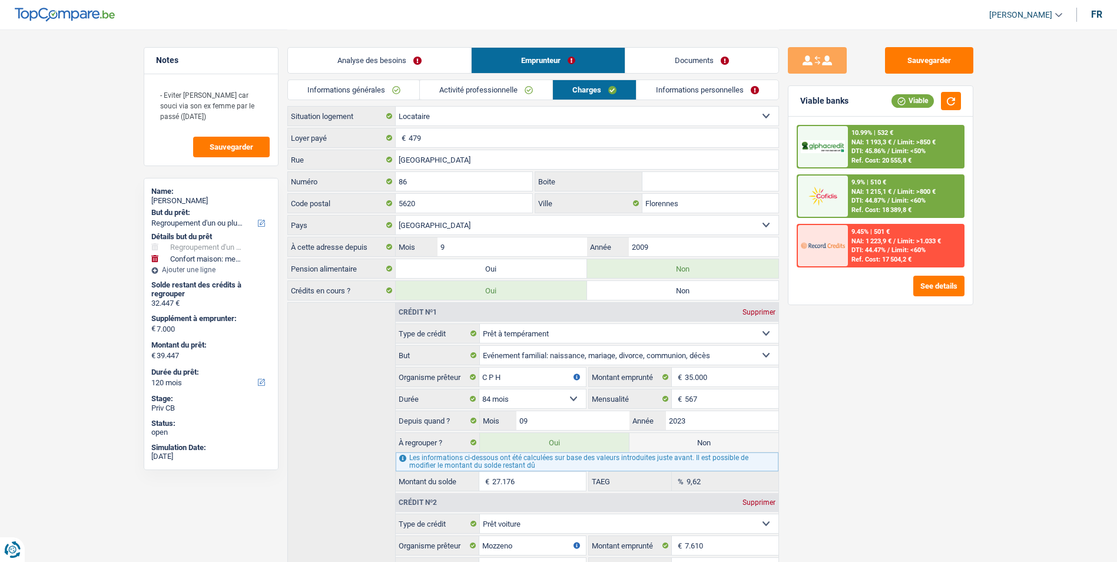
click at [506, 87] on link "Activité professionnelle" at bounding box center [486, 89] width 132 height 19
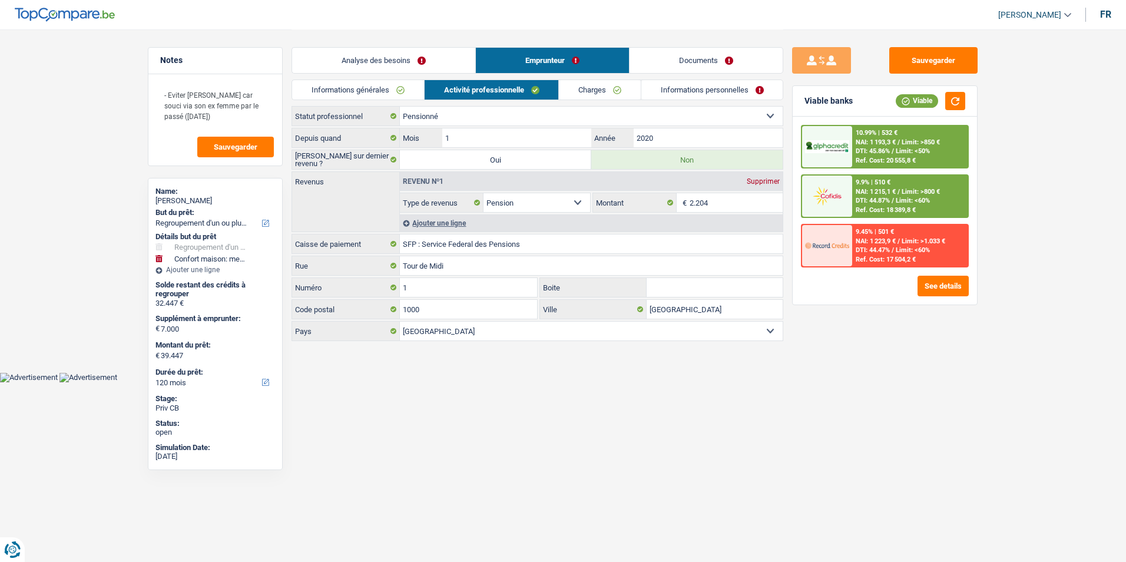
click at [401, 82] on link "Informations générales" at bounding box center [358, 89] width 132 height 19
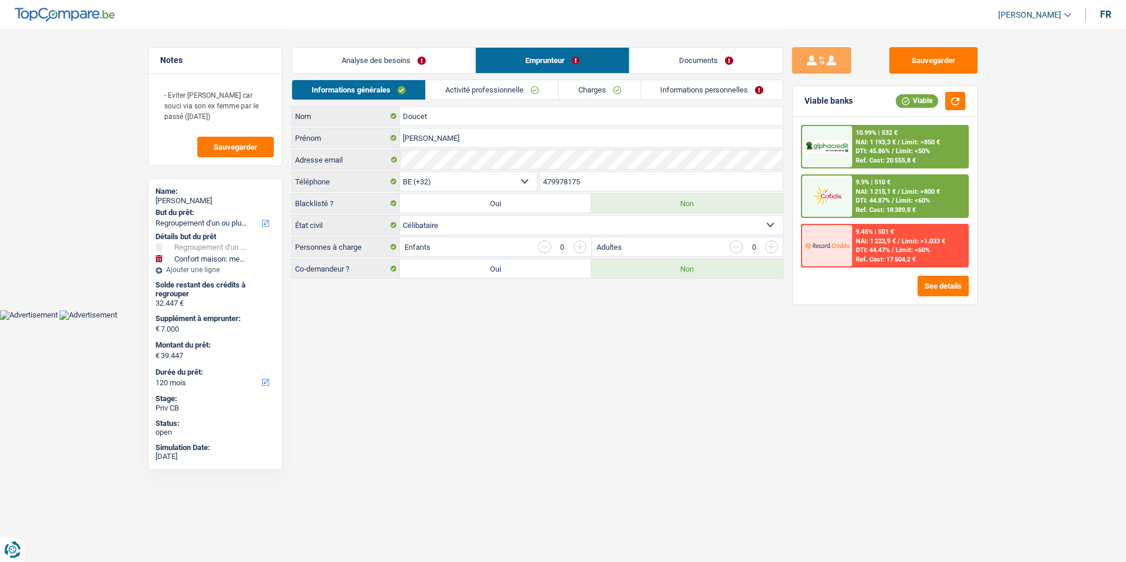
click at [708, 95] on link "Informations personnelles" at bounding box center [712, 89] width 142 height 19
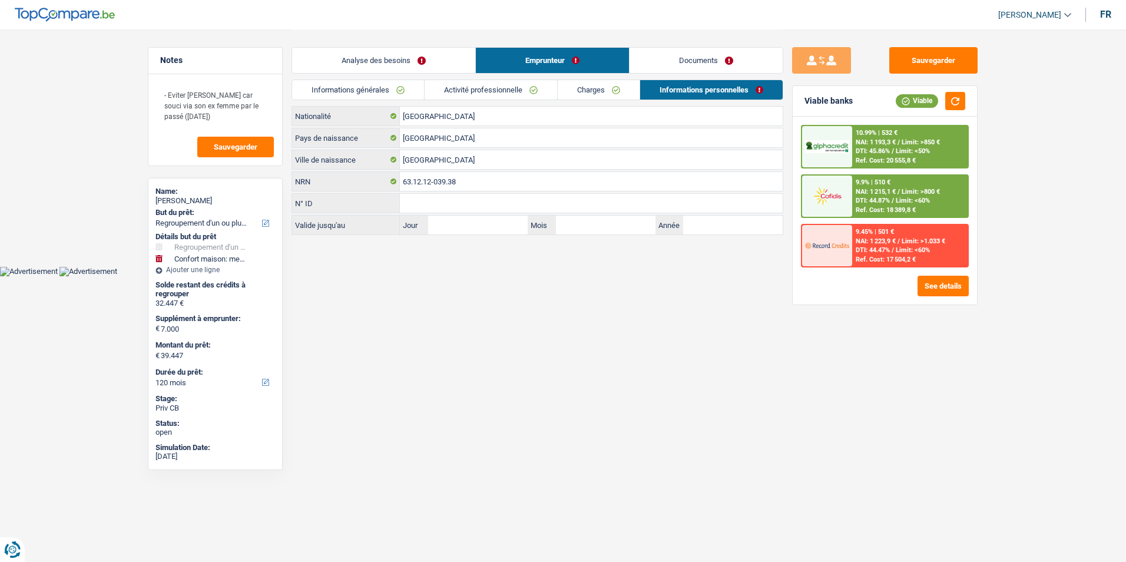
click at [571, 92] on link "Charges" at bounding box center [599, 89] width 82 height 19
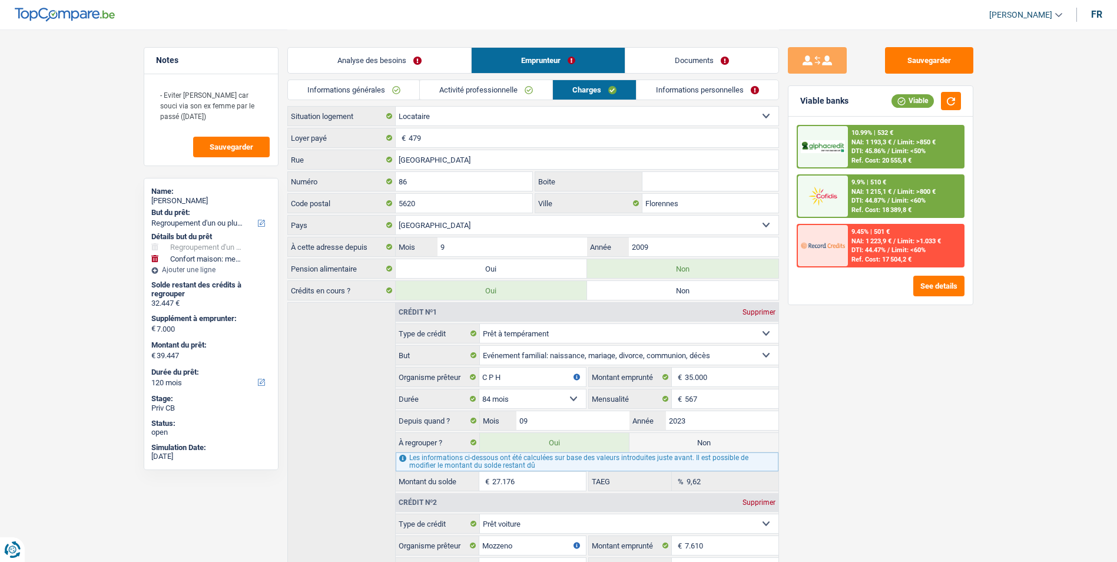
click at [518, 91] on link "Activité professionnelle" at bounding box center [486, 89] width 132 height 19
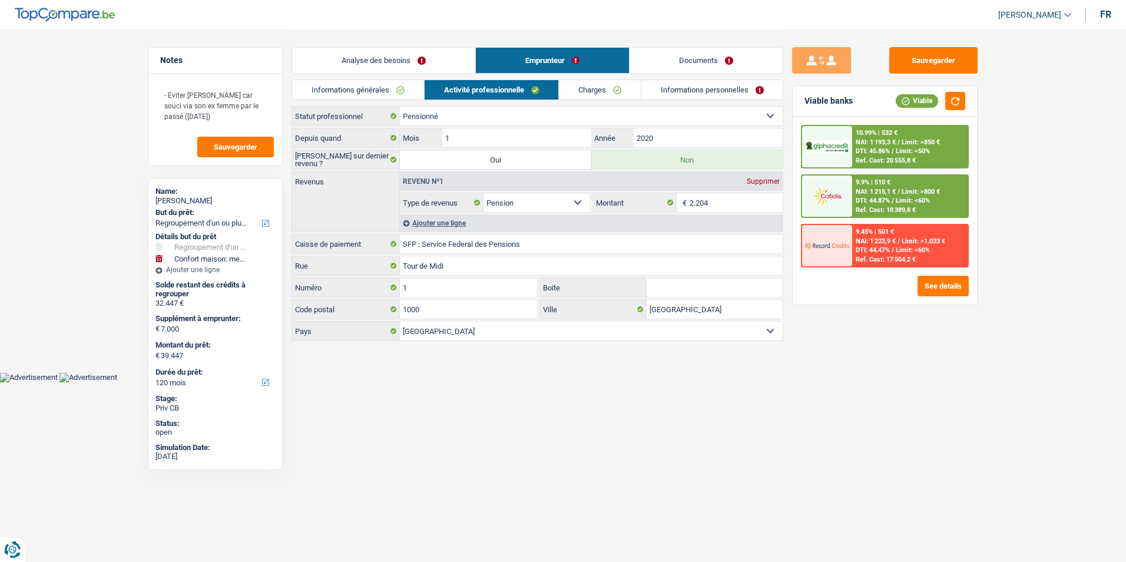
click at [408, 91] on link "Informations générales" at bounding box center [358, 89] width 132 height 19
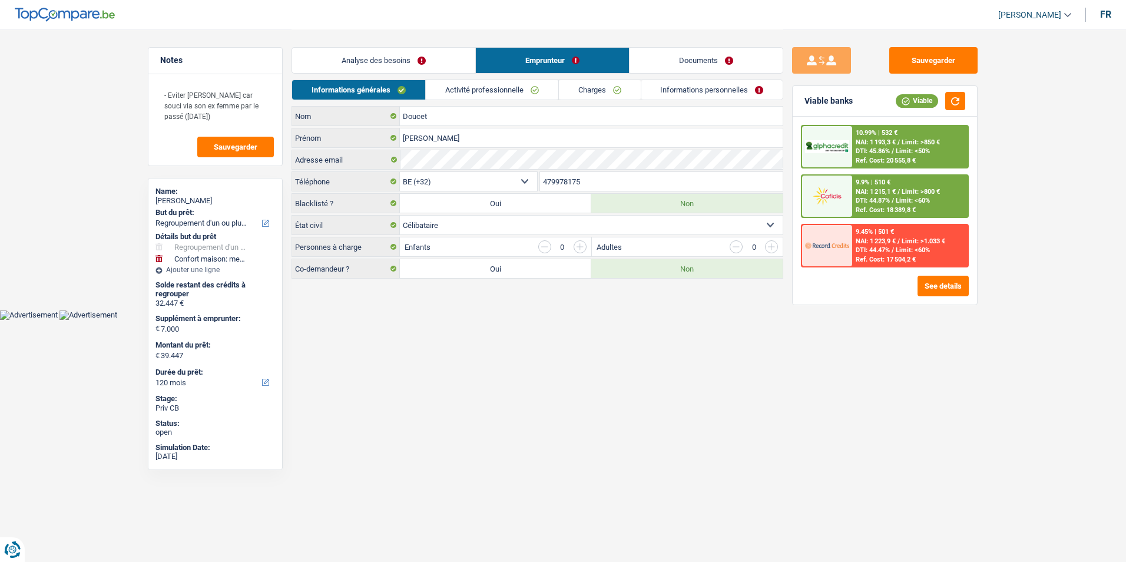
click at [510, 85] on link "Activité professionnelle" at bounding box center [492, 89] width 132 height 19
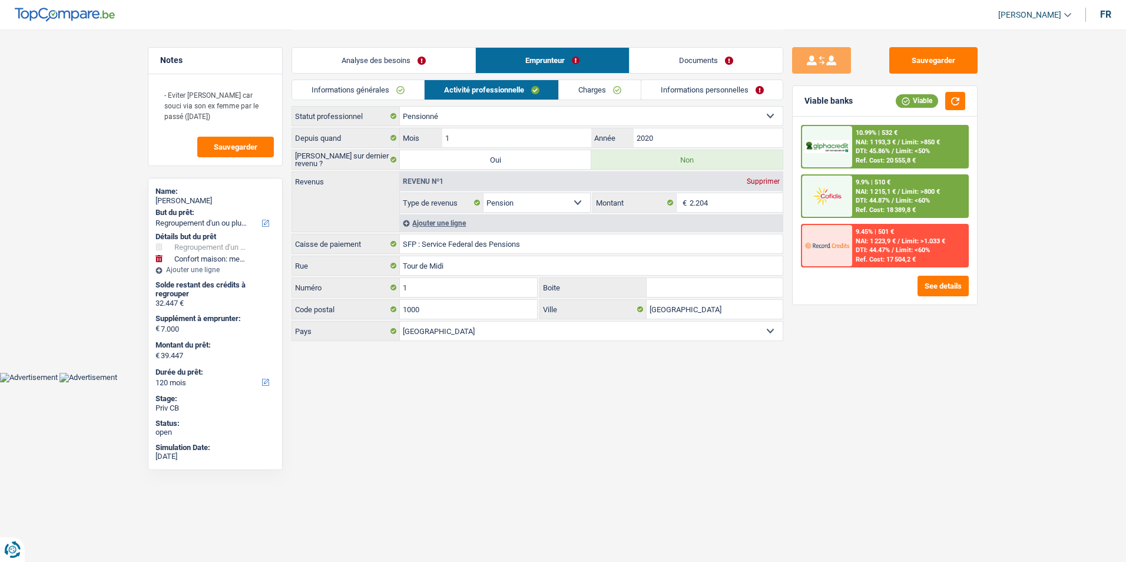
click at [602, 77] on div "Analyse des besoins Emprunteur Documents" at bounding box center [537, 54] width 492 height 50
click at [602, 85] on link "Charges" at bounding box center [600, 89] width 82 height 19
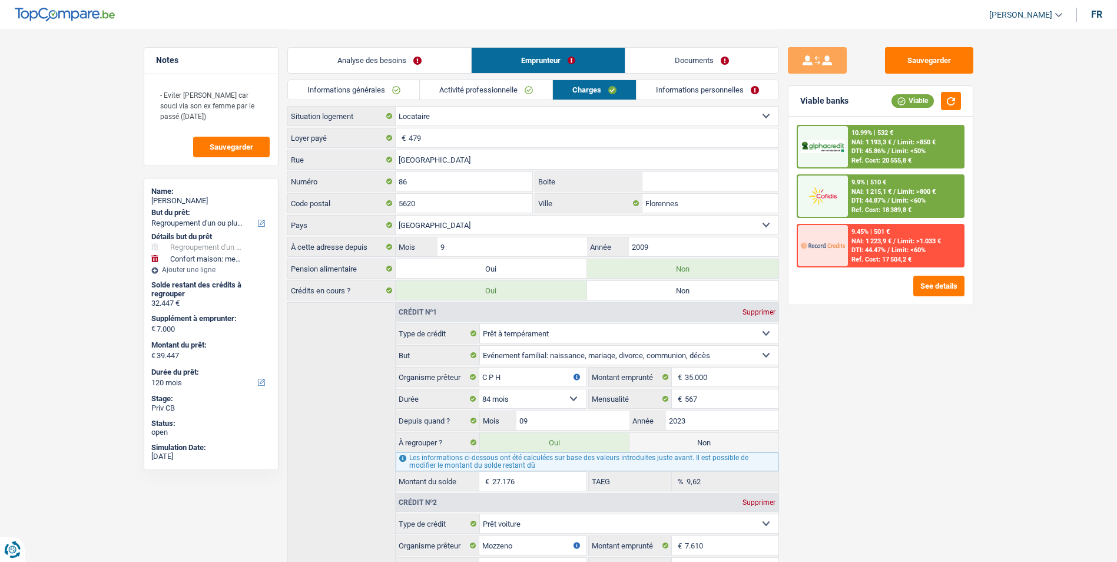
click at [678, 86] on link "Informations personnelles" at bounding box center [708, 89] width 142 height 19
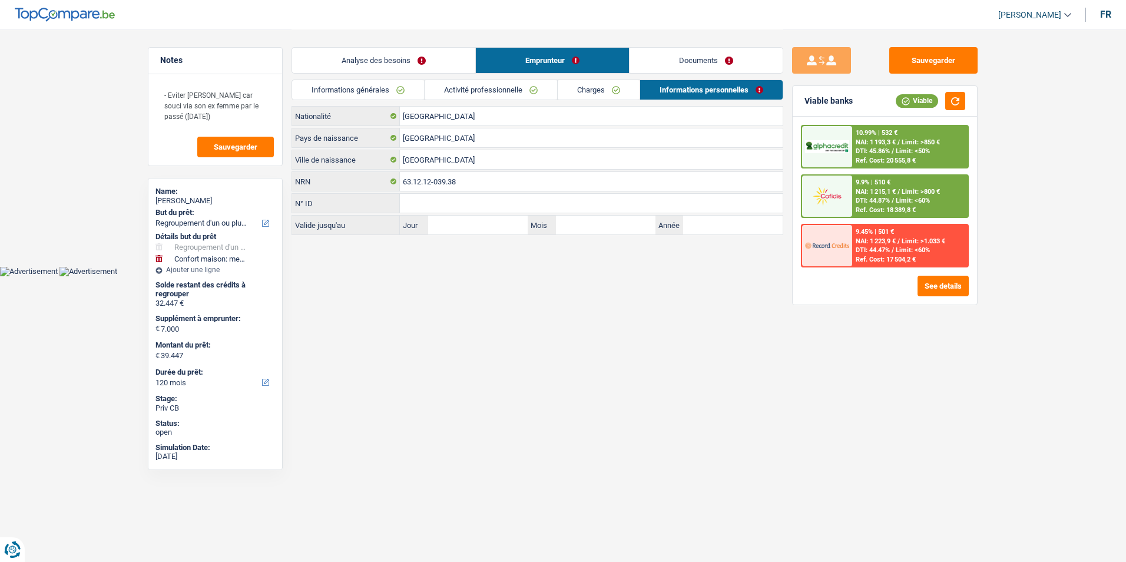
click at [708, 60] on link "Documents" at bounding box center [705, 60] width 153 height 25
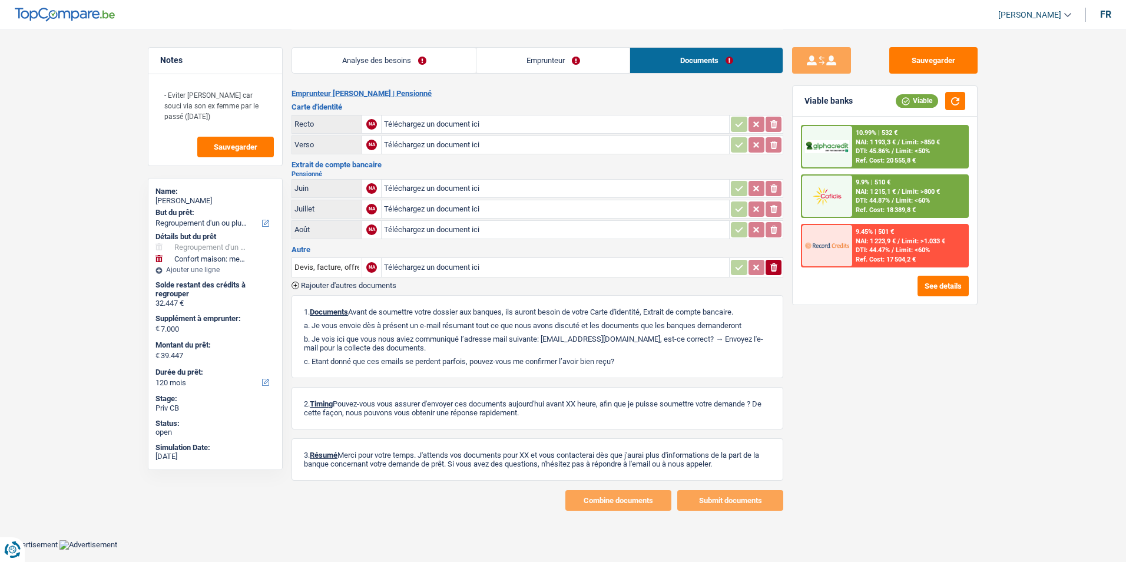
click at [496, 64] on link "Emprunteur" at bounding box center [552, 60] width 153 height 25
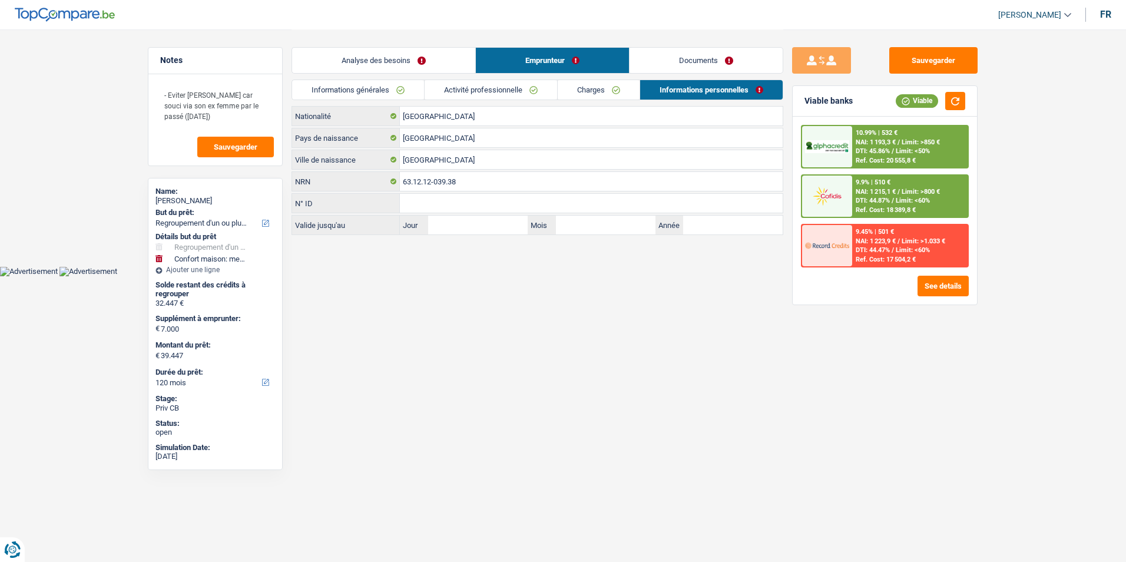
click at [456, 63] on link "Analyse des besoins" at bounding box center [383, 60] width 183 height 25
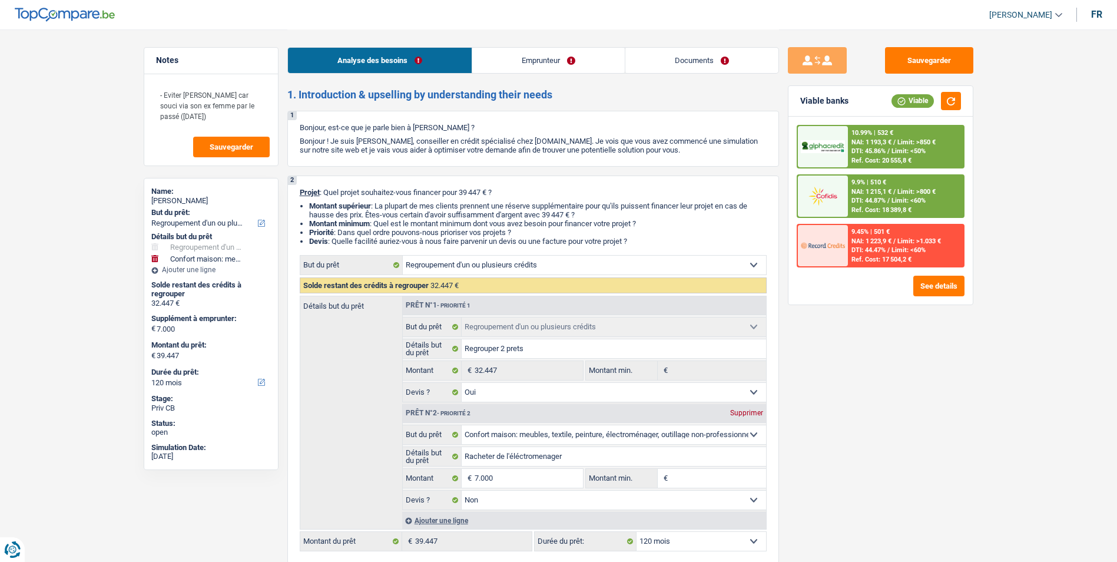
drag, startPoint x: 513, startPoint y: 52, endPoint x: 519, endPoint y: 55, distance: 6.1
click at [514, 52] on link "Emprunteur" at bounding box center [548, 60] width 153 height 25
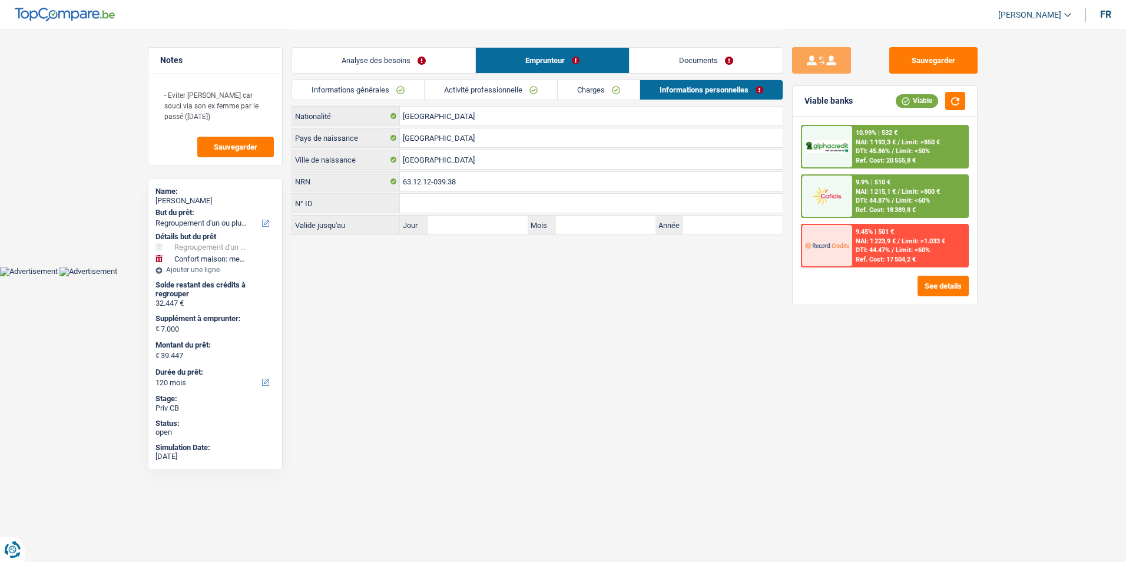
click at [671, 53] on link "Documents" at bounding box center [705, 60] width 153 height 25
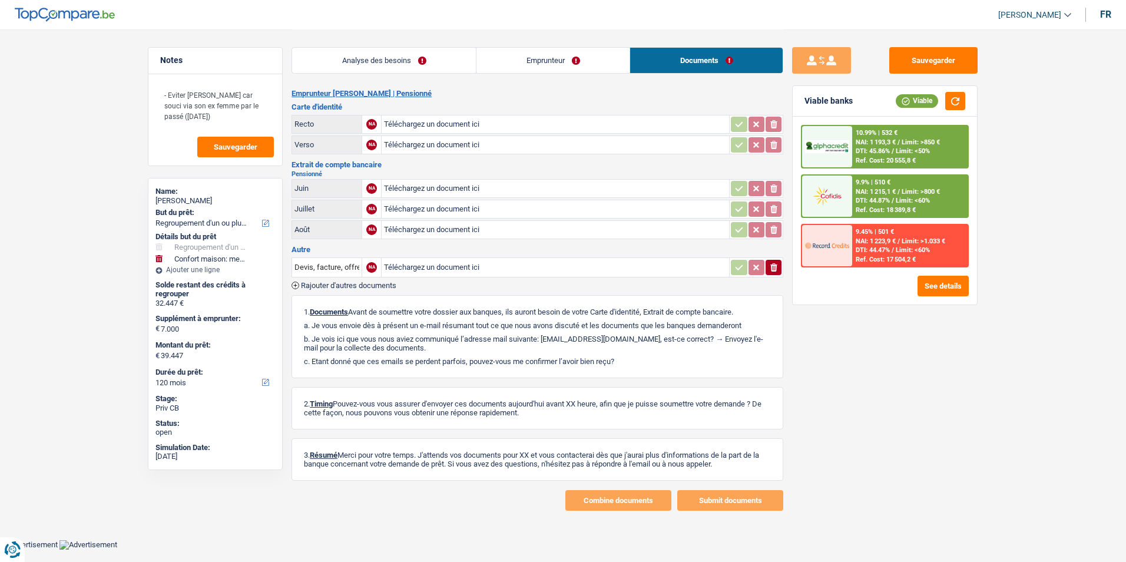
click at [554, 63] on link "Emprunteur" at bounding box center [552, 60] width 153 height 25
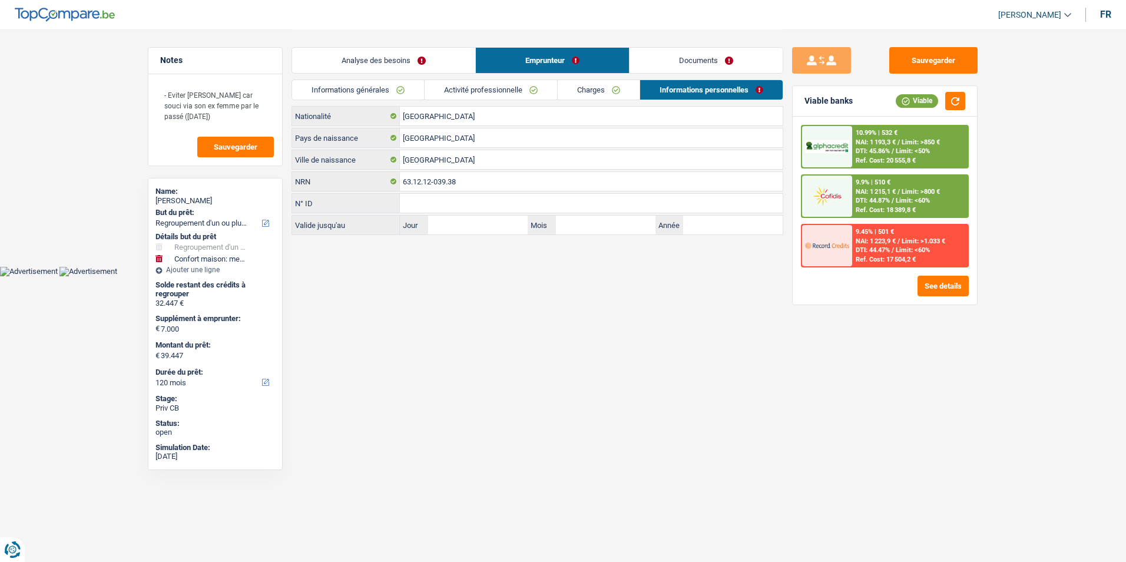
click at [430, 62] on link "Analyse des besoins" at bounding box center [383, 60] width 183 height 25
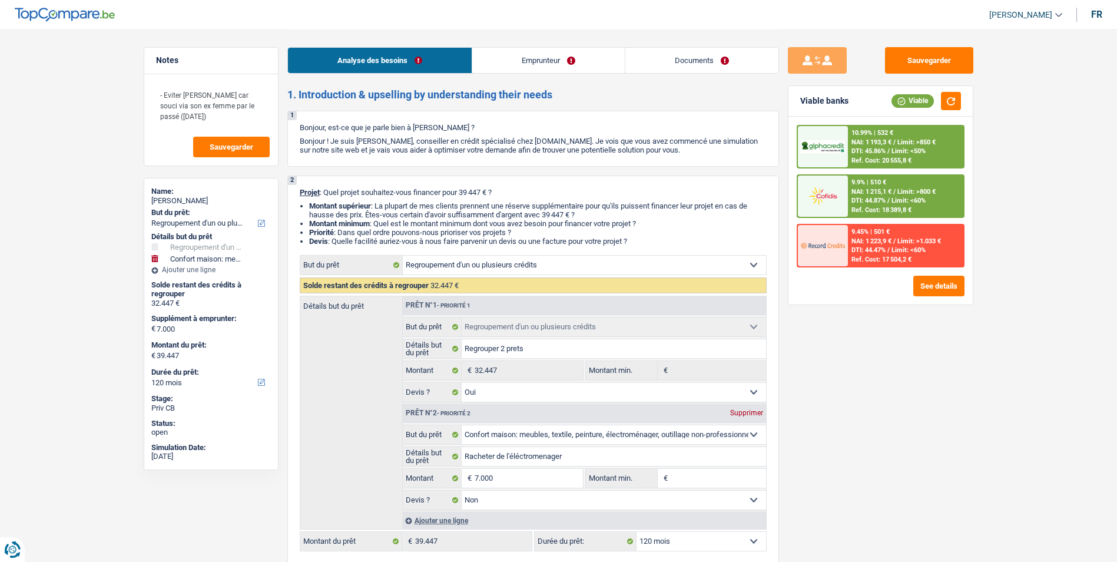
click at [519, 59] on link "Emprunteur" at bounding box center [548, 60] width 153 height 25
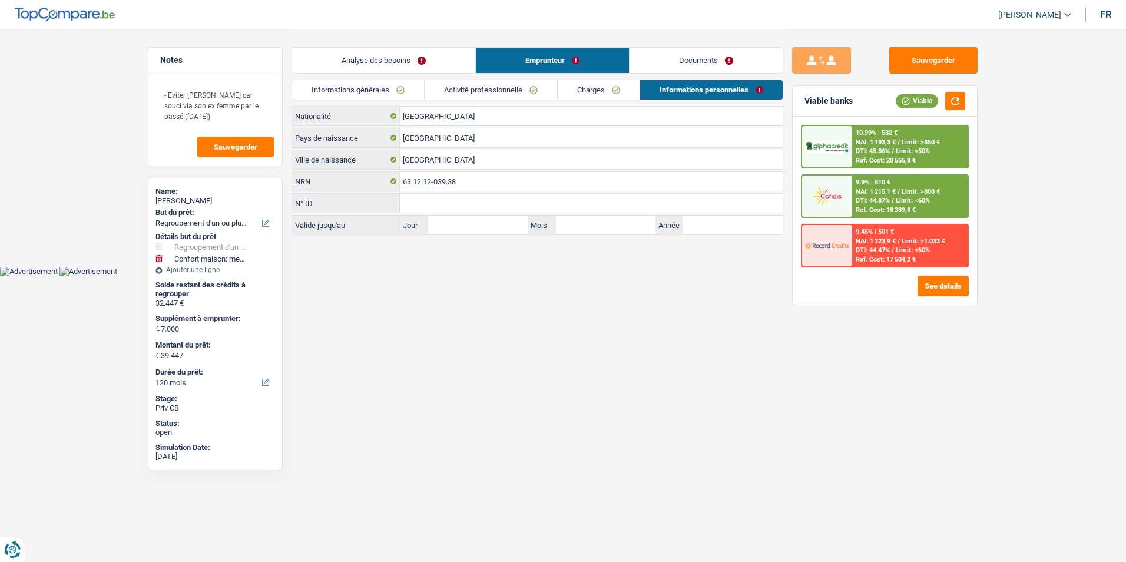
click at [662, 57] on link "Documents" at bounding box center [705, 60] width 153 height 25
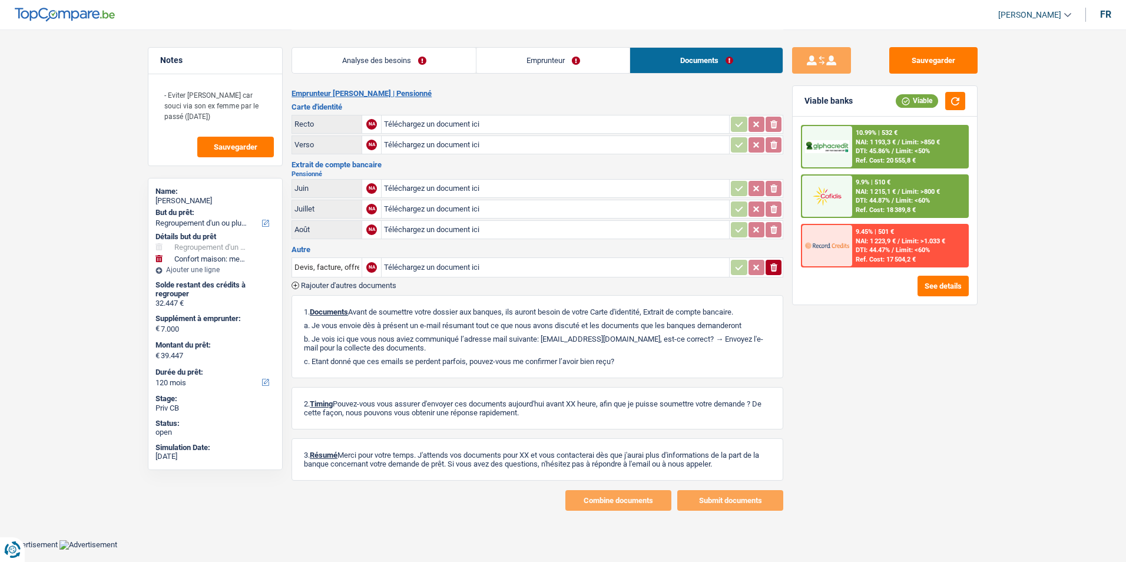
click at [445, 62] on link "Analyse des besoins" at bounding box center [384, 60] width 184 height 25
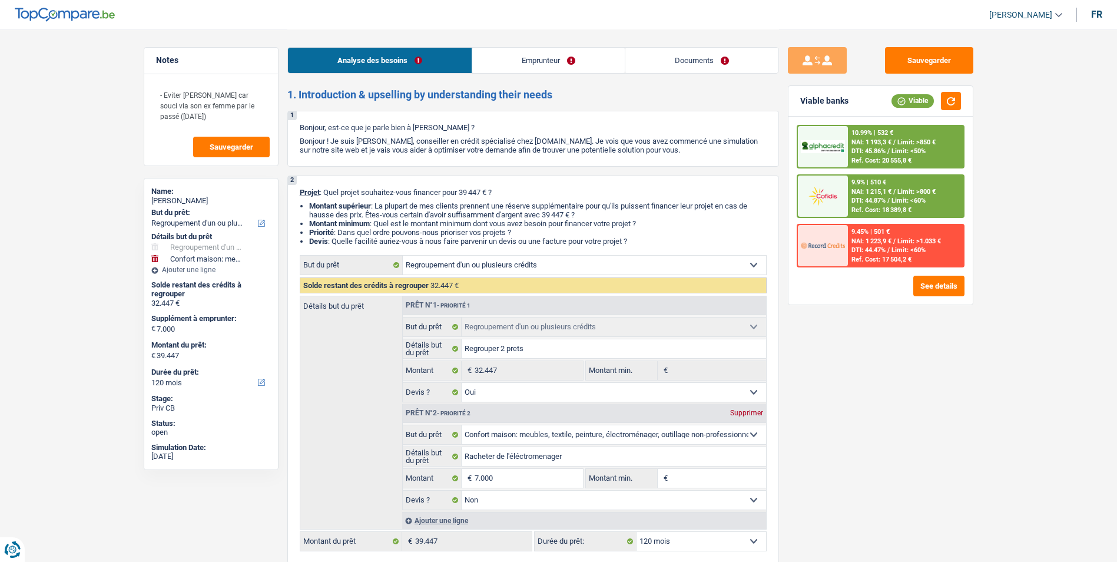
click at [519, 59] on link "Emprunteur" at bounding box center [548, 60] width 153 height 25
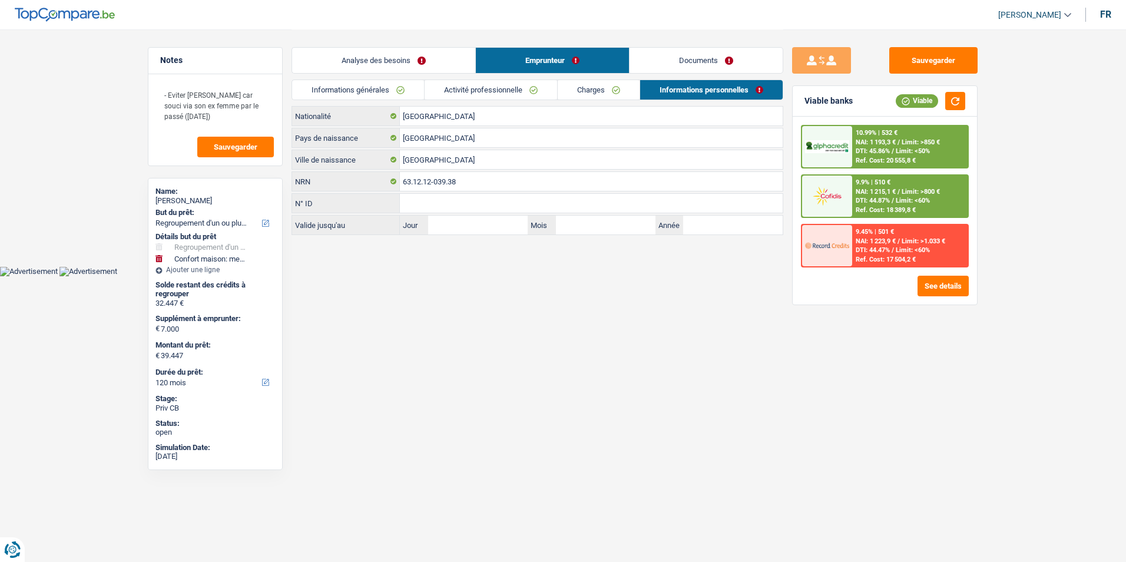
click at [648, 59] on link "Documents" at bounding box center [705, 60] width 153 height 25
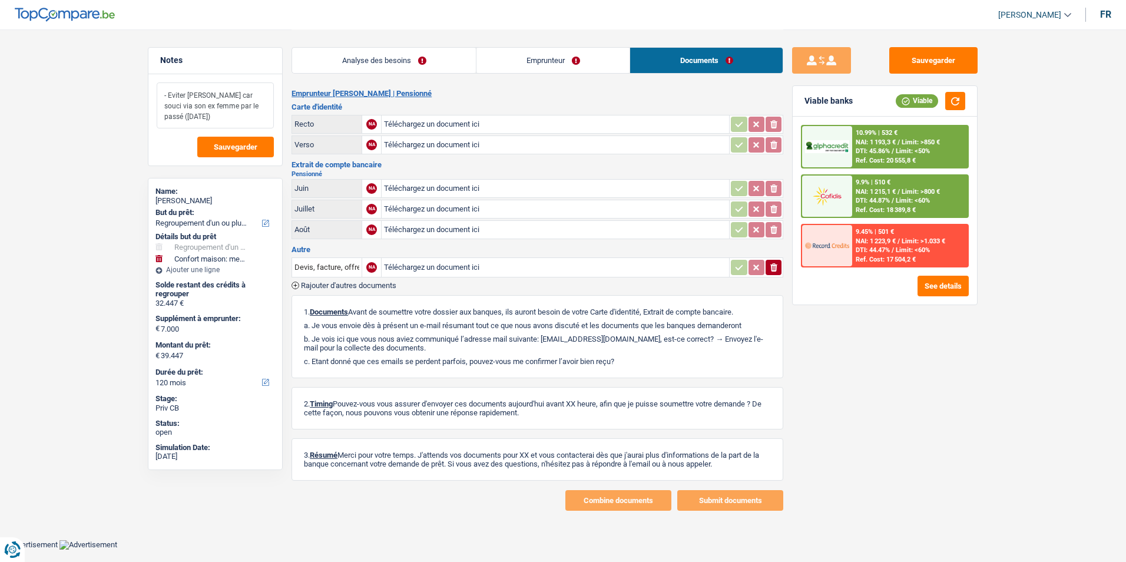
click at [224, 116] on textarea "- Eviter Cofidis car souci via son ex femme par le passé (Il y a 15 ans)" at bounding box center [215, 105] width 117 height 46
click at [416, 62] on link "Analyse des besoins" at bounding box center [384, 60] width 184 height 25
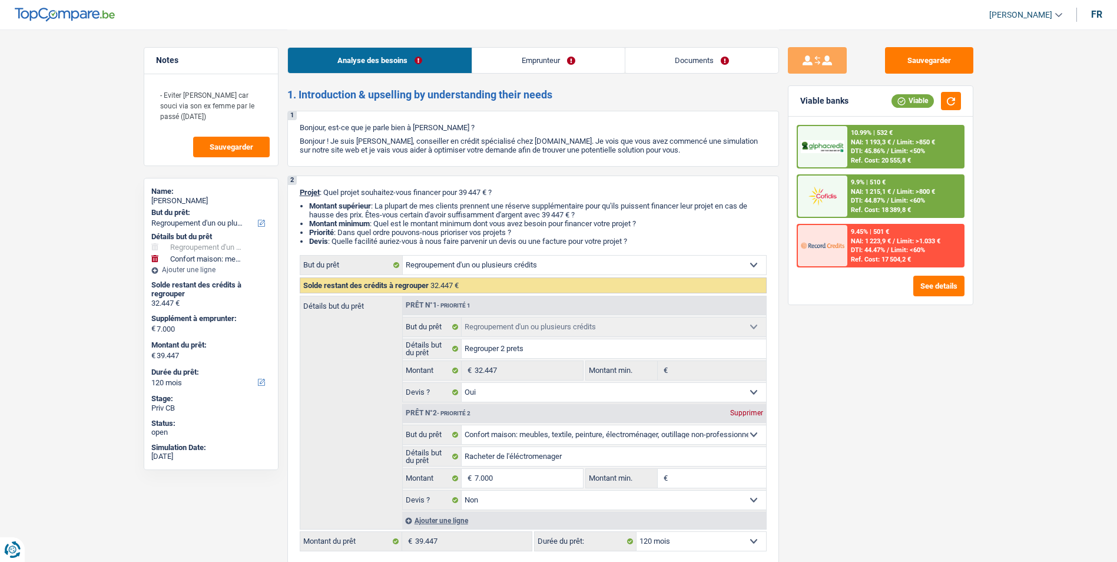
click at [564, 62] on link "Emprunteur" at bounding box center [548, 60] width 153 height 25
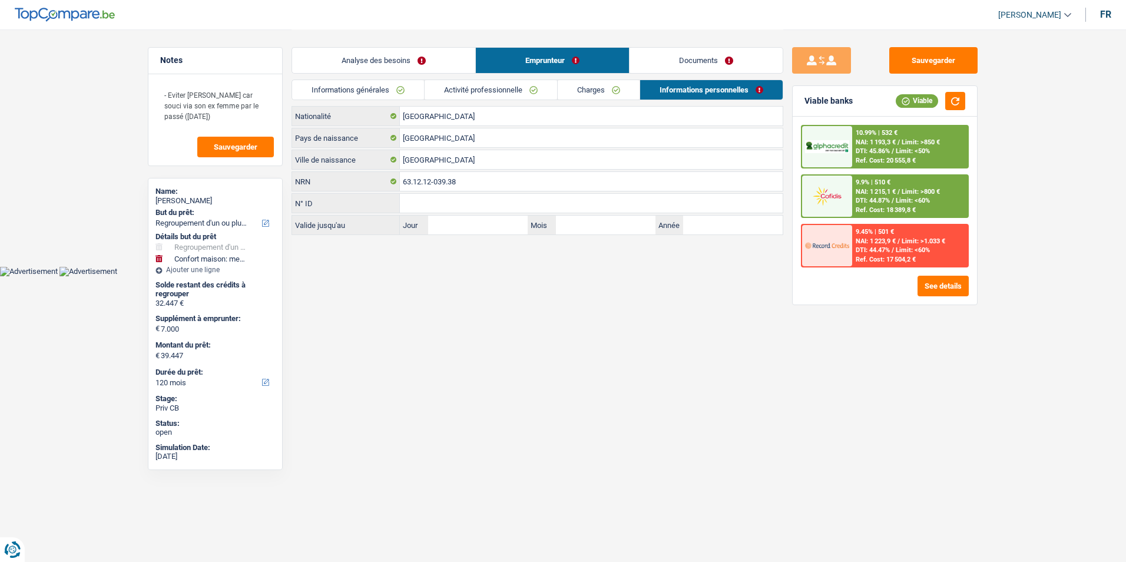
click at [446, 55] on link "Analyse des besoins" at bounding box center [383, 60] width 183 height 25
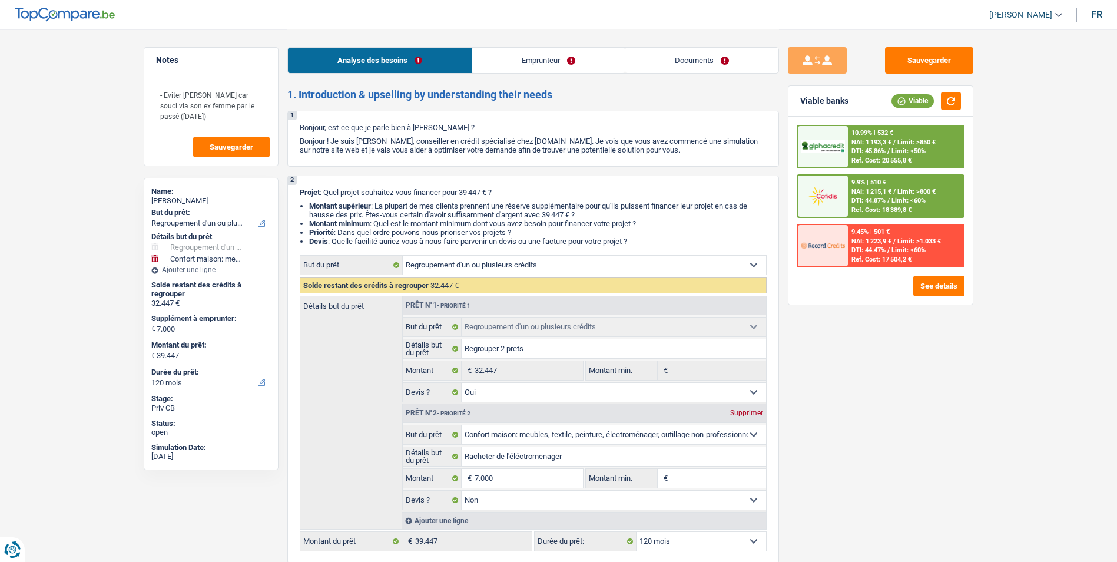
click at [587, 54] on link "Emprunteur" at bounding box center [548, 60] width 153 height 25
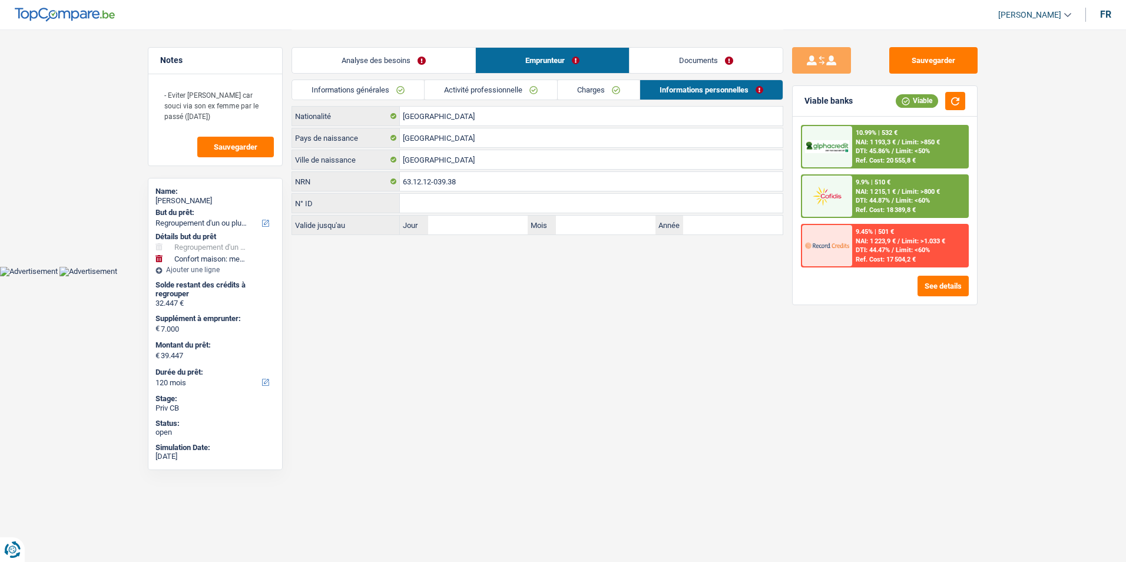
click at [672, 58] on link "Documents" at bounding box center [705, 60] width 153 height 25
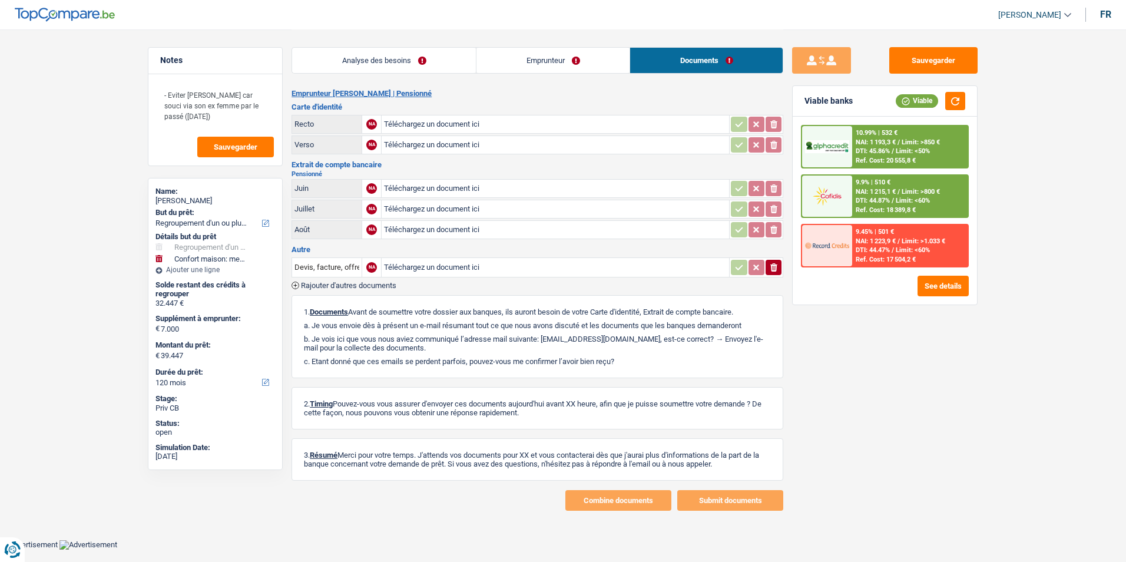
click at [560, 65] on link "Emprunteur" at bounding box center [552, 60] width 153 height 25
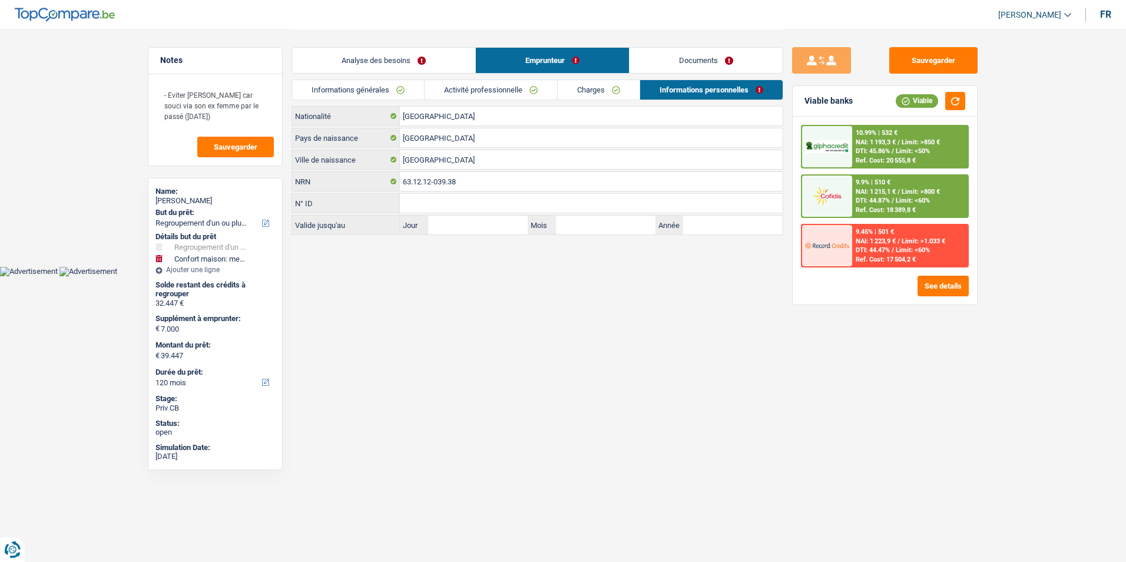
click at [442, 62] on link "Analyse des besoins" at bounding box center [383, 60] width 183 height 25
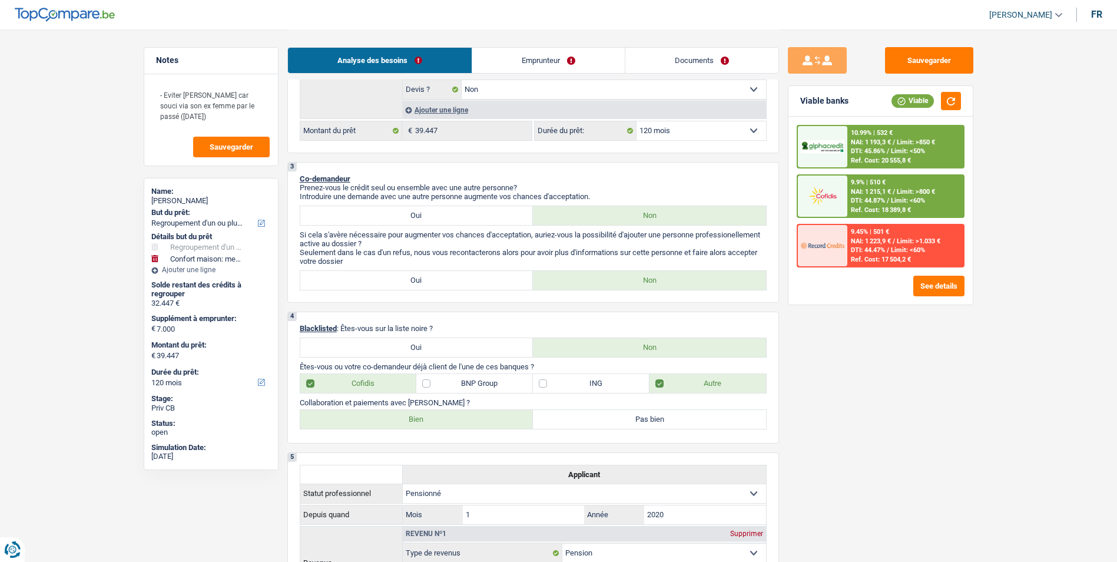
scroll to position [412, 0]
click at [310, 376] on label "Cofidis" at bounding box center [358, 381] width 117 height 19
click at [310, 376] on input "Cofidis" at bounding box center [358, 381] width 117 height 19
checkbox input "false"
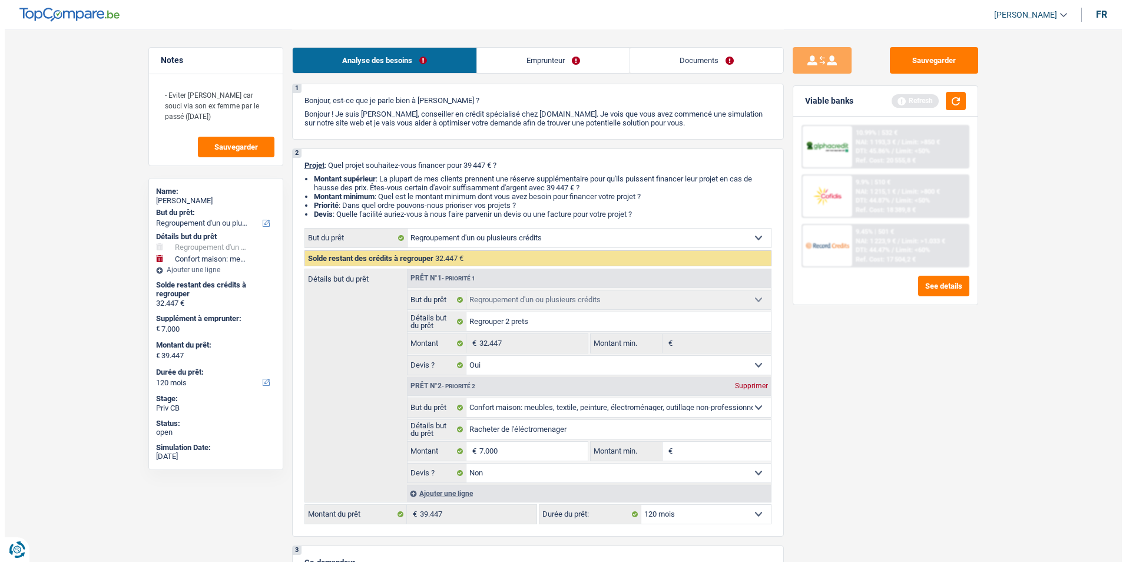
scroll to position [0, 0]
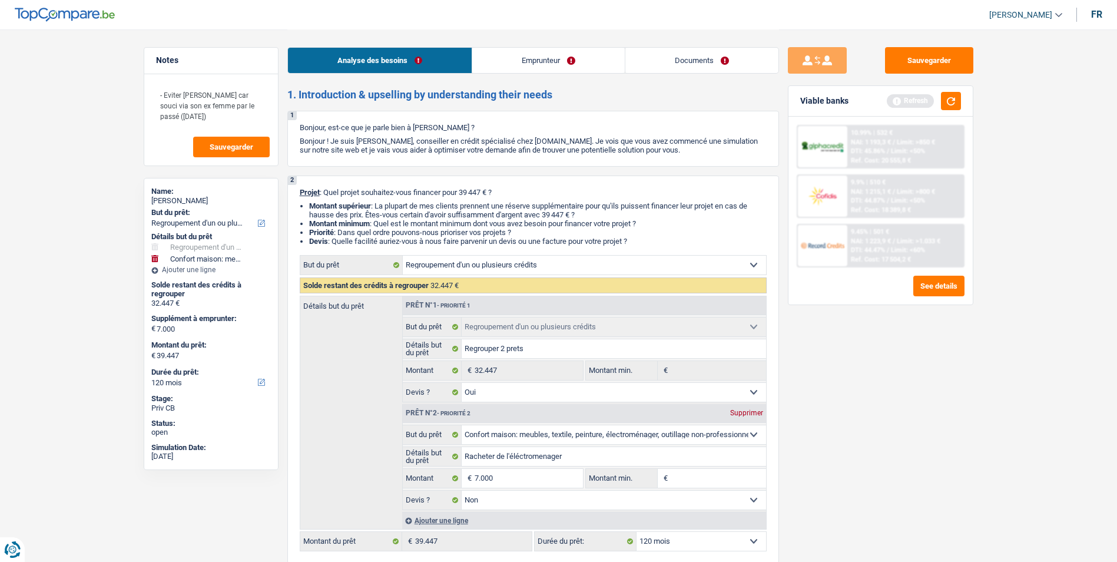
click at [533, 61] on link "Emprunteur" at bounding box center [548, 60] width 153 height 25
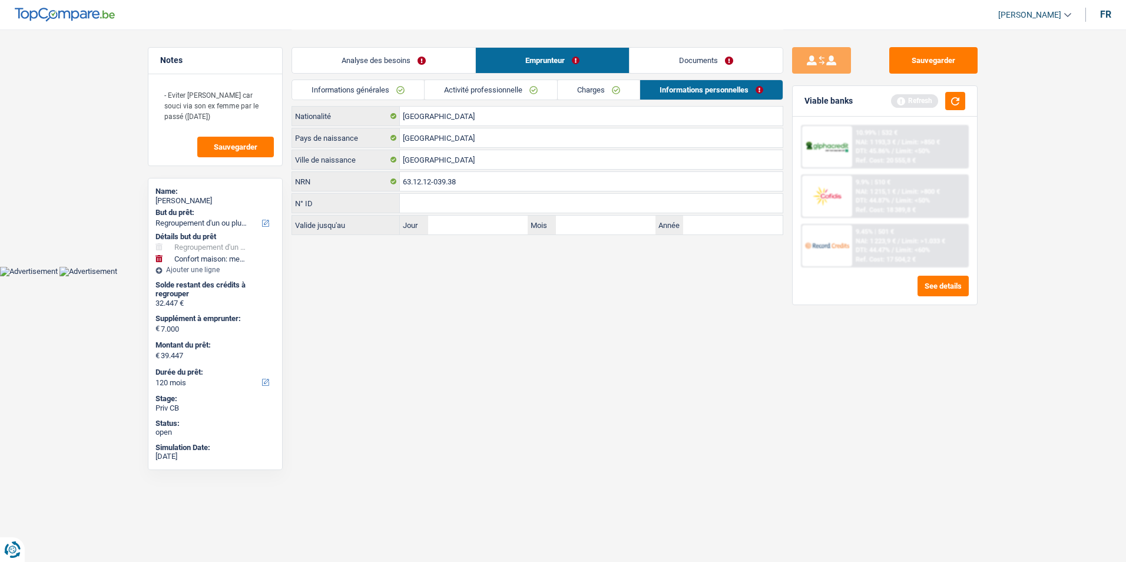
click at [465, 90] on link "Activité professionnelle" at bounding box center [491, 89] width 132 height 19
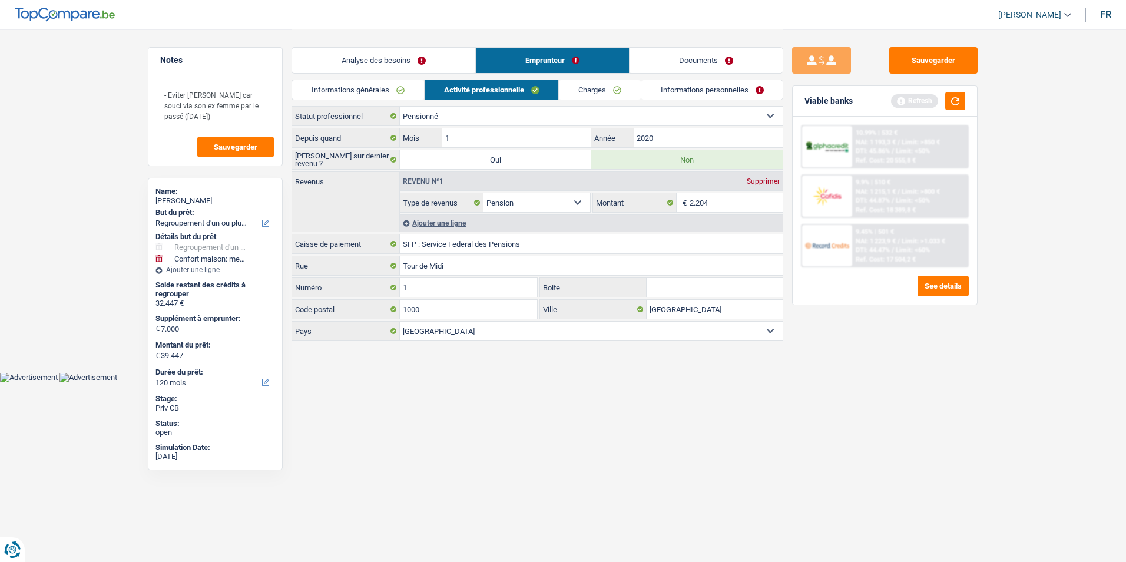
click at [402, 89] on link "Informations générales" at bounding box center [358, 89] width 132 height 19
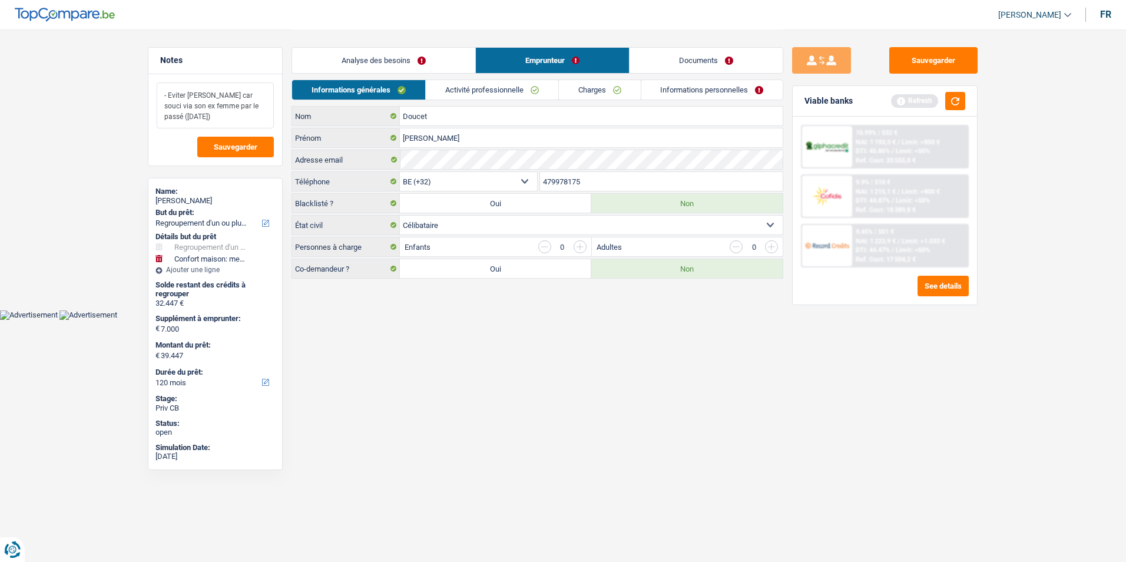
drag, startPoint x: 183, startPoint y: 116, endPoint x: 164, endPoint y: 90, distance: 32.5
click at [155, 89] on div "- Eviter Cofidis car souci via son ex femme par le passé (Il y a 15 ans) Sauveg…" at bounding box center [215, 119] width 134 height 91
click at [256, 141] on button "Sauvegarder" at bounding box center [235, 147] width 77 height 21
click at [909, 61] on button "Sauvegarder" at bounding box center [933, 60] width 88 height 26
drag, startPoint x: 253, startPoint y: 141, endPoint x: 259, endPoint y: 139, distance: 6.1
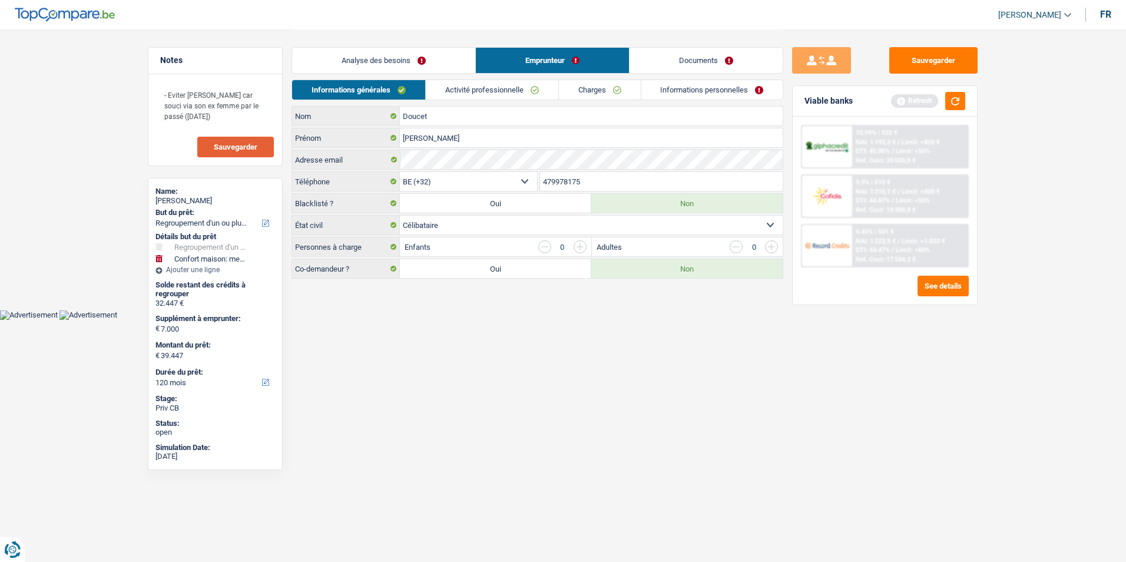
click at [253, 141] on button "Sauvegarder" at bounding box center [235, 147] width 77 height 21
click at [929, 60] on button "Sauvegarder" at bounding box center [933, 60] width 88 height 26
click at [915, 58] on button "Sauvegarder" at bounding box center [933, 60] width 88 height 26
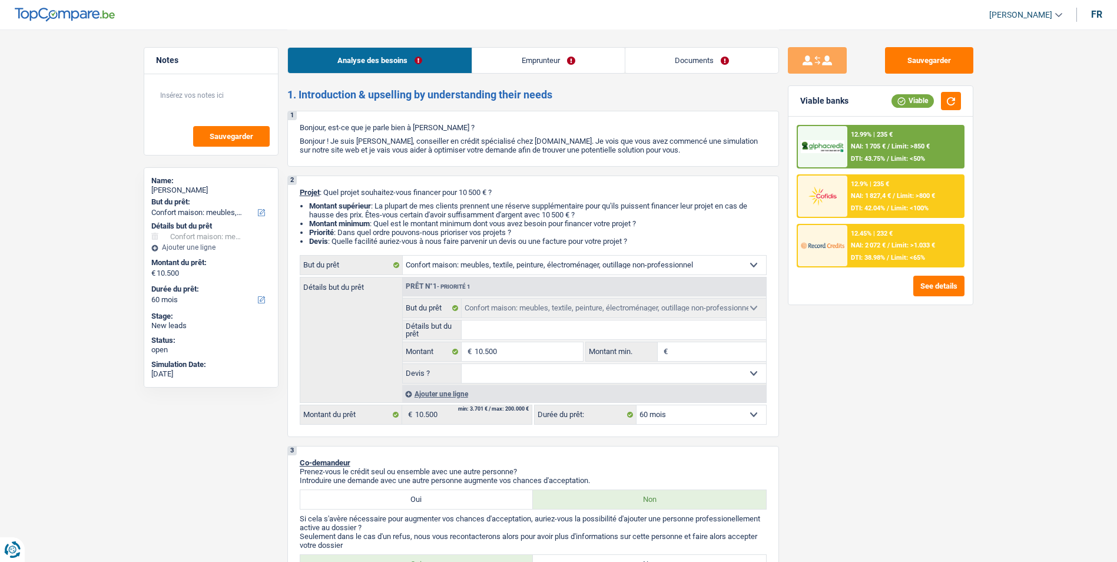
select select "household"
select select "60"
select select "household"
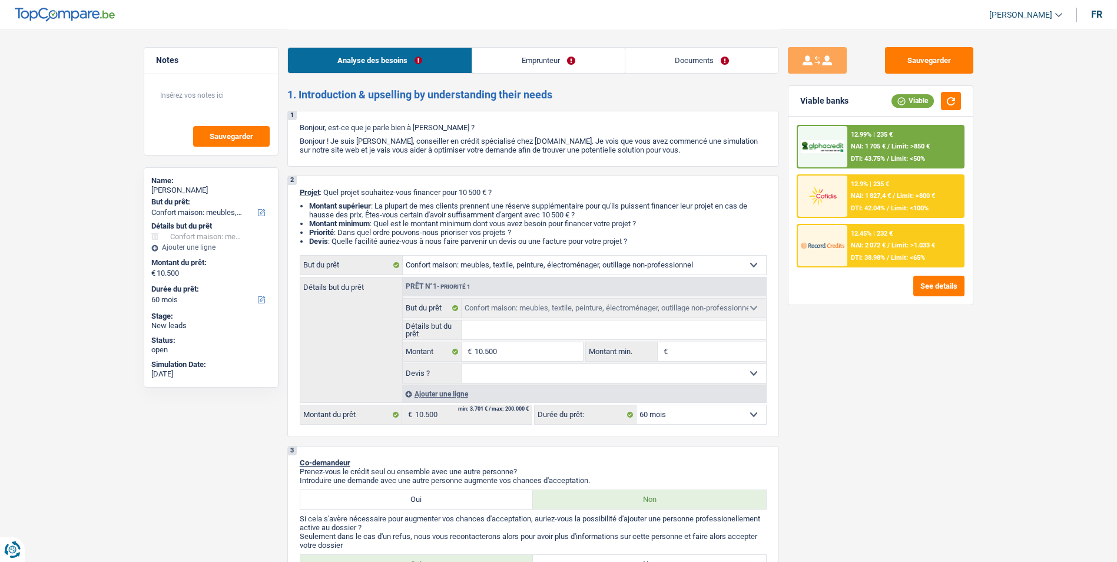
select select "60"
select select "publicEmployee"
select select "netSalary"
select select "mealVouchers"
select select "rents"
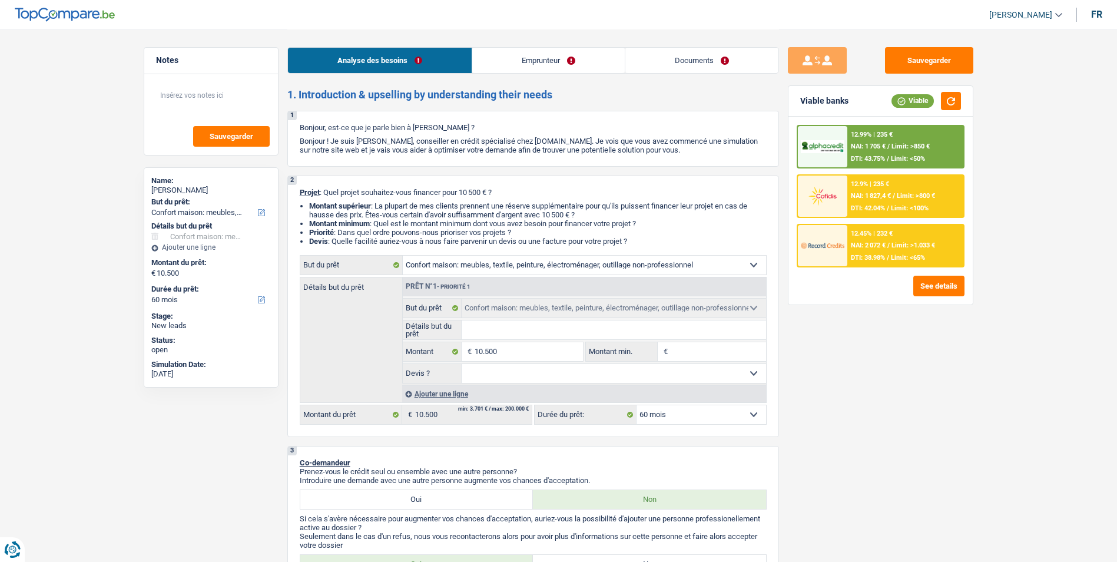
select select "carLoan"
select select "60"
select select "household"
select select "60"
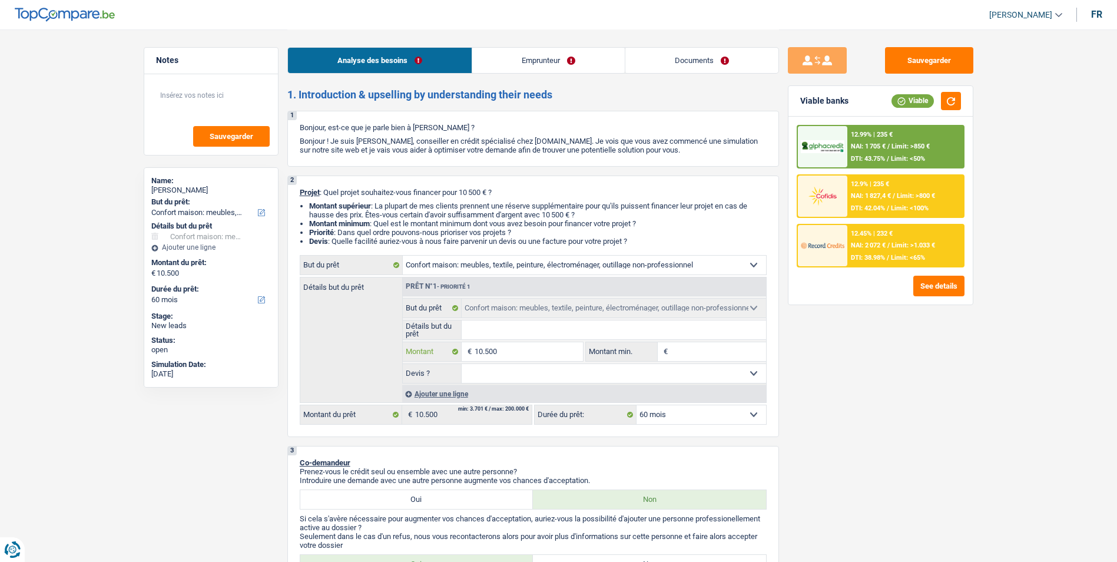
click at [515, 350] on input "10.500" at bounding box center [529, 351] width 108 height 19
type input "1.050"
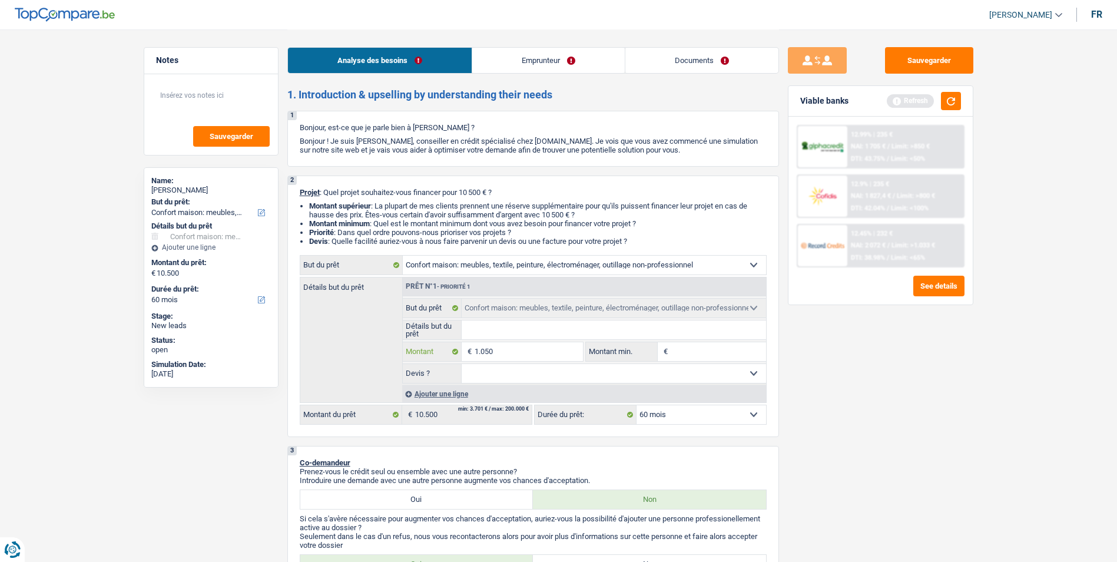
type input "105"
type input "10"
type input "1"
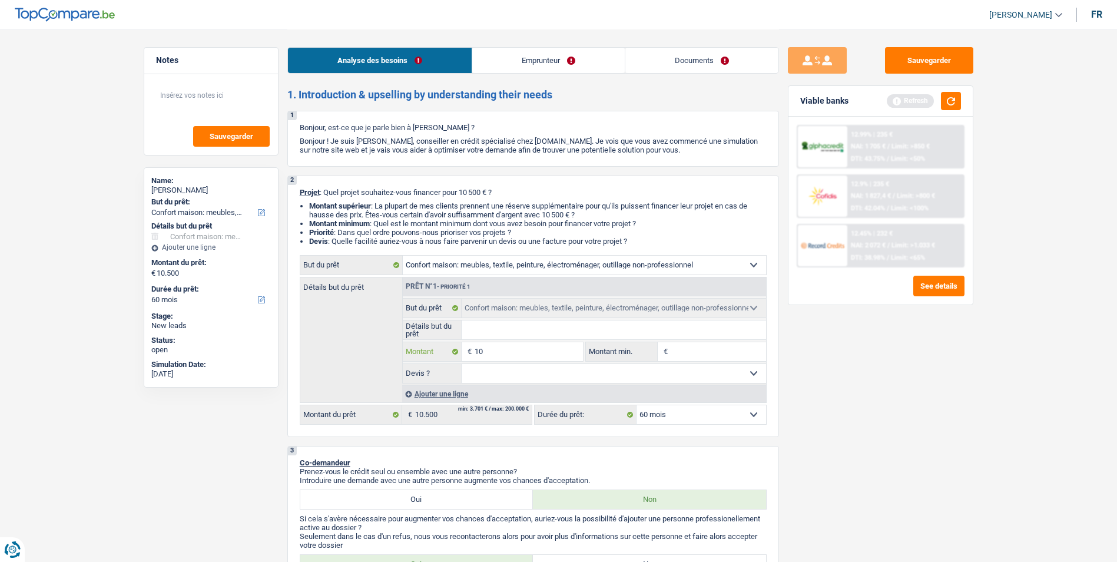
type input "1"
type input "10"
type input "100"
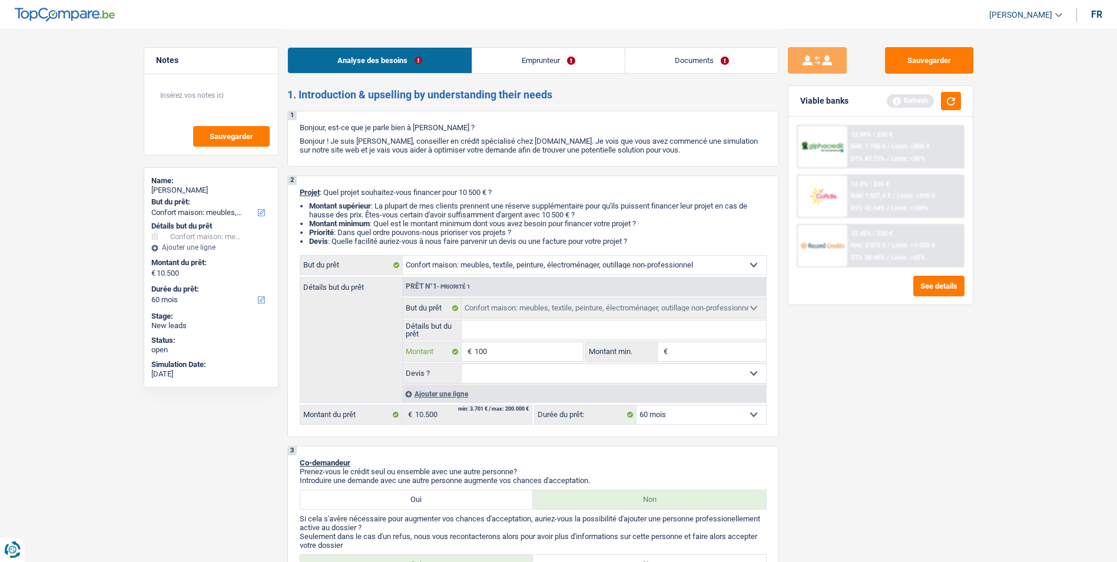
type input "1.000"
type input "10.001"
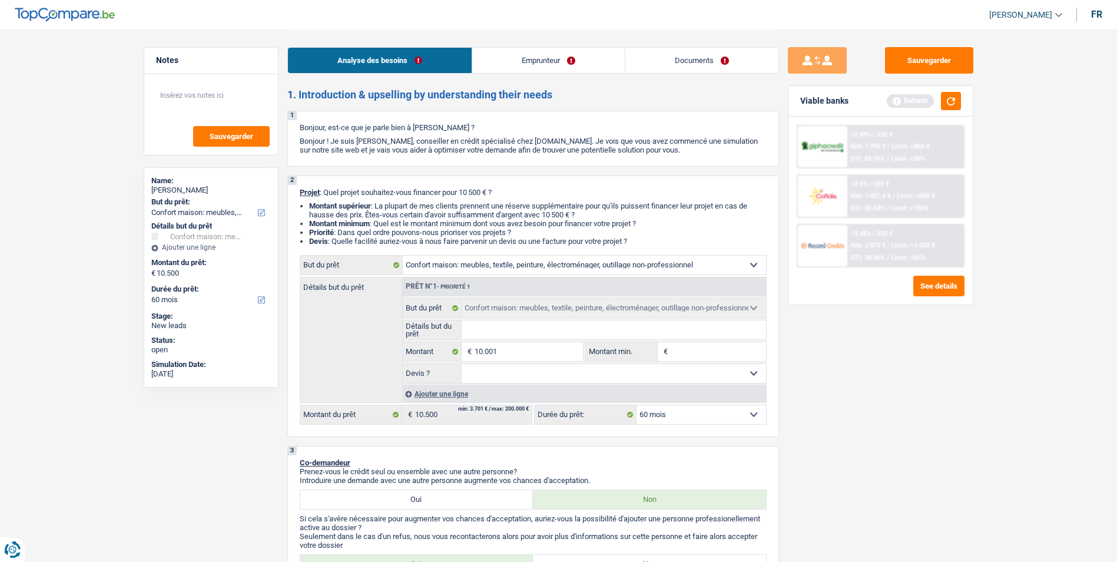
type input "10.001"
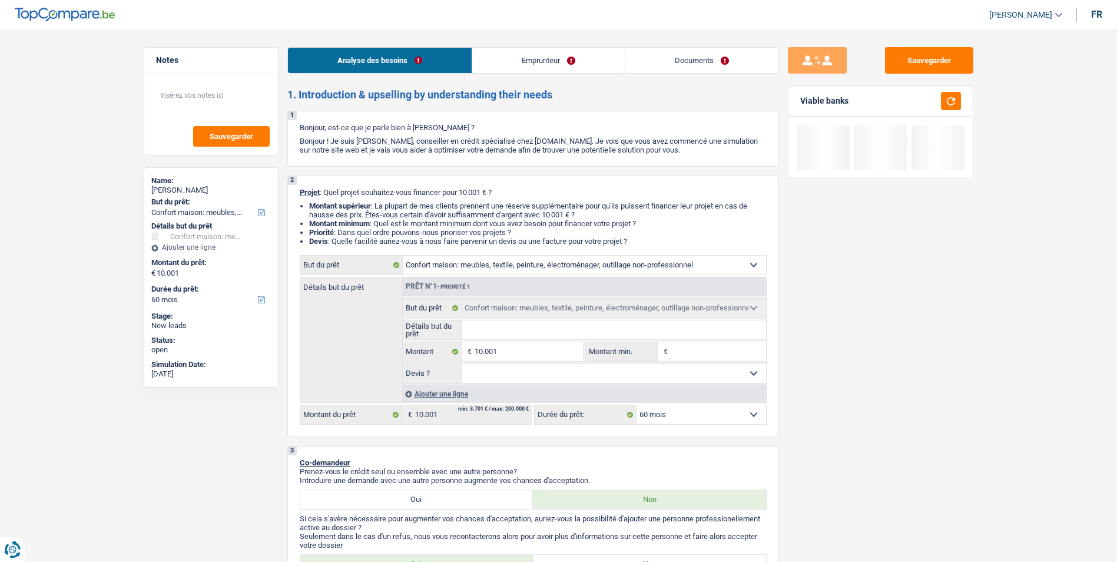
click at [506, 327] on input "Détails but du prêt" at bounding box center [614, 329] width 304 height 19
click at [540, 378] on select "Oui Non Non répondu Sélectionner une option" at bounding box center [614, 373] width 304 height 19
select select "false"
click at [462, 364] on select "Oui Non Non répondu Sélectionner une option" at bounding box center [614, 373] width 304 height 19
select select "false"
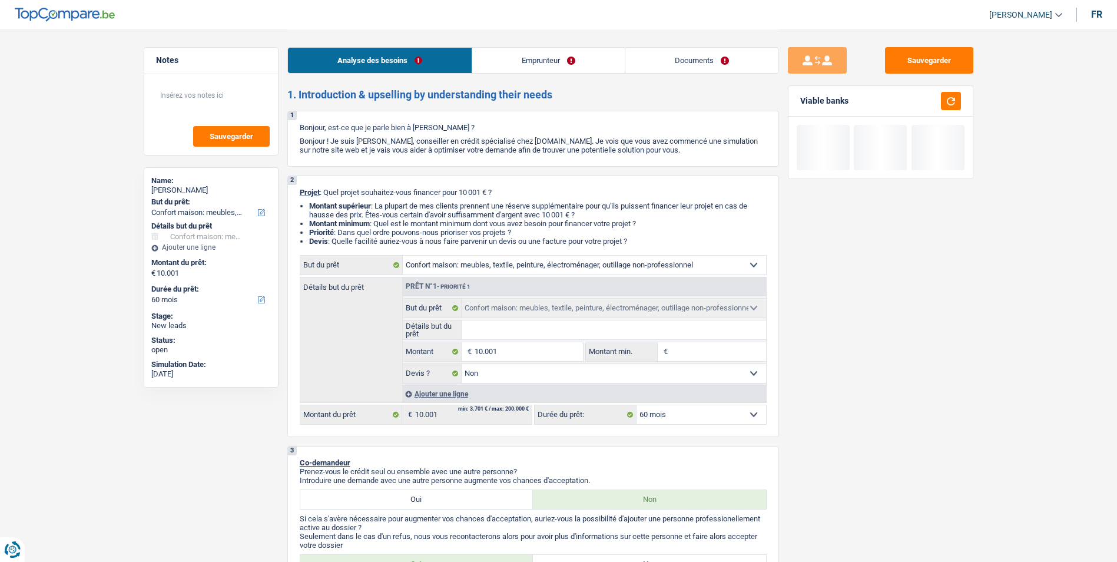
click at [505, 335] on input "Détails but du prêt" at bounding box center [614, 329] width 304 height 19
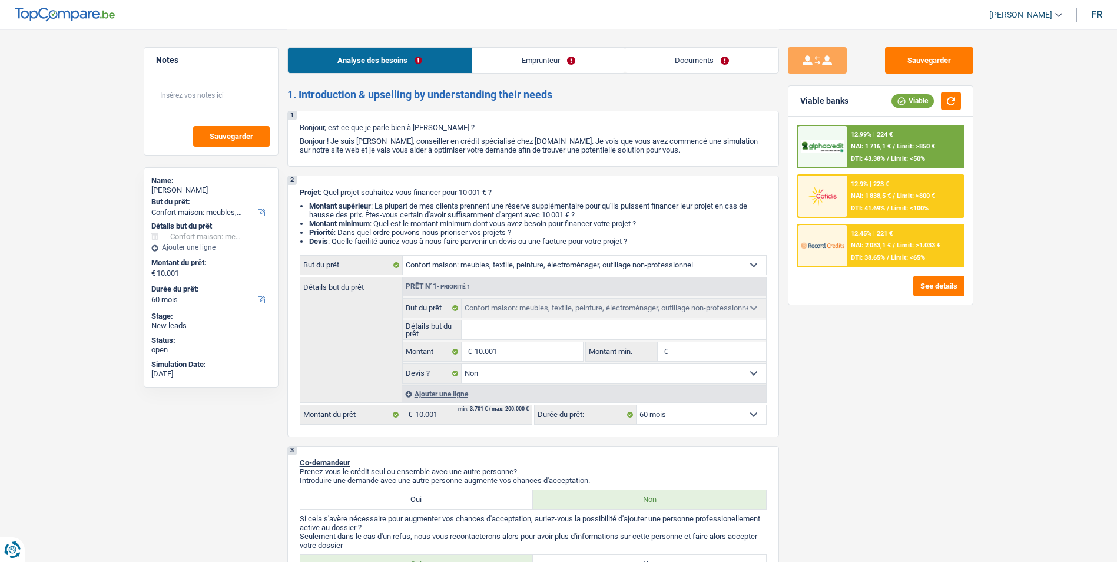
click at [515, 267] on select "Confort maison: meubles, textile, peinture, électroménager, outillage non-profe…" at bounding box center [584, 265] width 363 height 19
click at [829, 353] on div "Sauvegarder Viable banks Viable 12.99% | 224 € NAI: 1 716,1 € / Limit: >850 € D…" at bounding box center [880, 295] width 203 height 496
click at [488, 330] on input "Détails but du prêt" at bounding box center [614, 329] width 304 height 19
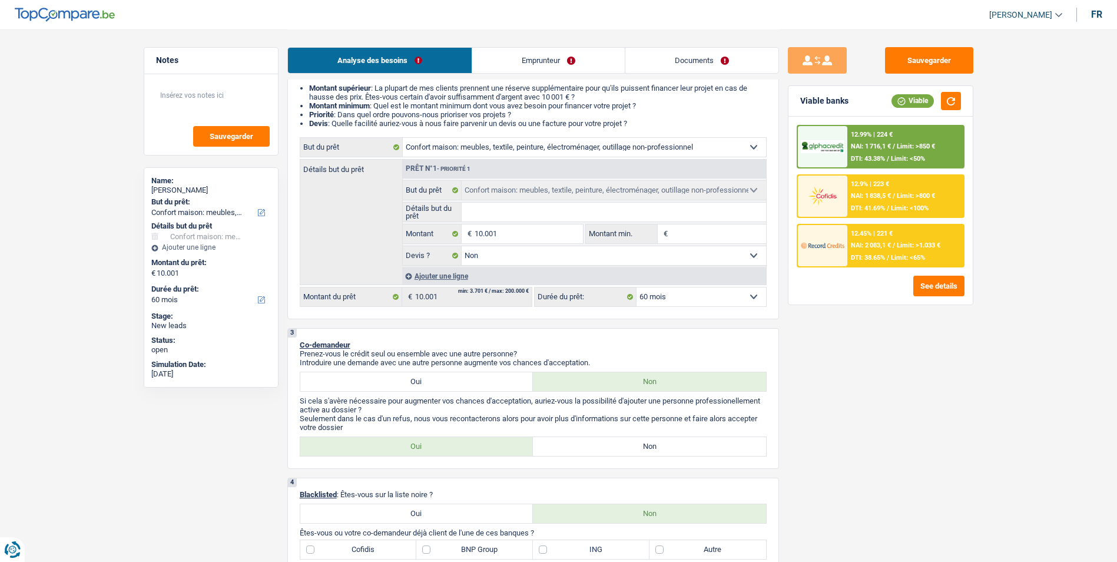
scroll to position [177, 0]
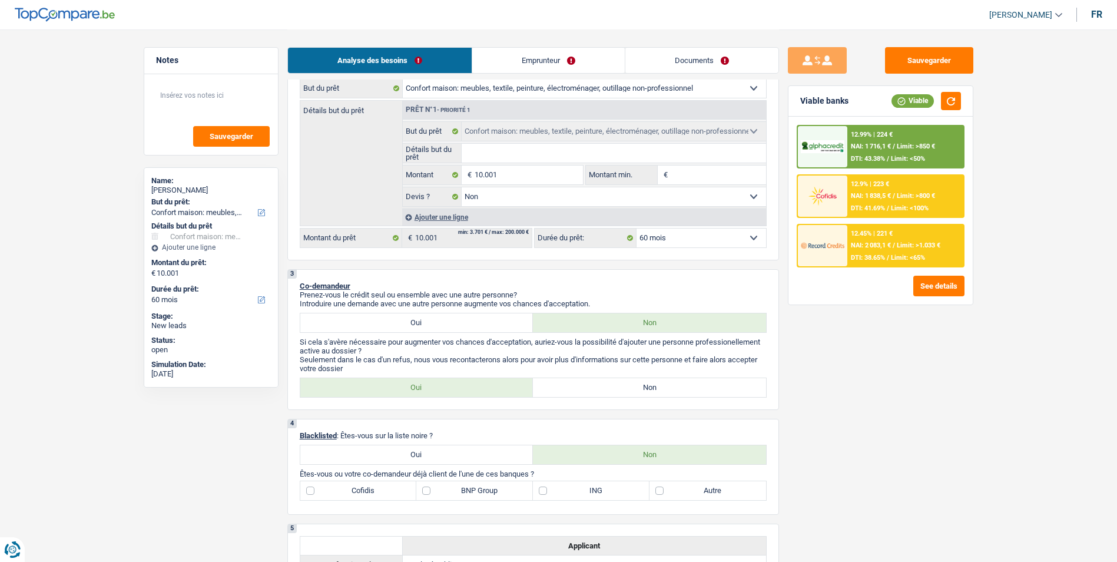
click at [578, 380] on label "Non" at bounding box center [649, 387] width 233 height 19
click at [578, 380] on input "Non" at bounding box center [649, 387] width 233 height 19
radio input "true"
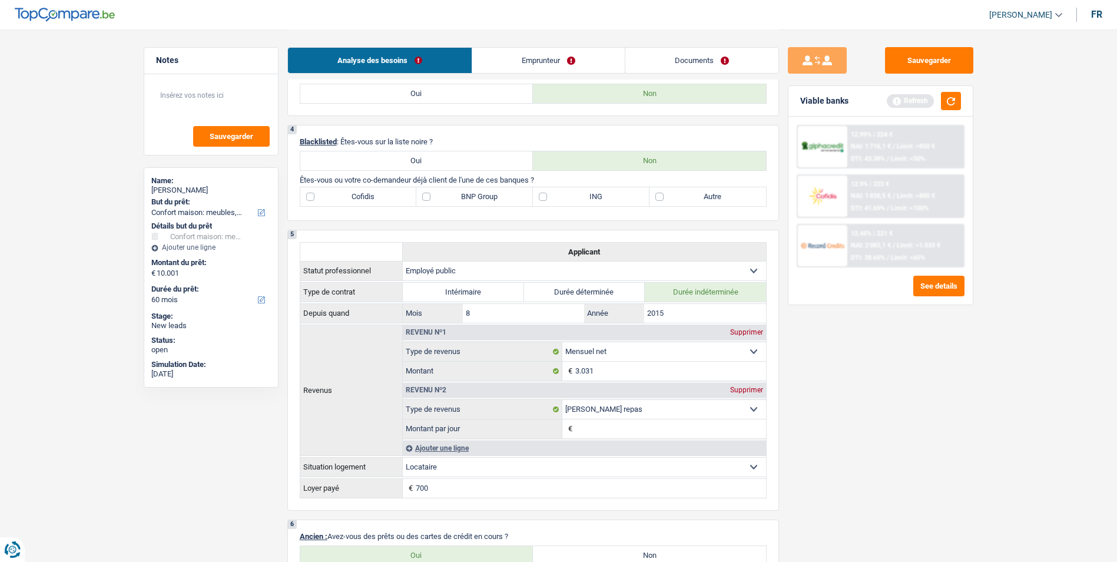
scroll to position [471, 0]
click at [425, 193] on label "BNP Group" at bounding box center [474, 196] width 117 height 19
click at [425, 193] on input "BNP Group" at bounding box center [474, 196] width 117 height 19
checkbox input "true"
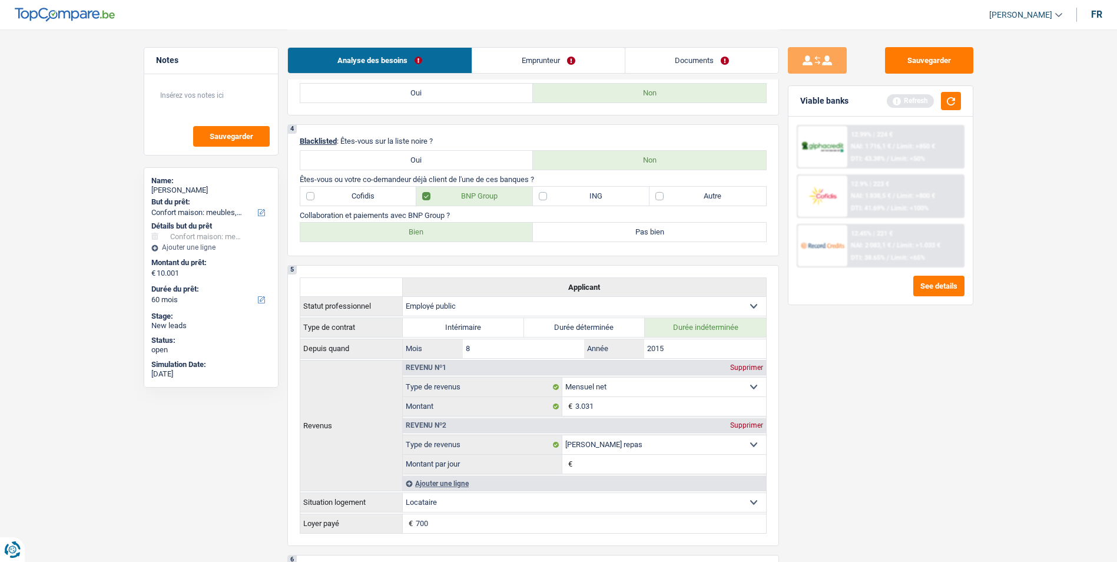
click at [478, 237] on label "Bien" at bounding box center [416, 232] width 233 height 19
click at [478, 237] on input "Bien" at bounding box center [416, 232] width 233 height 19
radio input "true"
click at [657, 194] on label "Autre" at bounding box center [708, 196] width 117 height 19
click at [657, 194] on input "Autre" at bounding box center [708, 196] width 117 height 19
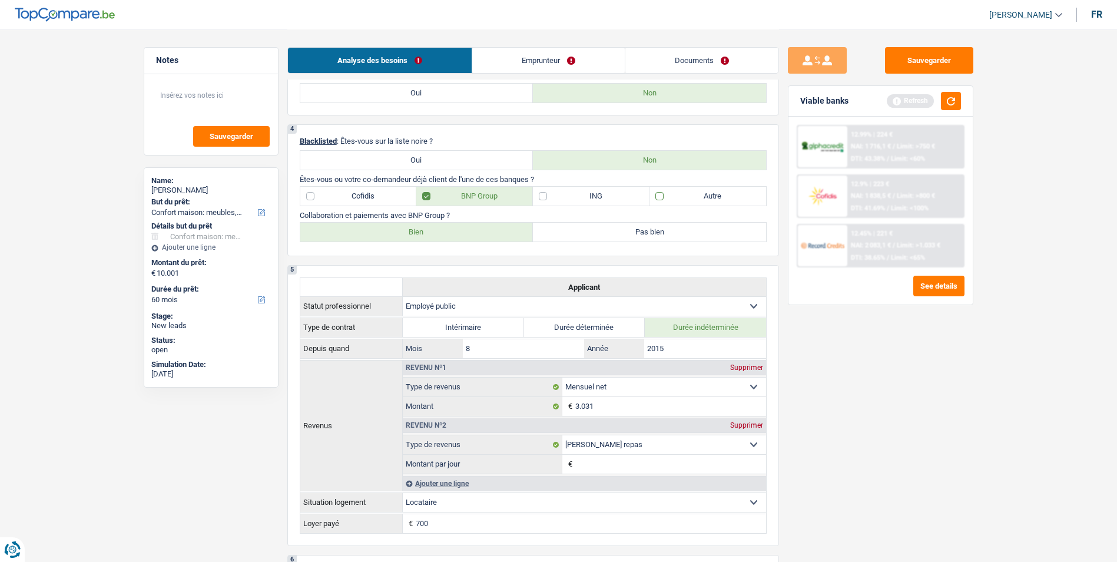
checkbox input "true"
click at [544, 195] on label "ING" at bounding box center [591, 196] width 117 height 19
click at [544, 195] on input "ING" at bounding box center [591, 196] width 117 height 19
checkbox input "true"
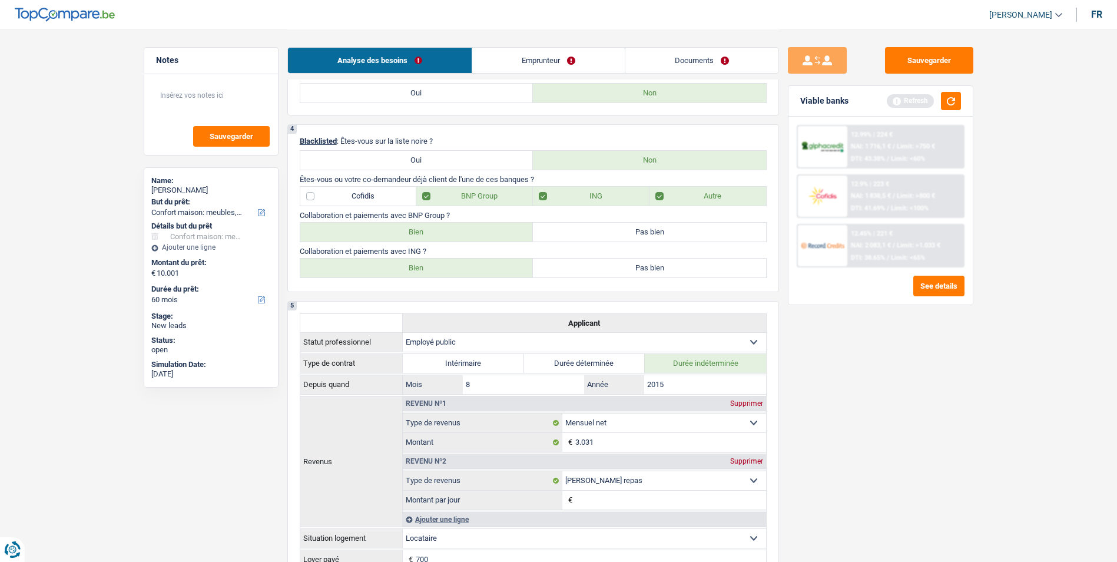
click at [481, 264] on label "Bien" at bounding box center [416, 268] width 233 height 19
click at [481, 264] on input "Bien" at bounding box center [416, 268] width 233 height 19
radio input "true"
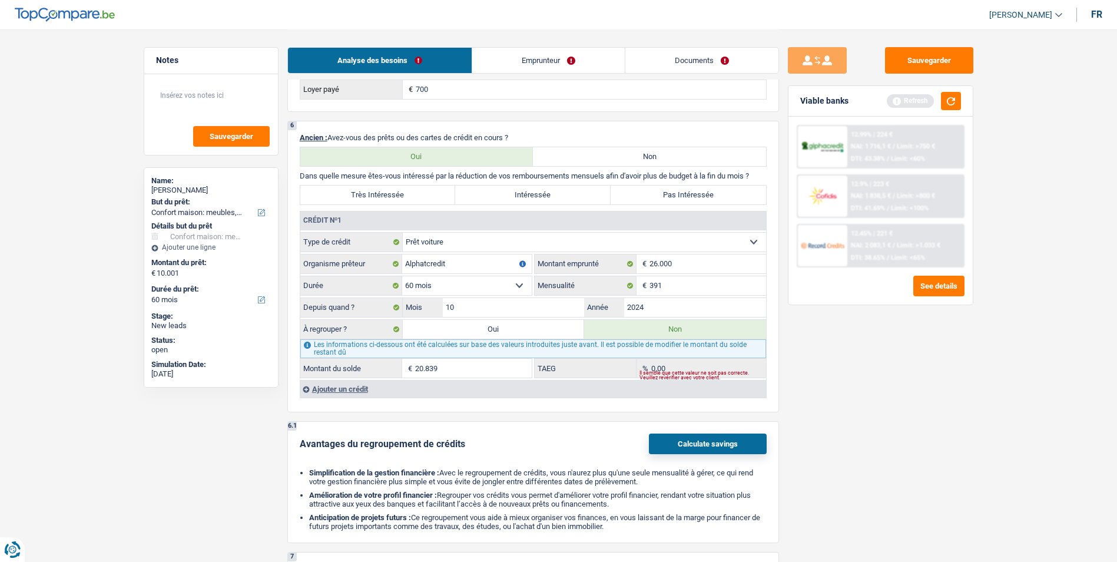
scroll to position [942, 0]
click at [324, 385] on div "Ajouter un crédit" at bounding box center [533, 388] width 466 height 18
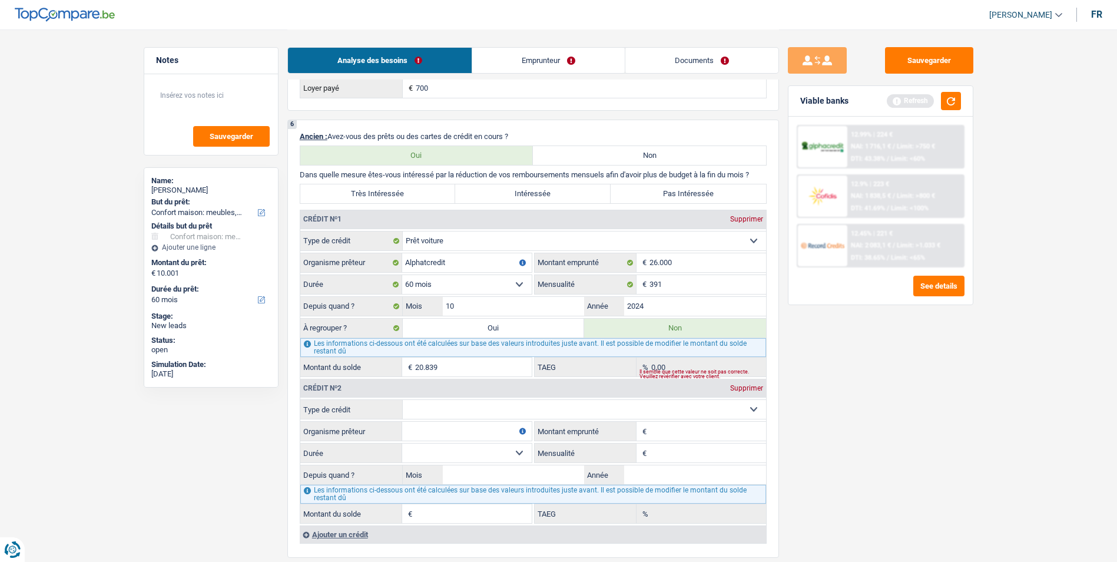
click at [448, 403] on select "Carte ou ouverture de crédit Prêt hypothécaire Vente à tempérament Prêt à tempé…" at bounding box center [584, 409] width 363 height 19
select select "mortgage"
click at [403, 400] on select "Carte ou ouverture de crédit Prêt hypothécaire Vente à tempérament Prêt à tempé…" at bounding box center [584, 409] width 363 height 19
type input "0"
click at [449, 431] on input "Organisme prêteur" at bounding box center [467, 431] width 130 height 19
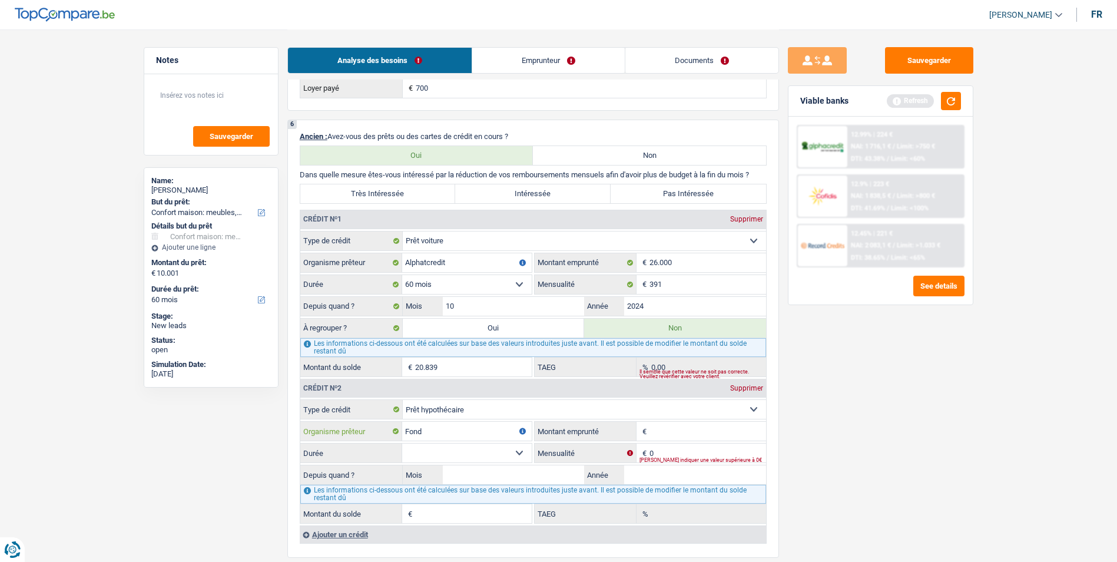
type input "Fond"
click at [750, 386] on div "Supprimer" at bounding box center [746, 388] width 39 height 7
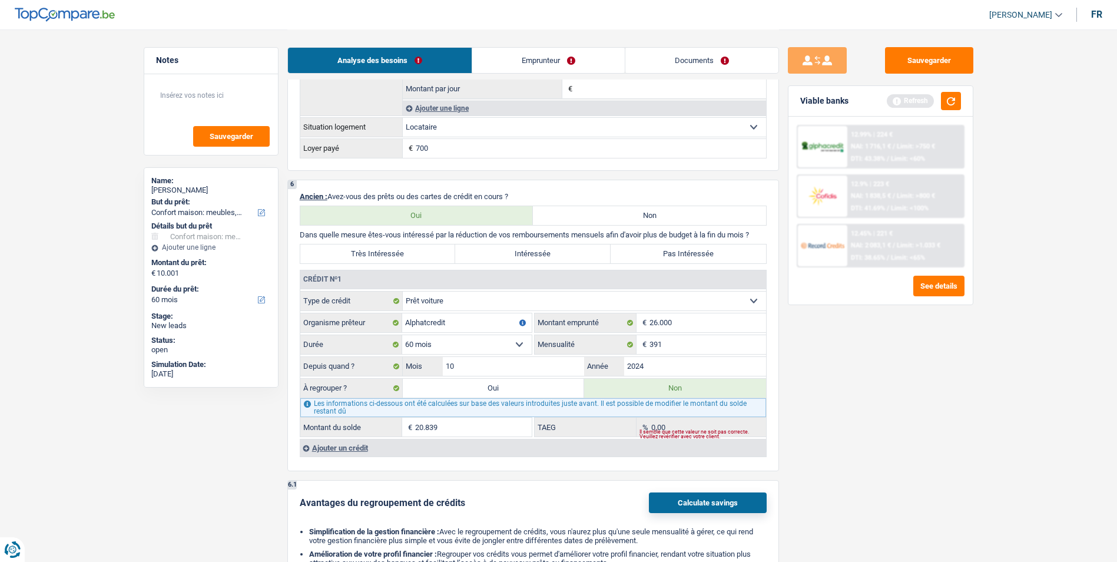
scroll to position [883, 0]
click at [702, 256] on label "Pas Intéressée" at bounding box center [688, 252] width 155 height 19
click at [702, 256] on input "Pas Intéressée" at bounding box center [688, 252] width 155 height 19
radio input "true"
click at [427, 320] on input "Alphatcredit" at bounding box center [467, 321] width 130 height 19
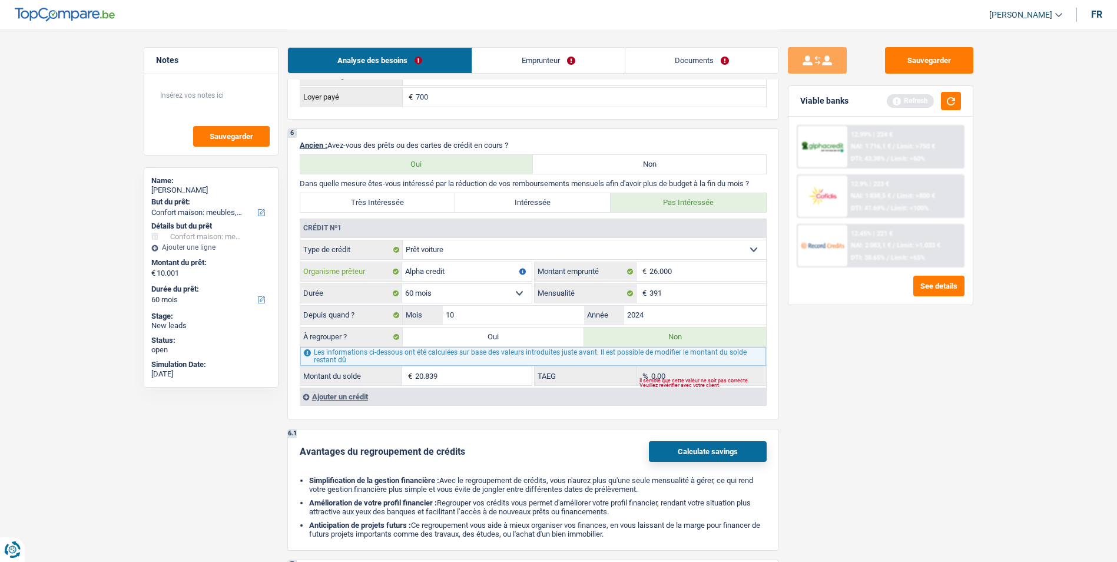
scroll to position [942, 0]
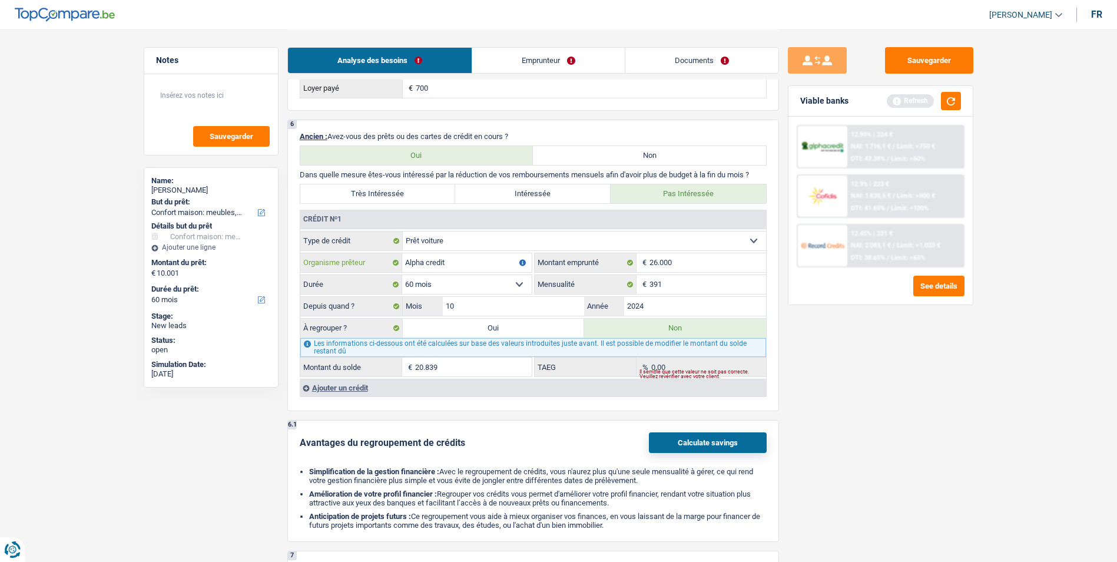
type input "Alpha credit"
click at [662, 285] on input "391" at bounding box center [708, 284] width 117 height 19
type input "3"
type input "420"
type input "21.114"
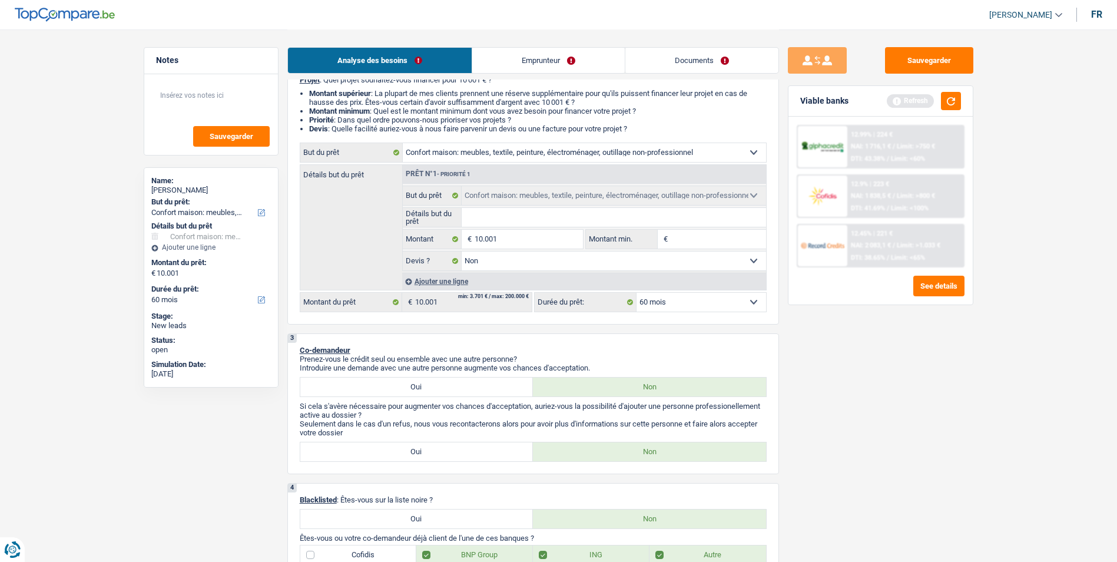
scroll to position [0, 0]
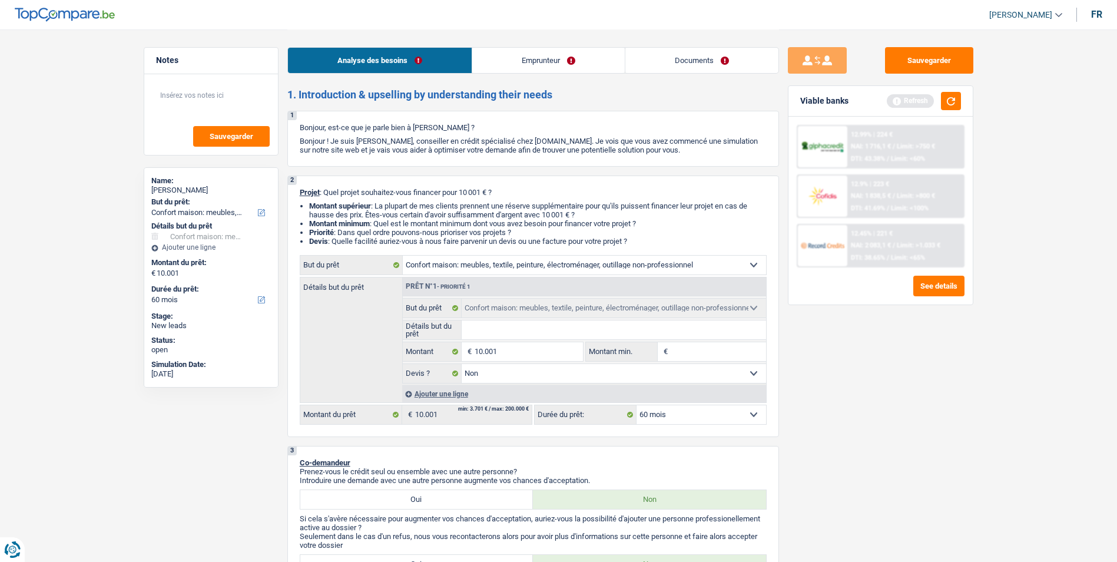
click at [557, 55] on link "Emprunteur" at bounding box center [548, 60] width 153 height 25
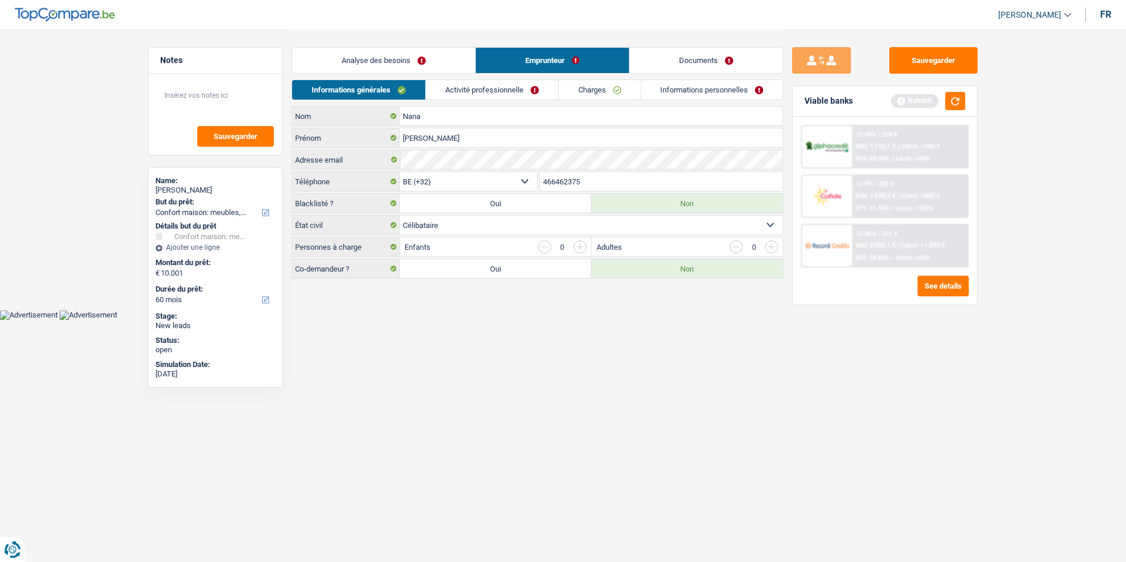
click at [583, 246] on input "button" at bounding box center [580, 246] width 13 height 13
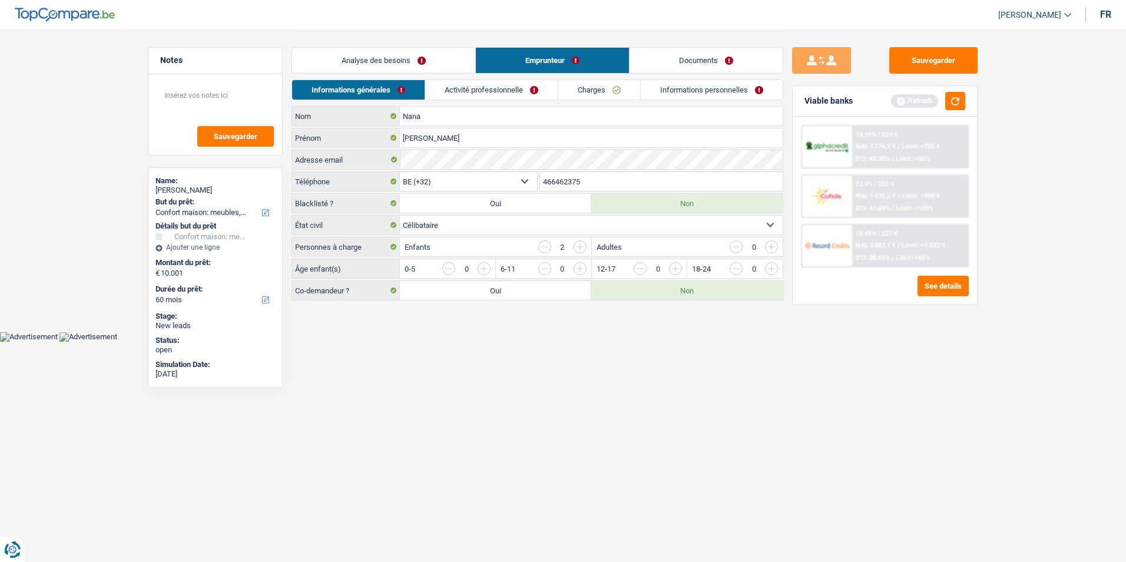
click at [583, 246] on input "button" at bounding box center [580, 246] width 13 height 13
click at [678, 269] on input "button" at bounding box center [914, 271] width 491 height 19
click at [677, 269] on input "button" at bounding box center [914, 271] width 491 height 19
click at [579, 269] on input "button" at bounding box center [819, 271] width 491 height 19
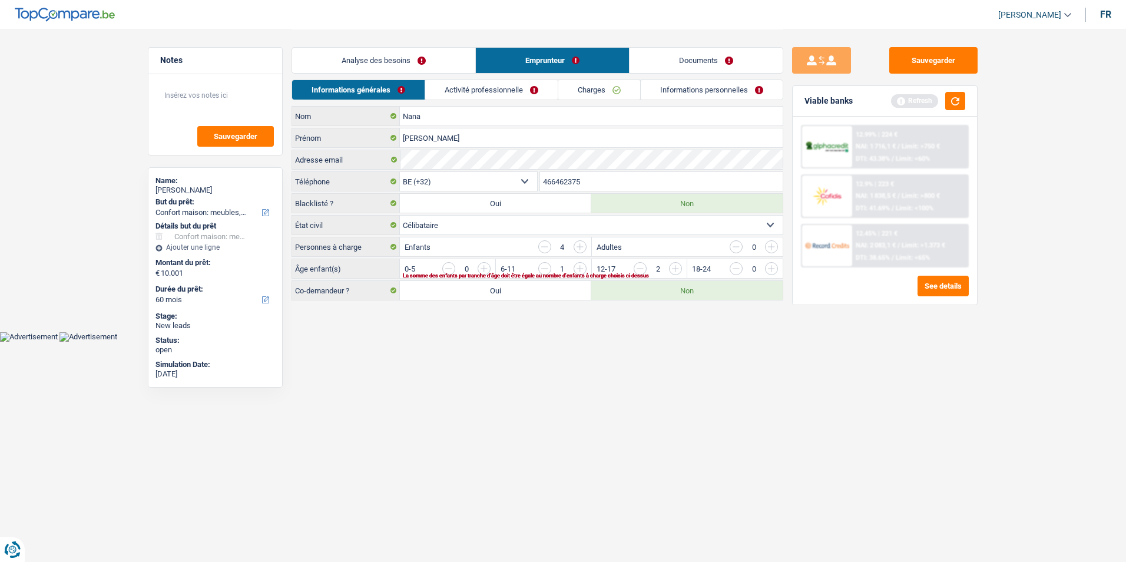
click at [488, 269] on input "button" at bounding box center [723, 271] width 491 height 19
click at [502, 88] on link "Activité professionnelle" at bounding box center [492, 89] width 132 height 19
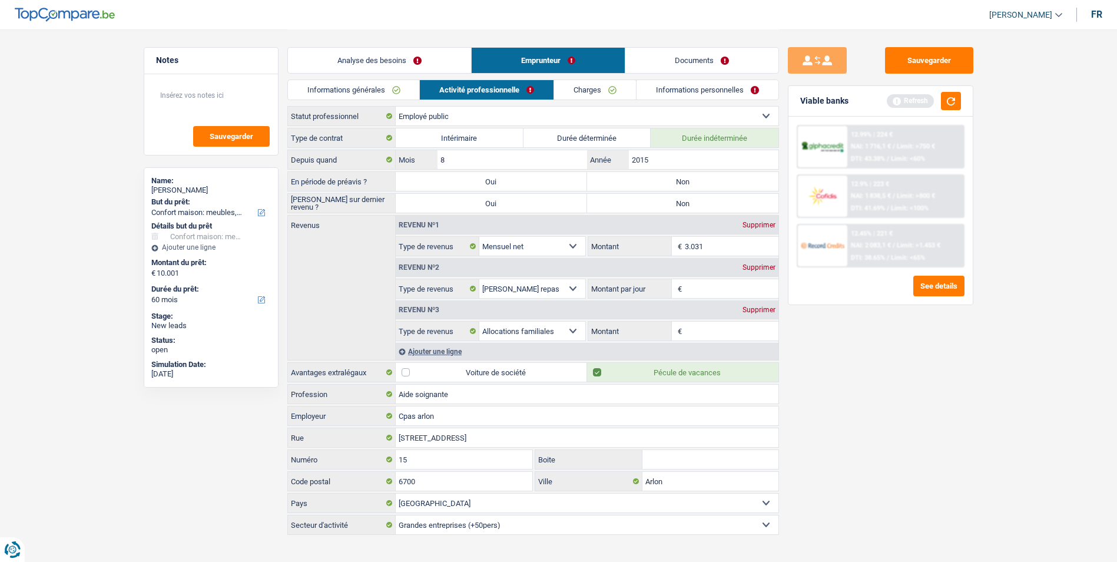
click at [682, 179] on label "Non" at bounding box center [682, 181] width 191 height 19
click at [682, 179] on input "Non" at bounding box center [682, 181] width 191 height 19
radio input "true"
click at [684, 203] on label "Non" at bounding box center [682, 203] width 191 height 19
click at [684, 203] on input "Non" at bounding box center [682, 203] width 191 height 19
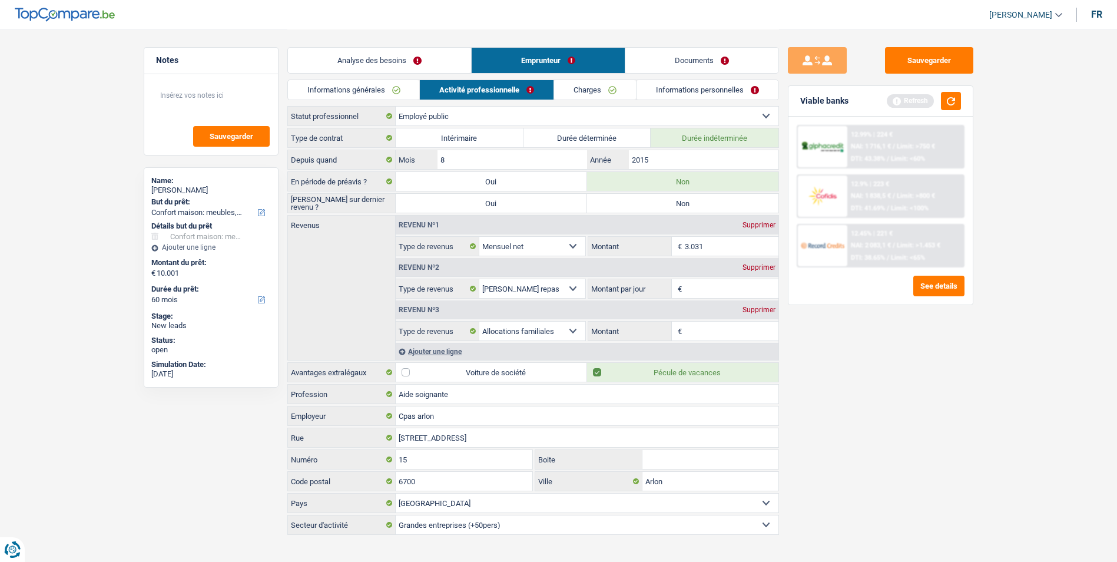
radio input "true"
click at [482, 200] on label "Oui" at bounding box center [491, 203] width 191 height 19
click at [482, 200] on input "Oui" at bounding box center [491, 203] width 191 height 19
radio input "true"
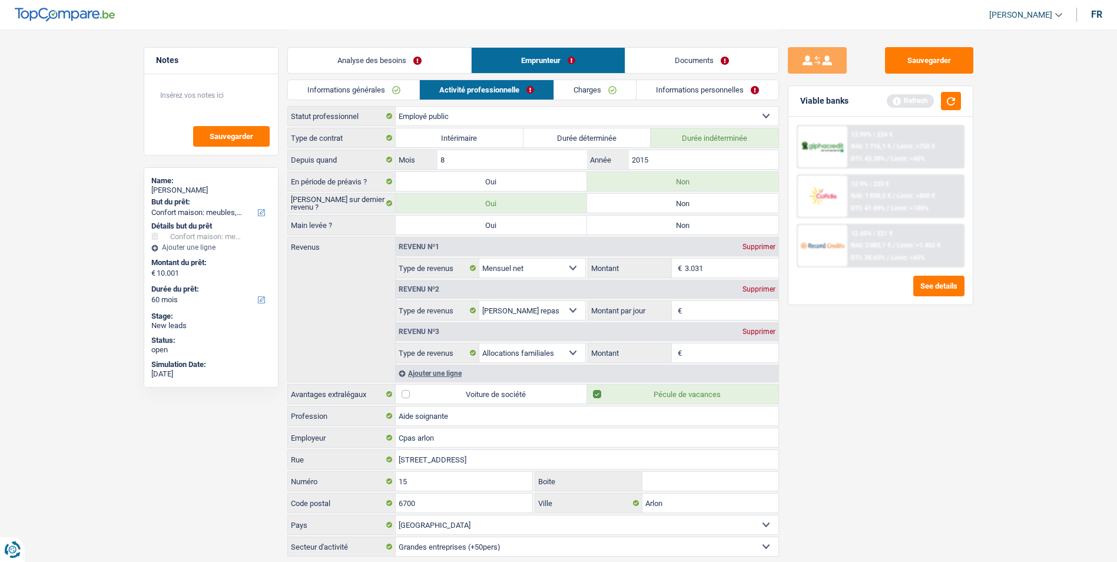
click at [574, 221] on label "Oui" at bounding box center [491, 225] width 191 height 19
click at [574, 221] on input "Oui" at bounding box center [491, 225] width 191 height 19
radio input "true"
click at [212, 91] on textarea at bounding box center [211, 99] width 117 height 35
type textarea "- A eu une saisie pour un retard de facture d'éléctricité"
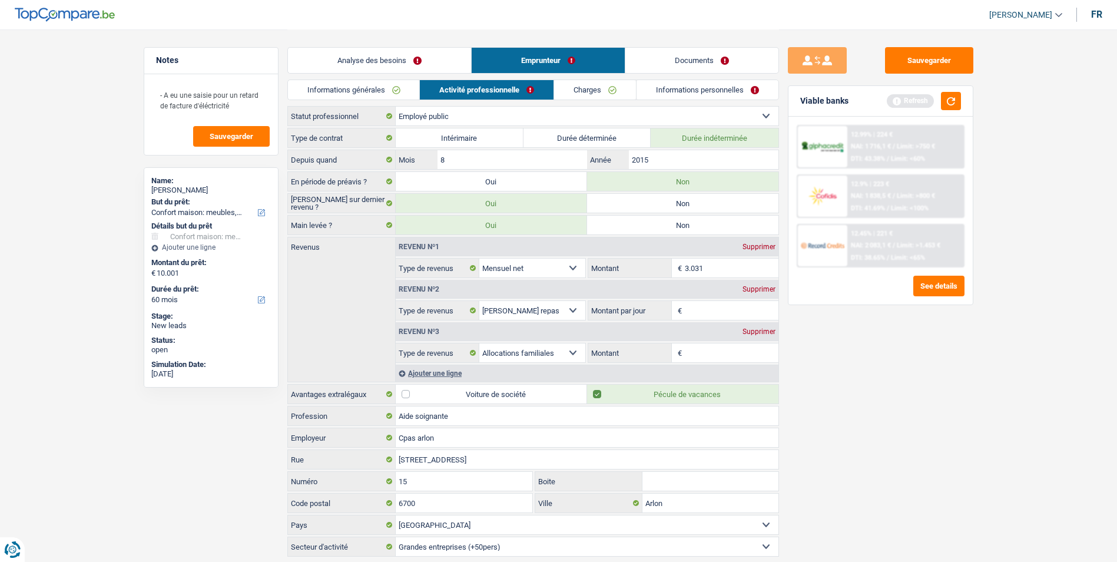
click at [594, 83] on link "Charges" at bounding box center [595, 89] width 82 height 19
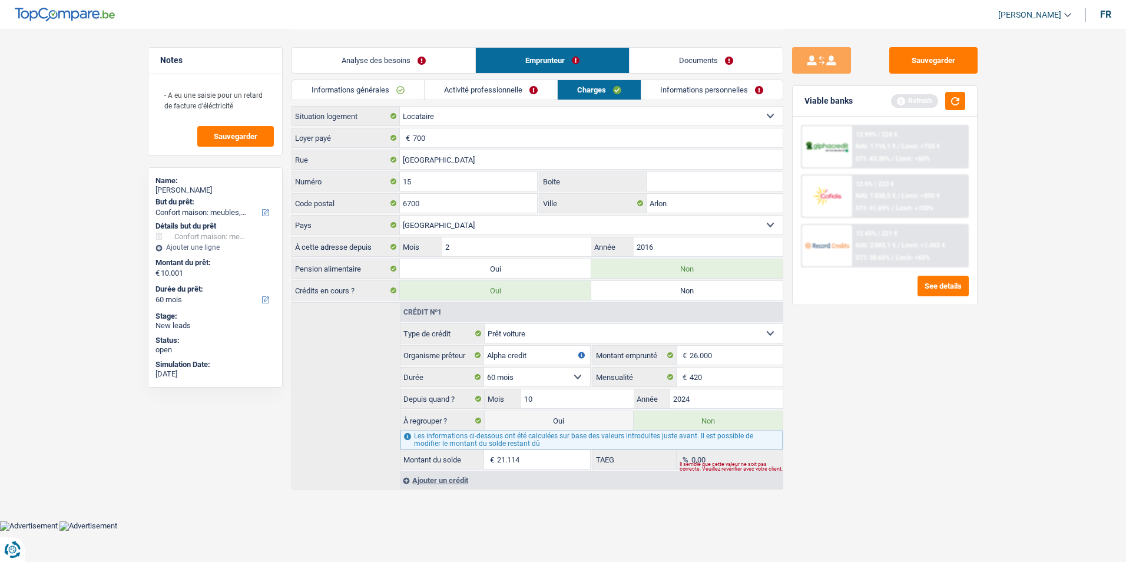
click at [672, 177] on input "Boite" at bounding box center [715, 181] width 136 height 19
click at [510, 89] on link "Activité professionnelle" at bounding box center [491, 89] width 132 height 19
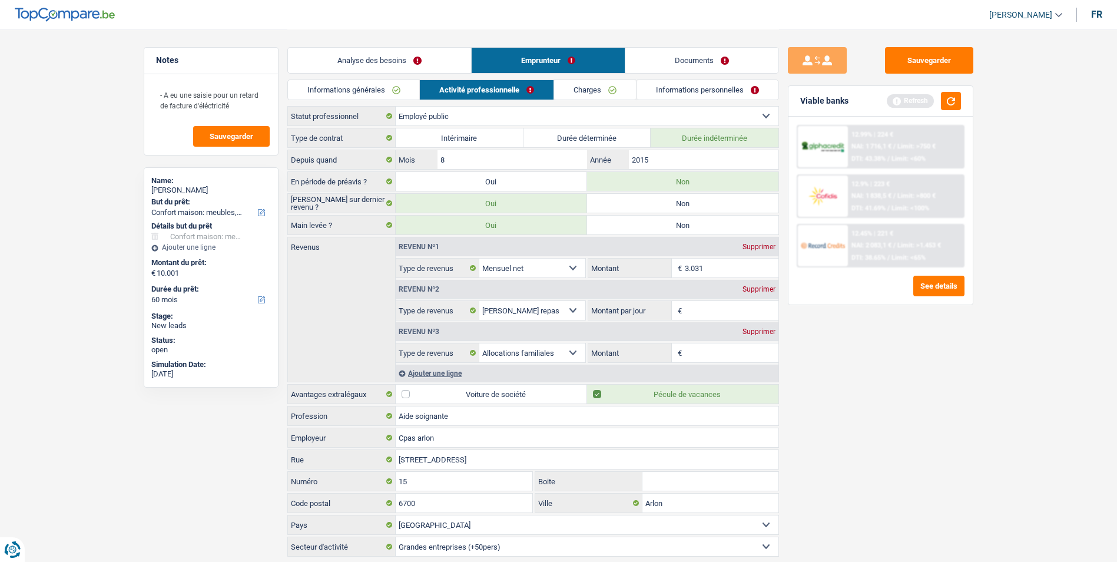
click at [591, 94] on link "Charges" at bounding box center [595, 89] width 82 height 19
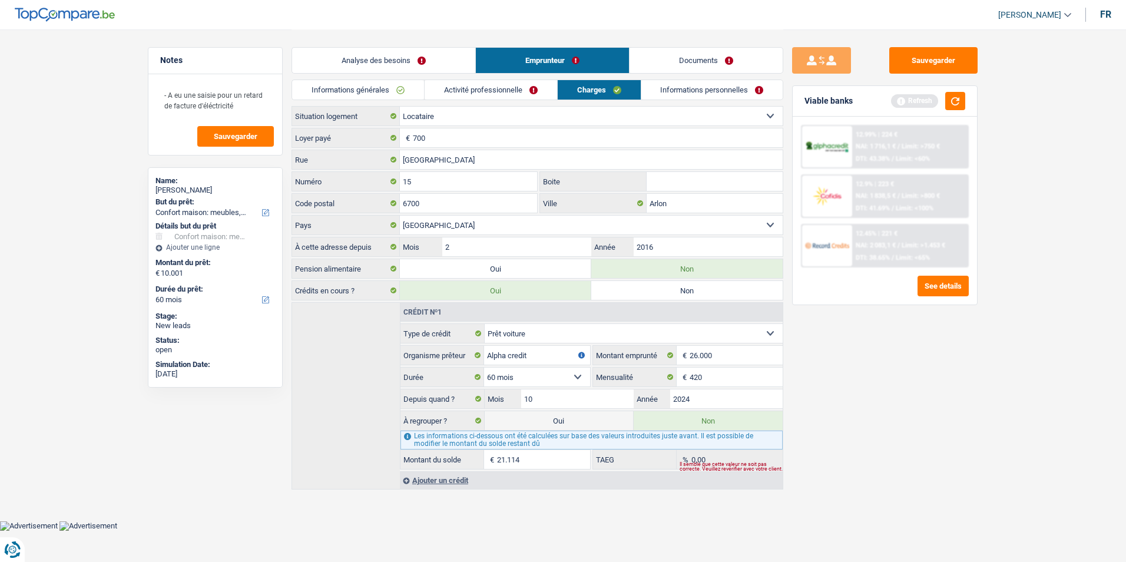
click at [675, 96] on link "Informations personnelles" at bounding box center [712, 89] width 142 height 19
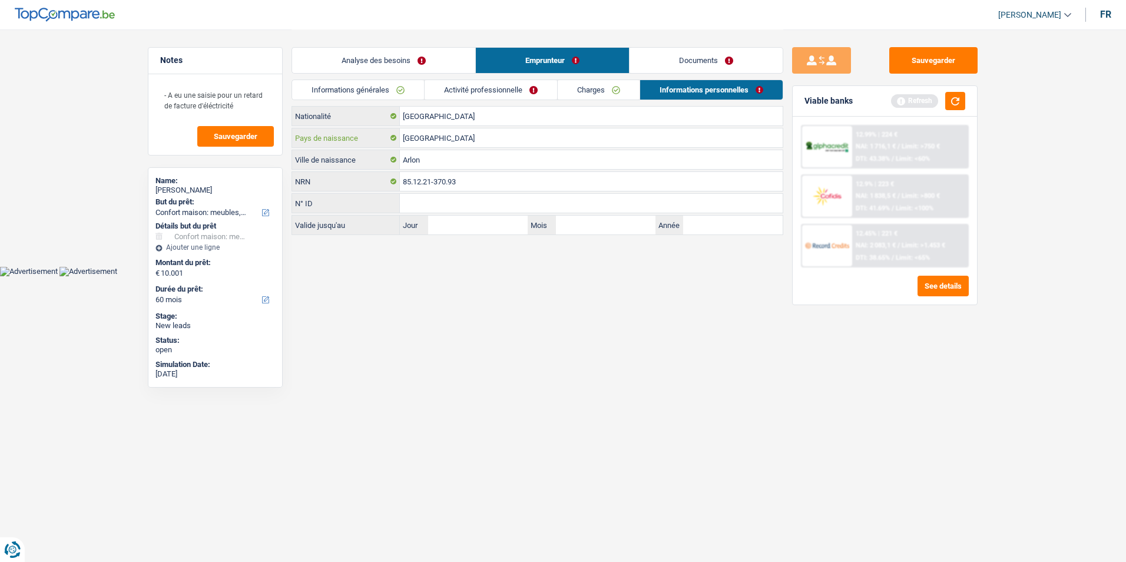
click at [465, 140] on input "[GEOGRAPHIC_DATA]" at bounding box center [591, 137] width 383 height 19
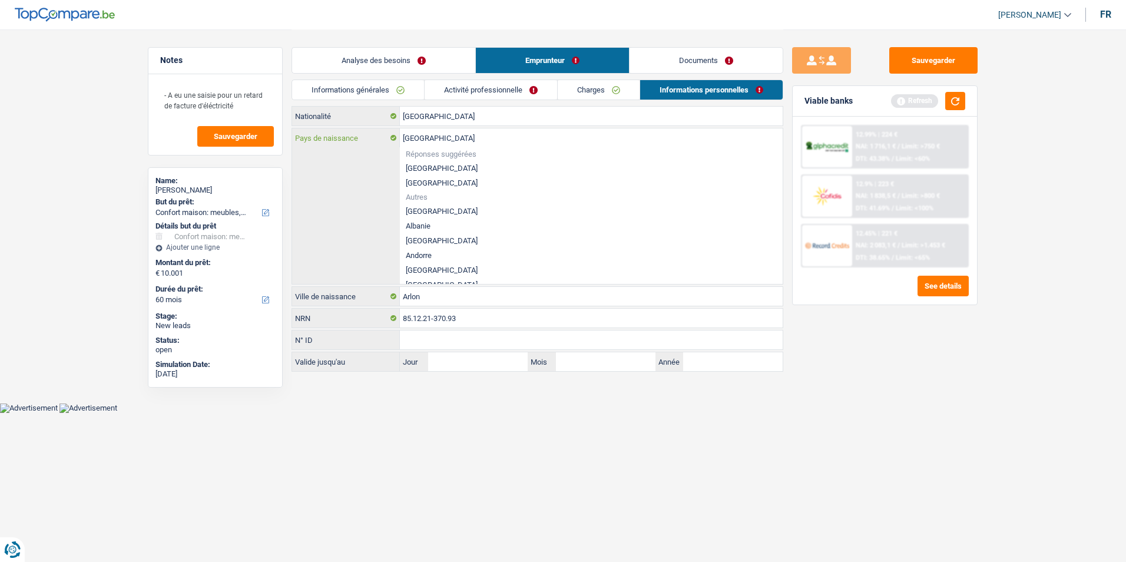
type input "Belgiqu"
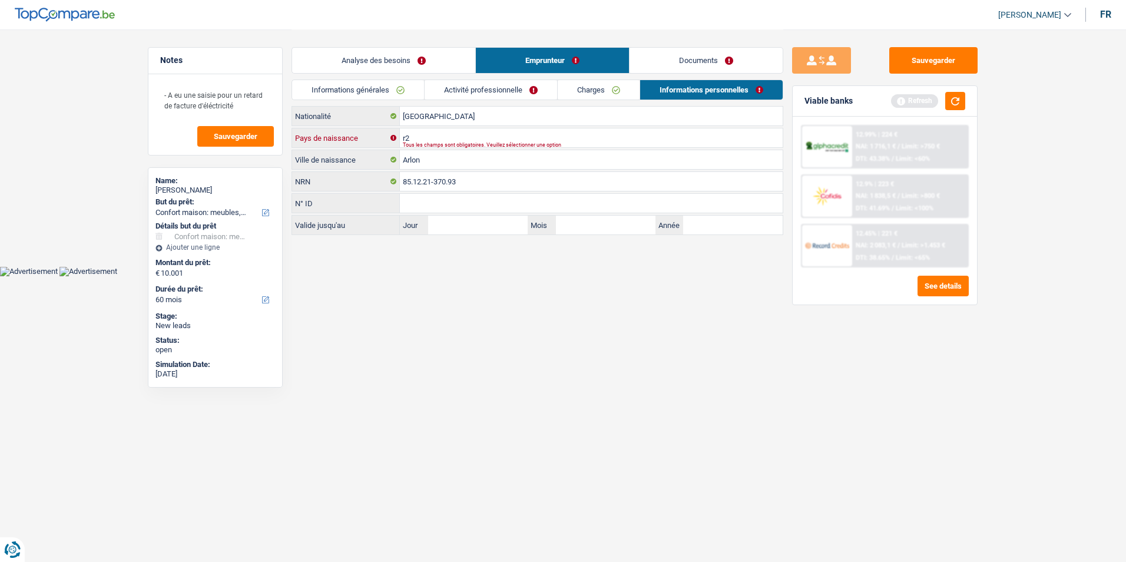
type input "r"
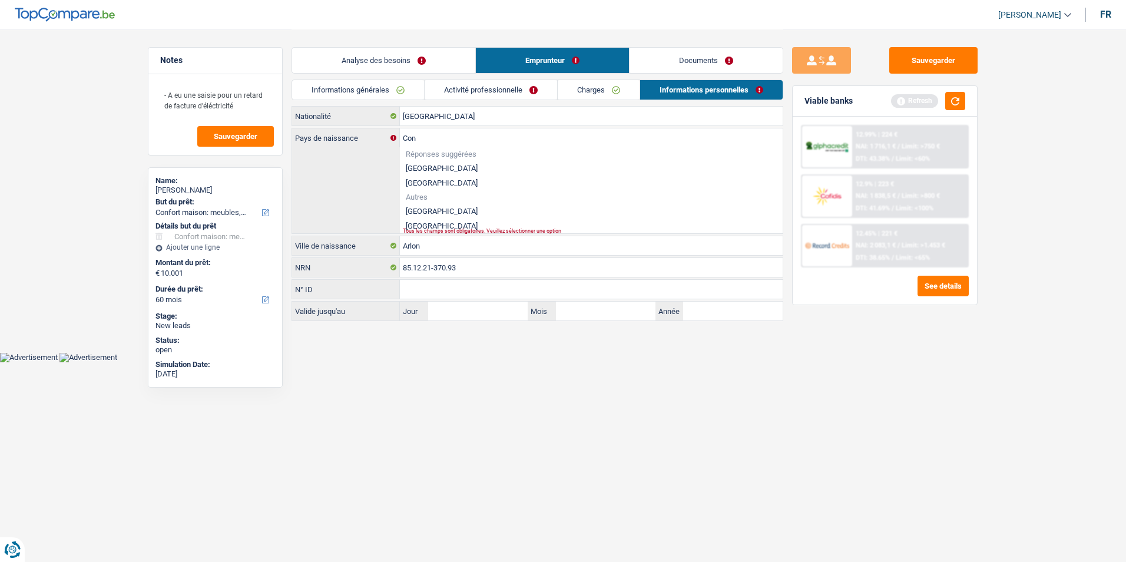
click at [468, 207] on li "[GEOGRAPHIC_DATA]" at bounding box center [591, 211] width 383 height 15
type input "[GEOGRAPHIC_DATA]"
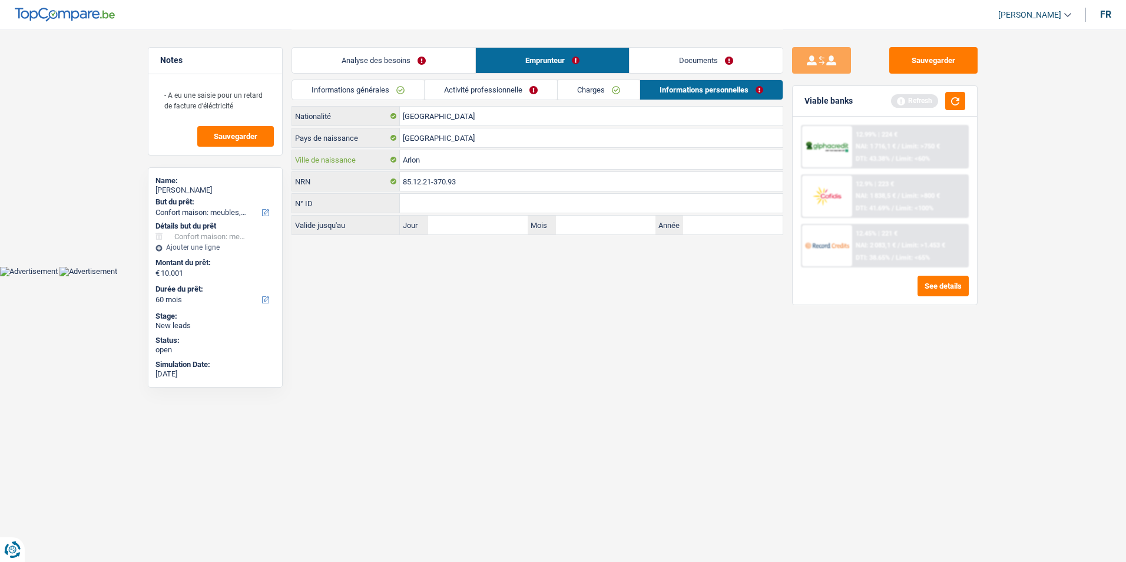
click at [472, 164] on input "Arlon" at bounding box center [591, 159] width 383 height 19
type input "A"
type input "Matadi"
click at [448, 276] on html "Vous avez le contrôle de vos données Nous utilisons des cookies, tout comme nos…" at bounding box center [563, 138] width 1126 height 276
drag, startPoint x: 528, startPoint y: 83, endPoint x: 518, endPoint y: 87, distance: 10.6
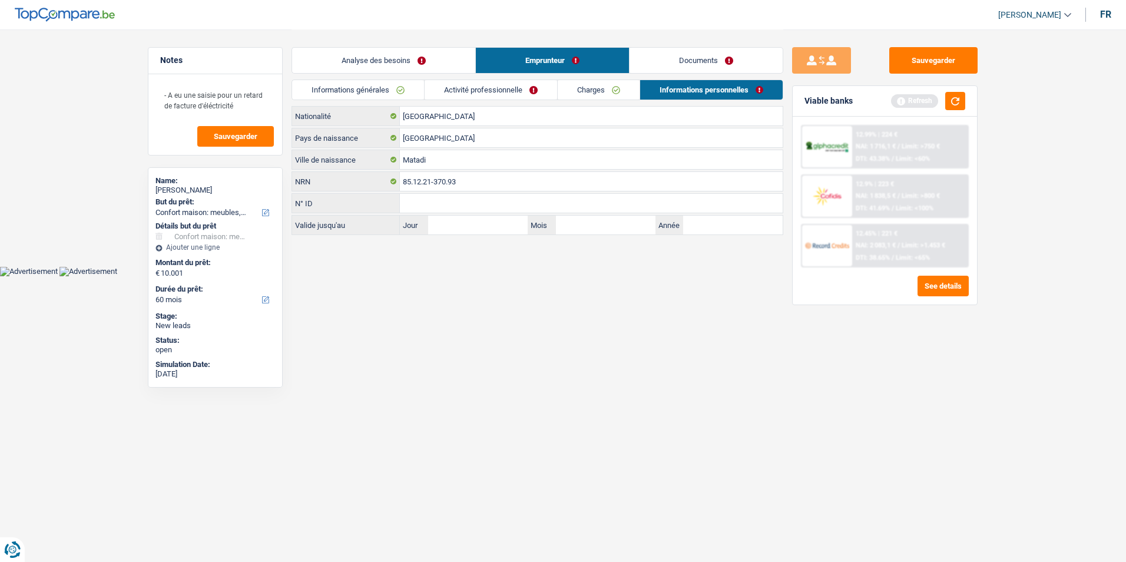
click at [528, 83] on link "Activité professionnelle" at bounding box center [491, 89] width 132 height 19
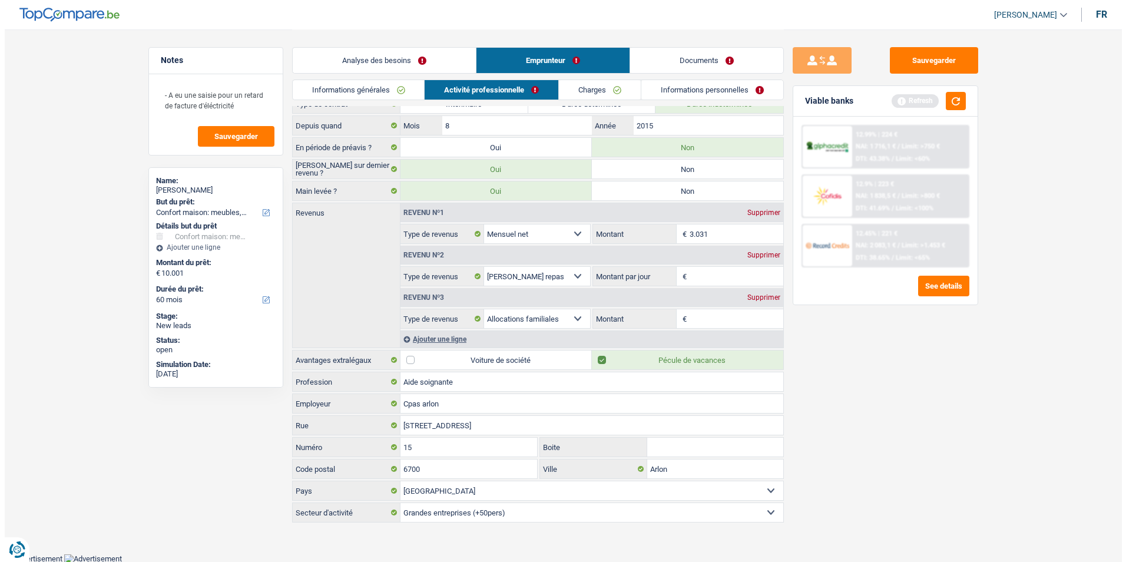
scroll to position [35, 0]
click at [725, 230] on input "3.031" at bounding box center [732, 233] width 94 height 19
click at [708, 278] on input "Montant par jour" at bounding box center [732, 275] width 94 height 19
type input "6,0"
click at [710, 312] on input "Montant" at bounding box center [732, 318] width 94 height 19
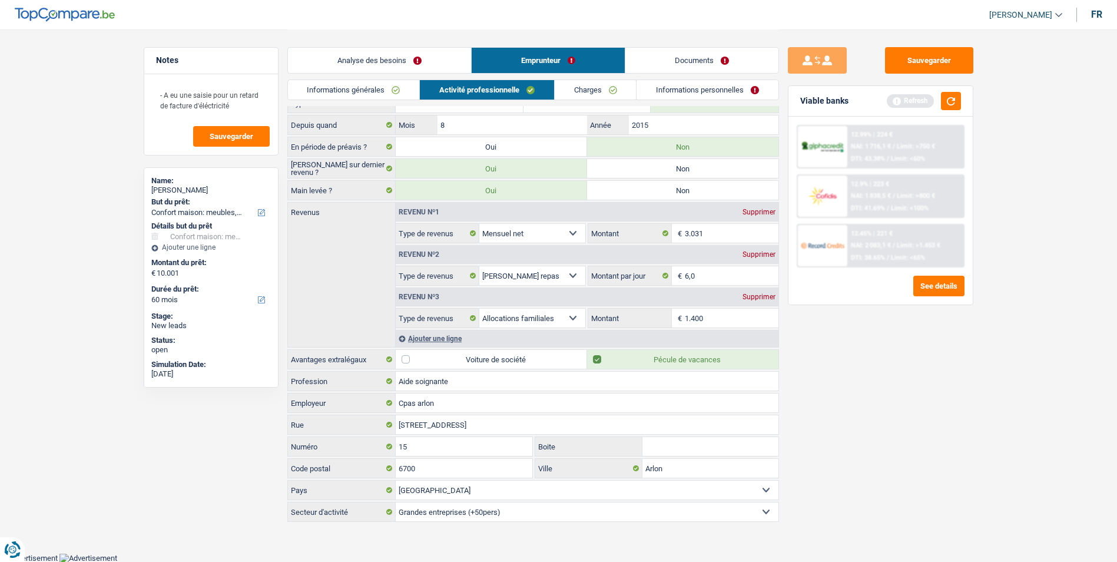
type input "1.400"
click at [950, 107] on button "button" at bounding box center [951, 101] width 20 height 18
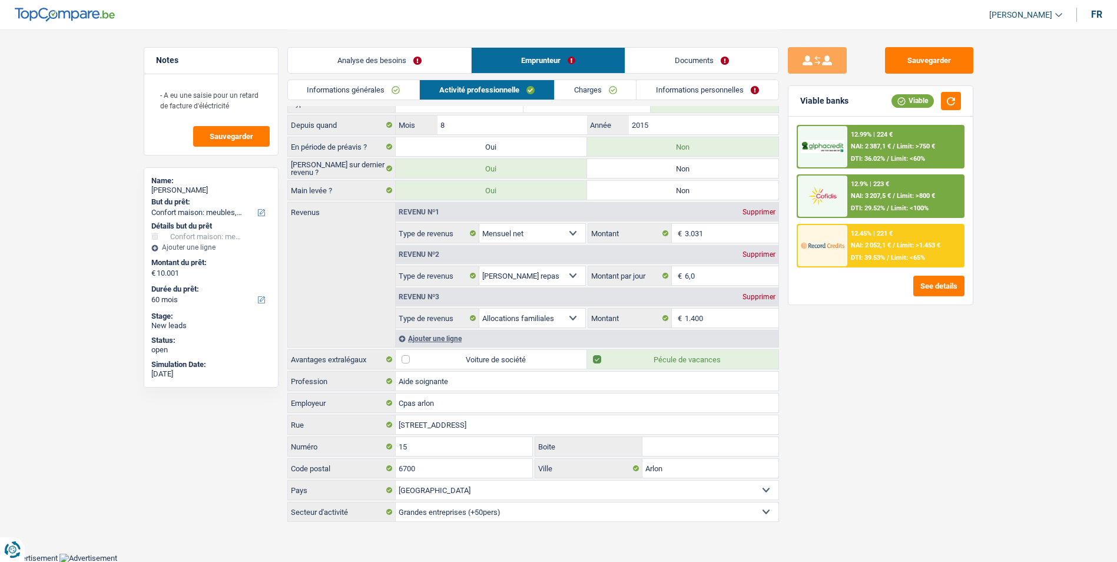
click at [348, 55] on link "Analyse des besoins" at bounding box center [379, 60] width 183 height 25
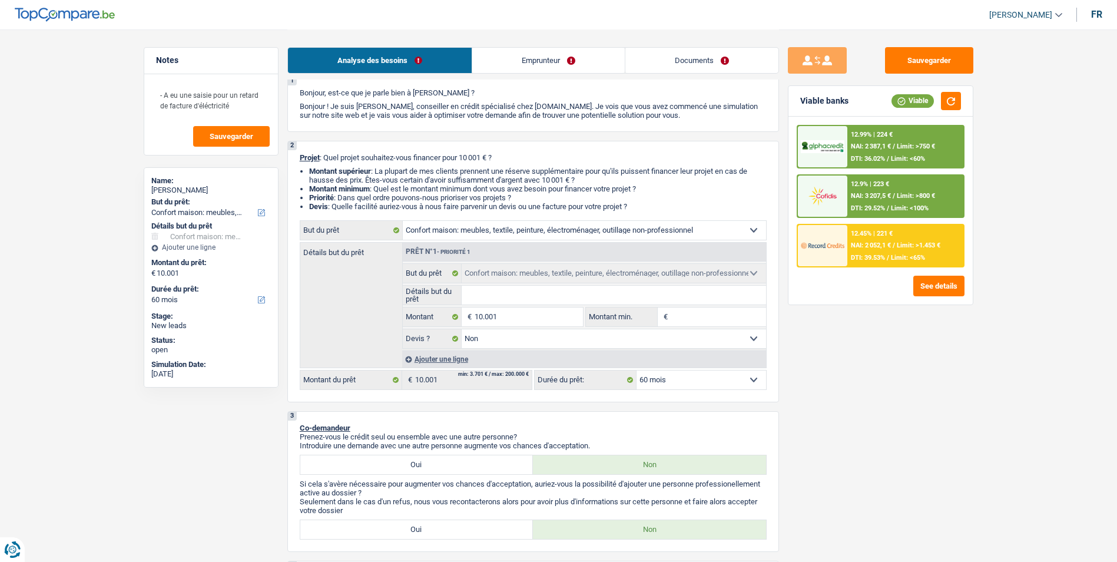
click at [512, 291] on input "Détails but du prêt" at bounding box center [614, 295] width 304 height 19
click at [714, 386] on select "12 mois 18 mois 24 mois 30 mois 36 mois 42 mois 48 mois 60 mois Sélectionner un…" at bounding box center [702, 379] width 130 height 19
click at [637, 370] on select "12 mois 18 mois 24 mois 30 mois 36 mois 42 mois 48 mois 60 mois Sélectionner un…" at bounding box center [702, 379] width 130 height 19
click at [943, 291] on button "See details" at bounding box center [938, 286] width 51 height 21
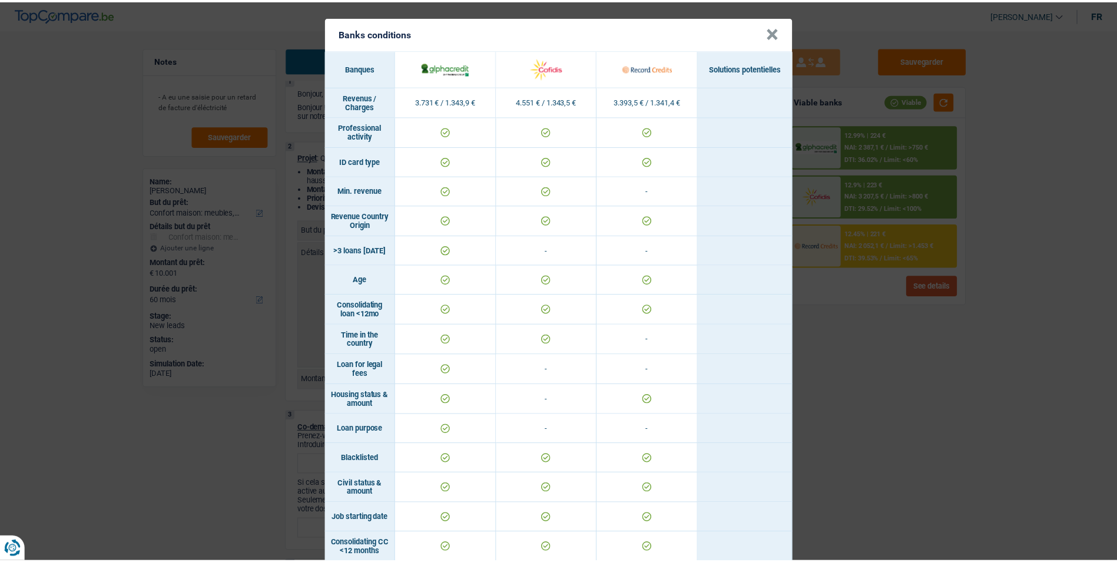
scroll to position [0, 0]
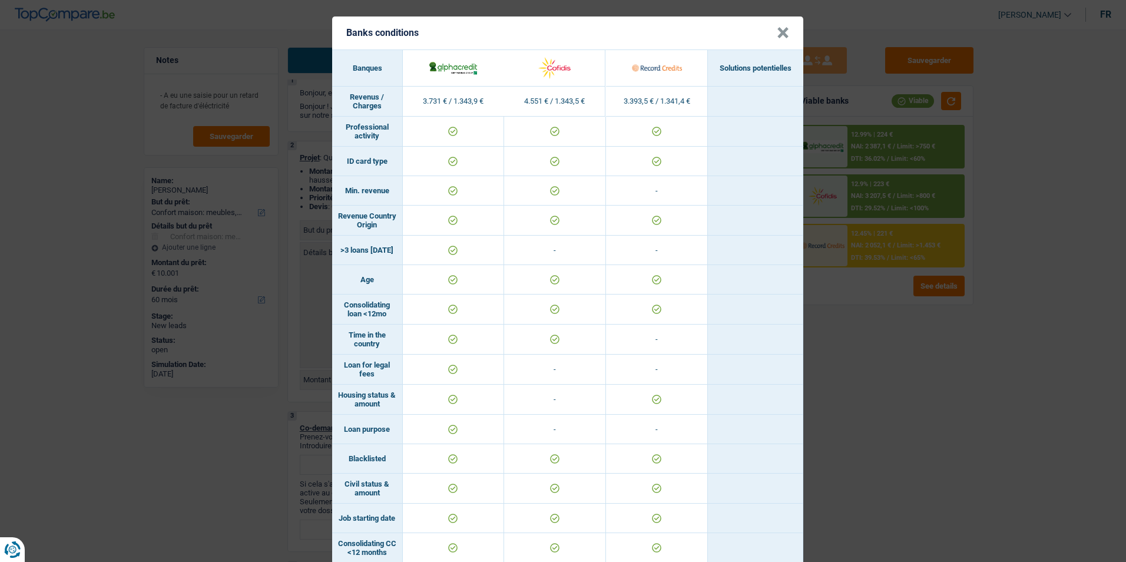
click at [782, 27] on button "×" at bounding box center [783, 33] width 12 height 12
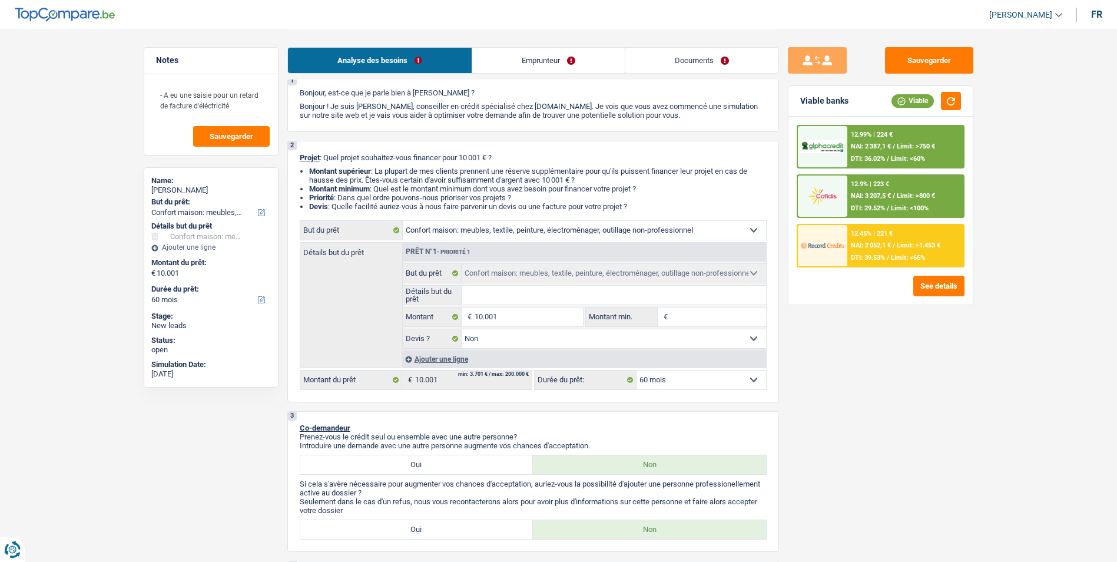
click at [870, 243] on span "NAI: 2 052,1 €" at bounding box center [871, 245] width 40 height 8
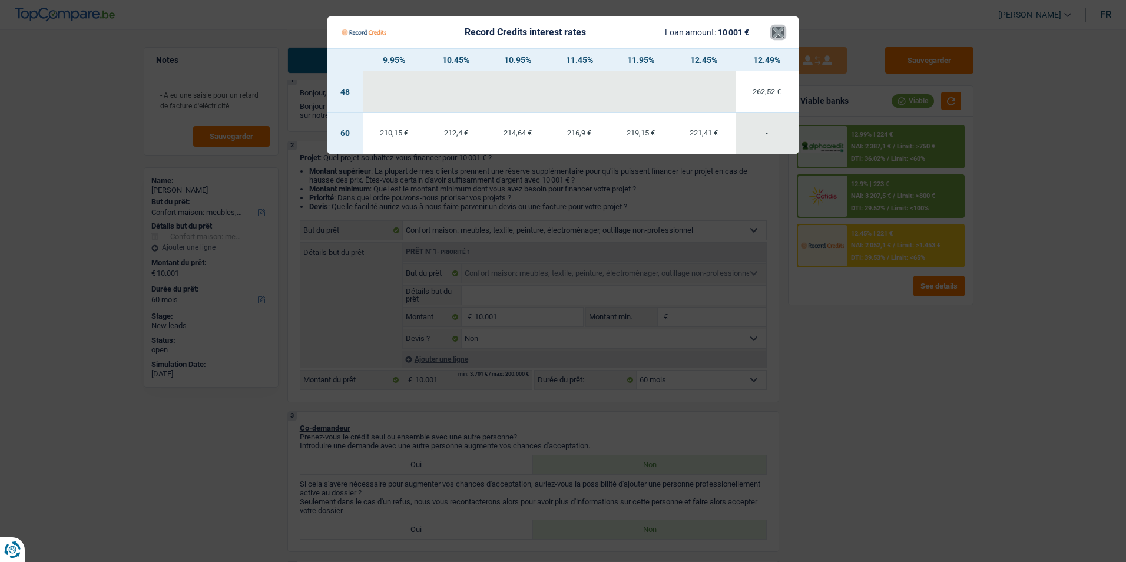
click at [780, 32] on button "×" at bounding box center [778, 32] width 12 height 12
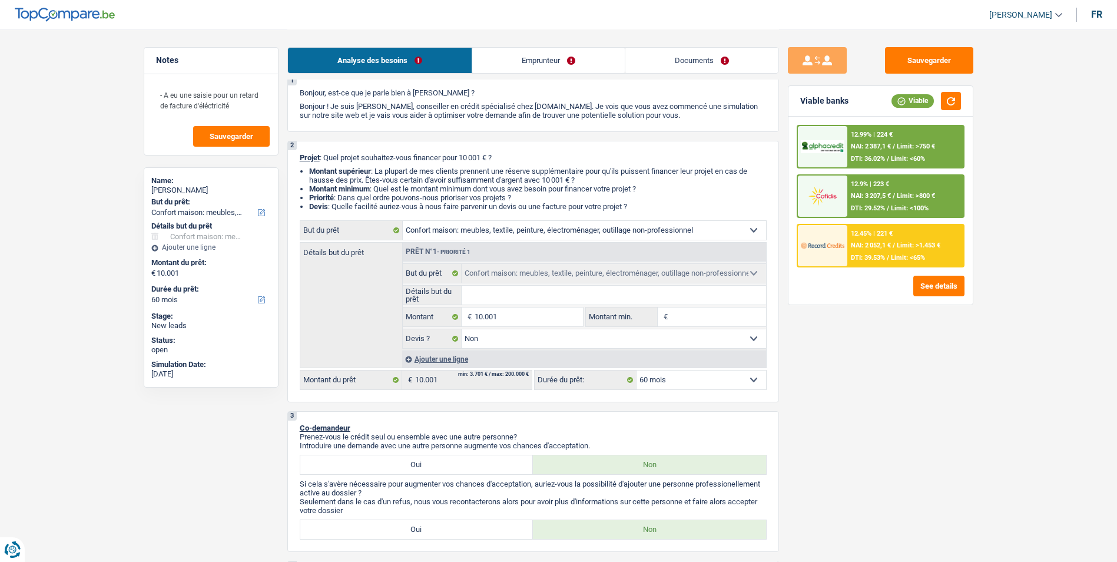
click at [887, 147] on span "NAI: 2 387,1 €" at bounding box center [871, 147] width 40 height 8
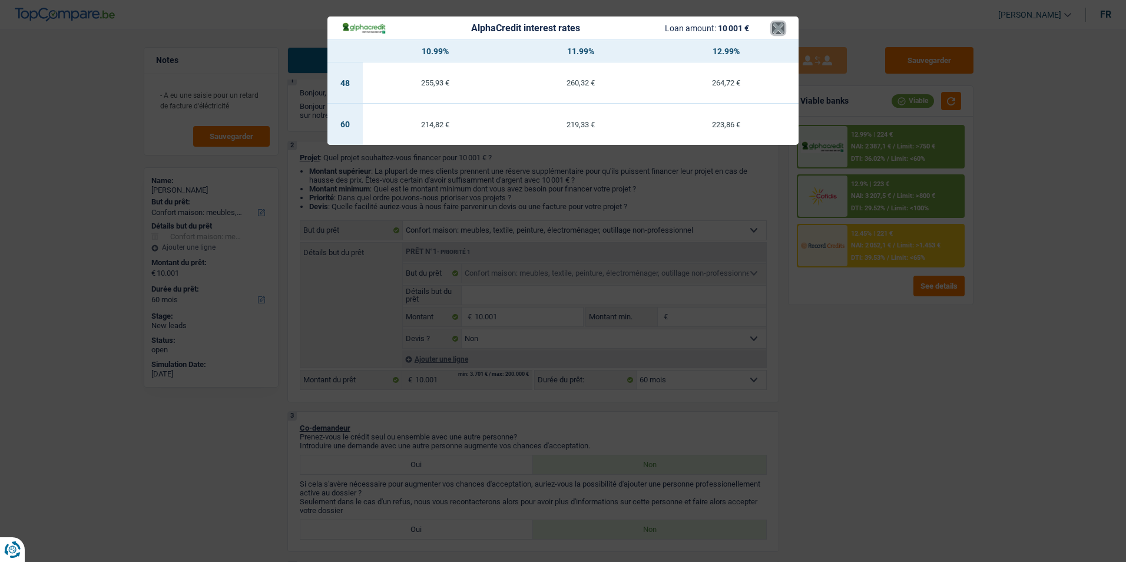
click at [777, 25] on button "×" at bounding box center [778, 28] width 12 height 12
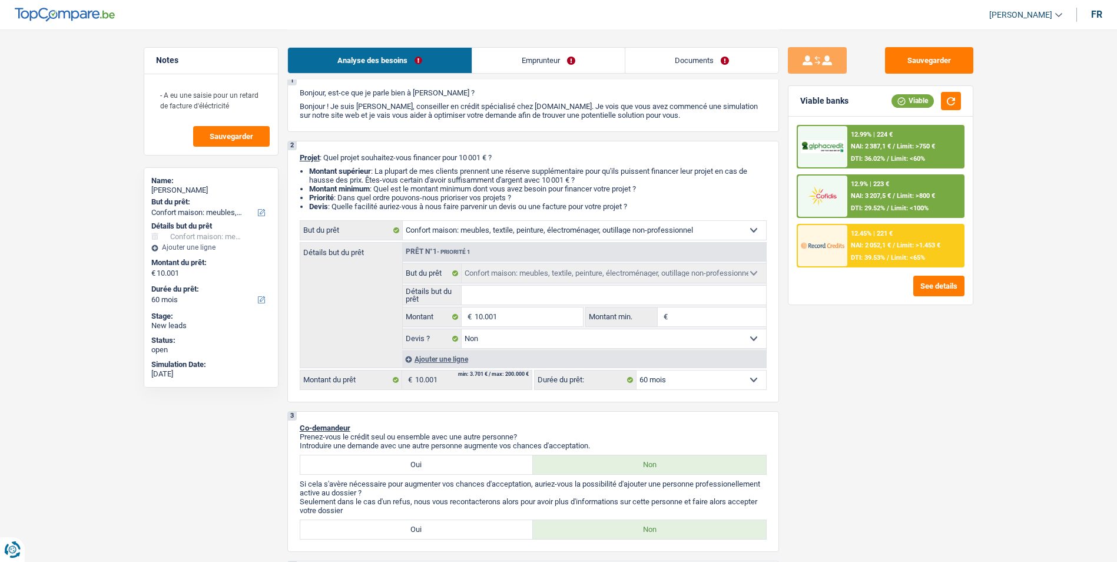
click at [902, 183] on div "12.9% | 223 € NAI: 3 207,5 € / Limit: >800 € DTI: 29.52% / Limit: <100%" at bounding box center [905, 195] width 116 height 41
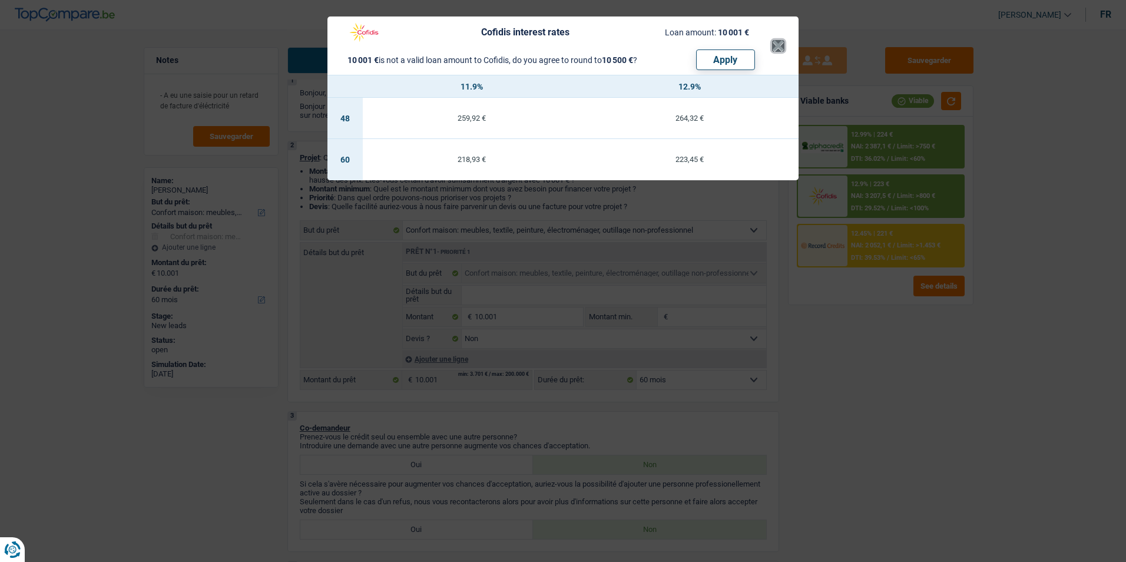
click at [773, 40] on button "×" at bounding box center [778, 46] width 12 height 12
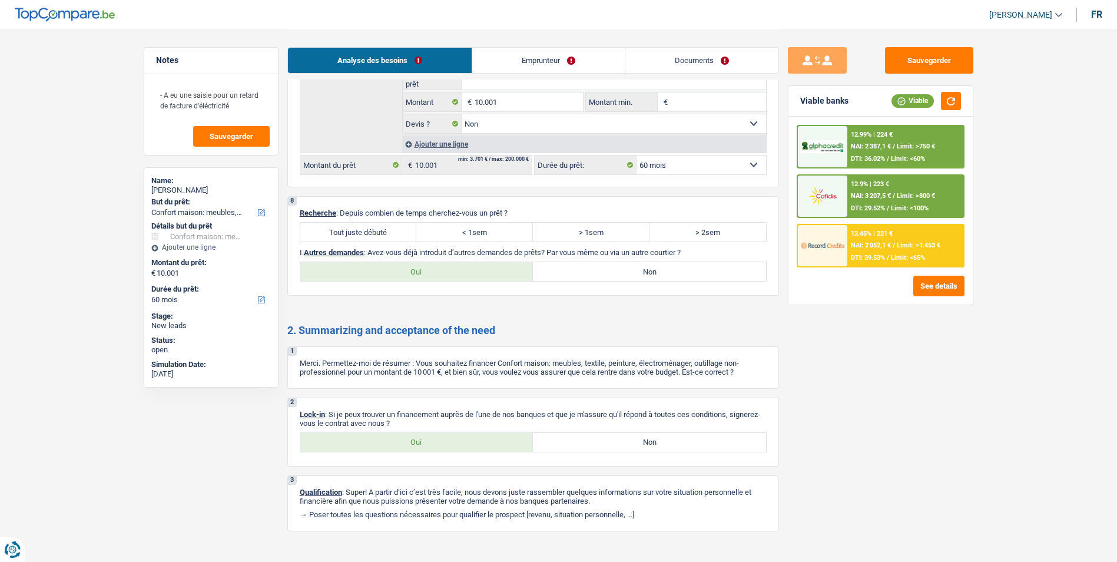
scroll to position [1619, 0]
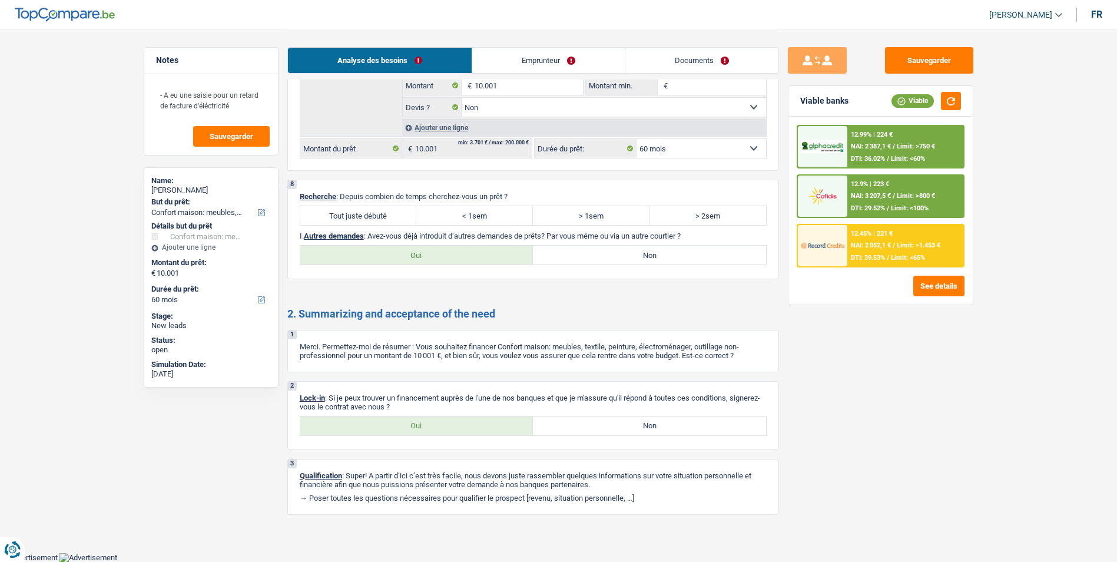
click at [372, 218] on label "Tout juste débuté" at bounding box center [358, 215] width 117 height 19
click at [372, 218] on input "Tout juste débuté" at bounding box center [358, 215] width 117 height 19
radio input "true"
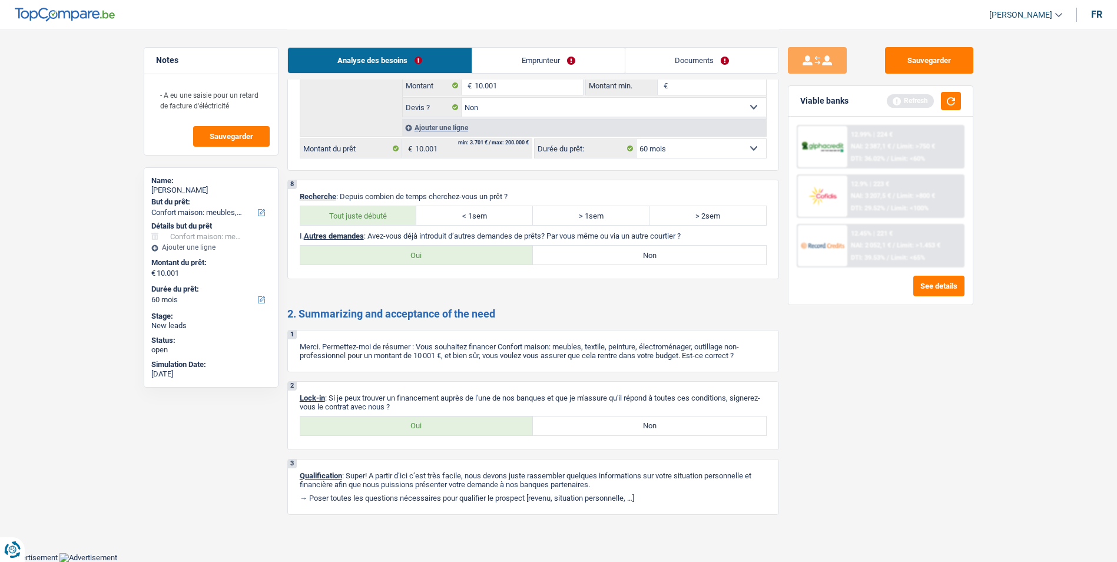
click at [619, 263] on label "Non" at bounding box center [649, 255] width 233 height 19
click at [619, 263] on input "Non" at bounding box center [649, 255] width 233 height 19
radio input "true"
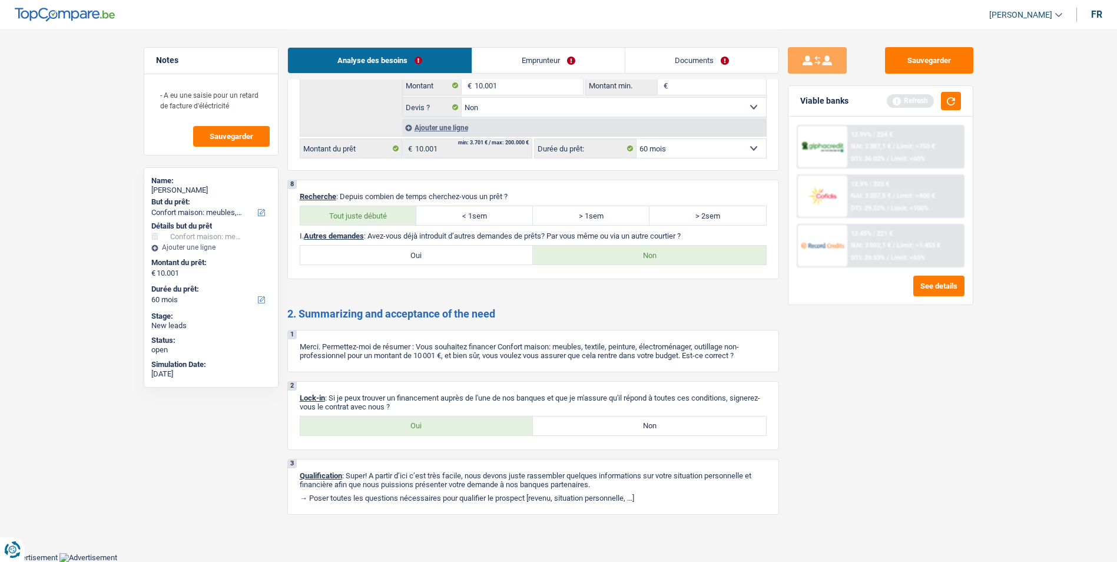
click at [468, 430] on label "Oui" at bounding box center [416, 425] width 233 height 19
click at [468, 430] on input "Oui" at bounding box center [416, 425] width 233 height 19
radio input "true"
drag, startPoint x: 237, startPoint y: 108, endPoint x: 161, endPoint y: 94, distance: 77.8
click at [161, 94] on textarea "- A eu une saisie pour un retard de facture d'éléctricité" at bounding box center [211, 99] width 117 height 35
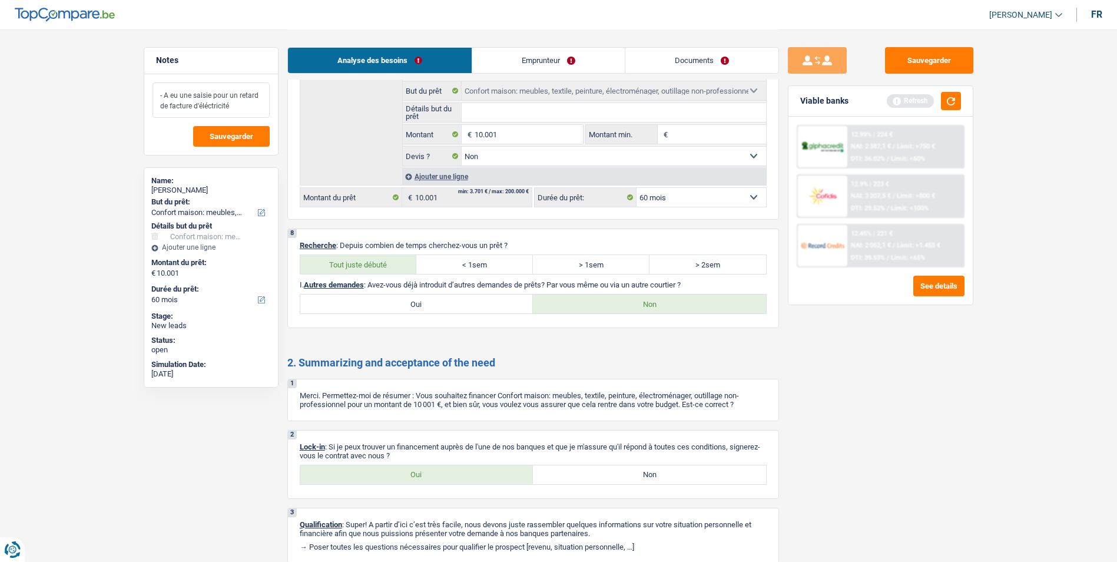
scroll to position [1501, 0]
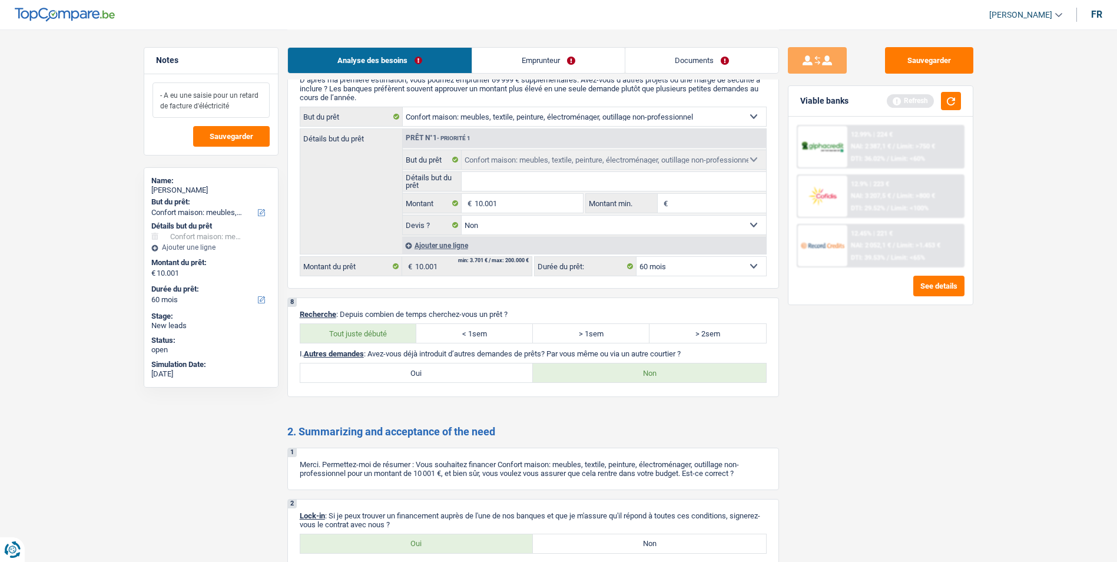
click at [253, 105] on textarea "- A eu une saisie pour un retard de facture d'éléctricité" at bounding box center [211, 99] width 117 height 35
click at [240, 141] on button "Sauvegarder" at bounding box center [231, 136] width 77 height 21
click at [923, 67] on button "Sauvegarder" at bounding box center [929, 60] width 88 height 26
click at [907, 63] on button "Sauvegarder" at bounding box center [929, 60] width 88 height 26
click at [225, 138] on span "Sauvegarder" at bounding box center [232, 136] width 44 height 8
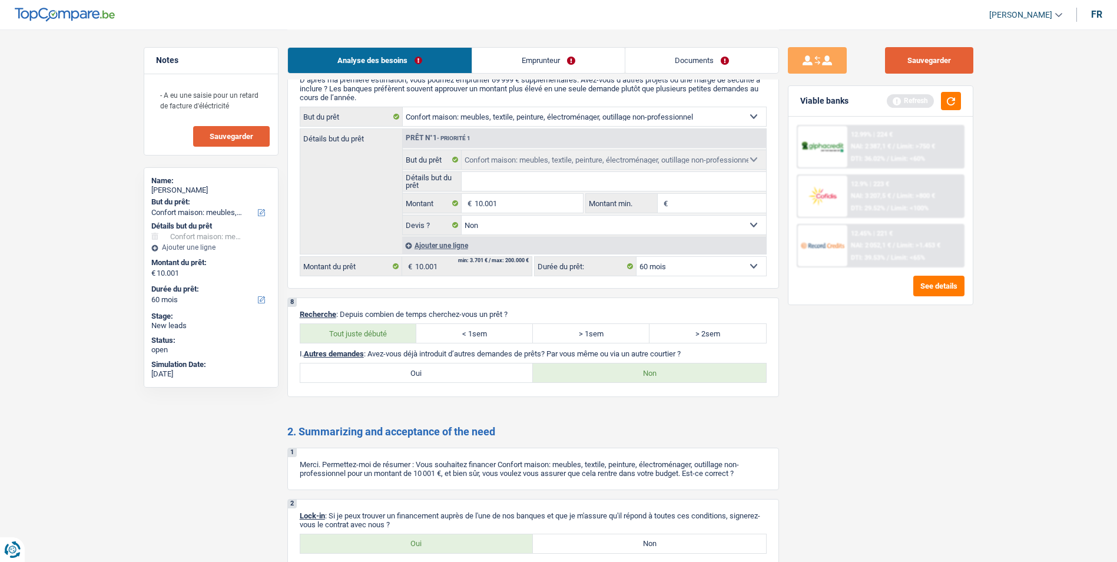
click at [908, 71] on button "Sauvegarder" at bounding box center [929, 60] width 88 height 26
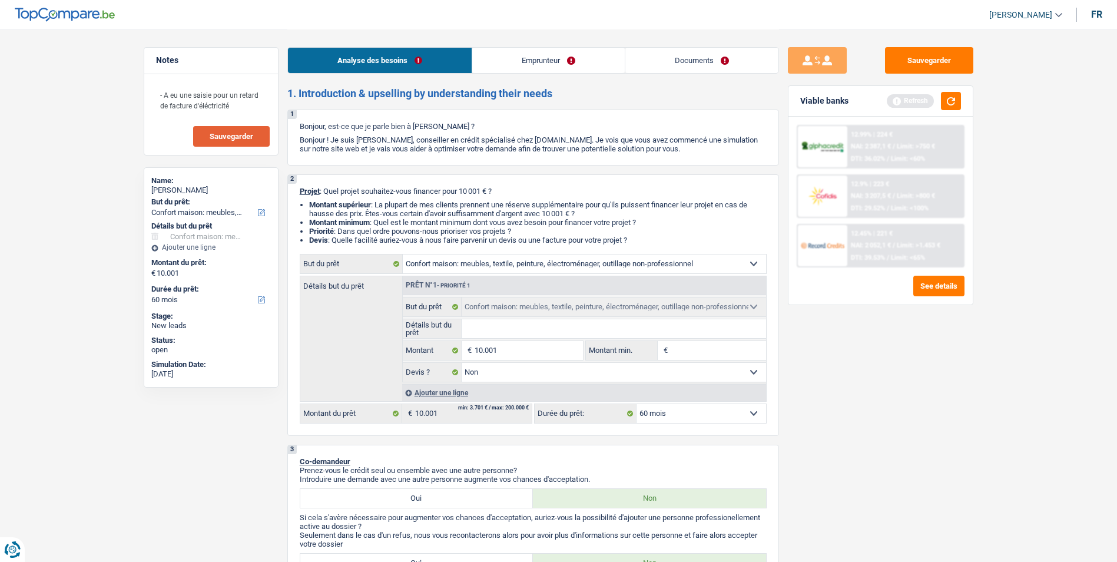
scroll to position [0, 0]
click at [957, 108] on button "button" at bounding box center [951, 101] width 20 height 18
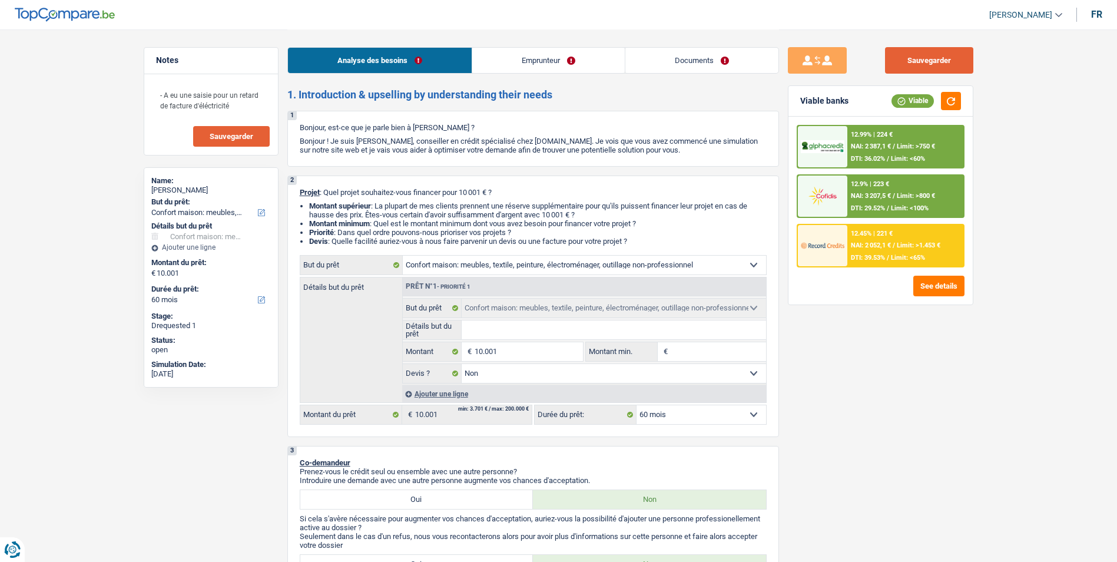
click at [904, 62] on button "Sauvegarder" at bounding box center [929, 60] width 88 height 26
click at [910, 68] on button "Sauvegarder" at bounding box center [929, 60] width 88 height 26
click at [218, 135] on span "Sauvegarder" at bounding box center [232, 136] width 44 height 8
click at [955, 49] on button "Sauvegarder" at bounding box center [929, 60] width 88 height 26
click at [234, 140] on span "Sauvegarder" at bounding box center [232, 136] width 44 height 8
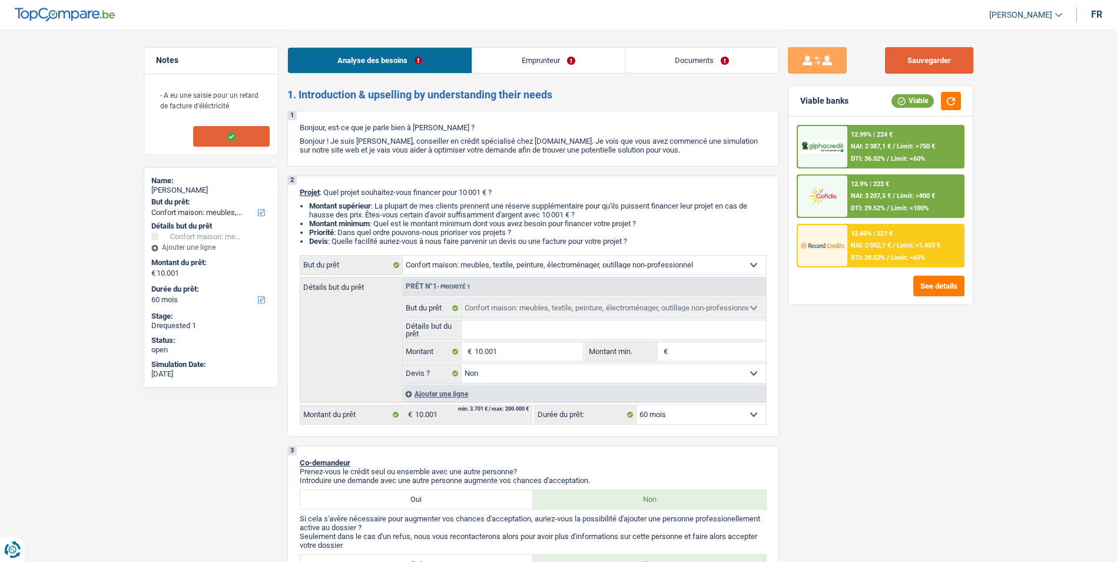
click at [909, 62] on button "Sauvegarder" at bounding box center [929, 60] width 88 height 26
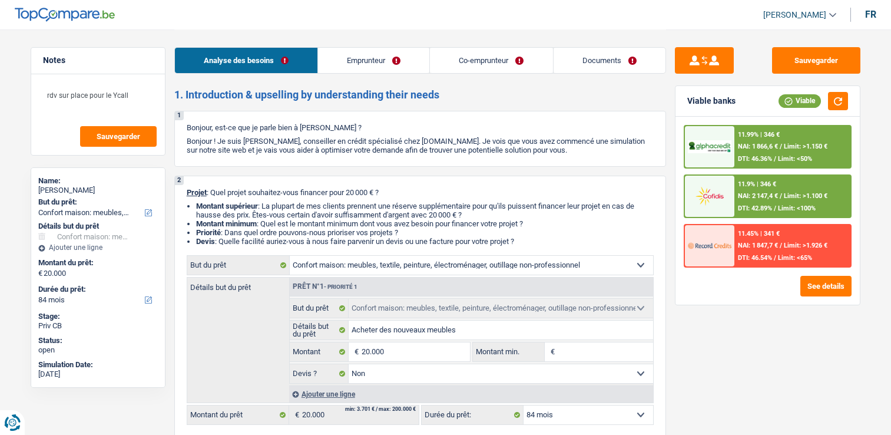
select select "household"
select select "84"
select select "household"
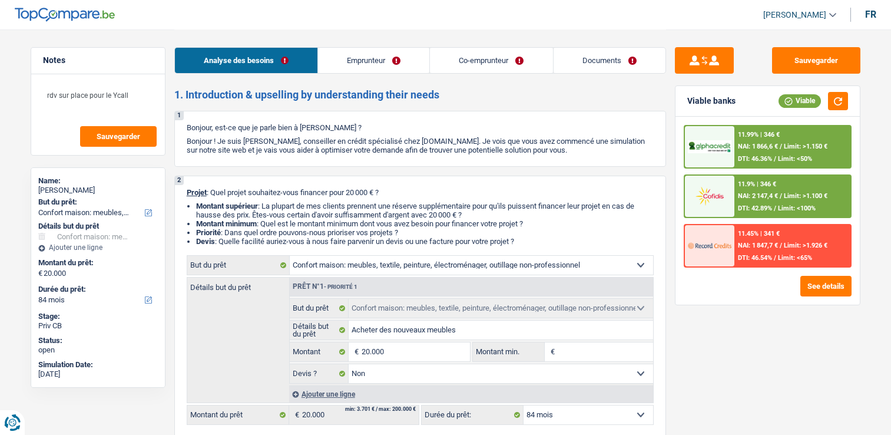
select select "false"
select select "84"
select select "privateEmployee"
select select "netSalary"
select select "familyAllowances"
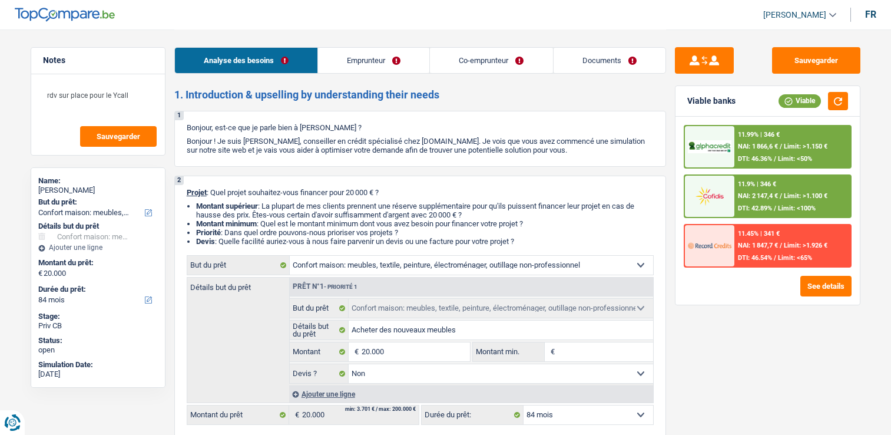
select select "mealVouchers"
select select "rents"
select select "carLoan"
select select "60"
select select "household"
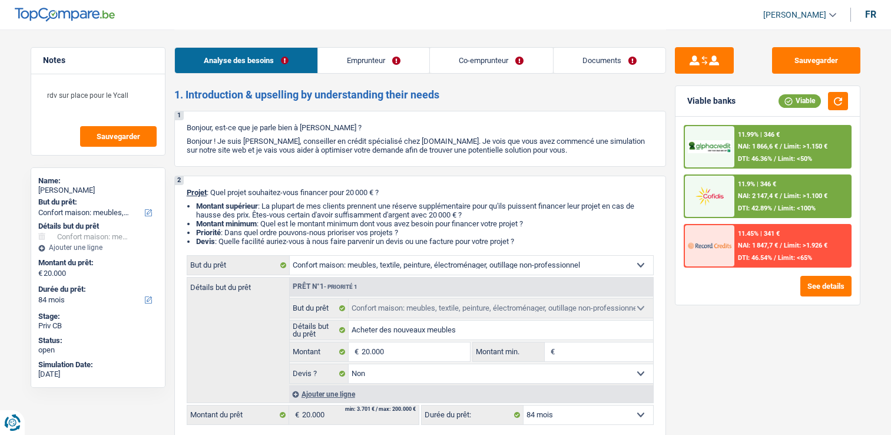
select select "household"
select select "false"
select select "84"
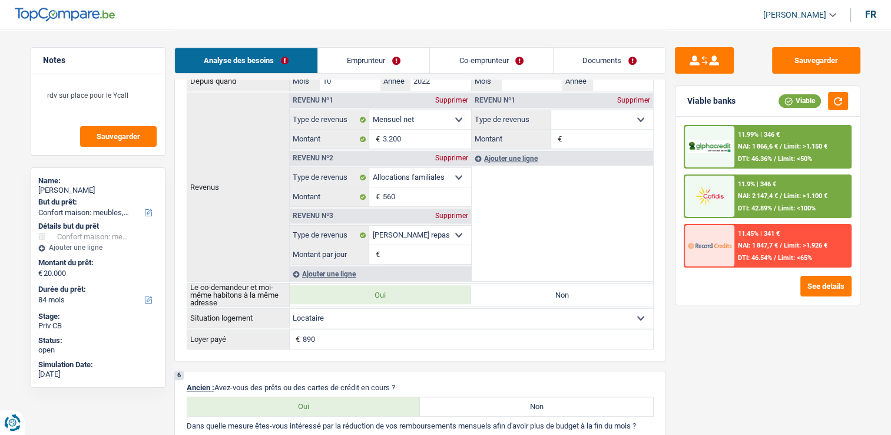
scroll to position [707, 0]
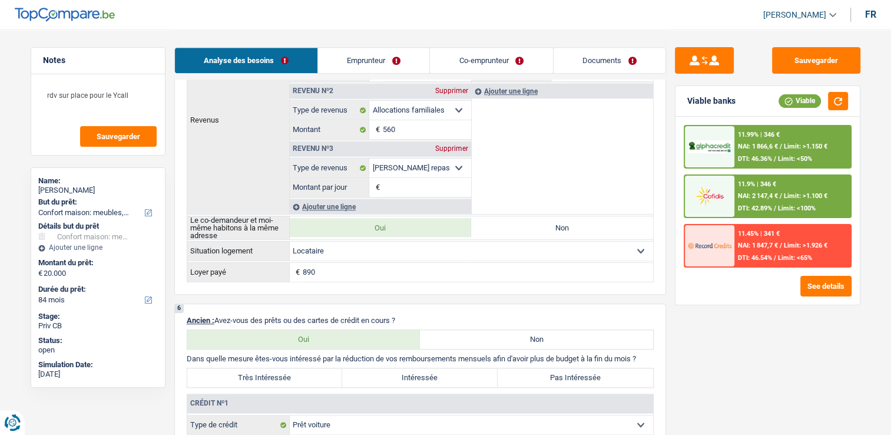
click at [413, 72] on link "Emprunteur" at bounding box center [373, 60] width 111 height 25
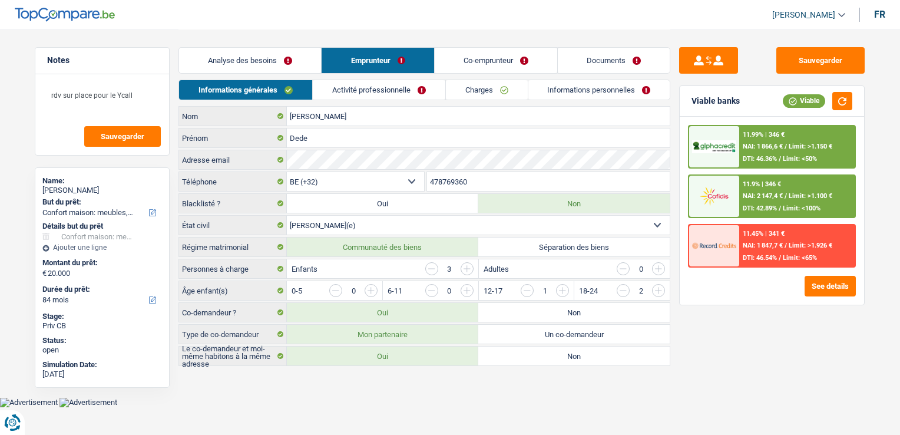
click at [478, 58] on link "Co-emprunteur" at bounding box center [496, 60] width 122 height 25
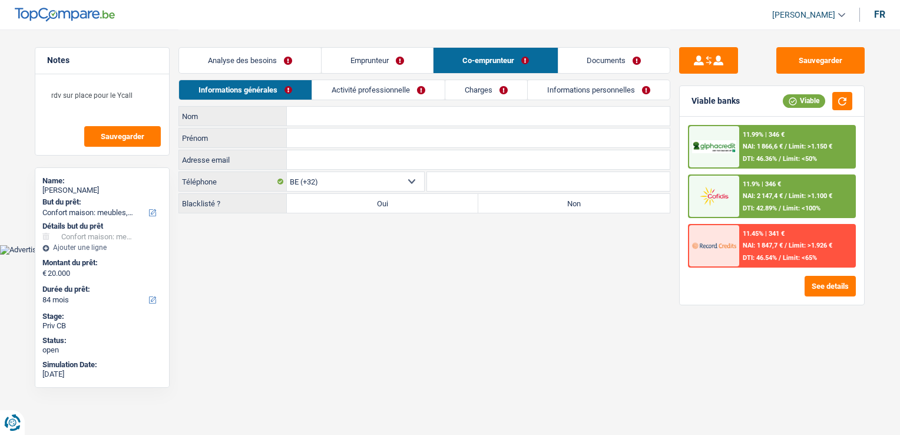
click at [325, 117] on input "Nom" at bounding box center [478, 116] width 383 height 19
click at [356, 50] on link "Emprunteur" at bounding box center [377, 60] width 111 height 25
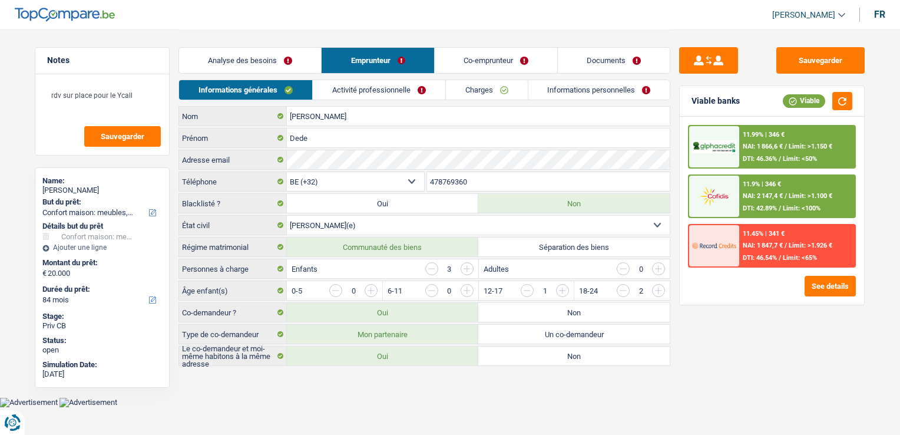
click at [242, 59] on link "Analyse des besoins" at bounding box center [250, 60] width 142 height 25
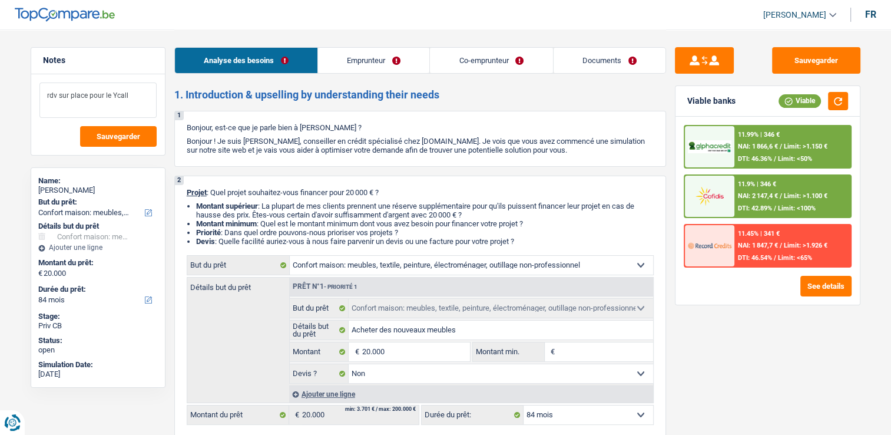
click at [42, 94] on textarea "rdv sur place pour le Ycall" at bounding box center [97, 99] width 117 height 35
click at [366, 65] on link "Emprunteur" at bounding box center [373, 60] width 111 height 25
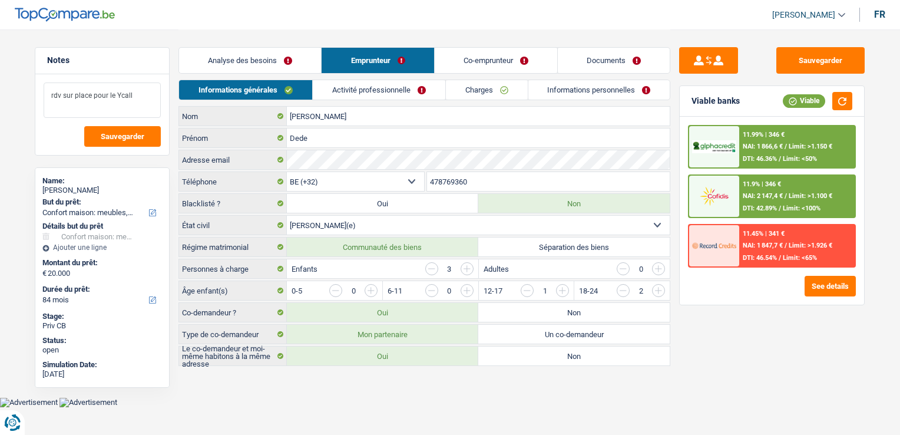
click at [48, 93] on textarea "rdv sur place pour le Ycall" at bounding box center [102, 99] width 117 height 35
click at [259, 61] on link "Analyse des besoins" at bounding box center [250, 60] width 142 height 25
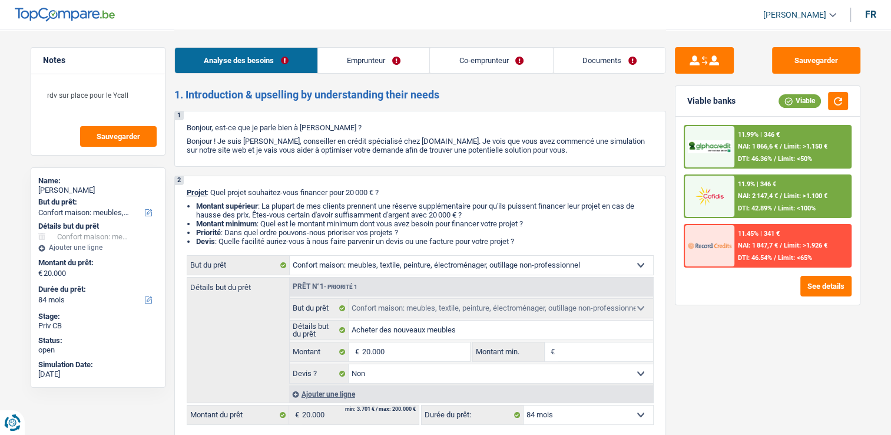
click at [376, 65] on link "Emprunteur" at bounding box center [373, 60] width 111 height 25
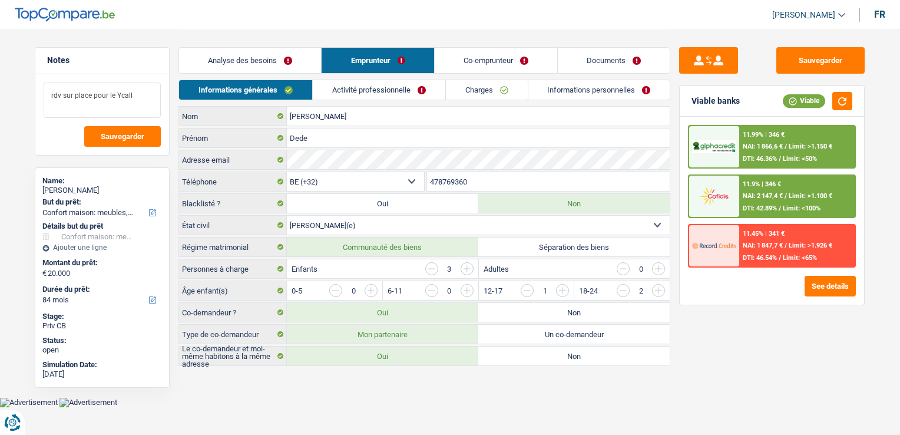
click at [50, 94] on textarea "rdv sur place pour le Ycall" at bounding box center [102, 99] width 117 height 35
click at [238, 59] on link "Analyse des besoins" at bounding box center [250, 60] width 142 height 25
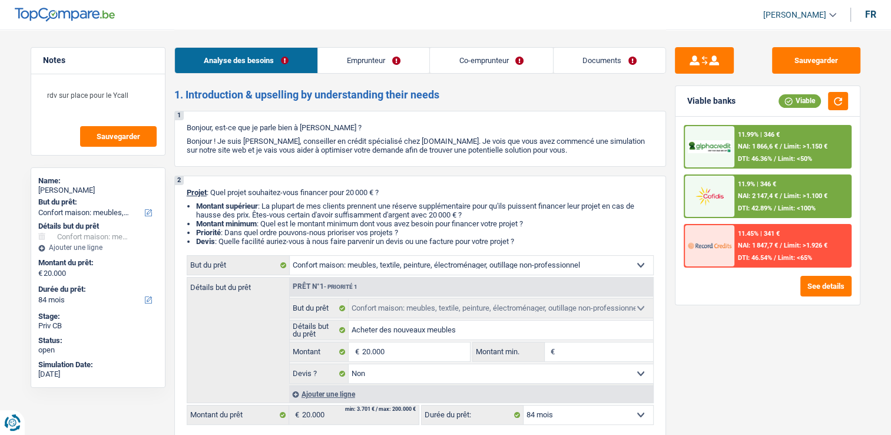
click at [379, 71] on link "Emprunteur" at bounding box center [373, 60] width 111 height 25
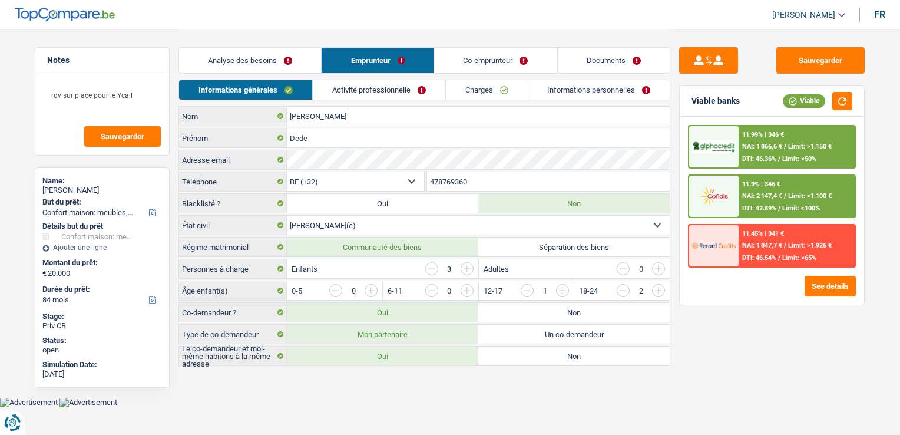
click at [287, 75] on div "Analyse des besoins Emprunteur Co-emprunteur Documents" at bounding box center [424, 54] width 492 height 50
click at [289, 67] on link "Analyse des besoins" at bounding box center [250, 60] width 142 height 25
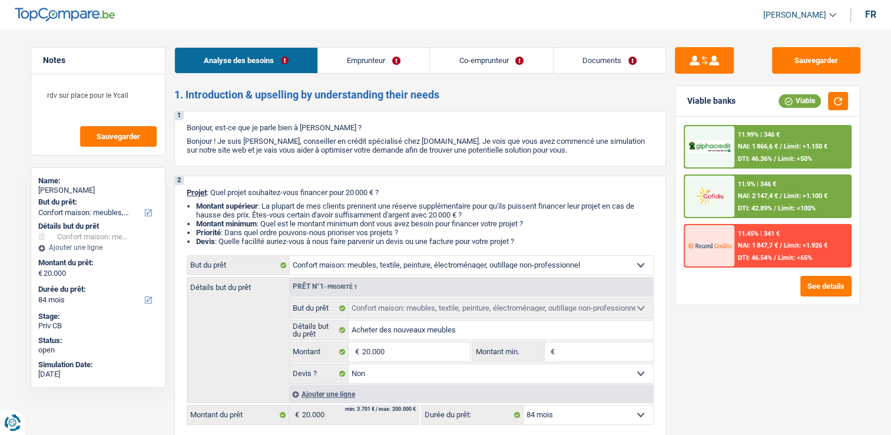
click at [448, 57] on link "Co-emprunteur" at bounding box center [491, 60] width 122 height 25
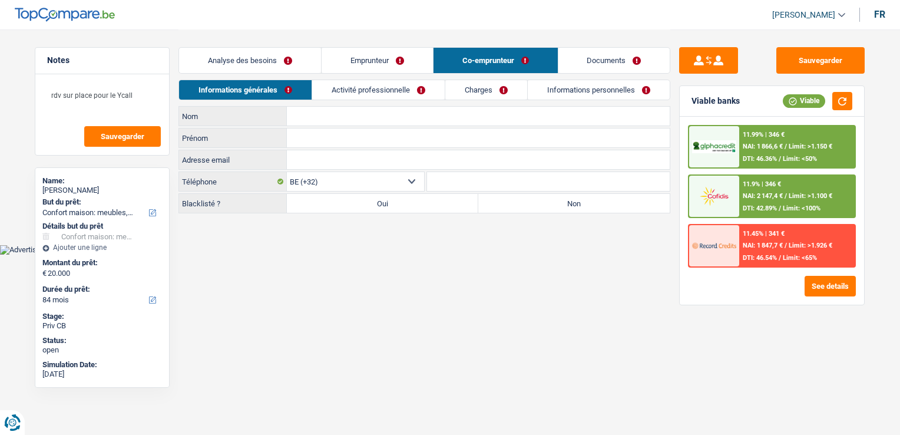
click at [614, 52] on link "Documents" at bounding box center [614, 60] width 112 height 25
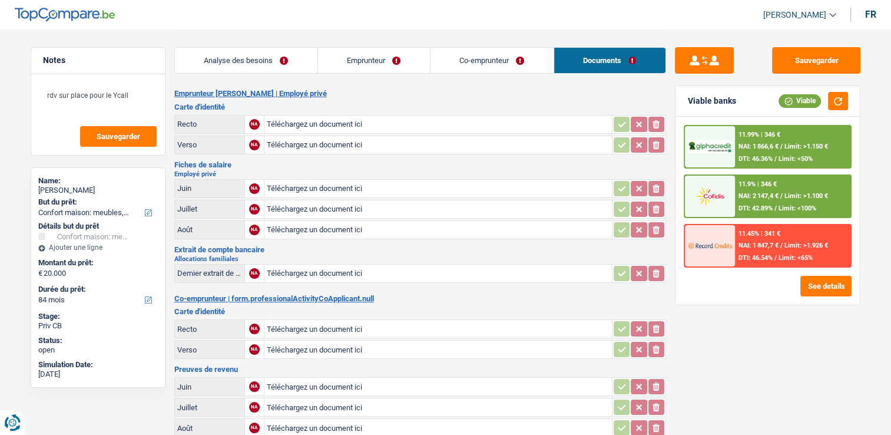
click at [407, 66] on link "Emprunteur" at bounding box center [374, 60] width 112 height 25
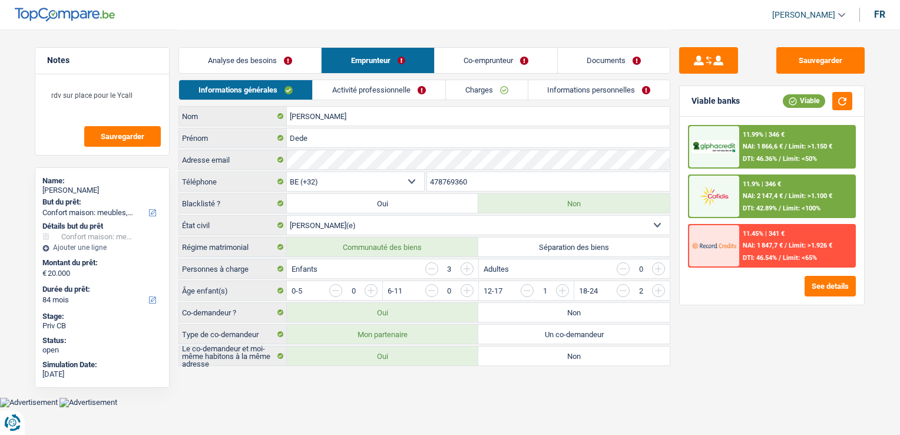
click at [492, 59] on link "Co-emprunteur" at bounding box center [496, 60] width 122 height 25
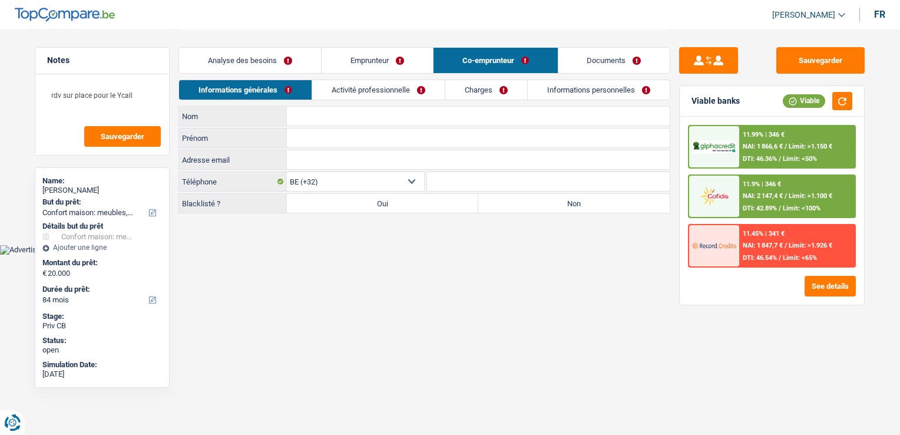
click at [286, 64] on link "Analyse des besoins" at bounding box center [250, 60] width 142 height 25
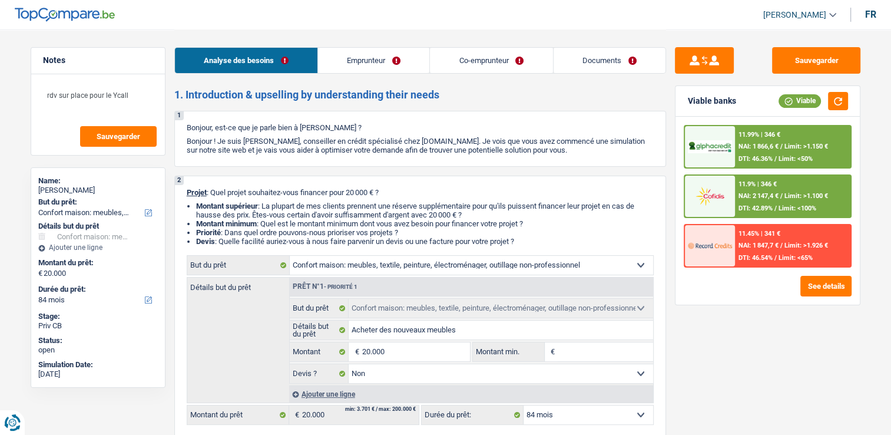
click at [359, 61] on link "Emprunteur" at bounding box center [373, 60] width 111 height 25
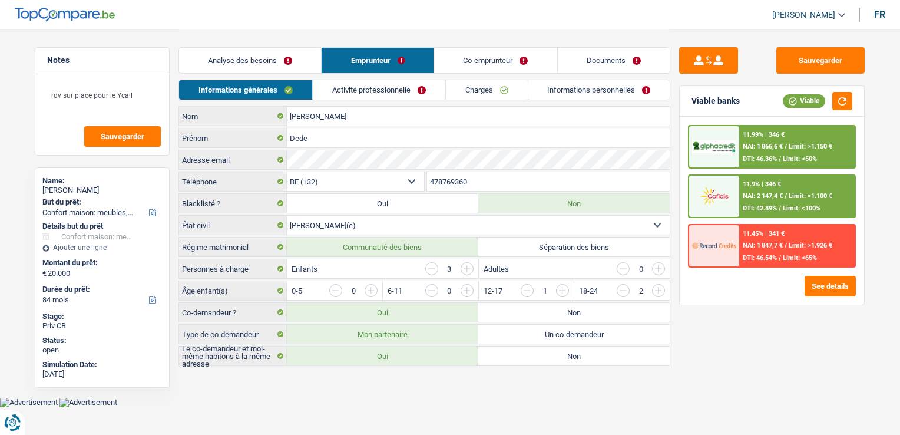
click at [490, 57] on link "Co-emprunteur" at bounding box center [496, 60] width 122 height 25
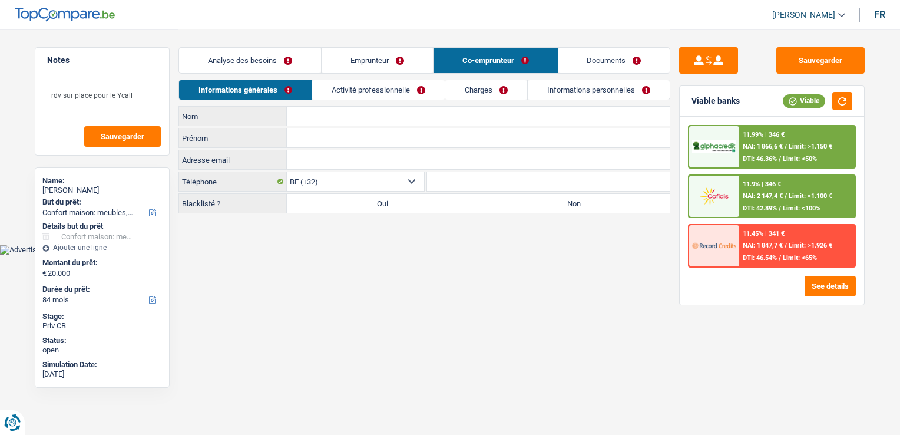
click at [605, 58] on link "Documents" at bounding box center [614, 60] width 112 height 25
